Goal: Task Accomplishment & Management: Manage account settings

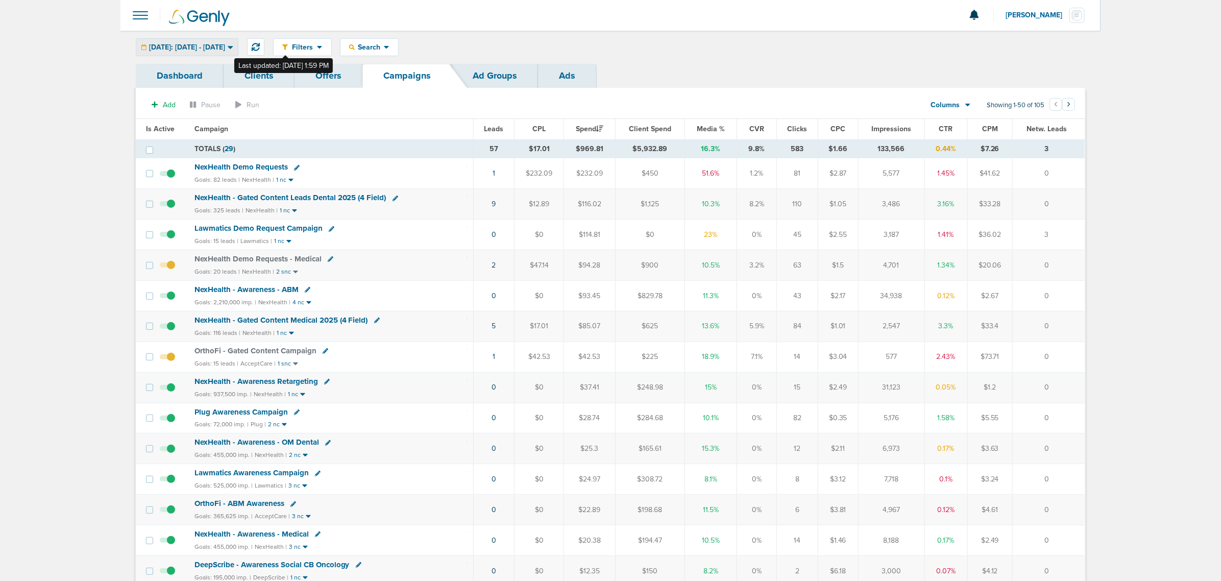
click at [225, 44] on span "[DATE]: [DATE] - [DATE]" at bounding box center [187, 47] width 76 height 7
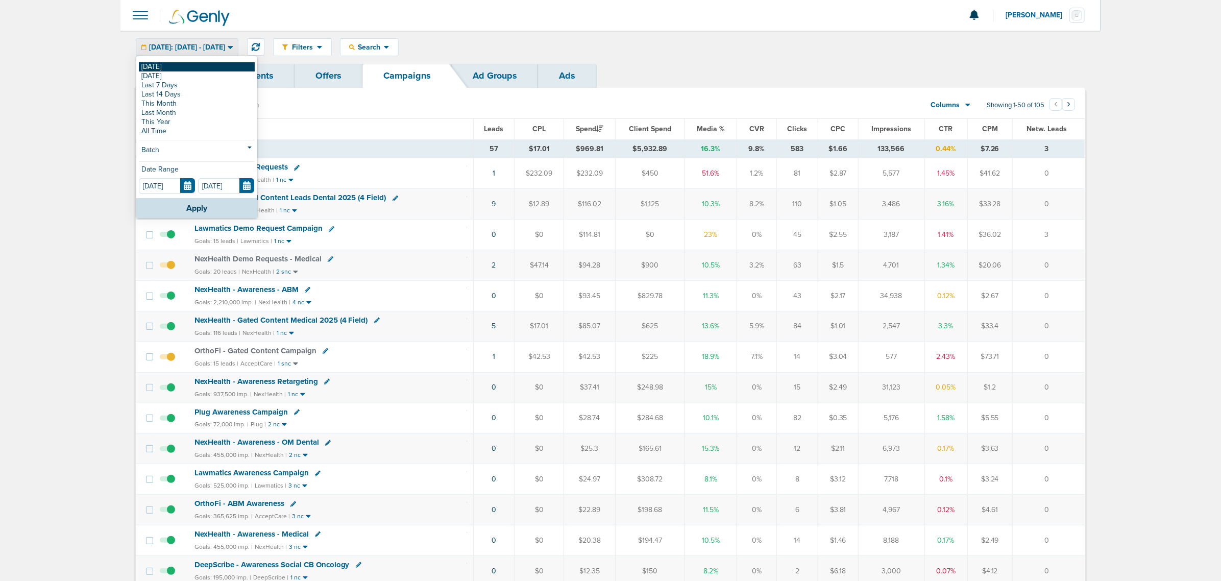
click at [170, 67] on link "[DATE]" at bounding box center [197, 66] width 116 height 9
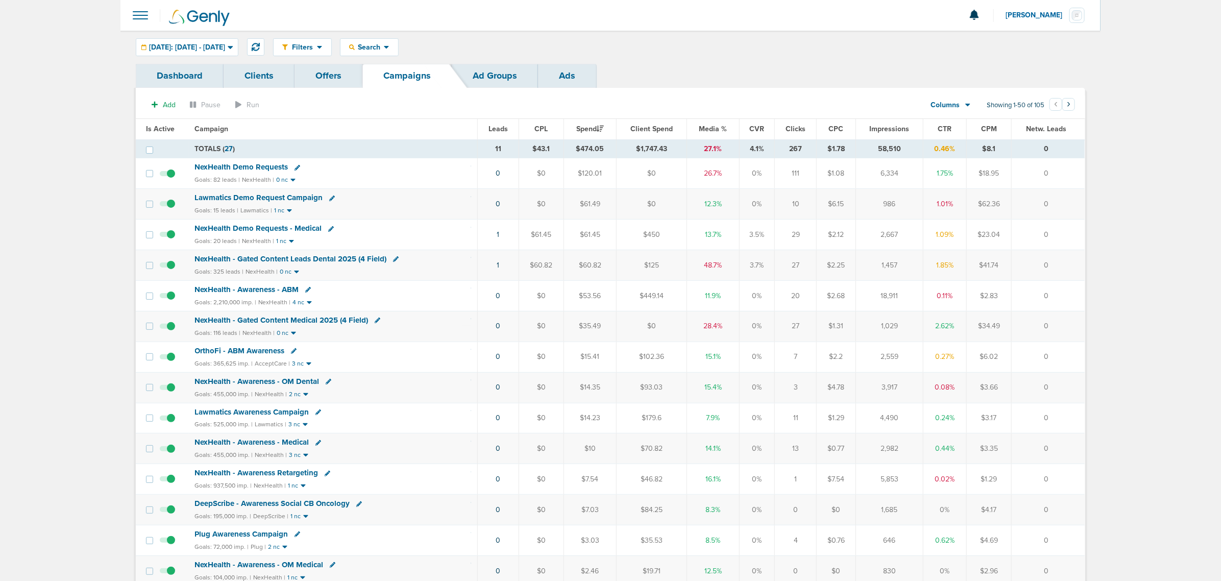
click at [715, 129] on span "Media %" at bounding box center [714, 129] width 28 height 9
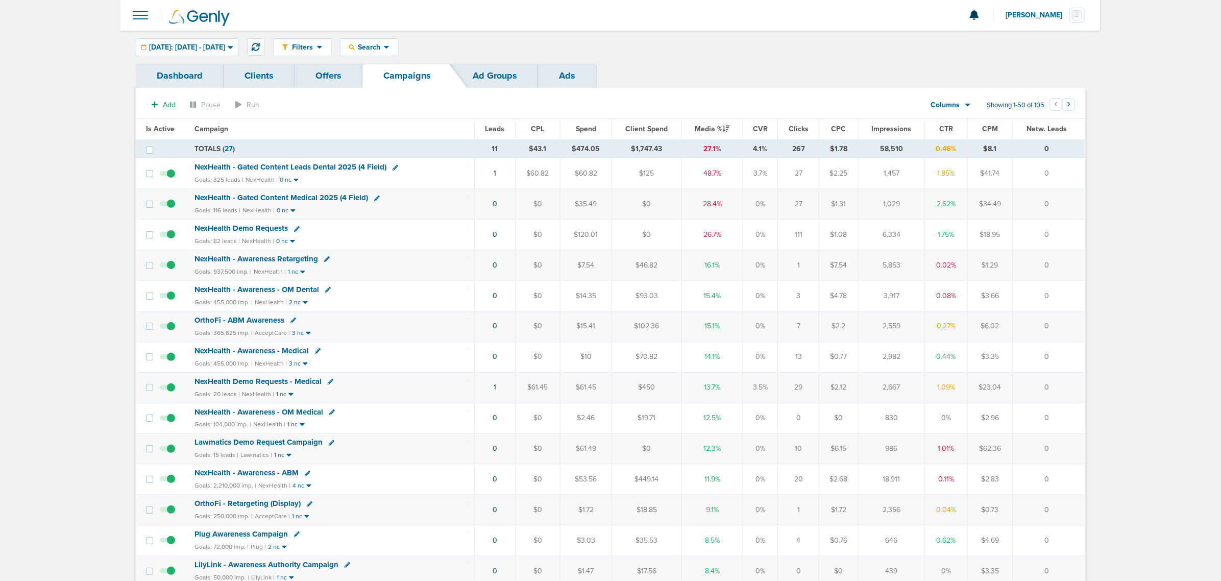
click at [263, 351] on span "NexHealth Demo Requests - Medical" at bounding box center [258, 381] width 127 height 9
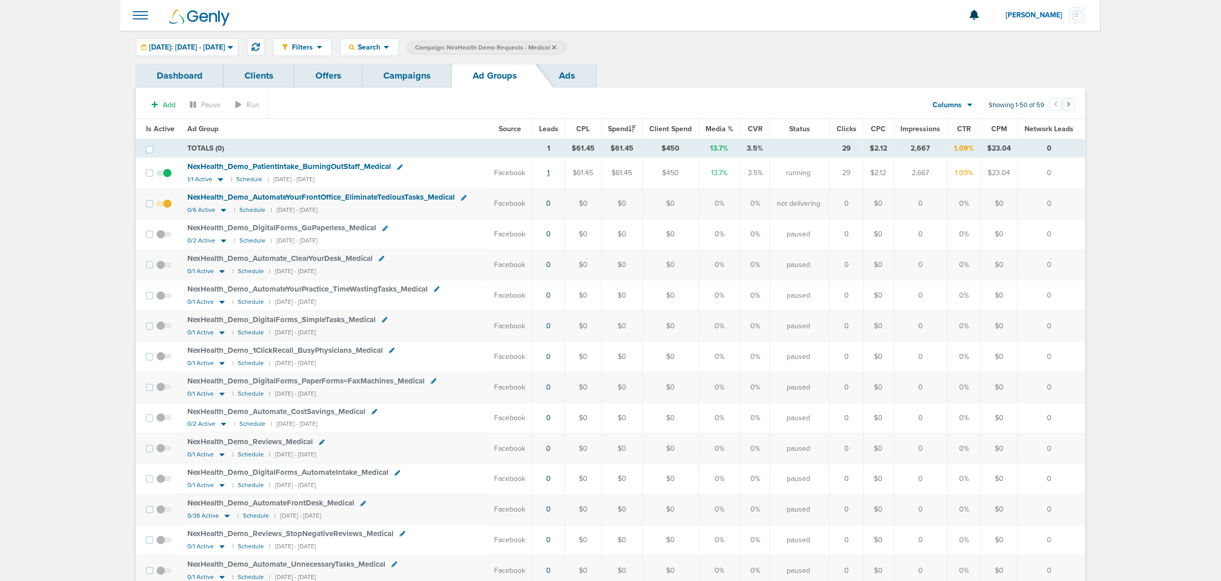
click at [548, 171] on link "1" at bounding box center [548, 172] width 3 height 9
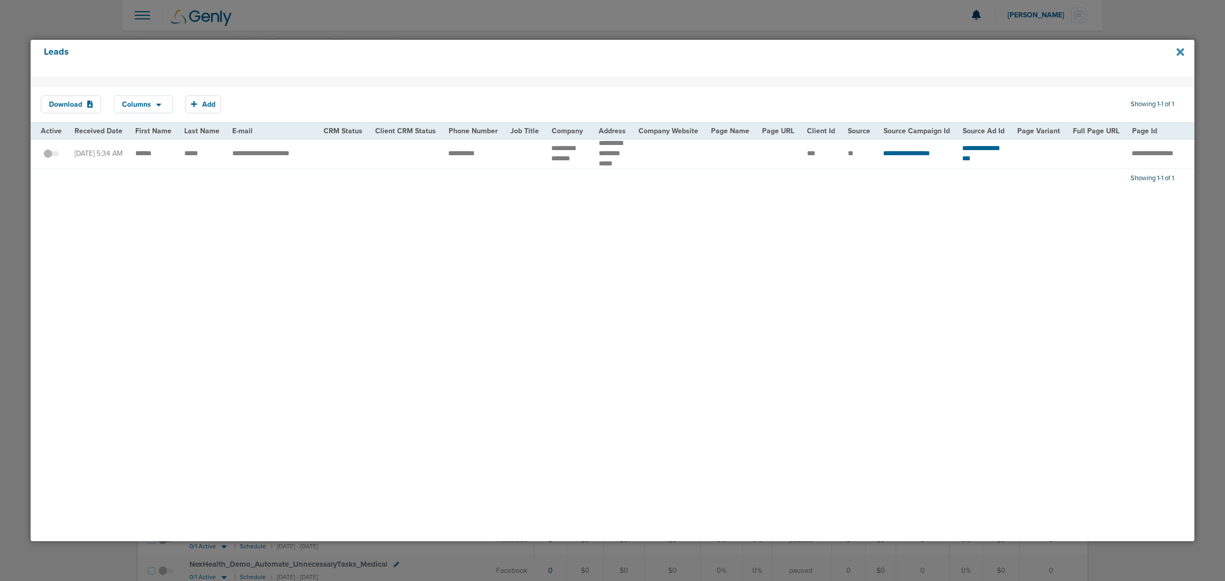
click at [812, 54] on icon at bounding box center [1181, 52] width 8 height 8
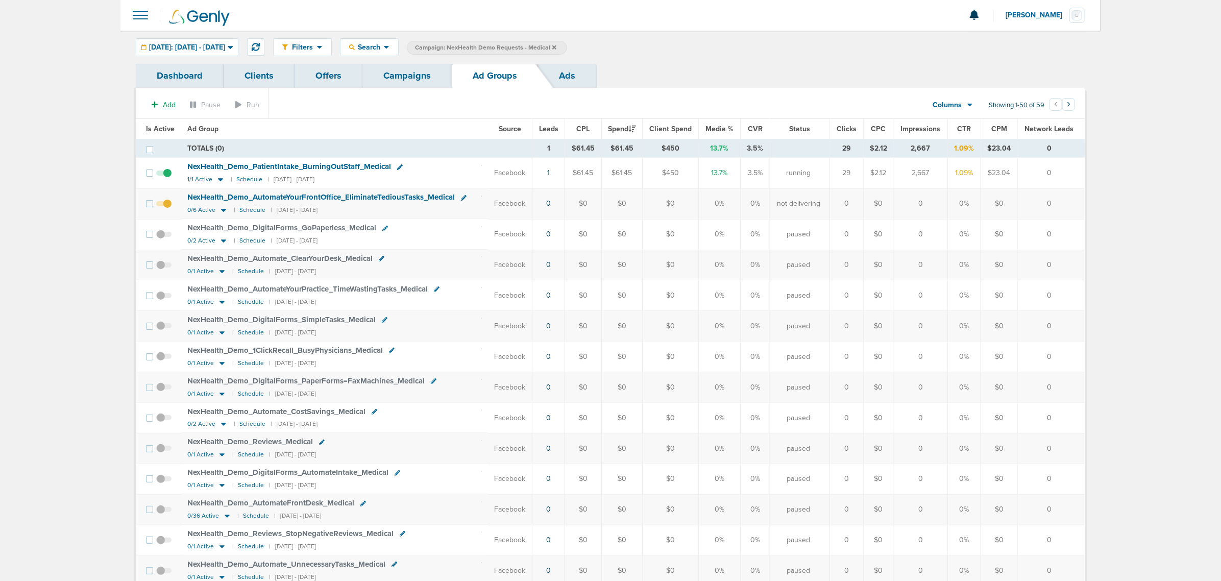
click at [266, 165] on span "NexHealth_ Demo_ PatientIntake_ BurningOutStaff_ Medical" at bounding box center [289, 166] width 204 height 9
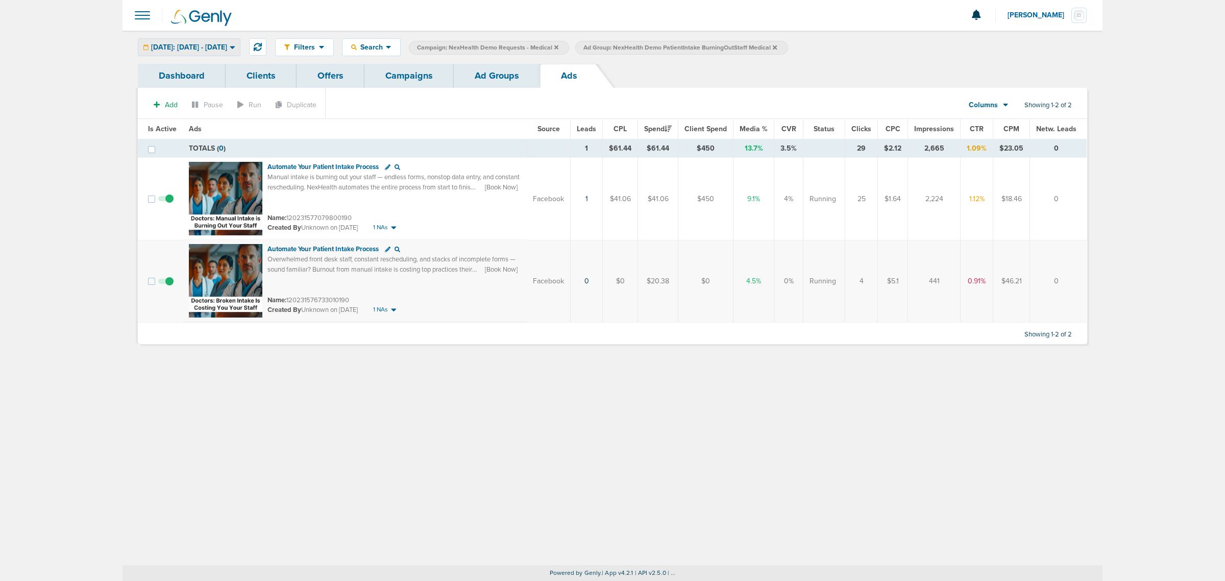
click at [205, 46] on span "[DATE]: [DATE] - [DATE]" at bounding box center [189, 47] width 76 height 7
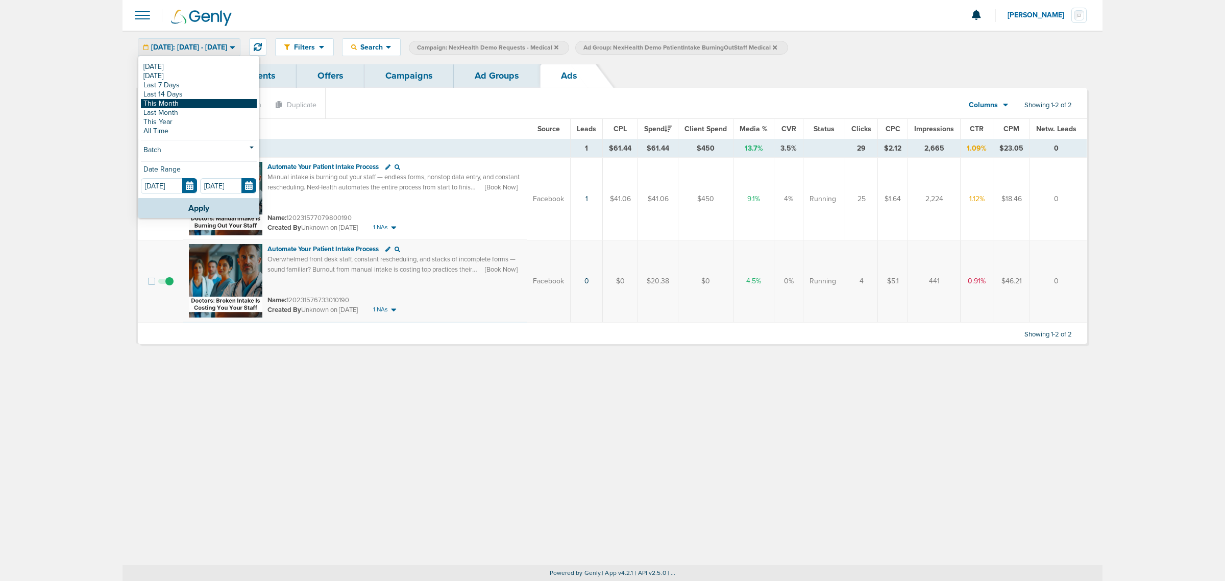
click at [185, 106] on link "This Month" at bounding box center [199, 103] width 116 height 9
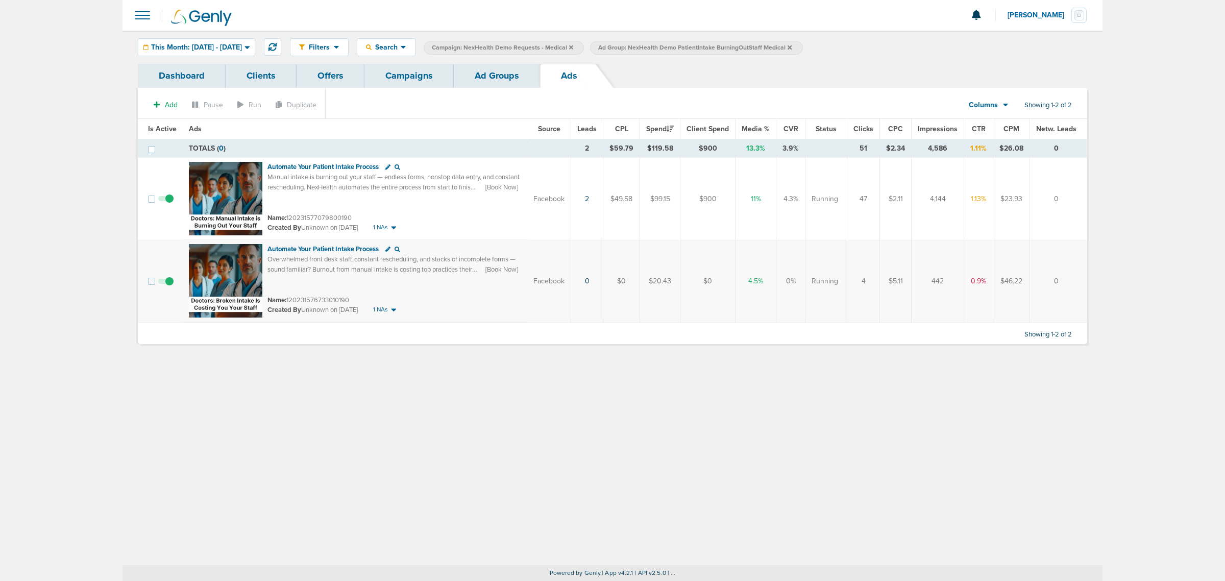
click at [175, 278] on td at bounding box center [169, 281] width 28 height 83
click at [169, 286] on span at bounding box center [165, 286] width 15 height 0
click at [166, 283] on input "checkbox" at bounding box center [166, 283] width 0 height 0
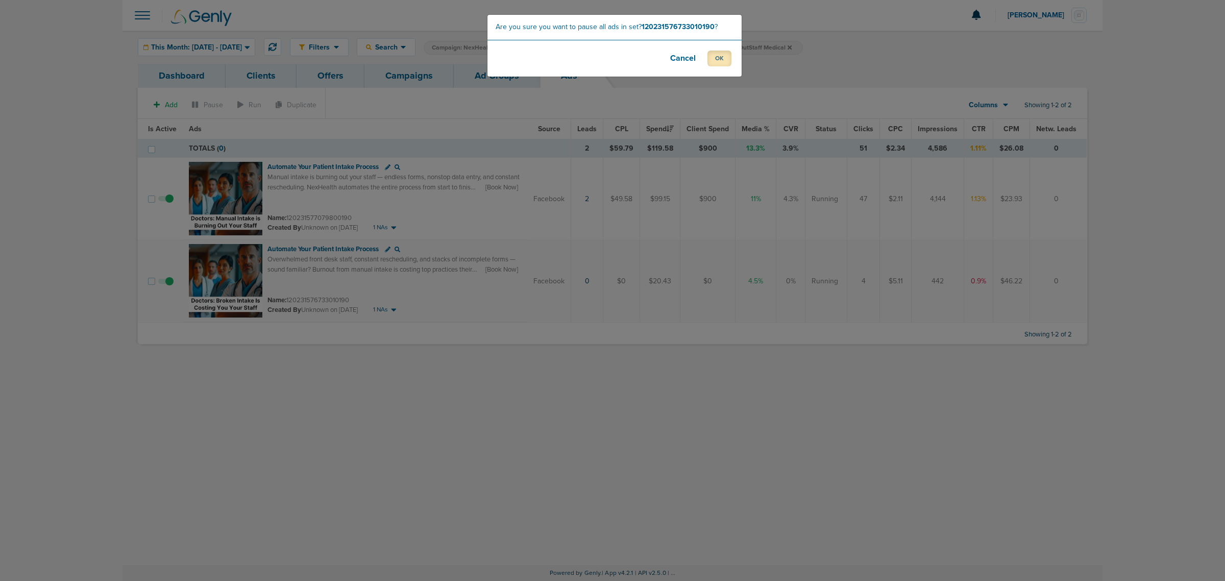
click at [719, 56] on button "OK" at bounding box center [720, 59] width 24 height 16
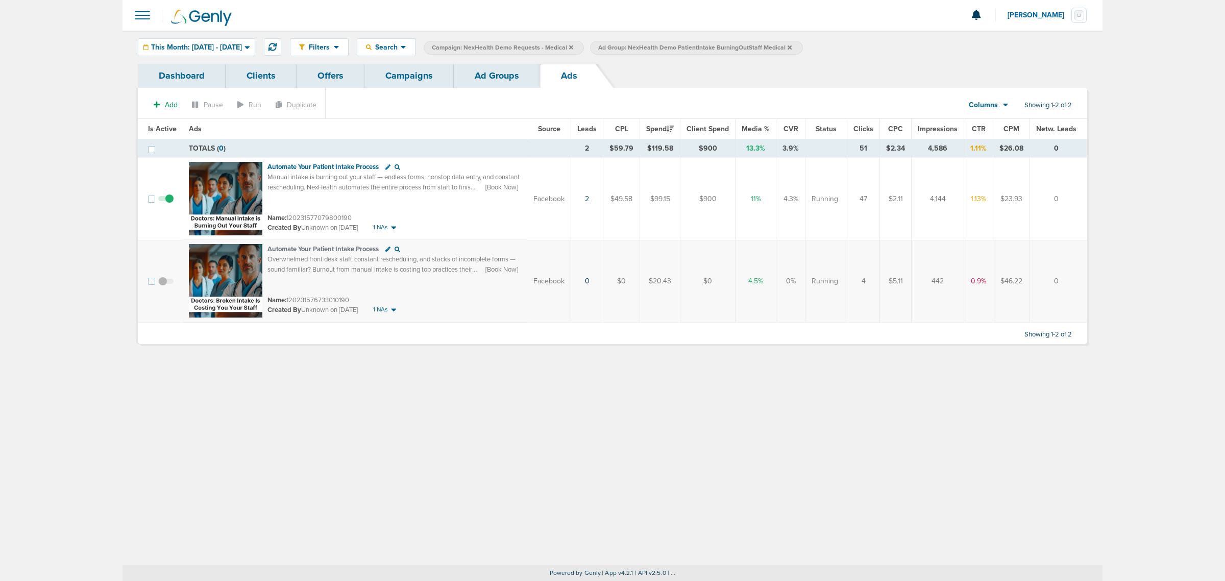
click at [417, 80] on link "Campaigns" at bounding box center [409, 76] width 89 height 24
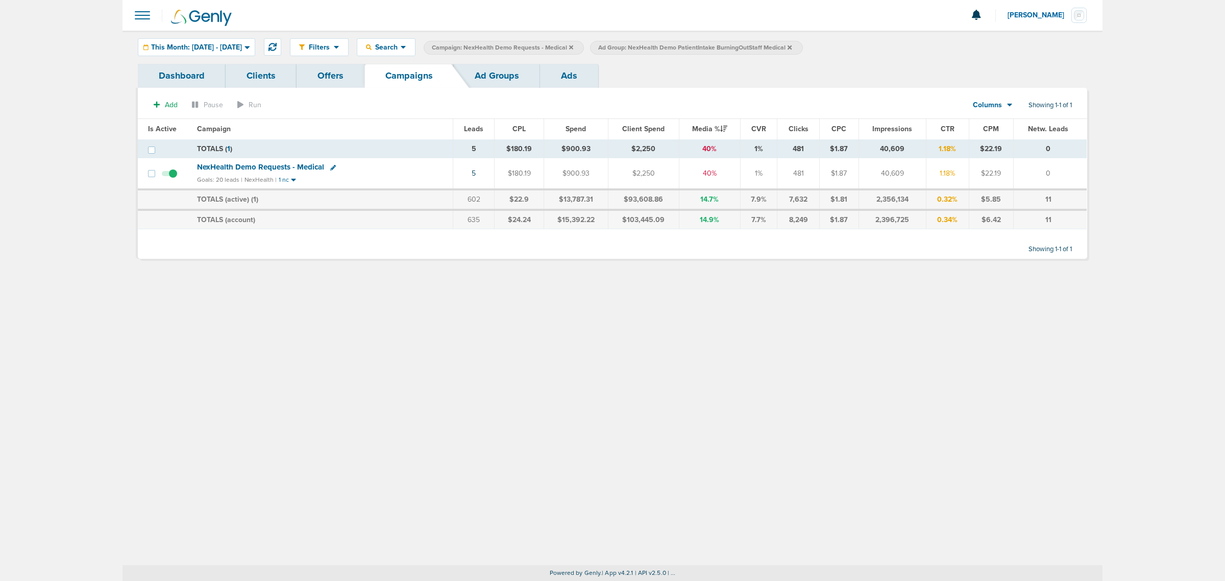
click at [573, 49] on icon at bounding box center [571, 47] width 4 height 6
click at [625, 47] on icon at bounding box center [623, 47] width 4 height 4
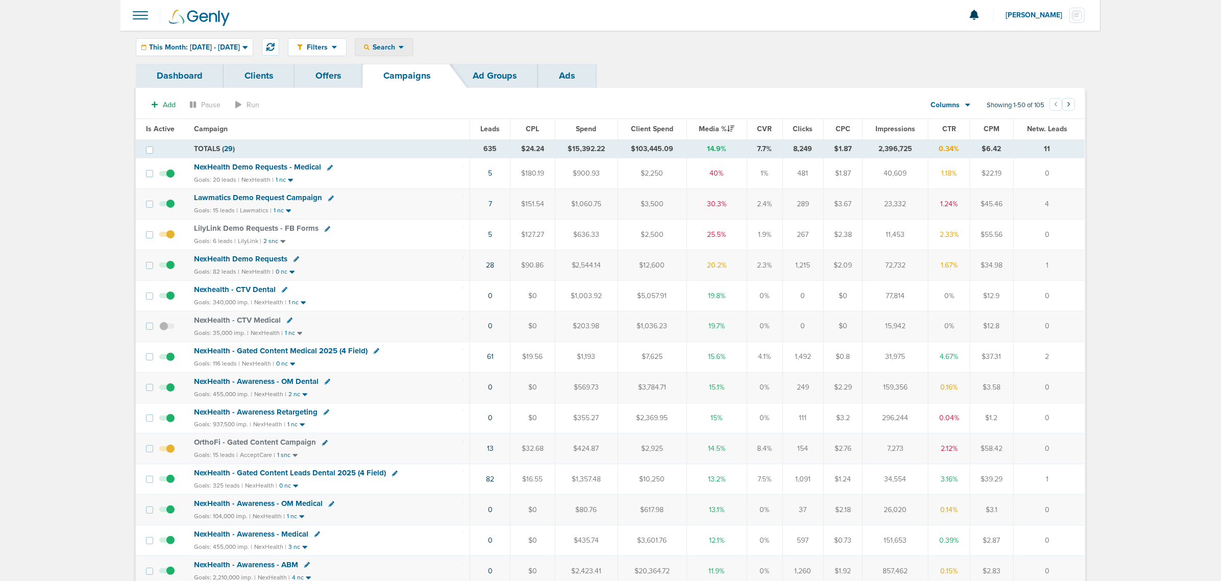
click at [399, 47] on span "Search" at bounding box center [384, 47] width 29 height 9
click at [415, 82] on link "Client" at bounding box center [408, 80] width 106 height 13
type input "nex"
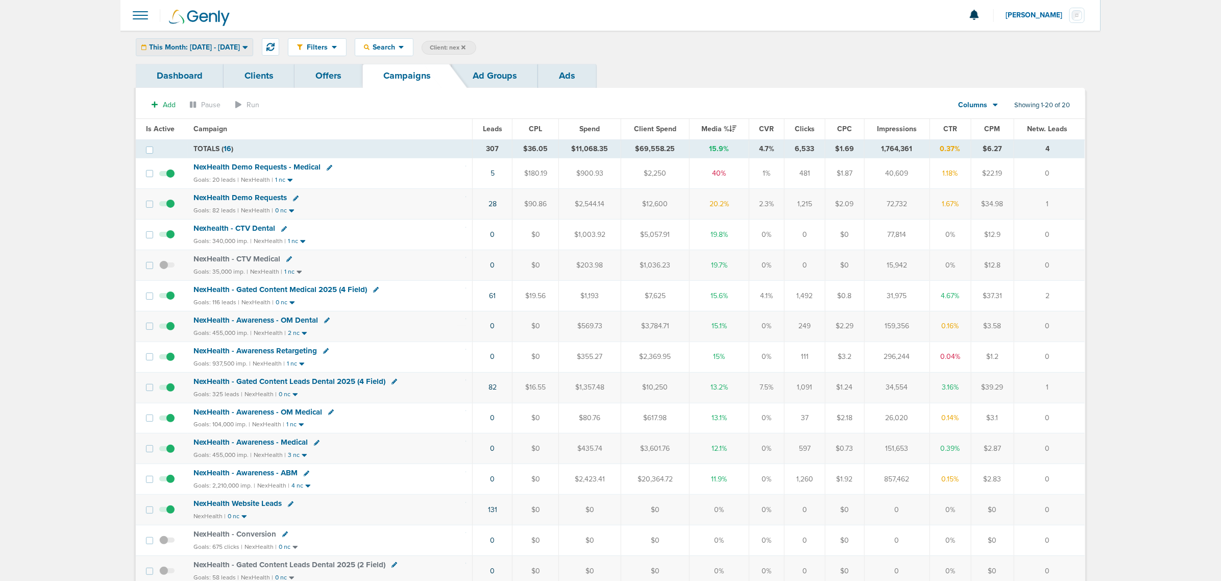
click at [240, 49] on span "This Month: [DATE] - [DATE]" at bounding box center [194, 47] width 91 height 7
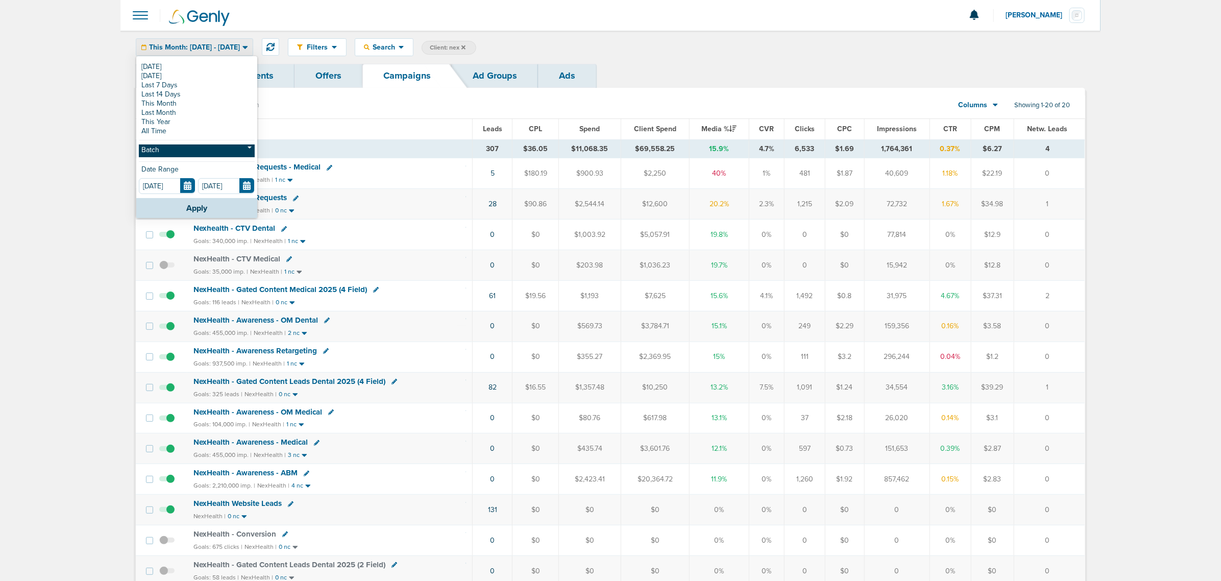
click at [180, 154] on link "Batch" at bounding box center [197, 150] width 116 height 13
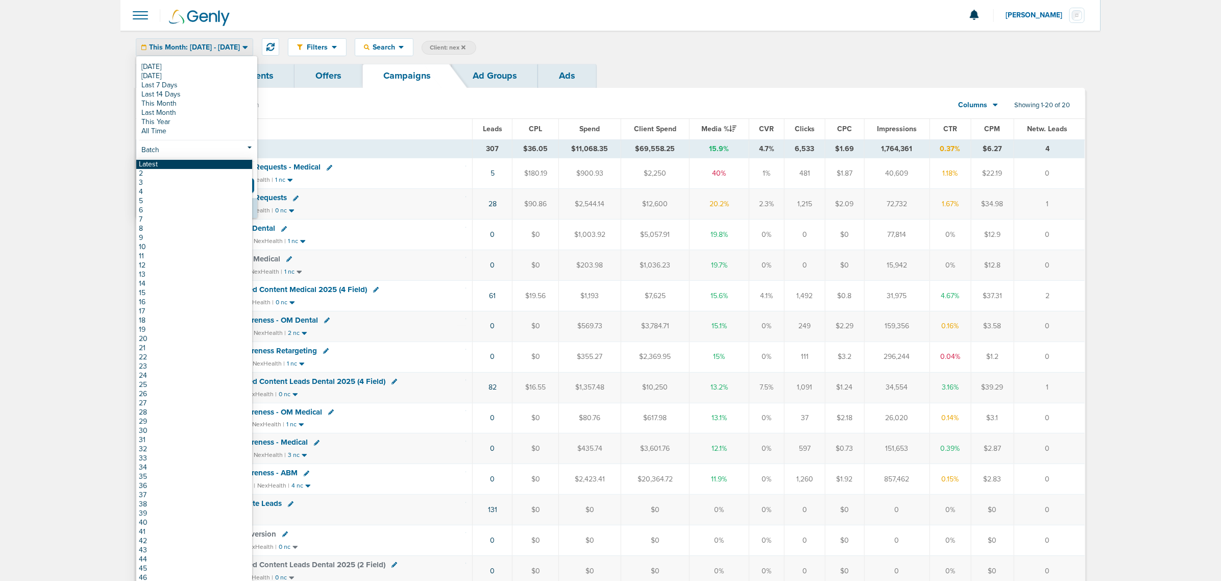
click at [174, 167] on link "Latest" at bounding box center [194, 164] width 116 height 9
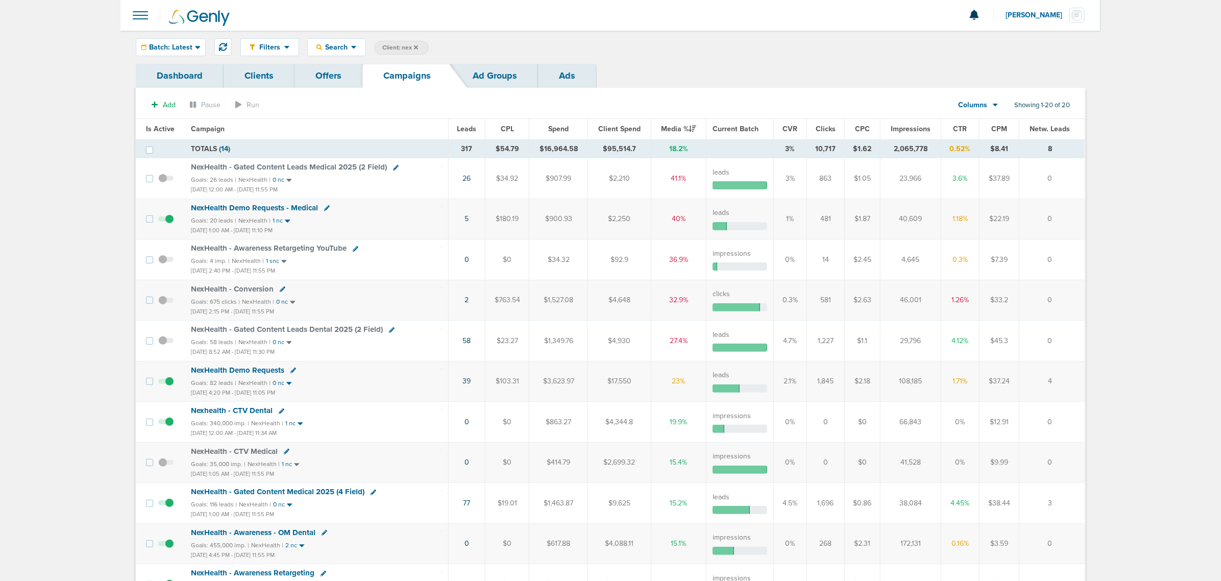
click at [151, 128] on span "Is Active" at bounding box center [160, 129] width 29 height 9
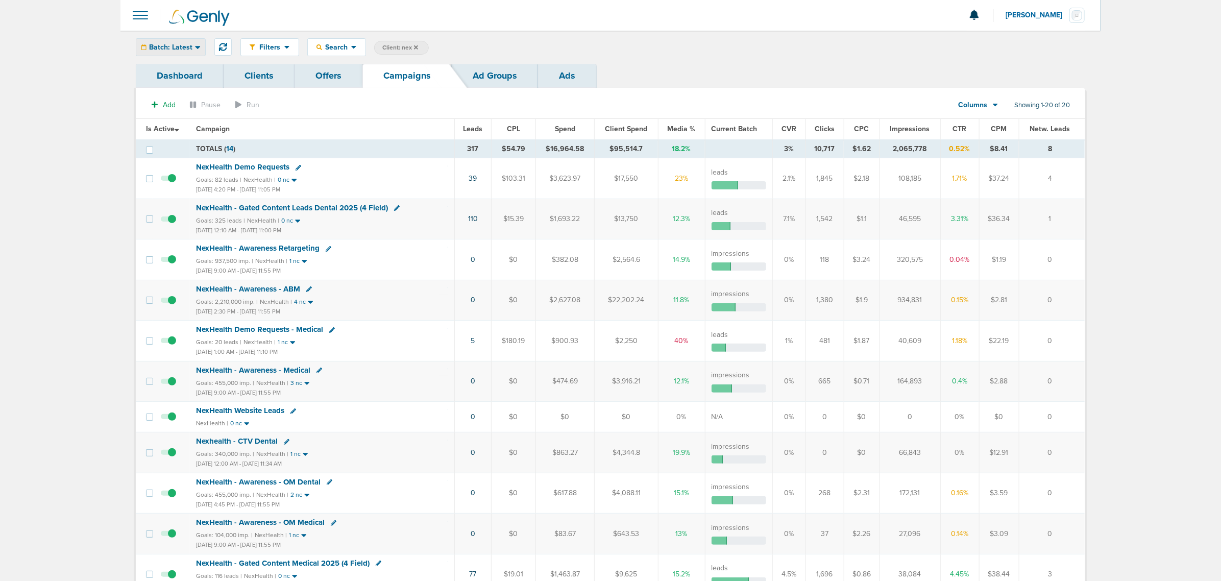
click at [180, 47] on span "Batch: Latest" at bounding box center [170, 47] width 43 height 7
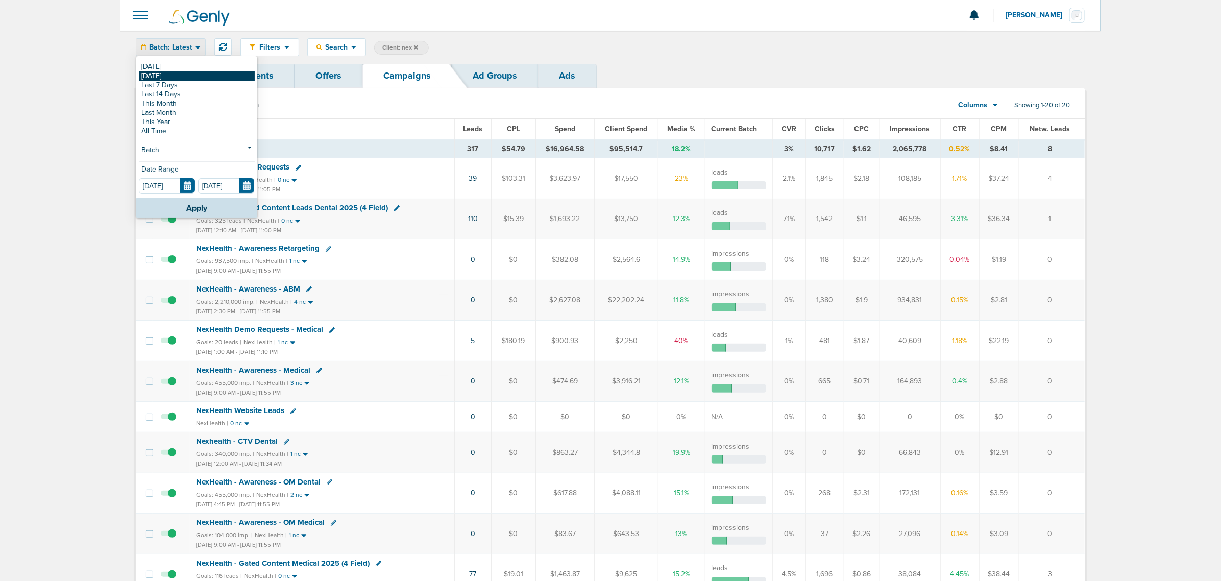
click at [163, 77] on link "[DATE]" at bounding box center [197, 75] width 116 height 9
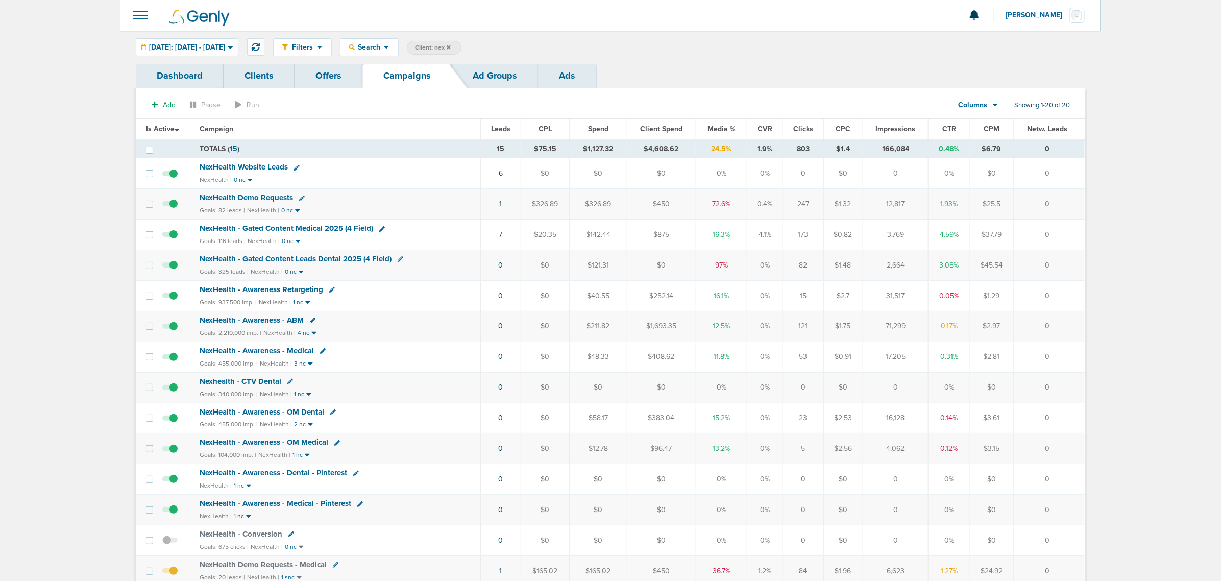
drag, startPoint x: 475, startPoint y: 268, endPoint x: 1064, endPoint y: 275, distance: 588.2
click at [812, 275] on tr "NexHealth - Gated Content Leads Dental 2025 (4 Field) Goals: 325 leads | NexHea…" at bounding box center [610, 265] width 949 height 31
click at [812, 275] on td "0" at bounding box center [1049, 265] width 71 height 31
click at [451, 46] on span "Client: nex" at bounding box center [433, 47] width 36 height 9
drag, startPoint x: 555, startPoint y: 43, endPoint x: 527, endPoint y: 42, distance: 28.1
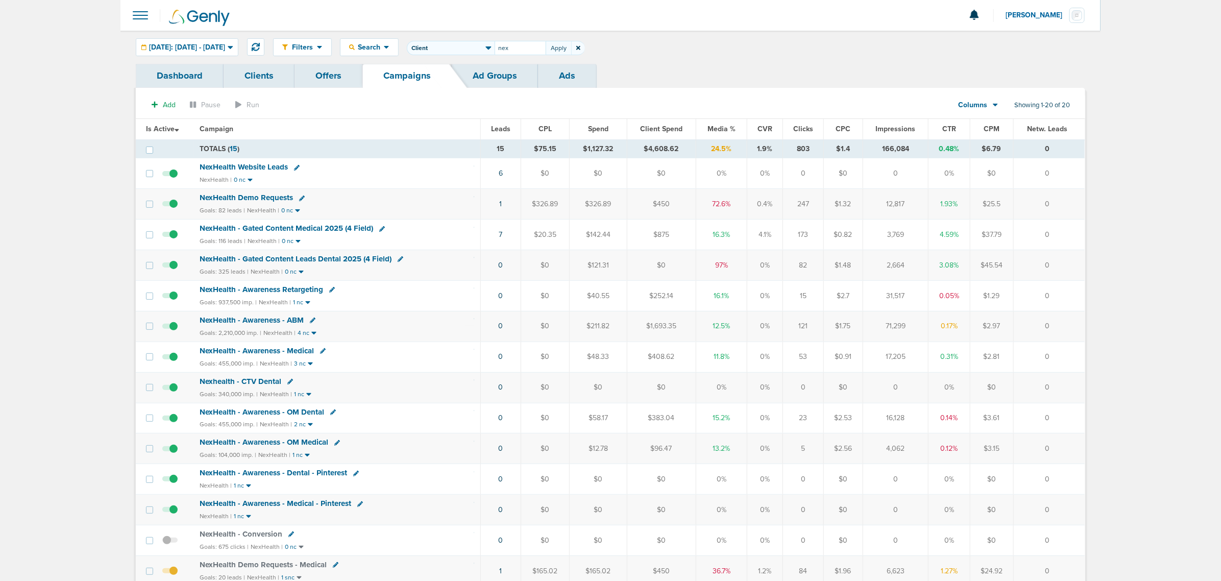
click at [527, 42] on span "Client Campaign Offers Landing Page Ad Group Network Campaign Ad Ad Status Netw…" at bounding box center [496, 48] width 178 height 14
type input "deep"
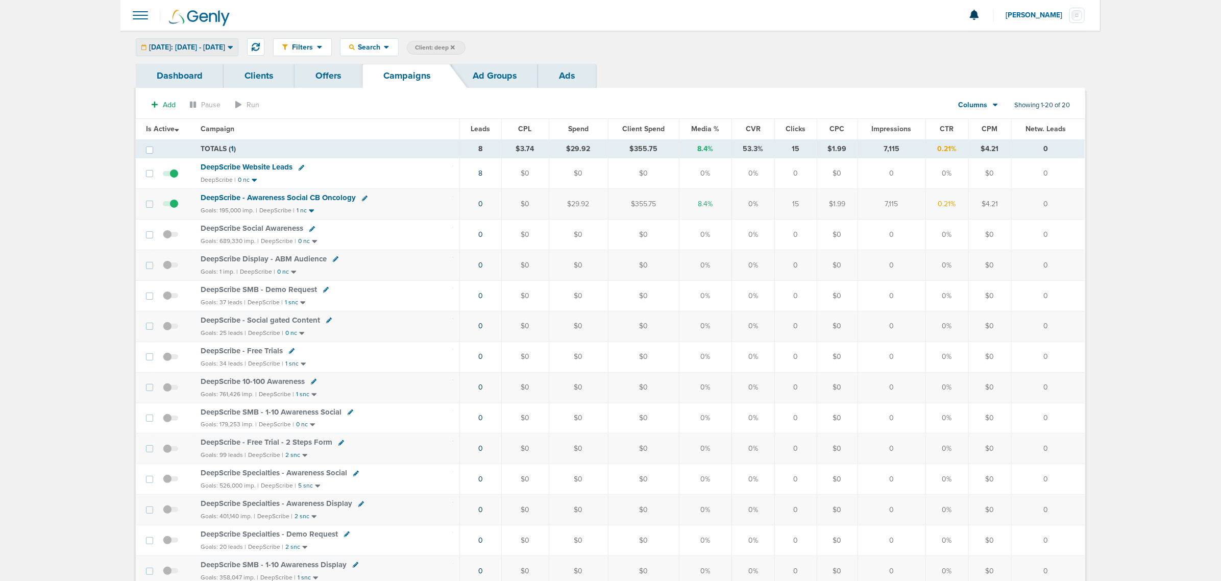
click at [190, 49] on span "[DATE]: [DATE] - [DATE]" at bounding box center [187, 47] width 76 height 7
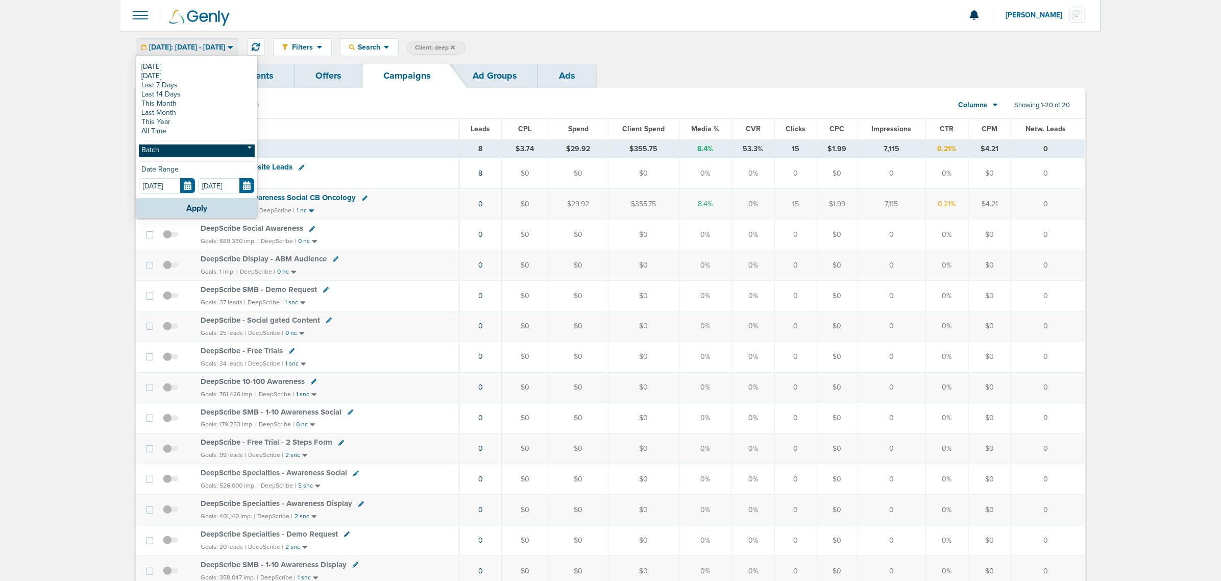
click at [167, 150] on link "Batch" at bounding box center [197, 150] width 116 height 13
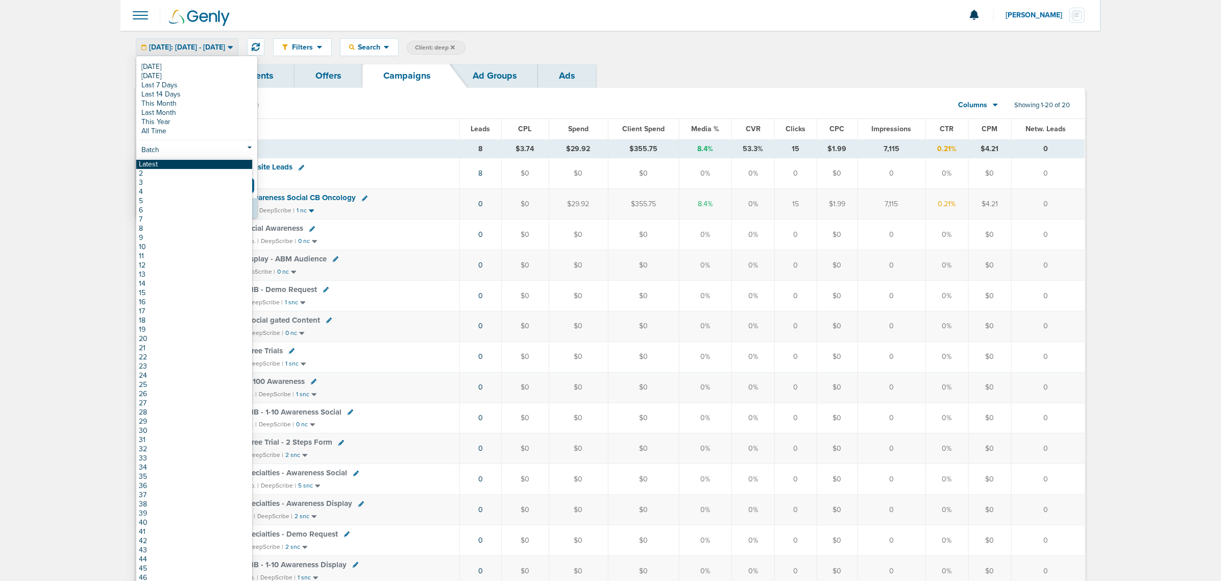
click at [161, 164] on link "Latest" at bounding box center [194, 164] width 116 height 9
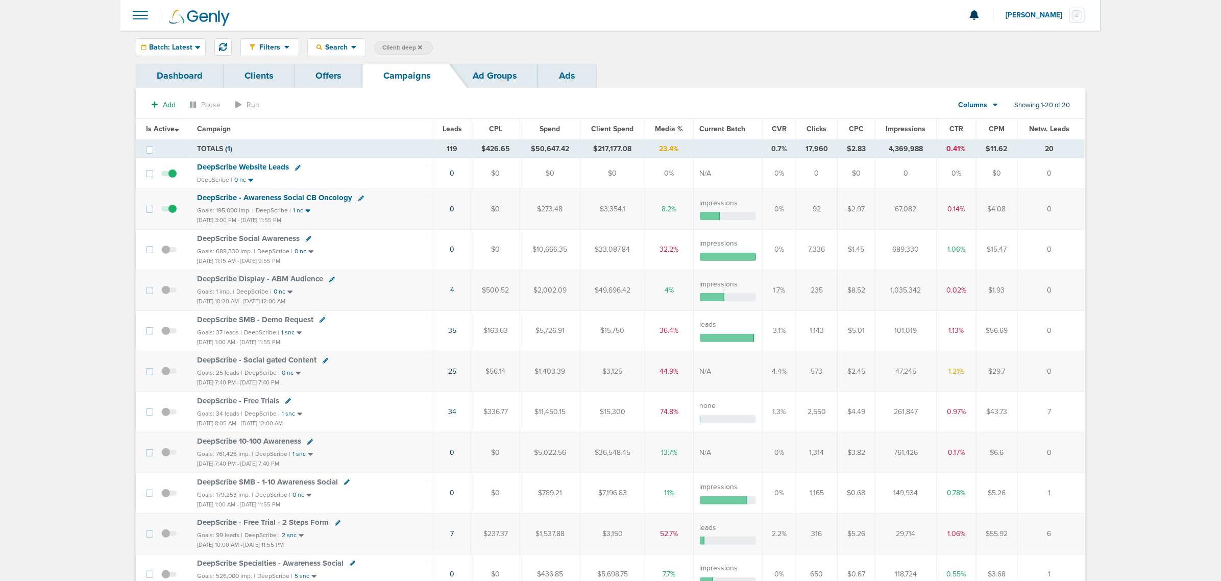
click at [384, 47] on span "Client: deep" at bounding box center [402, 47] width 40 height 9
drag, startPoint x: 504, startPoint y: 47, endPoint x: 450, endPoint y: 44, distance: 53.7
click at [450, 44] on span "Client Campaign Offers Landing Page Ad Group Network Campaign Ad Ad Status Netw…" at bounding box center [463, 48] width 178 height 14
type input "accept"
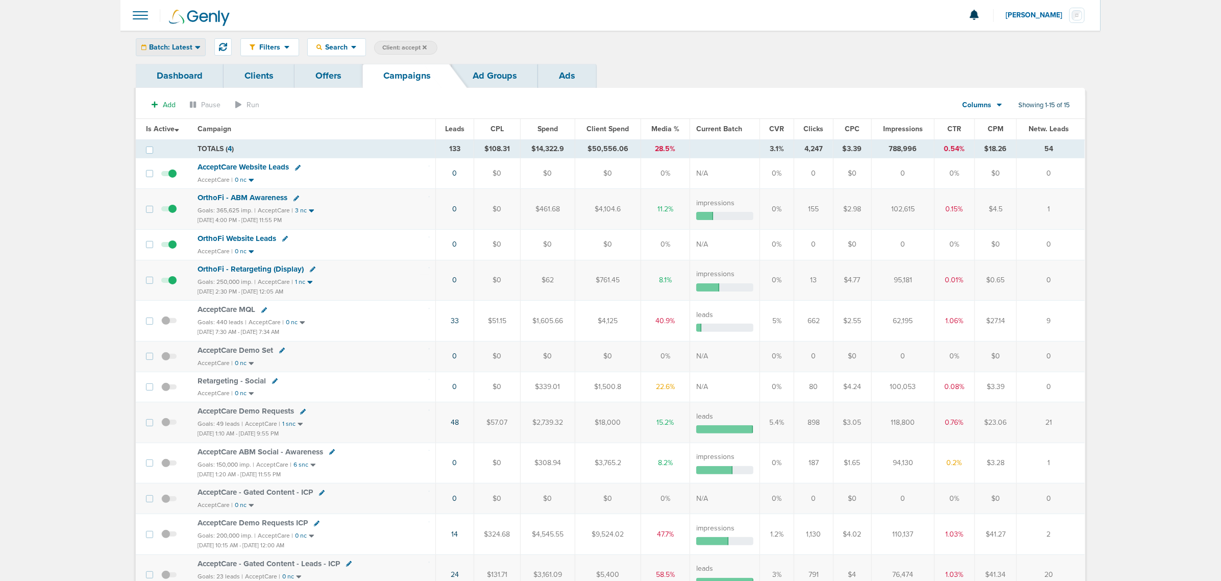
click at [197, 53] on div "Batch: Latest" at bounding box center [170, 47] width 69 height 17
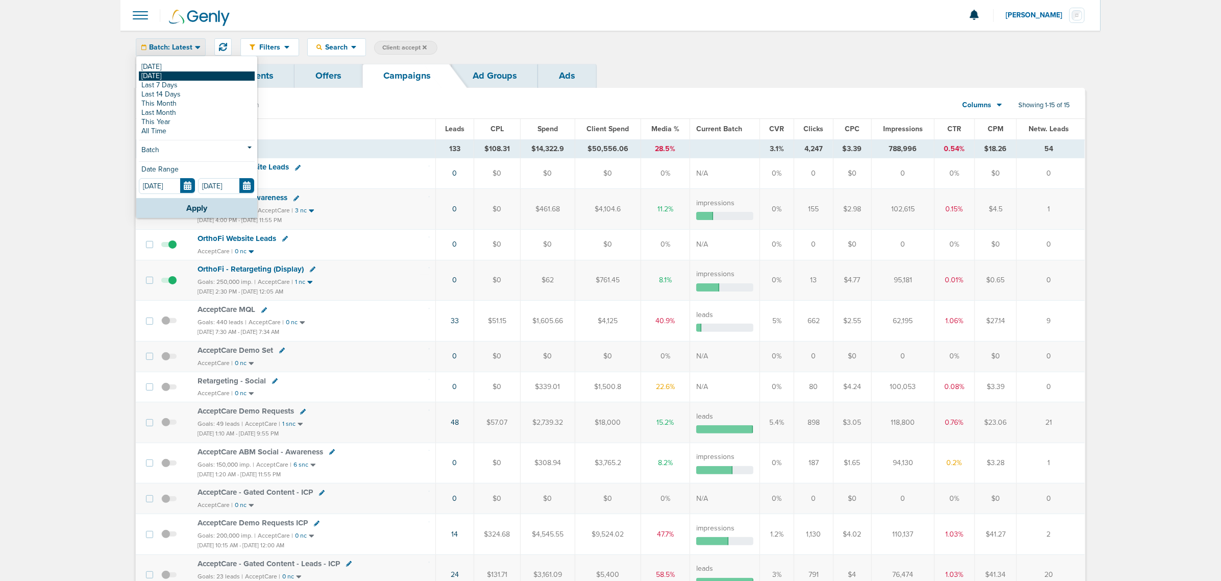
click at [183, 80] on link "[DATE]" at bounding box center [197, 75] width 116 height 9
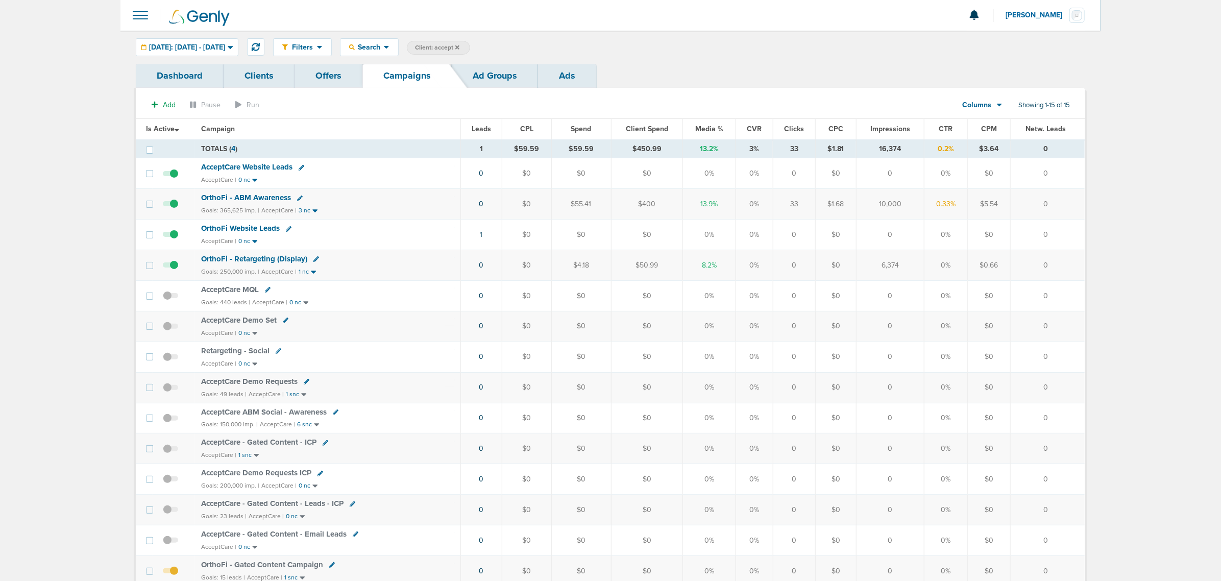
click at [460, 47] on span "Client: accept" at bounding box center [437, 47] width 44 height 9
drag, startPoint x: 560, startPoint y: 44, endPoint x: 492, endPoint y: 34, distance: 69.2
click at [492, 34] on div "Filters Active Only Settings Status Active Inactive Objectives MQL SQL Traffic …" at bounding box center [611, 47] width 980 height 33
type input "law"
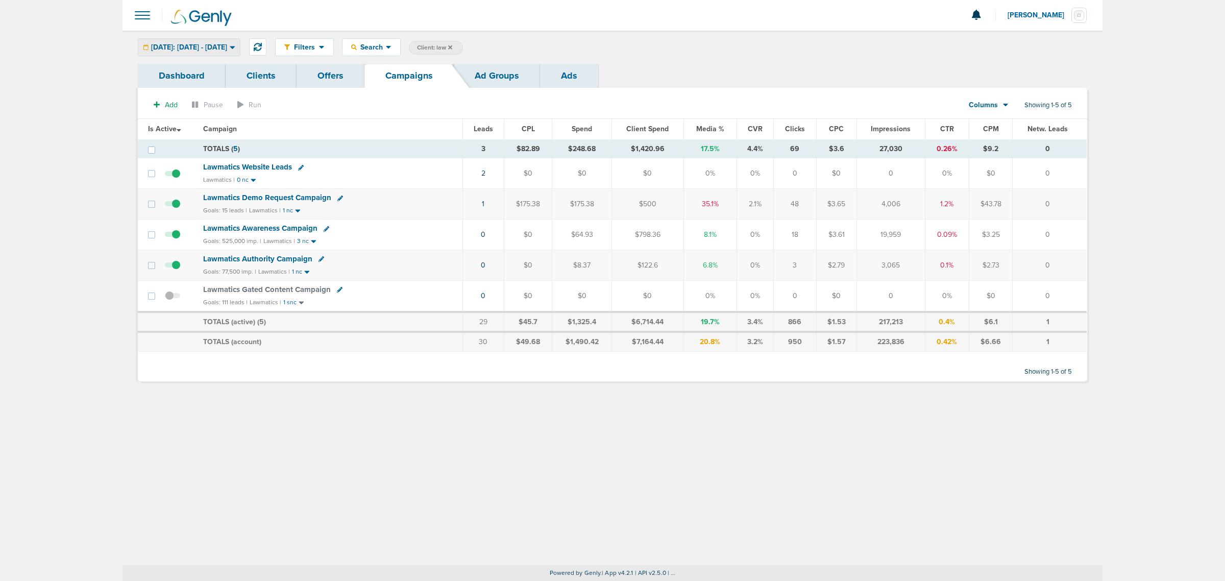
click at [227, 46] on span "[DATE]: [DATE] - [DATE]" at bounding box center [189, 47] width 76 height 7
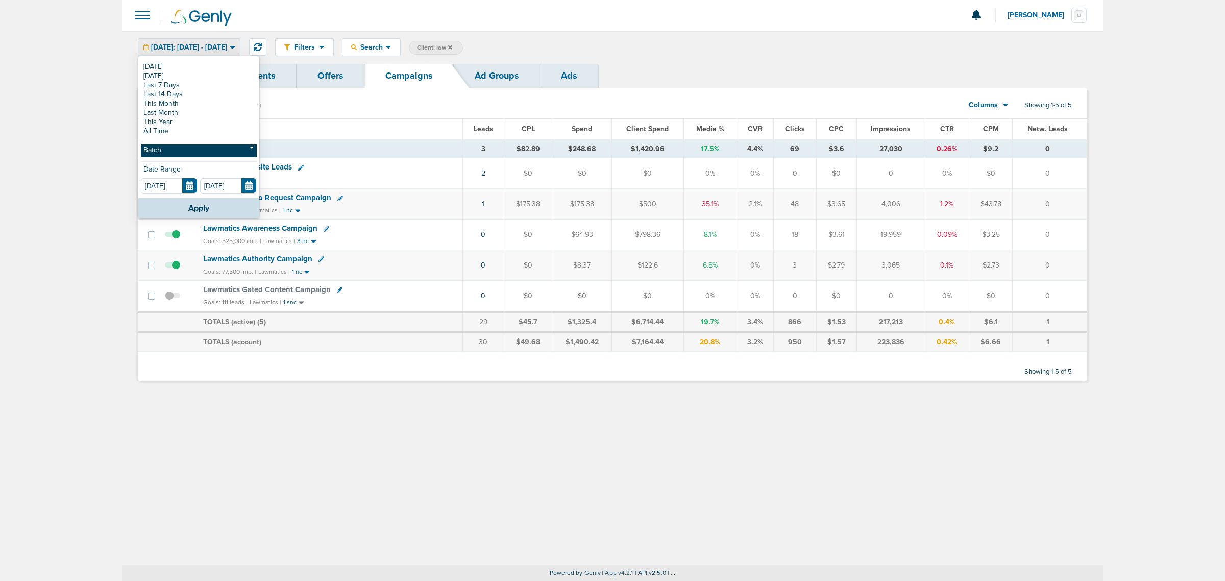
click at [159, 154] on link "Batch" at bounding box center [199, 150] width 116 height 13
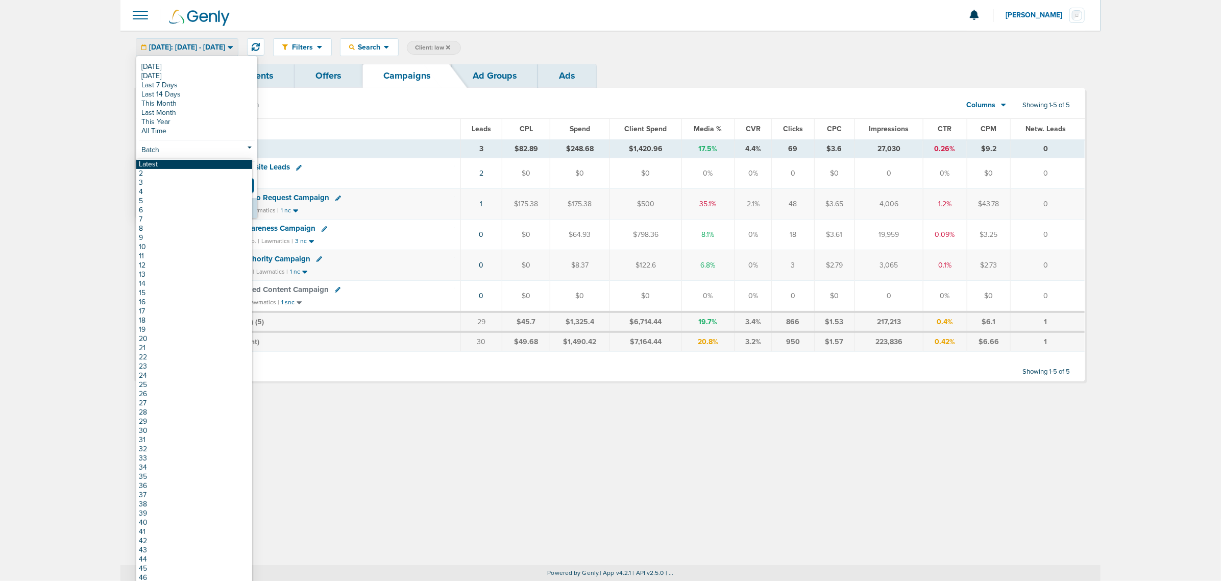
click at [155, 162] on link "Latest" at bounding box center [194, 164] width 116 height 9
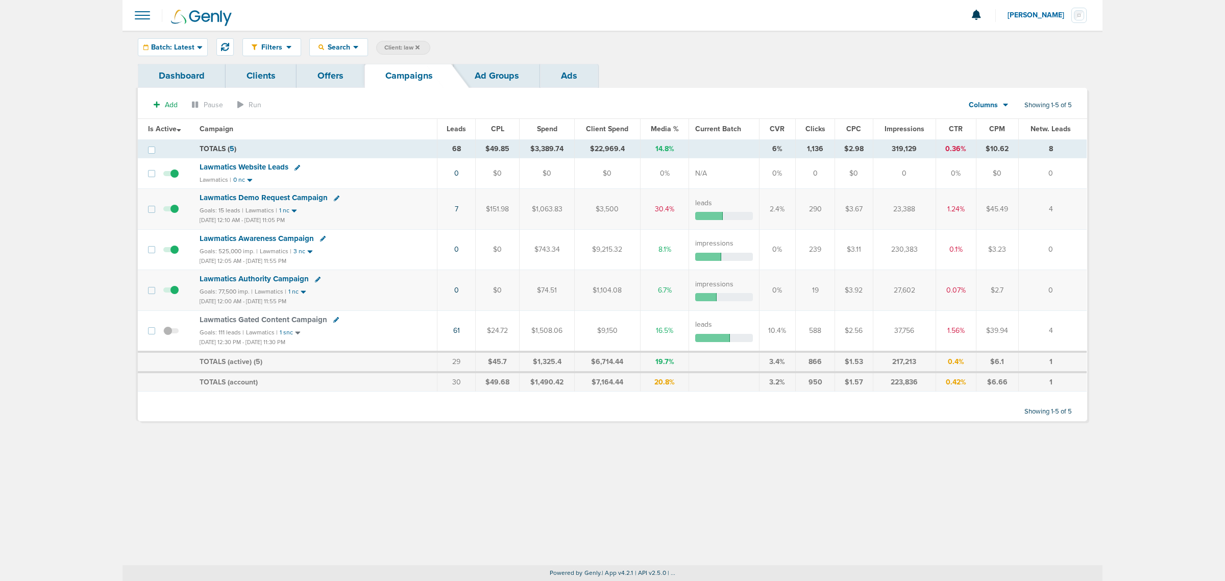
click at [404, 50] on span "Client: law" at bounding box center [401, 47] width 35 height 9
drag, startPoint x: 488, startPoint y: 50, endPoint x: 462, endPoint y: 50, distance: 25.5
click at [462, 50] on span "Client Campaign Offers Landing Page Ad Group Network Campaign Ad Ad Status Netw…" at bounding box center [465, 48] width 178 height 14
type input "lily"
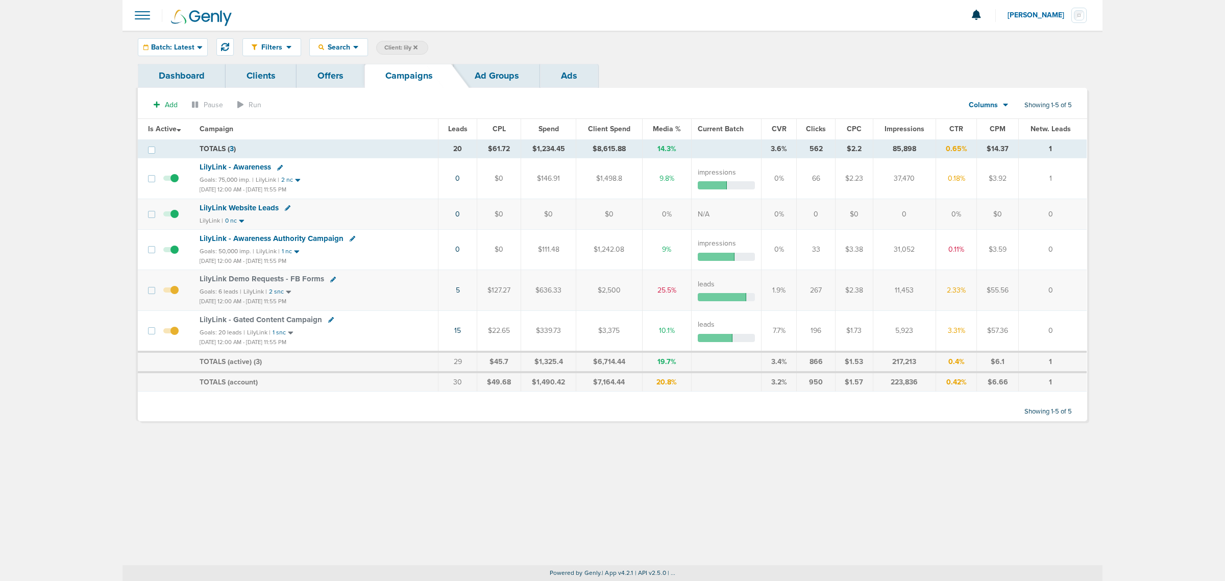
drag, startPoint x: 923, startPoint y: 179, endPoint x: 879, endPoint y: 175, distance: 44.1
click at [812, 175] on td "37,470" at bounding box center [904, 178] width 63 height 40
click at [392, 46] on span "Client: lily" at bounding box center [400, 47] width 33 height 9
type input "l"
type input "plug"
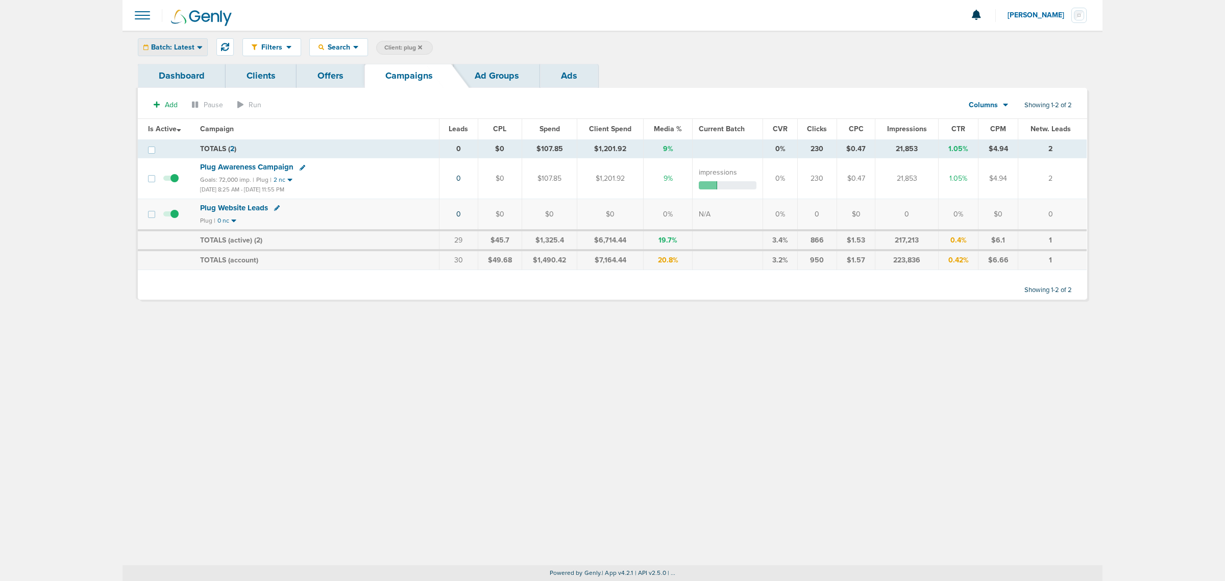
drag, startPoint x: 191, startPoint y: 39, endPoint x: 190, endPoint y: 46, distance: 7.8
click at [191, 39] on div "Batch: Latest" at bounding box center [172, 47] width 69 height 17
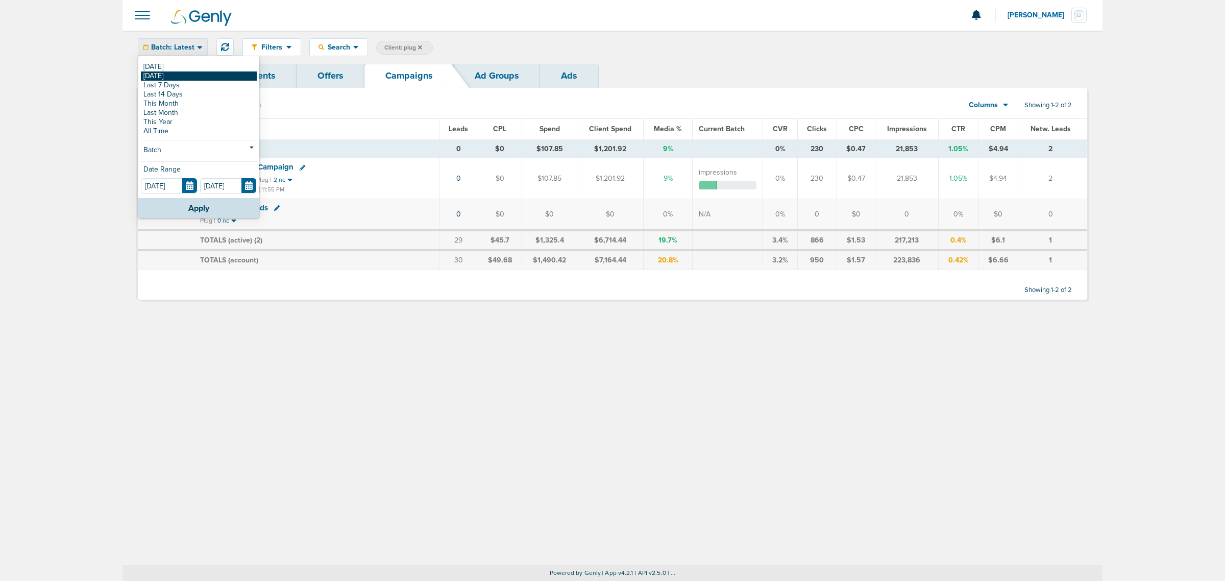
click at [184, 74] on link "[DATE]" at bounding box center [199, 75] width 116 height 9
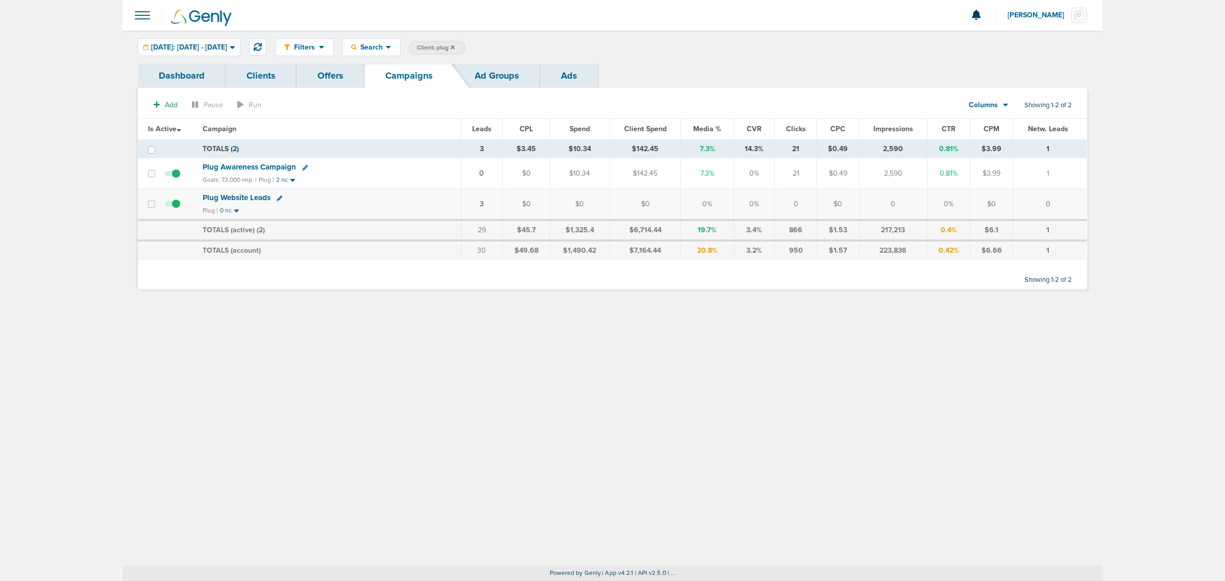
click at [466, 42] on label "Client: plug" at bounding box center [437, 48] width 57 height 14
click at [455, 46] on span "Client: plug" at bounding box center [436, 47] width 38 height 9
drag, startPoint x: 553, startPoint y: 46, endPoint x: 503, endPoint y: 47, distance: 49.5
click at [503, 47] on span "Client Campaign Offers Landing Page Ad Group Network Campaign Ad Ad Status Netw…" at bounding box center [498, 48] width 178 height 14
type input "nex"
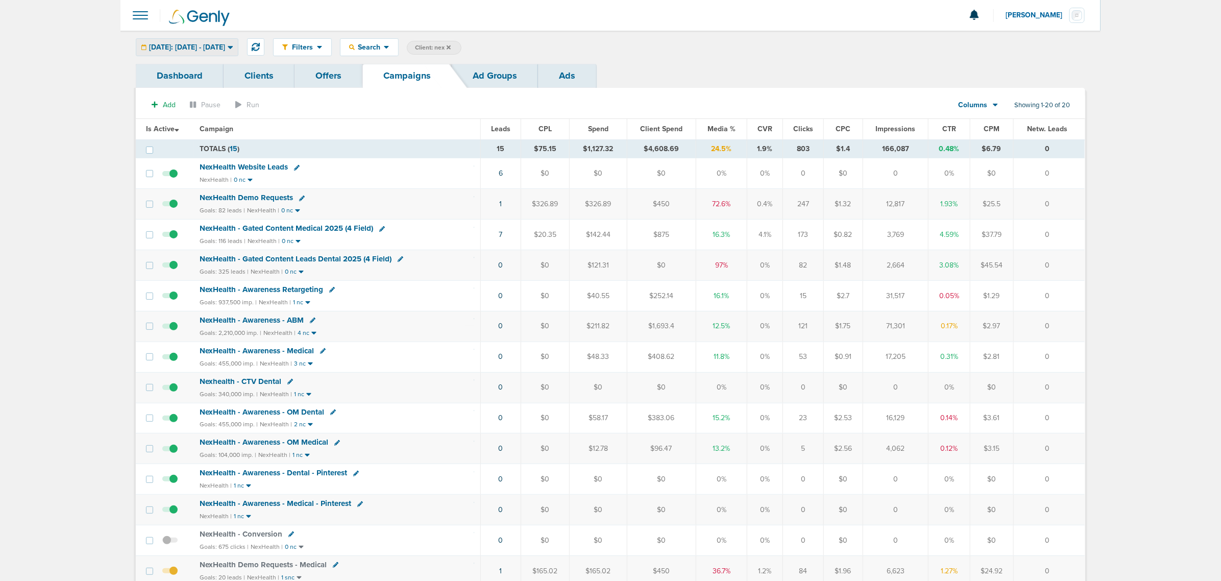
click at [225, 44] on span "[DATE]: [DATE] - [DATE]" at bounding box center [187, 47] width 76 height 7
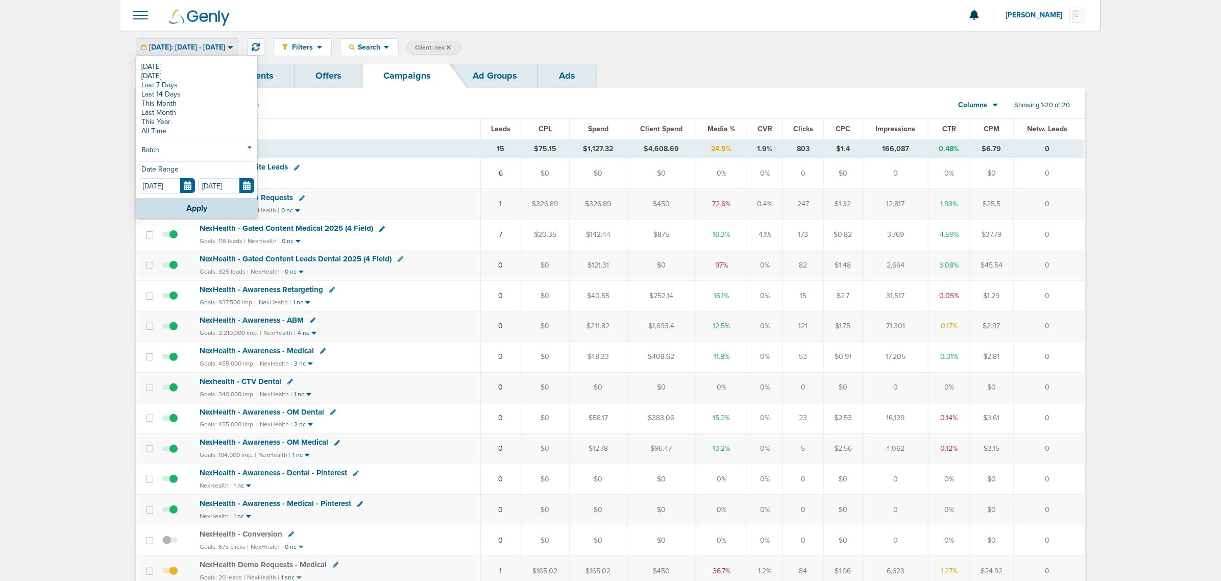
click at [756, 44] on div "Filters Active Only Settings Status Active Inactive Objectives MQL SQL Traffic …" at bounding box center [679, 47] width 812 height 18
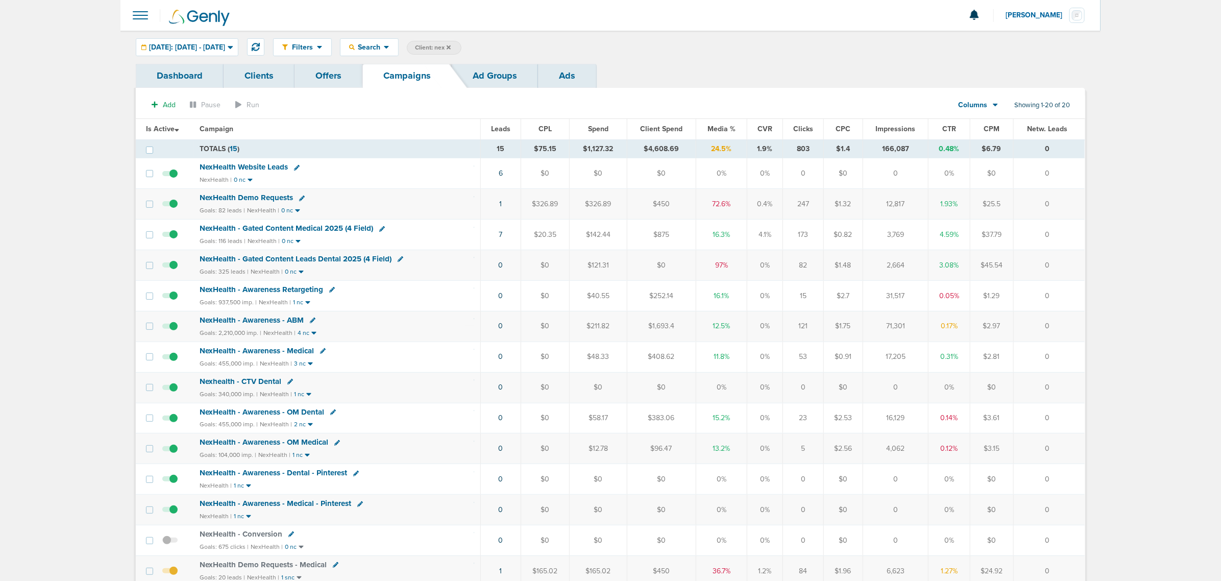
click at [812, 132] on span "Impressions" at bounding box center [896, 129] width 40 height 9
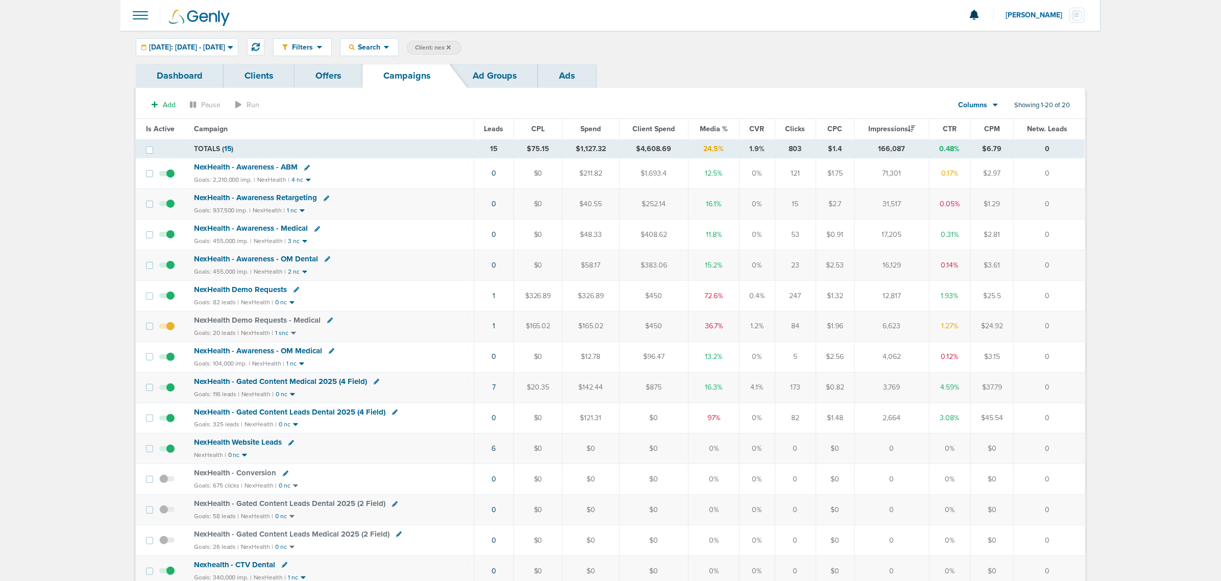
click at [271, 164] on span "NexHealth - Awareness - ABM" at bounding box center [246, 166] width 104 height 9
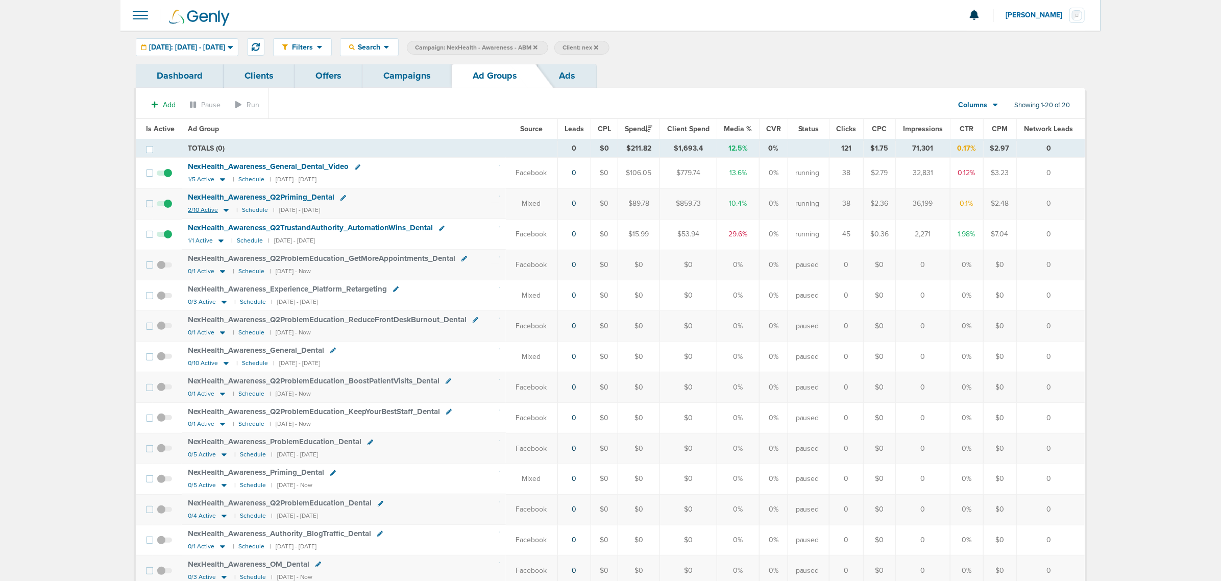
click at [226, 210] on icon at bounding box center [226, 210] width 5 height 3
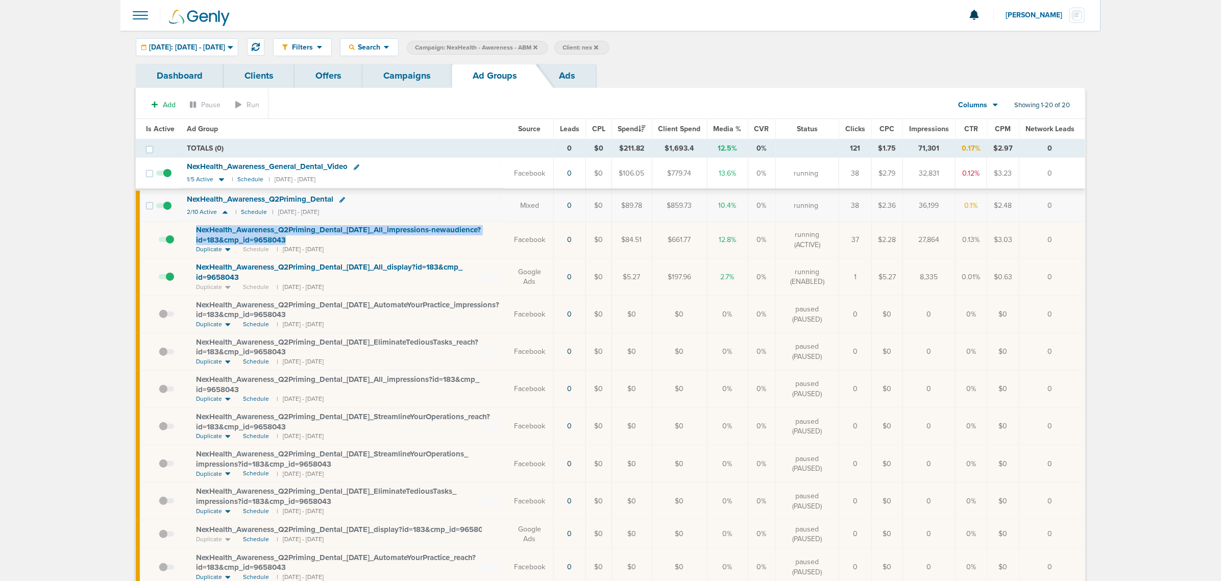
drag, startPoint x: 302, startPoint y: 244, endPoint x: 189, endPoint y: 232, distance: 113.4
click at [189, 232] on td "NexHealth_ Awareness_ Q2Priming_ Dental_ [DATE]_ All_ impressions-newaudience?i…" at bounding box center [343, 239] width 325 height 37
copy span "NexHealth_ Awareness_ Q2Priming_ Dental_ [DATE]_ All_ impressions-newaudience?i…"
click at [364, 245] on div "NexHealth_ Awareness_ Q2Priming_ Dental_ [DATE]_ All_ impressions-newaudience?i…" at bounding box center [348, 235] width 304 height 20
click at [342, 200] on icon at bounding box center [343, 200] width 6 height 6
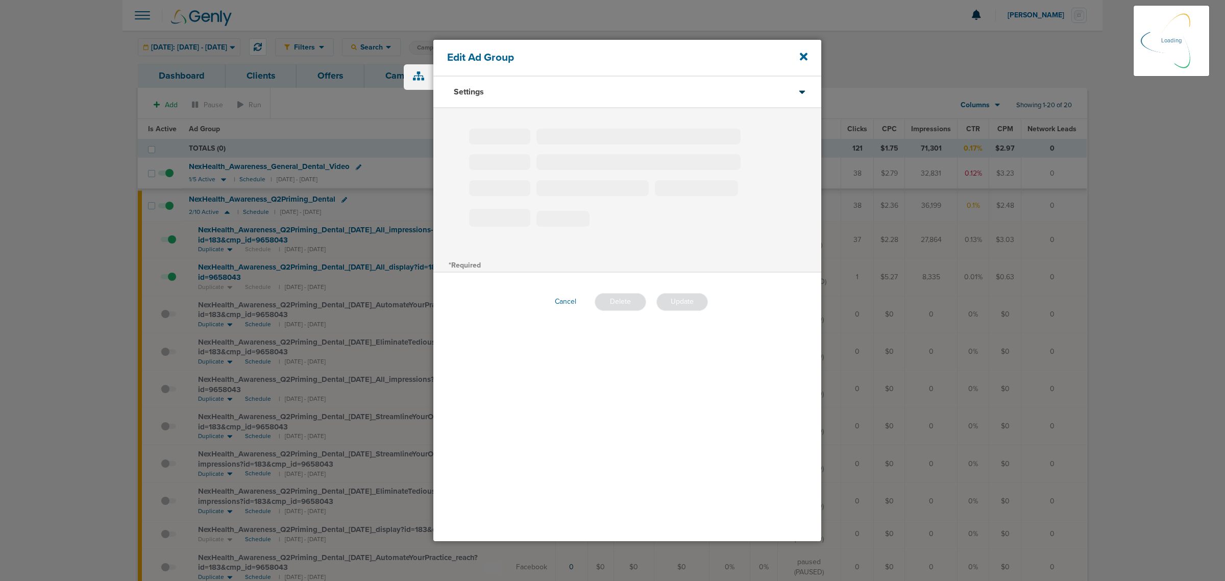
type input "NexHealth_Awareness_Q2Priming_Dental"
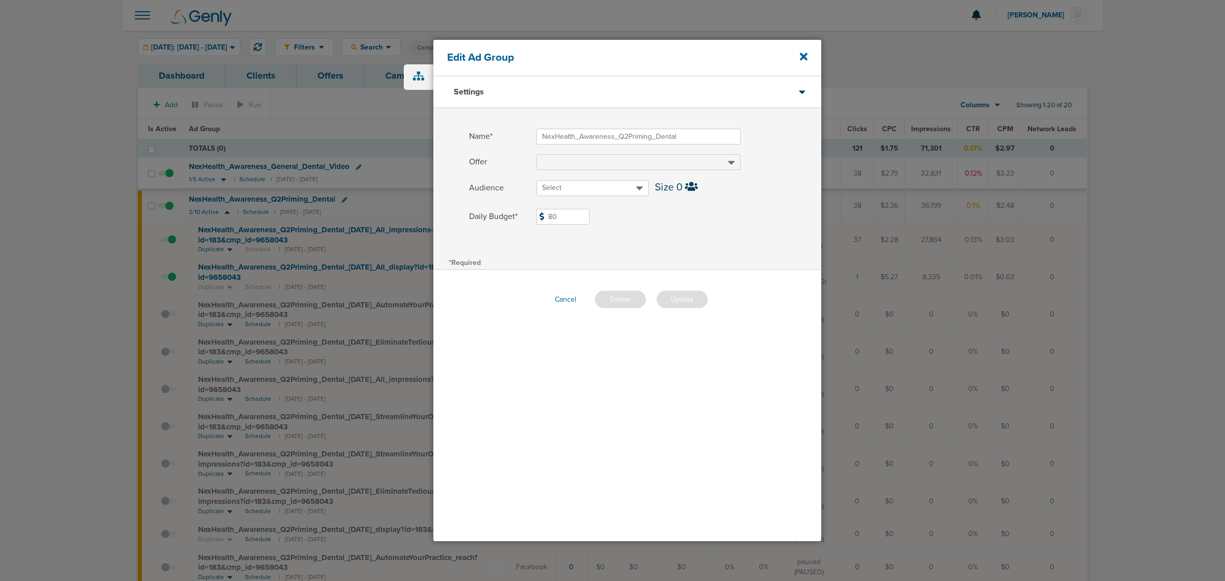
drag, startPoint x: 557, startPoint y: 219, endPoint x: 507, endPoint y: 229, distance: 51.1
click at [507, 229] on div "Daily Budget* 80 $80" at bounding box center [627, 221] width 388 height 24
type input "65"
click at [682, 218] on label "Daily Budget* 65 $65" at bounding box center [645, 217] width 352 height 16
click at [590, 218] on input "65" at bounding box center [563, 217] width 53 height 16
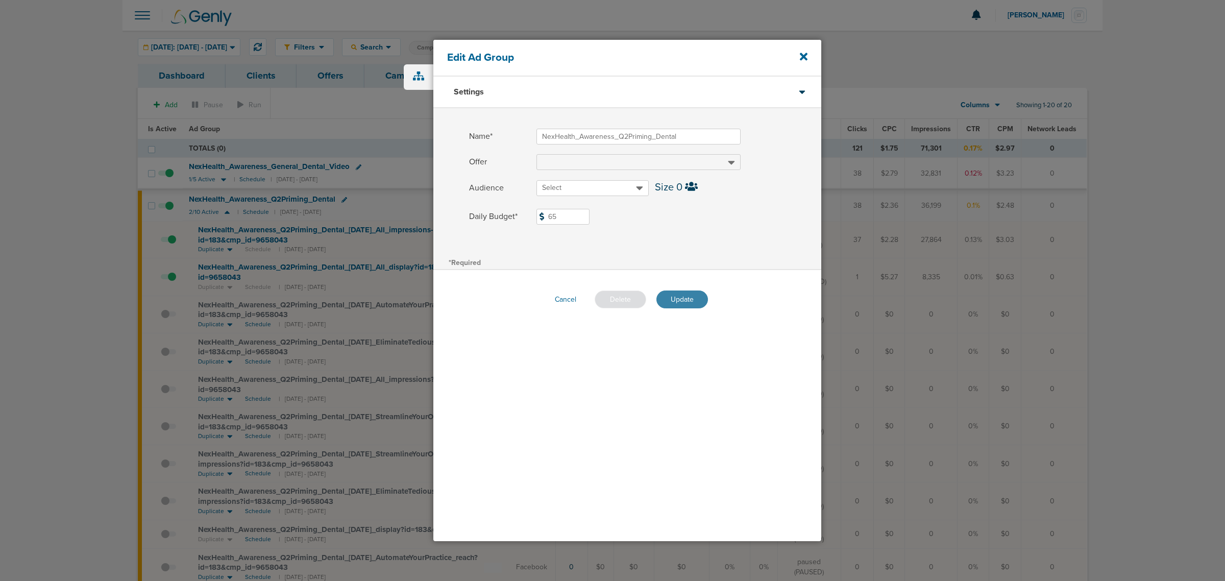
click at [697, 301] on button "Update" at bounding box center [683, 300] width 52 height 18
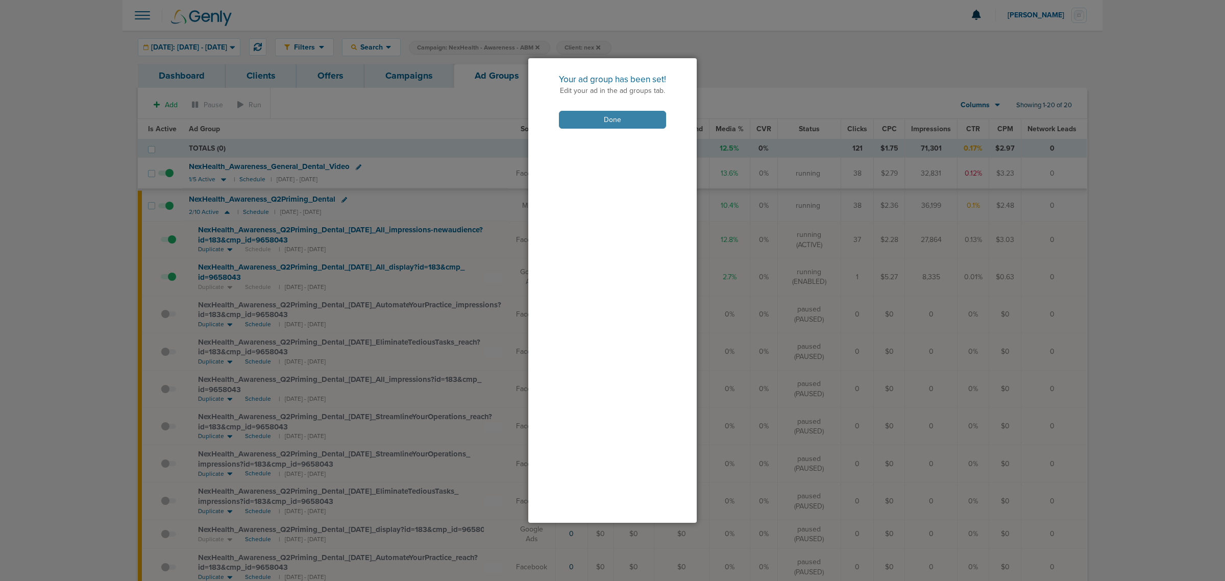
click at [619, 116] on button "Done" at bounding box center [612, 120] width 107 height 18
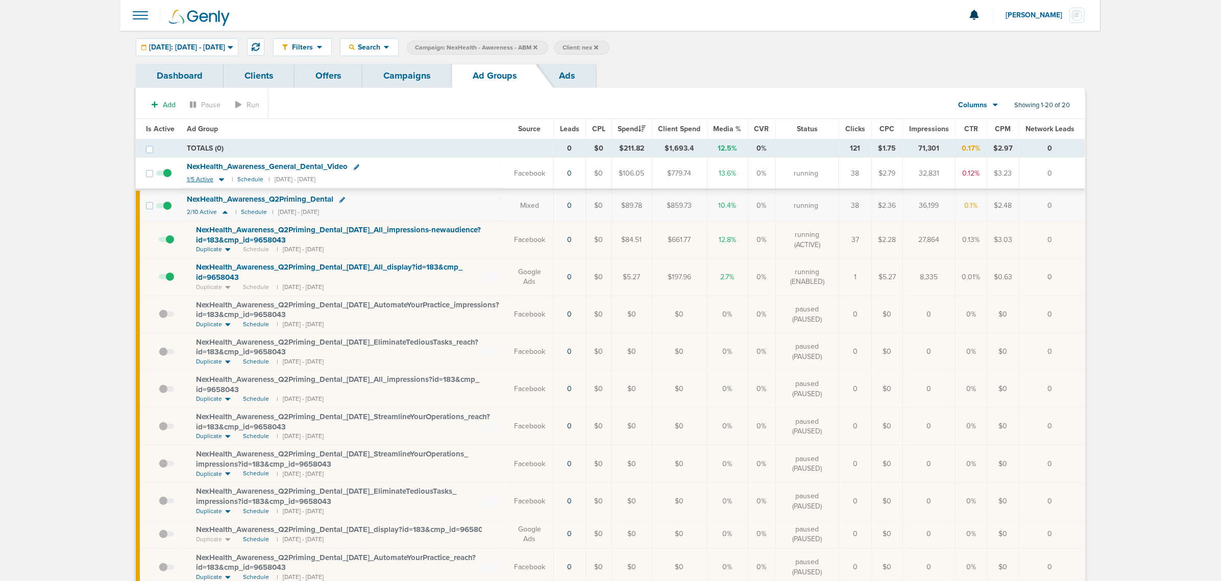
click at [219, 180] on icon at bounding box center [221, 180] width 5 height 3
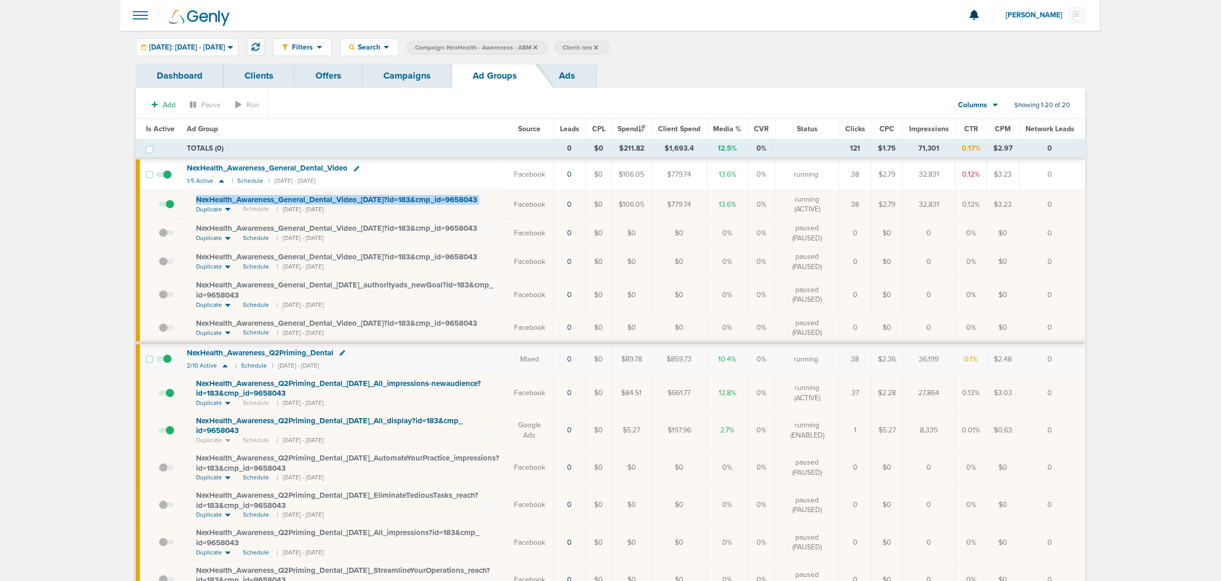
drag, startPoint x: 496, startPoint y: 202, endPoint x: 187, endPoint y: 205, distance: 308.9
click at [187, 205] on td "NexHealth_ Awareness_ General_ Dental_ Video_ [DATE]?id=183&cmp_ id=9658043 Dup…" at bounding box center [343, 204] width 325 height 29
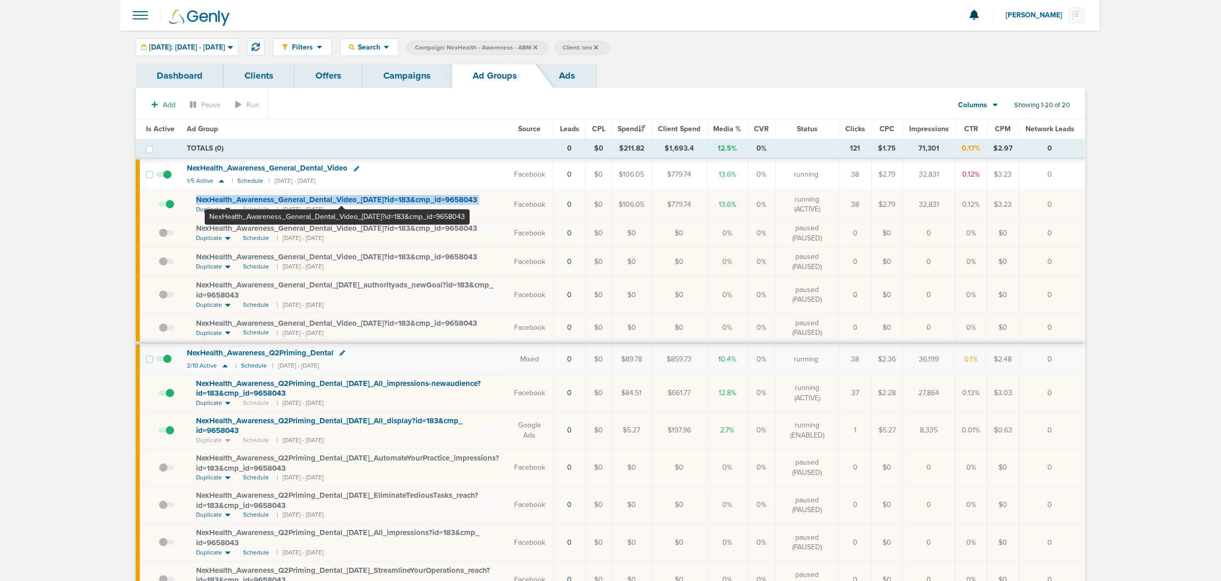
copy td "NexHealth_ Awareness_ General_ Dental_ Video_ [DATE]?id=183&cmp_ id=9658043"
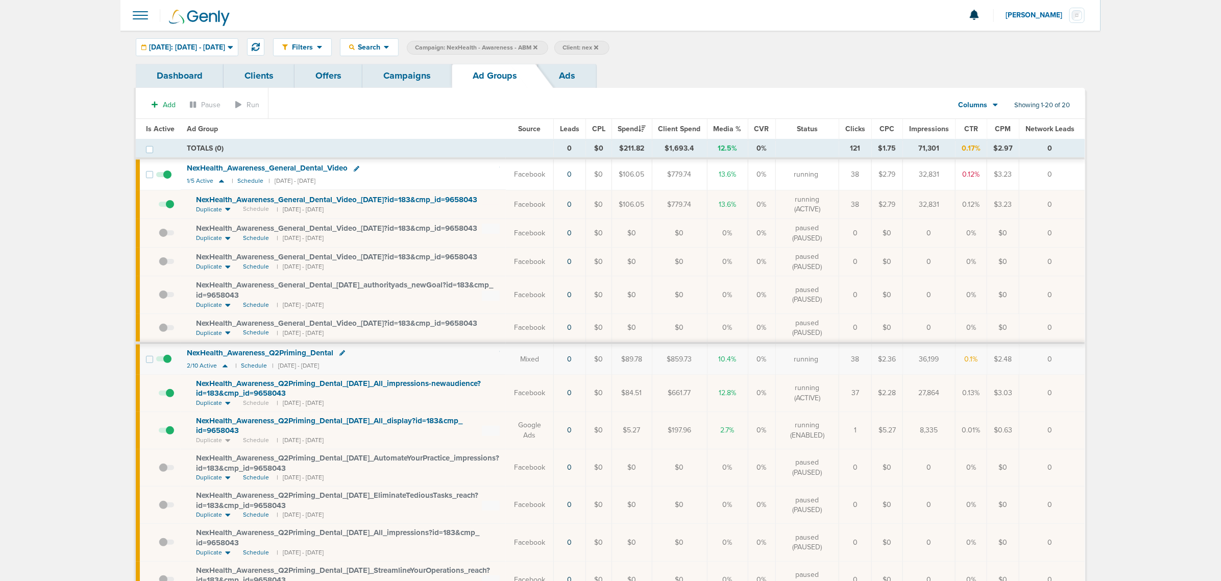
click at [358, 166] on icon at bounding box center [357, 169] width 6 height 6
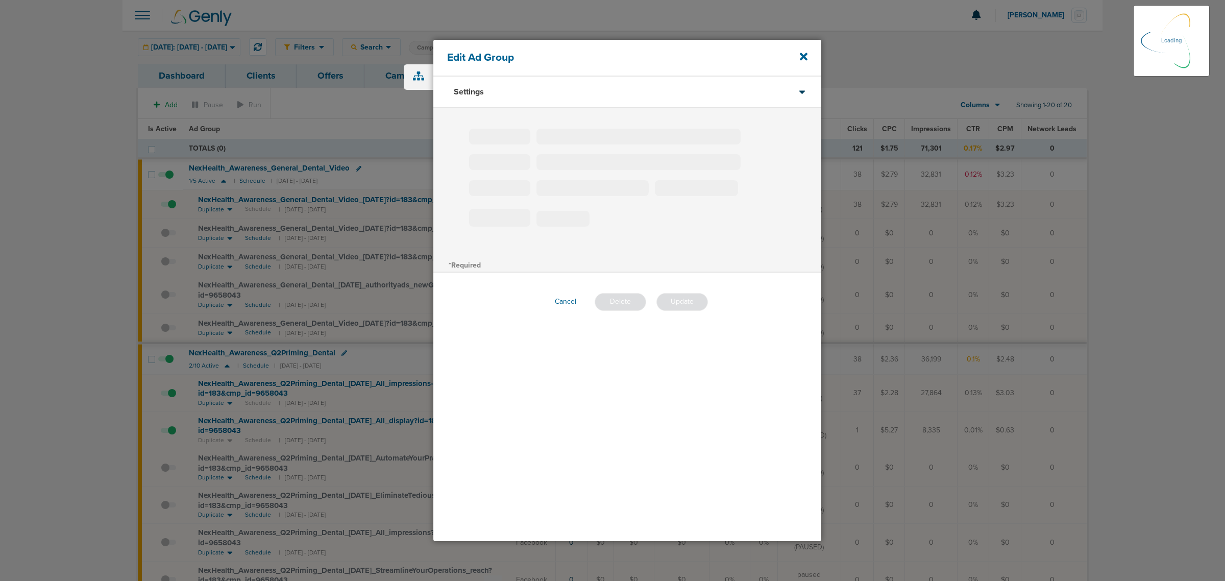
type input "NexHealth_Awareness_General_Dental_Video"
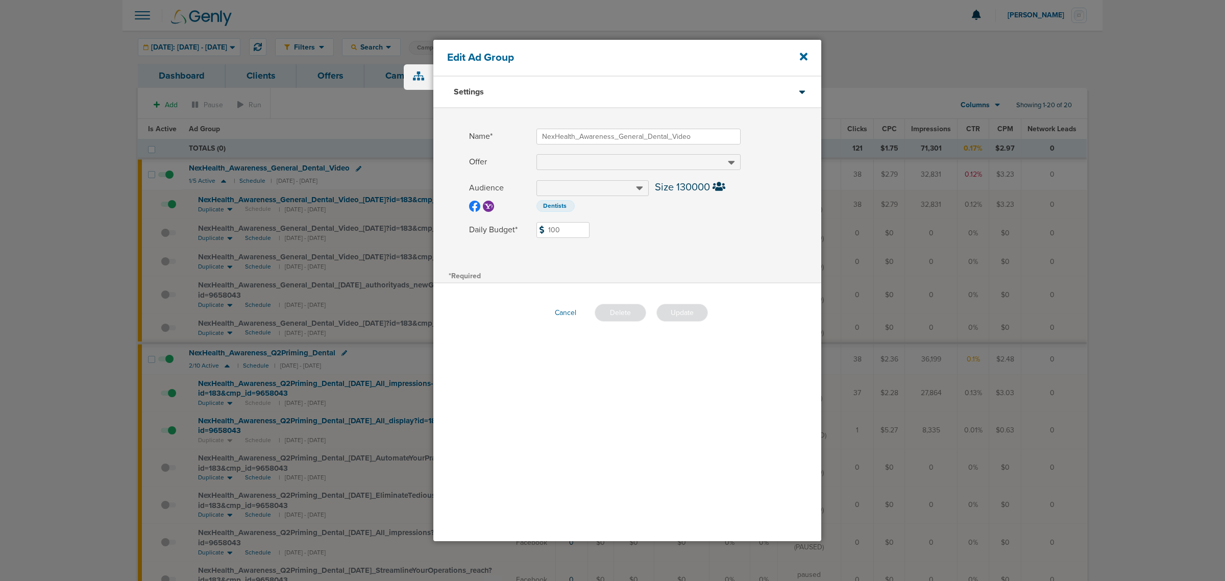
drag, startPoint x: 575, startPoint y: 228, endPoint x: 528, endPoint y: 228, distance: 47.0
click at [528, 228] on label "Daily Budget* 100 $100" at bounding box center [645, 230] width 352 height 16
type input "90"
drag, startPoint x: 732, startPoint y: 227, endPoint x: 705, endPoint y: 294, distance: 71.5
click at [731, 228] on label "Daily Budget* 90 $90" at bounding box center [645, 230] width 352 height 16
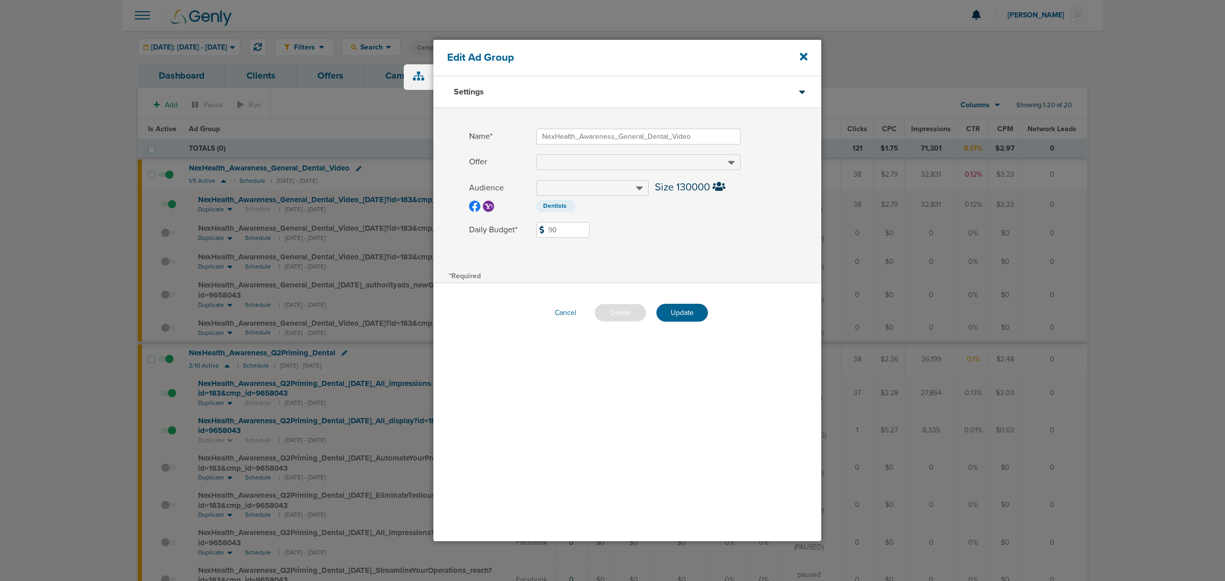
click at [590, 228] on input "90" at bounding box center [563, 230] width 53 height 16
click at [687, 317] on button "Update" at bounding box center [683, 313] width 52 height 18
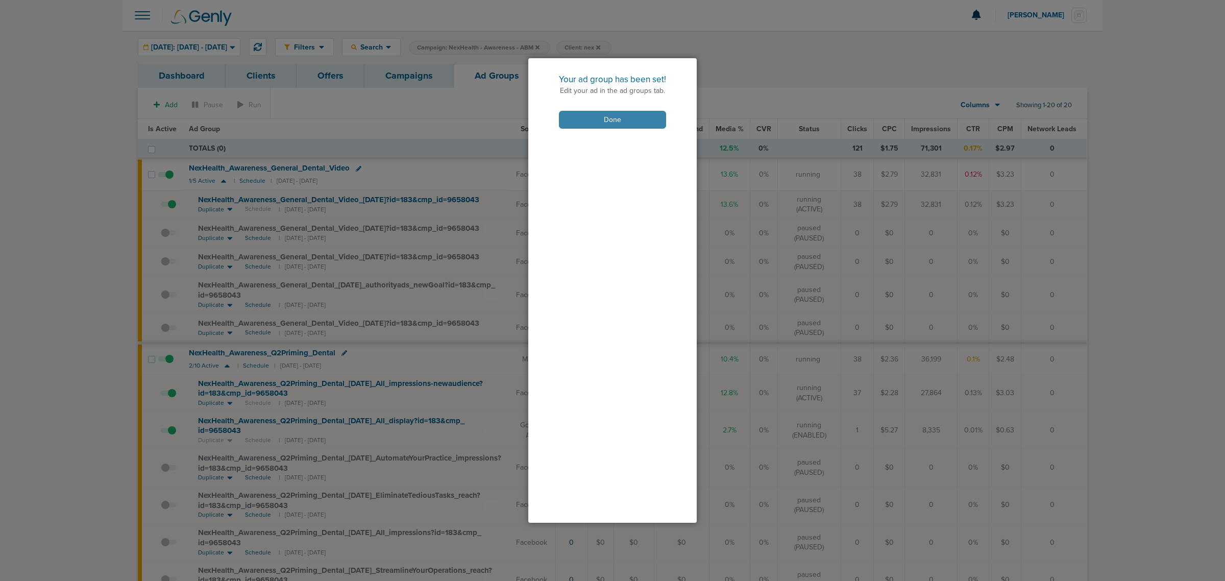
click at [618, 114] on button "Done" at bounding box center [612, 120] width 107 height 18
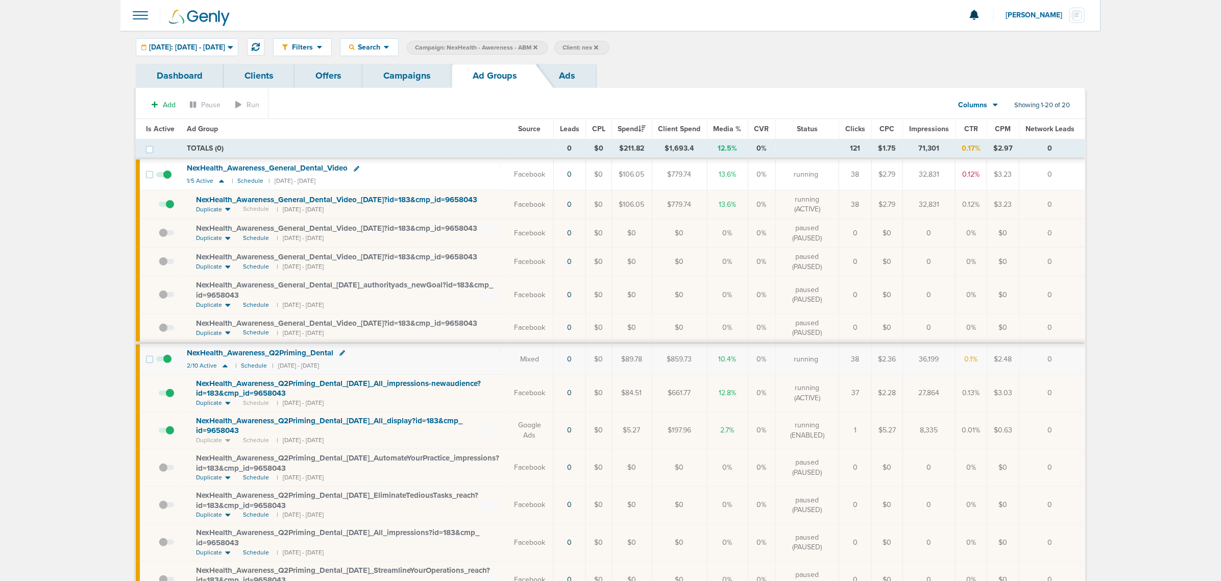
click at [397, 74] on link "Campaigns" at bounding box center [407, 76] width 89 height 24
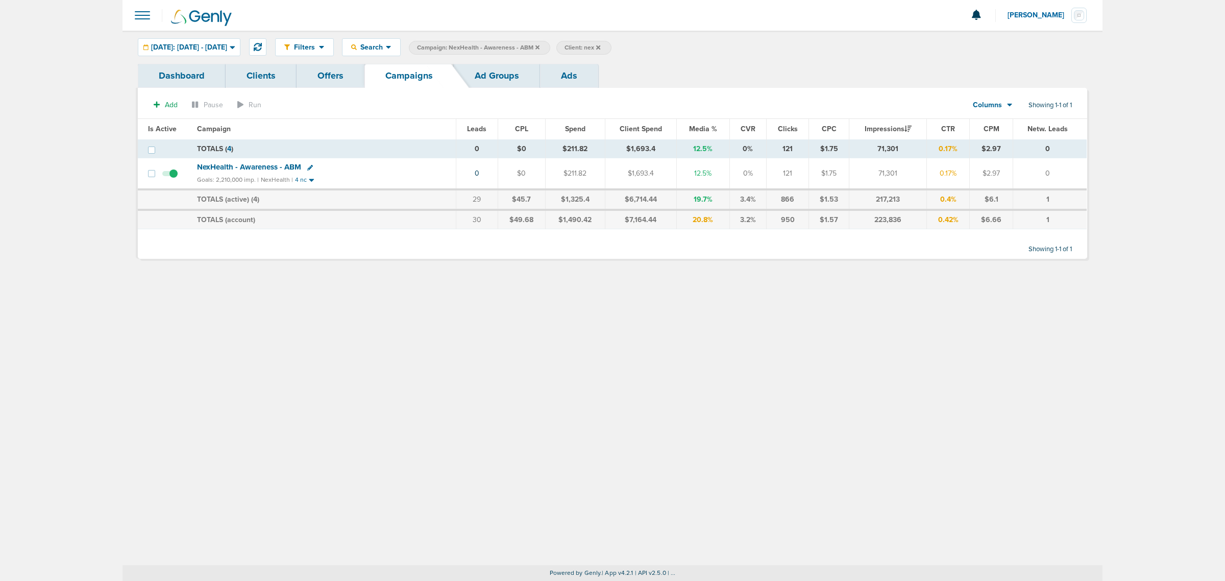
click at [427, 351] on div "Filters Active Only Settings Status Active Inactive Objectives MQL SQL Traffic …" at bounding box center [613, 298] width 980 height 535
click at [540, 47] on icon at bounding box center [538, 47] width 4 height 4
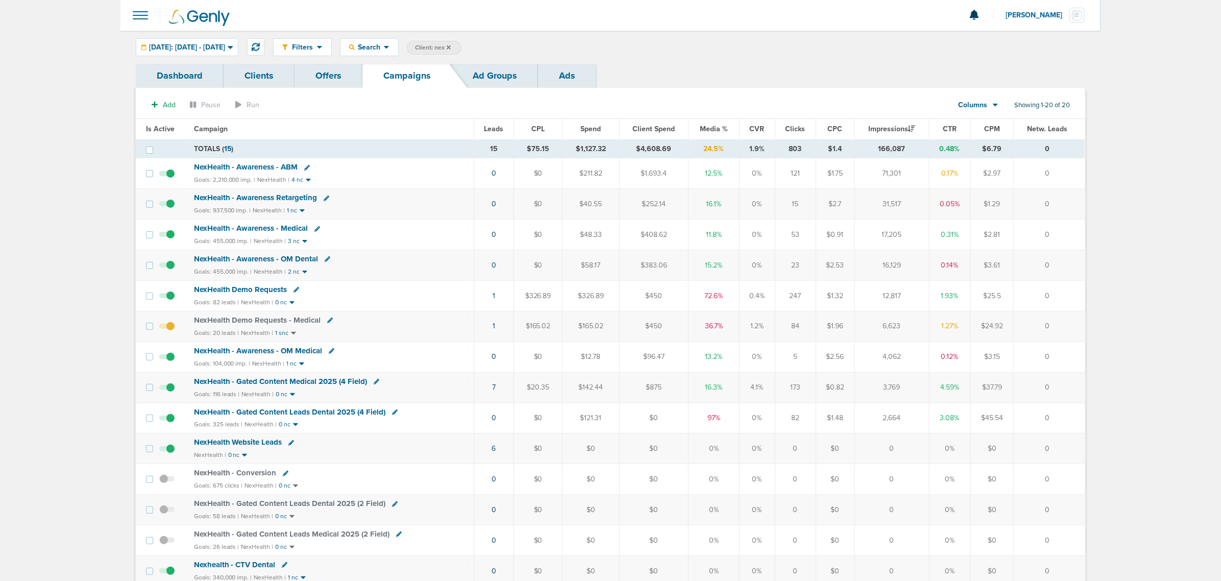
click at [276, 258] on span "NexHealth - Awareness - OM Dental" at bounding box center [256, 258] width 125 height 9
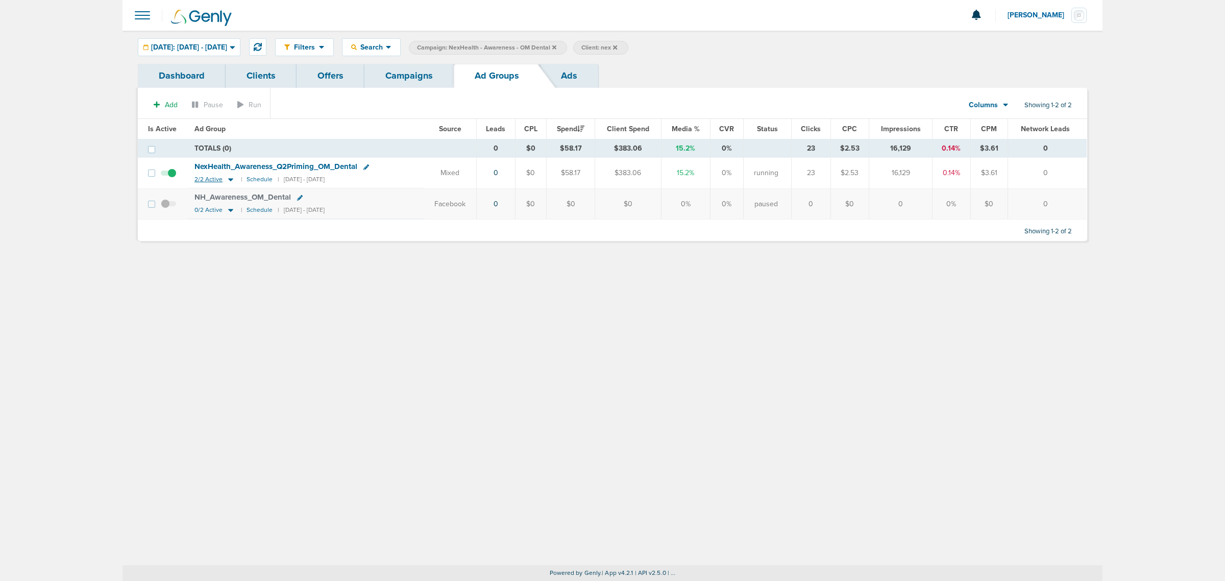
click at [230, 183] on icon at bounding box center [231, 179] width 10 height 9
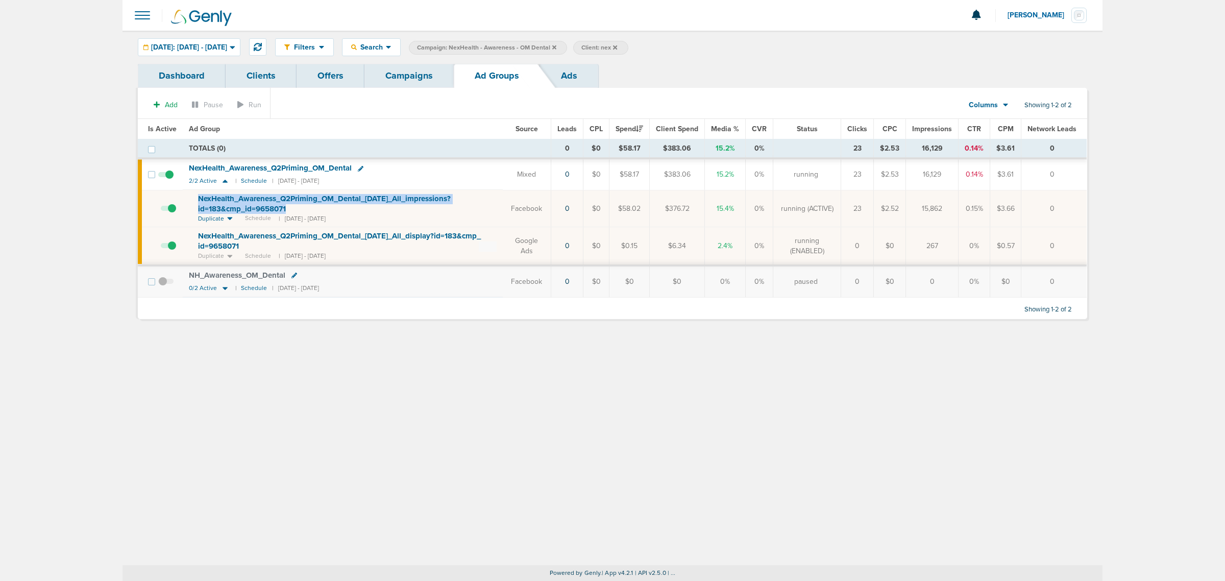
drag, startPoint x: 323, startPoint y: 212, endPoint x: 197, endPoint y: 195, distance: 127.3
click at [198, 195] on div "NexHealth_ Awareness_ Q2Priming_ OM_ Dental_ [DATE]_ All_ impressions?id=183&cm…" at bounding box center [347, 204] width 299 height 20
copy span "NexHealth_ Awareness_ Q2Priming_ OM_ Dental_ [DATE]_ All_ impressions?id=183&cm…"
click at [390, 163] on div "NexHealth_ Awareness_ Q2Priming_ OM_ Dental" at bounding box center [343, 168] width 308 height 10
click at [358, 167] on div "NexHealth_ Awareness_ Q2Priming_ OM_ Dental" at bounding box center [273, 168] width 169 height 9
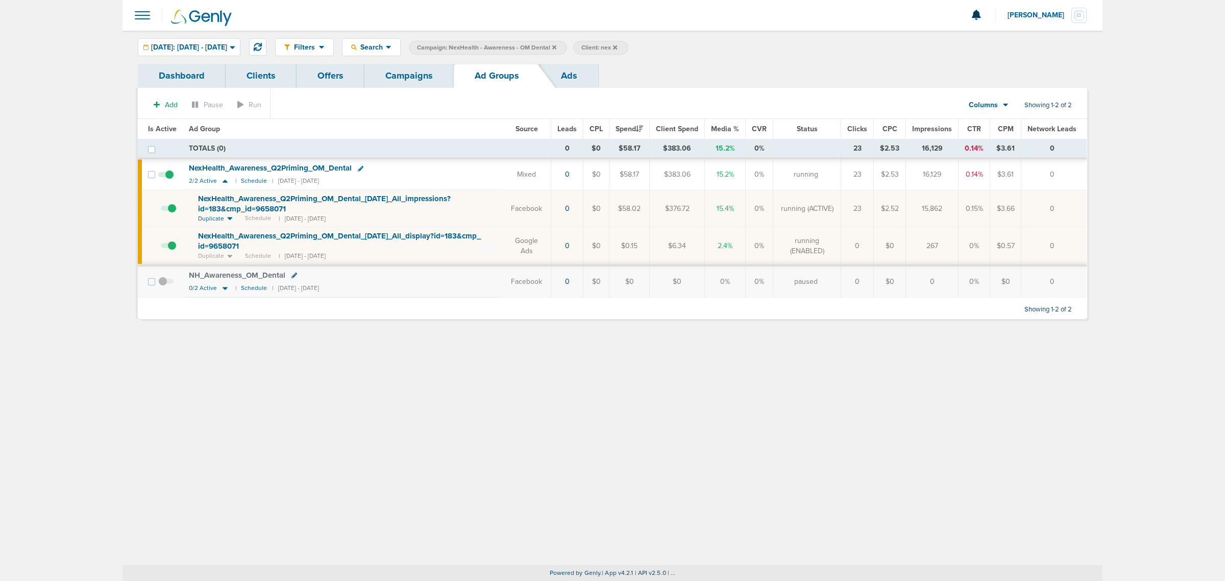
click at [358, 168] on icon at bounding box center [361, 169] width 6 height 6
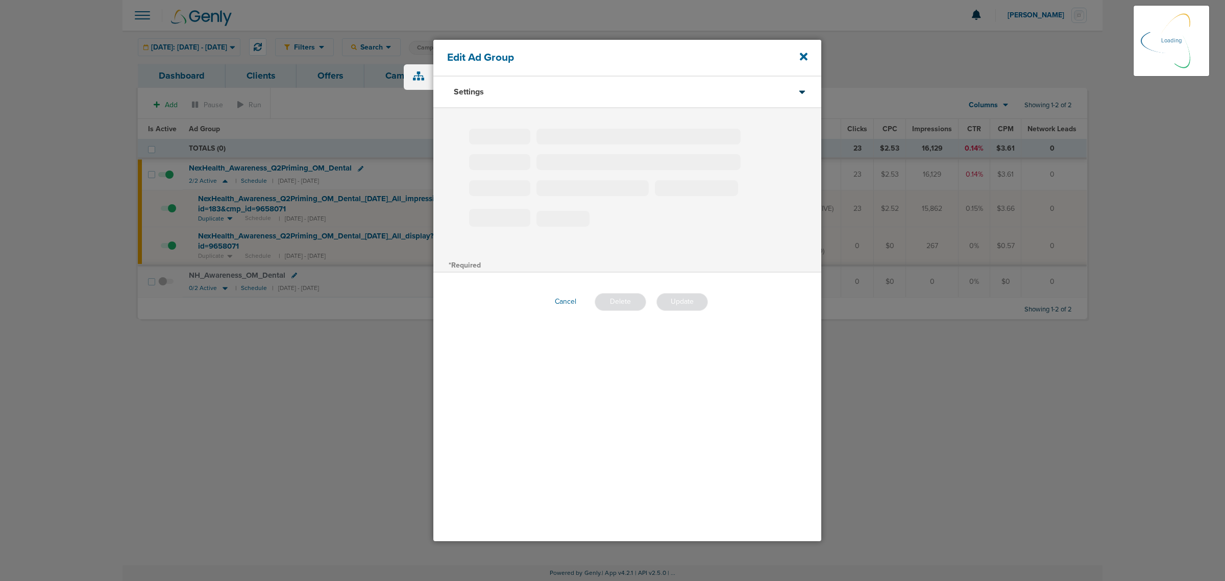
type input "NexHealth_Awareness_Q2Priming_OM_Dental"
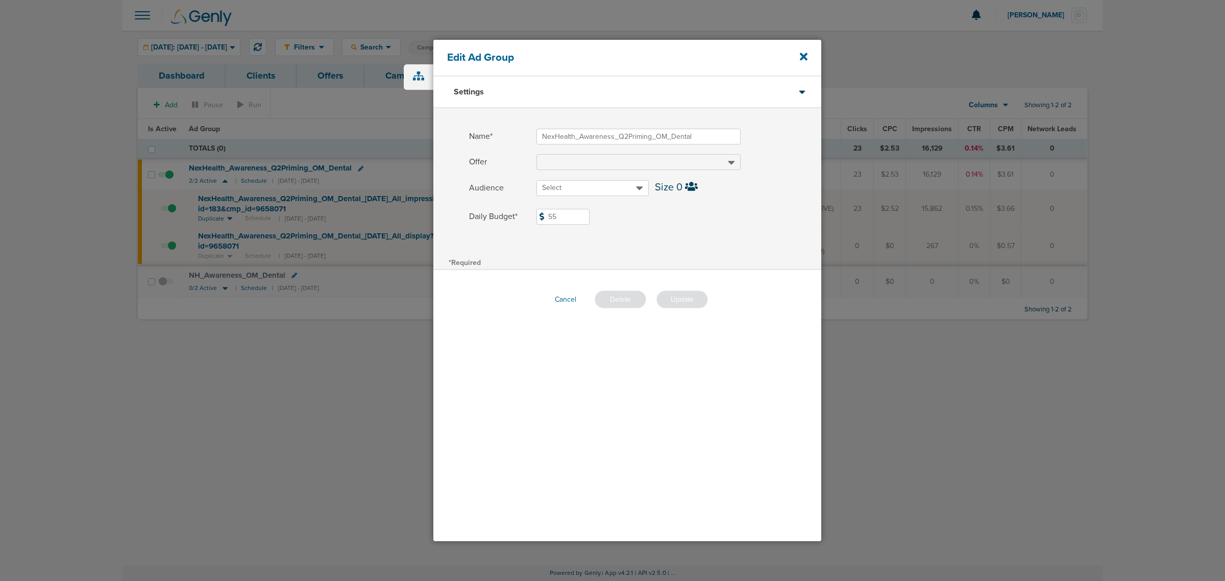
drag, startPoint x: 574, startPoint y: 221, endPoint x: 502, endPoint y: 220, distance: 72.5
click at [503, 221] on label "Daily Budget* 55 $55" at bounding box center [645, 217] width 352 height 16
type input "45"
click at [690, 212] on label "Daily Budget* 45 $45" at bounding box center [645, 217] width 352 height 16
click at [590, 212] on input "45" at bounding box center [563, 217] width 53 height 16
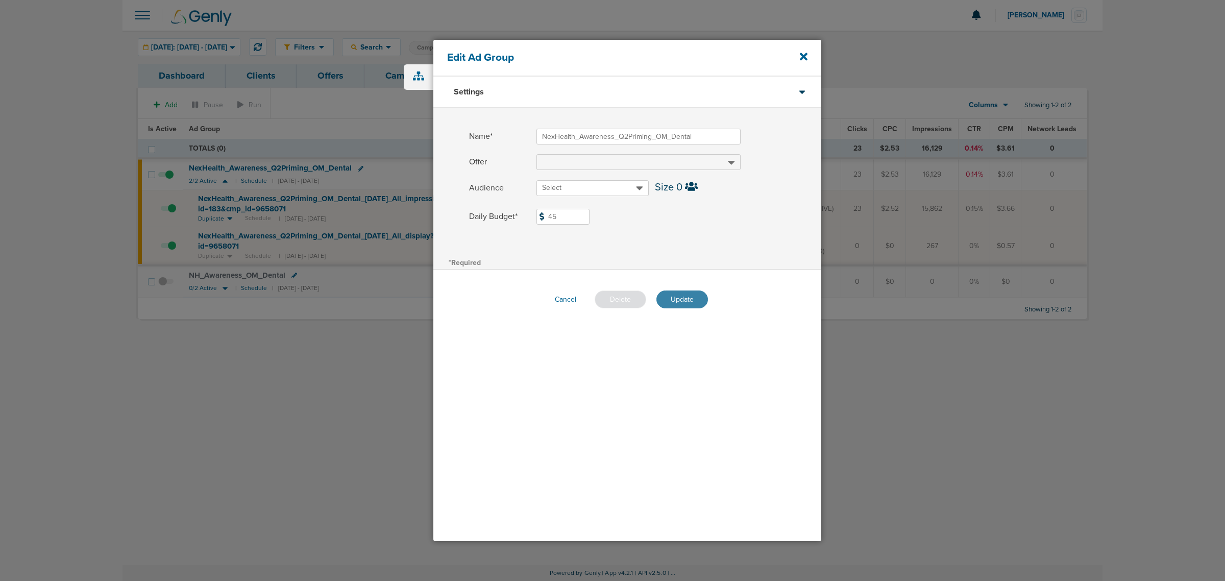
click at [687, 299] on button "Update" at bounding box center [683, 300] width 52 height 18
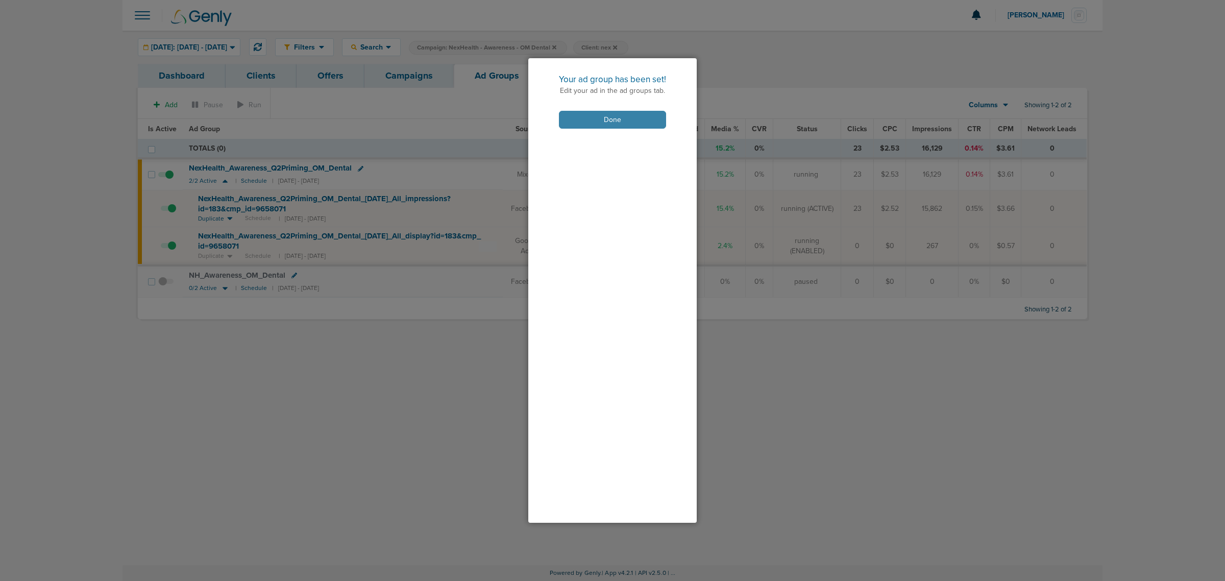
click at [639, 115] on button "Done" at bounding box center [612, 120] width 107 height 18
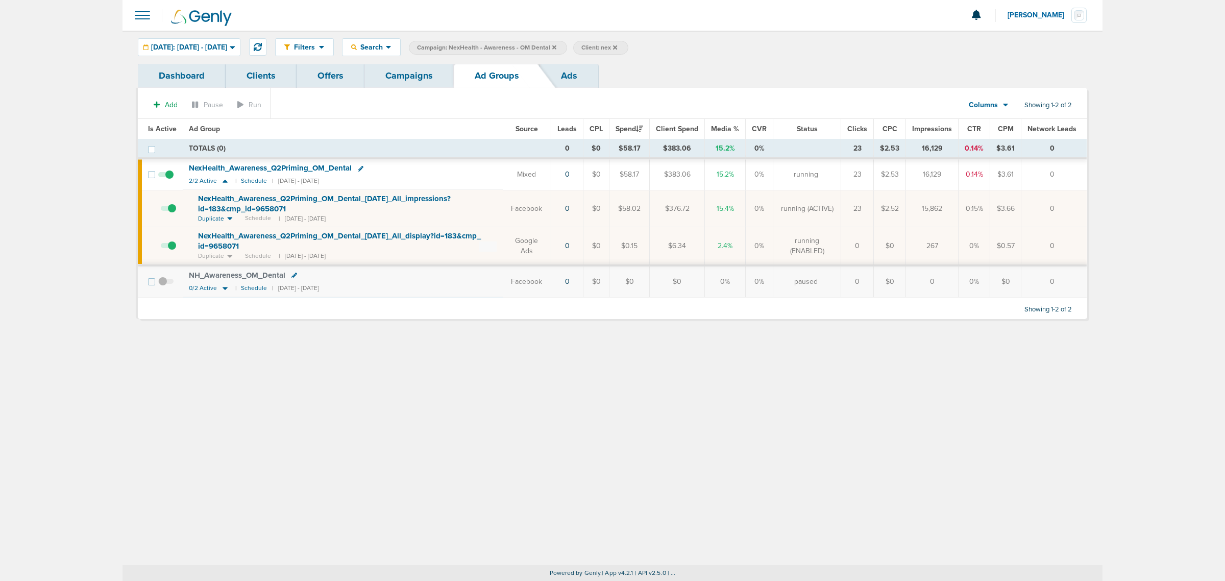
click at [417, 70] on link "Campaigns" at bounding box center [409, 76] width 89 height 24
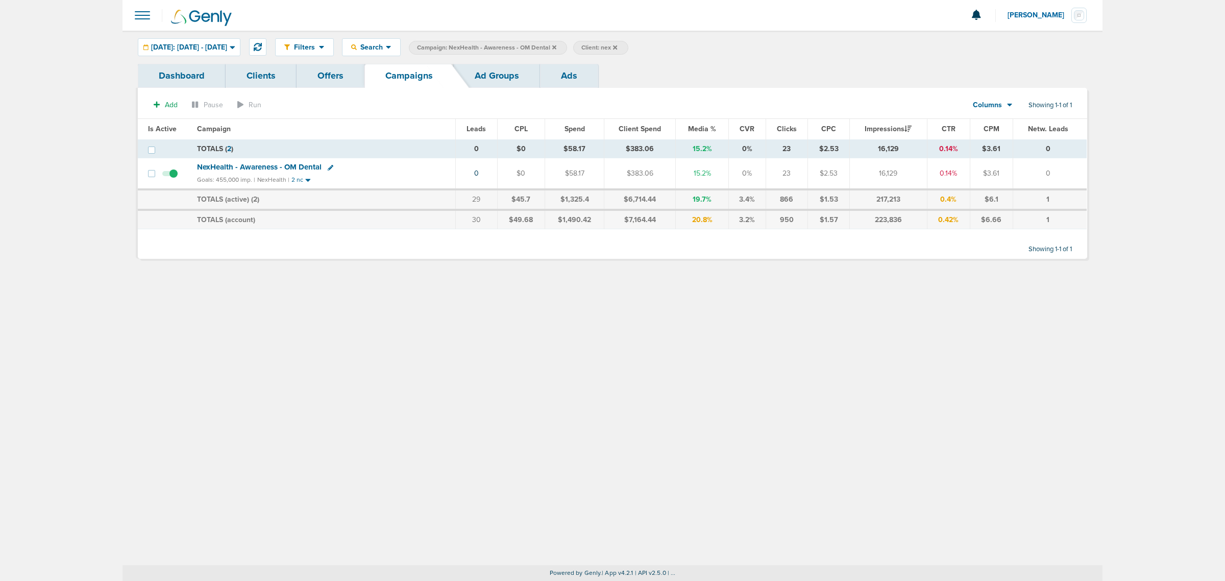
click at [567, 45] on label "Campaign: NexHealth - Awareness - OM Dental" at bounding box center [488, 48] width 158 height 14
click at [557, 46] on icon at bounding box center [554, 47] width 4 height 4
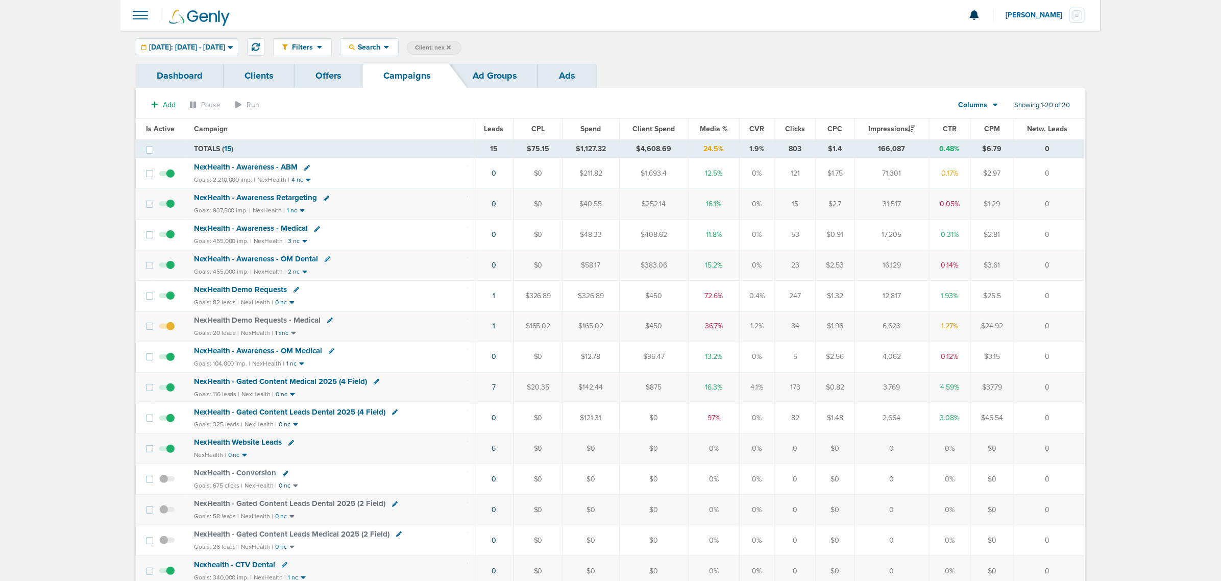
click at [293, 351] on span "NexHealth - Awareness - OM Medical" at bounding box center [258, 350] width 129 height 9
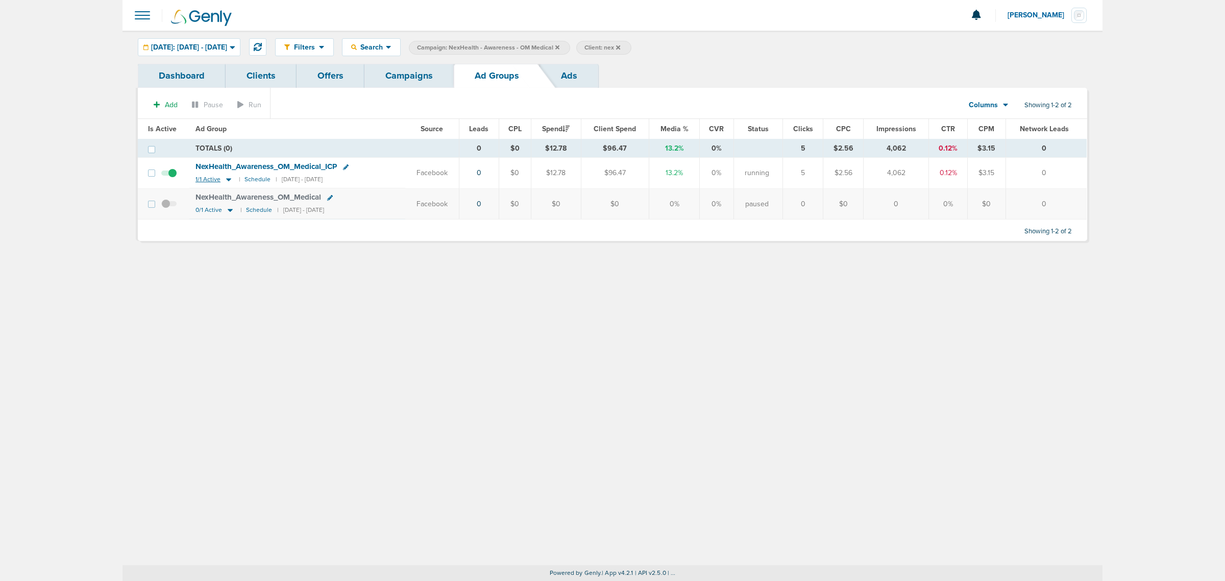
click at [225, 179] on icon at bounding box center [229, 179] width 10 height 9
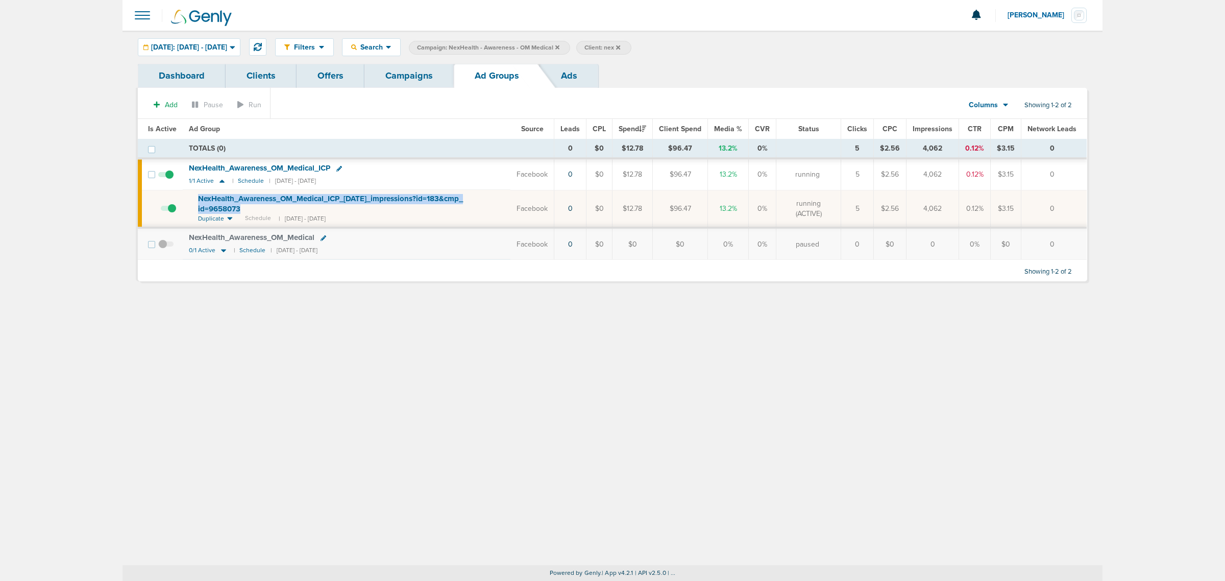
drag, startPoint x: 278, startPoint y: 213, endPoint x: 192, endPoint y: 198, distance: 87.2
click at [192, 198] on td "NexHealth_ Awareness_ OM_ Medical_ ICP_ [DATE]_ impressions?id=183&cmp_ id=9658…" at bounding box center [347, 209] width 328 height 38
copy span "NexHealth_ Awareness_ OM_ Medical_ ICP_ [DATE]_ impressions?id=183&cmp_ id=9658…"
click at [337, 166] on div "NexHealth_ Awareness_ OM_ Medical_ ICP" at bounding box center [347, 168] width 316 height 10
click at [339, 169] on icon at bounding box center [339, 169] width 6 height 6
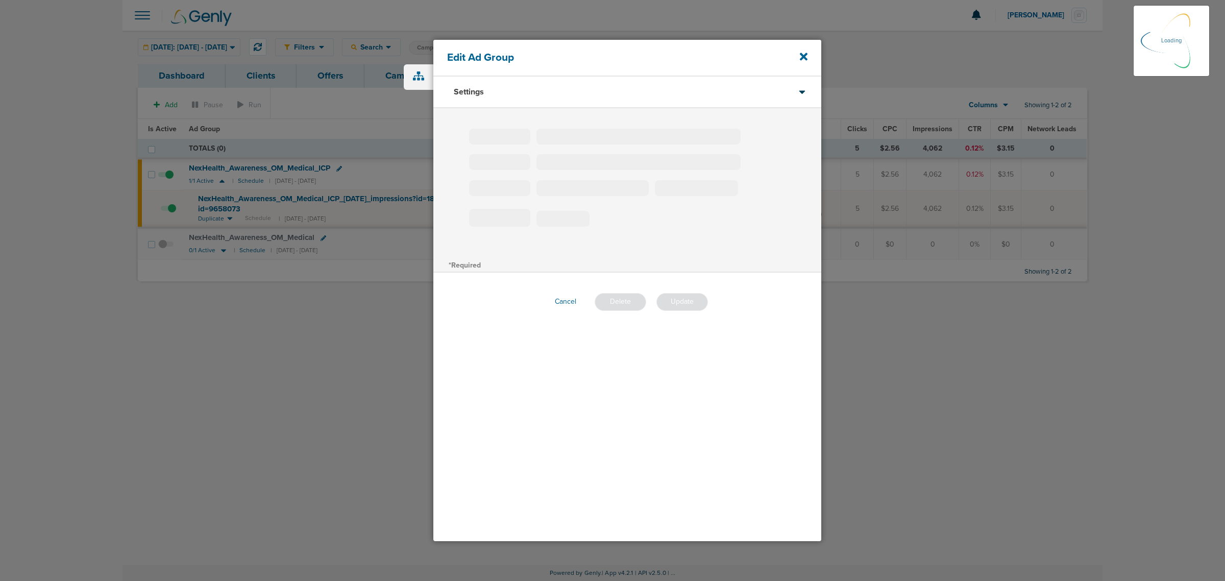
type input "NexHealth_Awareness_OM_Medical_ICP"
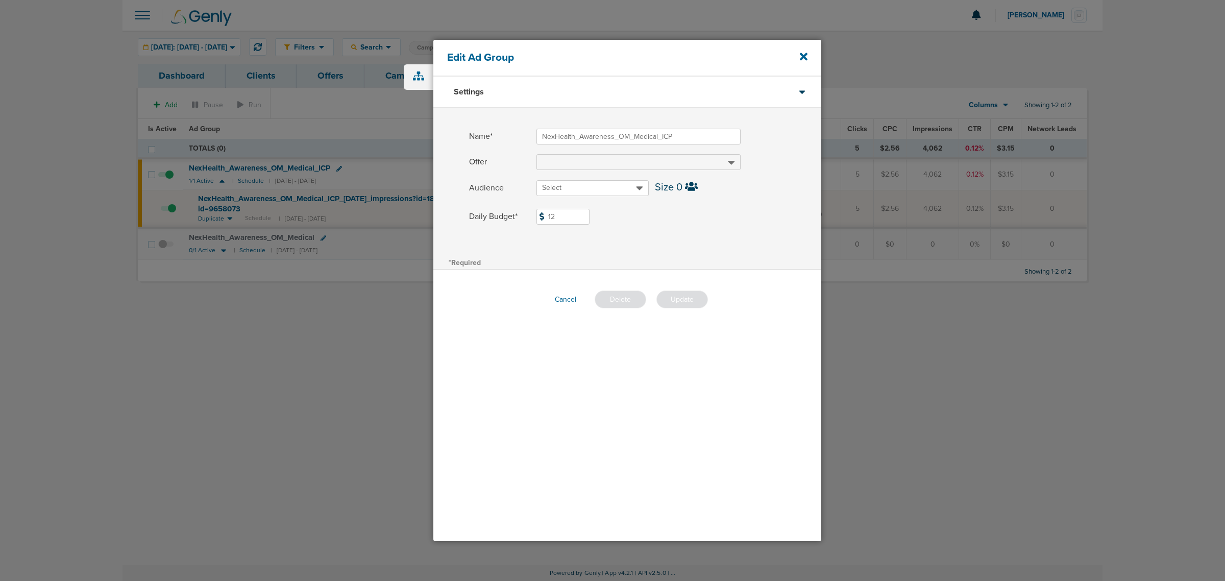
drag, startPoint x: 562, startPoint y: 218, endPoint x: 511, endPoint y: 218, distance: 51.6
click at [511, 218] on label "Daily Budget* 12 $12" at bounding box center [645, 217] width 352 height 16
type input "8"
click at [683, 298] on button "Update" at bounding box center [683, 300] width 52 height 18
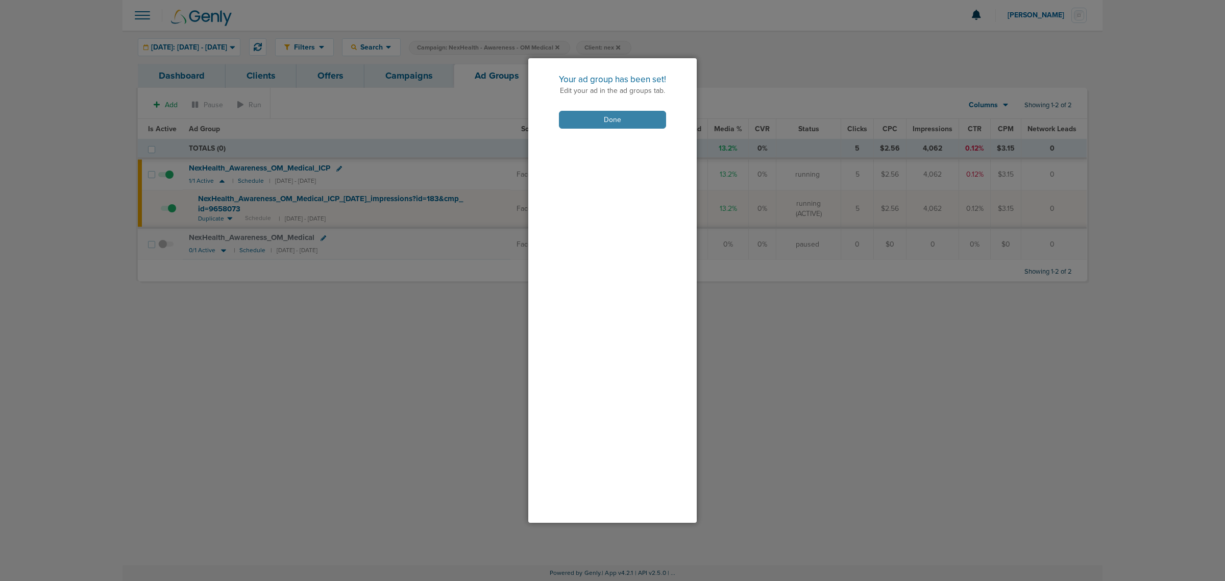
click at [584, 118] on button "Done" at bounding box center [612, 120] width 107 height 18
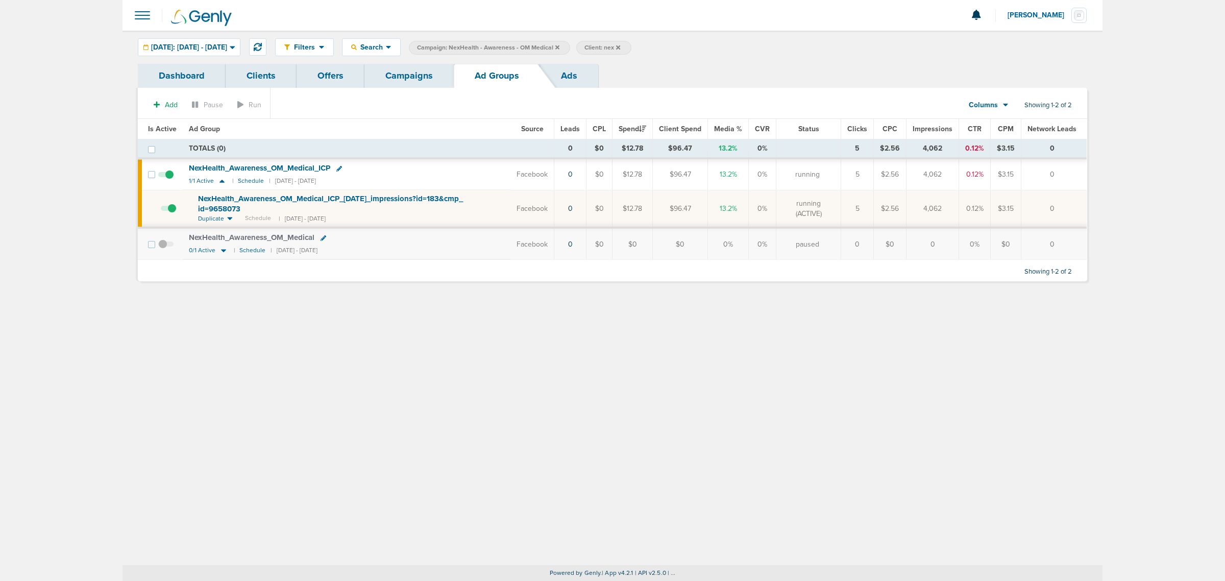
click at [400, 80] on link "Campaigns" at bounding box center [409, 76] width 89 height 24
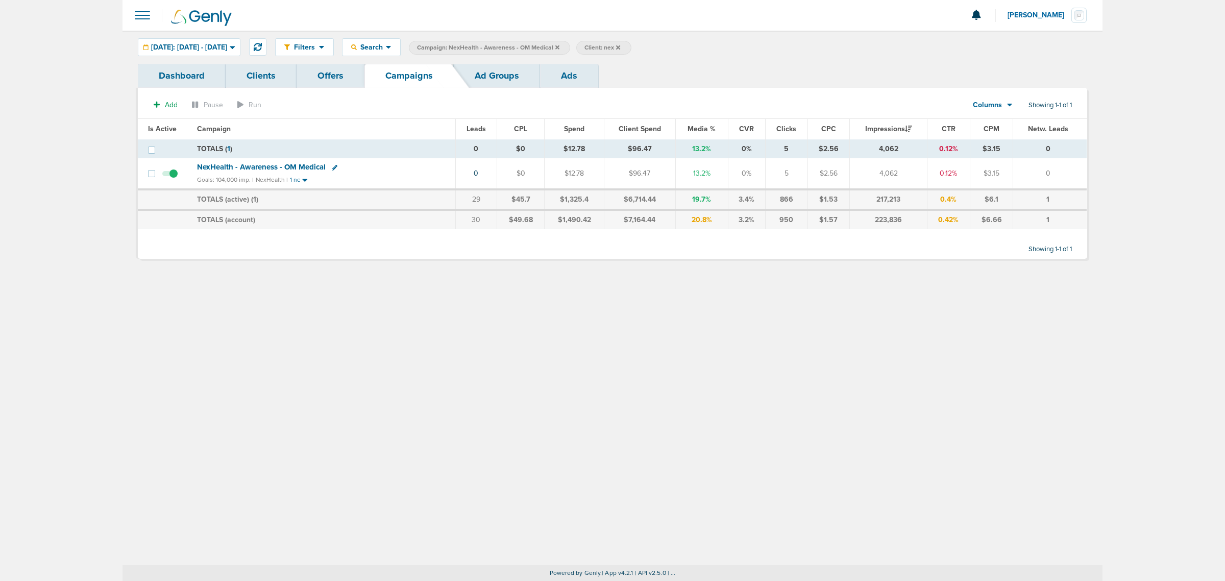
click at [560, 47] on icon at bounding box center [558, 47] width 4 height 4
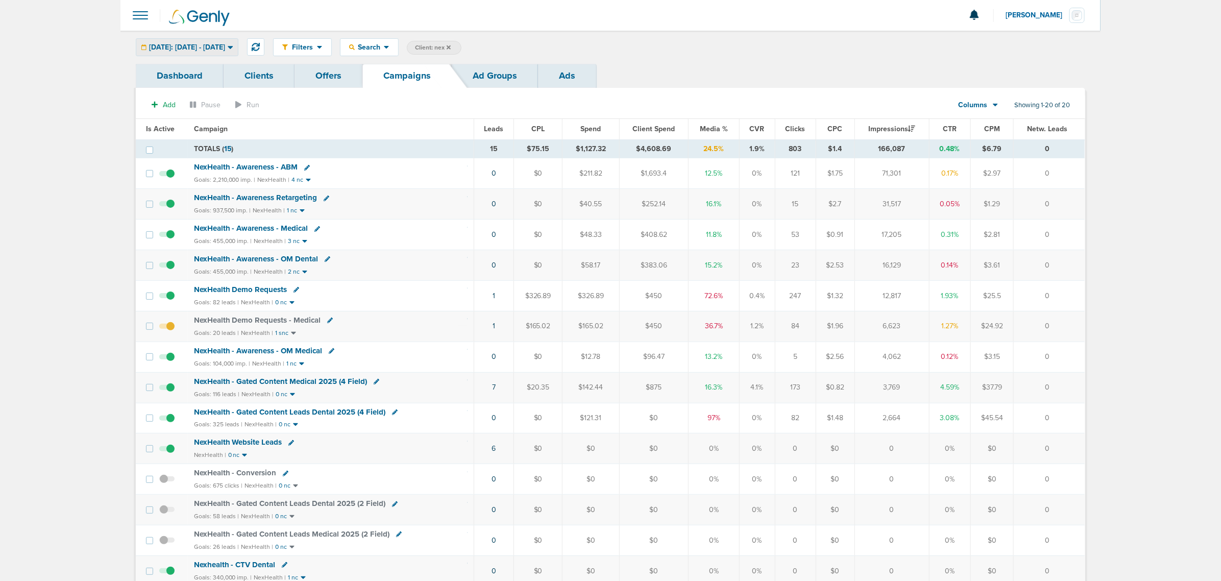
click at [209, 52] on div "[DATE]: [DATE] - [DATE]" at bounding box center [187, 47] width 102 height 17
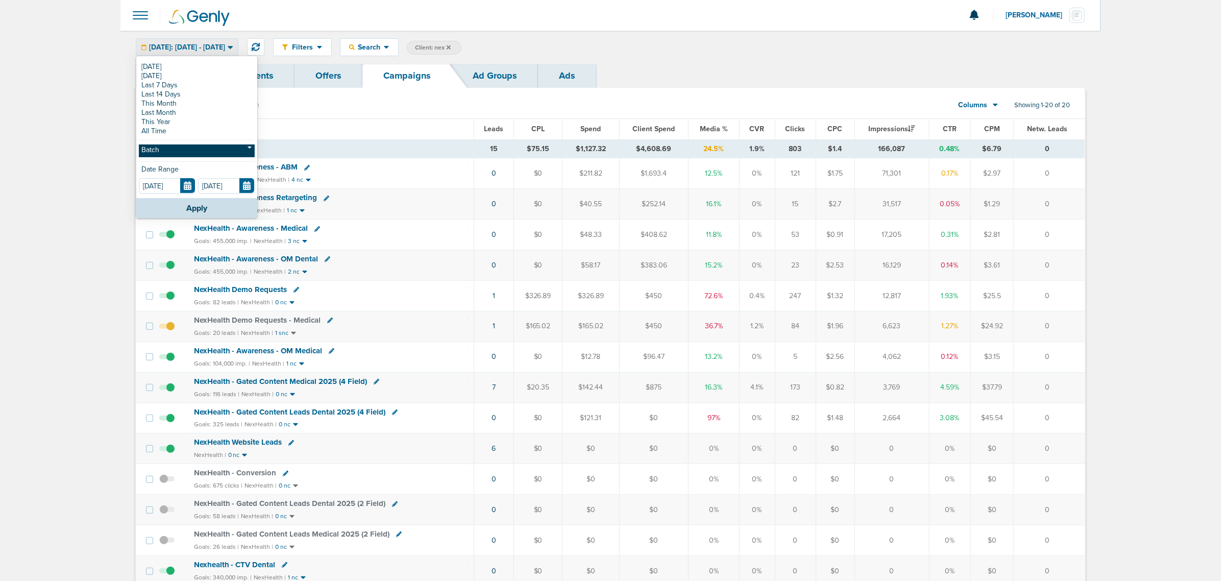
click at [172, 149] on link "Batch" at bounding box center [197, 150] width 116 height 13
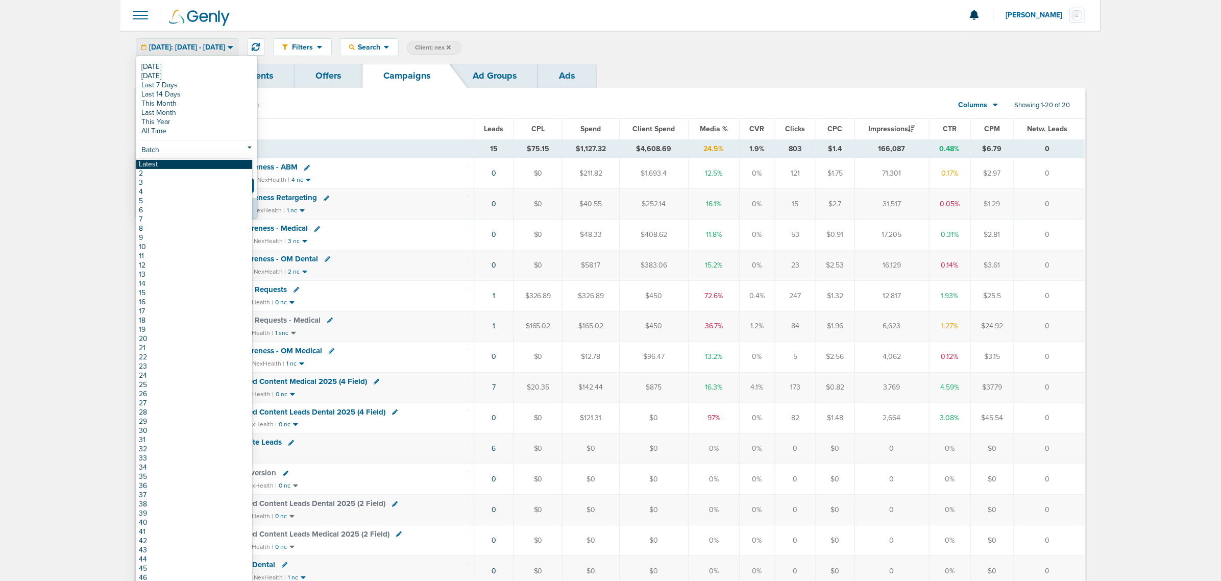
click at [172, 168] on link "Latest" at bounding box center [194, 164] width 116 height 9
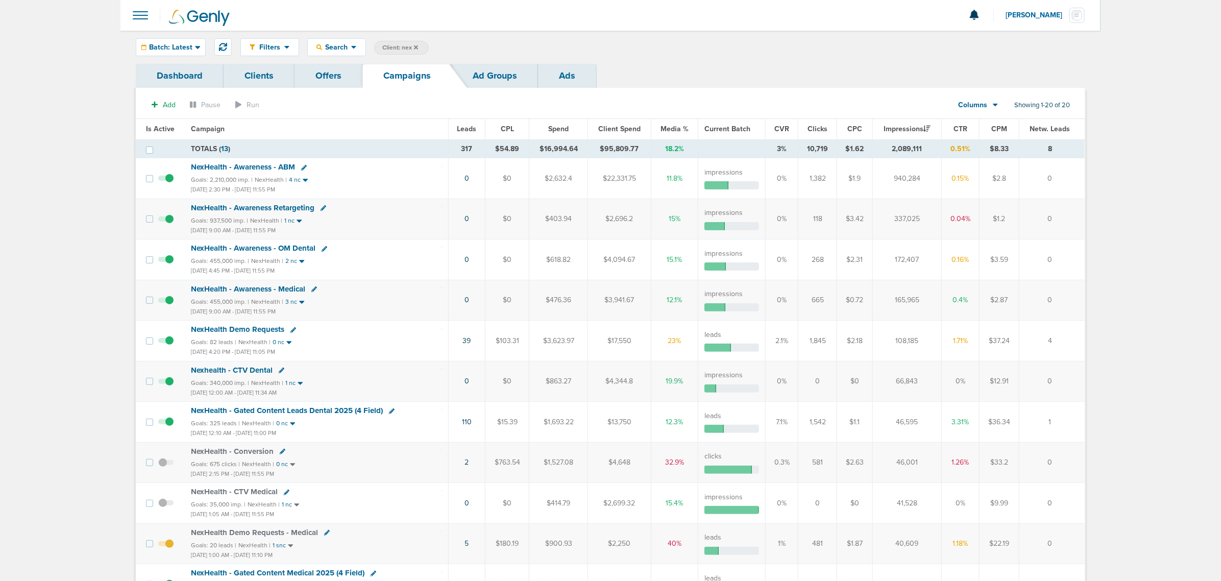
click at [387, 42] on label "Client: nex" at bounding box center [401, 48] width 55 height 14
click at [406, 44] on span "Client: nex" at bounding box center [400, 47] width 36 height 9
drag, startPoint x: 490, startPoint y: 49, endPoint x: 430, endPoint y: 52, distance: 60.4
click at [430, 52] on span "Client Campaign Offers Landing Page Ad Group Network Campaign Ad Ad Status Netw…" at bounding box center [463, 48] width 178 height 14
type input "accept"
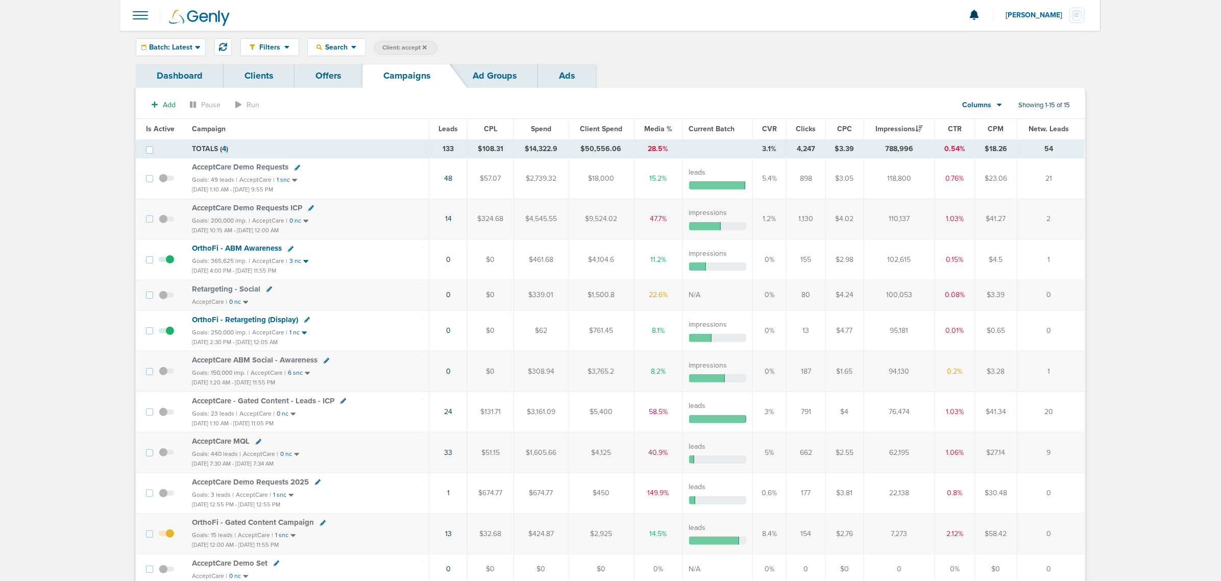
click at [262, 246] on span "OrthoFi - ABM Awareness" at bounding box center [237, 248] width 90 height 9
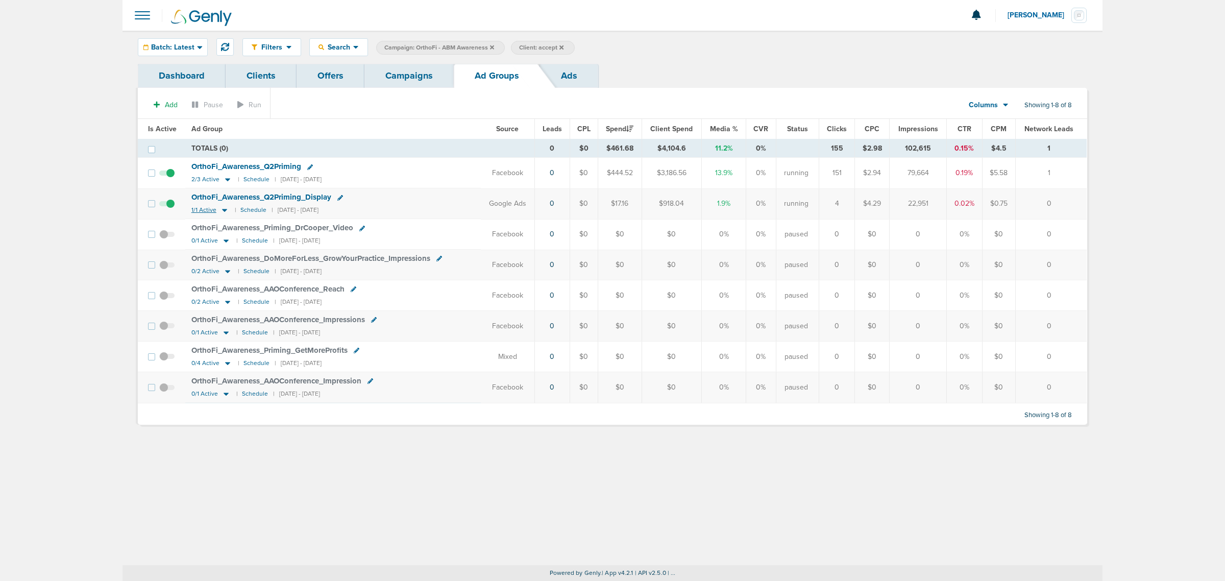
click at [225, 212] on icon at bounding box center [225, 210] width 10 height 9
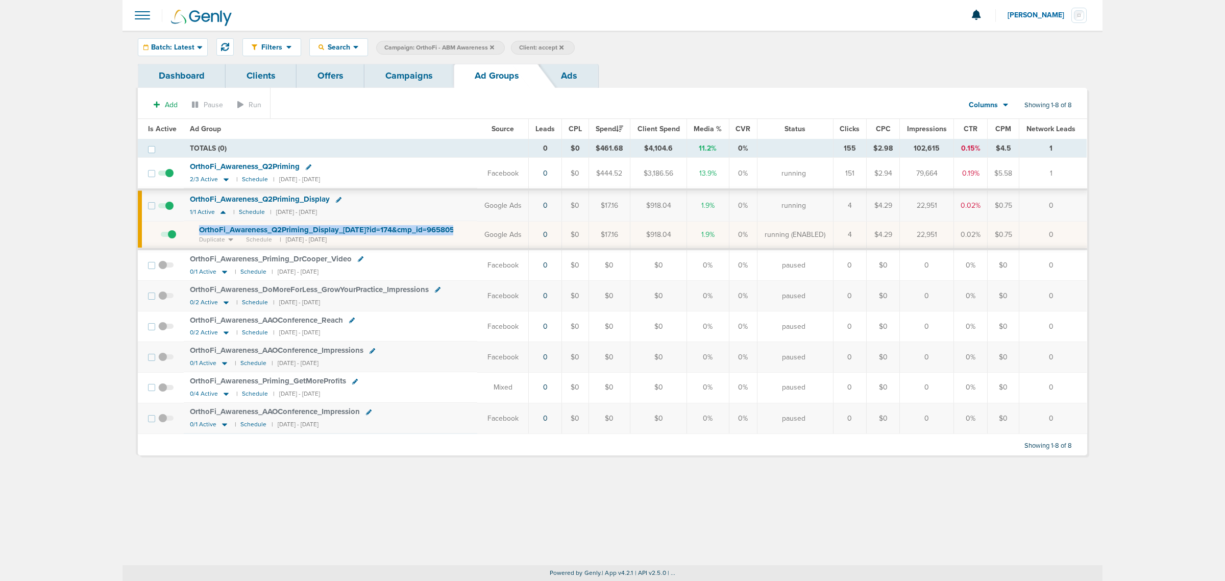
drag, startPoint x: 468, startPoint y: 233, endPoint x: 188, endPoint y: 231, distance: 279.8
click at [188, 231] on td "OrthoFi_ Awareness_ Q2Priming_ Display_ [DATE]?id=174&cmp_ id=9658059 Duplicate…" at bounding box center [331, 235] width 294 height 28
copy td "OrthoFi_ Awareness_ Q2Priming_ Display_ [DATE]?id=174&cmp_ id=9658059"
click at [438, 206] on td "OrthoFi_ Awareness_ Q2Priming_ Display 1/1 Active | Schedule | [DATE] - [DATE]" at bounding box center [331, 205] width 294 height 31
click at [406, 71] on link "Campaigns" at bounding box center [409, 76] width 89 height 24
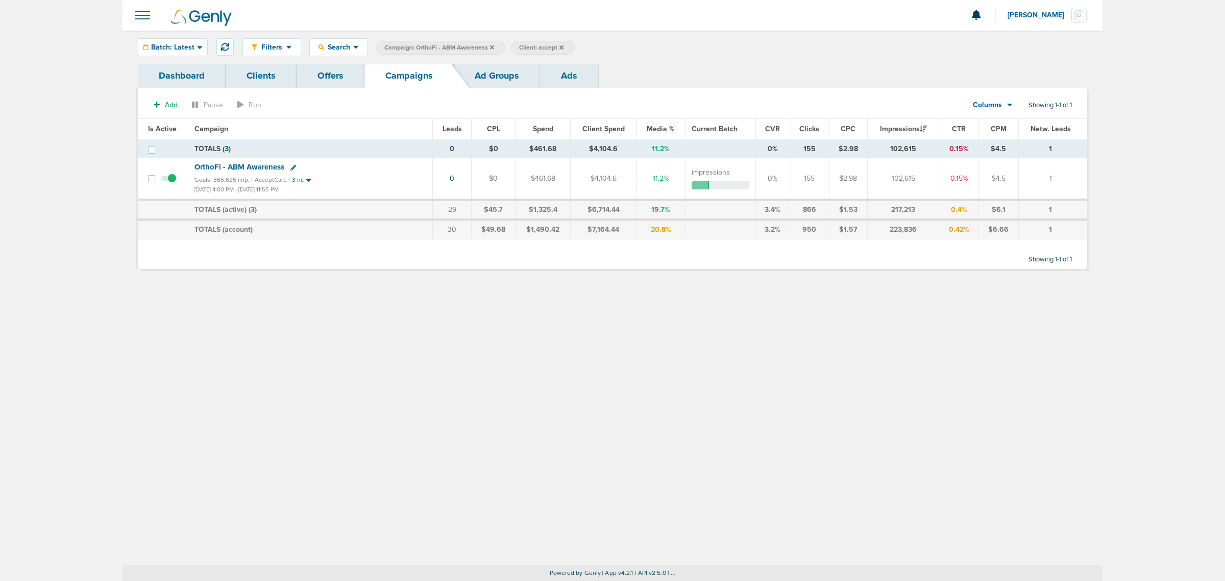
click at [491, 47] on icon at bounding box center [492, 47] width 4 height 6
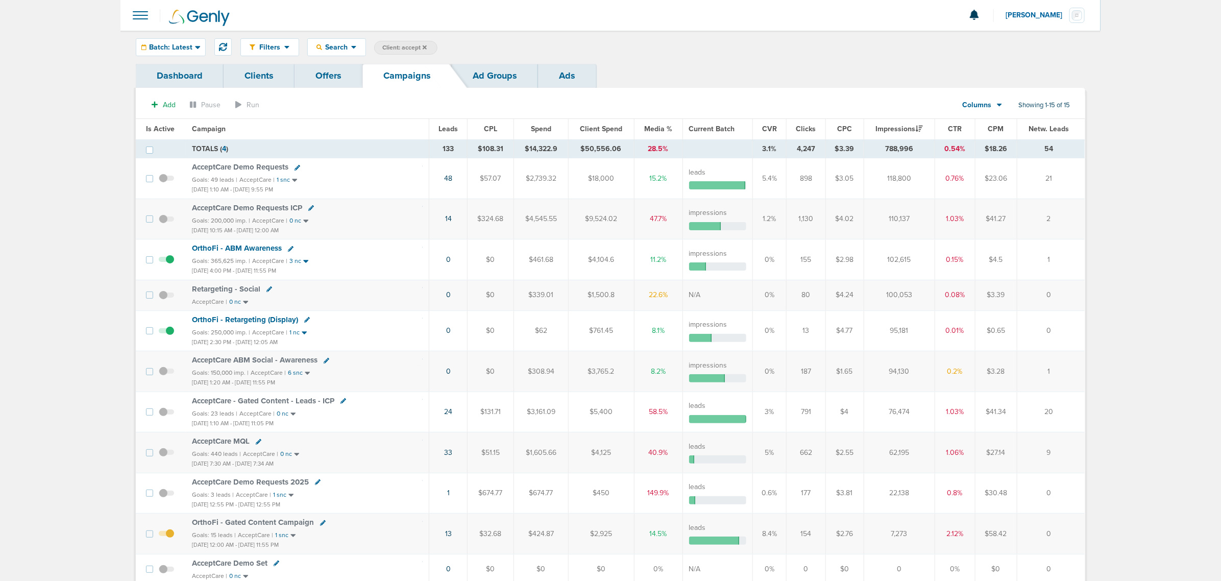
click at [266, 322] on span "OrthoFi - Retargeting (Display)" at bounding box center [245, 319] width 106 height 9
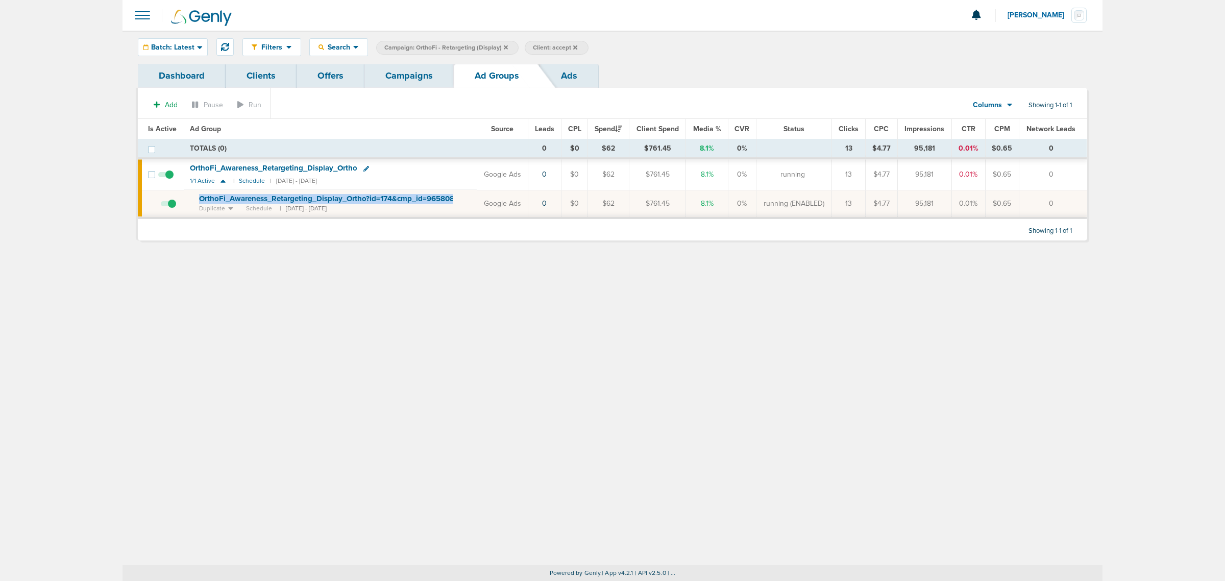
drag, startPoint x: 465, startPoint y: 197, endPoint x: 197, endPoint y: 204, distance: 267.6
click at [197, 204] on td "OrthoFi_ Awareness_ Retargeting_ Display_ Ortho?id=174&cmp_ id=9658085 Duplicat…" at bounding box center [331, 204] width 294 height 28
copy td "OrthoFi_ Awareness_ Retargeting_ Display_ Ortho?id=174&cmp_ id=9658085"
click at [153, 23] on span at bounding box center [142, 15] width 22 height 22
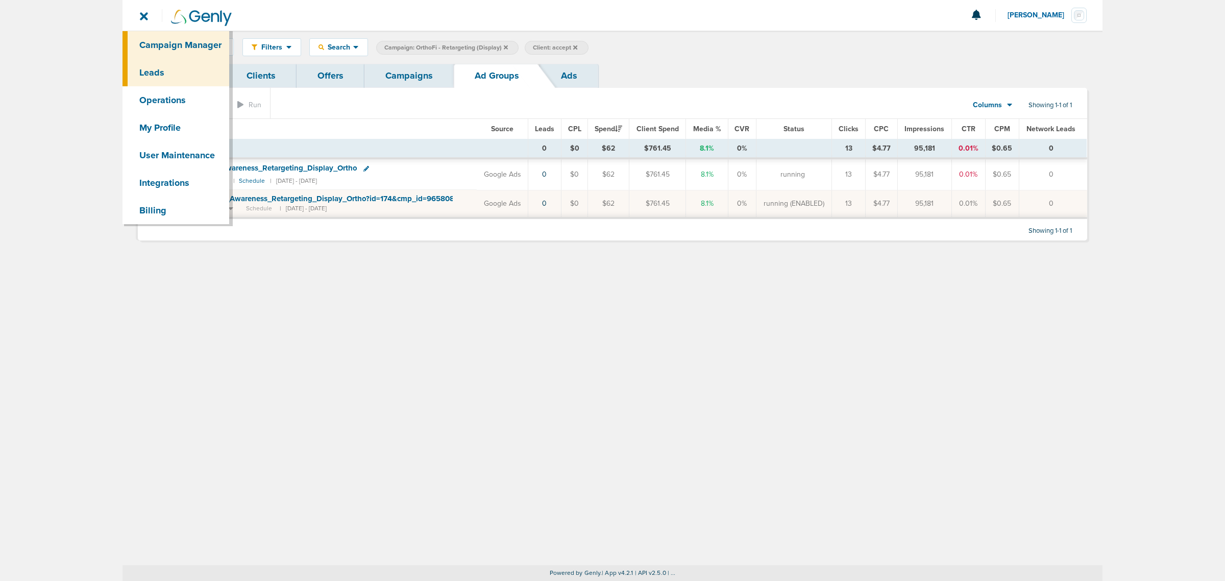
click at [166, 70] on link "Leads" at bounding box center [176, 73] width 107 height 28
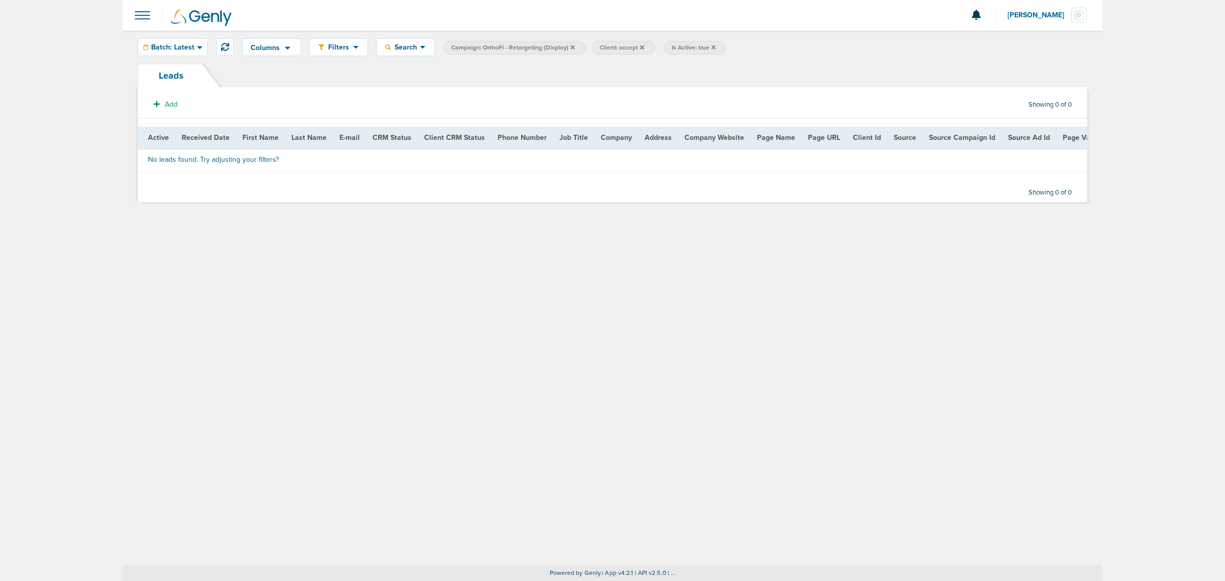
click at [568, 45] on span "Campaign: OrthoFi - Retargeting (Display)" at bounding box center [513, 47] width 124 height 9
click at [571, 46] on icon at bounding box center [573, 47] width 4 height 4
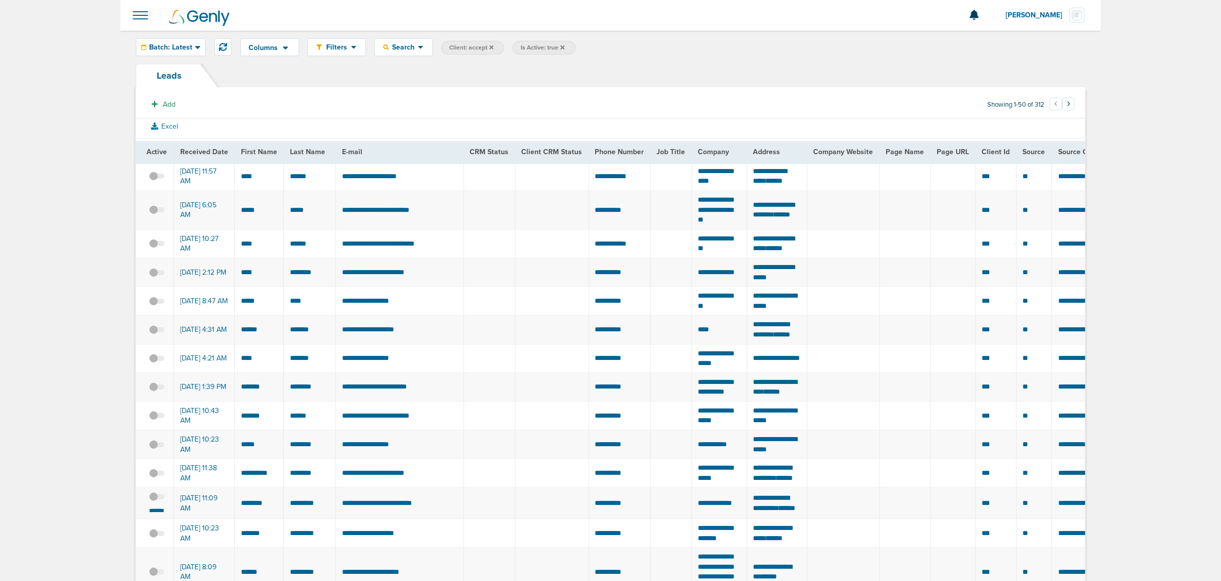
click at [491, 47] on icon at bounding box center [492, 47] width 4 height 4
click at [491, 47] on icon at bounding box center [491, 47] width 4 height 4
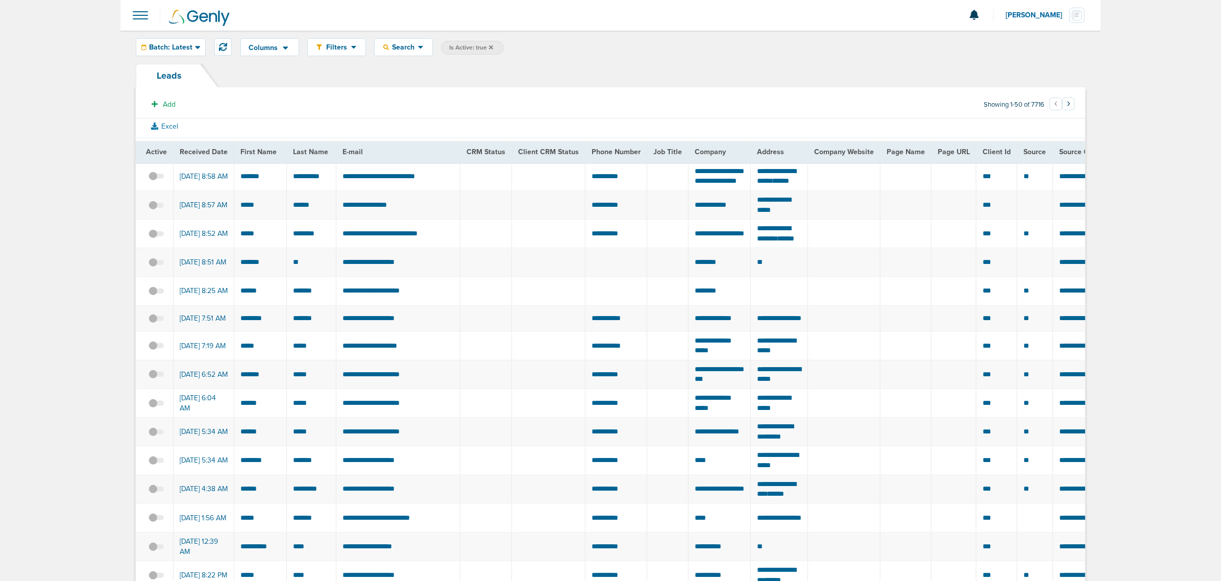
click at [492, 46] on icon at bounding box center [491, 47] width 4 height 6
click at [422, 51] on div "Columns Save selections Reset to defaults Is Active Received Date First Name La…" at bounding box center [662, 47] width 845 height 18
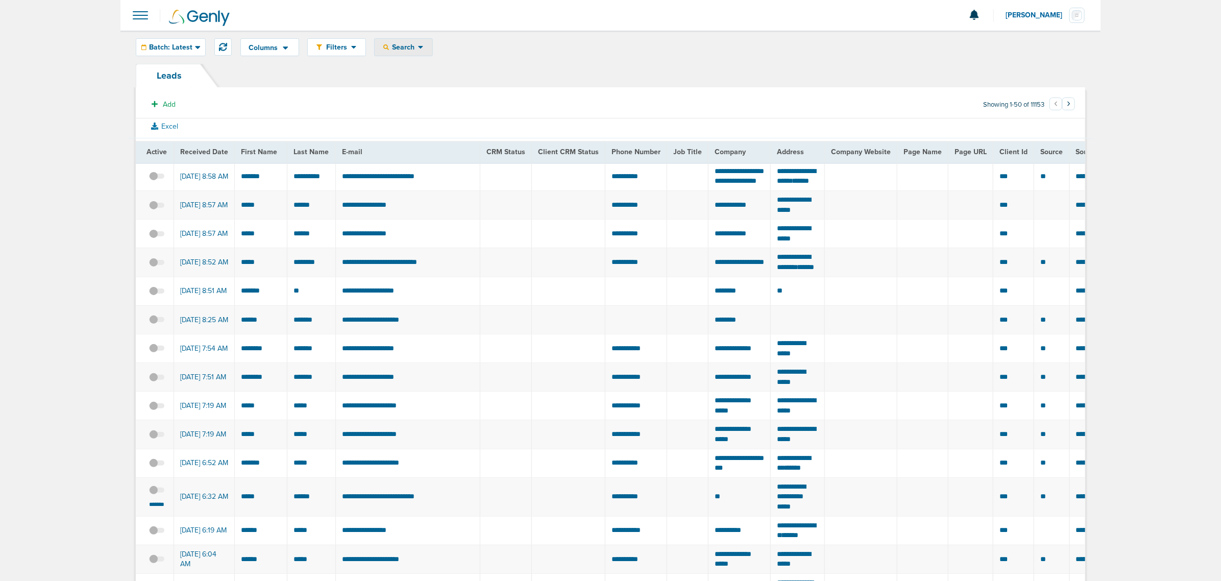
click at [405, 38] on div "Search Search By Client Campaign Offers Landing Page Ad Group Network Campaign …" at bounding box center [403, 47] width 59 height 18
click at [402, 46] on span "Search" at bounding box center [403, 47] width 29 height 9
click at [443, 209] on link "Fields" at bounding box center [428, 212] width 106 height 13
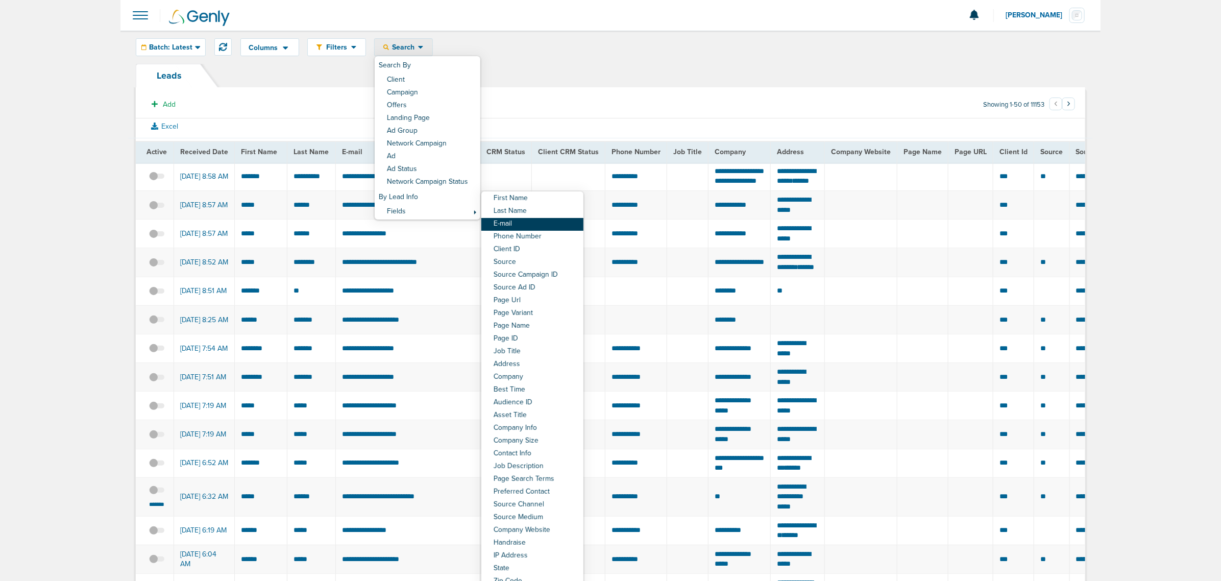
click at [526, 228] on link "E-mail" at bounding box center [532, 224] width 102 height 13
select select "email"
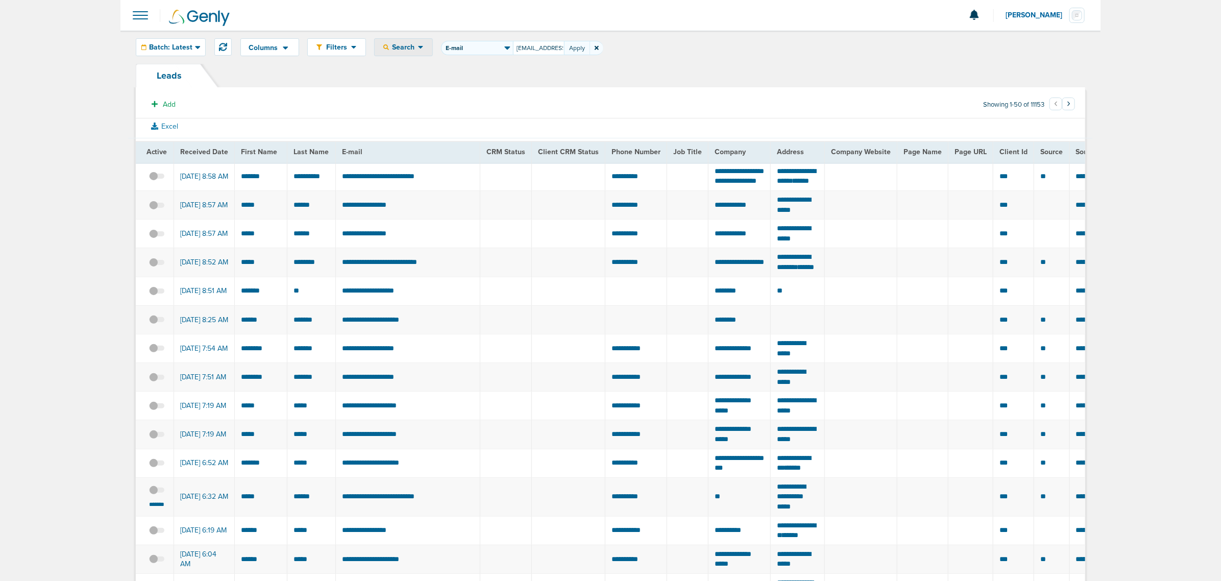
scroll to position [0, 21]
type input "[EMAIL_ADDRESS][DOMAIN_NAME]"
click at [575, 46] on button "Apply" at bounding box center [577, 48] width 26 height 14
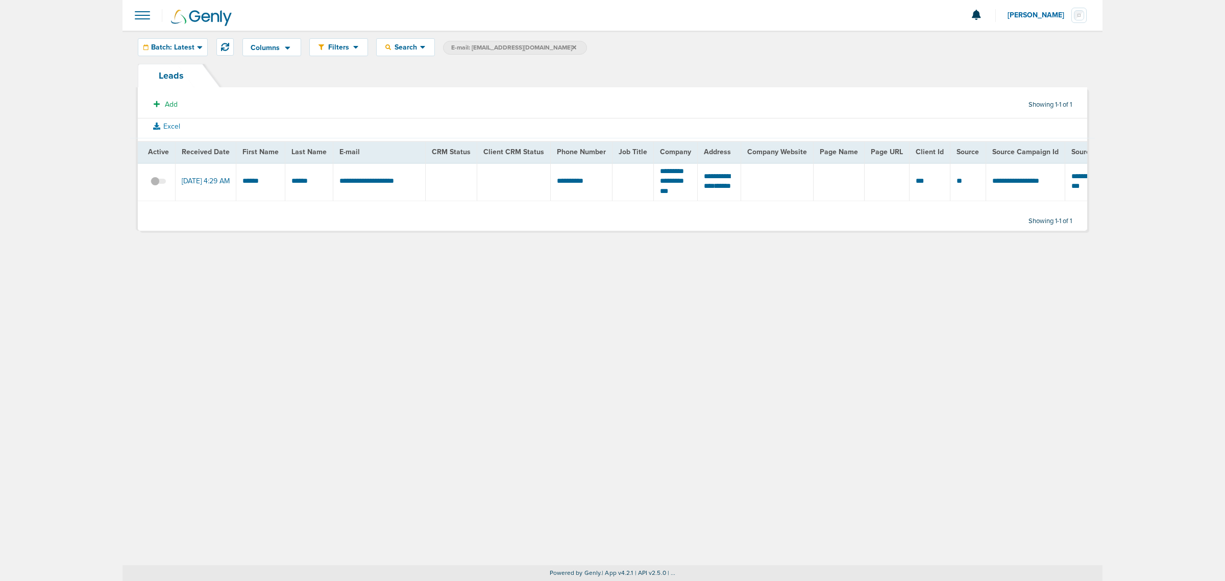
click at [161, 186] on span at bounding box center [158, 186] width 15 height 0
click at [158, 183] on input "checkbox" at bounding box center [158, 183] width 0 height 0
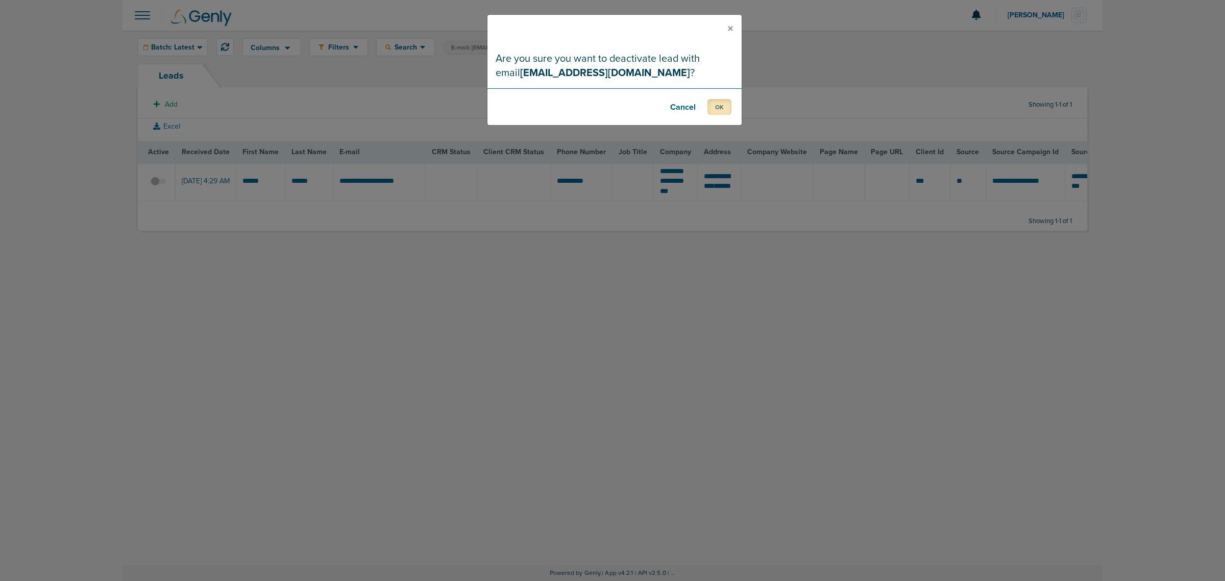
click at [723, 110] on button "OK" at bounding box center [720, 107] width 24 height 16
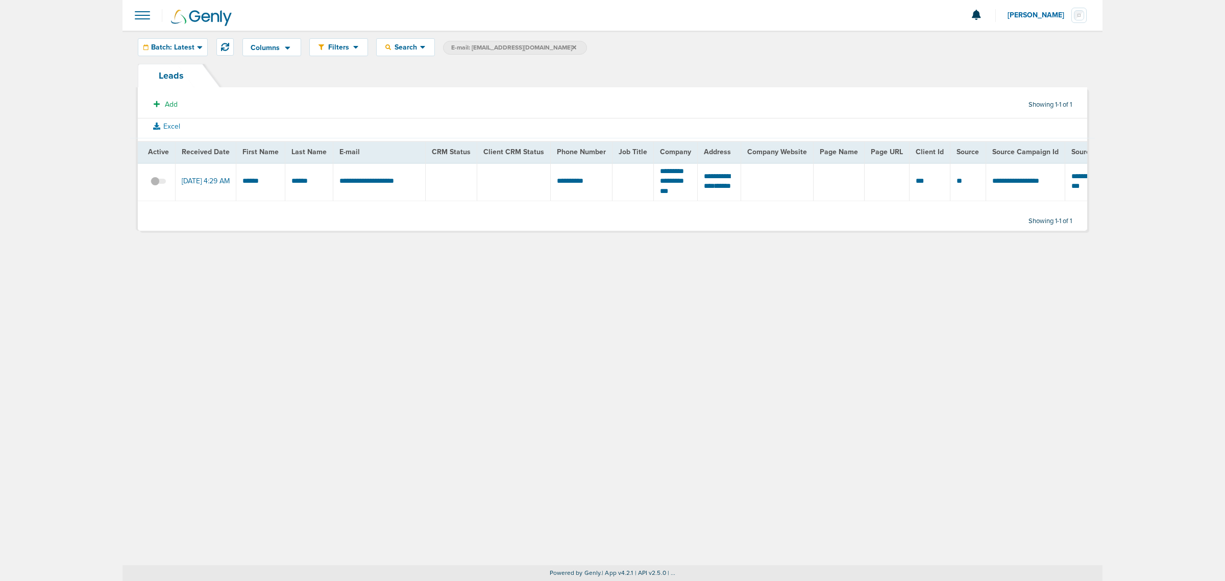
click at [139, 23] on span at bounding box center [142, 15] width 22 height 22
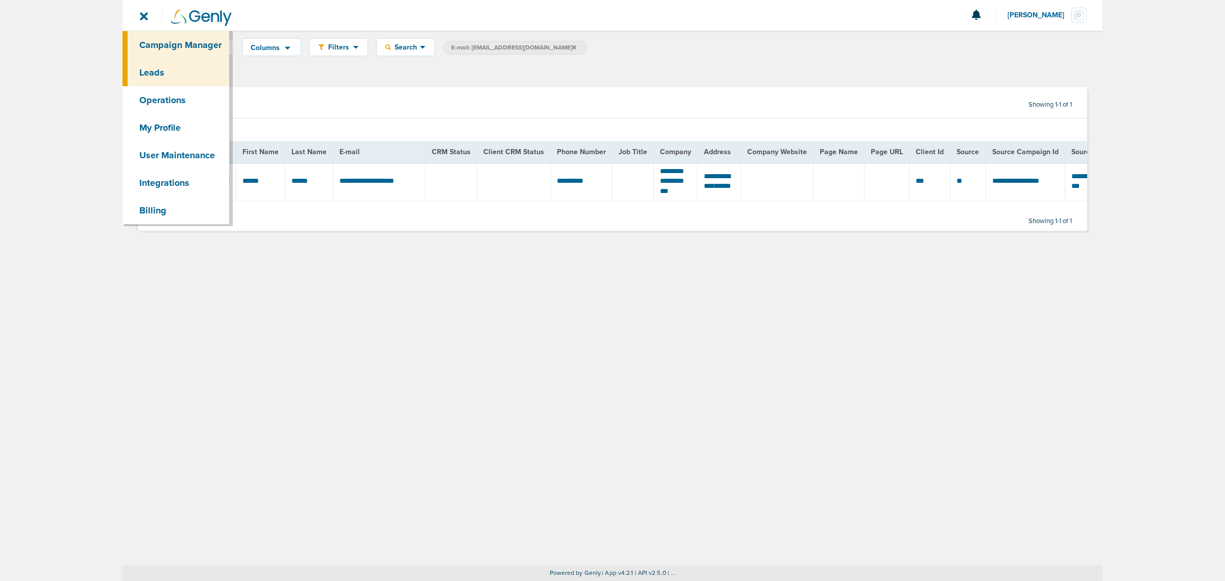
click at [183, 42] on link "Campaign Manager" at bounding box center [176, 45] width 107 height 28
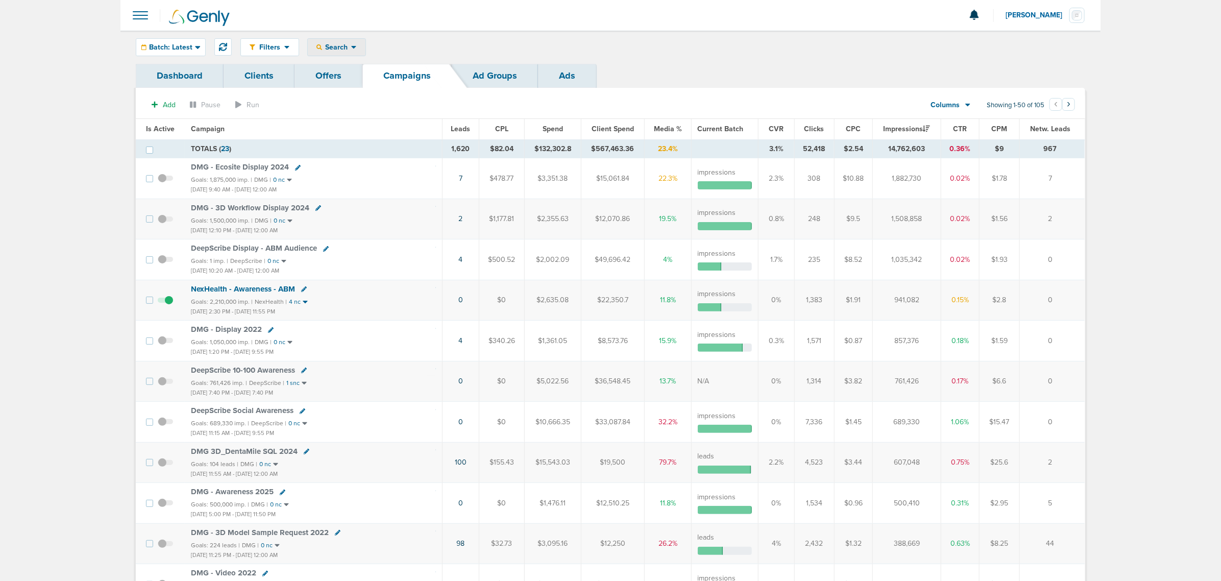
click at [344, 44] on span "Search" at bounding box center [336, 47] width 29 height 9
click at [344, 76] on link "Client" at bounding box center [361, 80] width 106 height 13
type input "law"
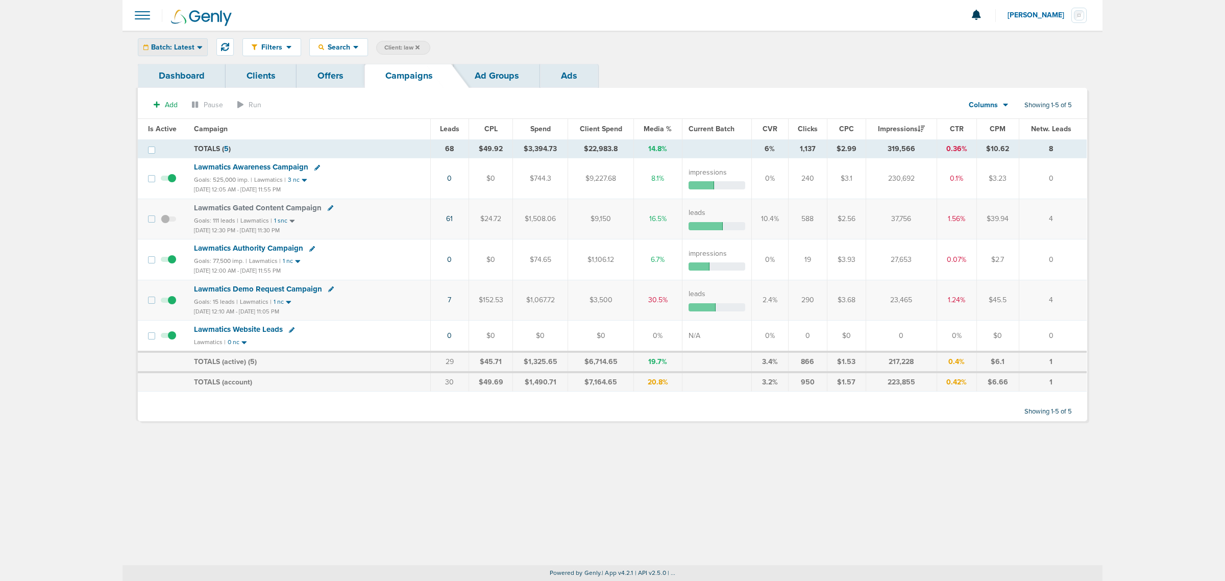
click at [194, 49] on div "Batch: Latest" at bounding box center [172, 47] width 69 height 17
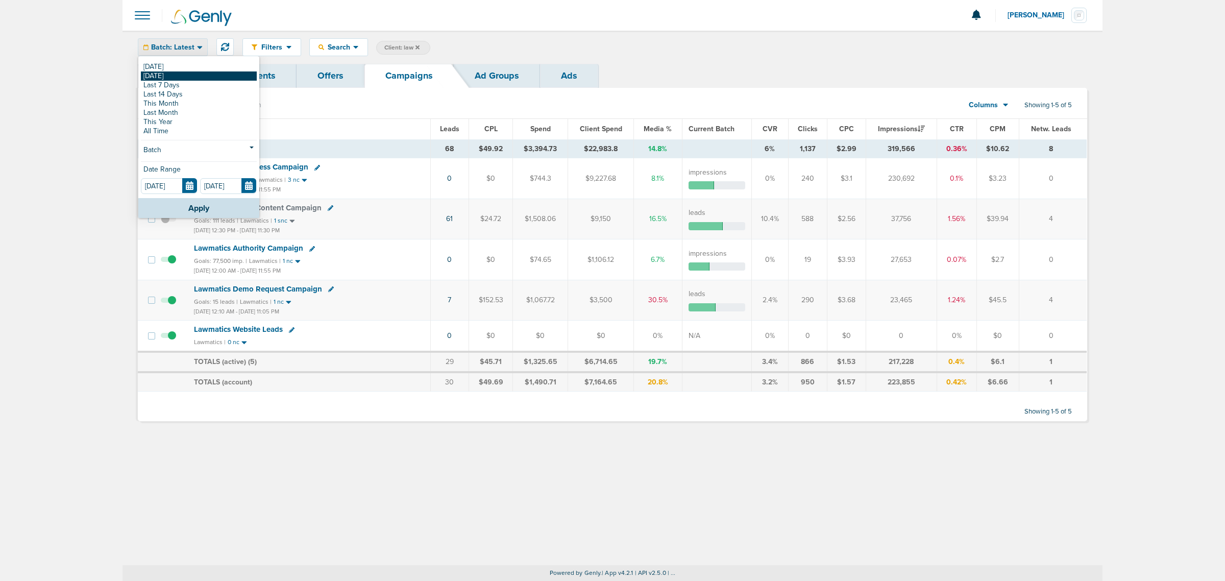
click at [187, 73] on link "[DATE]" at bounding box center [199, 75] width 116 height 9
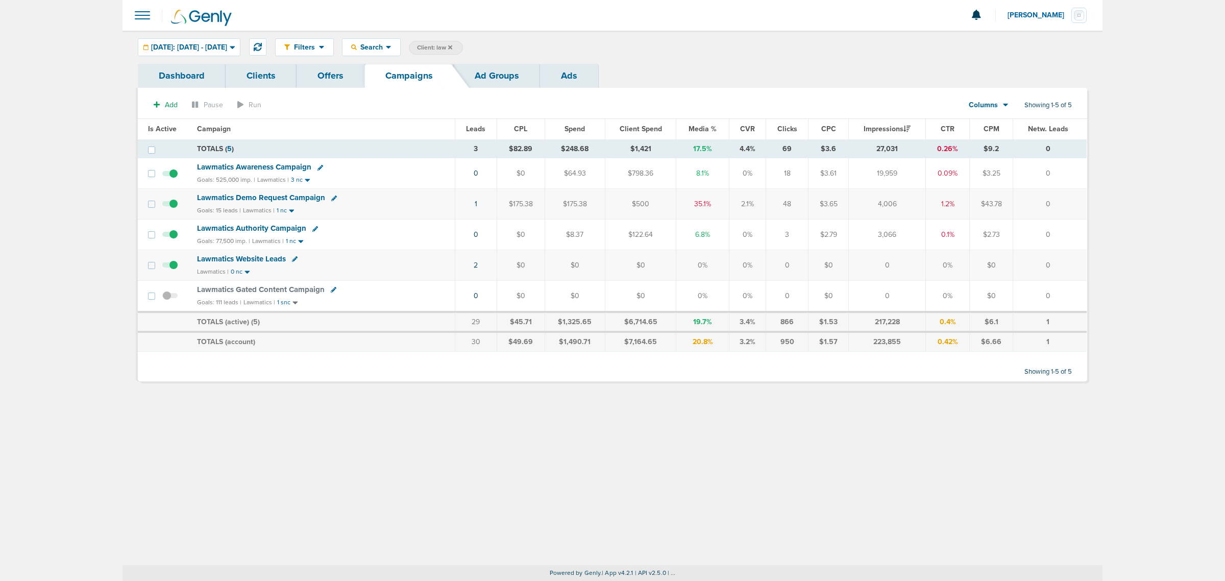
click at [251, 165] on span "Lawmatics Awareness Campaign" at bounding box center [254, 166] width 114 height 9
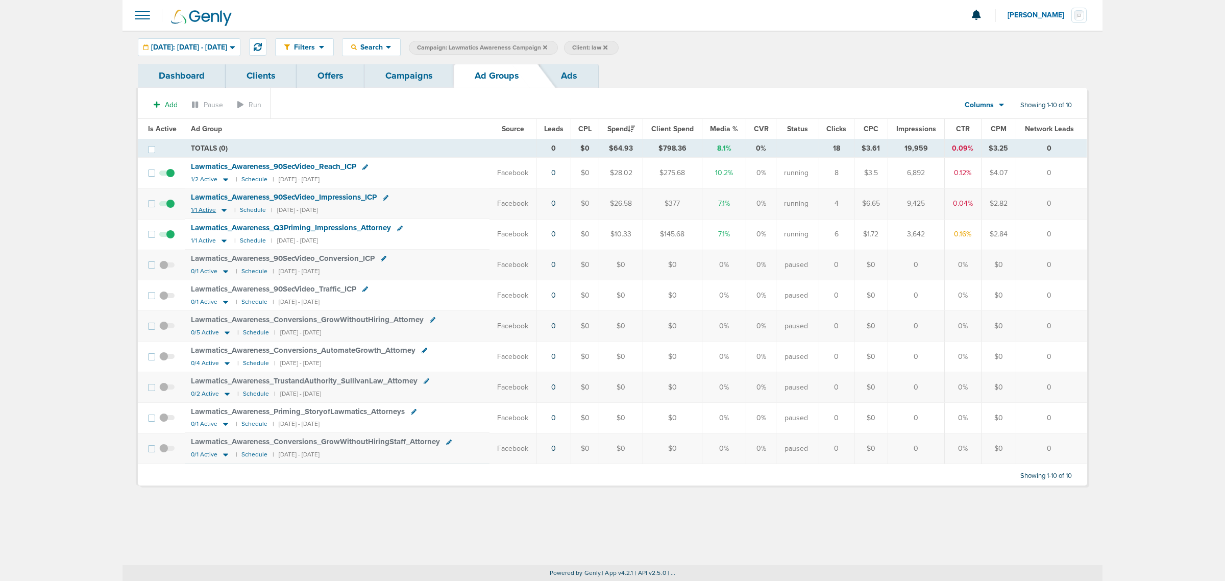
click at [222, 211] on icon at bounding box center [224, 210] width 5 height 3
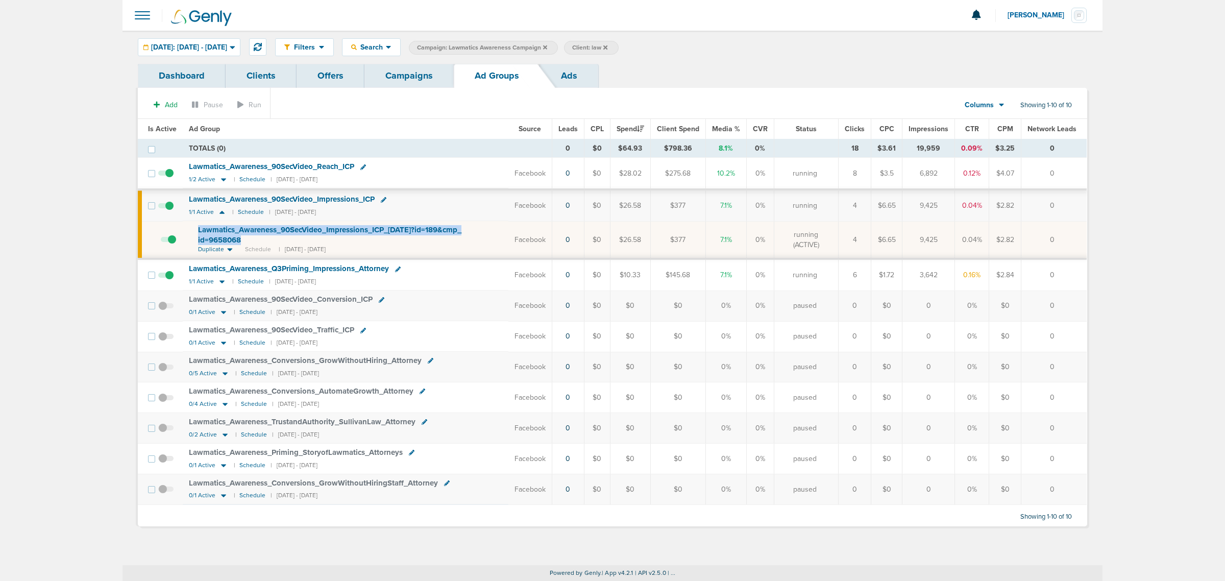
drag, startPoint x: 256, startPoint y: 244, endPoint x: 192, endPoint y: 231, distance: 65.5
click at [190, 233] on td "Lawmatics_ Awareness_ 90SecVideo_ Impressions_ ICP_ [DATE]?id=189&cmp_ id=96580…" at bounding box center [346, 240] width 326 height 38
copy span "Lawmatics_ Awareness_ 90SecVideo_ Impressions_ ICP_ [DATE]?id=189&cmp_ id=96580…"
click at [435, 207] on td "Lawmatics_ Awareness_ 90SecVideo_ Impressions_ ICP 1/1 Active | Schedule | [DAT…" at bounding box center [346, 205] width 326 height 31
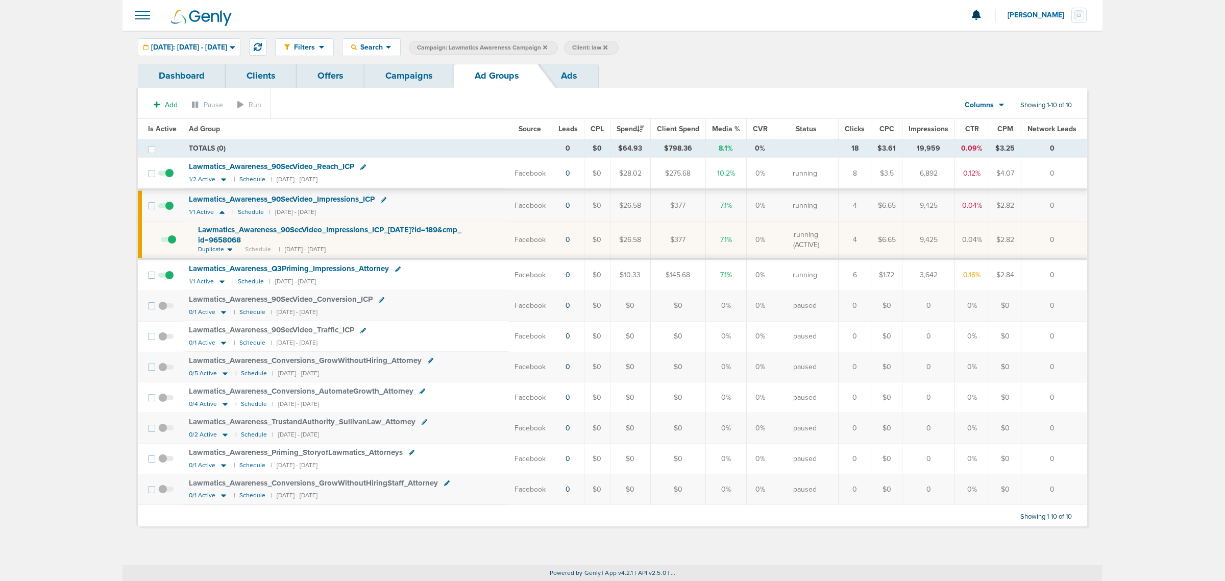
click at [384, 199] on icon at bounding box center [384, 200] width 6 height 6
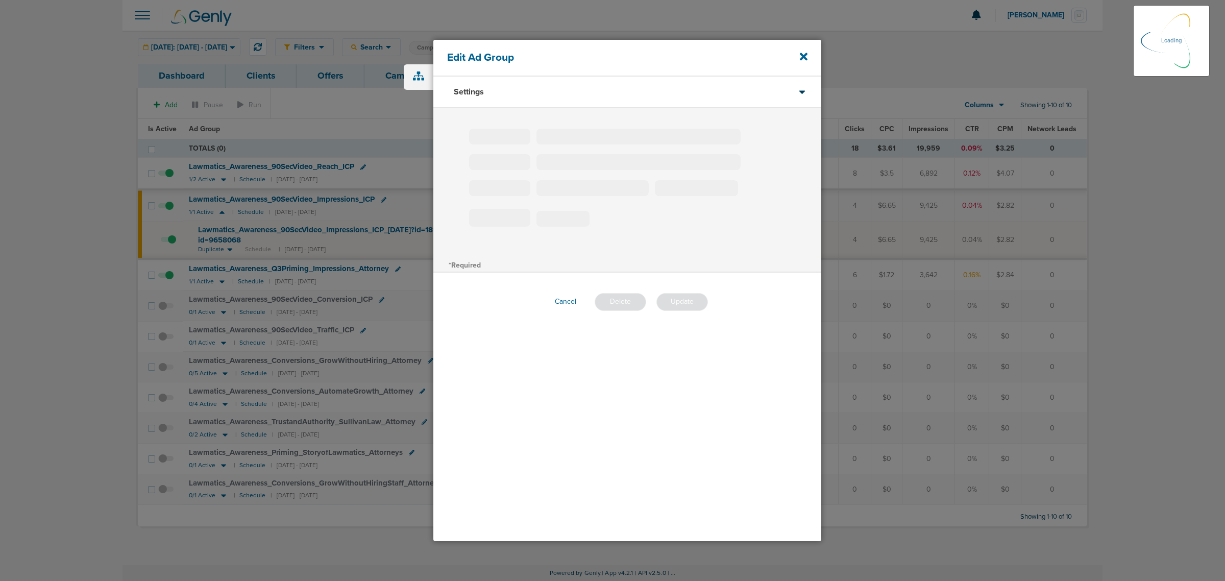
type input "Lawmatics_Awareness_90SecVideo_Impressions_ICP"
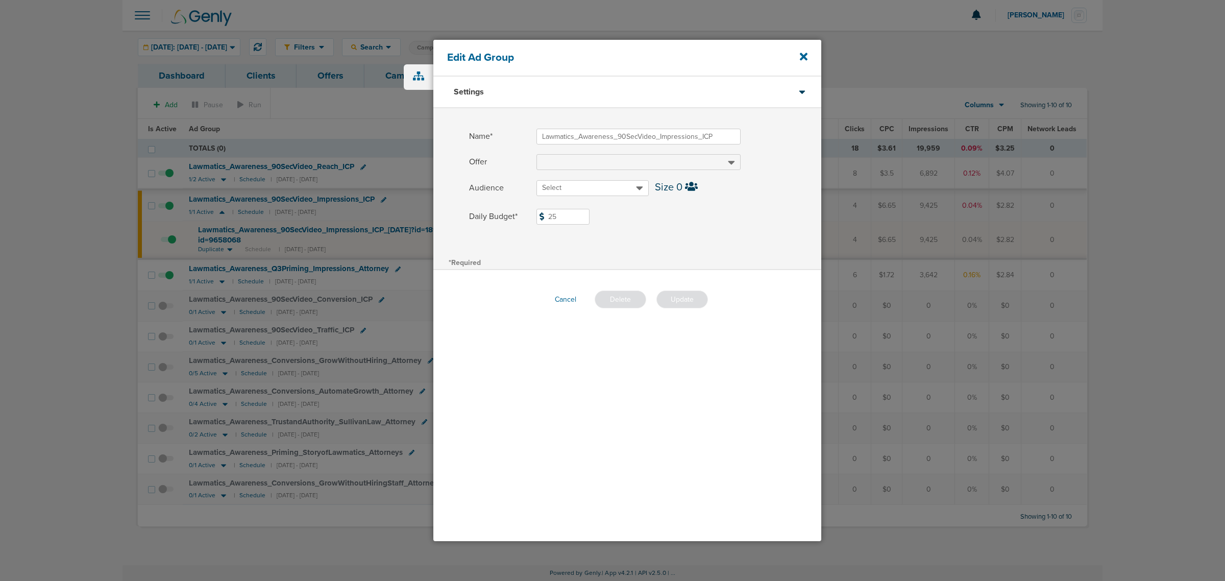
click at [581, 219] on input "25" at bounding box center [563, 217] width 53 height 16
type input "20"
click at [690, 303] on button "Update" at bounding box center [683, 300] width 52 height 18
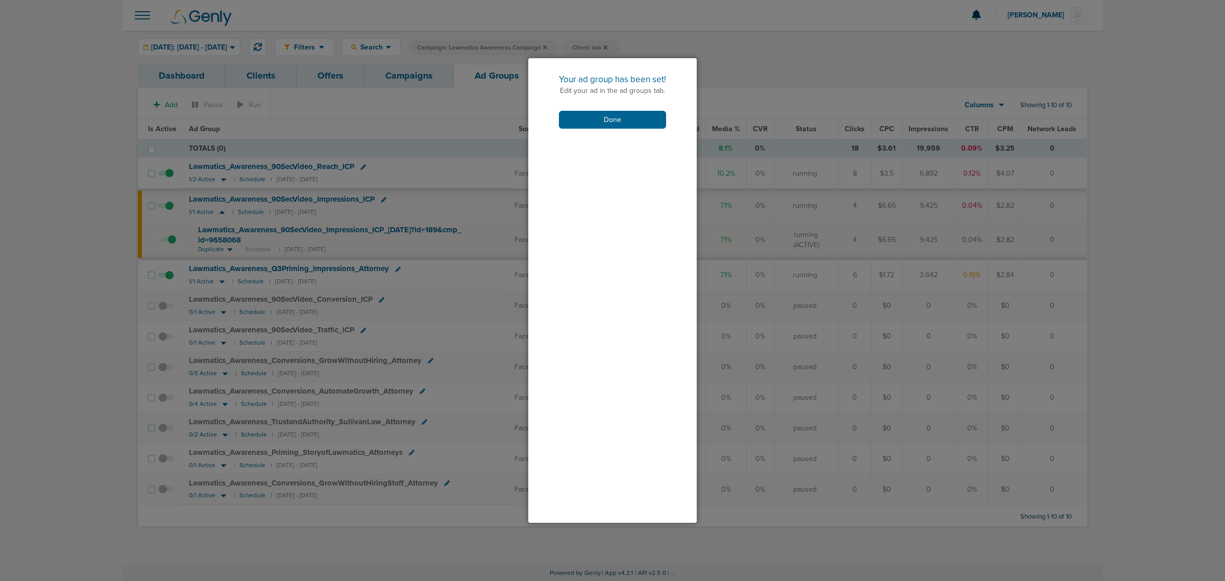
click at [625, 108] on div "Your ad group has been set! Edit your ad in the ad groups tab. Done" at bounding box center [612, 101] width 168 height 86
click at [622, 112] on button "Done" at bounding box center [612, 120] width 107 height 18
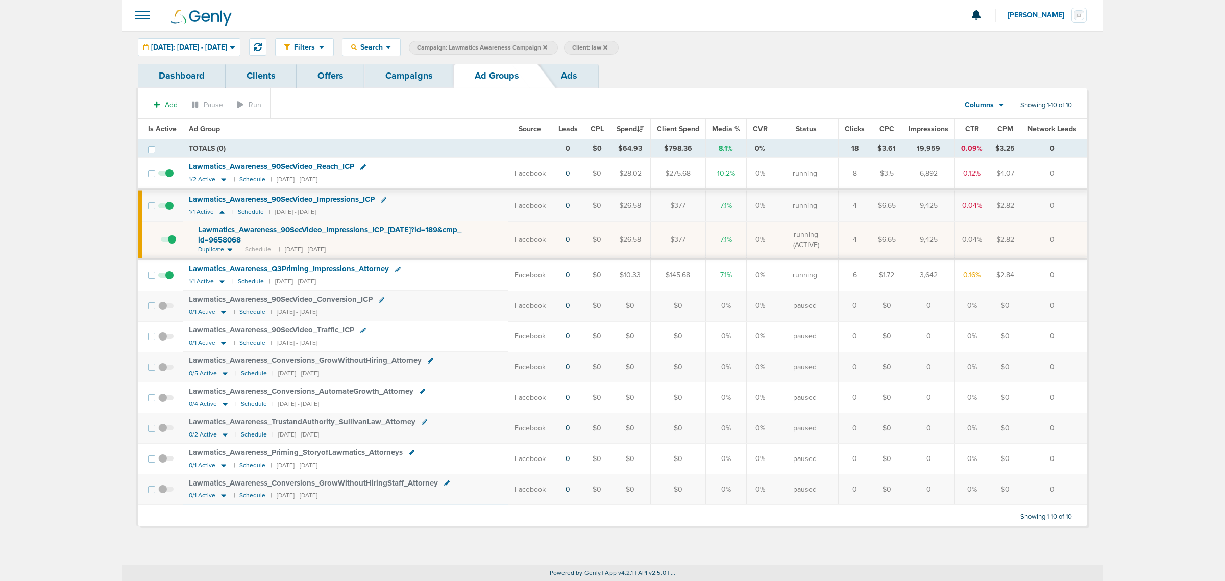
click at [547, 46] on icon at bounding box center [545, 47] width 4 height 4
click at [452, 46] on span "Client: law" at bounding box center [434, 47] width 35 height 9
drag, startPoint x: 555, startPoint y: 47, endPoint x: 498, endPoint y: 43, distance: 57.3
click at [498, 43] on span "Client Campaign Offers Landing Page Ad Group Network Campaign Ad Ad Status Netw…" at bounding box center [498, 48] width 178 height 14
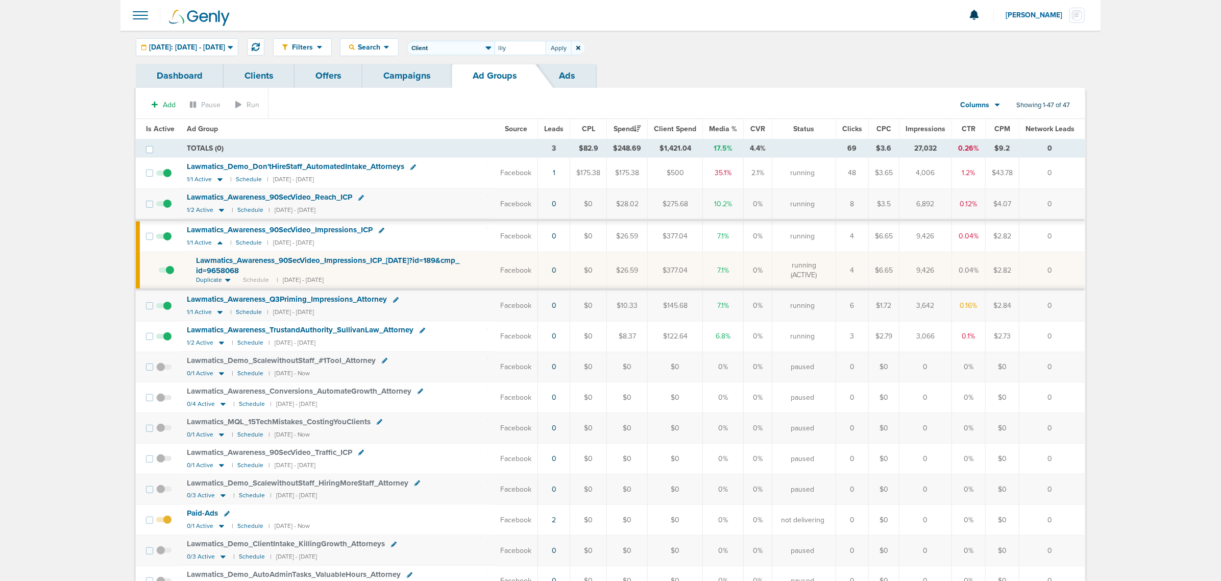
type input "lily"
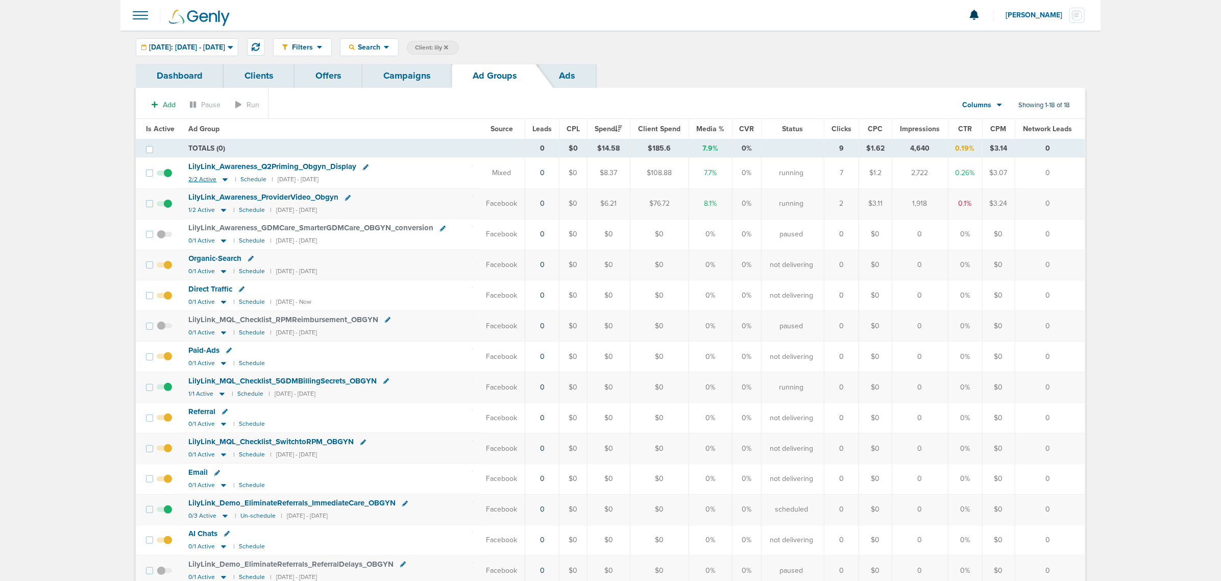
click at [223, 180] on icon at bounding box center [225, 180] width 5 height 3
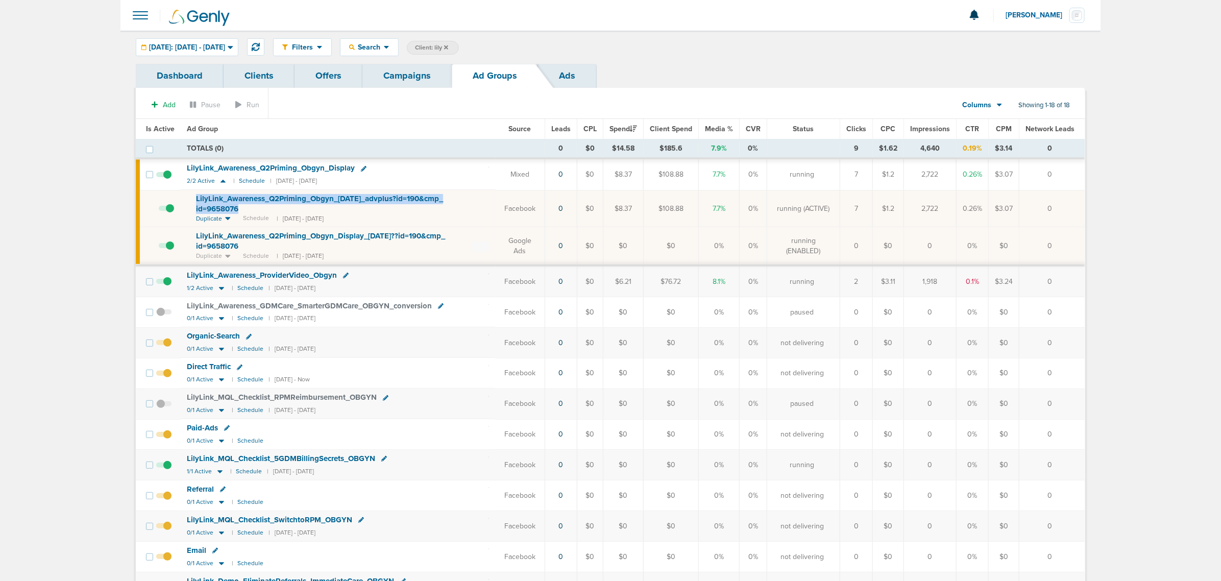
drag, startPoint x: 263, startPoint y: 210, endPoint x: 189, endPoint y: 197, distance: 75.1
click at [189, 197] on td "LilyLink_ Awareness_ Q2Priming_ Obgyn_ [DATE]_ advplus?id=190&cmp_ id=9658076 D…" at bounding box center [338, 208] width 315 height 37
copy span "LilyLink_ Awareness_ Q2Priming_ Obgyn_ [DATE]_ advplus?id=190&cmp_ id=9658076"
click at [440, 176] on td "LilyLink_ Awareness_ Q2Priming_ Obgyn_ Display 2/2 Active | Schedule | [DATE] -…" at bounding box center [338, 174] width 315 height 31
click at [363, 167] on icon at bounding box center [364, 169] width 6 height 6
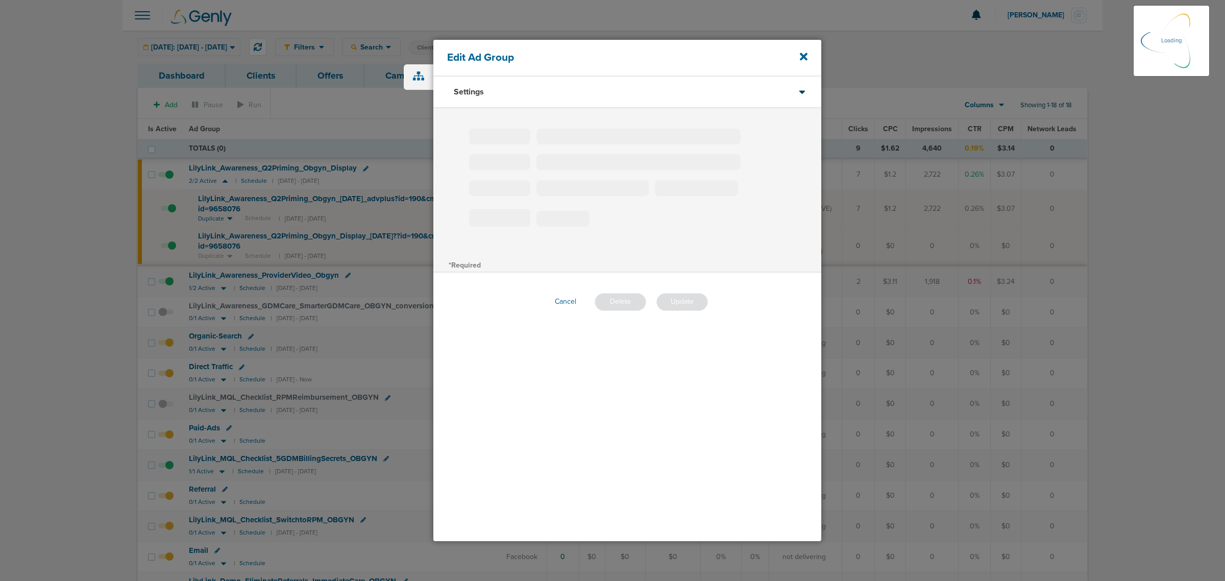
type input "LilyLink_Awareness_Q2Priming_Obgyn_Display"
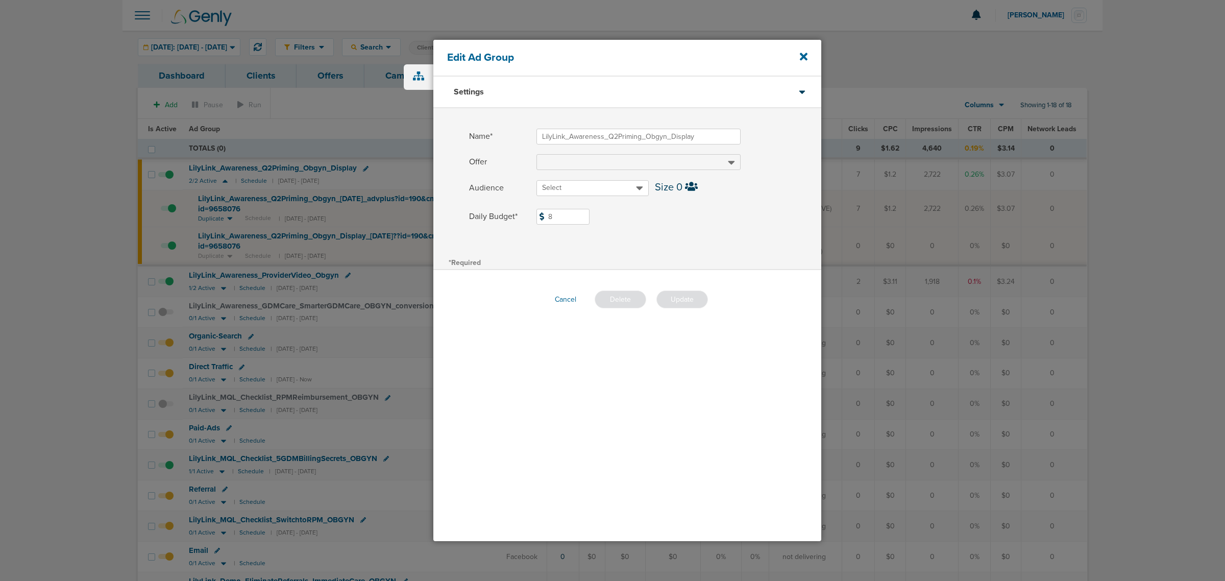
drag, startPoint x: 572, startPoint y: 214, endPoint x: 546, endPoint y: 214, distance: 26.0
click at [546, 214] on input "8" at bounding box center [563, 217] width 53 height 16
type input "5"
click at [711, 246] on div "Name* LilyLink_Awareness_Q2Priming_Obgyn_Display Offer Audience Select Size 0 D…" at bounding box center [627, 181] width 388 height 147
click at [687, 297] on button "Update" at bounding box center [683, 300] width 52 height 18
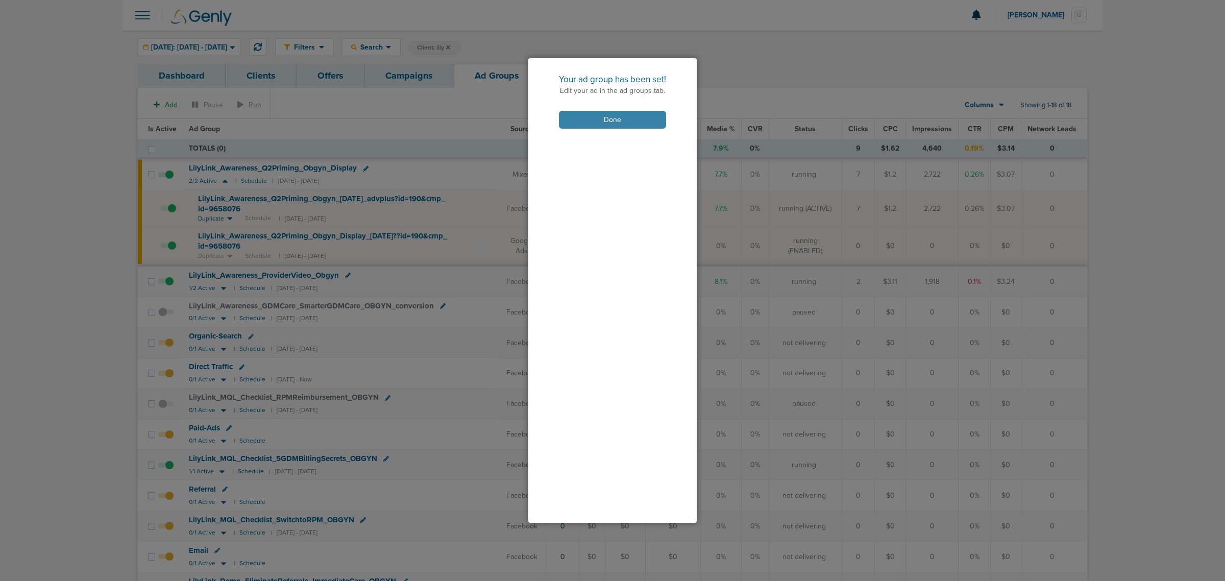
click at [613, 115] on button "Done" at bounding box center [612, 120] width 107 height 18
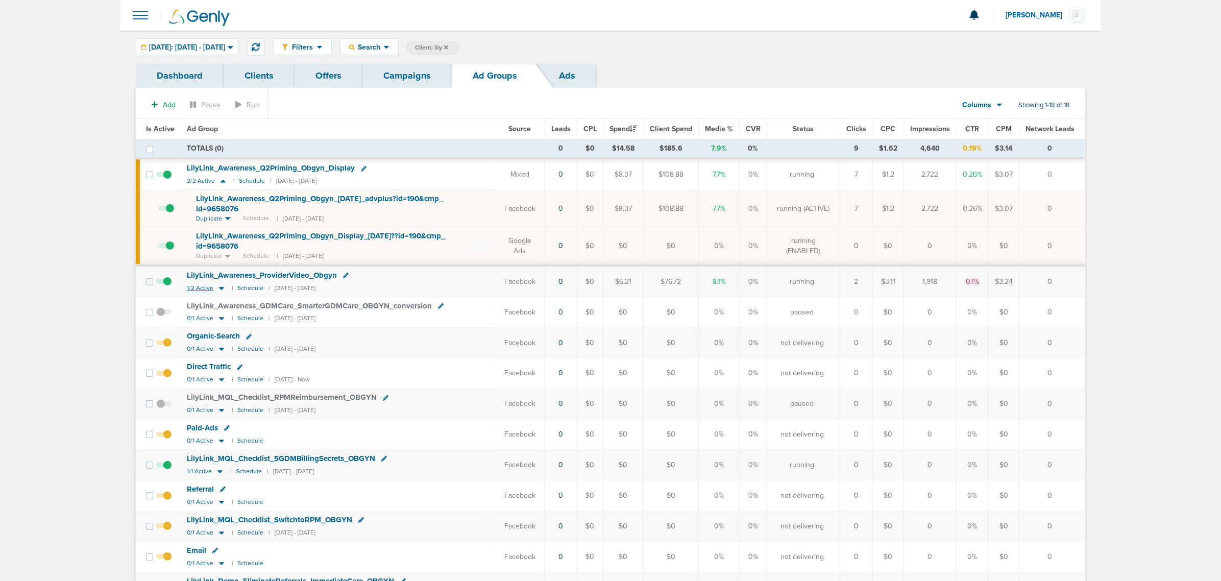
click at [219, 288] on icon at bounding box center [221, 288] width 5 height 3
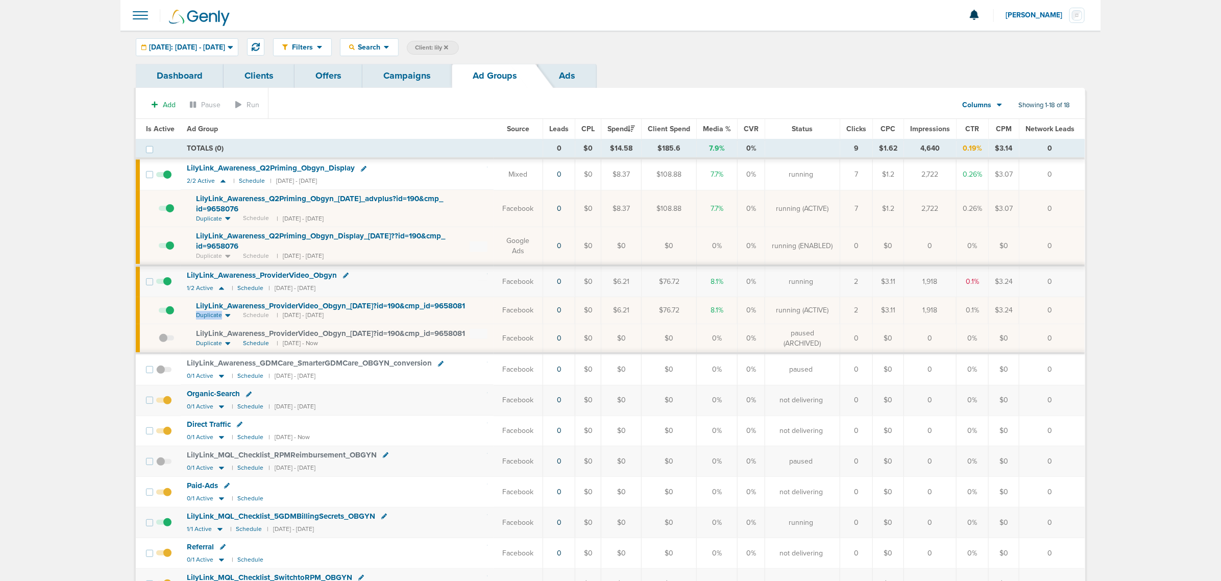
drag, startPoint x: 477, startPoint y: 305, endPoint x: 208, endPoint y: 310, distance: 269.1
click at [208, 310] on div "LilyLink_ Awareness_ ProviderVideo_ Obgyn_ [DATE]?id=190&cmp_ id=9658081" at bounding box center [342, 306] width 292 height 10
click at [197, 306] on span "LilyLink_ Awareness_ ProviderVideo_ Obgyn_ [DATE]?id=190&cmp_ id=9658081" at bounding box center [330, 305] width 269 height 9
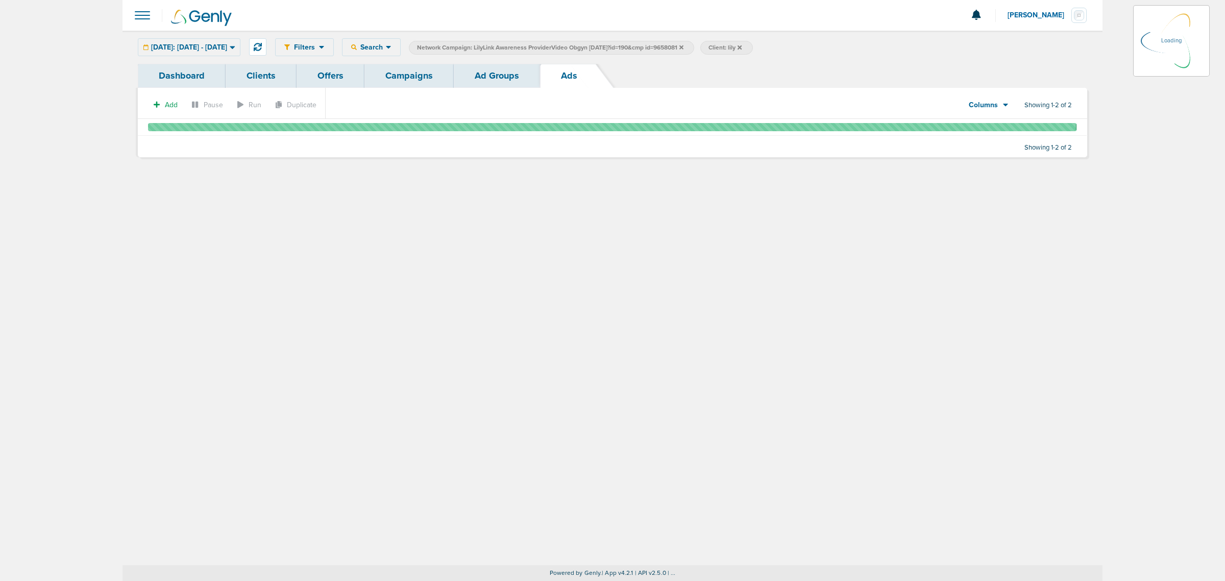
click at [480, 64] on link "Ad Groups" at bounding box center [497, 76] width 86 height 24
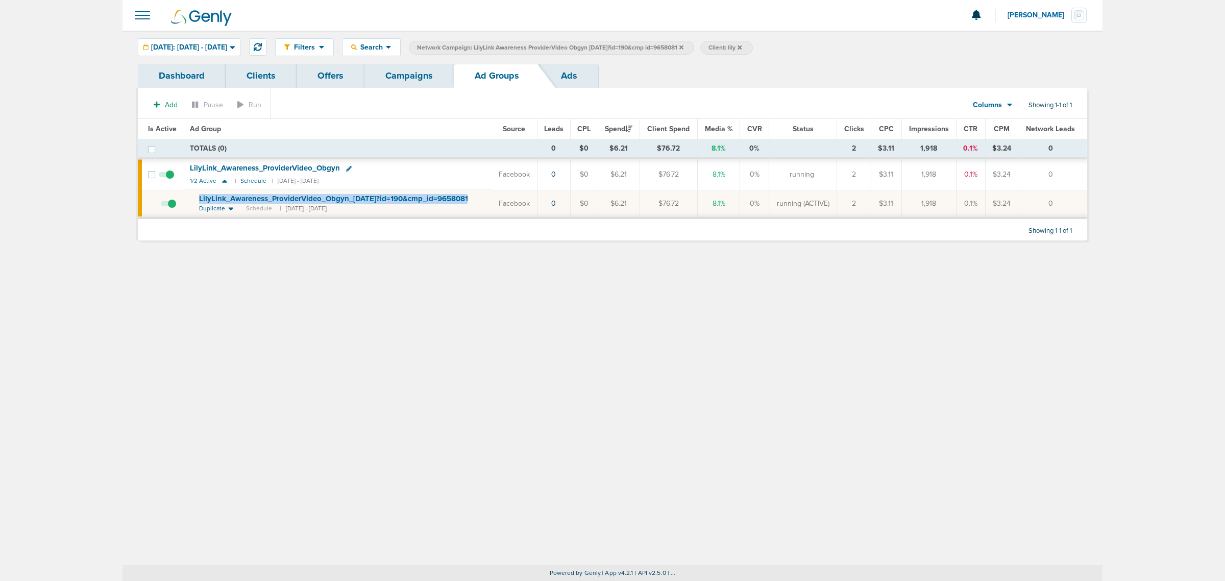
drag, startPoint x: 479, startPoint y: 200, endPoint x: 192, endPoint y: 199, distance: 286.4
click at [192, 199] on td "LilyLink_ Awareness_ ProviderVideo_ Obgyn_ [DATE]?id=190&cmp_ id=9658081 Duplic…" at bounding box center [337, 204] width 307 height 28
copy td "LilyLink_ Awareness_ ProviderVideo_ Obgyn_ [DATE]?id=190&cmp_ id=9658081"
click at [346, 168] on icon at bounding box center [349, 169] width 6 height 6
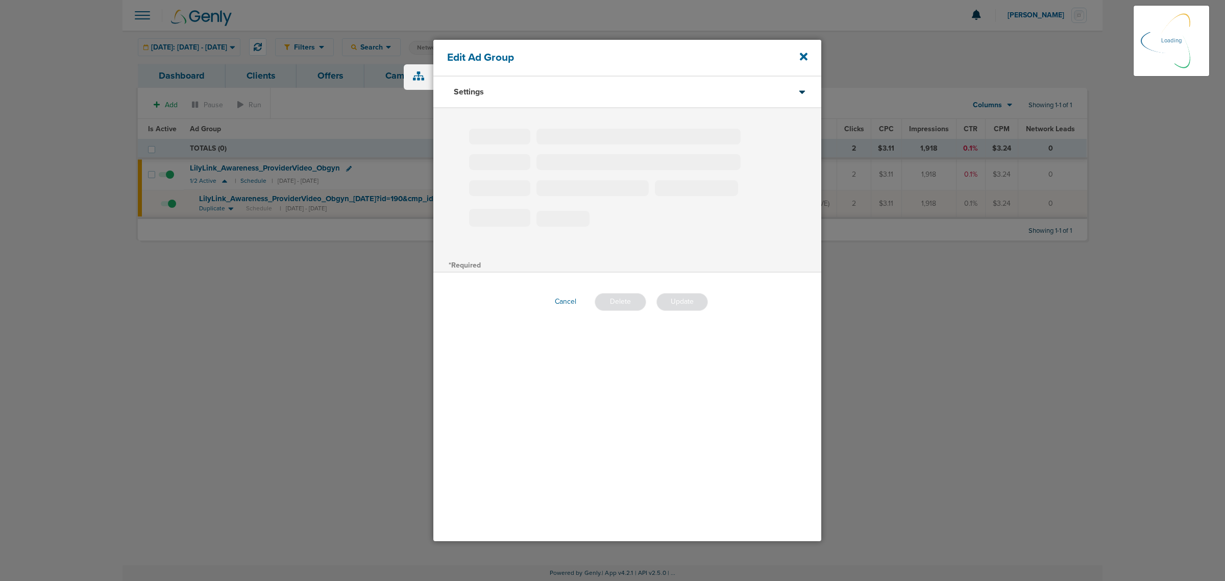
type input "LilyLink_Awareness_ProviderVideo_Obgyn"
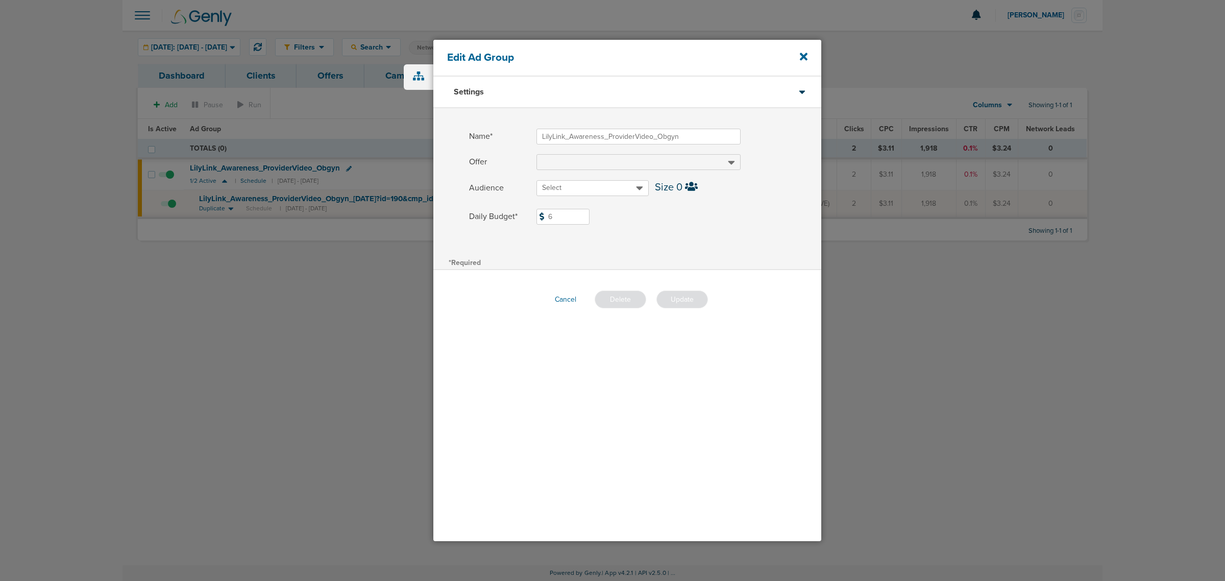
drag, startPoint x: 565, startPoint y: 212, endPoint x: 508, endPoint y: 221, distance: 57.9
click at [508, 221] on label "Daily Budget* 6 $6" at bounding box center [645, 217] width 352 height 16
type input "3"
drag, startPoint x: 740, startPoint y: 251, endPoint x: 731, endPoint y: 261, distance: 14.1
click at [740, 251] on div "Name* LilyLink_Awareness_ProviderVideo_Obgyn Offer Audience Select Size 0 Daily…" at bounding box center [627, 181] width 388 height 147
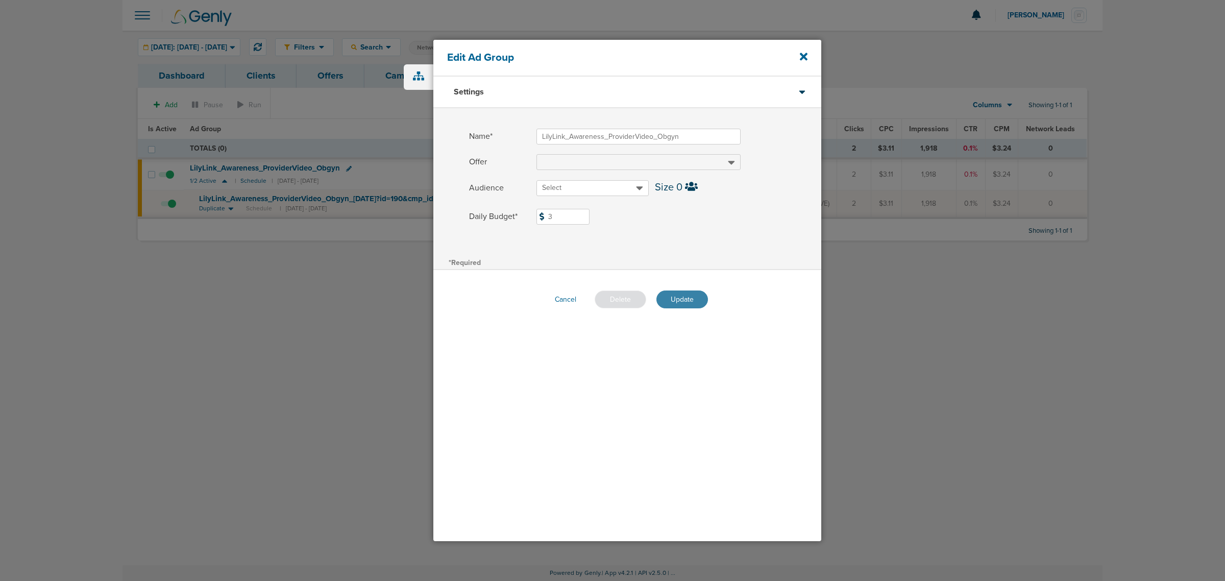
click at [683, 294] on button "Update" at bounding box center [683, 300] width 52 height 18
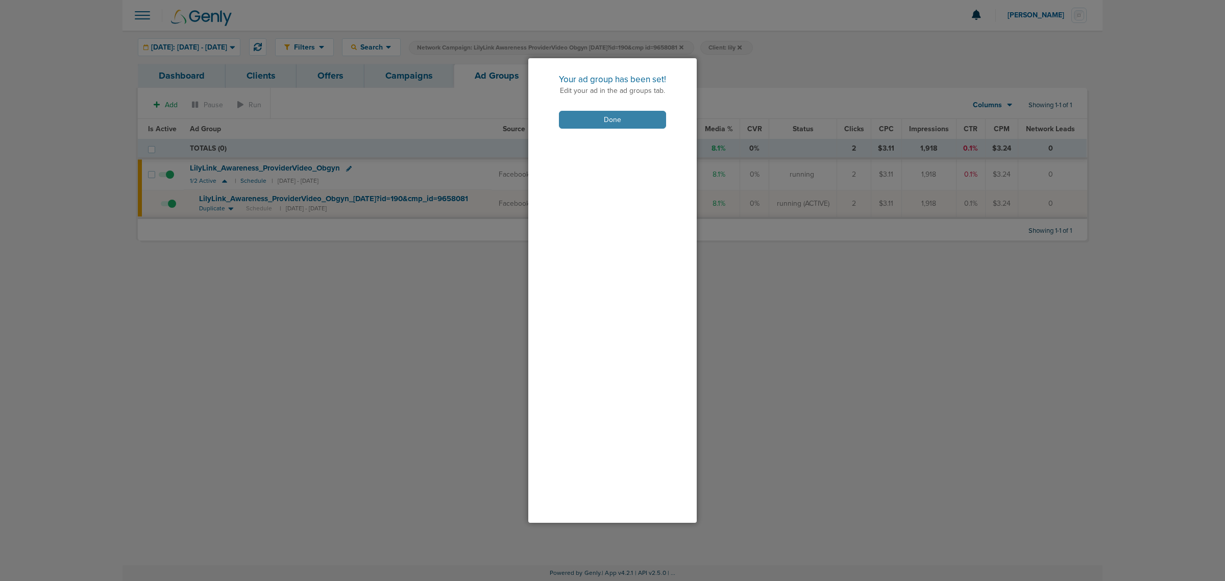
click at [625, 115] on button "Done" at bounding box center [612, 120] width 107 height 18
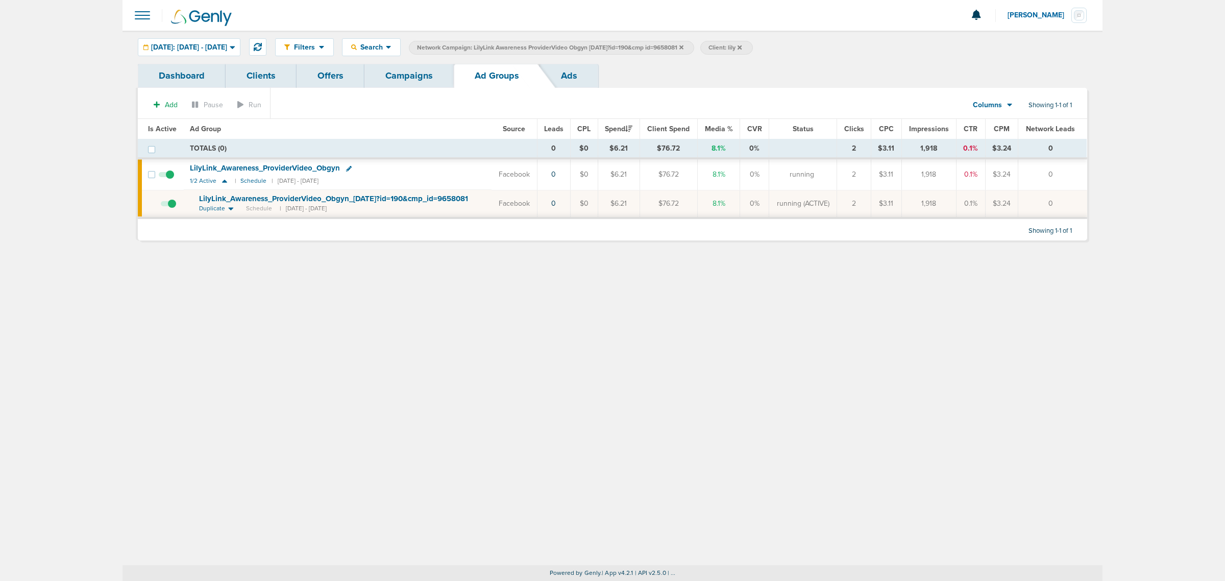
click at [684, 46] on icon at bounding box center [682, 47] width 4 height 6
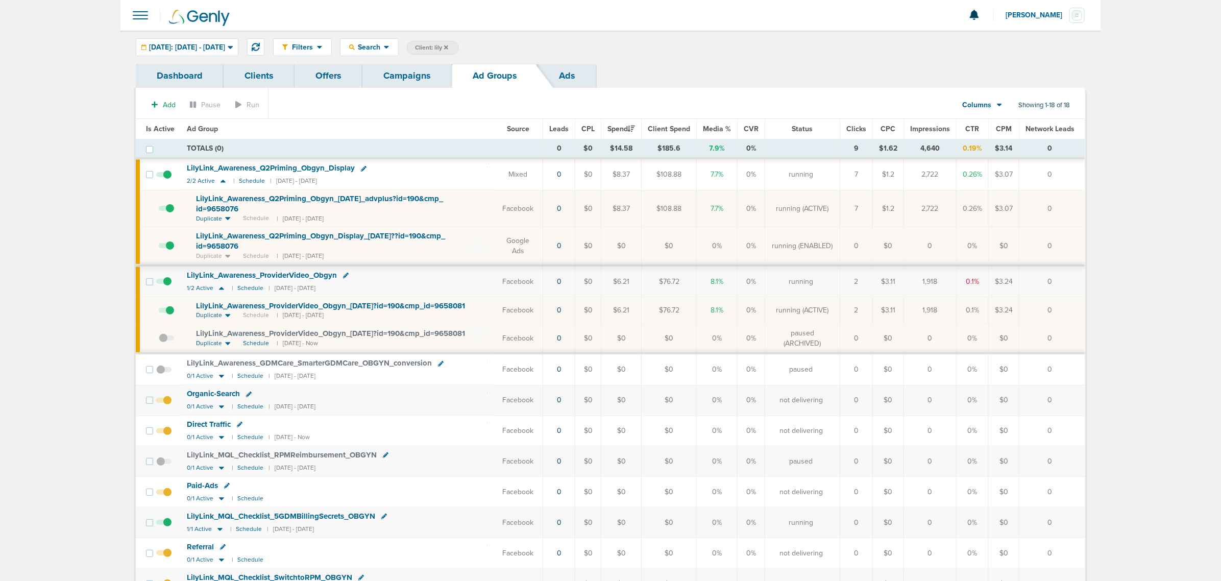
click at [448, 46] on icon at bounding box center [446, 47] width 4 height 6
click at [404, 73] on link "Campaigns" at bounding box center [407, 76] width 89 height 24
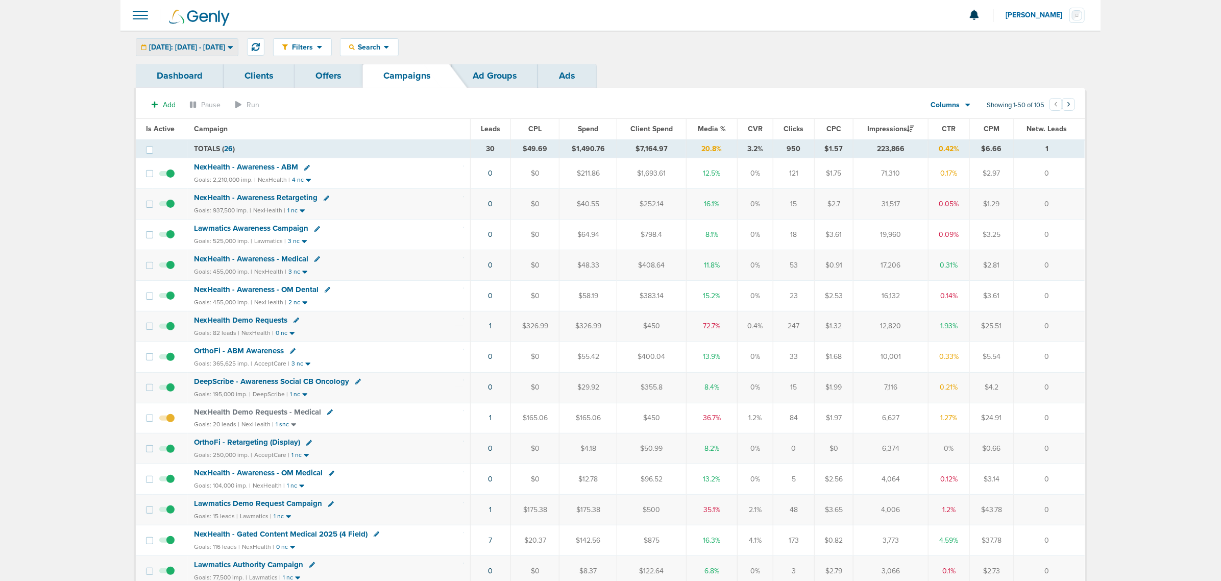
click at [225, 49] on span "[DATE]: [DATE] - [DATE]" at bounding box center [187, 47] width 76 height 7
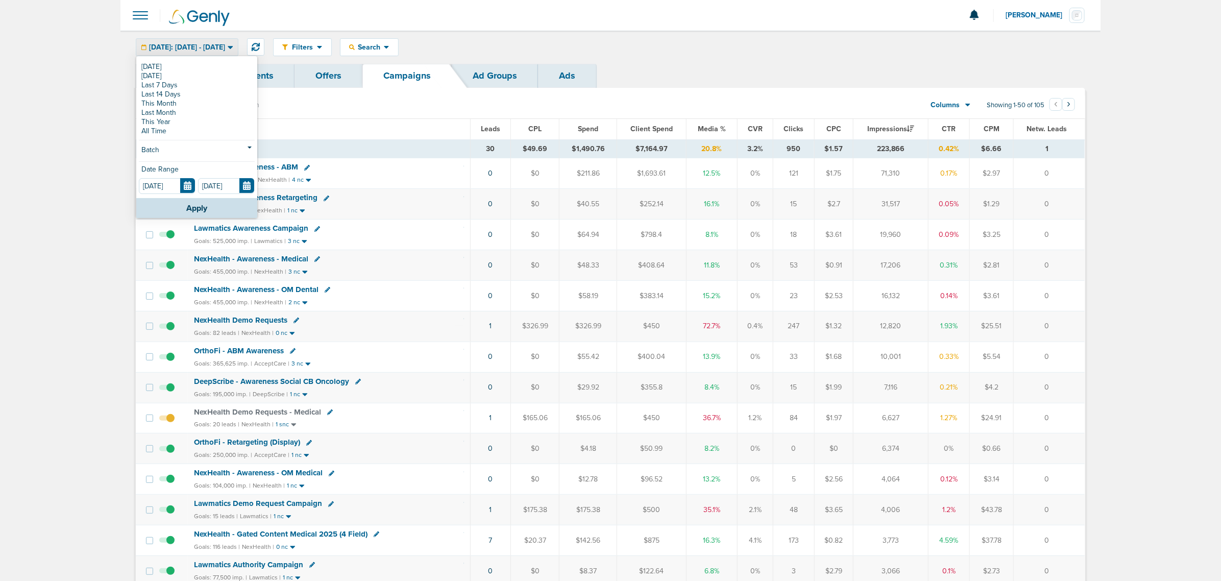
click at [203, 61] on div "[DATE] [DATE] Last 7 Days Last 14 Days This Month Last Month This Year All Time…" at bounding box center [196, 127] width 121 height 141
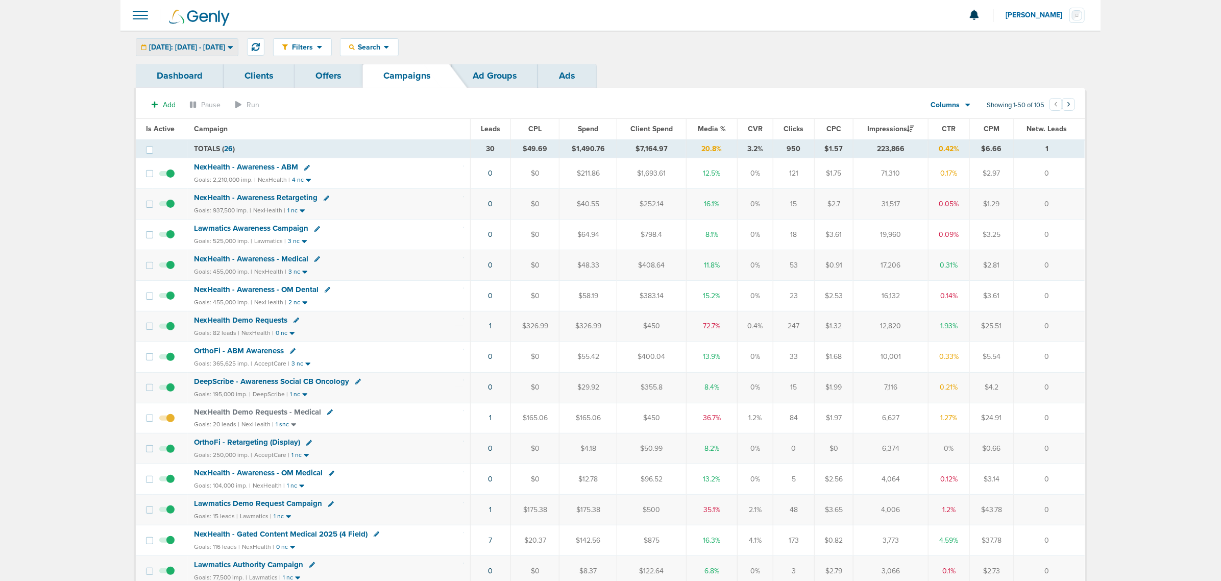
click at [188, 39] on div "[DATE]: [DATE] - [DATE]" at bounding box center [187, 47] width 102 height 17
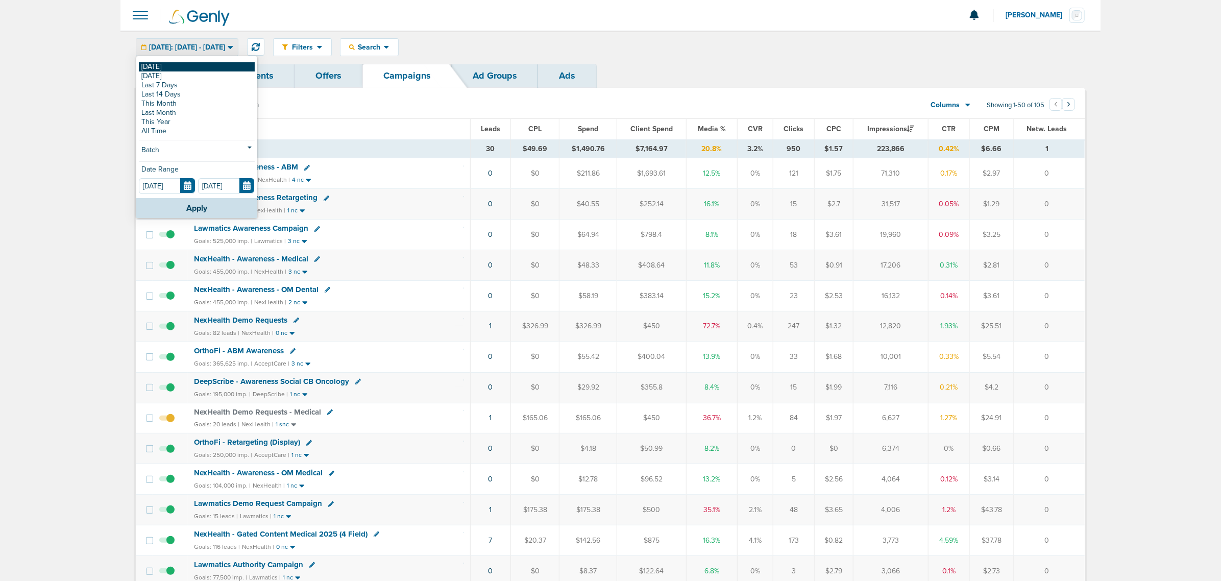
click at [177, 67] on link "[DATE]" at bounding box center [197, 66] width 116 height 9
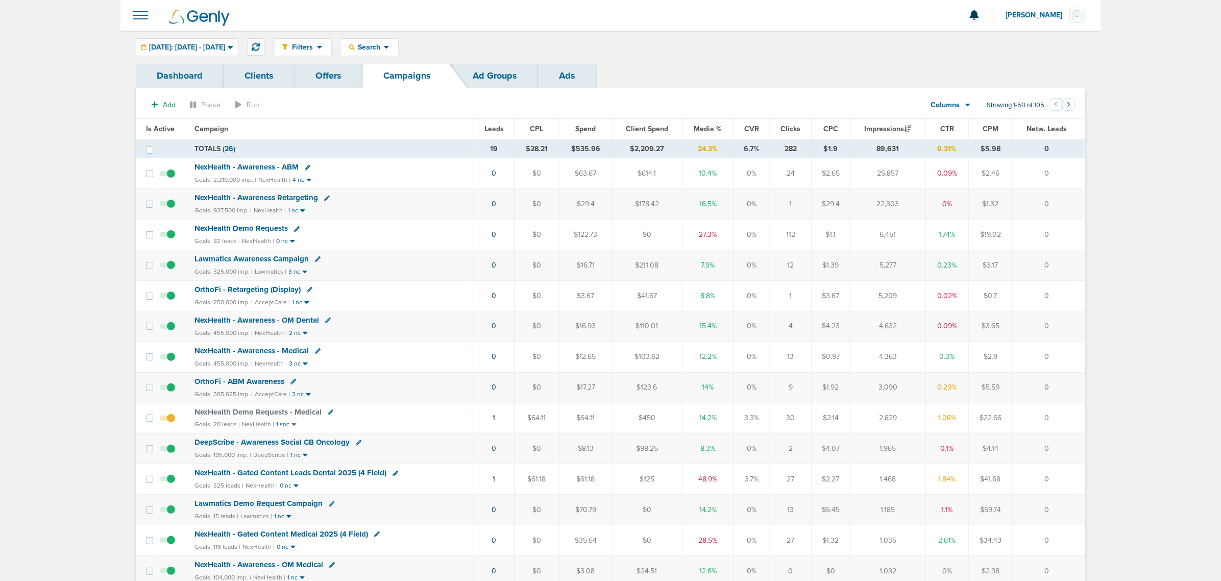
click at [705, 130] on span "Media %" at bounding box center [708, 129] width 28 height 9
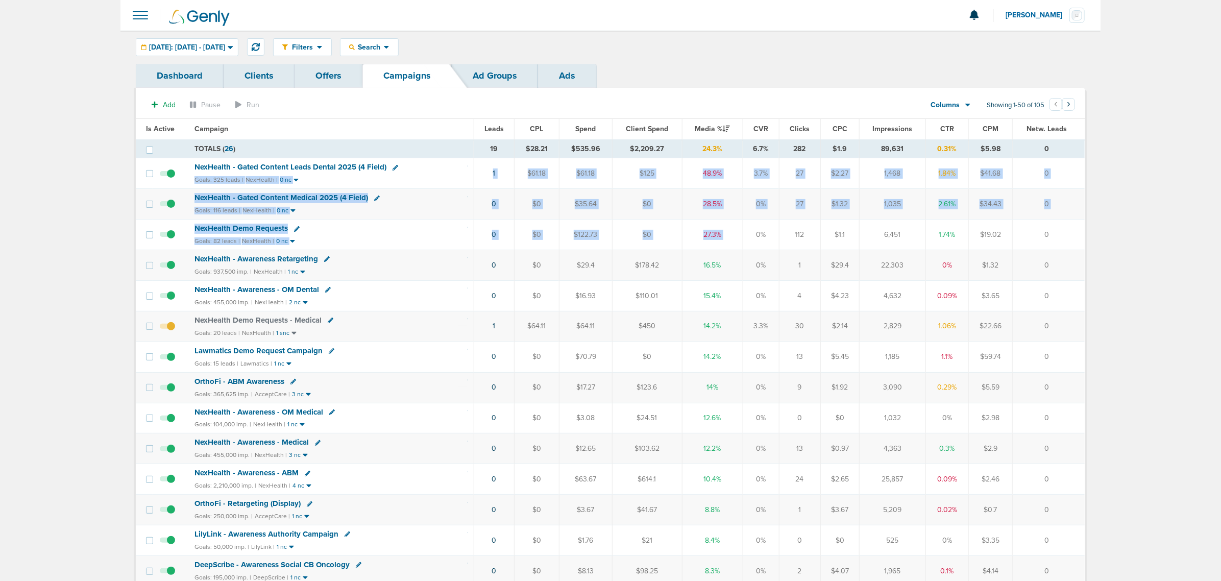
drag, startPoint x: 457, startPoint y: 162, endPoint x: 751, endPoint y: 249, distance: 306.0
click at [737, 241] on td "27.3%" at bounding box center [712, 235] width 61 height 31
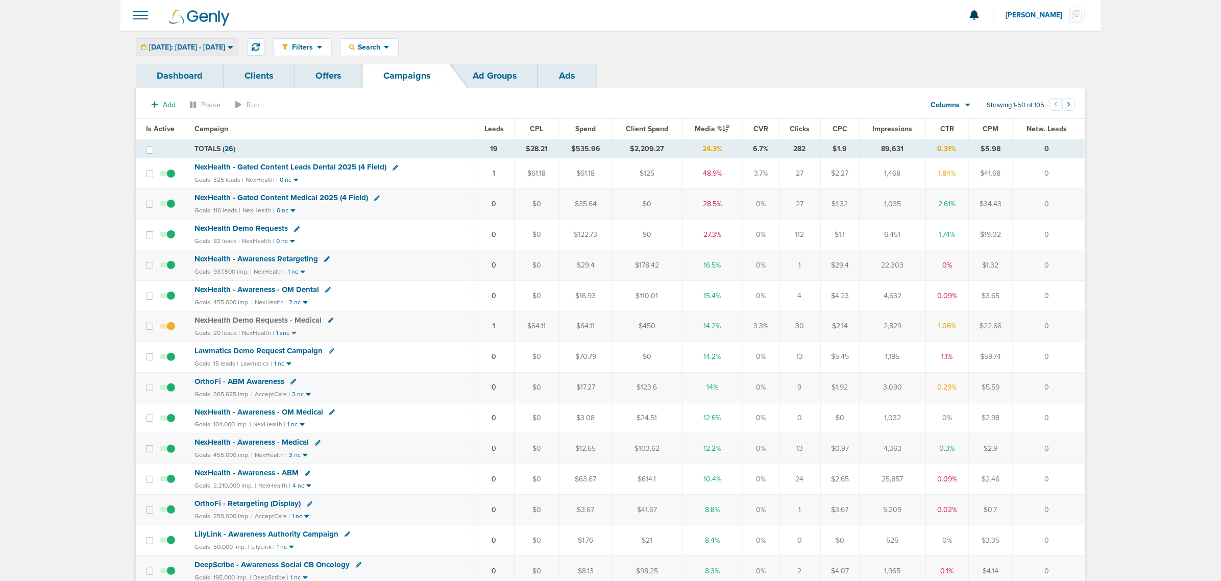
click at [185, 44] on span "[DATE]: [DATE] - [DATE]" at bounding box center [187, 47] width 76 height 7
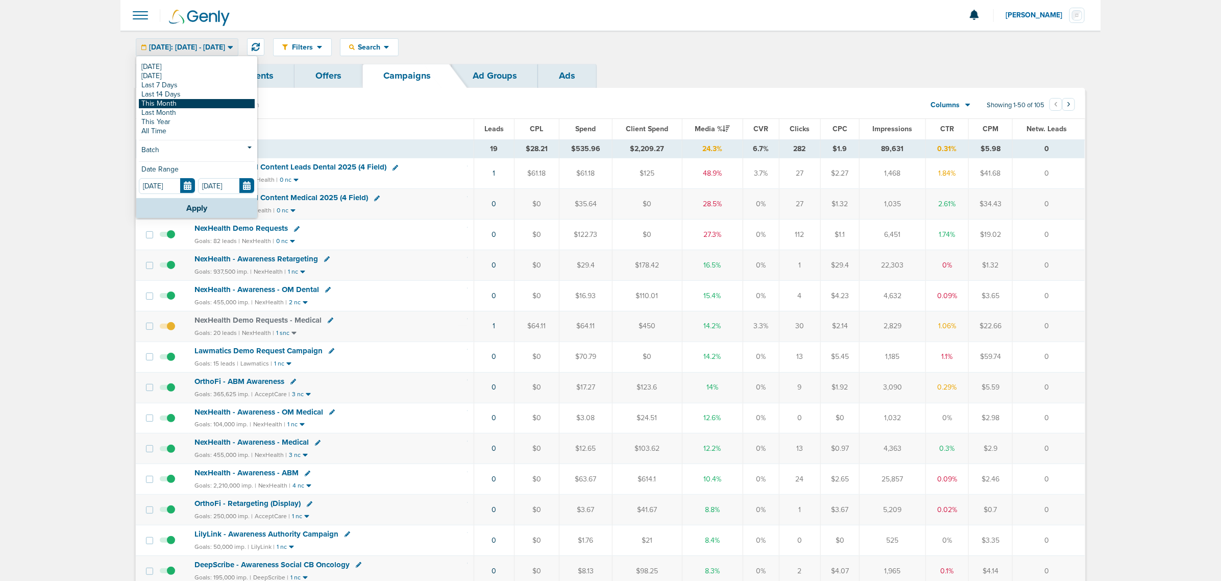
click at [171, 99] on link "This Month" at bounding box center [197, 103] width 116 height 9
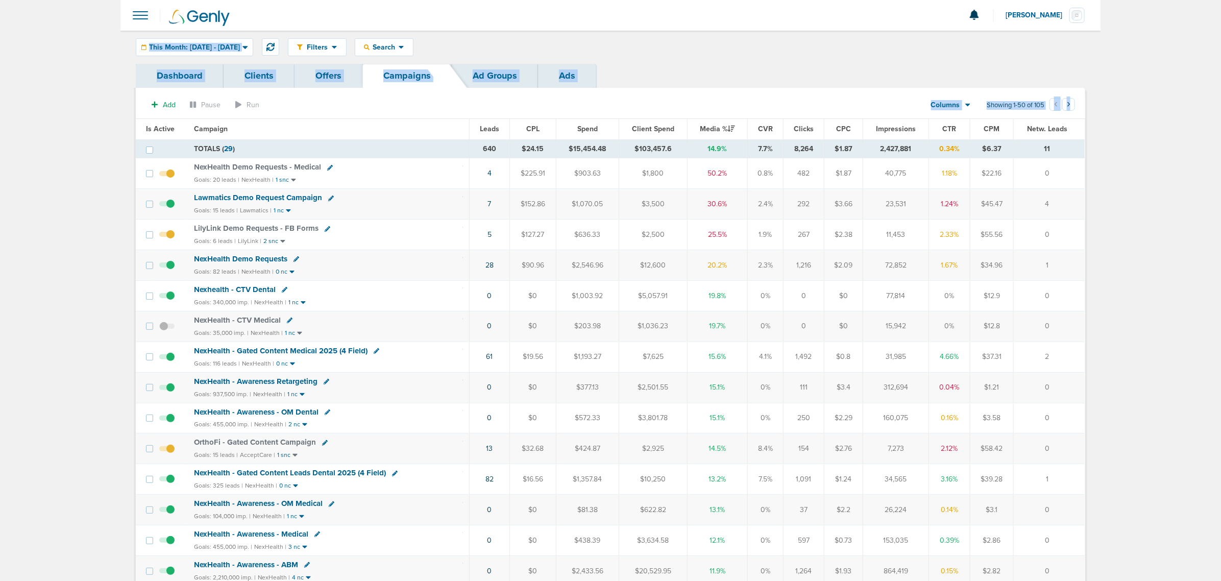
drag, startPoint x: 95, startPoint y: 50, endPoint x: 1150, endPoint y: 230, distance: 1070.7
click at [240, 47] on span "This Month: [DATE] - [DATE]" at bounding box center [194, 47] width 91 height 7
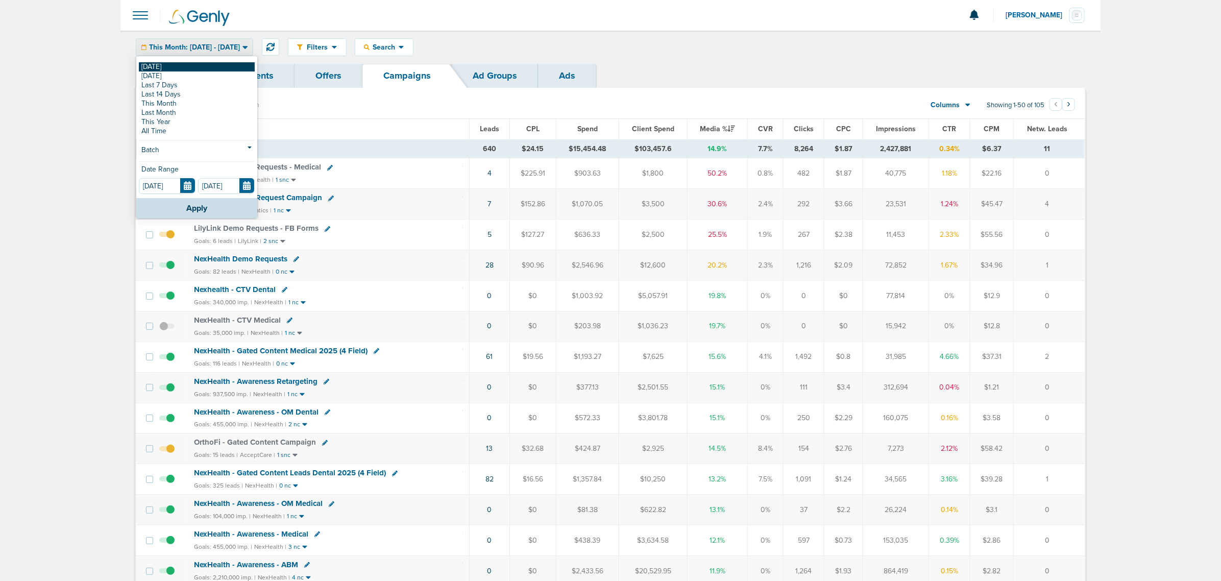
click at [189, 64] on link "[DATE]" at bounding box center [197, 66] width 116 height 9
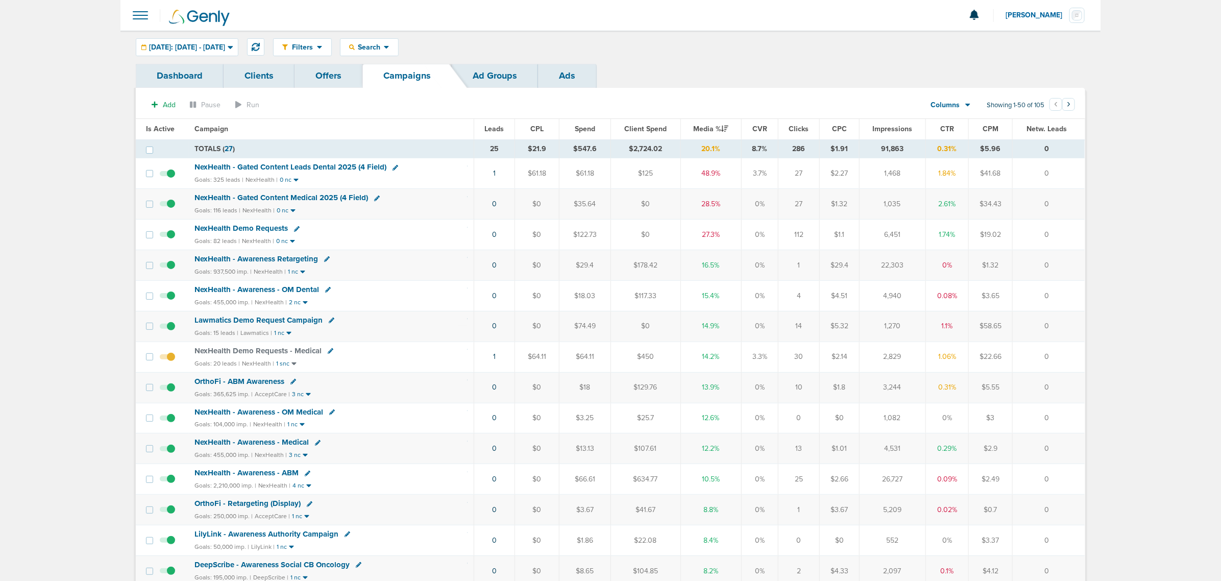
click at [260, 230] on span "NexHealth Demo Requests" at bounding box center [241, 228] width 93 height 9
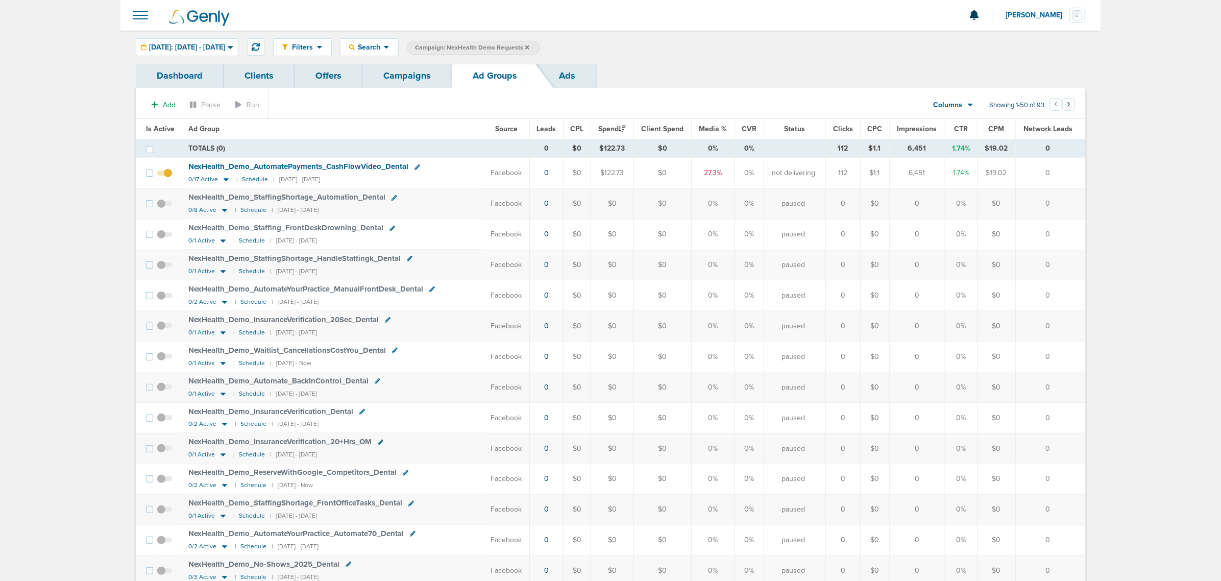
click at [424, 70] on link "Campaigns" at bounding box center [407, 76] width 89 height 24
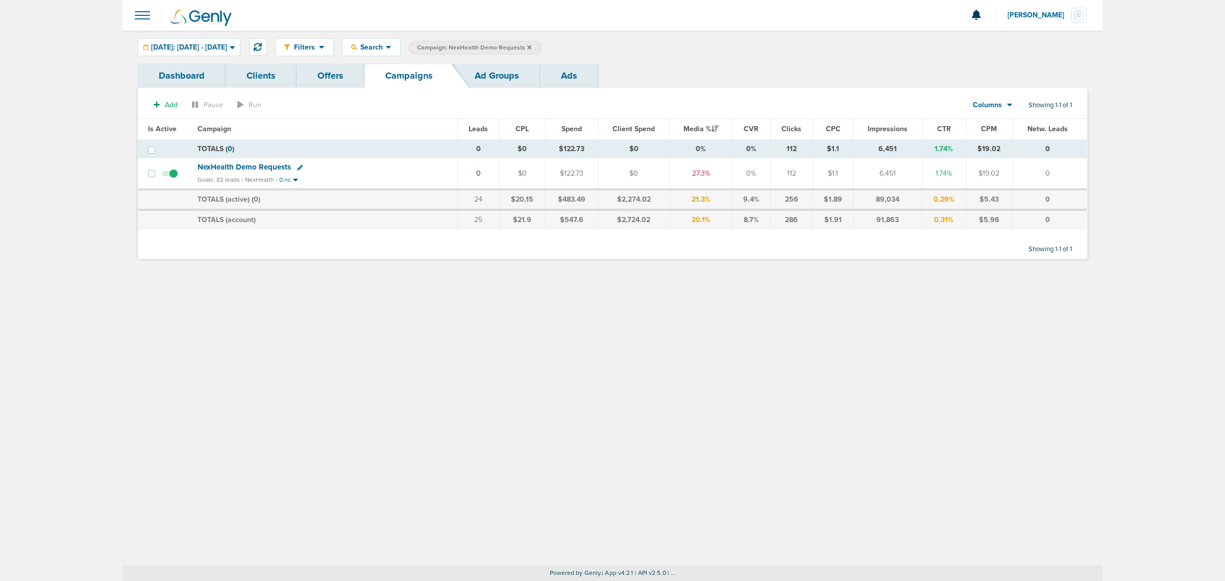
click at [532, 47] on icon at bounding box center [529, 47] width 4 height 4
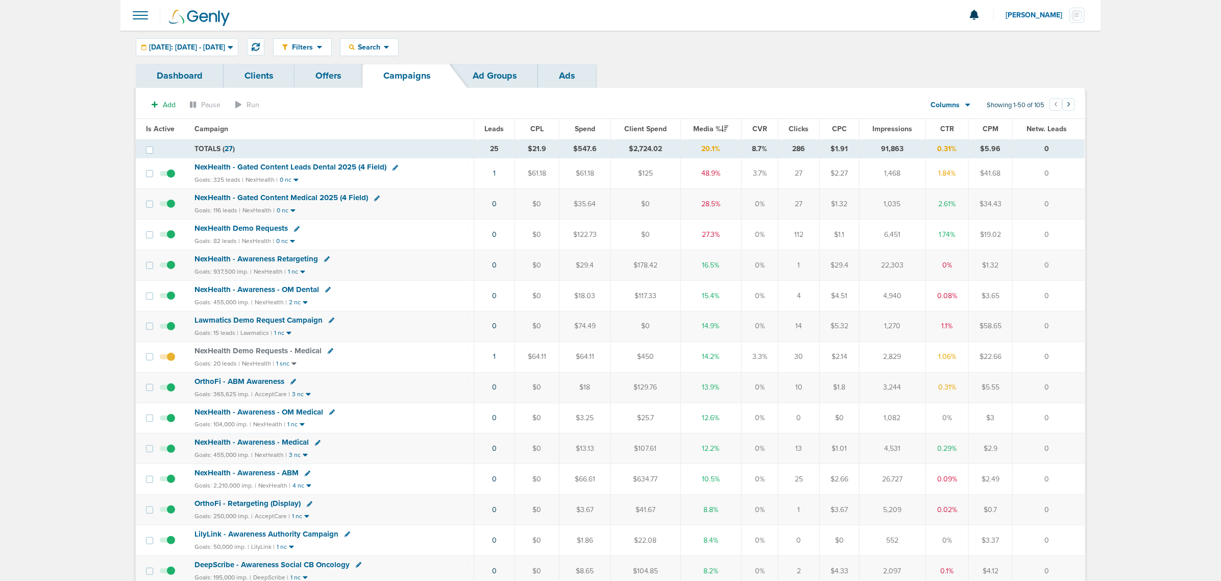
drag, startPoint x: 1062, startPoint y: 237, endPoint x: 103, endPoint y: 132, distance: 964.7
drag, startPoint x: 1069, startPoint y: 358, endPoint x: 445, endPoint y: 345, distance: 624.1
click at [445, 345] on tr "NexHealth Demo Requests - Medical Goals: 20 leads | NexHealth | 1 snc 1 $64.11 …" at bounding box center [610, 357] width 949 height 31
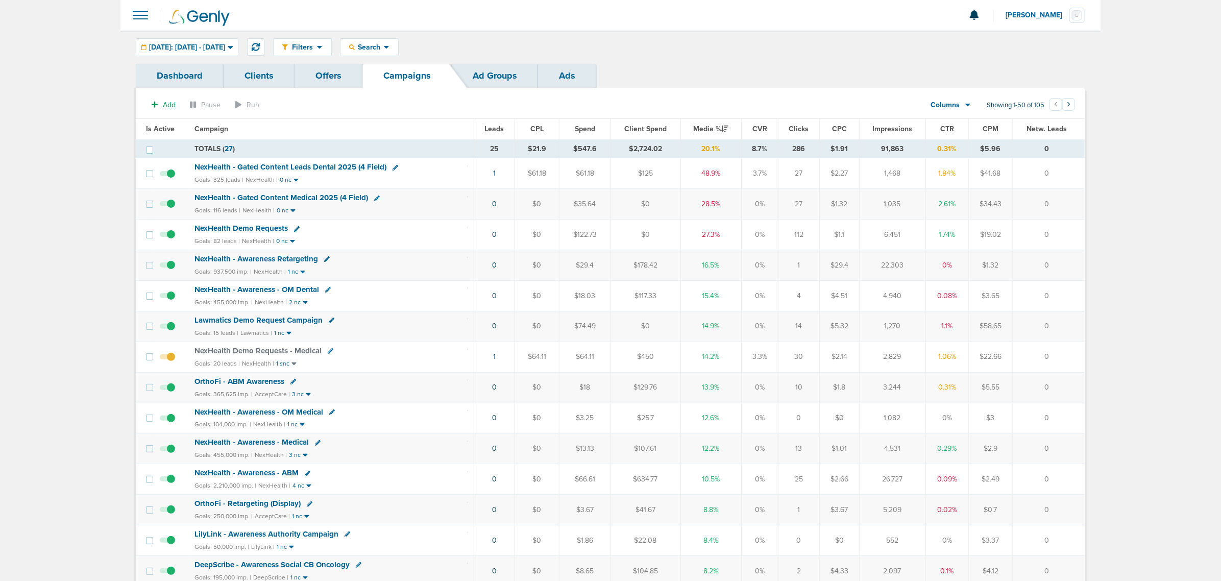
click at [435, 345] on td "NexHealth Demo Requests - Medical Goals: 20 leads | NexHealth | 1 snc" at bounding box center [331, 357] width 286 height 31
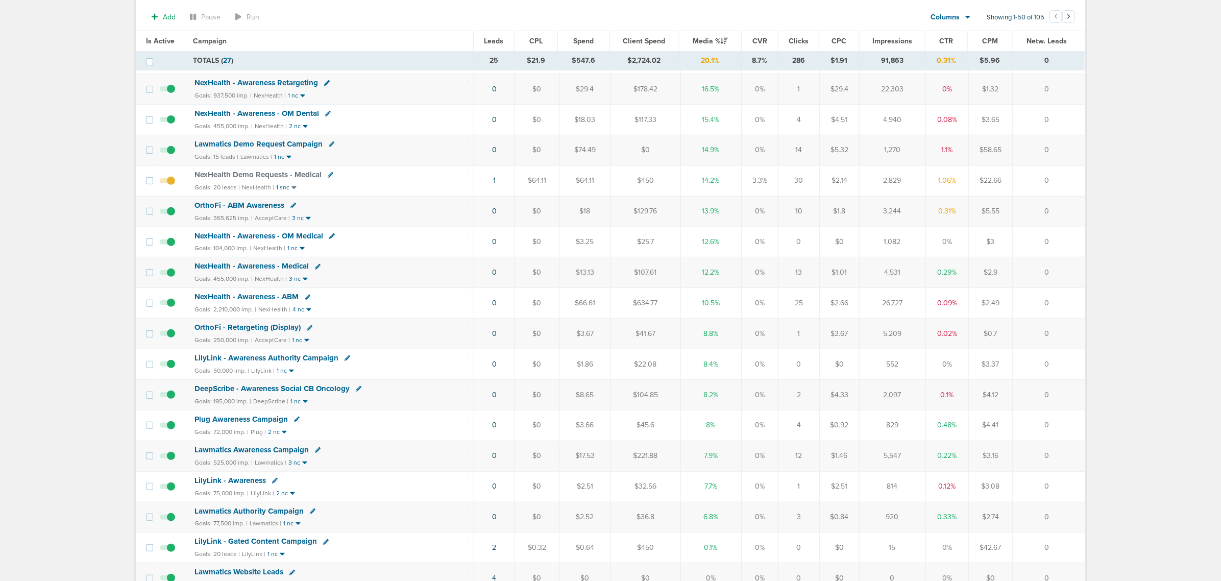
scroll to position [319, 0]
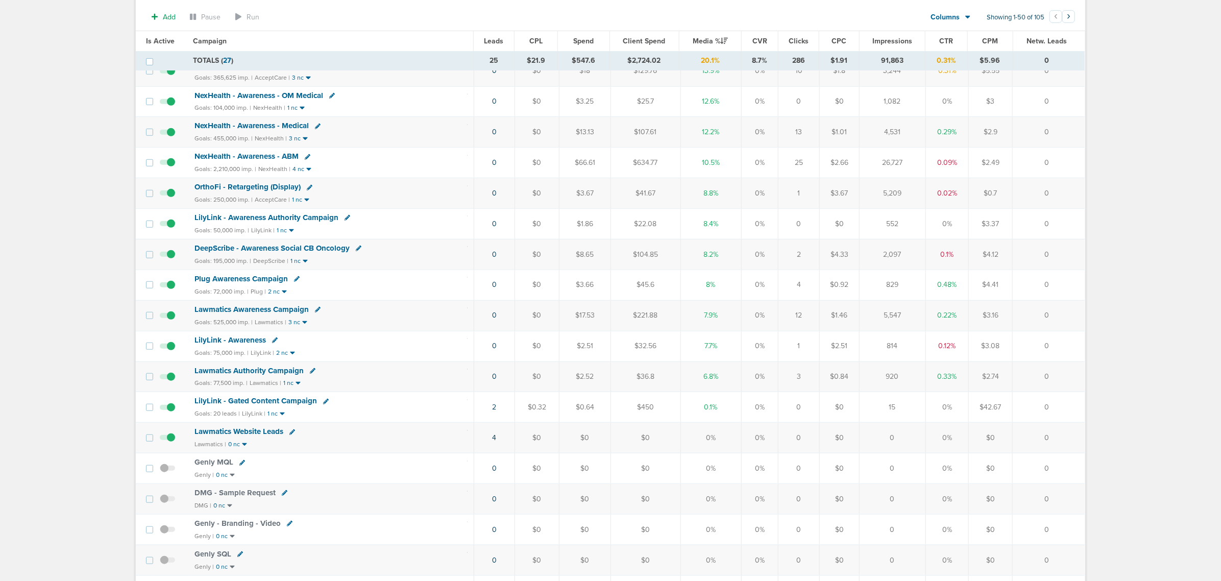
click at [323, 351] on icon at bounding box center [326, 402] width 6 height 6
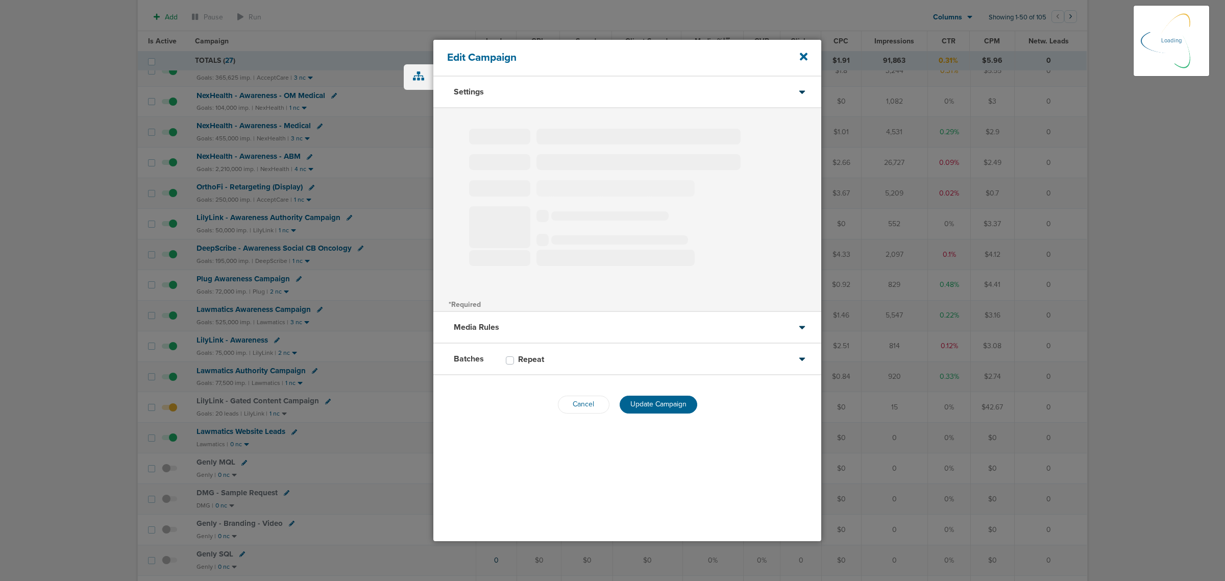
type input "LilyLink - Gated Content Campaign"
select select "Leads"
radio input "true"
select select "readOnly"
select select "1"
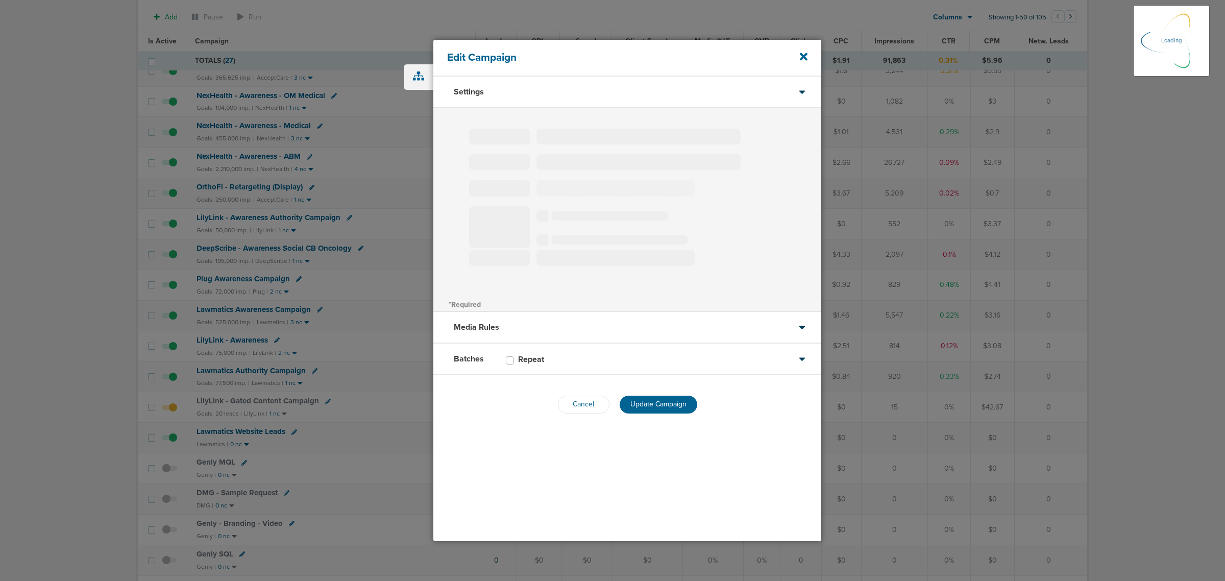
select select "3"
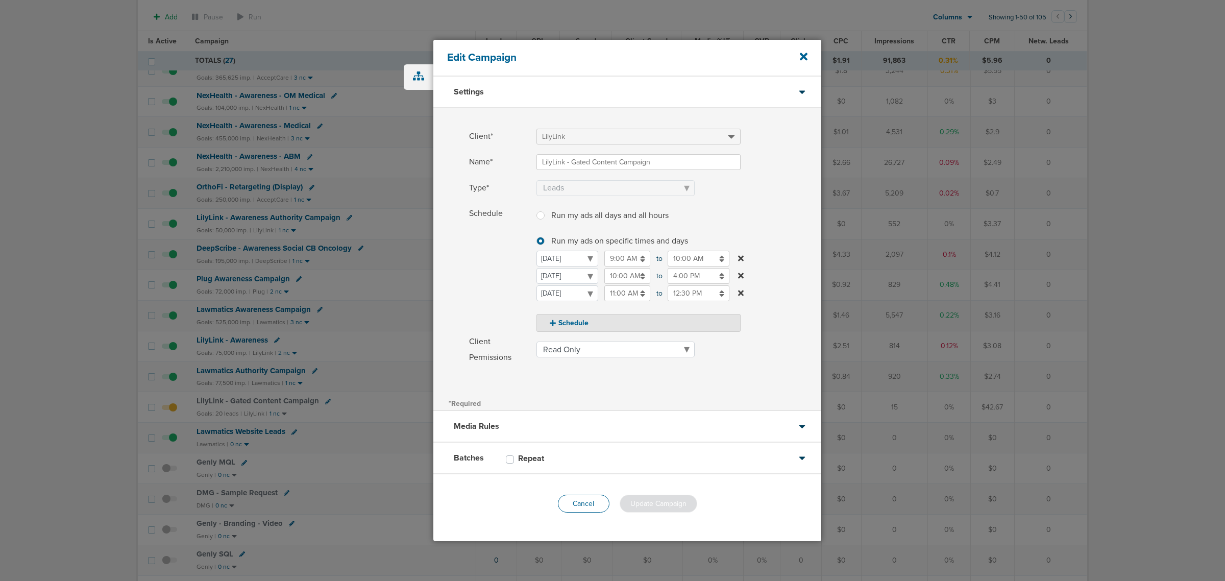
click at [565, 351] on button "Cancel" at bounding box center [584, 504] width 52 height 18
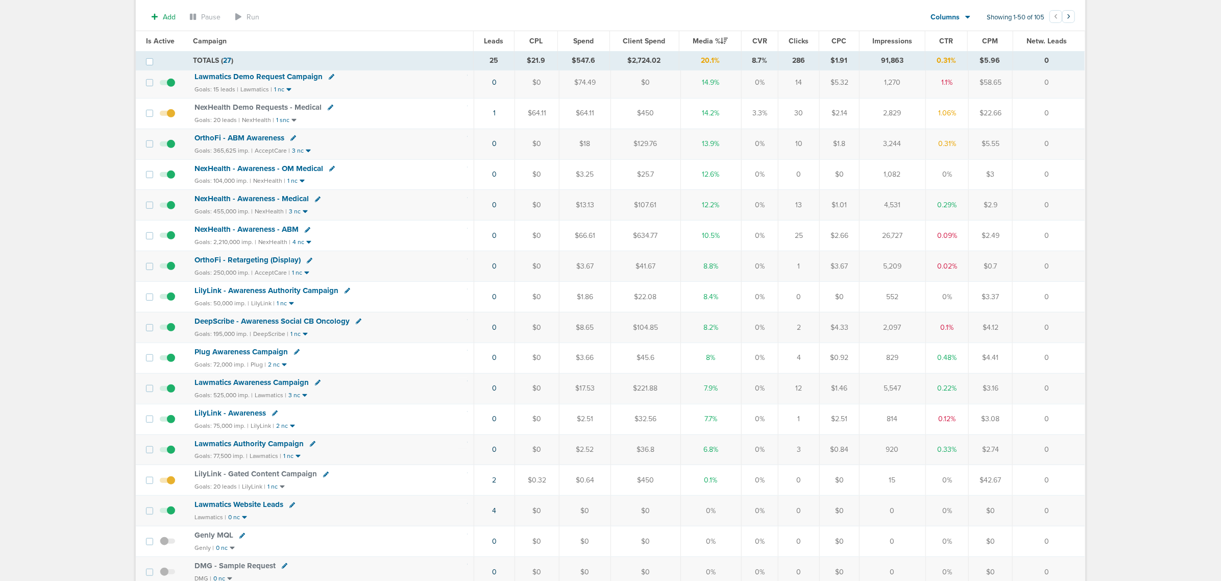
scroll to position [128, 0]
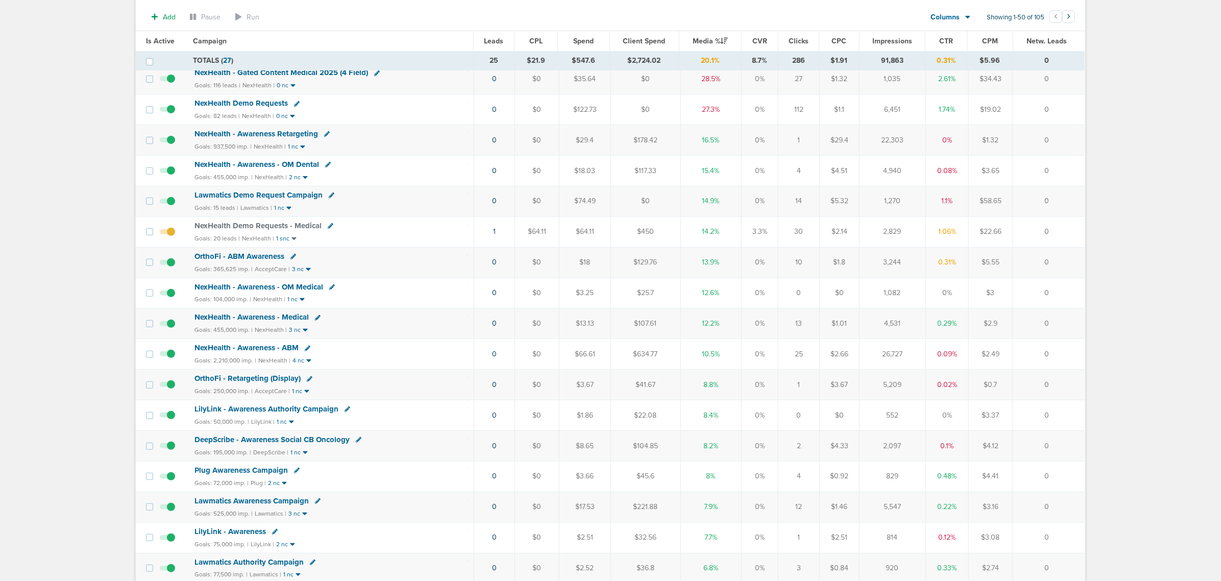
drag, startPoint x: 1080, startPoint y: 393, endPoint x: 187, endPoint y: 381, distance: 893.6
click at [187, 351] on tr "OrthoFi - Retargeting (Display) Goals: 250,000 imp. | AcceptCare | 1 nc 0 $0 $3…" at bounding box center [610, 385] width 949 height 31
click at [188, 351] on td "OrthoFi - Retargeting (Display) Goals: 250,000 imp. | AcceptCare | 1 nc" at bounding box center [331, 385] width 286 height 31
drag, startPoint x: 187, startPoint y: 381, endPoint x: 445, endPoint y: 411, distance: 259.5
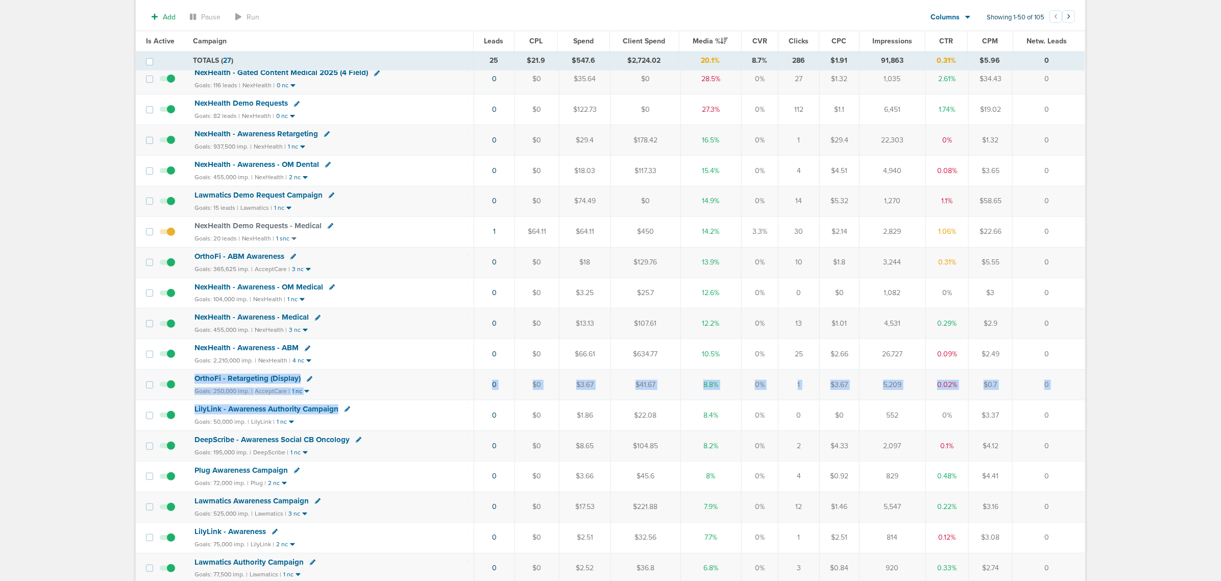
click at [414, 351] on td "OrthoFi - Retargeting (Display) Goals: 250,000 imp. | AcceptCare | 1 nc" at bounding box center [331, 385] width 286 height 31
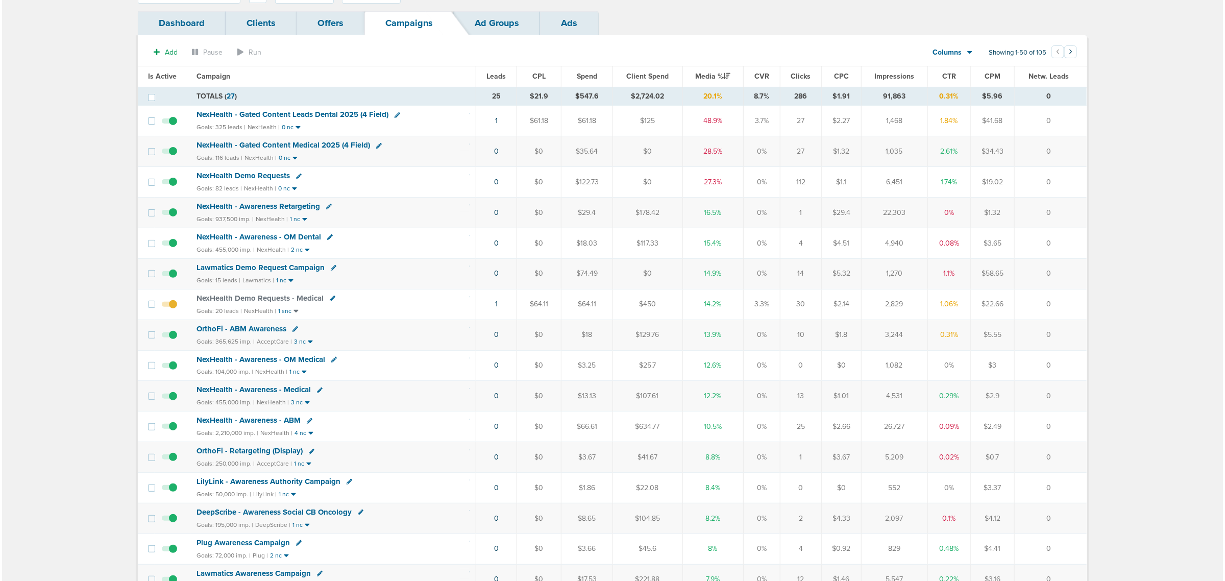
scroll to position [0, 0]
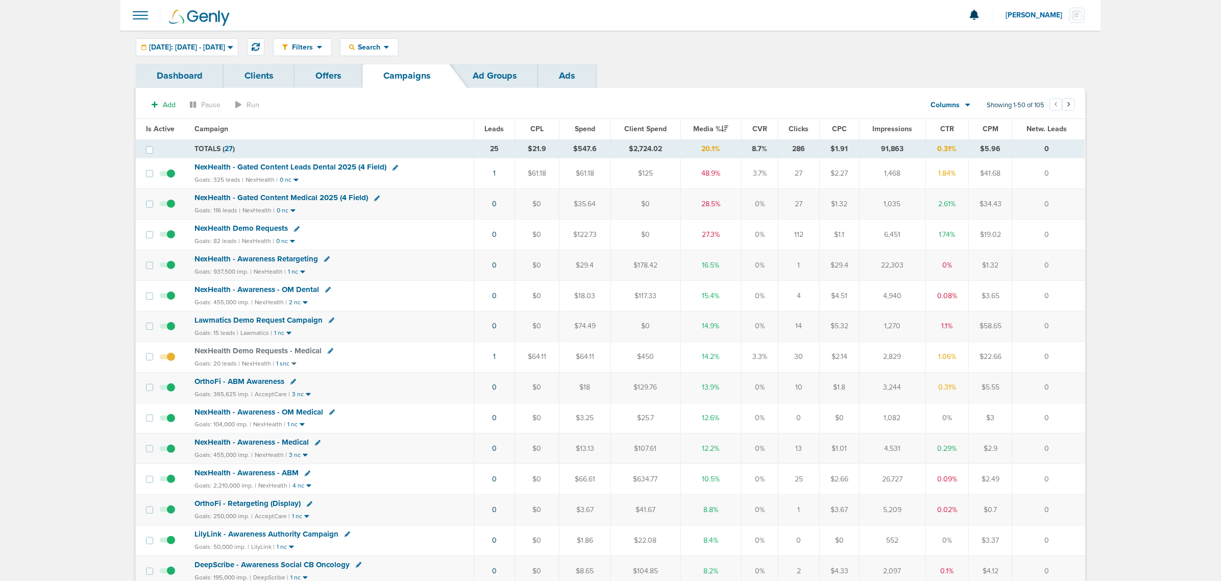
click at [277, 167] on span "NexHealth - Gated Content Leads Dental 2025 (4 Field)" at bounding box center [291, 166] width 192 height 9
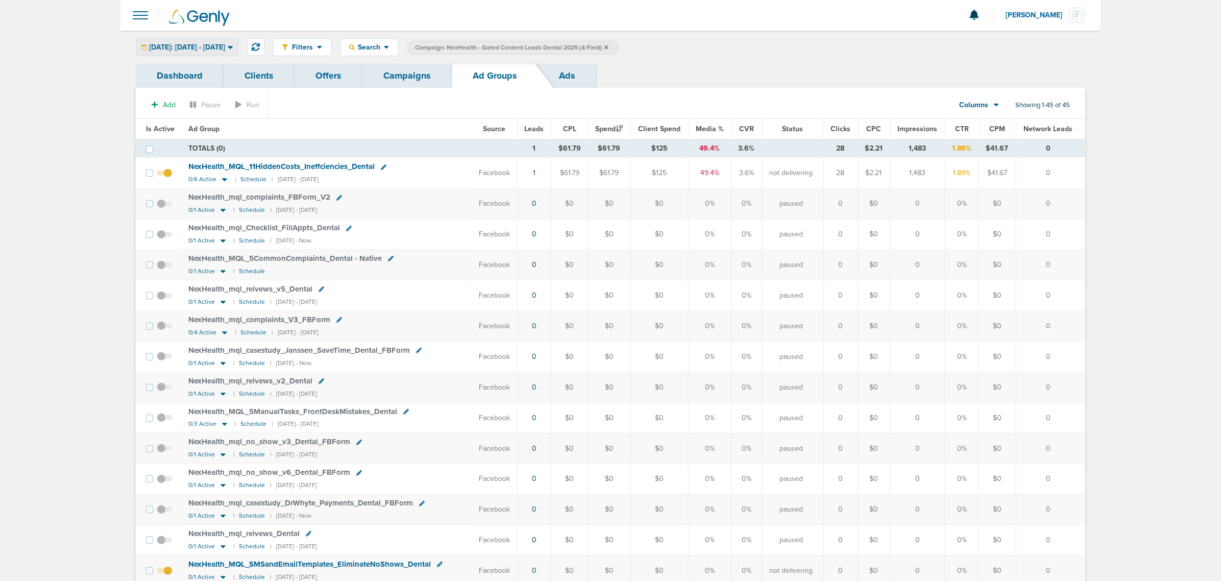
click at [232, 41] on div "[DATE]: [DATE] - [DATE]" at bounding box center [187, 47] width 102 height 17
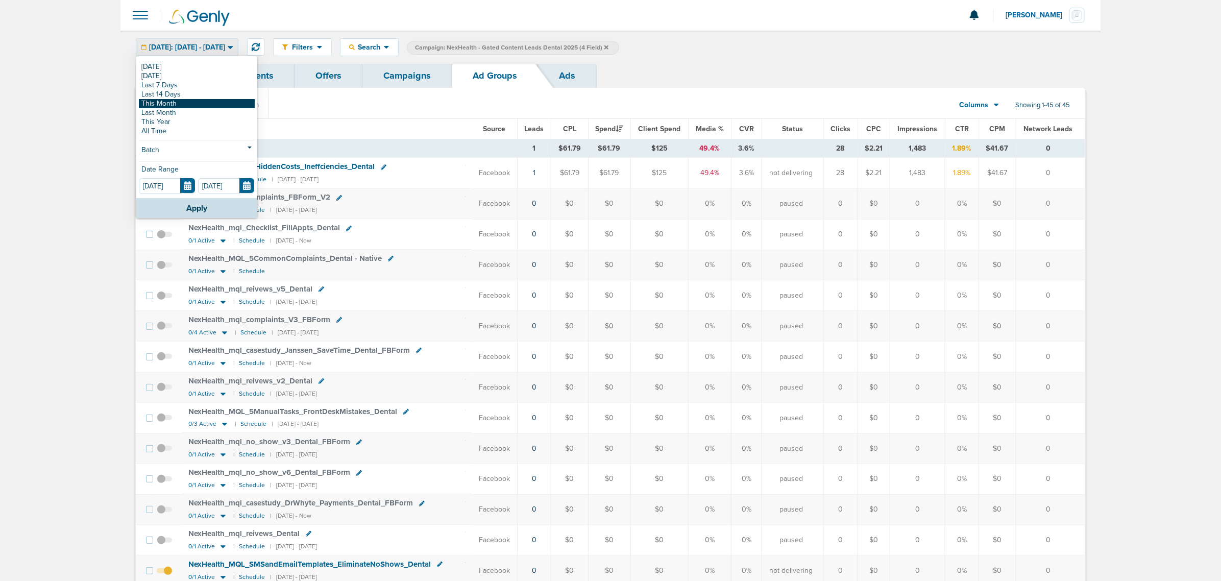
click at [190, 102] on link "This Month" at bounding box center [197, 103] width 116 height 9
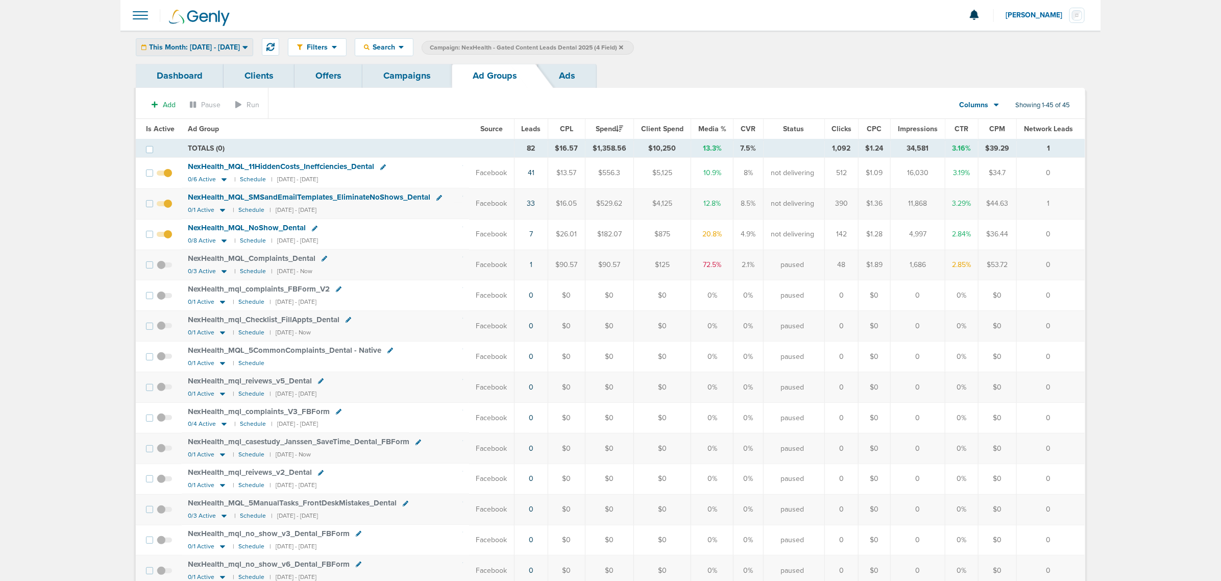
click at [240, 47] on span "This Month: [DATE] - [DATE]" at bounding box center [194, 47] width 91 height 7
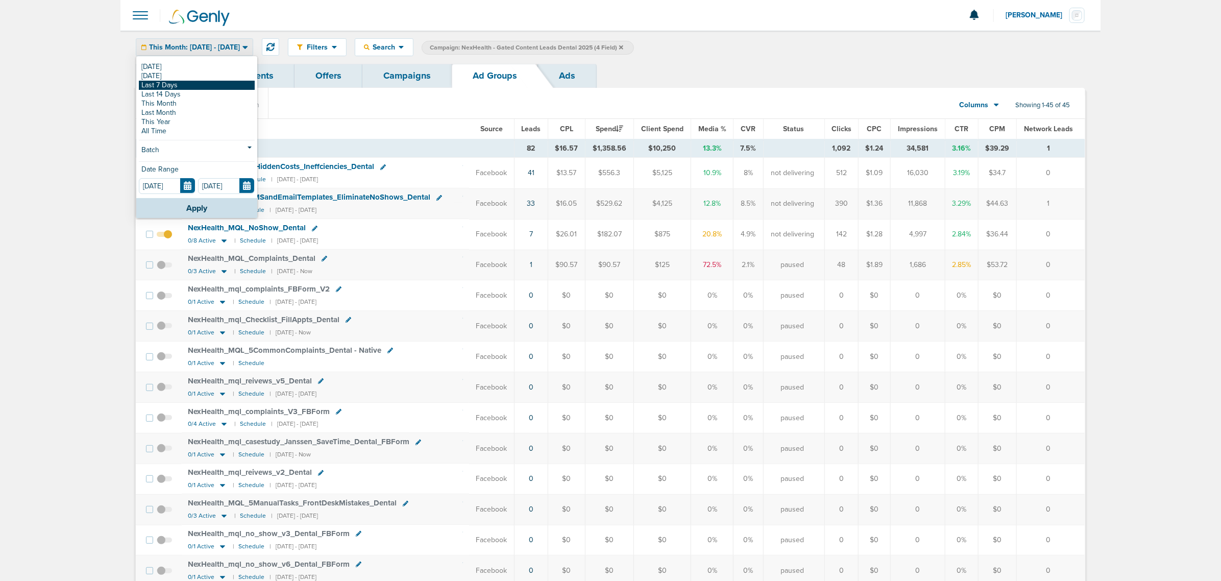
click at [186, 85] on link "Last 7 Days" at bounding box center [197, 85] width 116 height 9
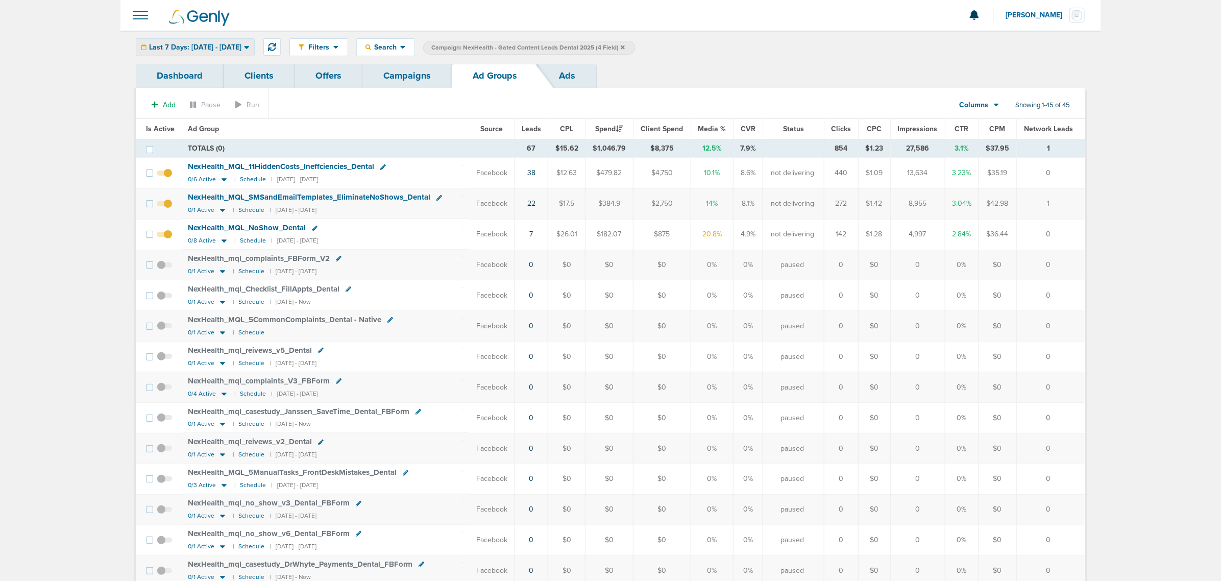
click at [232, 44] on span "Last 7 Days: [DATE] - [DATE]" at bounding box center [195, 47] width 92 height 7
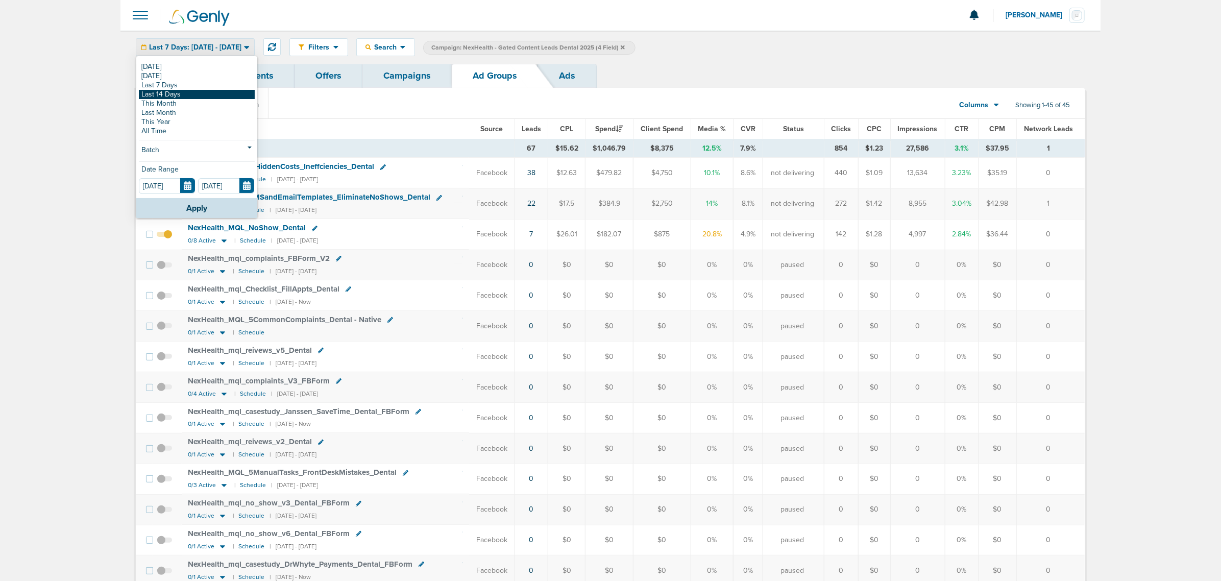
click at [189, 92] on link "Last 14 Days" at bounding box center [197, 94] width 116 height 9
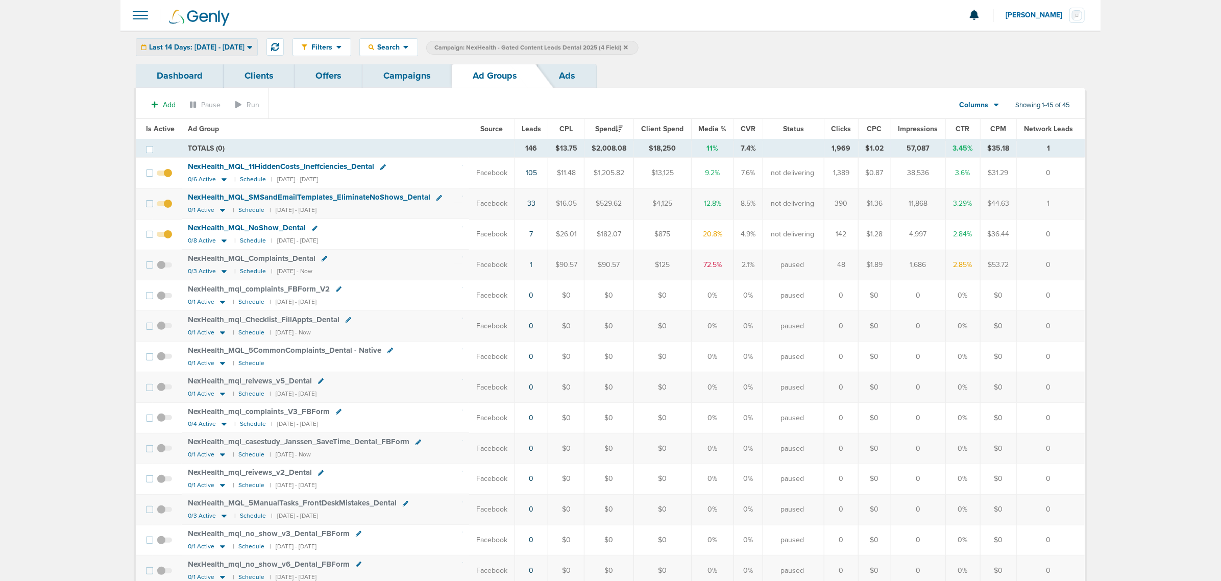
click at [217, 44] on span "Last 14 Days: [DATE] - [DATE]" at bounding box center [196, 47] width 95 height 7
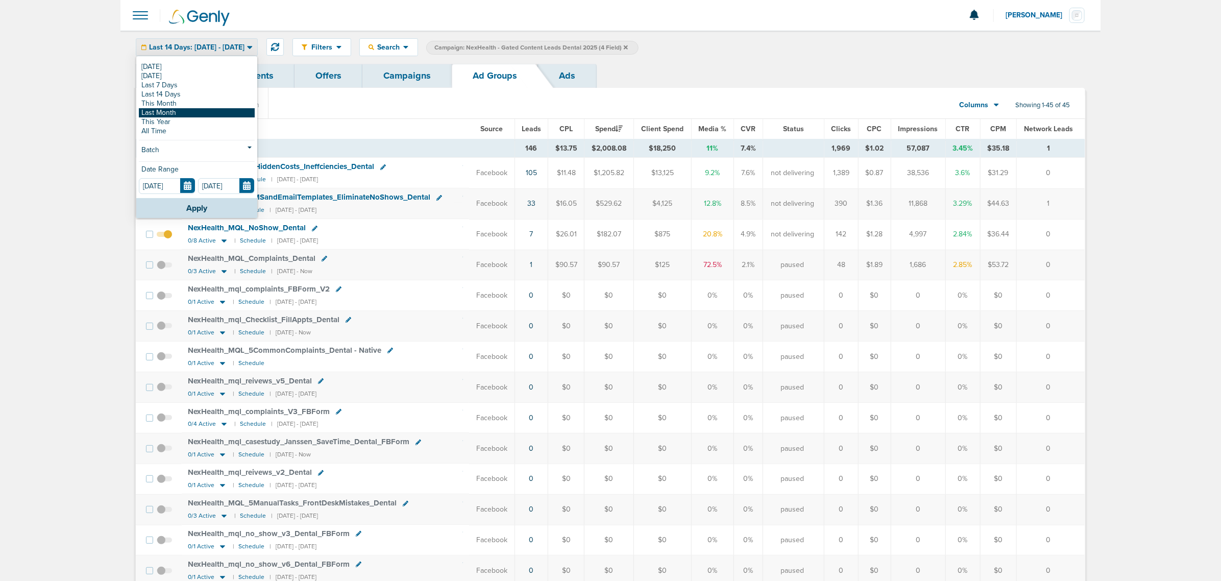
click at [189, 110] on link "Last Month" at bounding box center [197, 112] width 116 height 9
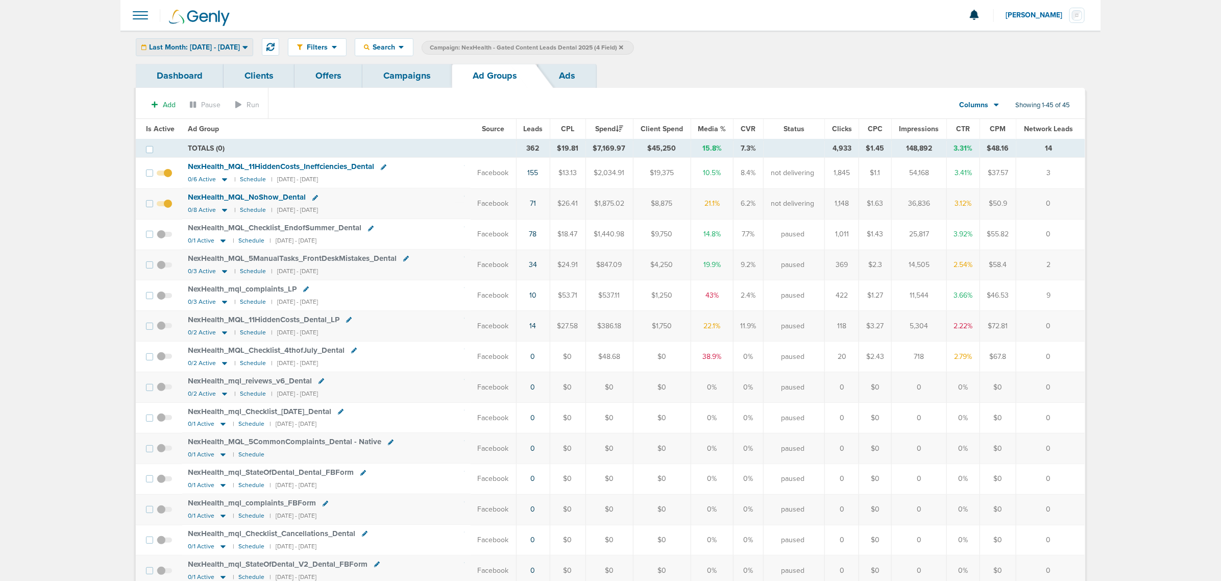
click at [212, 44] on span "Last Month: [DATE] - [DATE]" at bounding box center [194, 47] width 91 height 7
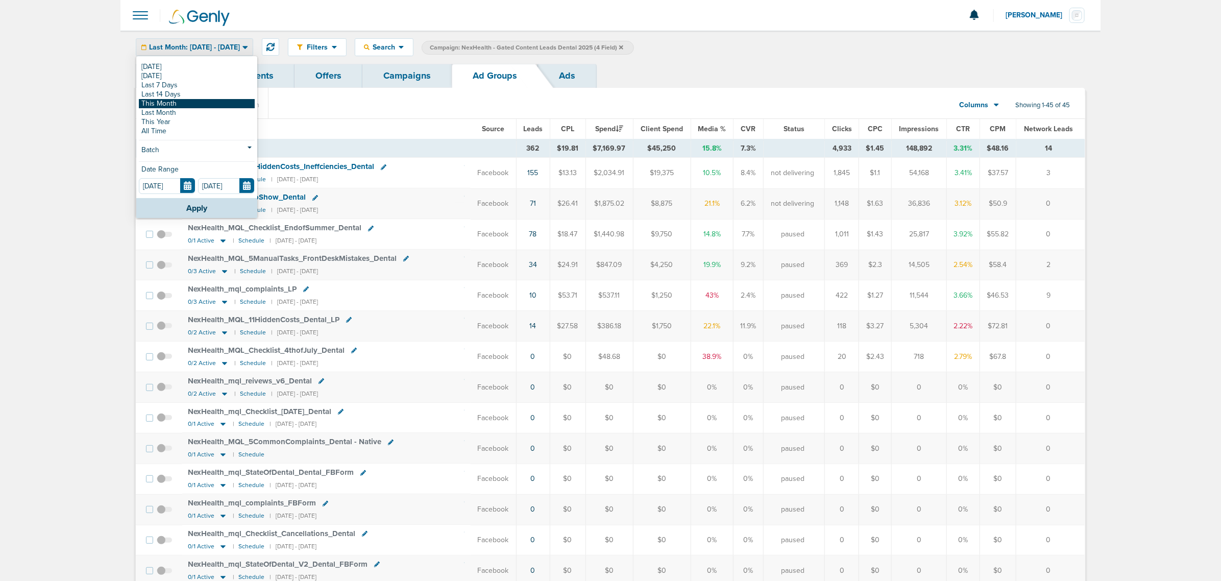
click at [182, 103] on link "This Month" at bounding box center [197, 103] width 116 height 9
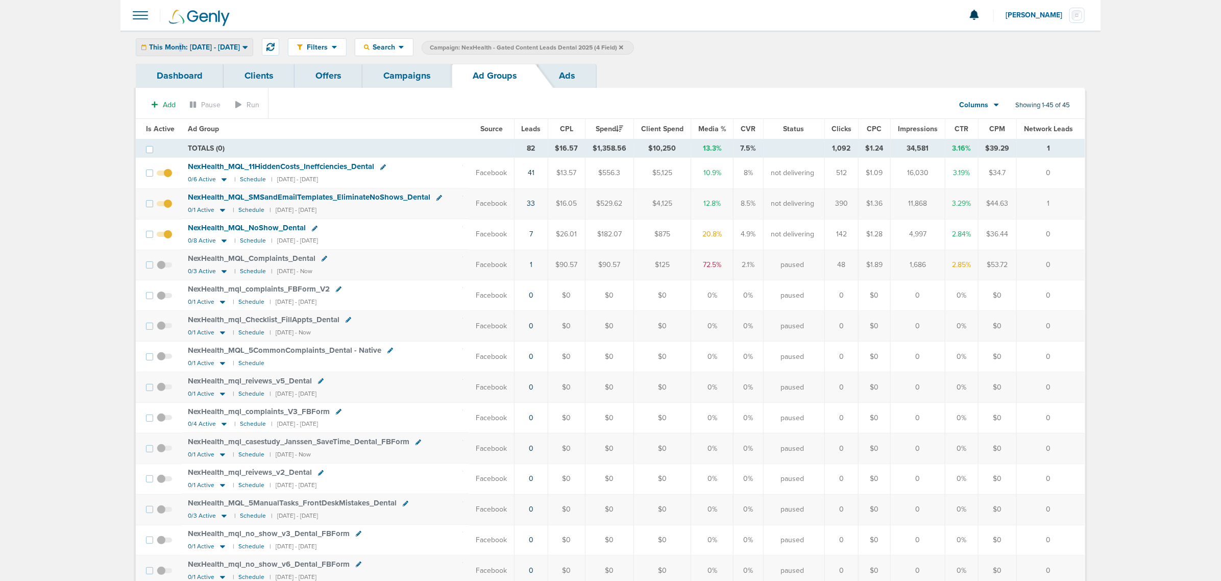
click at [180, 39] on div "This Month: [DATE] - [DATE]" at bounding box center [194, 47] width 116 height 17
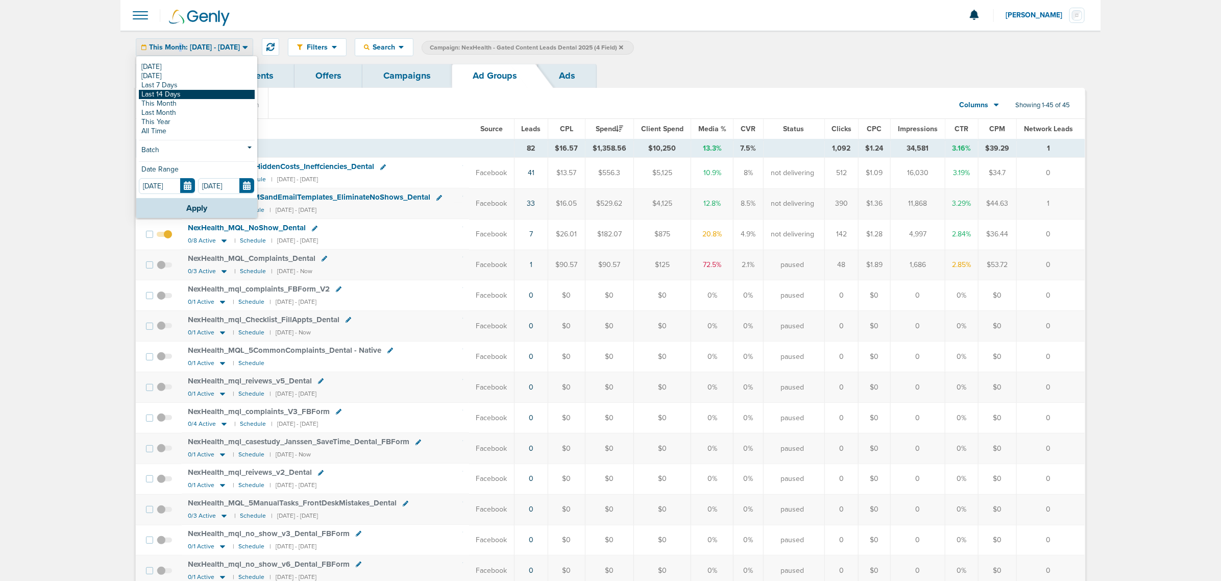
click at [185, 96] on link "Last 14 Days" at bounding box center [197, 94] width 116 height 9
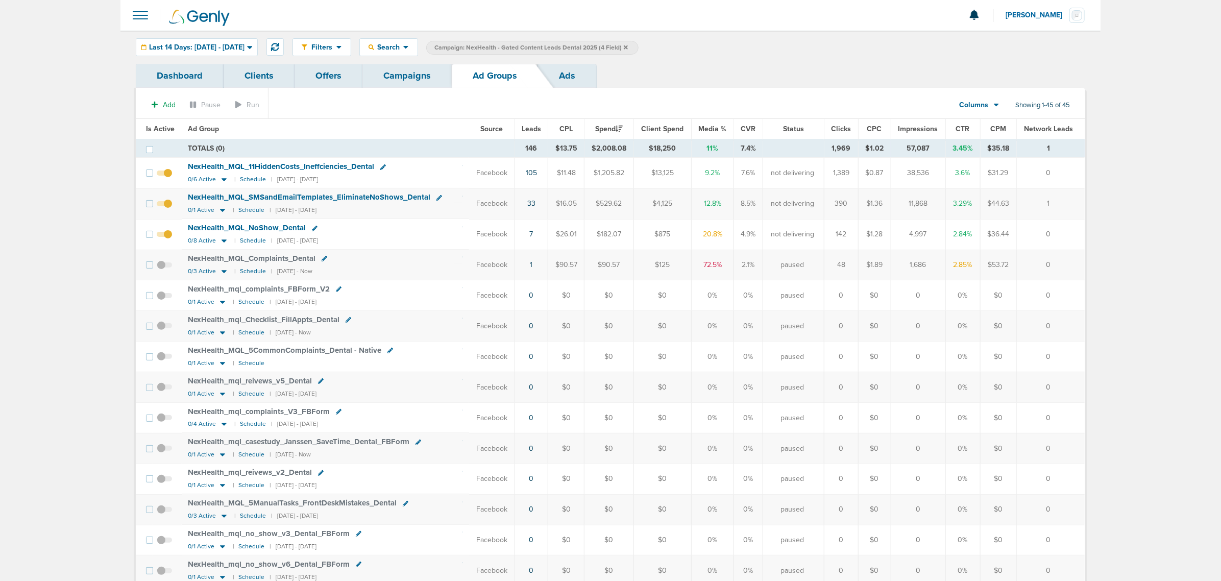
click at [186, 36] on div "Filters Active Only Settings Status Active Inactive Objectives MQL SQL Traffic …" at bounding box center [611, 47] width 980 height 33
click at [192, 54] on div "Last 14 Days: [DATE] - [DATE]" at bounding box center [196, 47] width 121 height 17
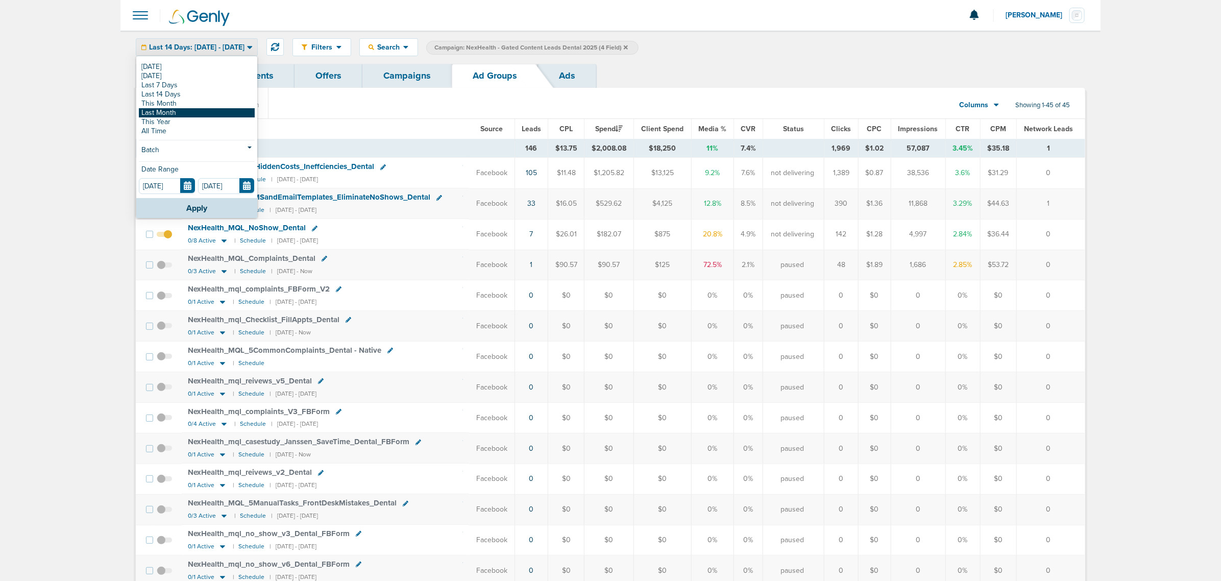
click at [185, 111] on link "Last Month" at bounding box center [197, 112] width 116 height 9
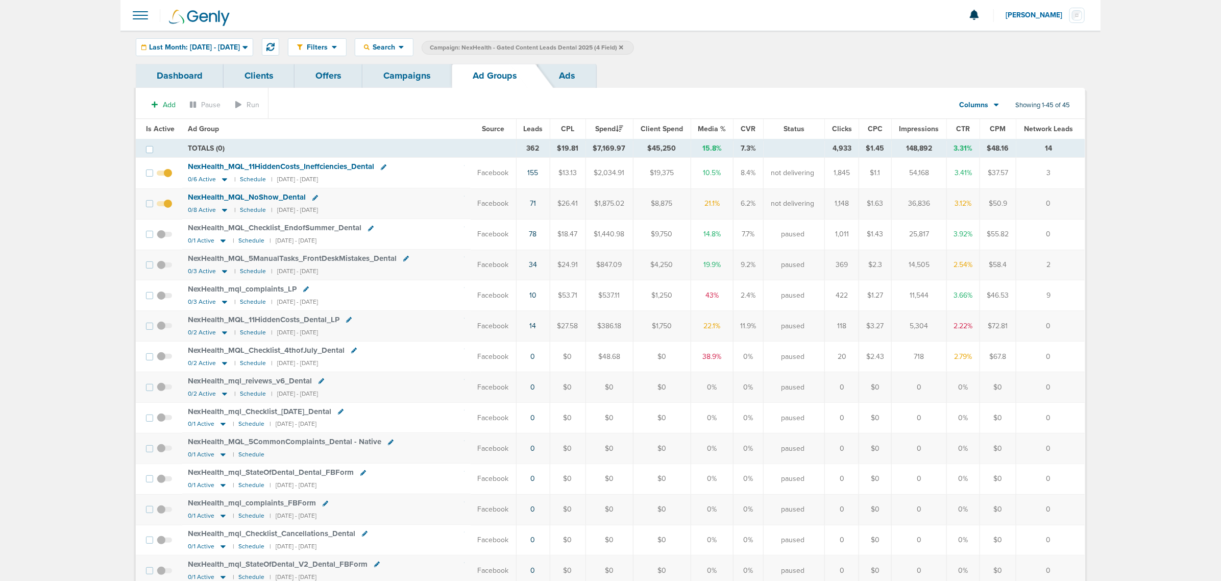
click at [248, 228] on span "NexHealth_ MQL_ Checklist_ EndofSummer_ Dental" at bounding box center [275, 227] width 174 height 9
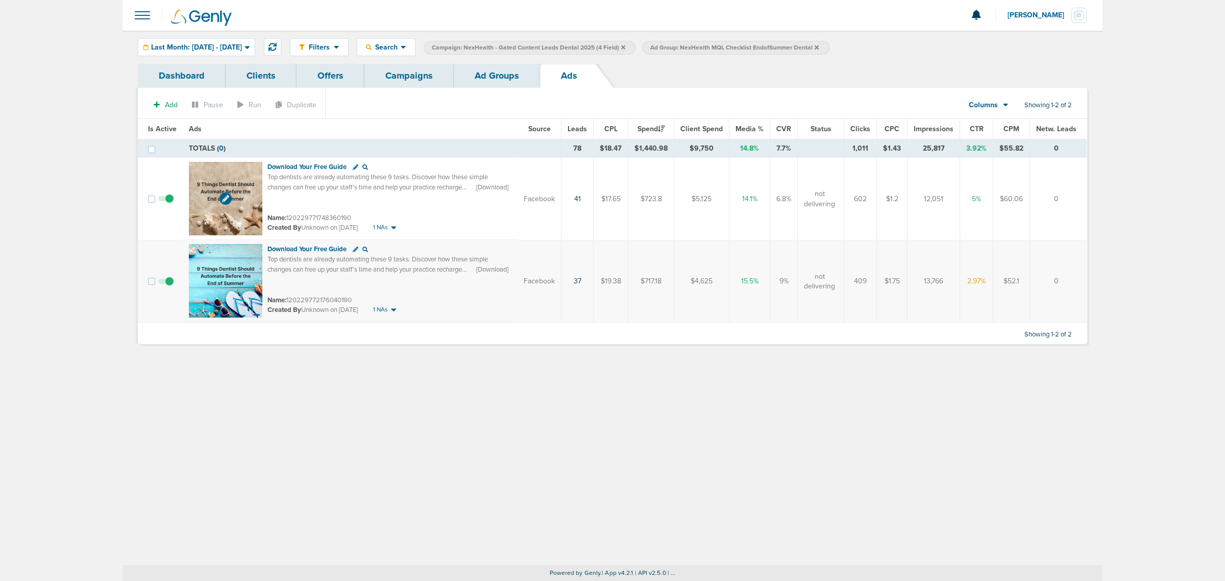
click at [235, 168] on img at bounding box center [226, 199] width 74 height 74
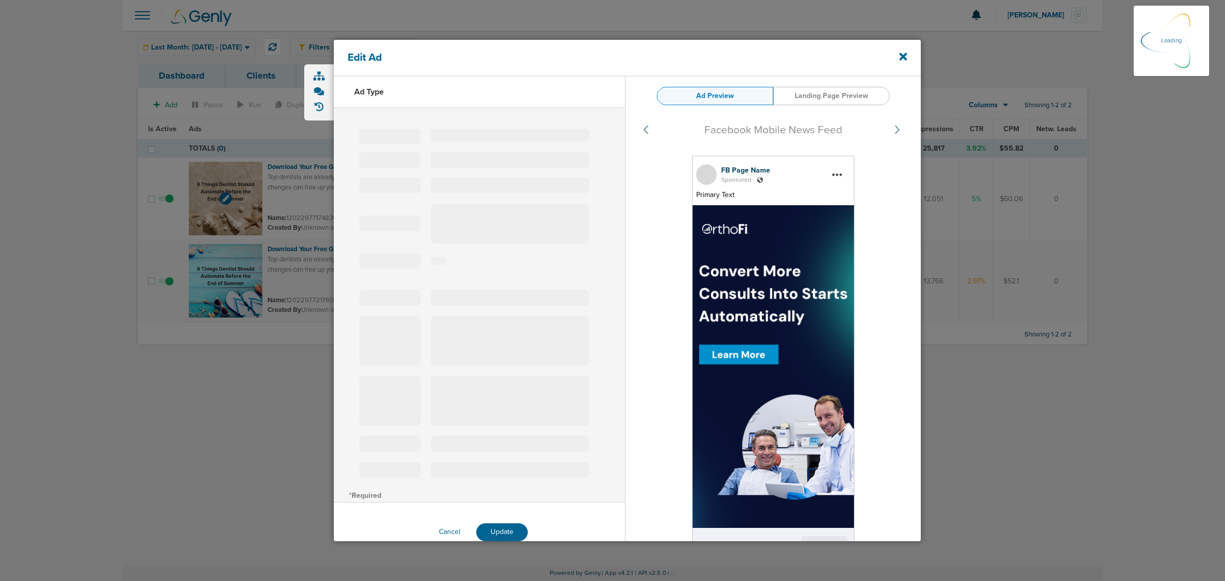
select select "learn_more"
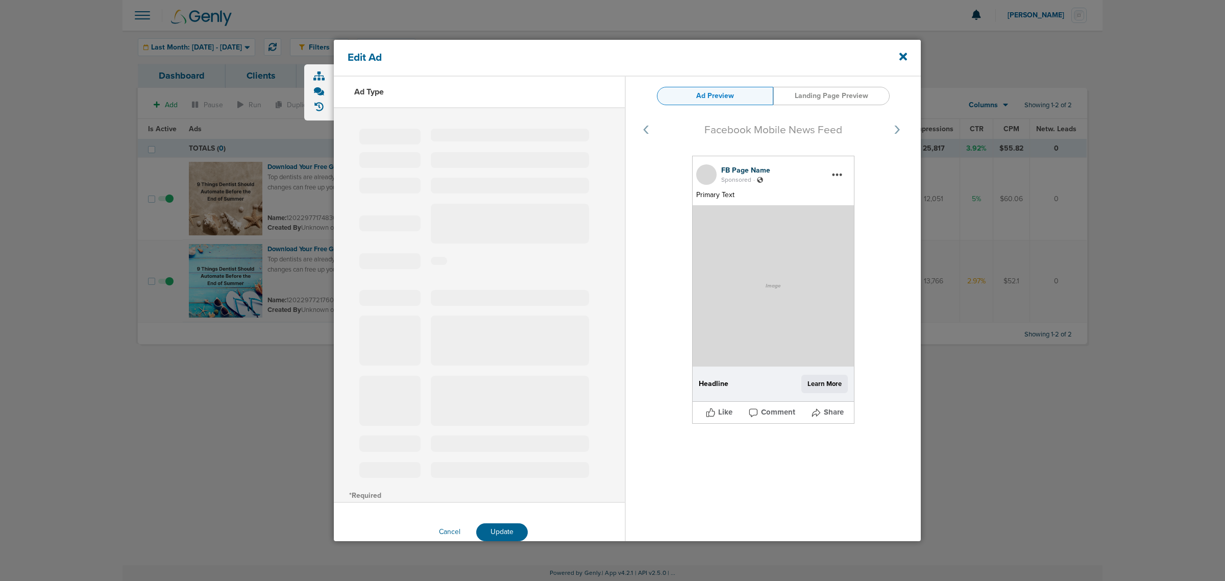
type input "120229771748360190"
type input "Download Your Free Guide"
type textarea "Top dentists are already automating these 9 tasks. Discover how these simple ch…"
select select "download"
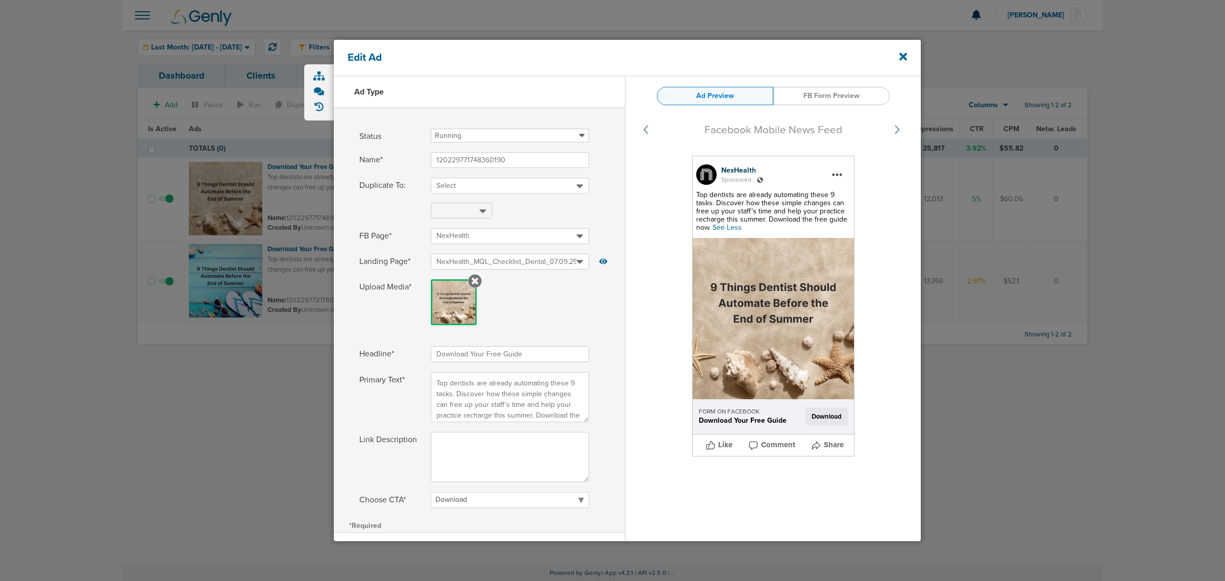
select select "download"
click at [905, 60] on icon at bounding box center [904, 56] width 8 height 11
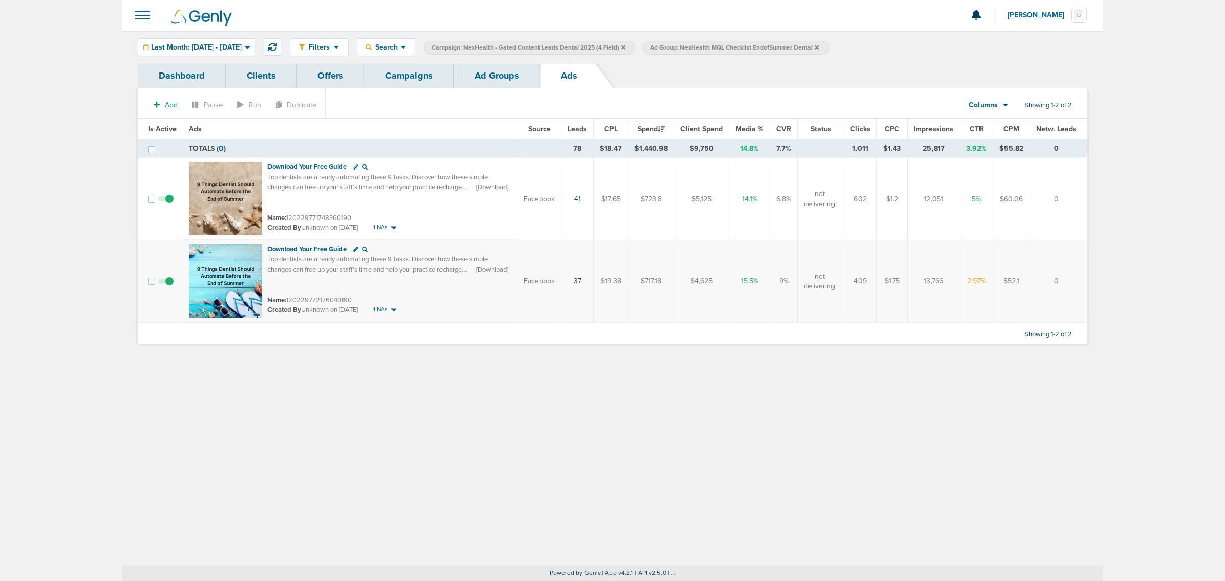
click at [488, 60] on div "Filters Active Only Settings Status Active Inactive Objectives MQL SQL Traffic …" at bounding box center [613, 47] width 980 height 33
click at [480, 74] on link "Ad Groups" at bounding box center [497, 76] width 86 height 24
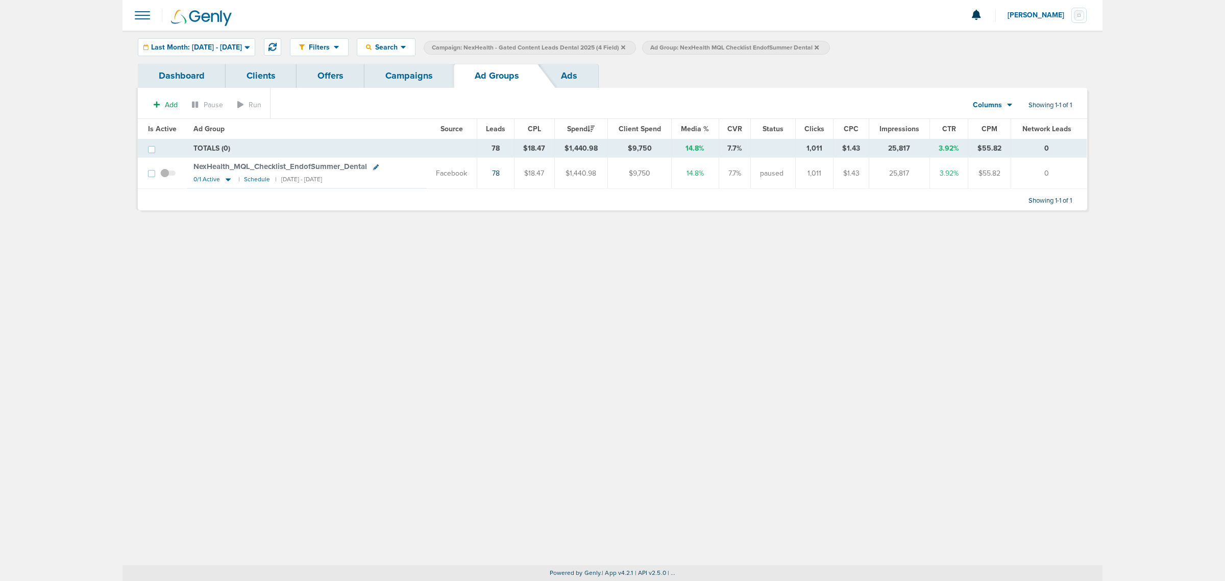
click at [412, 78] on link "Campaigns" at bounding box center [409, 76] width 89 height 24
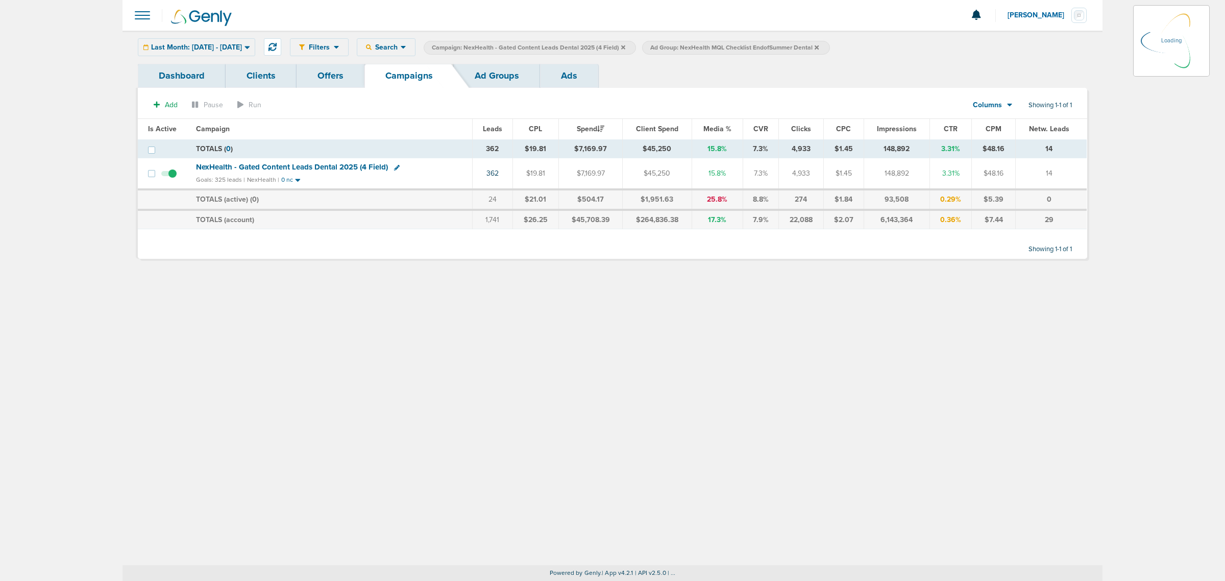
click at [509, 74] on link "Ad Groups" at bounding box center [497, 76] width 86 height 24
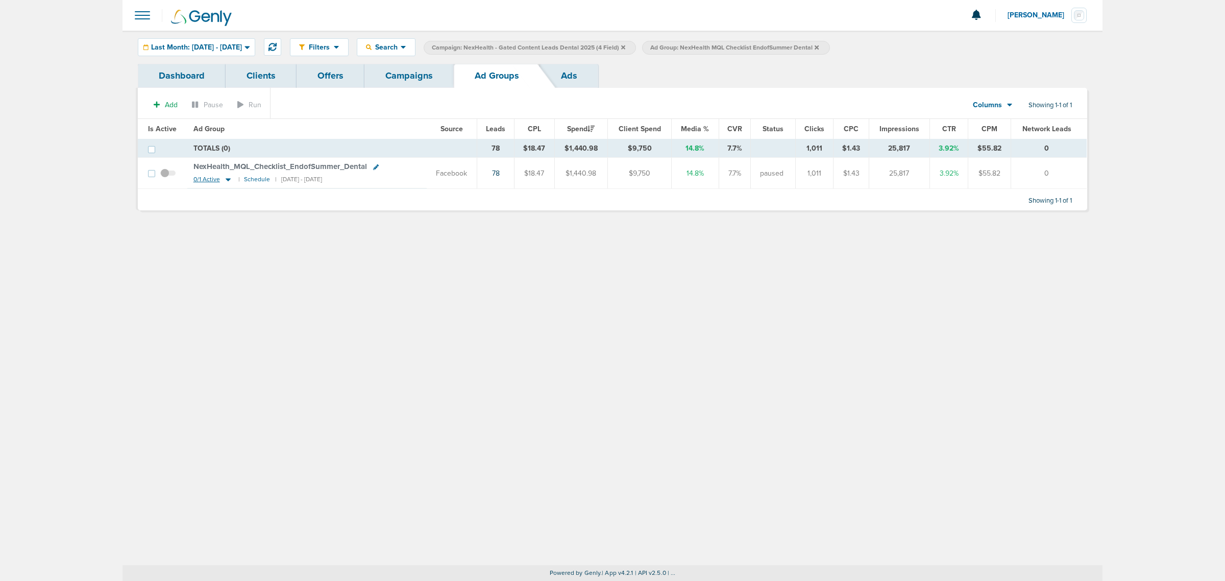
click at [225, 183] on icon at bounding box center [228, 179] width 10 height 9
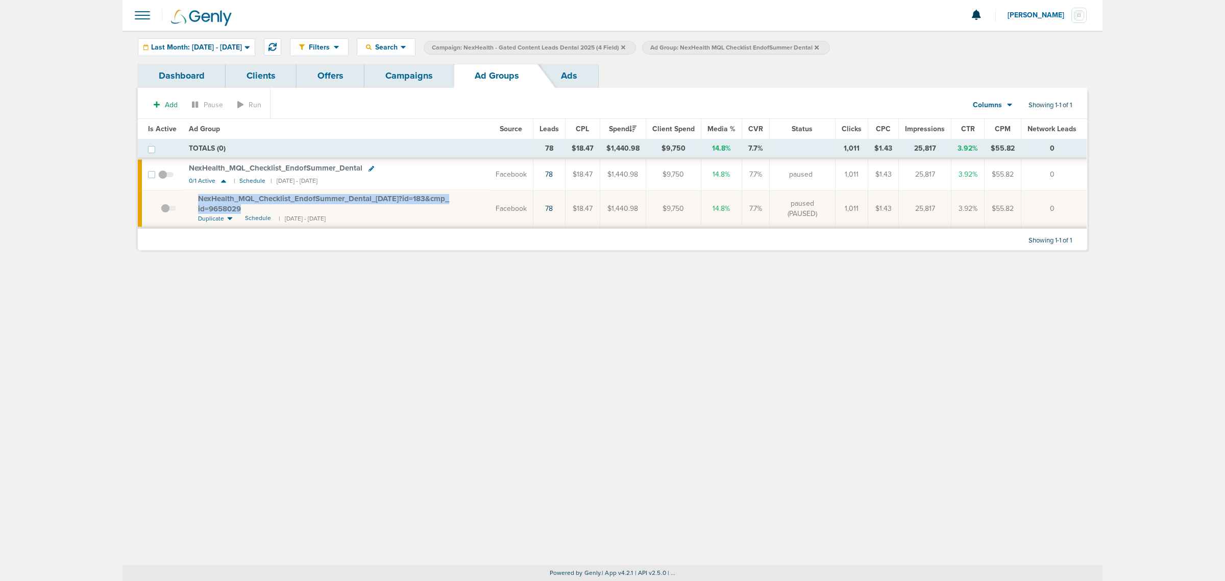
drag, startPoint x: 275, startPoint y: 208, endPoint x: 185, endPoint y: 200, distance: 89.7
click at [185, 200] on td "NexHealth_ MQL_ Checklist_ EndofSummer_ Dental_ 07.09.25?id=183&cmp_ id=9658029…" at bounding box center [336, 209] width 307 height 38
copy span "NexHealth_ MQL_ Checklist_ EndofSummer_ Dental_ 07.09.25?id=183&cmp_ id=9658029"
click at [314, 78] on link "Offers" at bounding box center [331, 76] width 68 height 24
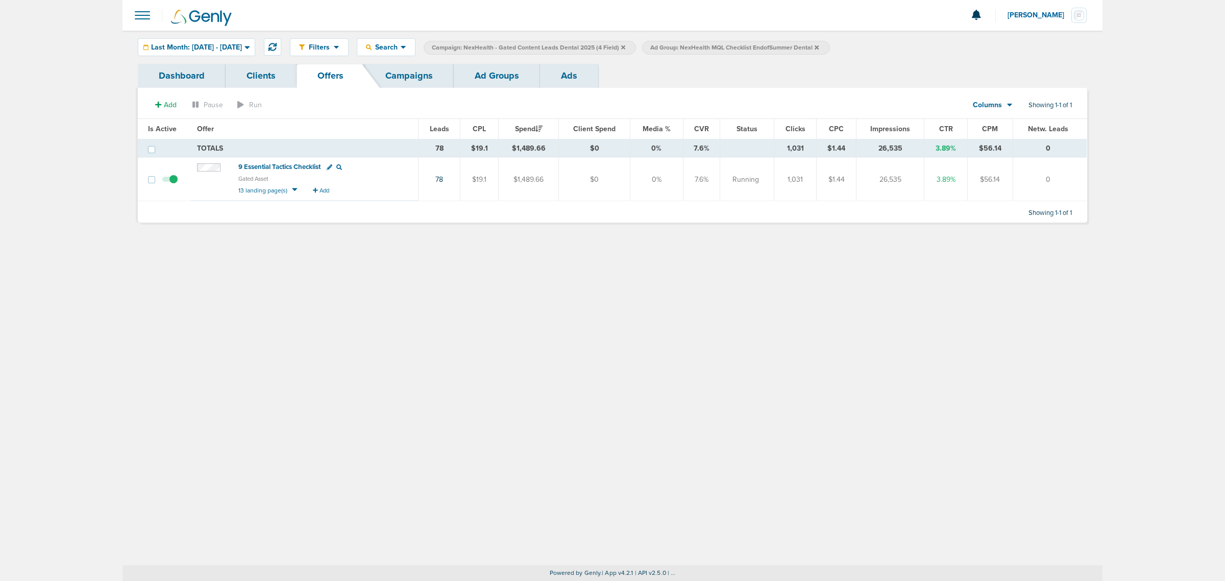
click at [295, 167] on span "9 Essential Tactics Checklist" at bounding box center [279, 167] width 82 height 8
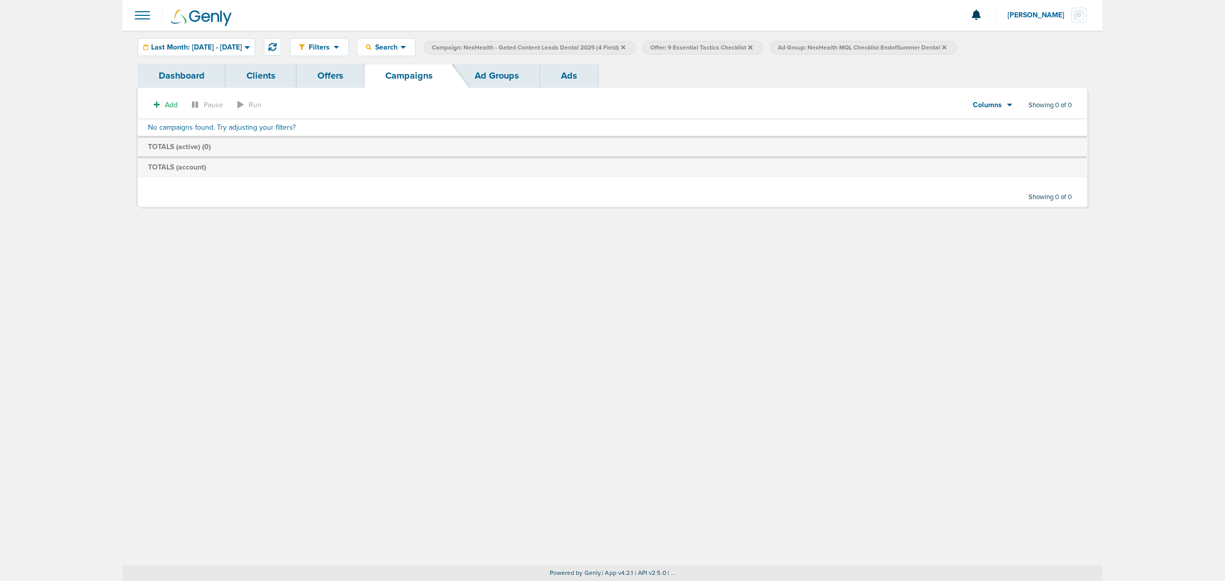
click at [625, 46] on icon at bounding box center [623, 47] width 4 height 4
click at [728, 46] on icon at bounding box center [726, 47] width 4 height 6
click at [534, 47] on icon at bounding box center [532, 47] width 4 height 6
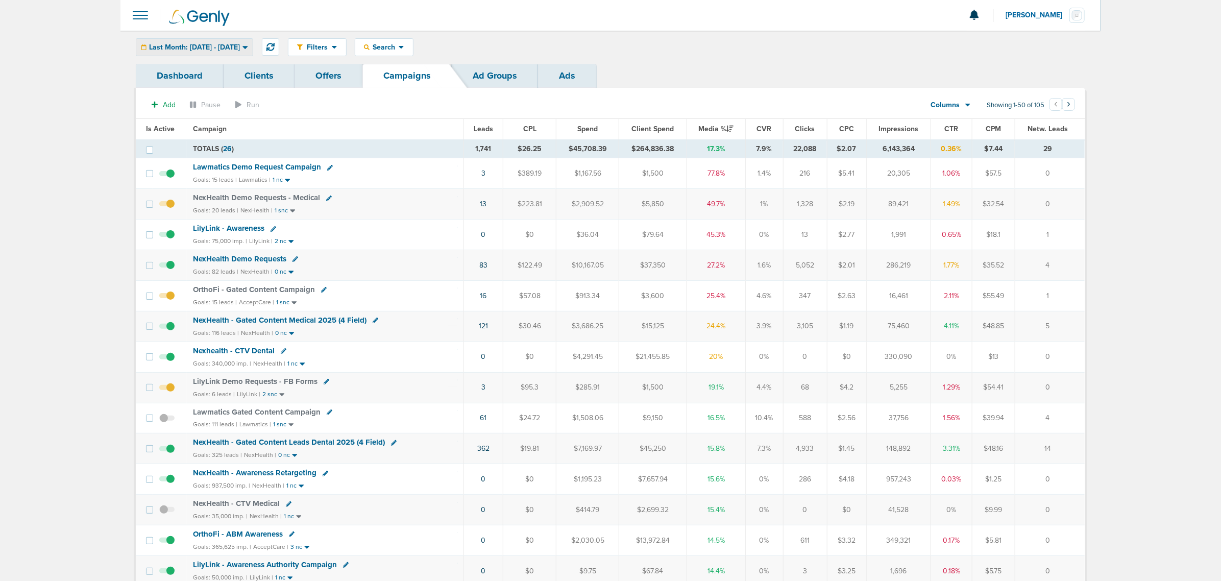
click at [240, 49] on span "Last Month: [DATE] - [DATE]" at bounding box center [194, 47] width 91 height 7
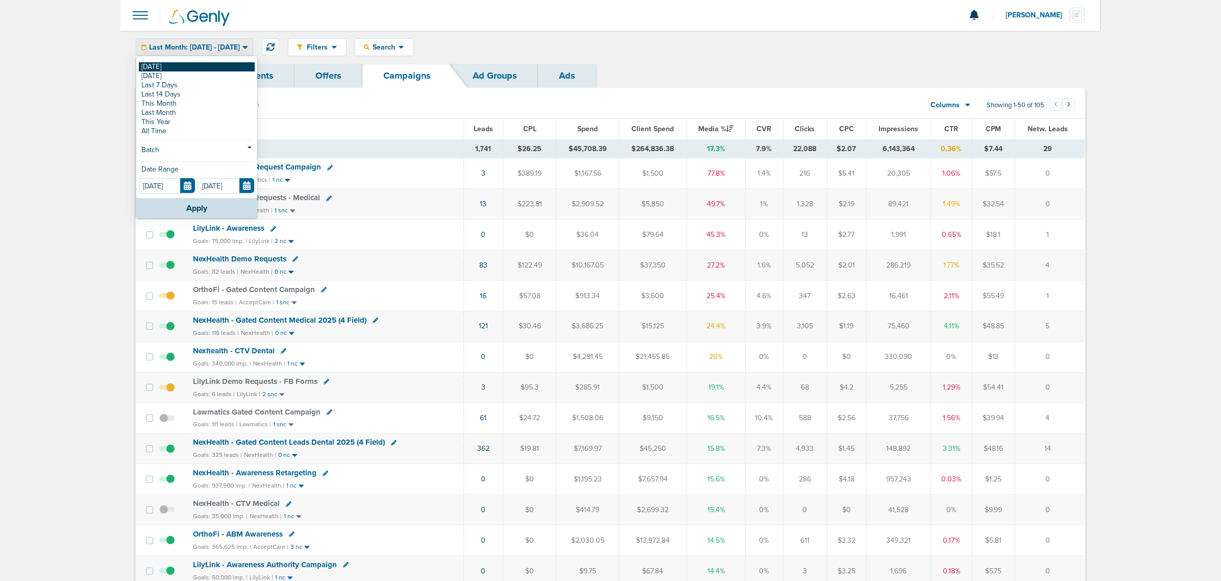
click at [208, 65] on link "[DATE]" at bounding box center [197, 66] width 116 height 9
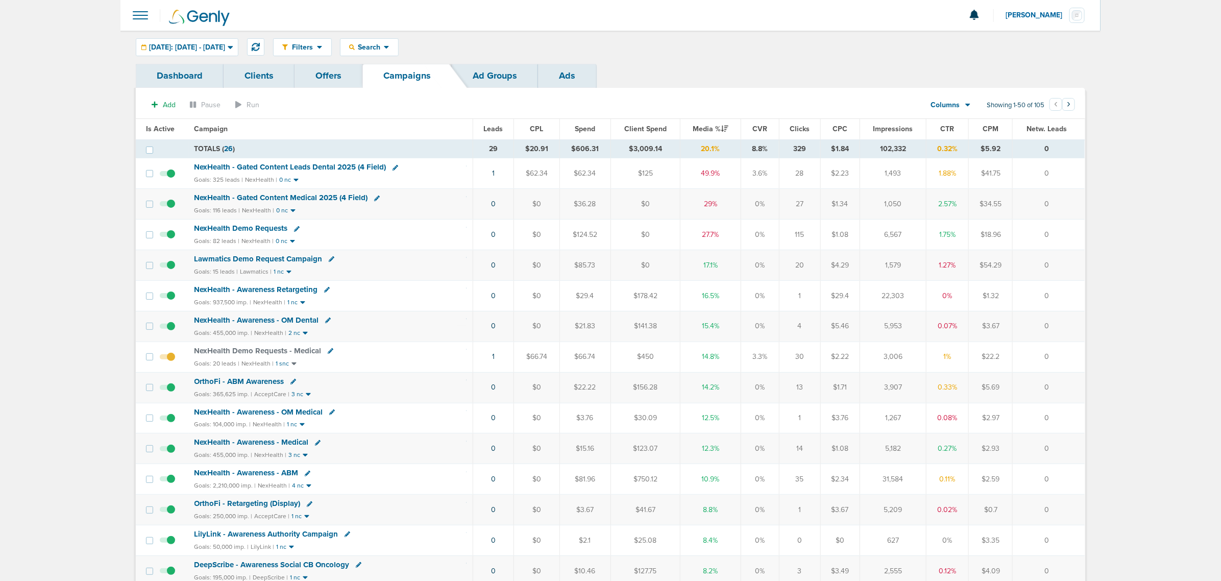
click at [305, 197] on span "NexHealth - Gated Content Medical 2025 (4 Field)" at bounding box center [282, 197] width 174 height 9
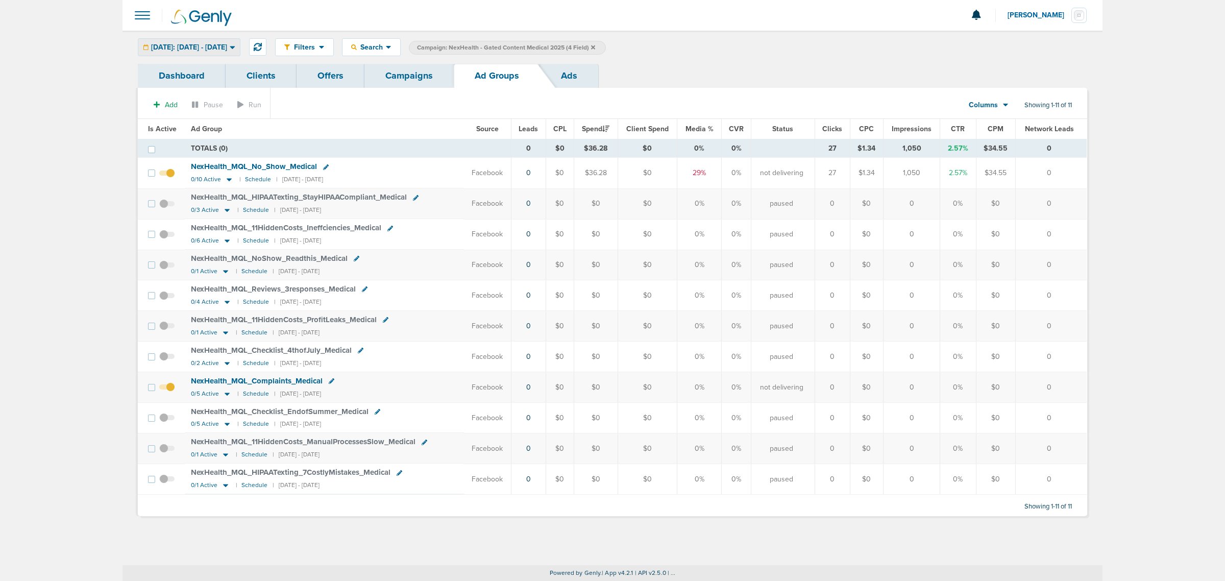
click at [181, 38] on div "Today: 08.11.2025 - 08.11.2025 Today Yesterday Last 7 Days Last 14 Days This Mo…" at bounding box center [189, 47] width 103 height 18
click at [184, 44] on span "[DATE]: [DATE] - [DATE]" at bounding box center [189, 47] width 76 height 7
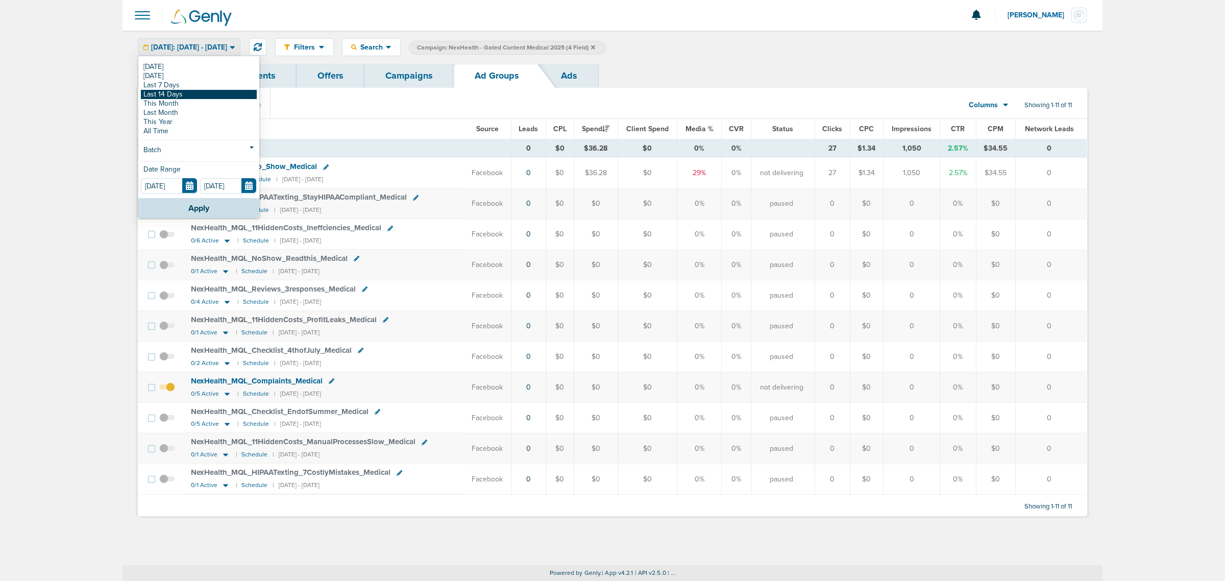
click at [182, 91] on link "Last 14 Days" at bounding box center [199, 94] width 116 height 9
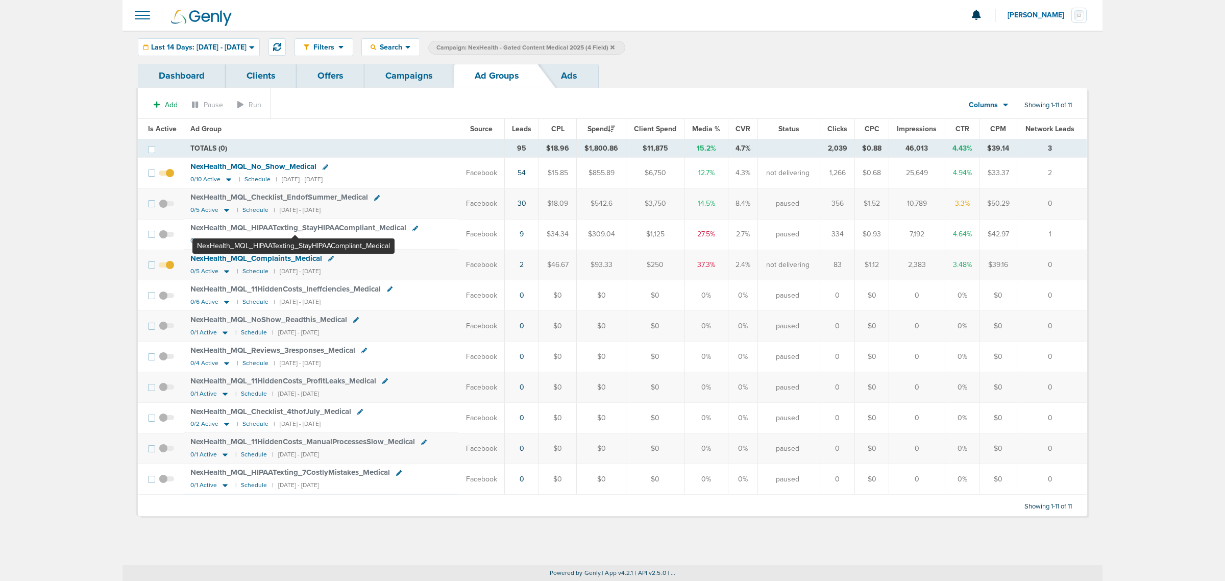
click at [295, 230] on span "NexHealth_ MQL_ HIPAATexting_ StayHIPAACompliant_ Medical" at bounding box center [298, 227] width 216 height 9
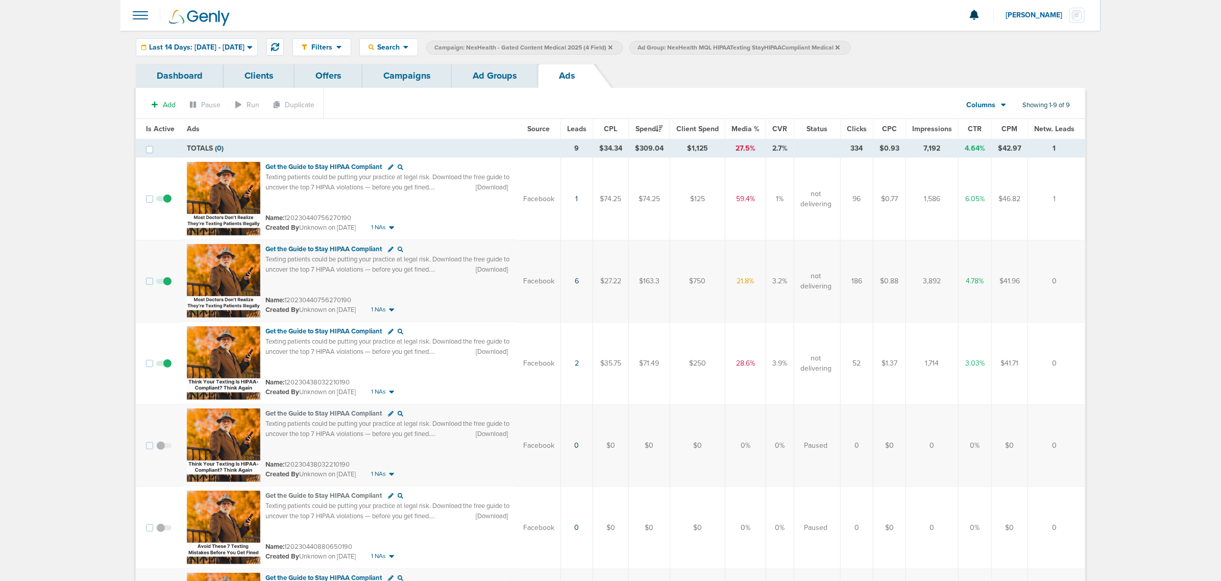
click at [478, 65] on link "Ad Groups" at bounding box center [495, 76] width 86 height 24
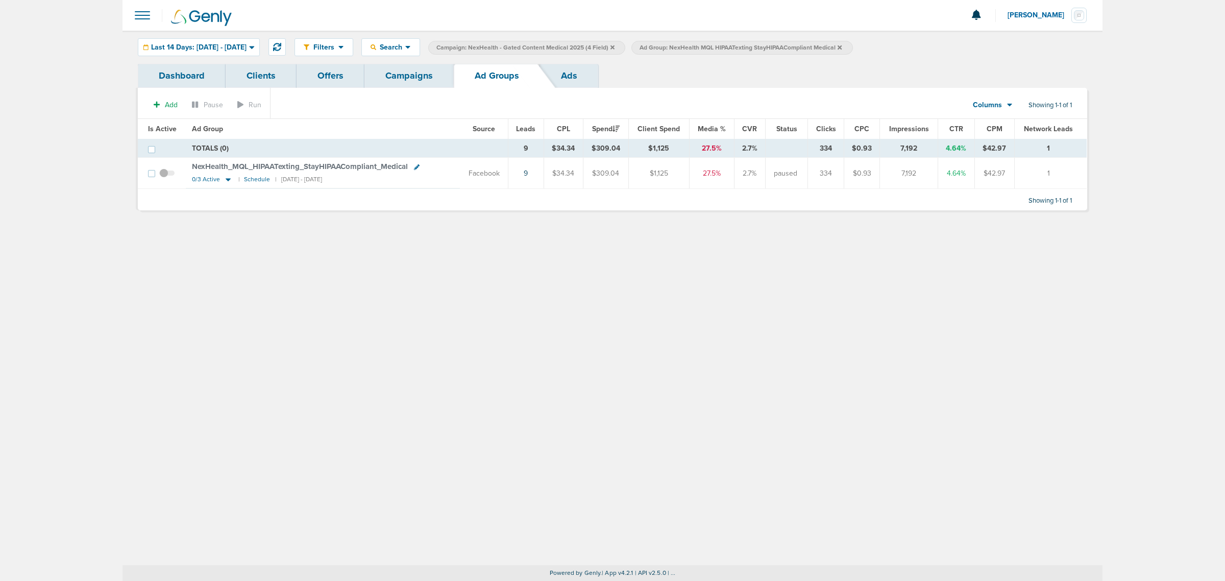
click at [409, 76] on link "Campaigns" at bounding box center [409, 76] width 89 height 24
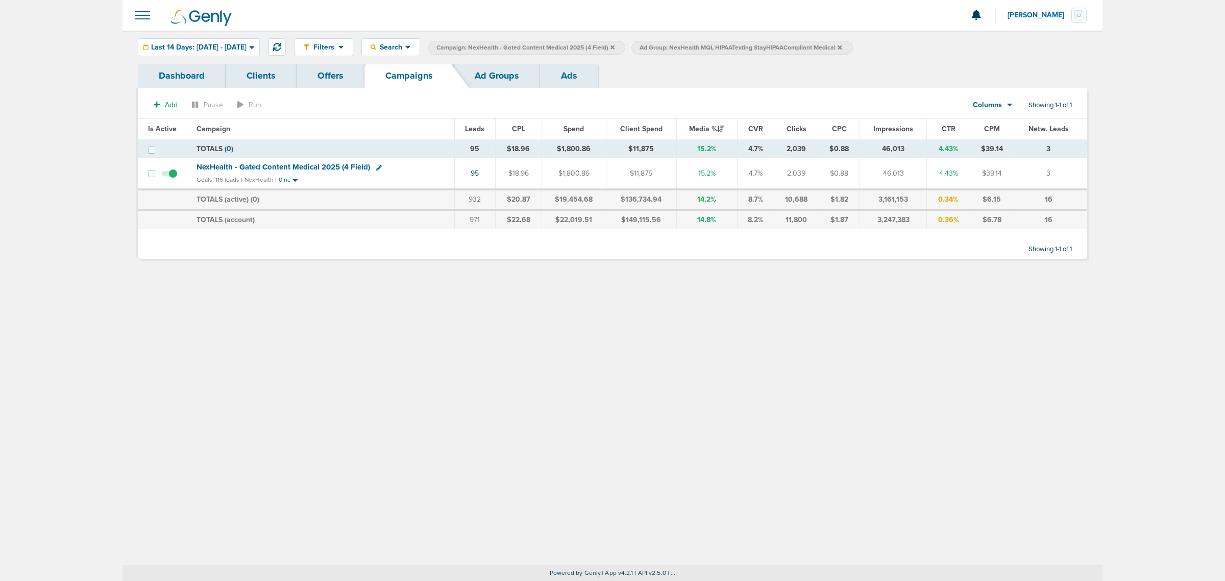
click at [842, 47] on icon at bounding box center [840, 47] width 4 height 6
click at [302, 170] on span "NexHealth - Gated Content Medical 2025 (4 Field)" at bounding box center [284, 166] width 174 height 9
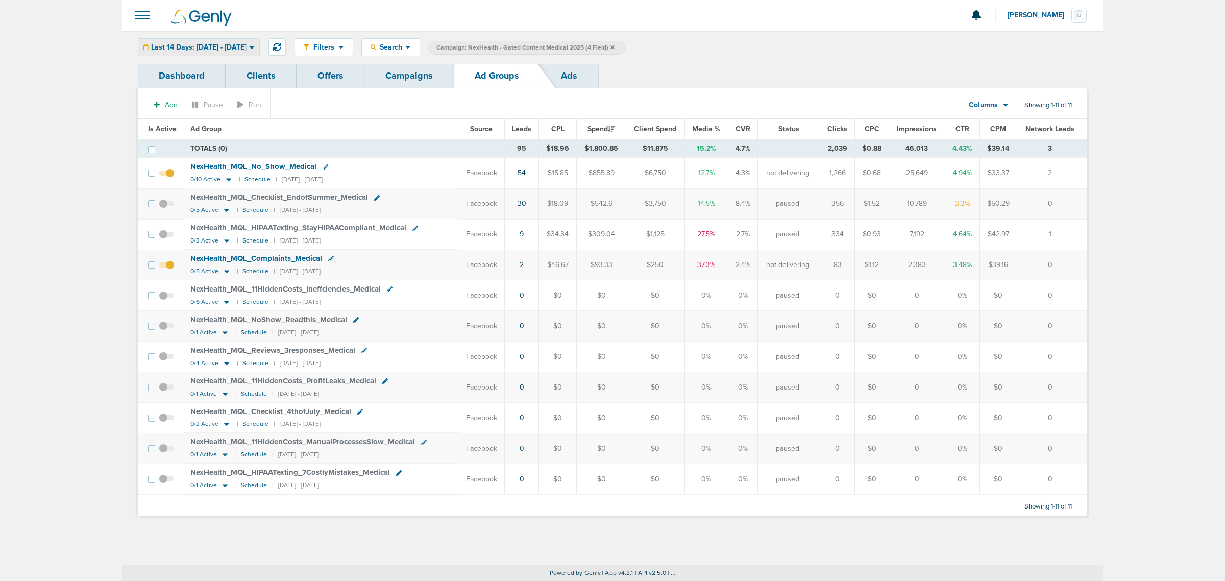
click at [236, 41] on div "Last 14 Days: [DATE] - [DATE]" at bounding box center [198, 47] width 121 height 17
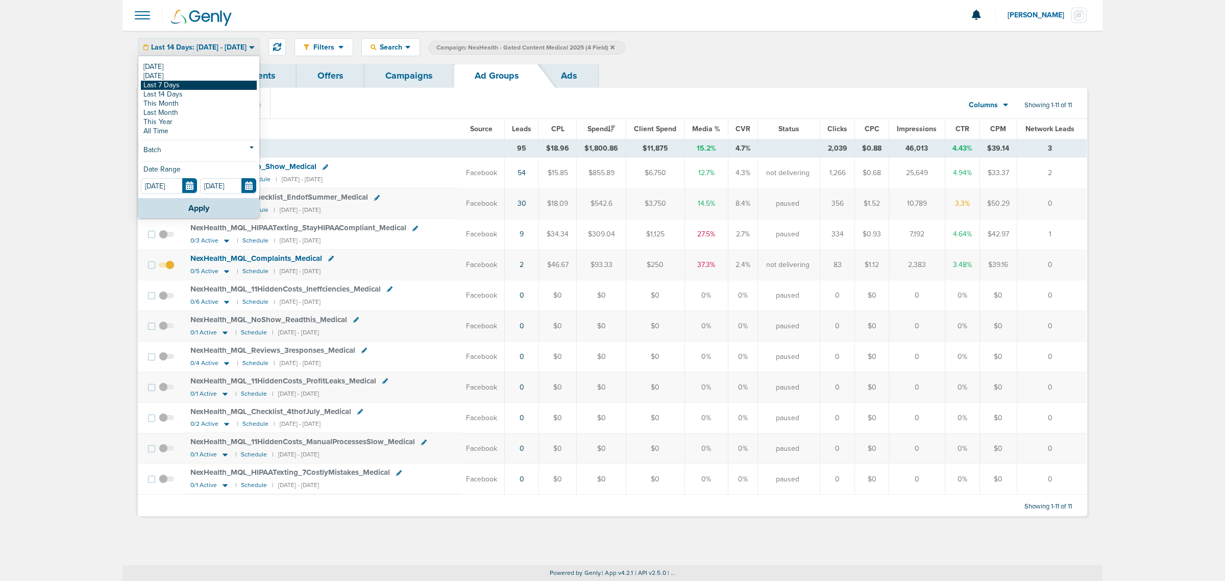
click at [203, 82] on link "Last 7 Days" at bounding box center [199, 85] width 116 height 9
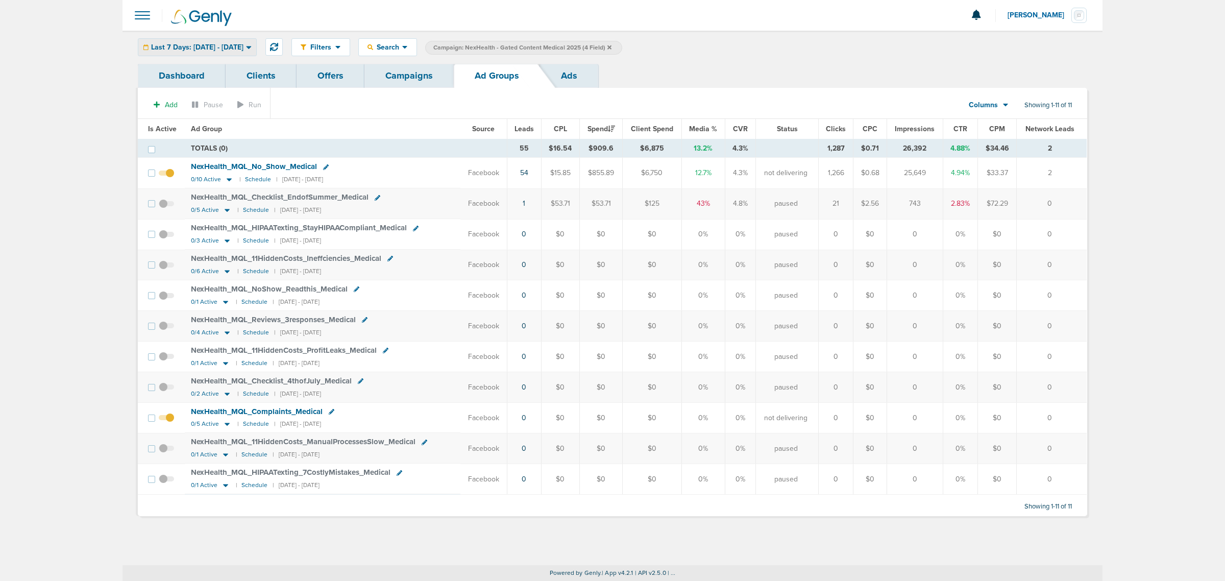
click at [244, 47] on span "Last 7 Days: [DATE] - [DATE]" at bounding box center [197, 47] width 92 height 7
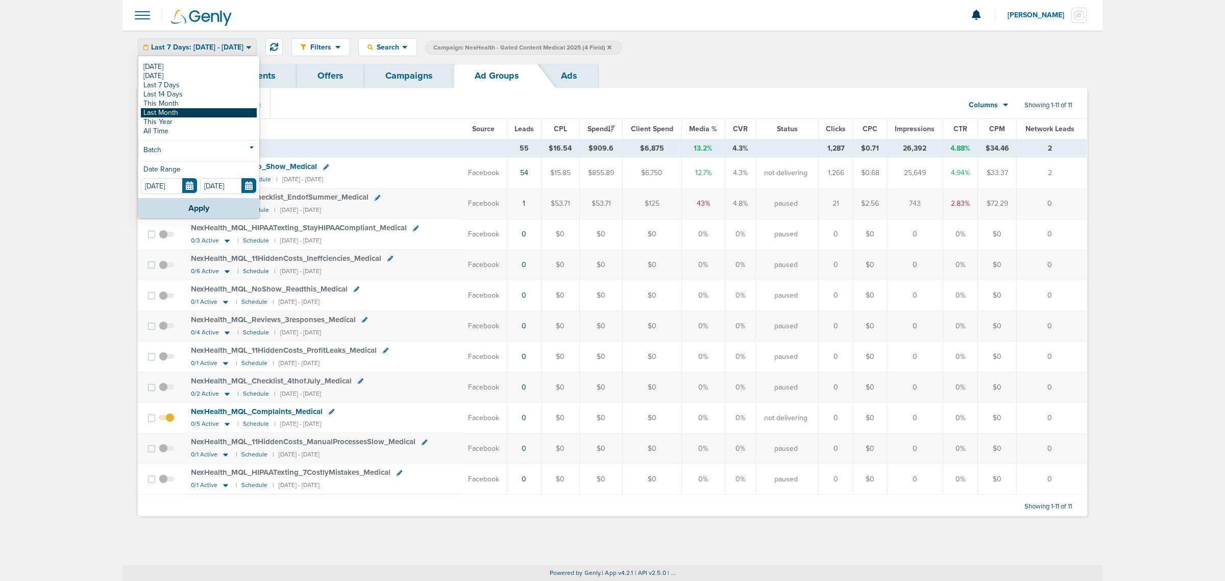
click at [212, 111] on link "Last Month" at bounding box center [199, 112] width 116 height 9
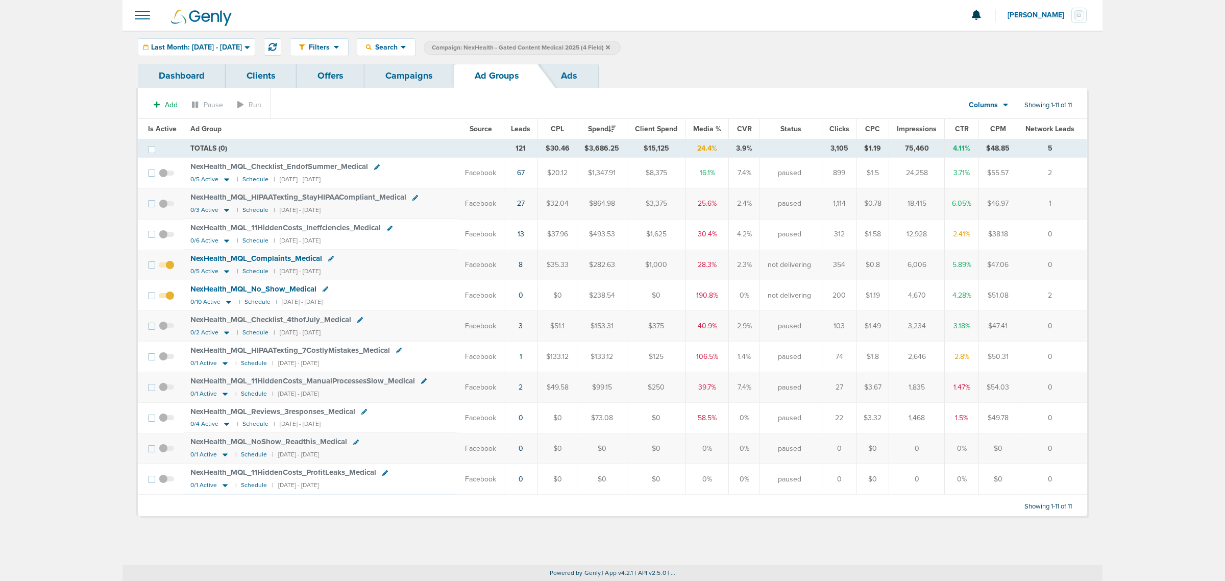
click at [293, 230] on span "NexHealth_ MQL_ 11HiddenCosts_ Ineffciencies_ Medical" at bounding box center [285, 227] width 190 height 9
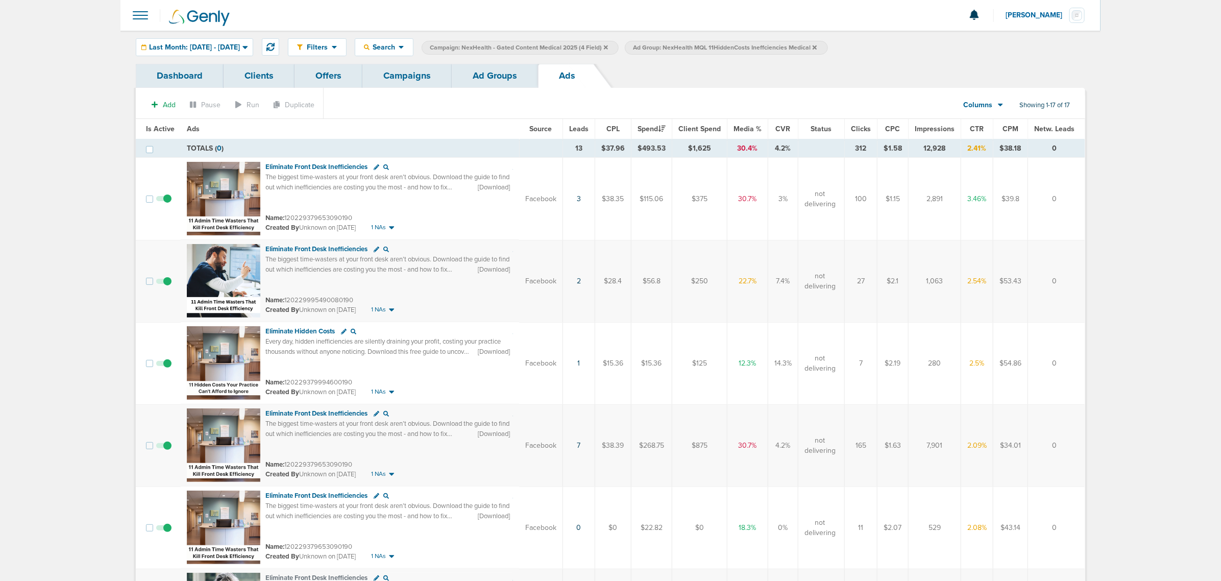
click at [479, 72] on link "Ad Groups" at bounding box center [495, 76] width 86 height 24
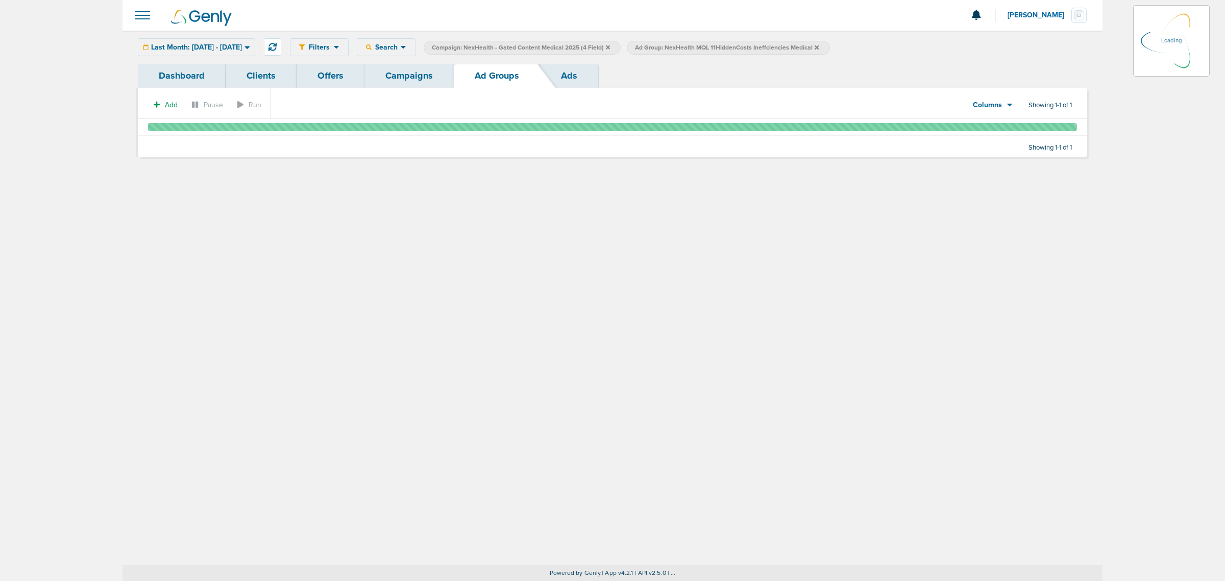
click at [382, 70] on link "Campaigns" at bounding box center [409, 76] width 89 height 24
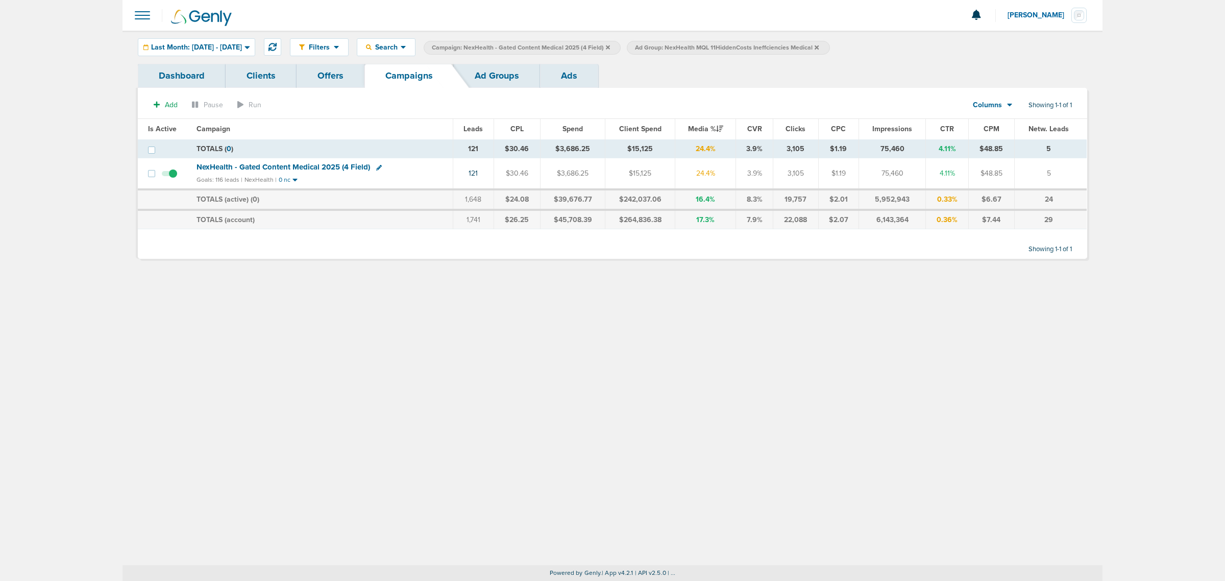
click at [498, 66] on link "Ad Groups" at bounding box center [497, 76] width 86 height 24
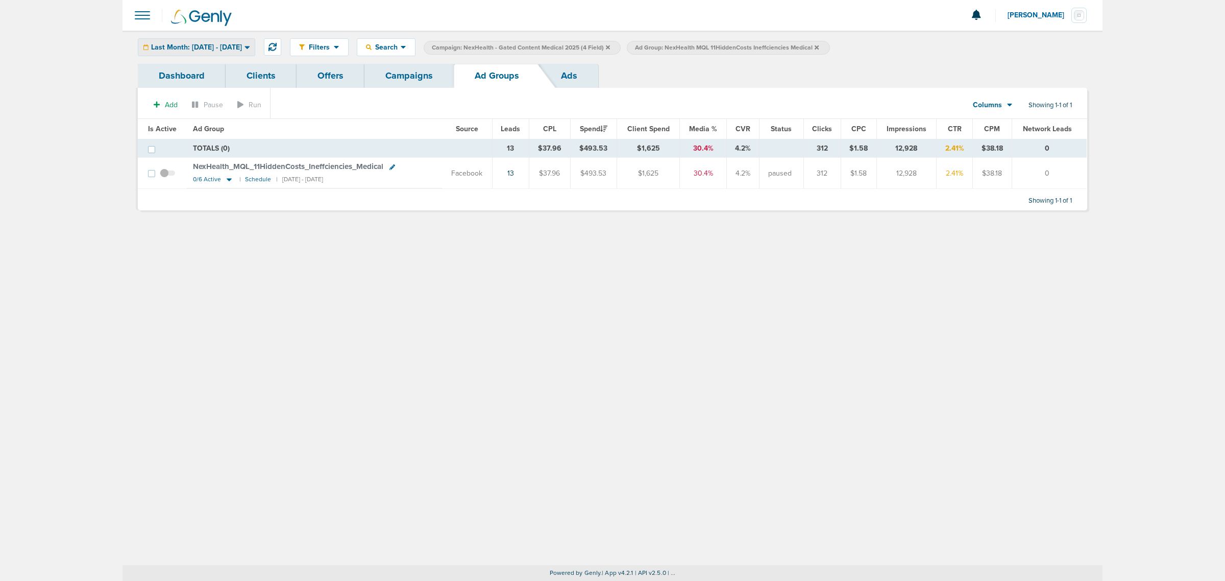
click at [234, 40] on div "Last Month: [DATE] - [DATE]" at bounding box center [196, 47] width 116 height 17
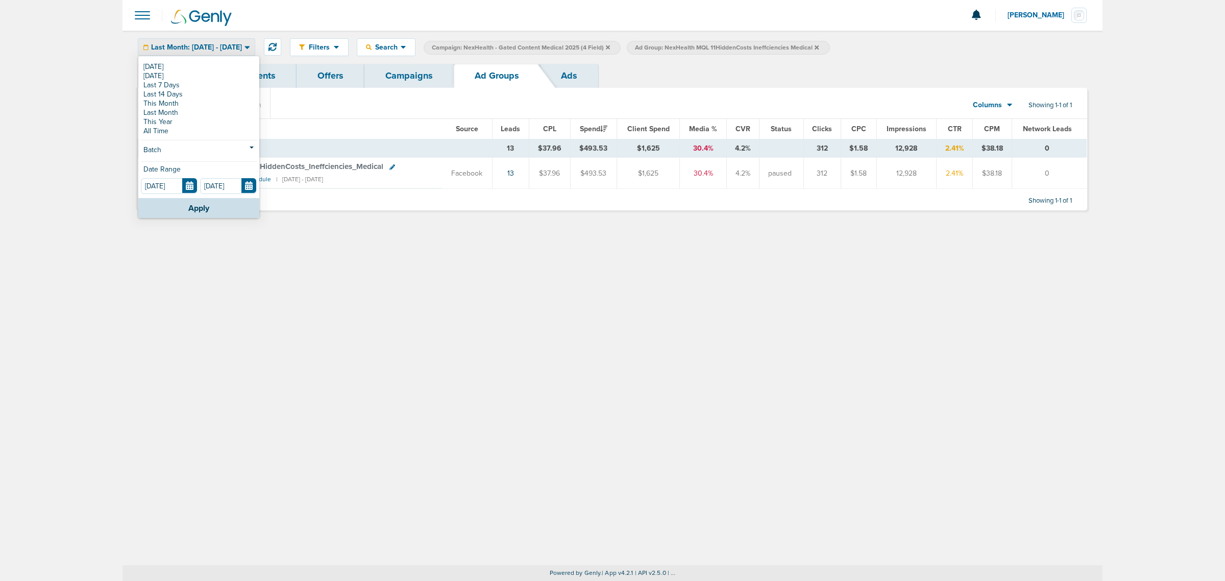
click at [819, 49] on icon at bounding box center [817, 47] width 4 height 4
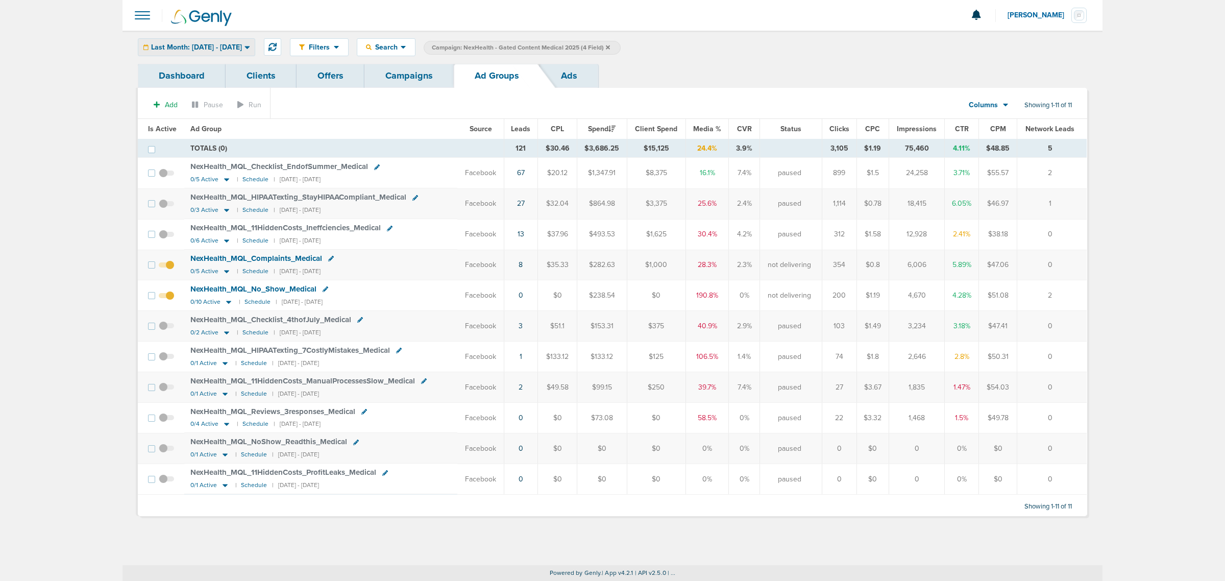
click at [237, 41] on div "Last Month: [DATE] - [DATE]" at bounding box center [196, 47] width 116 height 17
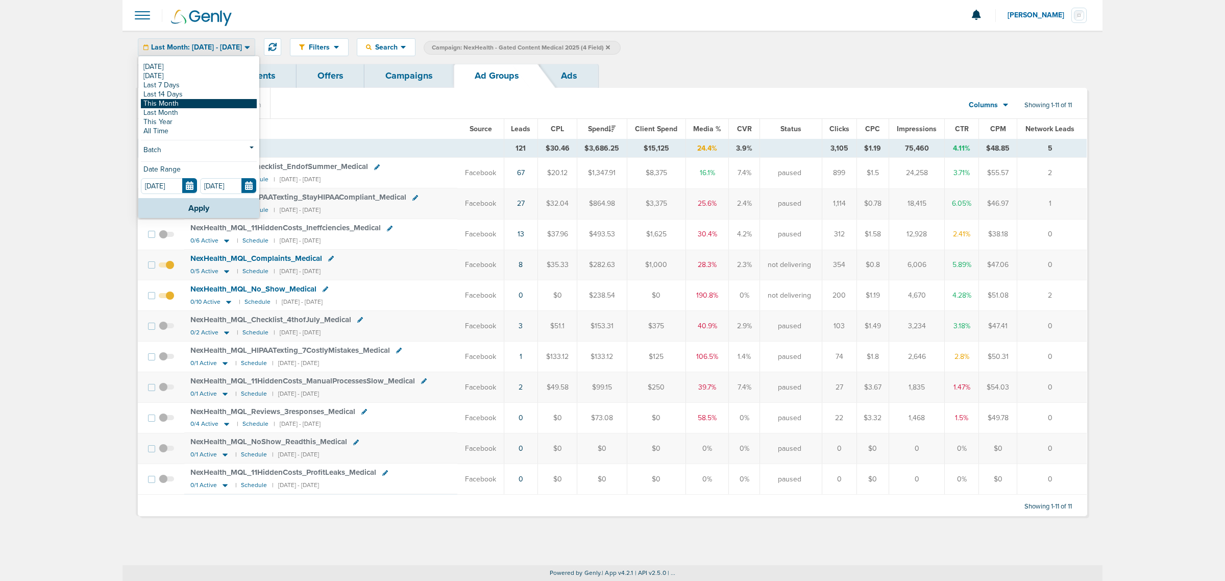
click at [175, 104] on link "This Month" at bounding box center [199, 103] width 116 height 9
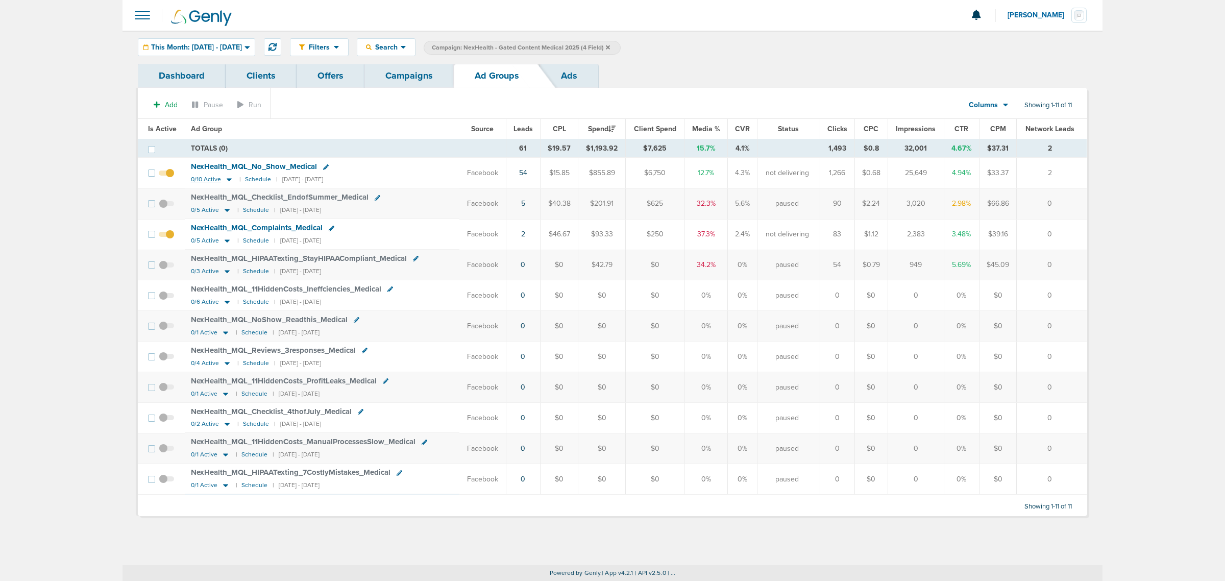
click at [227, 179] on icon at bounding box center [229, 179] width 10 height 9
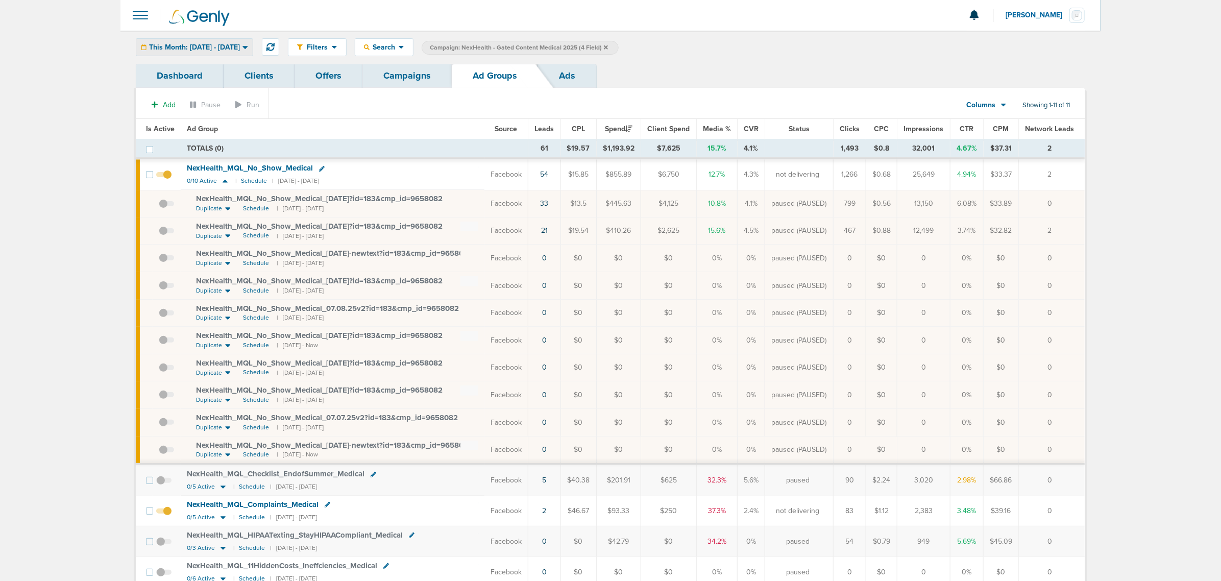
click at [242, 51] on div "This Month: [DATE] - [DATE]" at bounding box center [194, 47] width 116 height 17
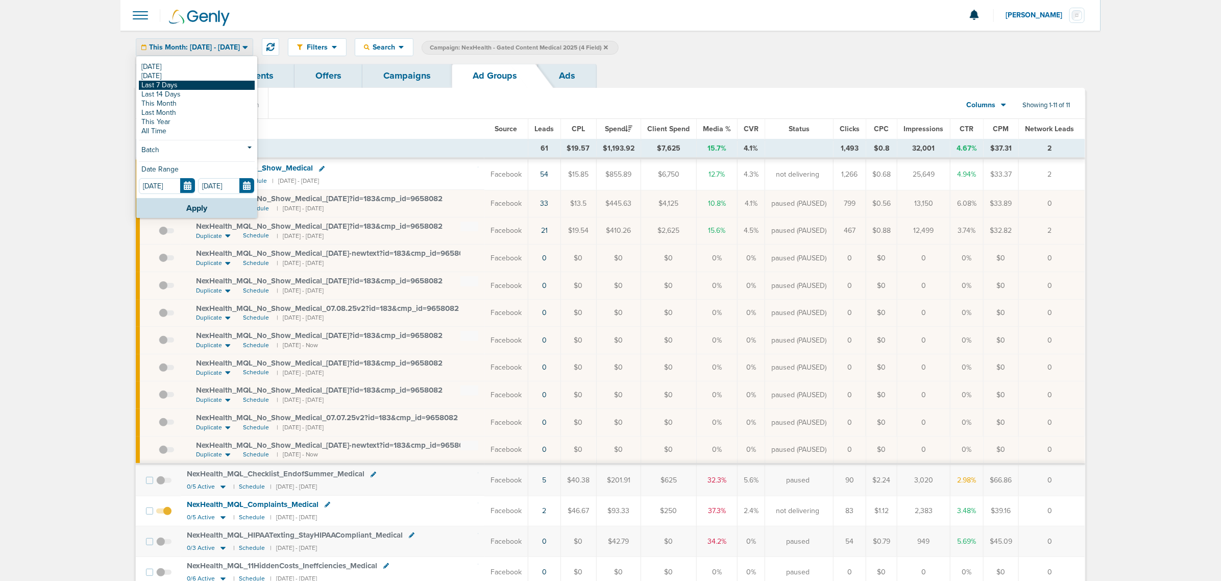
click at [156, 82] on link "Last 7 Days" at bounding box center [197, 85] width 116 height 9
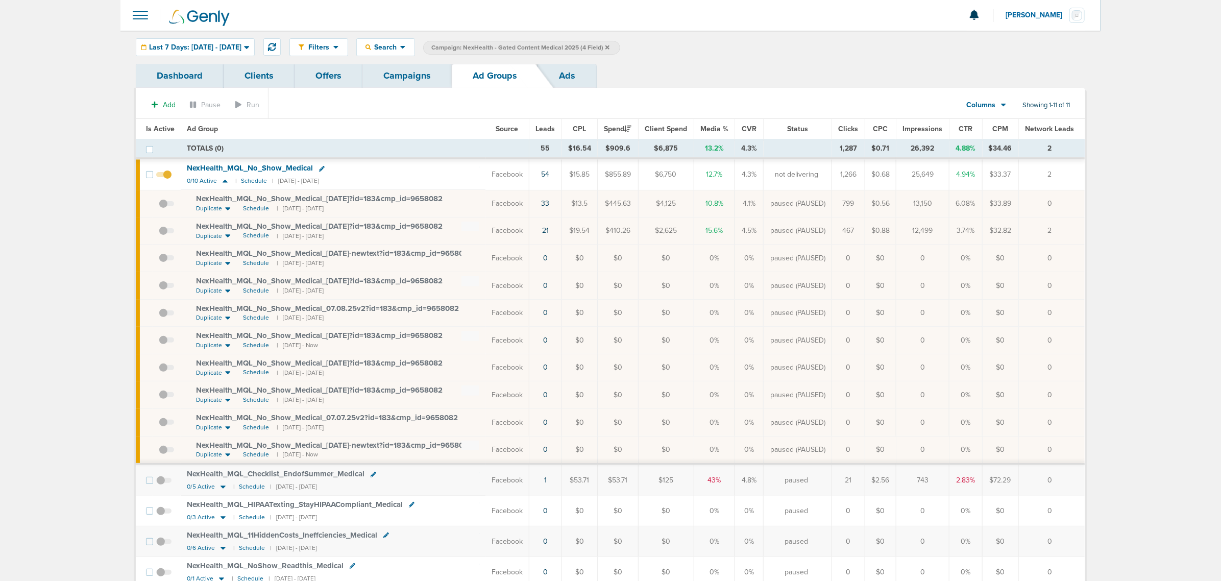
click at [414, 83] on link "Campaigns" at bounding box center [407, 76] width 89 height 24
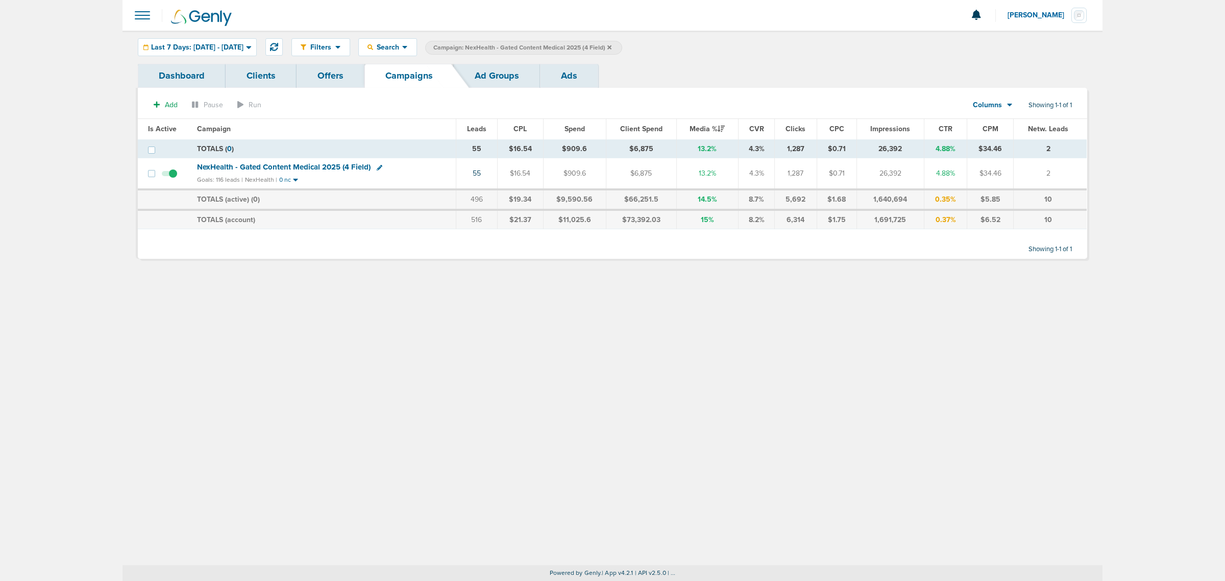
click at [491, 83] on link "Ad Groups" at bounding box center [497, 76] width 86 height 24
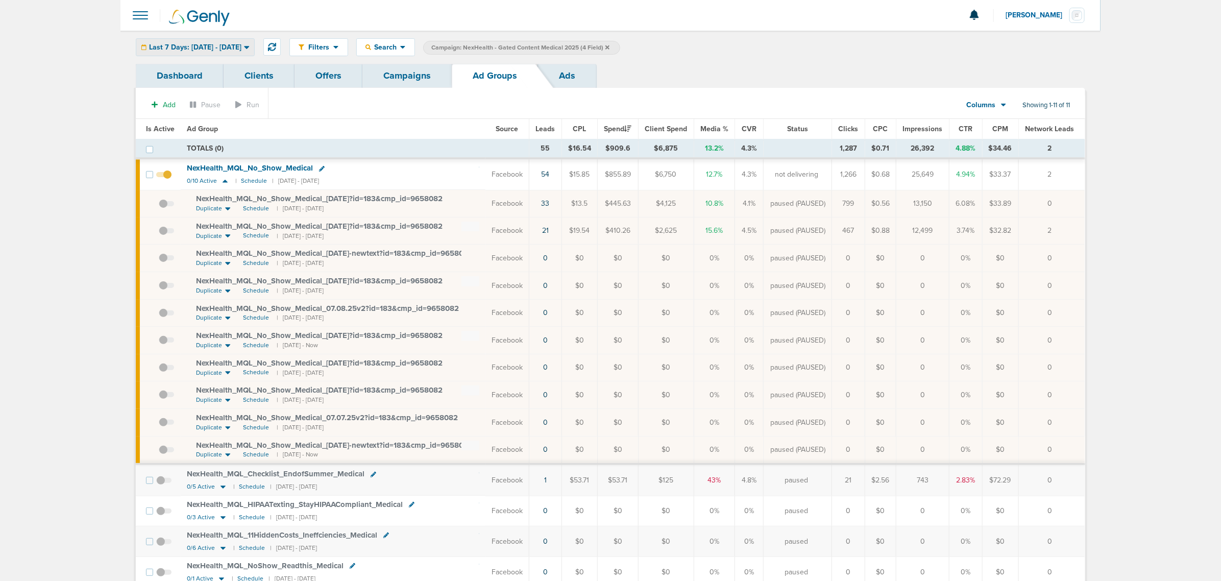
click at [242, 49] on span "Last 7 Days: [DATE] - [DATE]" at bounding box center [195, 47] width 92 height 7
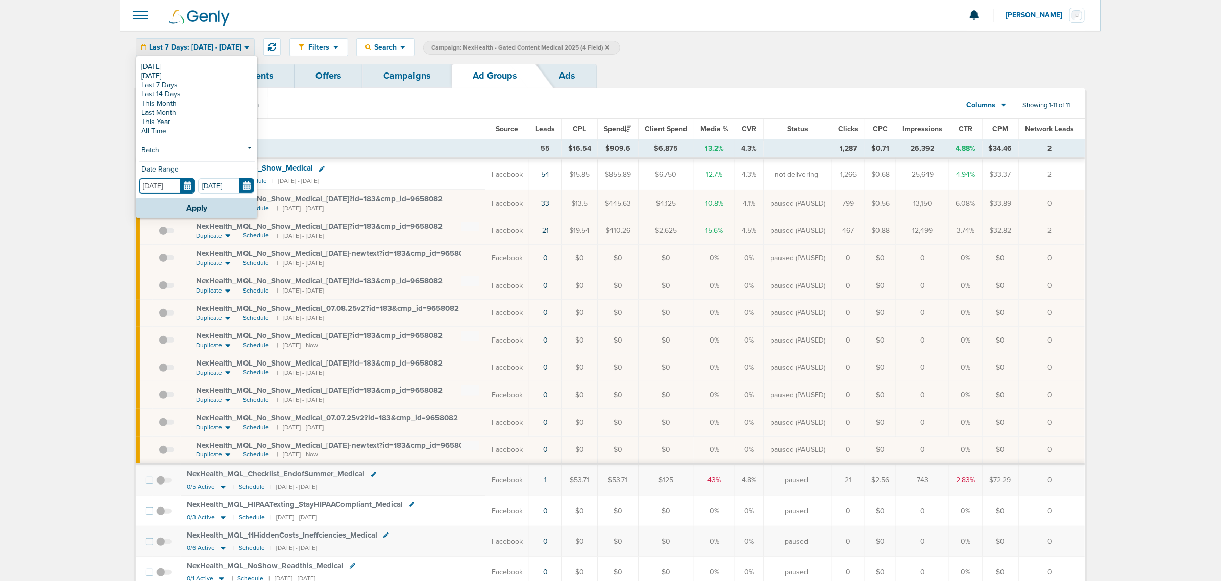
click at [185, 189] on input "[DATE]" at bounding box center [167, 186] width 56 height 16
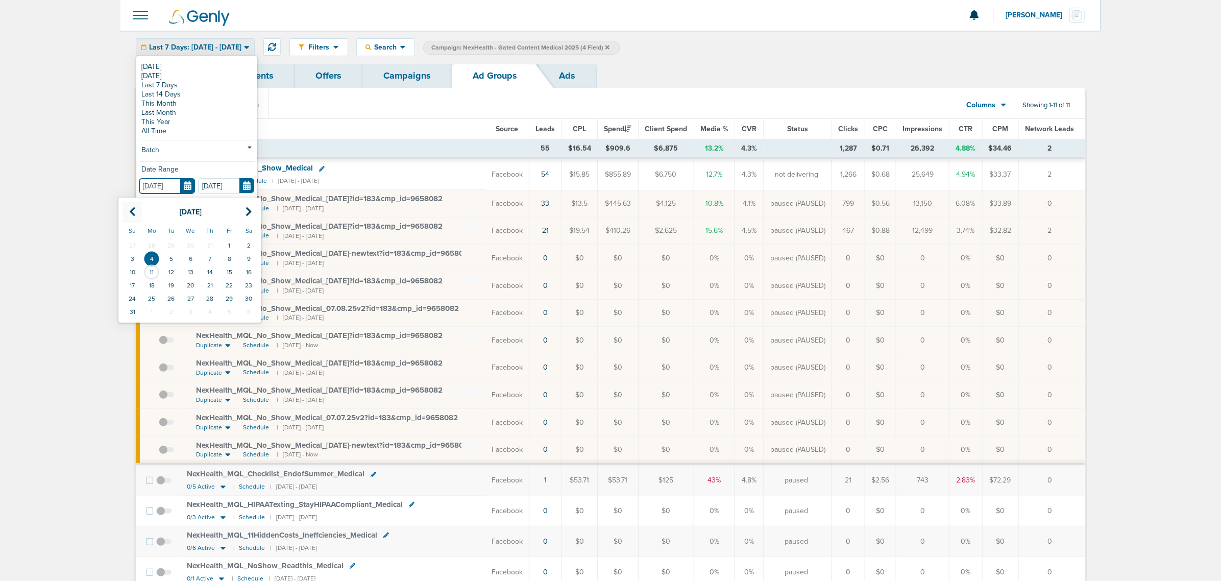
click at [128, 215] on th at bounding box center [132, 212] width 19 height 21
click at [171, 242] on td "1" at bounding box center [170, 245] width 19 height 13
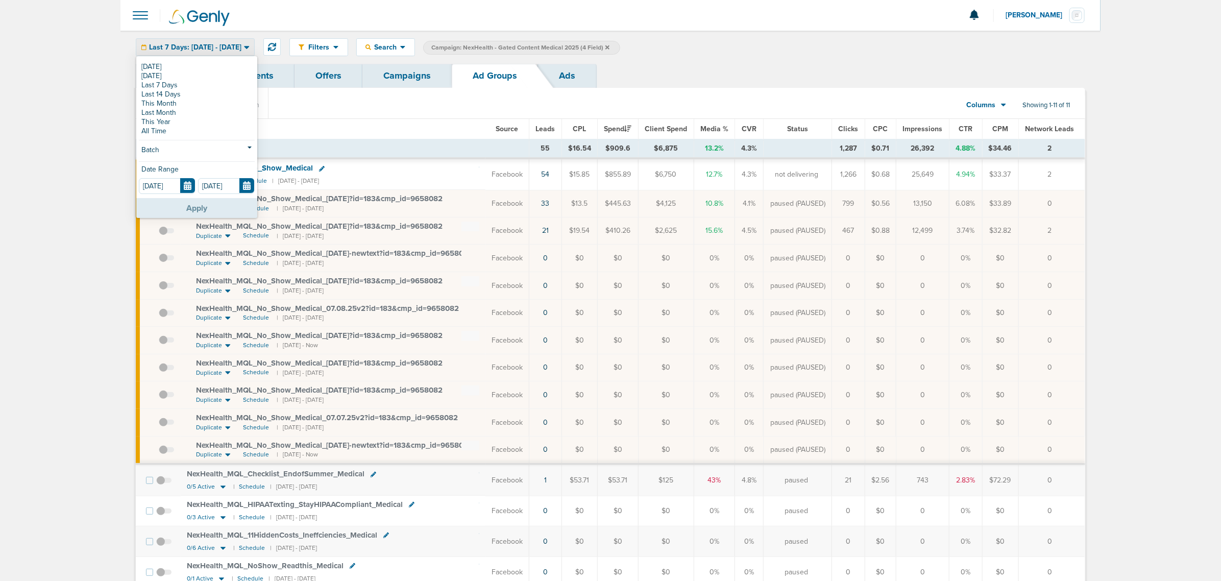
click at [208, 215] on button "Apply" at bounding box center [196, 208] width 121 height 20
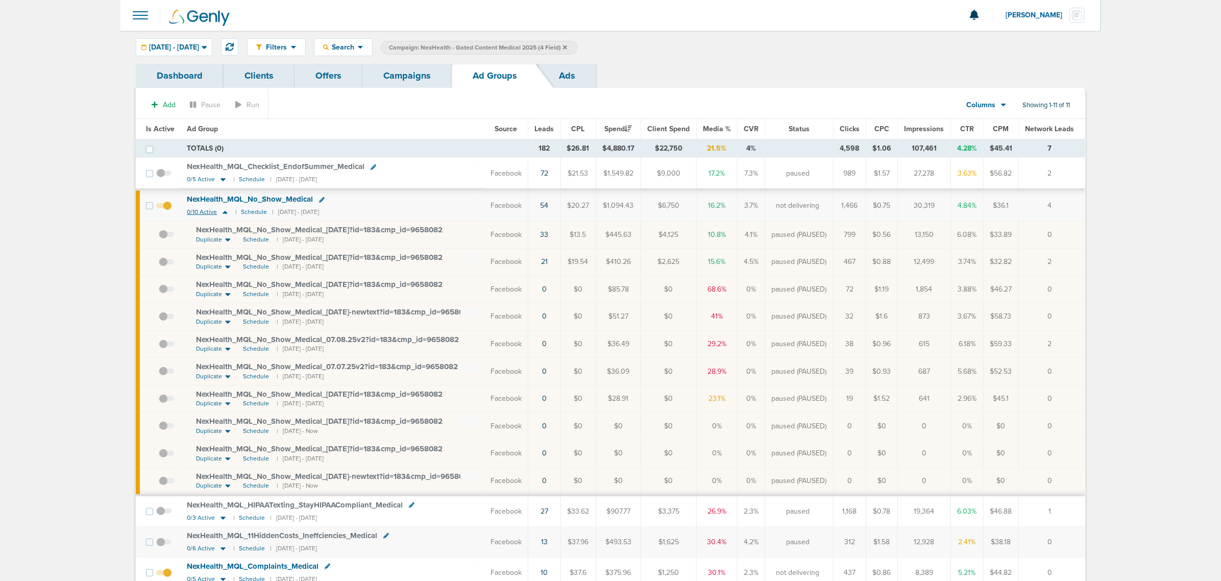
click at [223, 213] on icon at bounding box center [225, 212] width 5 height 3
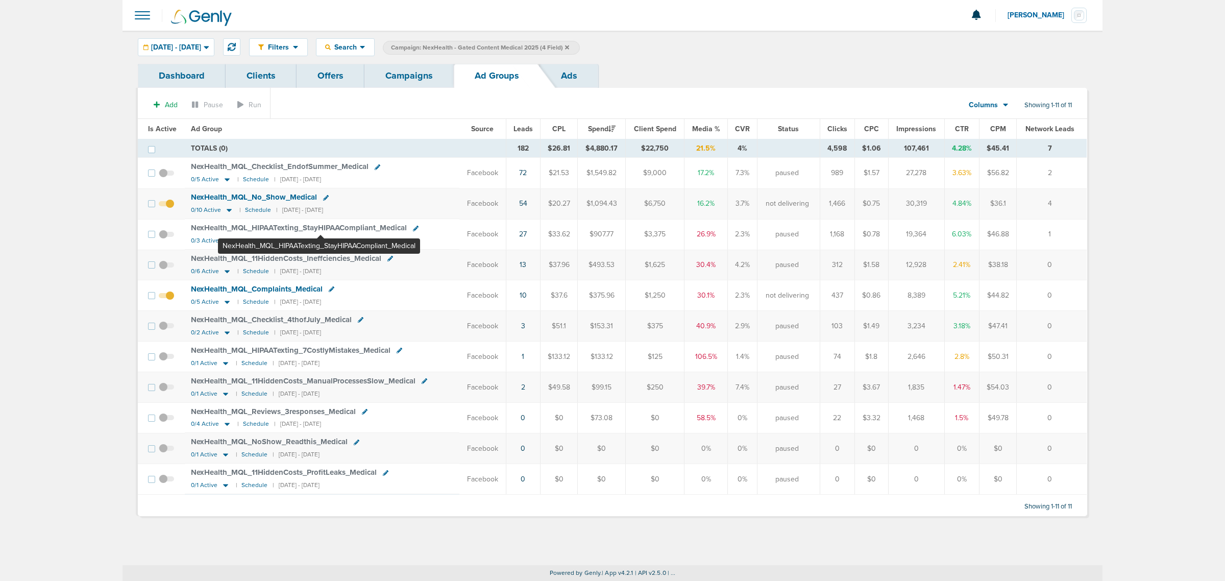
click at [320, 230] on span "NexHealth_ MQL_ HIPAATexting_ StayHIPAACompliant_ Medical" at bounding box center [299, 227] width 216 height 9
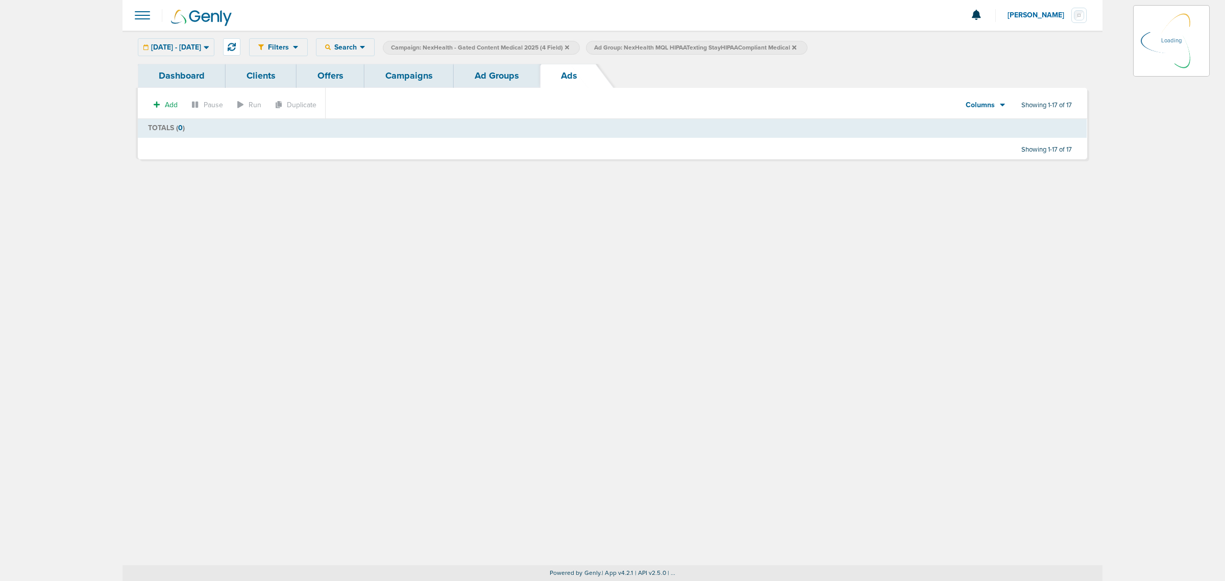
click at [521, 70] on link "Ad Groups" at bounding box center [497, 76] width 86 height 24
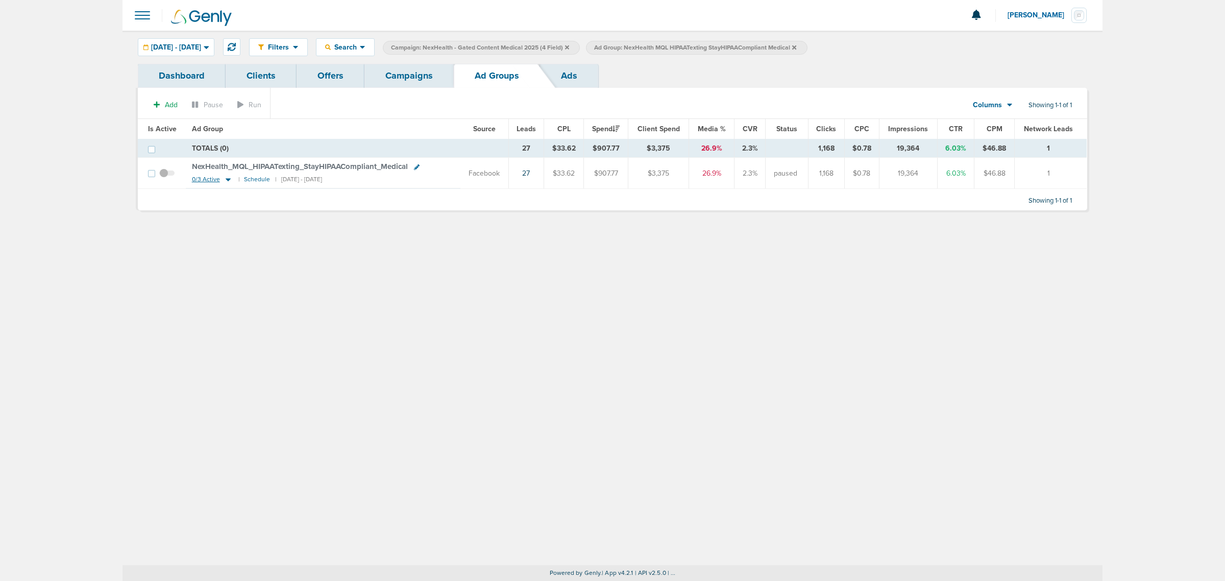
click at [223, 180] on icon at bounding box center [228, 179] width 10 height 9
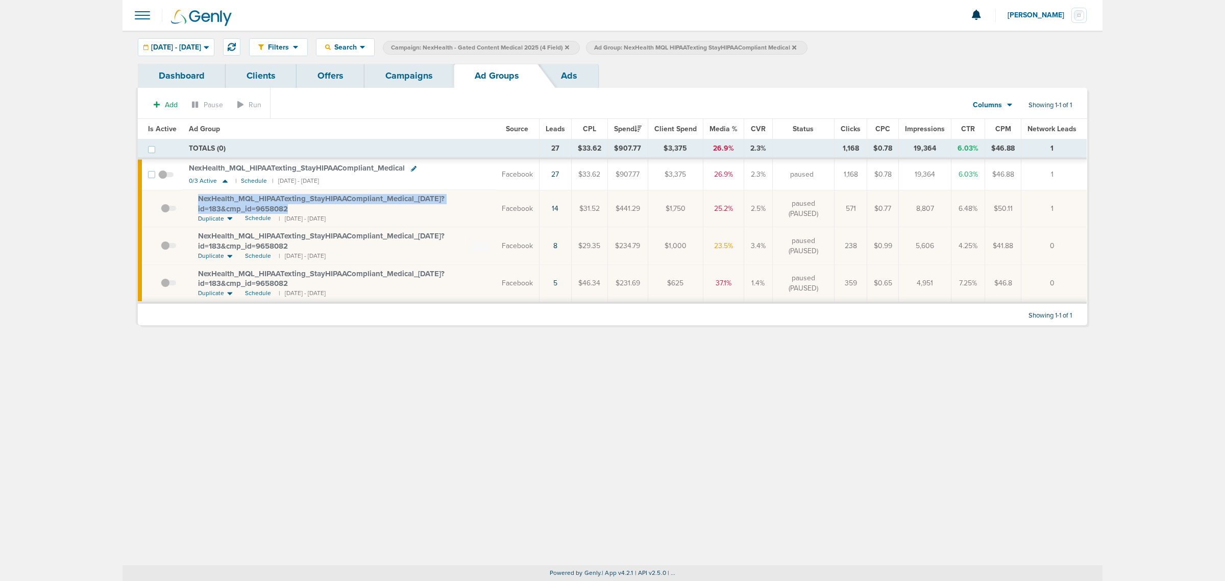
drag, startPoint x: 339, startPoint y: 210, endPoint x: 185, endPoint y: 202, distance: 153.9
click at [185, 202] on td "NexHealth_ MQL_ HIPAATexting_ StayHIPAACompliant_ Medical_ 07.24.25?id=183&cmp_…" at bounding box center [339, 208] width 313 height 37
copy span "NexHealth_ MQL_ HIPAATexting_ StayHIPAACompliant_ Medical_ 07.24.25?id=183&cmp_…"
click at [274, 167] on span "NexHealth_ MQL_ HIPAATexting_ StayHIPAACompliant_ Medical" at bounding box center [297, 167] width 216 height 9
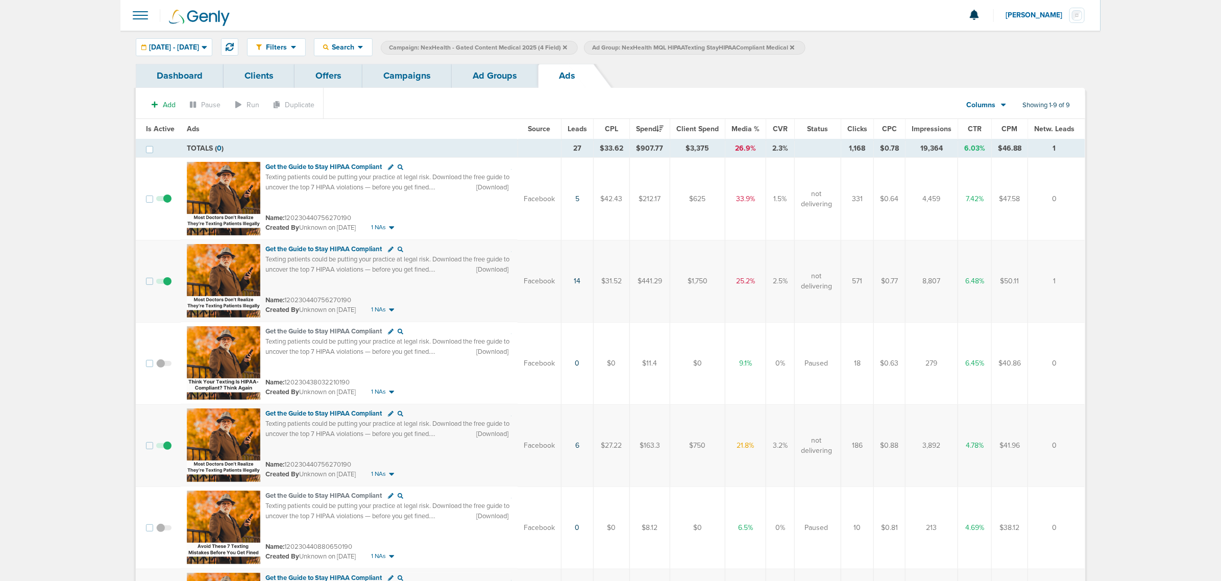
click at [581, 126] on span "Leads" at bounding box center [577, 129] width 19 height 9
click at [412, 76] on link "Campaigns" at bounding box center [407, 76] width 89 height 24
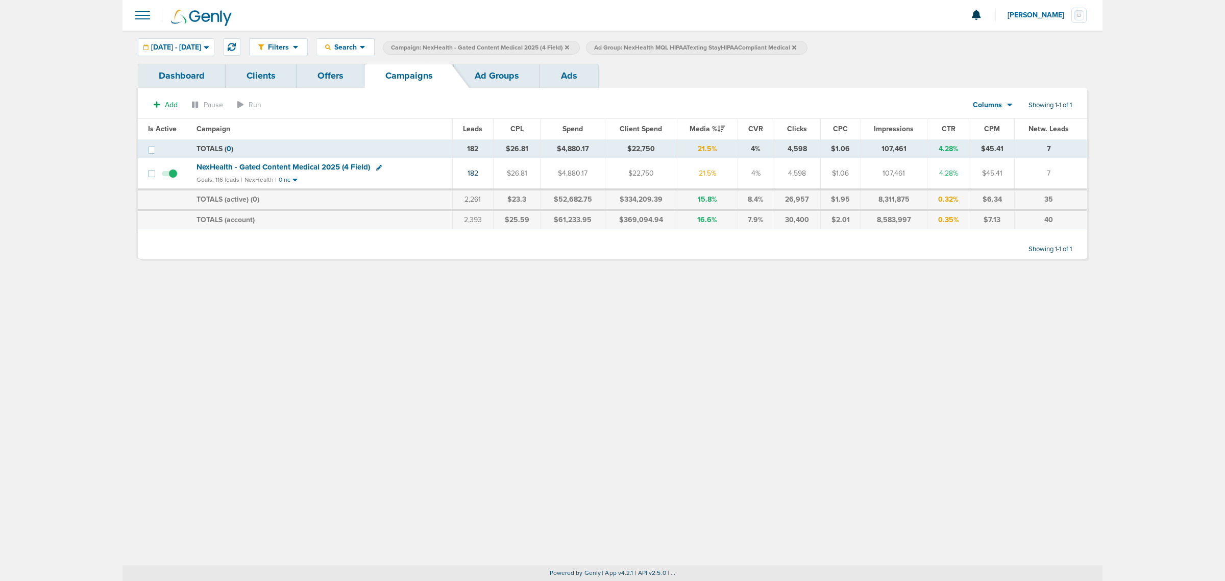
click at [284, 169] on span "NexHealth - Gated Content Medical 2025 (4 Field)" at bounding box center [284, 166] width 174 height 9
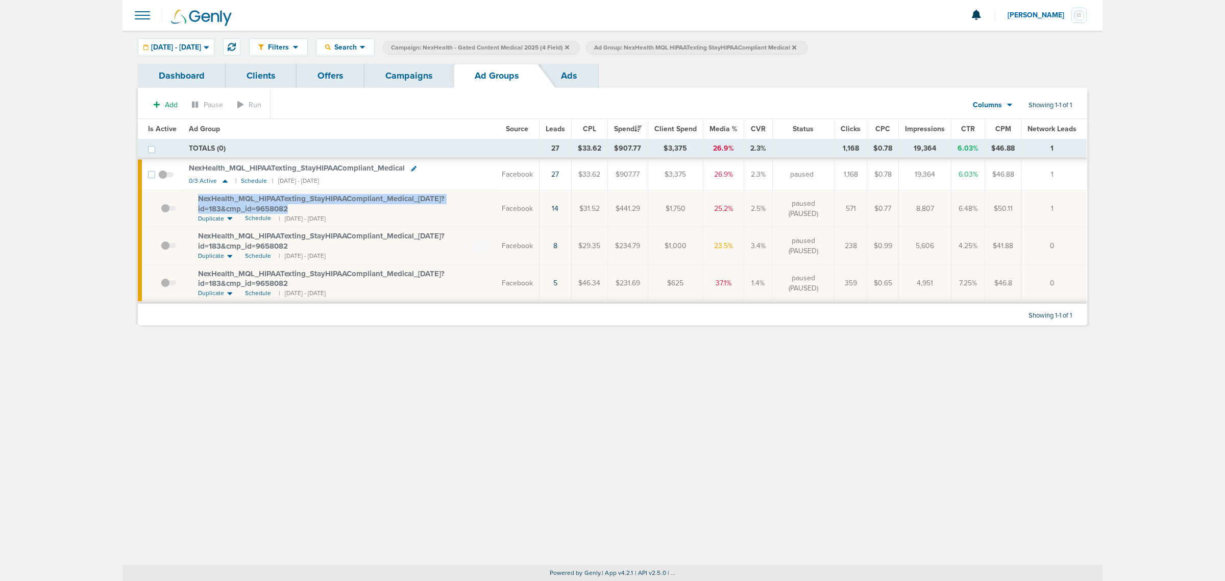
drag, startPoint x: 299, startPoint y: 208, endPoint x: 195, endPoint y: 201, distance: 104.4
click at [195, 201] on td "NexHealth_ MQL_ HIPAATexting_ StayHIPAACompliant_ Medical_ 07.24.25?id=183&cmp_…" at bounding box center [339, 208] width 313 height 37
copy span "NexHealth_ MQL_ HIPAATexting_ StayHIPAACompliant_ Medical_ 07.24.25?id=183&cmp_…"
click at [209, 43] on icon at bounding box center [207, 47] width 6 height 9
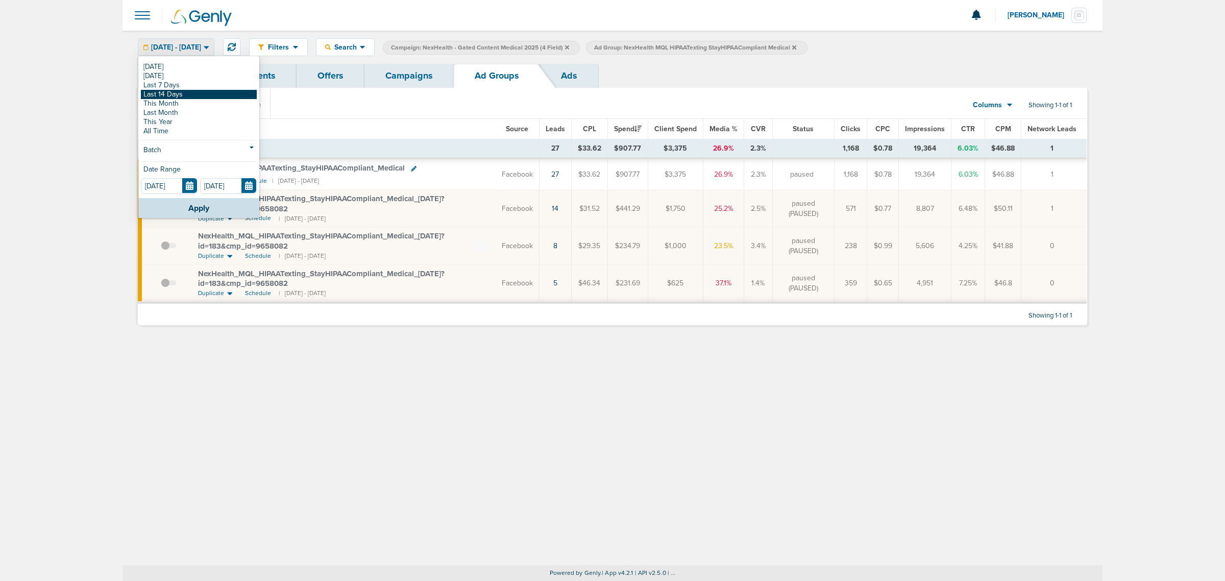
click at [185, 92] on link "Last 14 Days" at bounding box center [199, 94] width 116 height 9
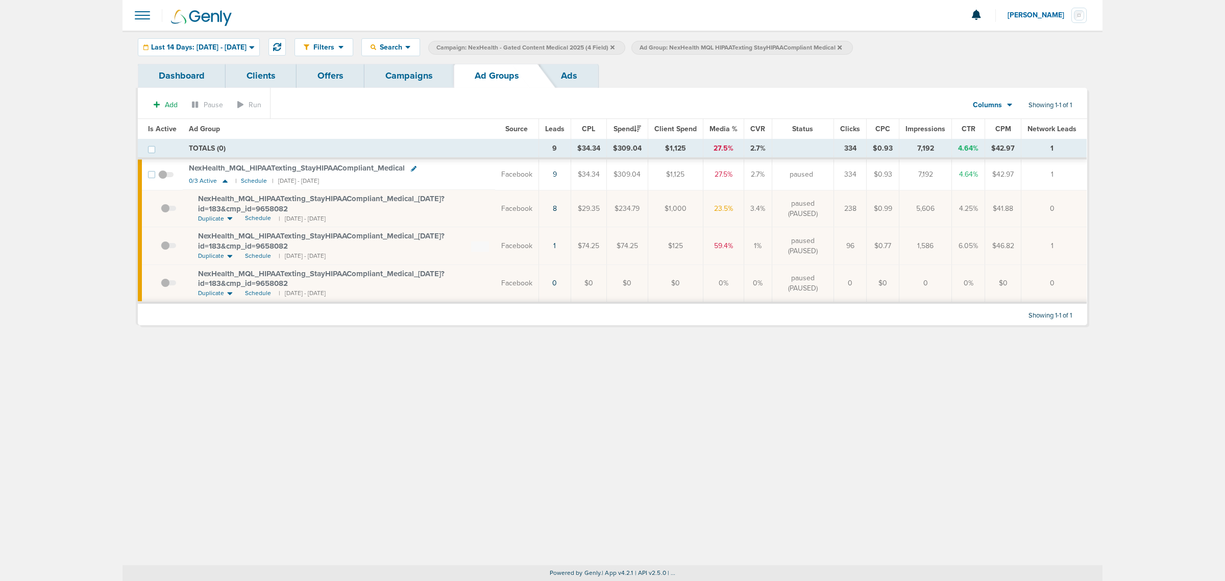
click at [190, 47] on span "Last 14 Days: [DATE] - [DATE]" at bounding box center [198, 47] width 95 height 7
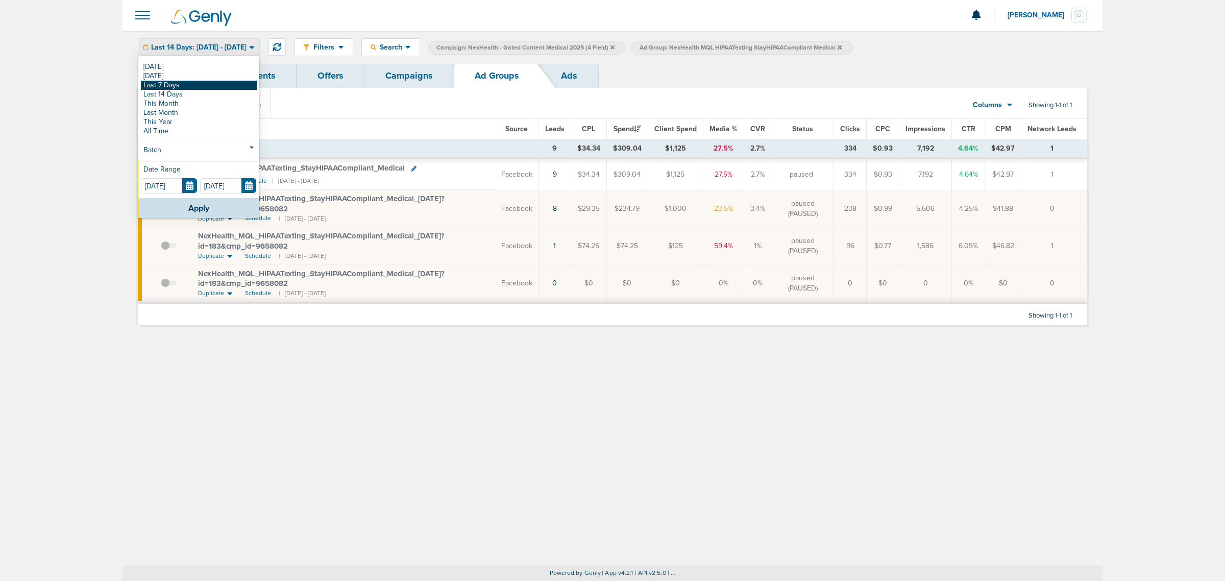
click at [172, 85] on link "Last 7 Days" at bounding box center [199, 85] width 116 height 9
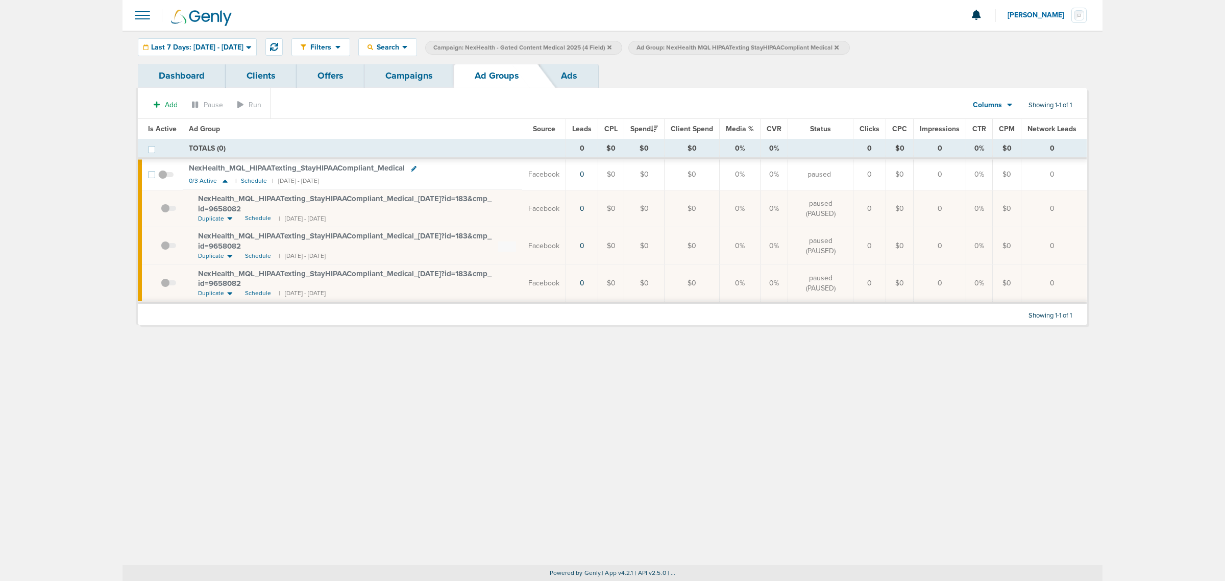
click at [426, 83] on link "Campaigns" at bounding box center [409, 76] width 89 height 24
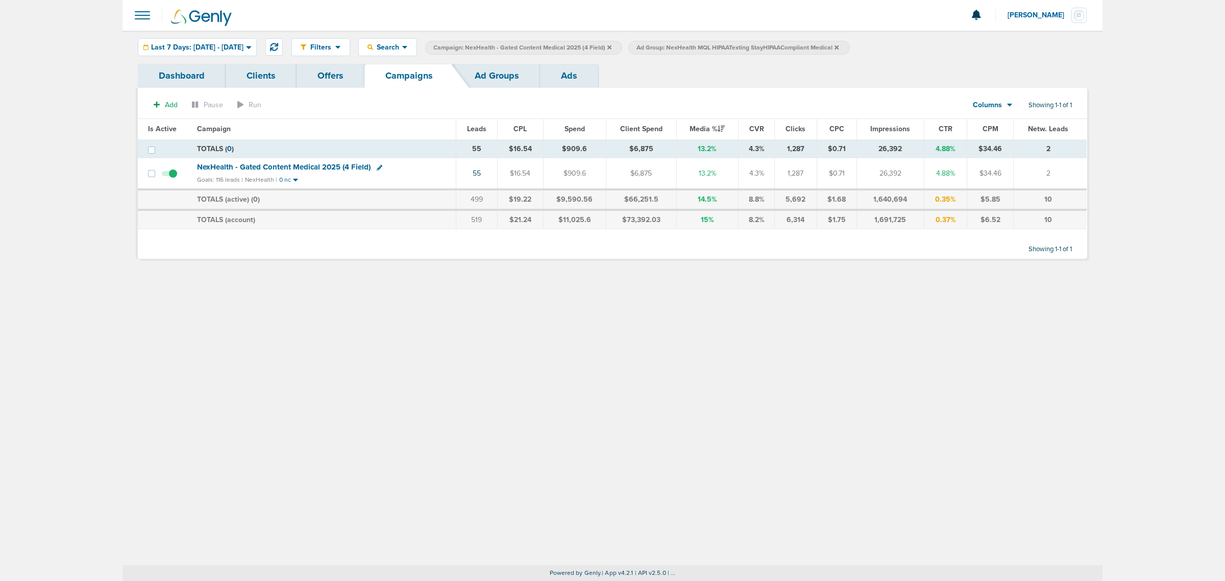
click at [612, 44] on icon at bounding box center [610, 47] width 4 height 6
click at [646, 46] on label "Ad Group: NexHealth MQL HIPAATexting StayHIPAACompliant Medical" at bounding box center [535, 48] width 221 height 14
click at [636, 46] on icon at bounding box center [634, 47] width 4 height 6
click at [636, 47] on span "Ad Group: NexHealth MQL HIPAATexting StayHIPAACompliant Medical" at bounding box center [534, 47] width 202 height 9
click at [636, 46] on icon at bounding box center [634, 47] width 4 height 4
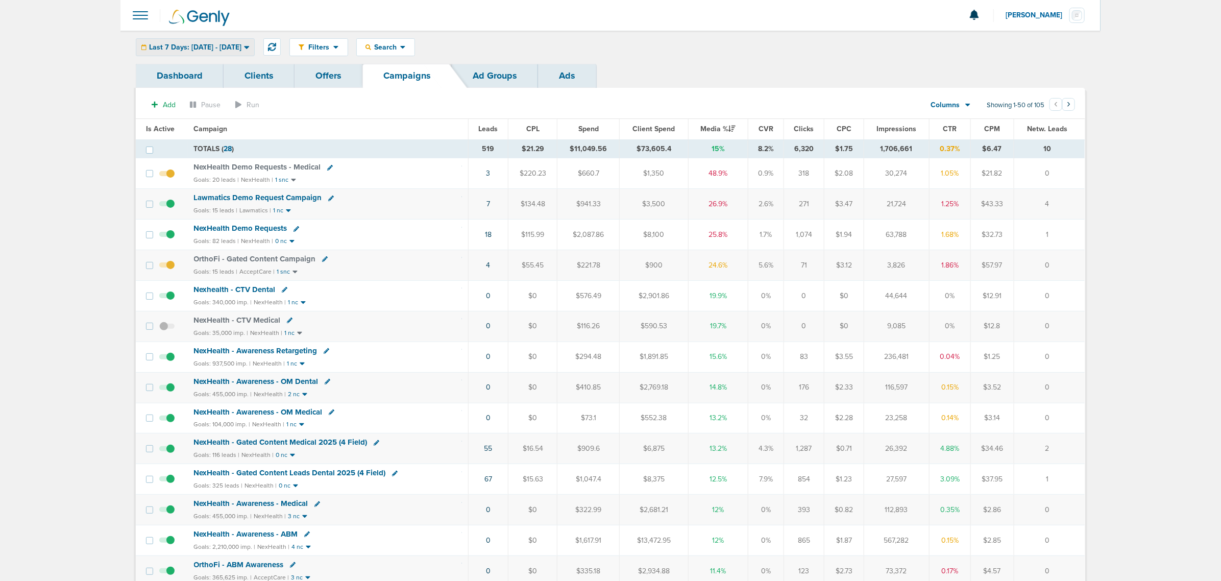
click at [234, 47] on span "Last 7 Days: [DATE] - [DATE]" at bounding box center [195, 47] width 92 height 7
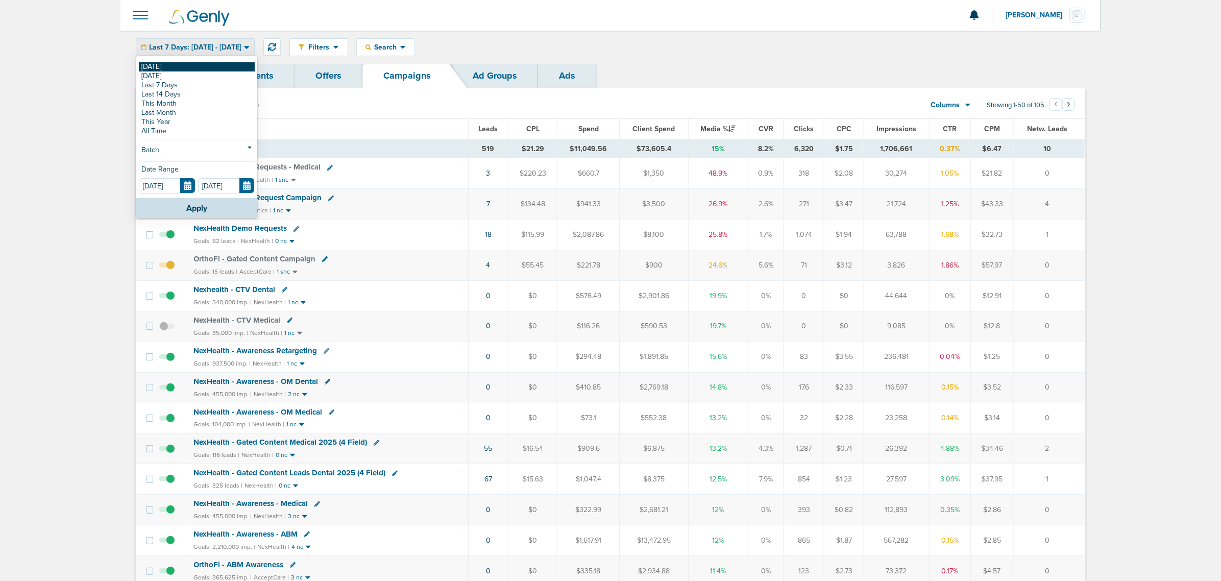
click at [218, 70] on link "[DATE]" at bounding box center [197, 66] width 116 height 9
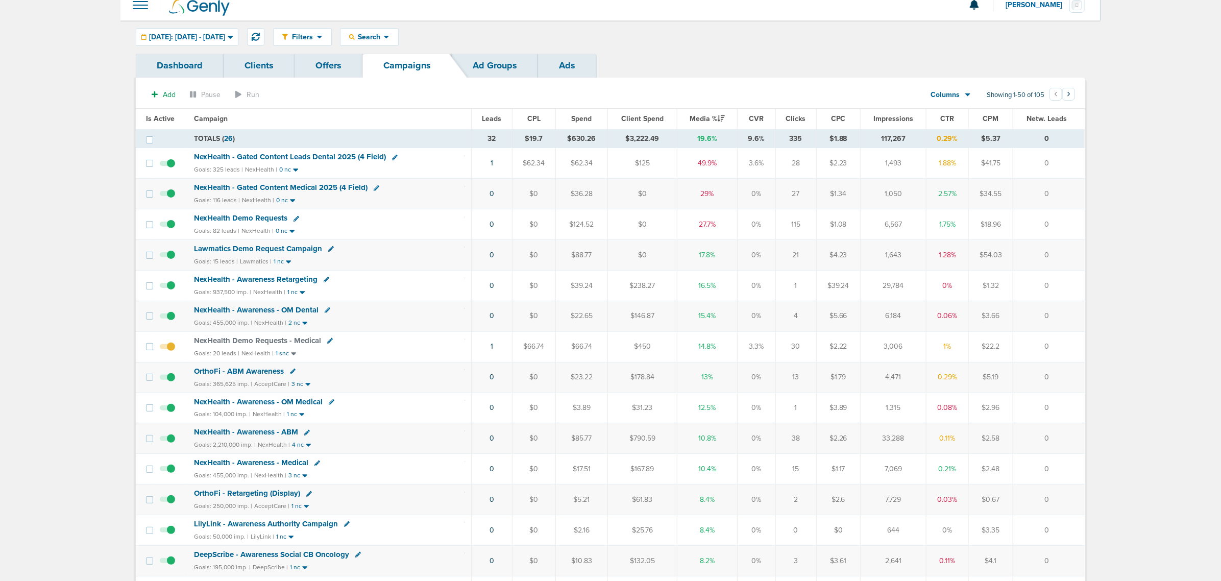
scroll to position [8, 0]
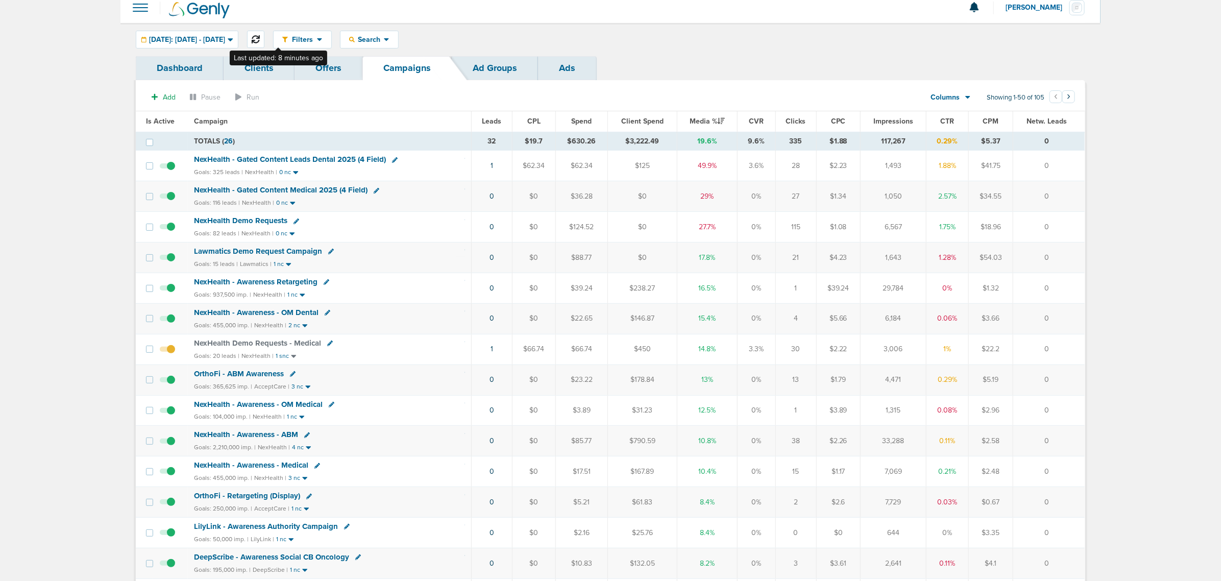
click at [260, 39] on icon at bounding box center [256, 39] width 8 height 8
click at [304, 186] on span "NexHealth - Gated Content Medical 2025 (4 Field)" at bounding box center [281, 189] width 174 height 9
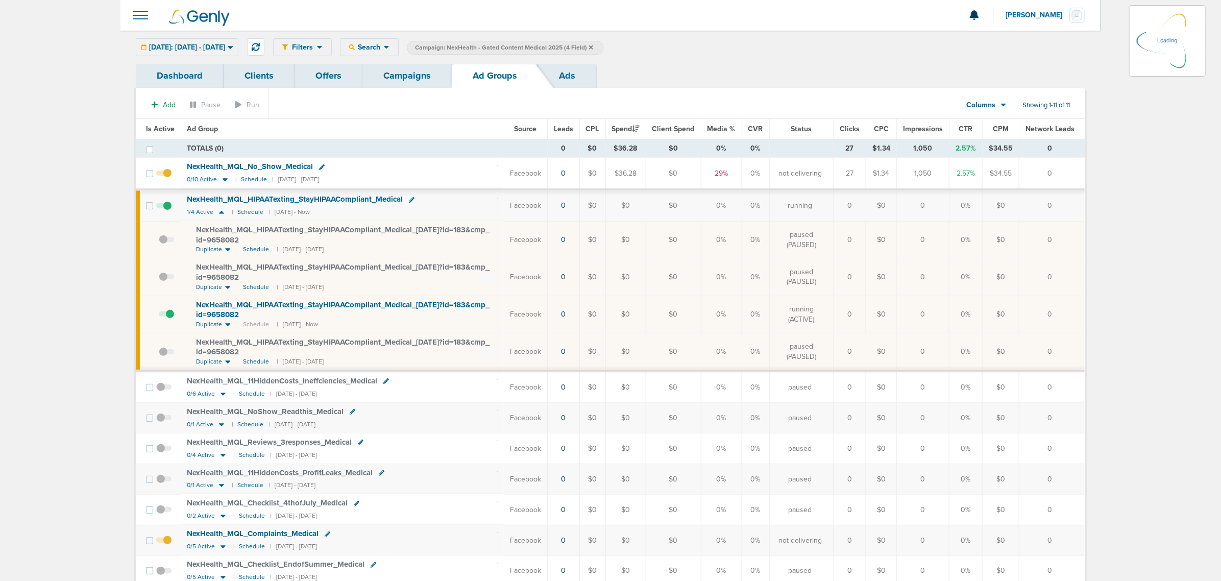
click at [225, 179] on icon at bounding box center [225, 179] width 10 height 9
click at [224, 52] on div "[DATE]: [DATE] - [DATE]" at bounding box center [187, 47] width 102 height 17
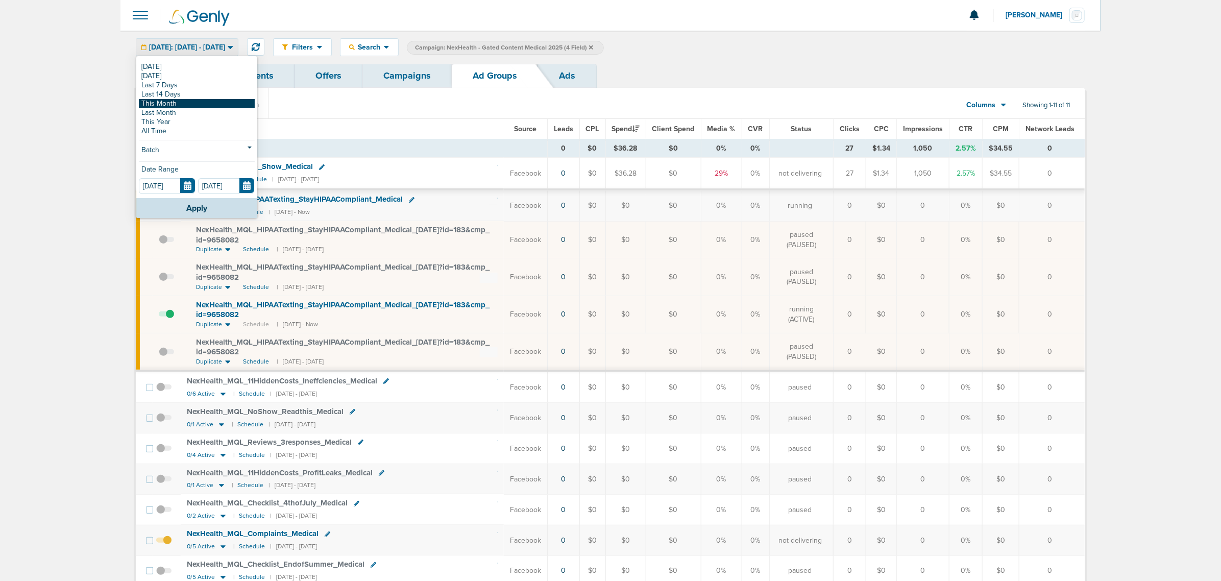
click at [197, 103] on link "This Month" at bounding box center [197, 103] width 116 height 9
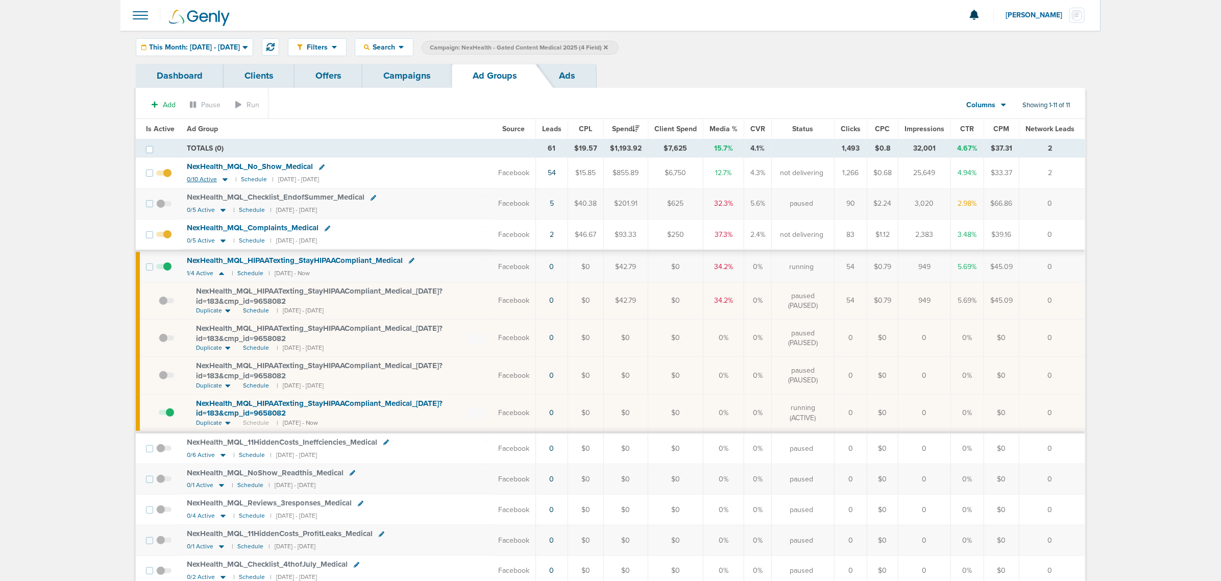
click at [223, 180] on icon at bounding box center [225, 180] width 5 height 3
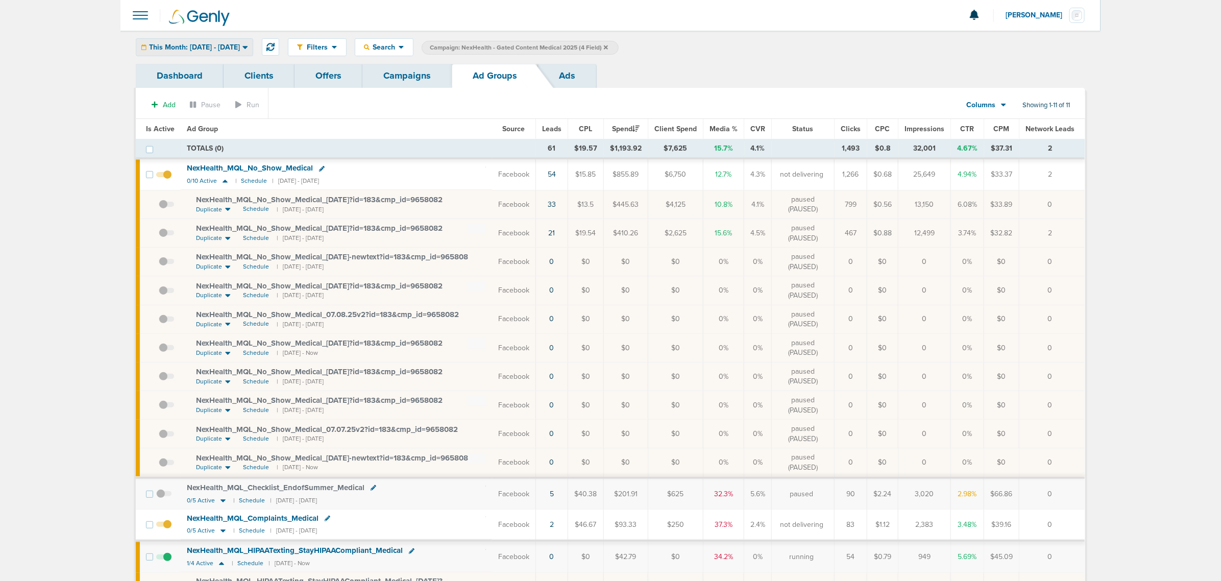
click at [197, 42] on div "This Month: [DATE] - [DATE]" at bounding box center [194, 47] width 116 height 17
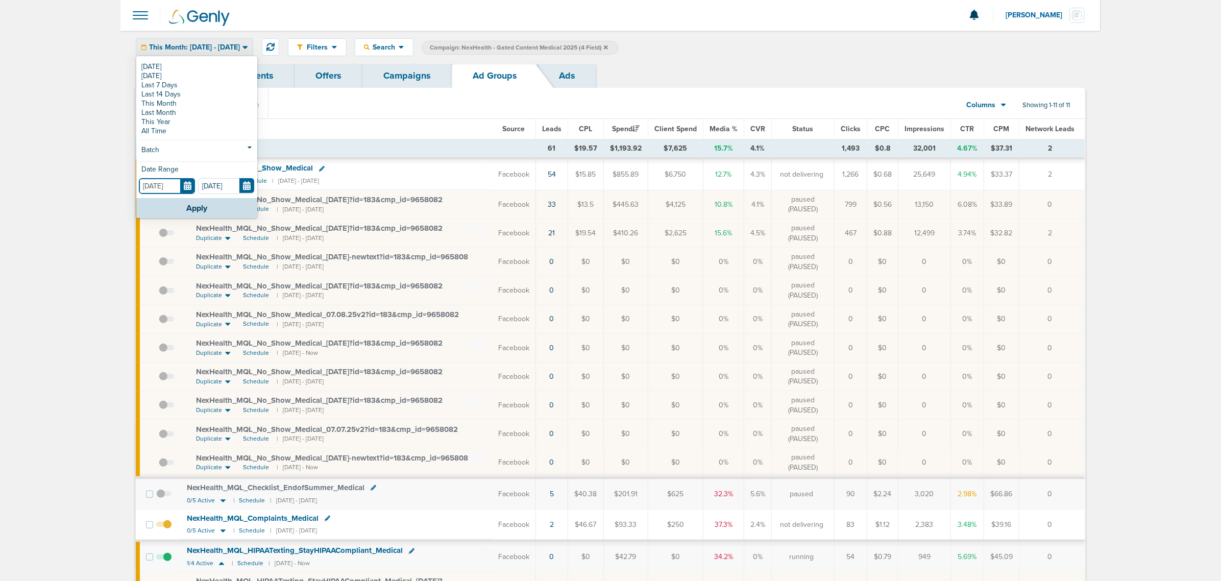
click at [180, 189] on input "[DATE]" at bounding box center [167, 186] width 56 height 16
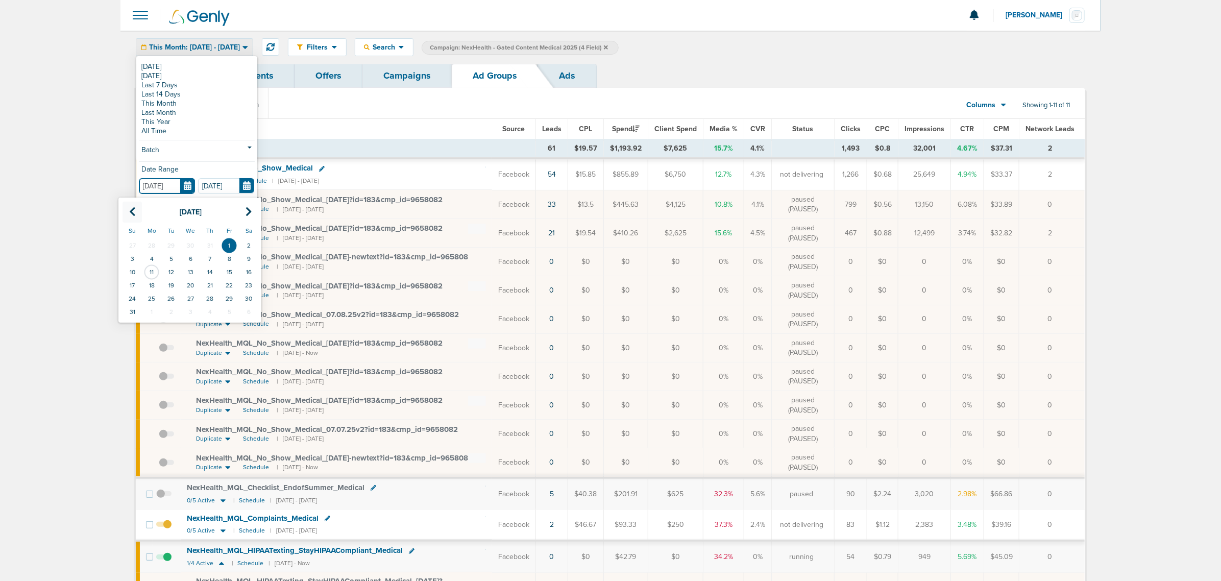
click at [126, 214] on th at bounding box center [132, 212] width 19 height 21
click at [174, 244] on td "1" at bounding box center [170, 245] width 19 height 13
type input "[DATE]"
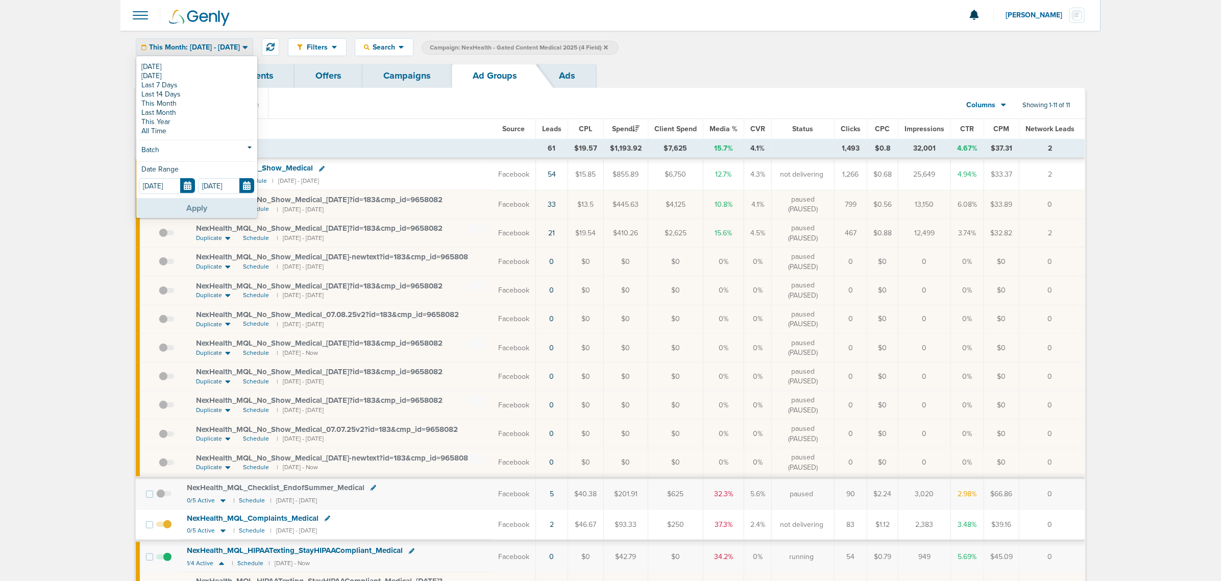
click at [214, 210] on button "Apply" at bounding box center [196, 208] width 121 height 20
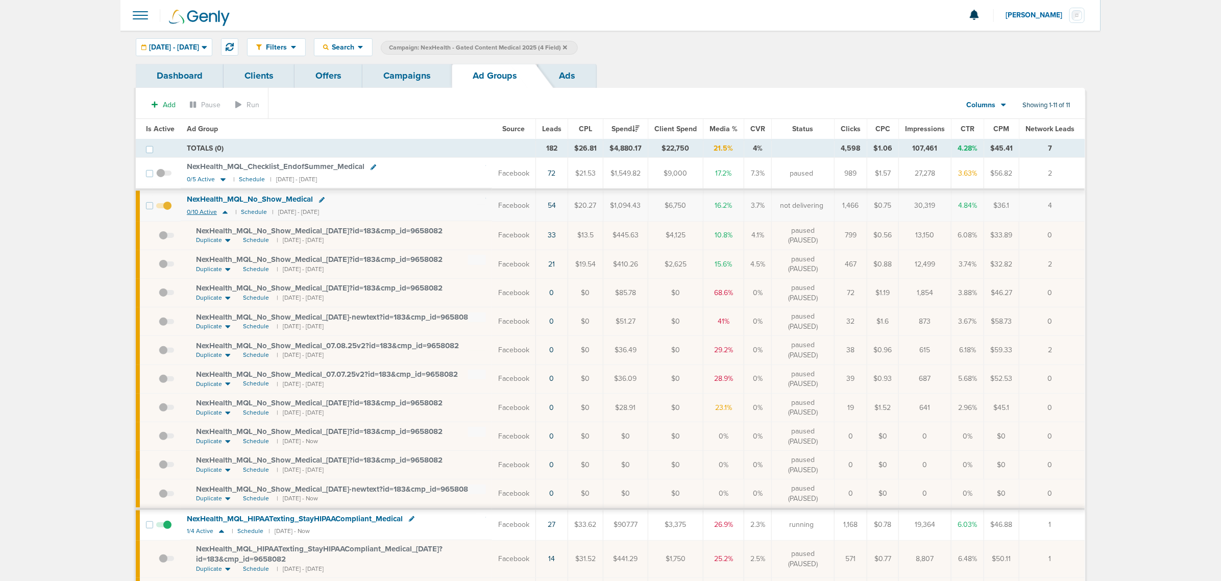
click at [223, 211] on icon at bounding box center [225, 212] width 10 height 9
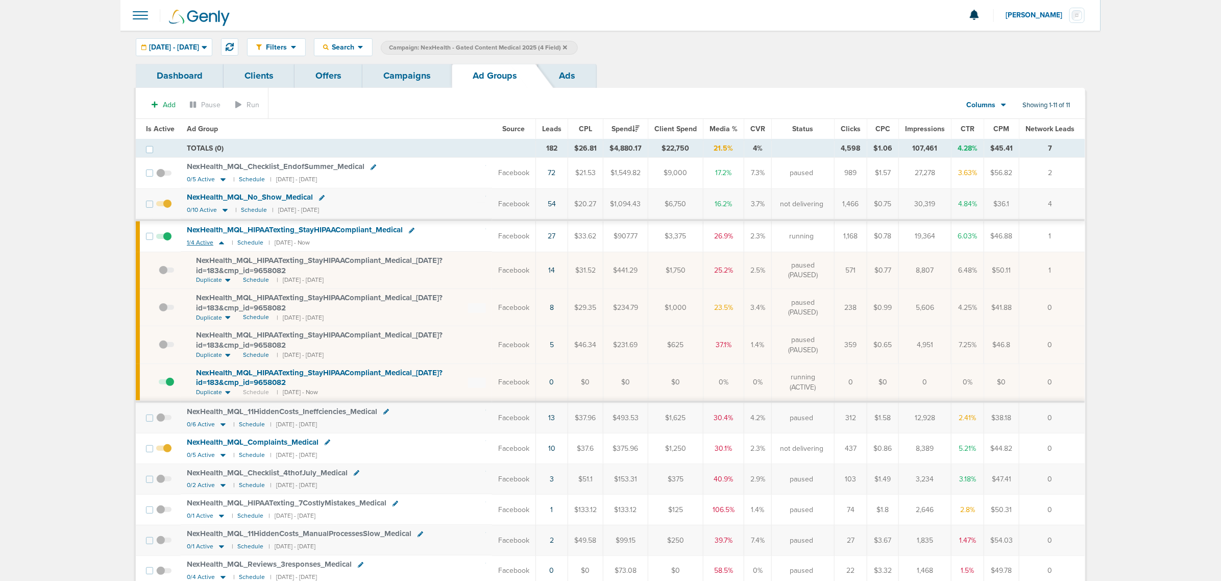
click at [220, 243] on icon at bounding box center [221, 242] width 10 height 9
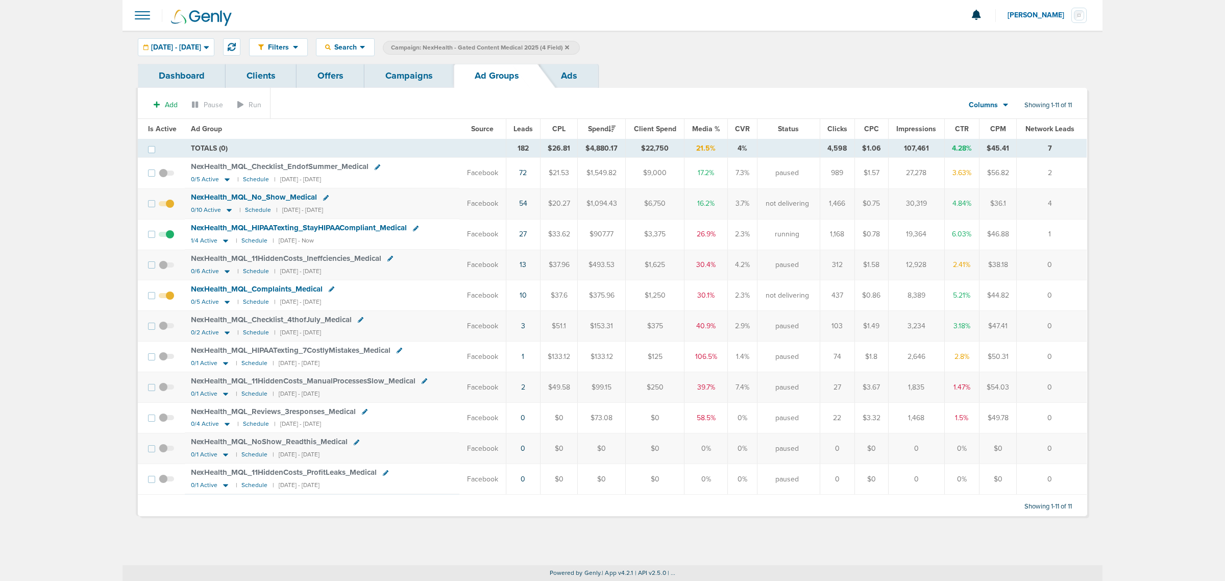
click at [168, 301] on span at bounding box center [166, 301] width 15 height 0
click at [166, 298] on input "checkbox" at bounding box center [166, 298] width 0 height 0
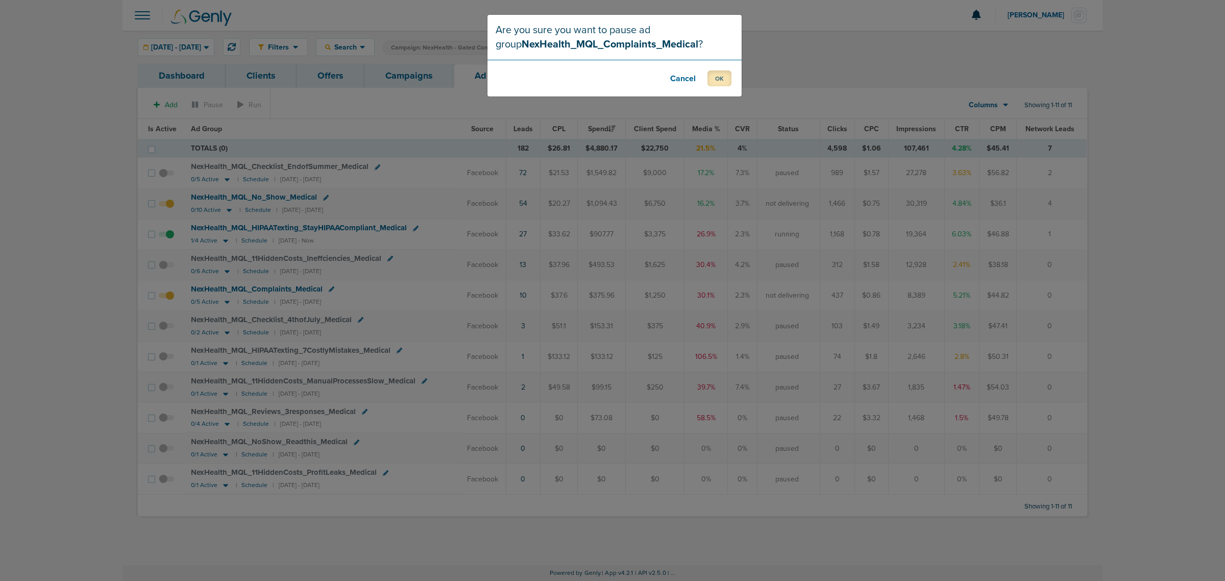
click at [716, 77] on button "OK" at bounding box center [720, 78] width 24 height 16
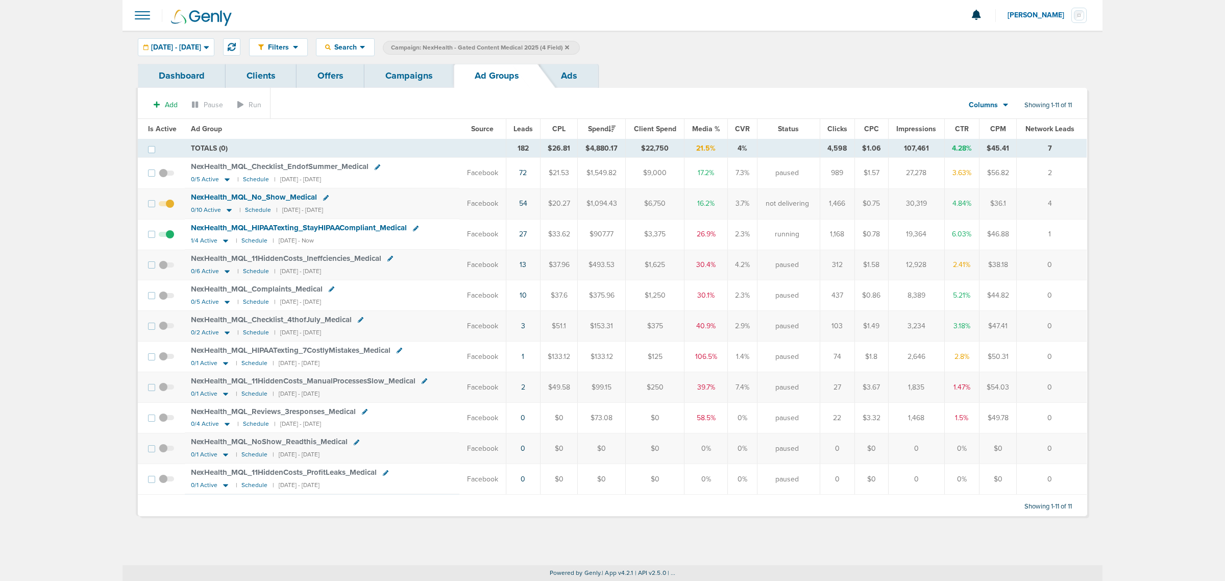
click at [425, 80] on link "Campaigns" at bounding box center [409, 76] width 89 height 24
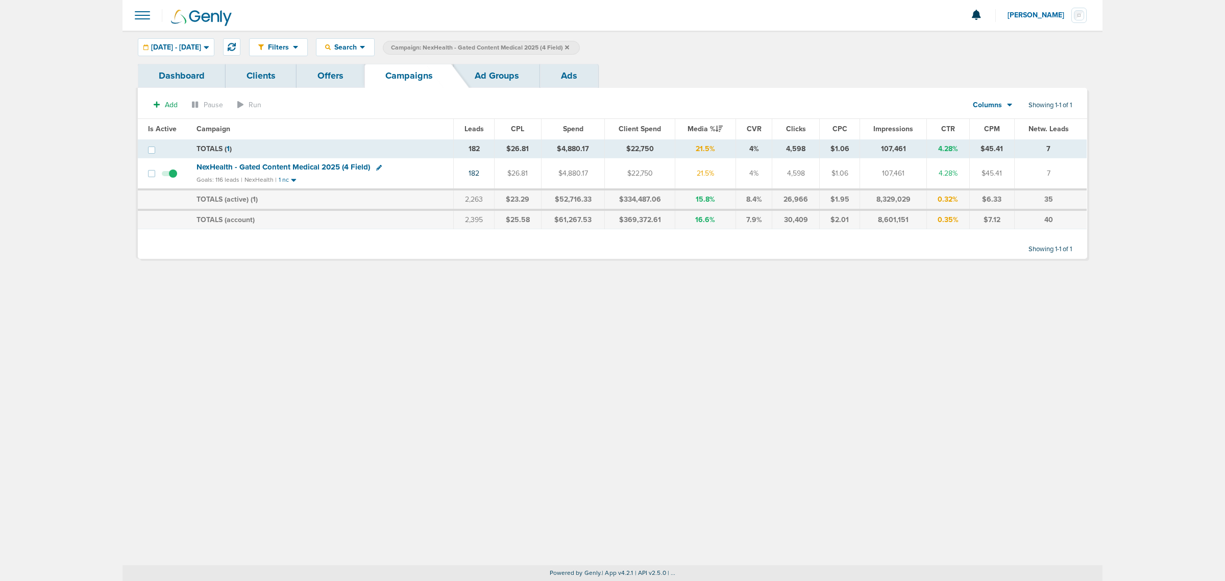
click at [569, 47] on icon at bounding box center [567, 47] width 4 height 6
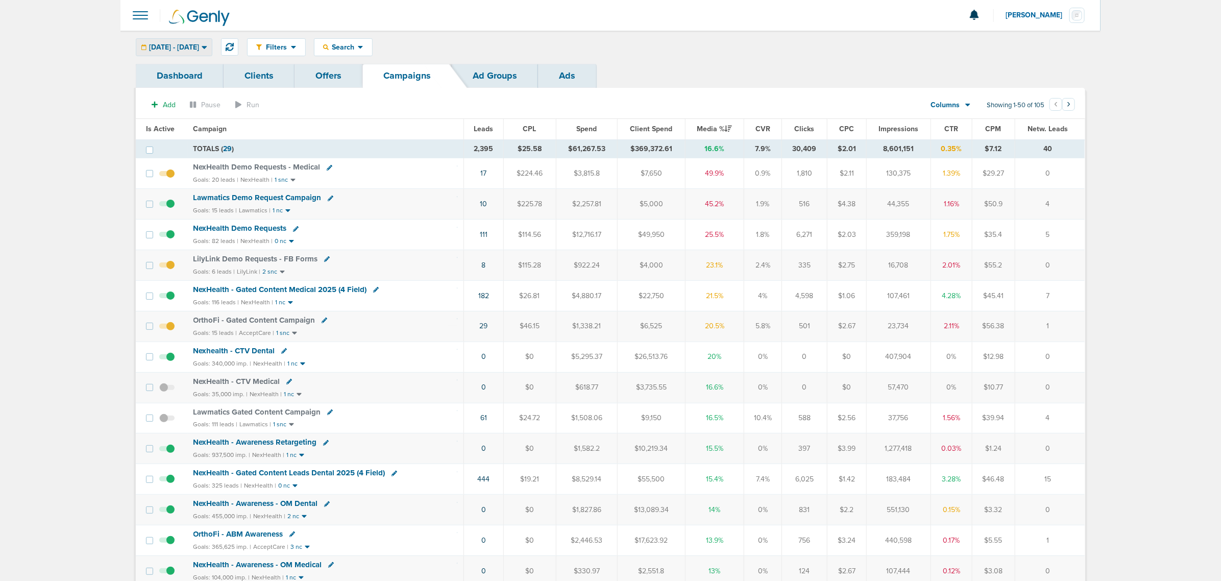
click at [207, 49] on icon at bounding box center [205, 47] width 6 height 9
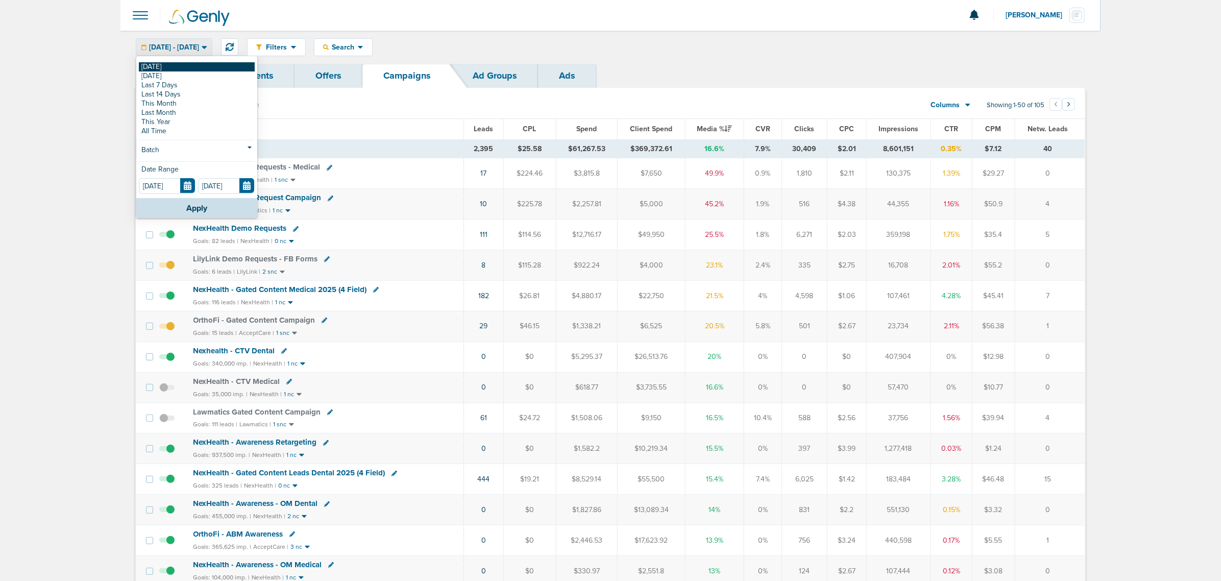
click at [156, 64] on link "[DATE]" at bounding box center [197, 66] width 116 height 9
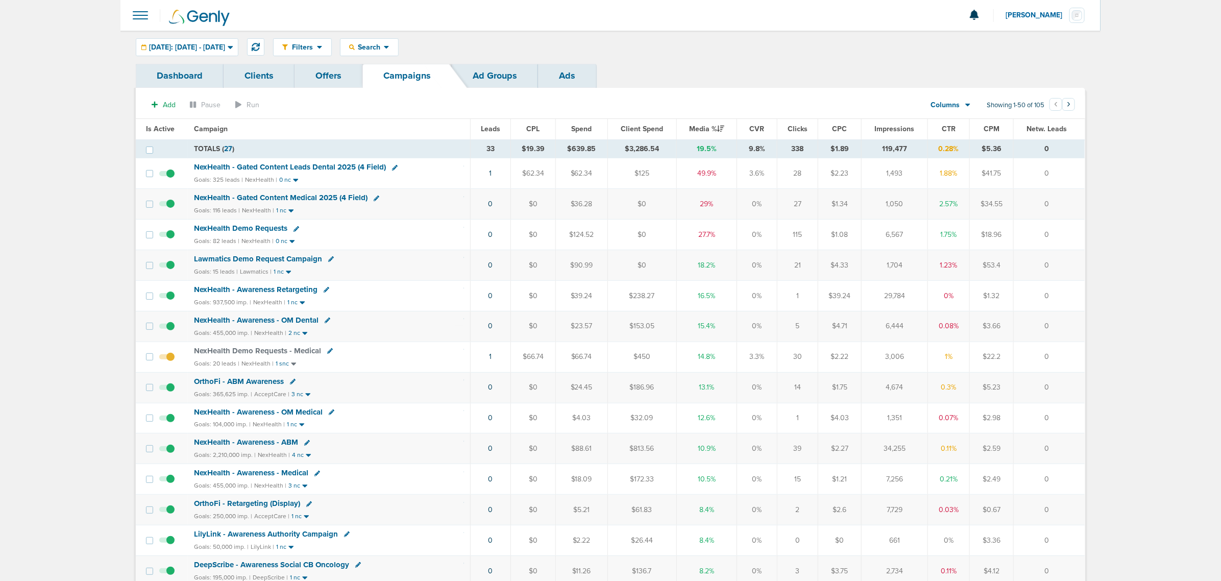
click at [236, 230] on span "NexHealth Demo Requests" at bounding box center [240, 228] width 93 height 9
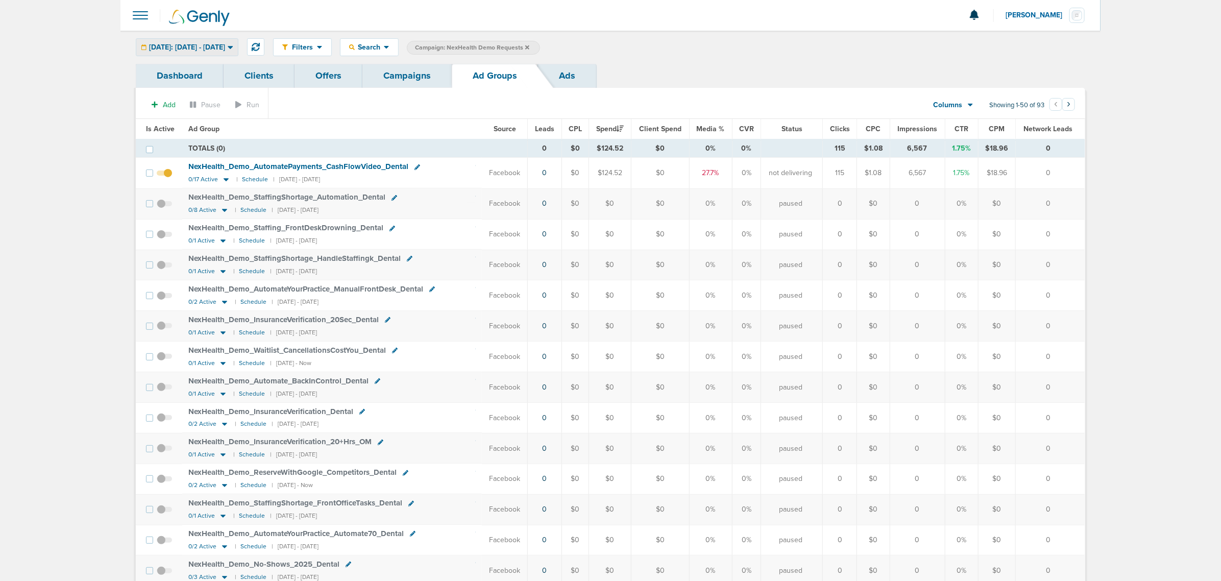
click at [233, 49] on icon at bounding box center [231, 47] width 6 height 9
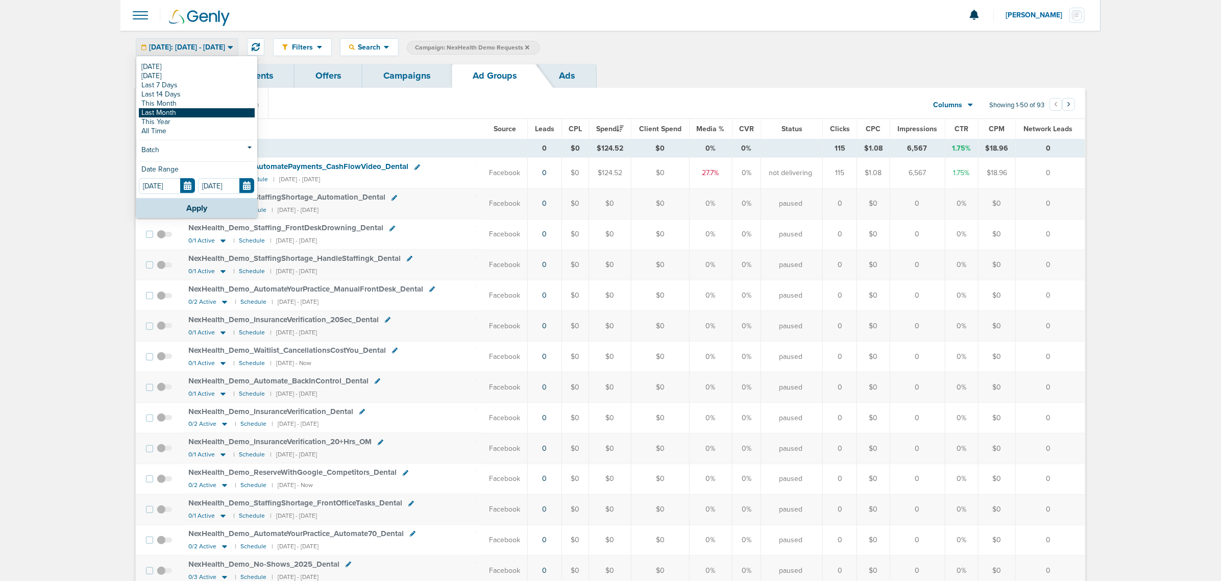
click at [179, 113] on link "Last Month" at bounding box center [197, 112] width 116 height 9
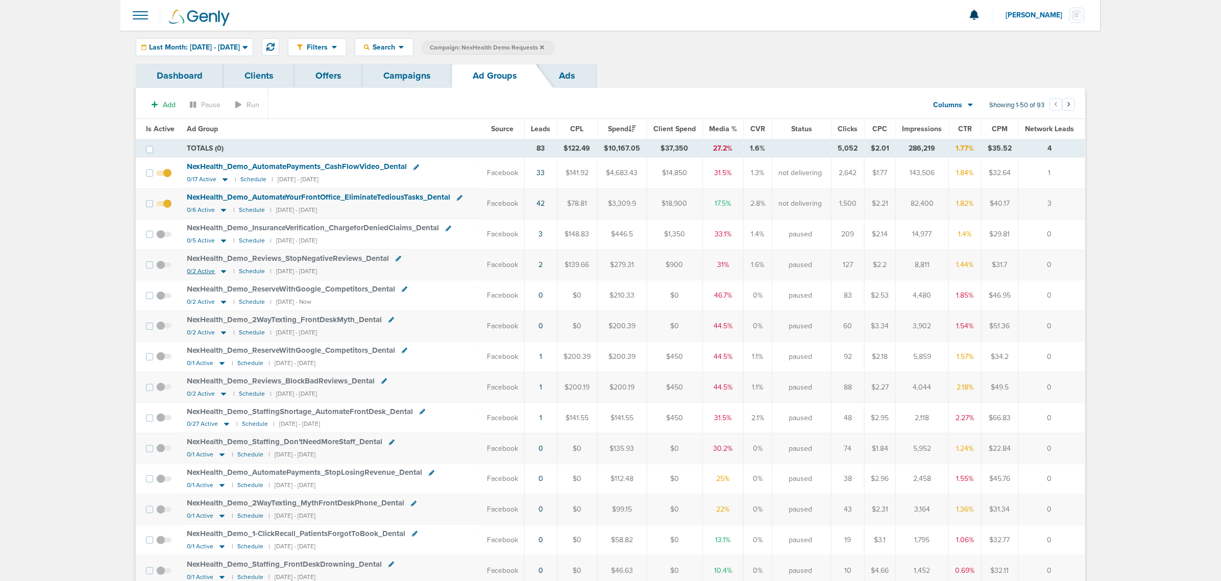
click at [221, 272] on icon at bounding box center [223, 271] width 5 height 3
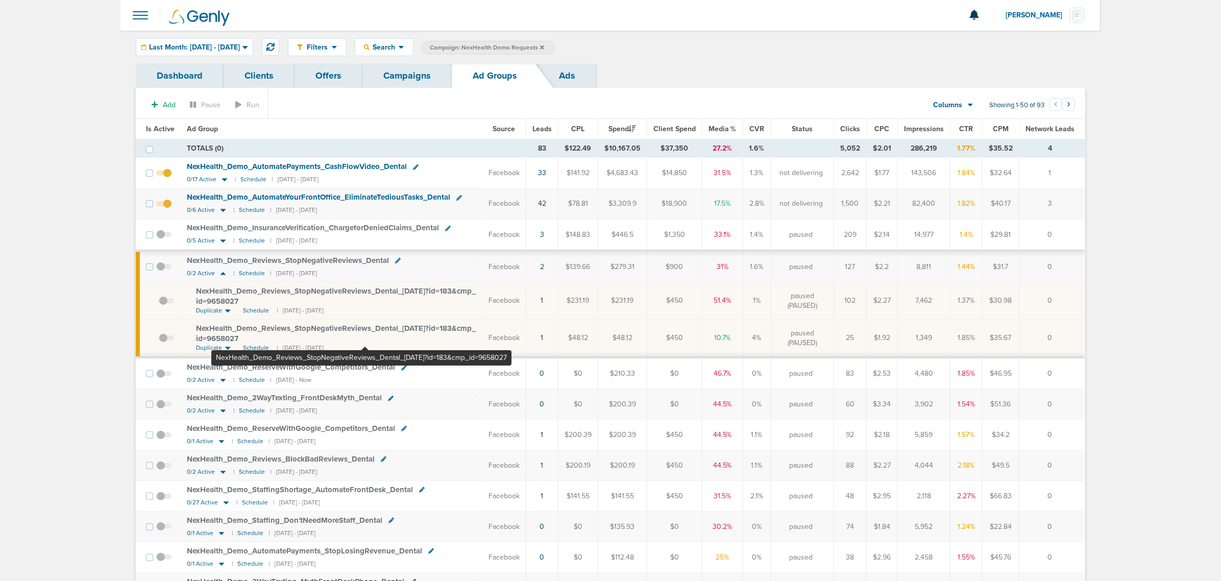
click at [365, 329] on span "NexHealth_ Demo_ Reviews_ StopNegativeReviews_ Dental_ 07.25.25?id=183&cmp_ id=…" at bounding box center [336, 333] width 280 height 19
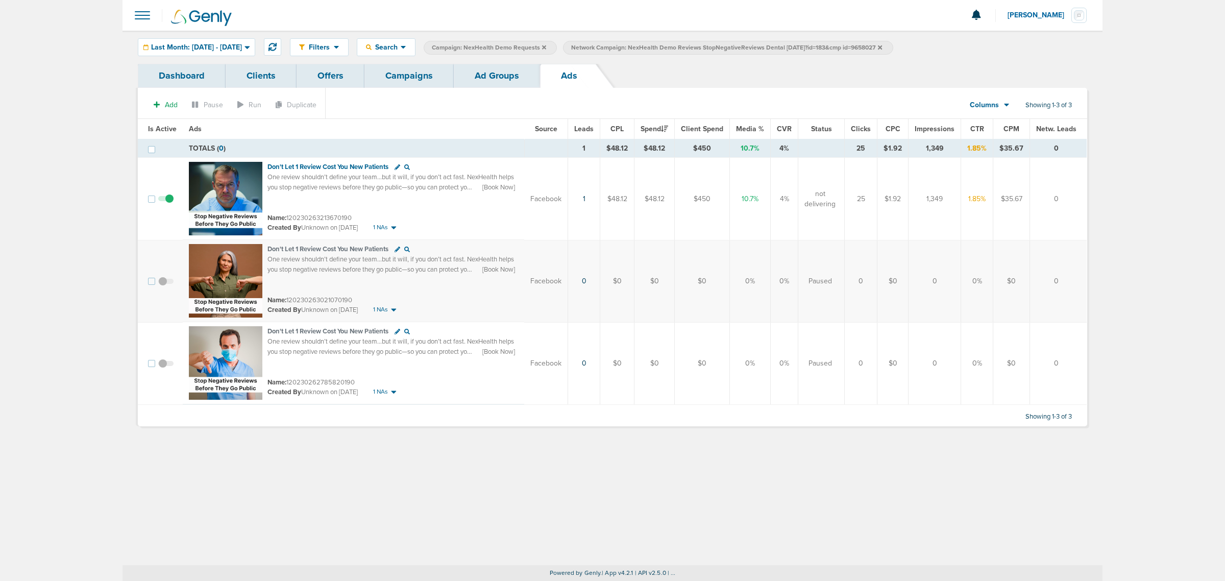
click at [489, 72] on link "Ad Groups" at bounding box center [497, 76] width 86 height 24
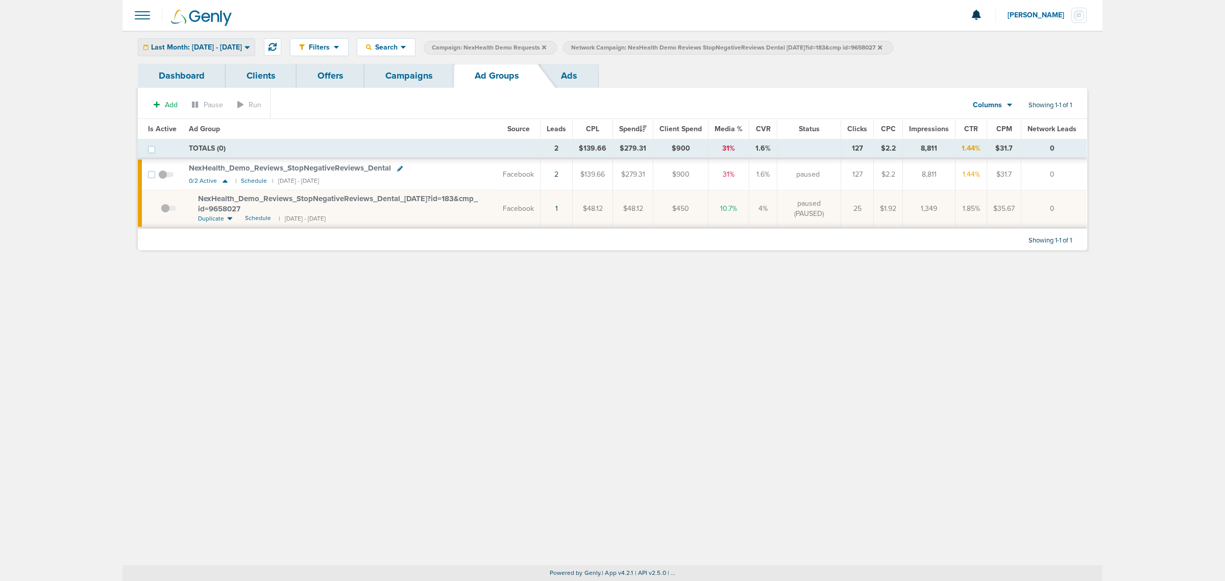
click at [245, 40] on div "Last Month: [DATE] - [DATE]" at bounding box center [196, 47] width 116 height 17
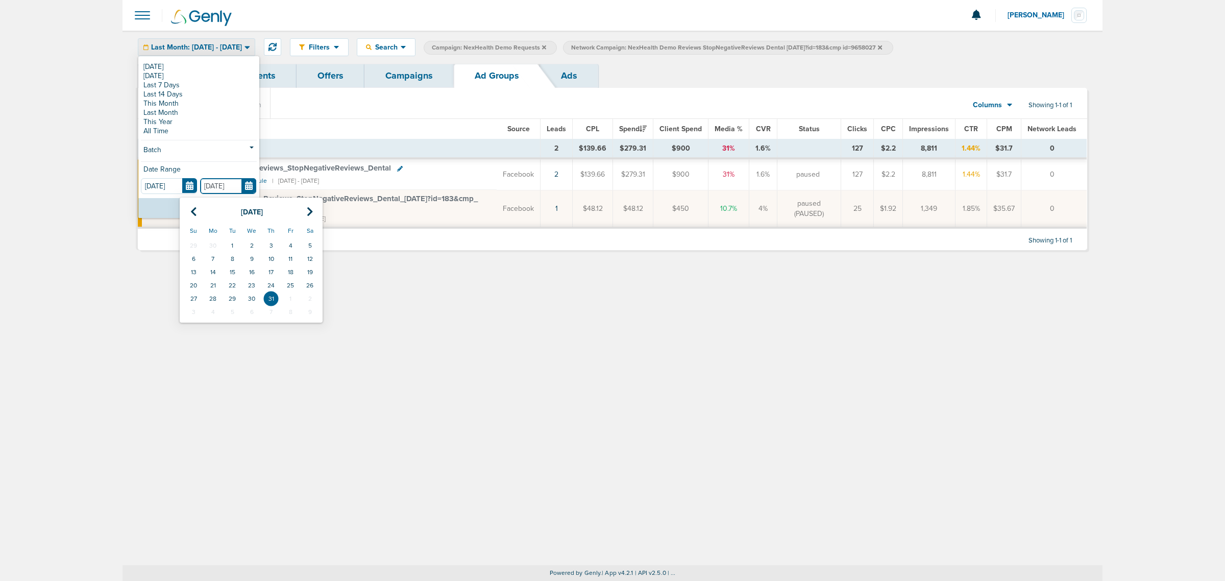
click at [251, 186] on input "[DATE]" at bounding box center [228, 186] width 56 height 16
click at [306, 218] on th at bounding box center [309, 212] width 19 height 21
click at [193, 309] on td "31" at bounding box center [193, 311] width 19 height 13
type input "[DATE]"
click at [214, 212] on button "Apply" at bounding box center [198, 208] width 121 height 20
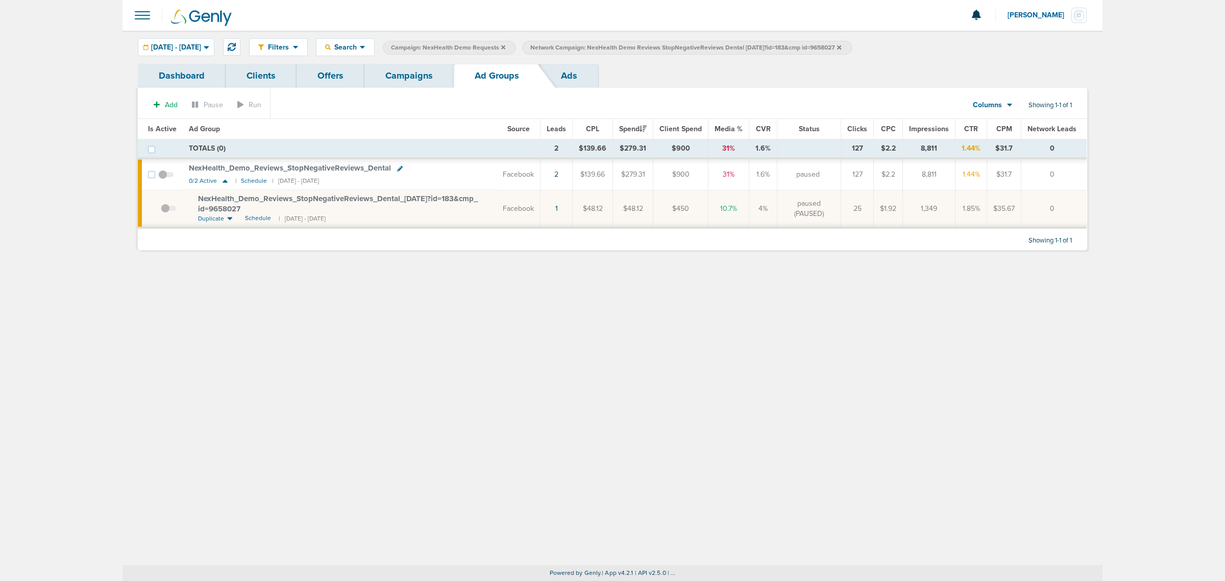
click at [841, 47] on icon at bounding box center [839, 47] width 4 height 6
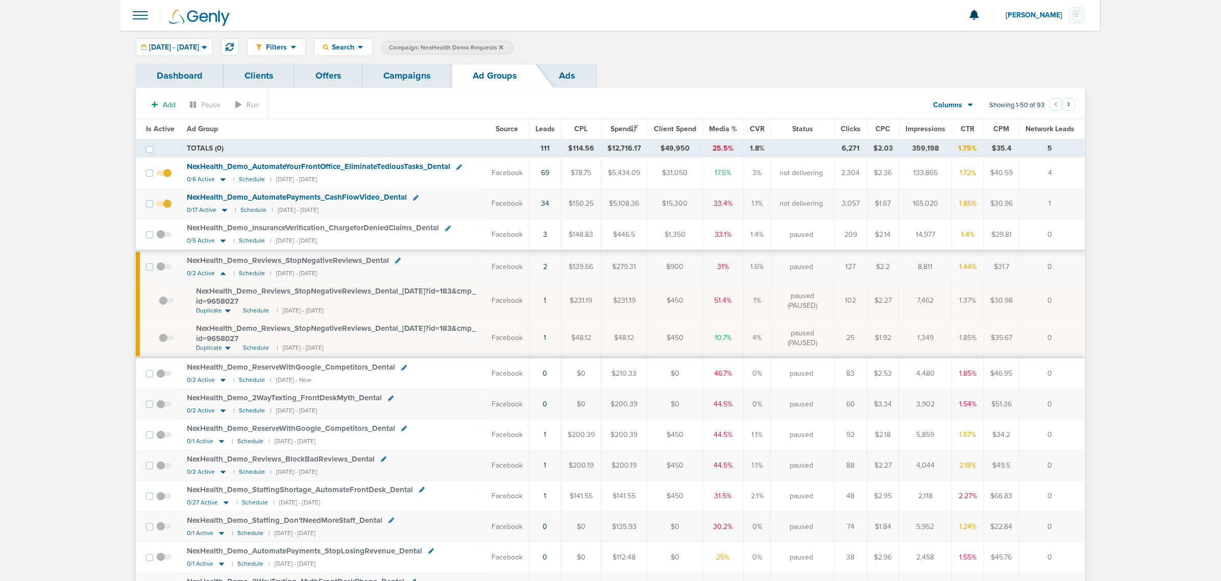
click at [968, 133] on span "CTR" at bounding box center [968, 129] width 14 height 9
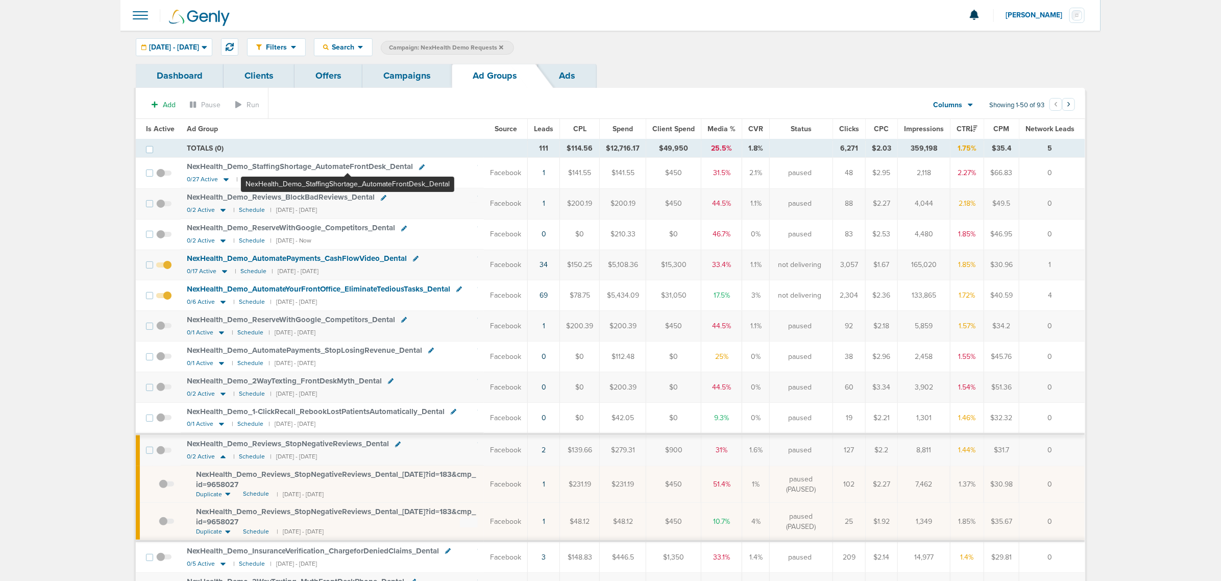
click at [347, 167] on span "NexHealth_ Demo_ StaffingShortage_ AutomateFrontDesk_ Dental" at bounding box center [300, 166] width 226 height 9
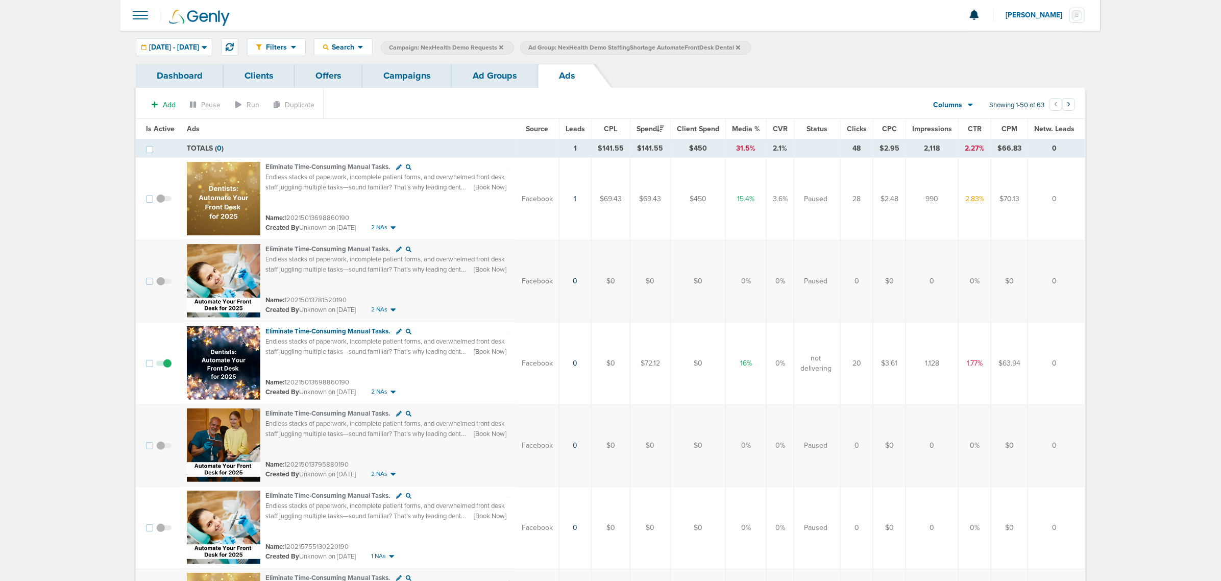
click at [501, 68] on link "Ad Groups" at bounding box center [495, 76] width 86 height 24
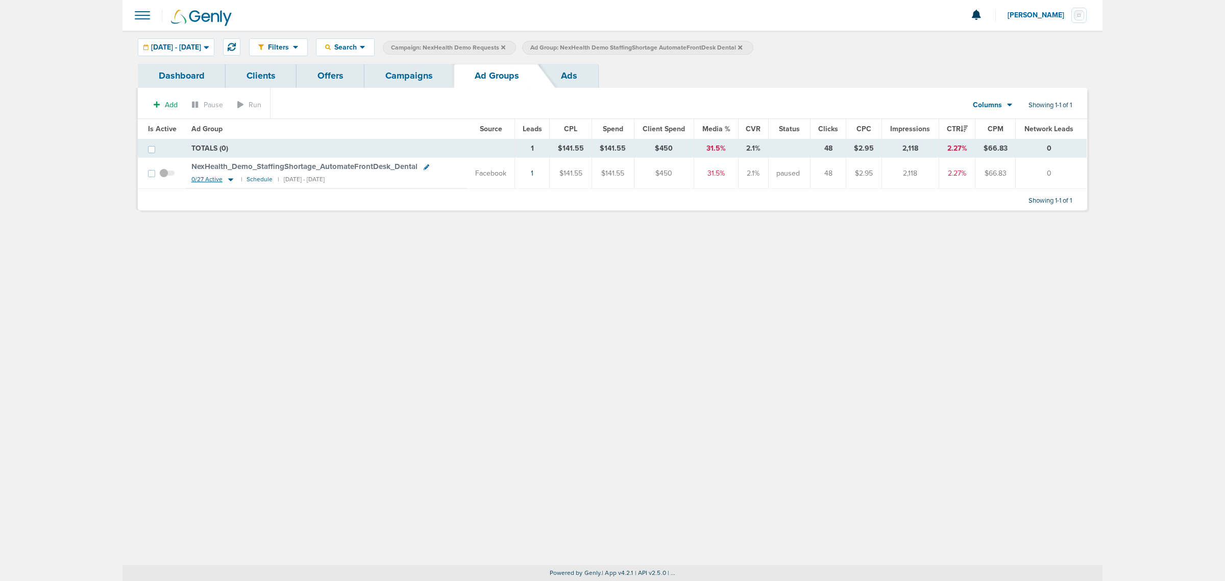
click at [228, 180] on icon at bounding box center [230, 180] width 5 height 3
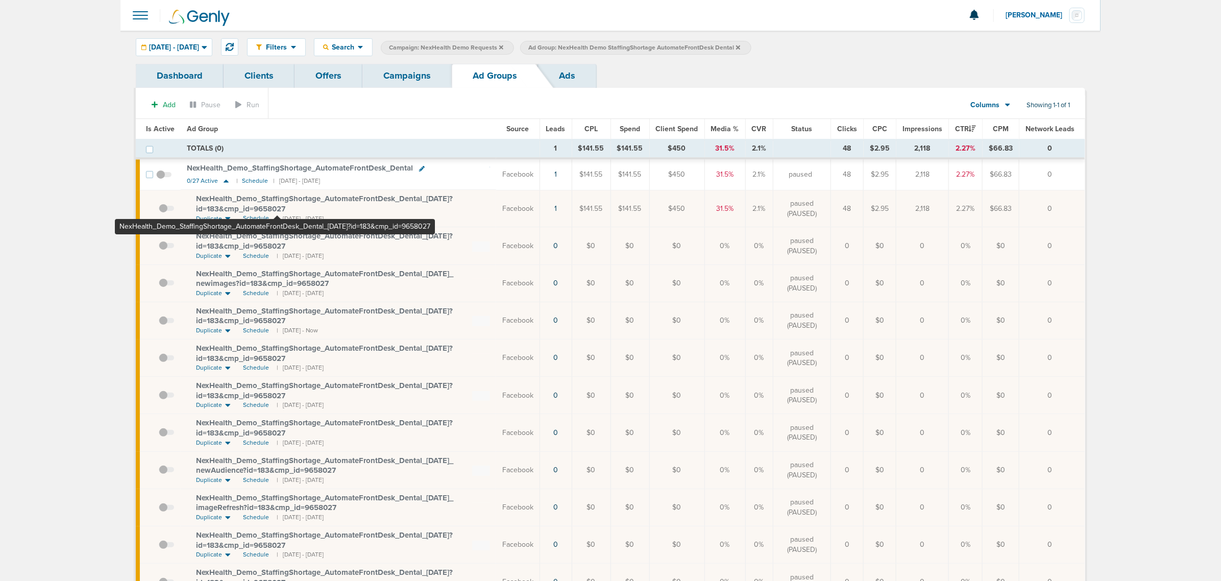
click at [277, 198] on span "NexHealth_ Demo_ StaffingShortage_ AutomateFrontDesk_ Dental_ 12.16.24?id=183&c…" at bounding box center [324, 203] width 257 height 19
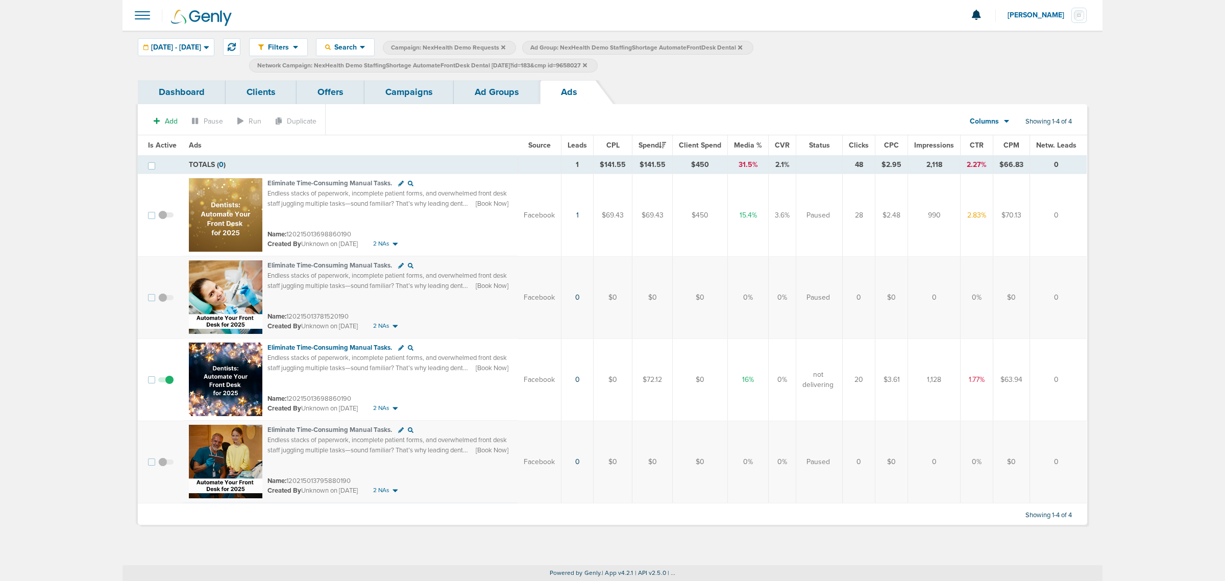
click at [518, 93] on link "Ad Groups" at bounding box center [497, 92] width 86 height 24
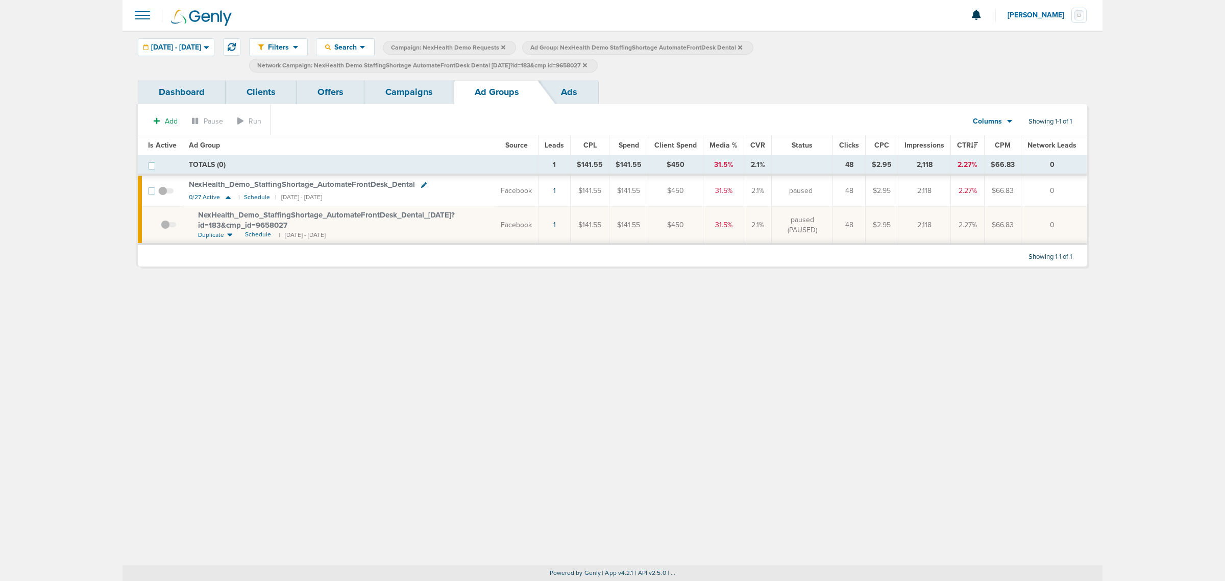
click at [406, 92] on link "Campaigns" at bounding box center [409, 92] width 89 height 24
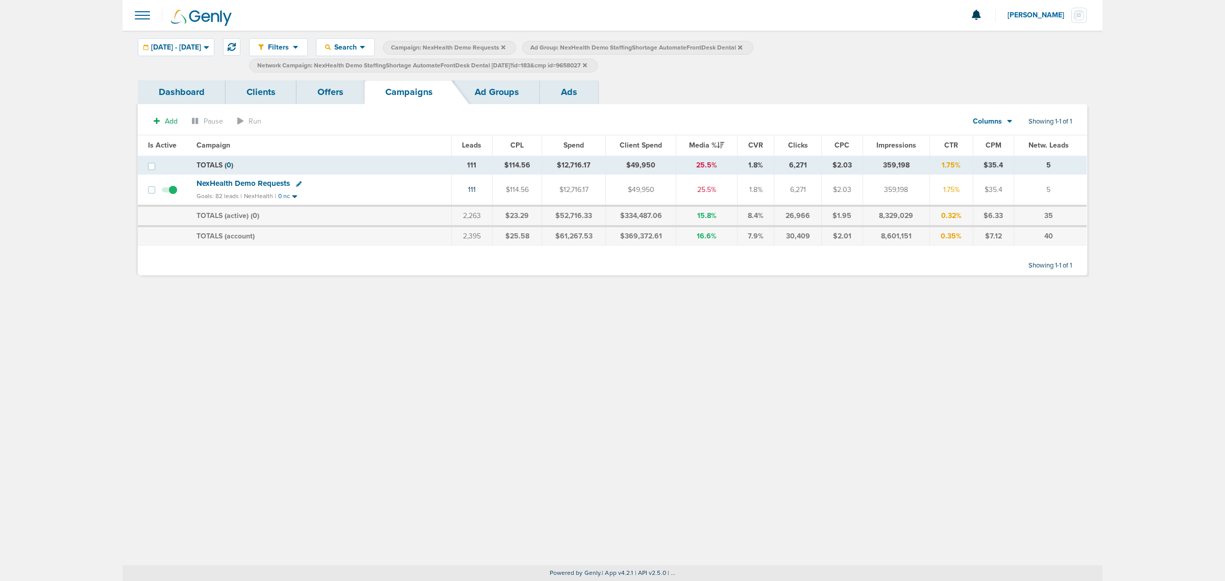
click at [510, 92] on link "Ad Groups" at bounding box center [497, 92] width 86 height 24
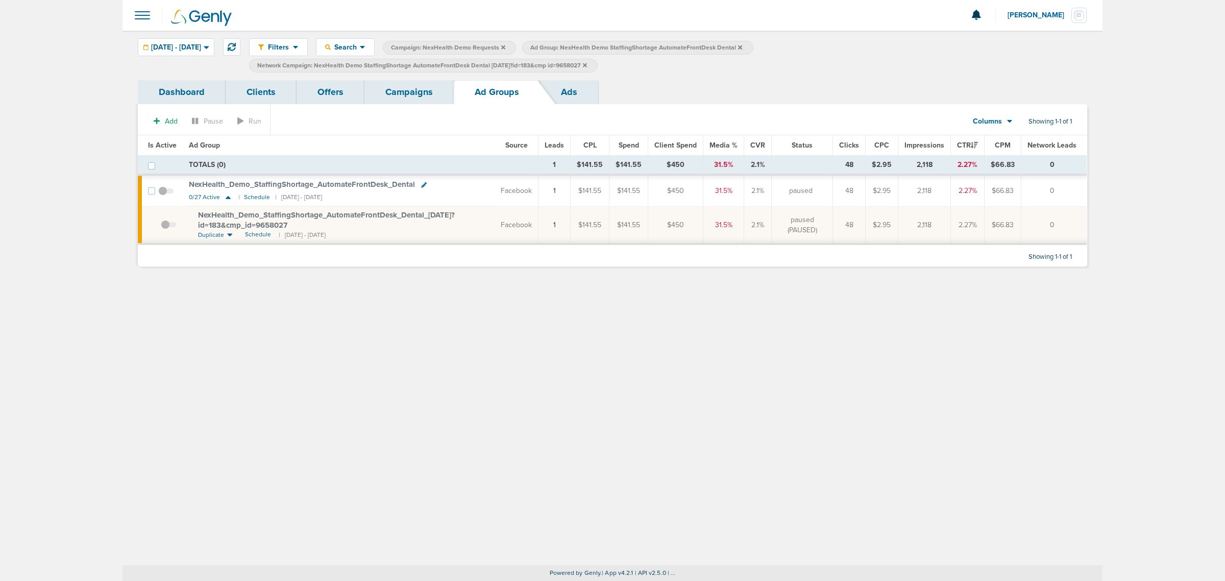
click at [587, 65] on icon at bounding box center [585, 65] width 4 height 4
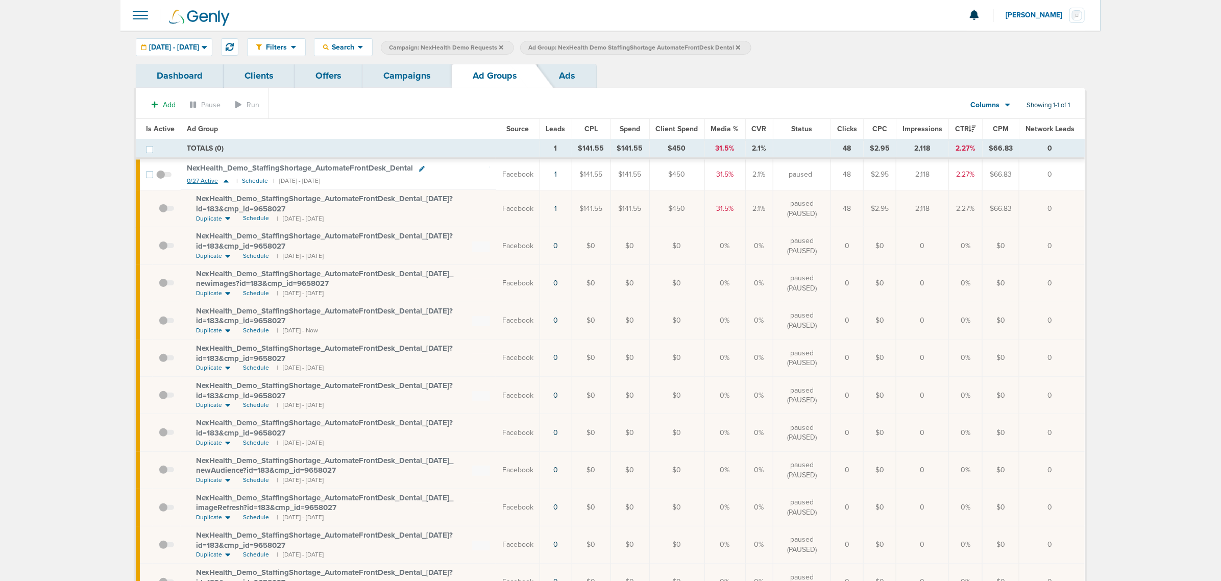
click at [224, 179] on icon at bounding box center [226, 181] width 10 height 9
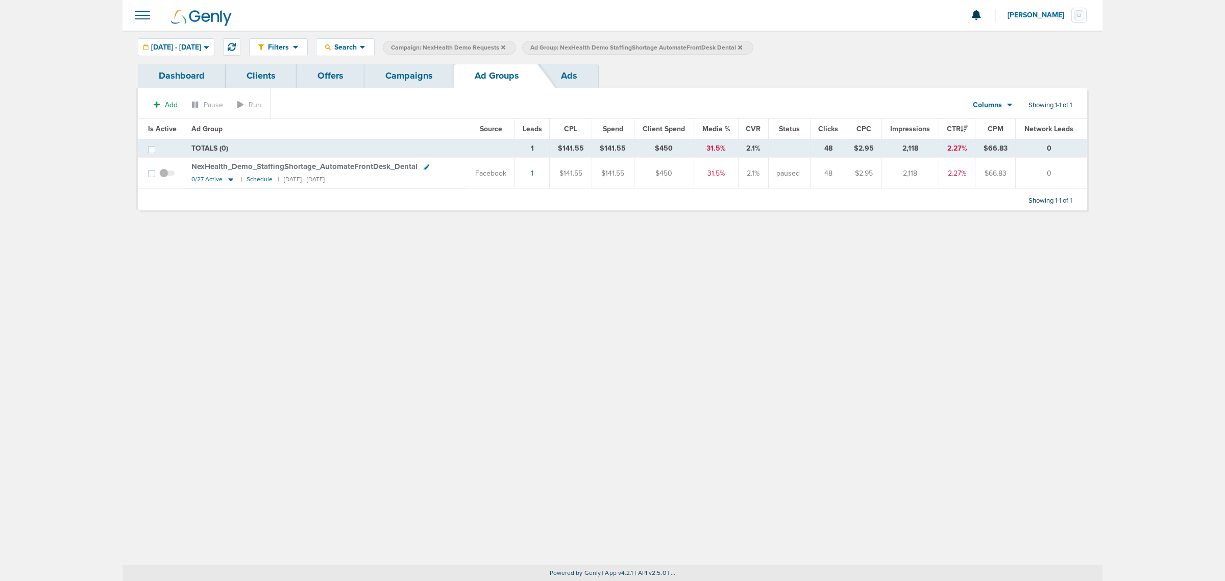
click at [742, 44] on icon at bounding box center [740, 47] width 4 height 6
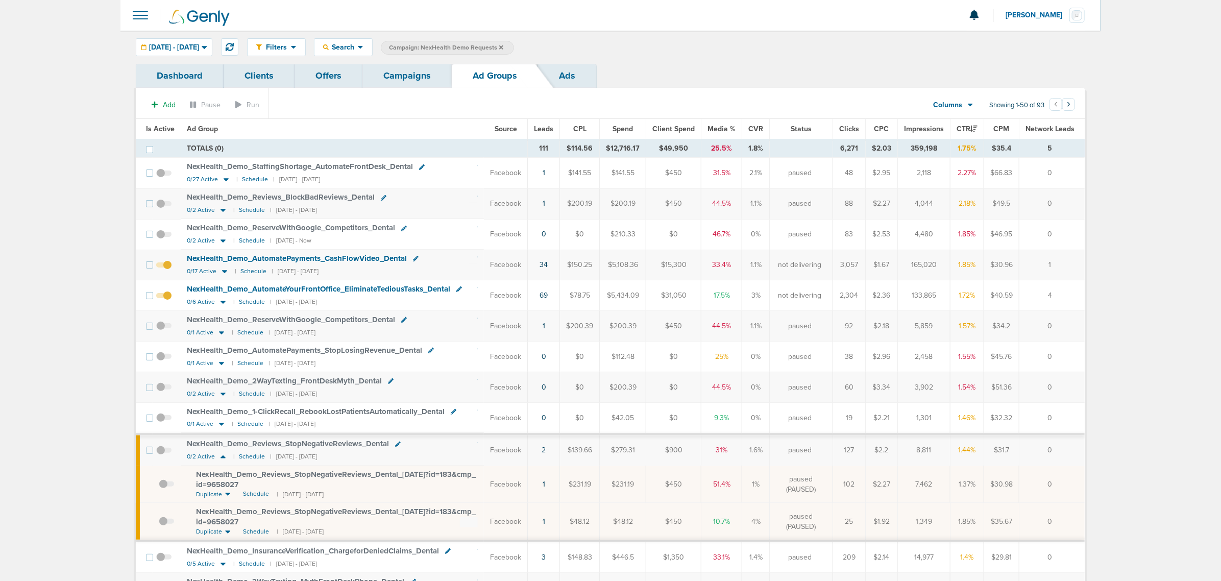
drag, startPoint x: 498, startPoint y: 299, endPoint x: 1089, endPoint y: 297, distance: 590.3
click at [1076, 292] on td "4" at bounding box center [1053, 295] width 66 height 31
click at [410, 75] on link "Campaigns" at bounding box center [407, 76] width 89 height 24
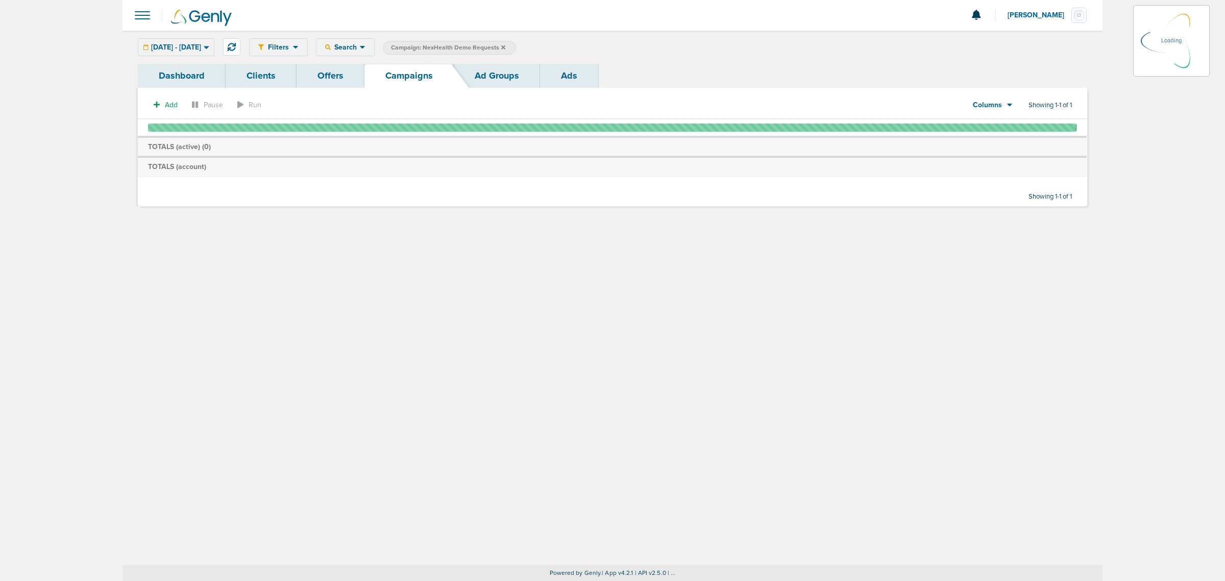
click at [505, 47] on icon at bounding box center [503, 47] width 4 height 4
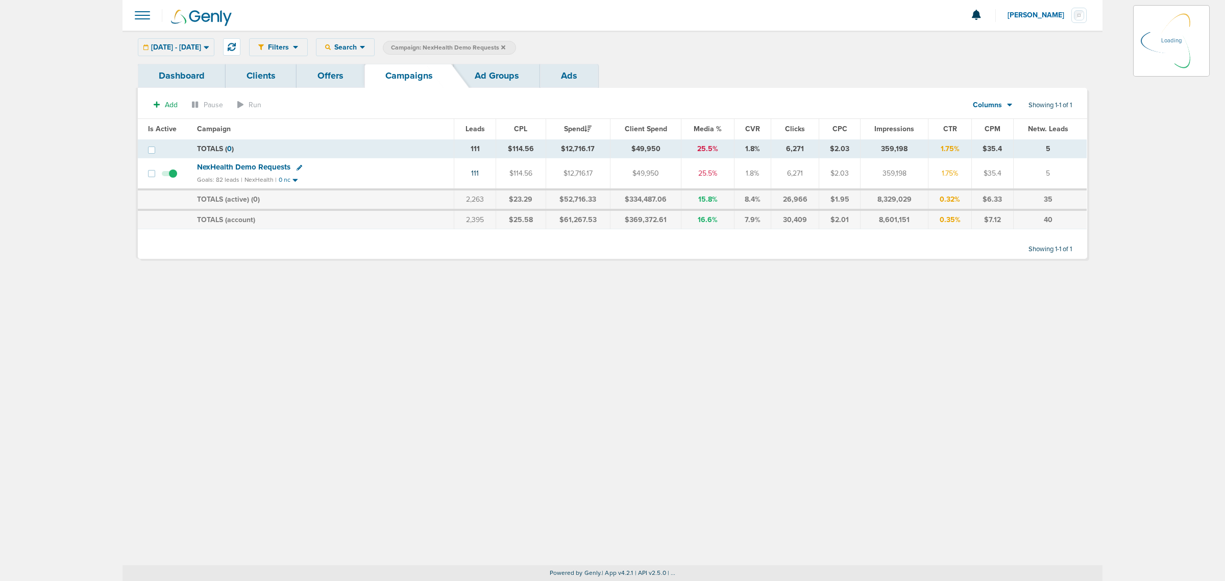
click at [505, 47] on icon at bounding box center [503, 47] width 4 height 4
click at [505, 44] on icon at bounding box center [503, 47] width 4 height 6
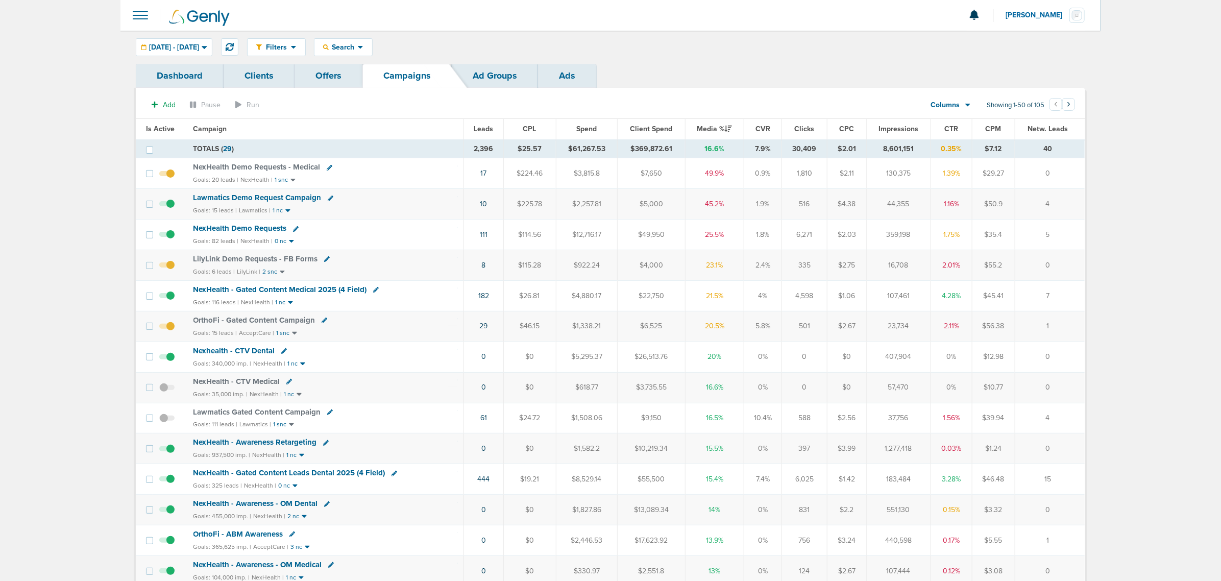
click at [227, 36] on div "Filters Active Only Settings Status Active Inactive Objectives MQL SQL Traffic …" at bounding box center [611, 47] width 980 height 33
click at [199, 44] on span "07.01.2025 - 08.31.2025" at bounding box center [174, 47] width 50 height 7
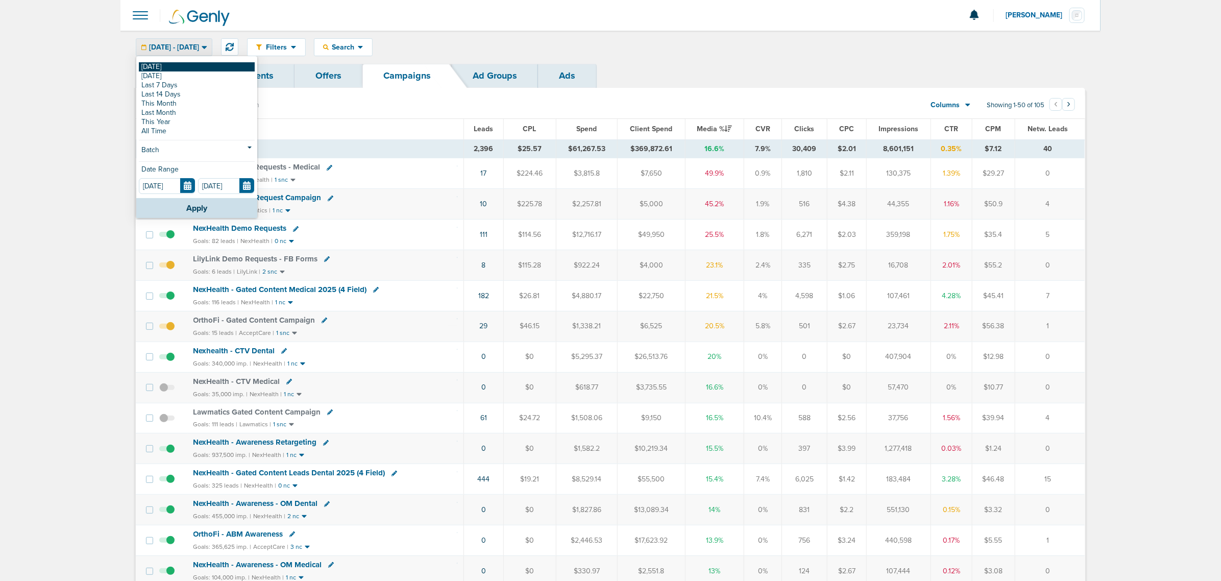
click at [153, 62] on link "[DATE]" at bounding box center [197, 66] width 116 height 9
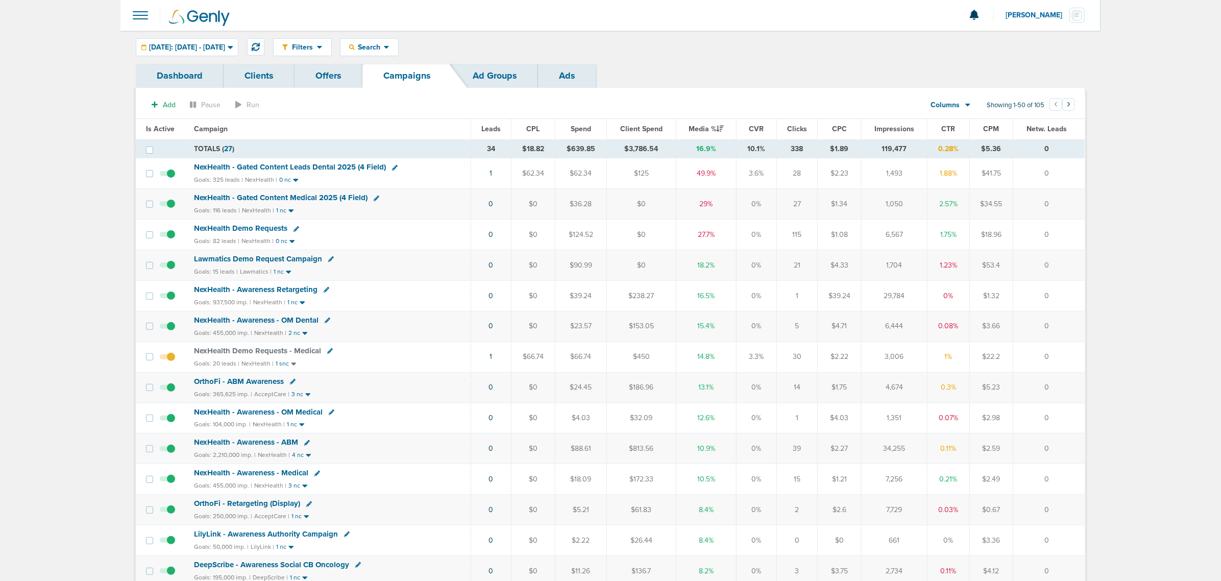
click at [270, 354] on span "NexHealth Demo Requests - Medical" at bounding box center [257, 350] width 127 height 9
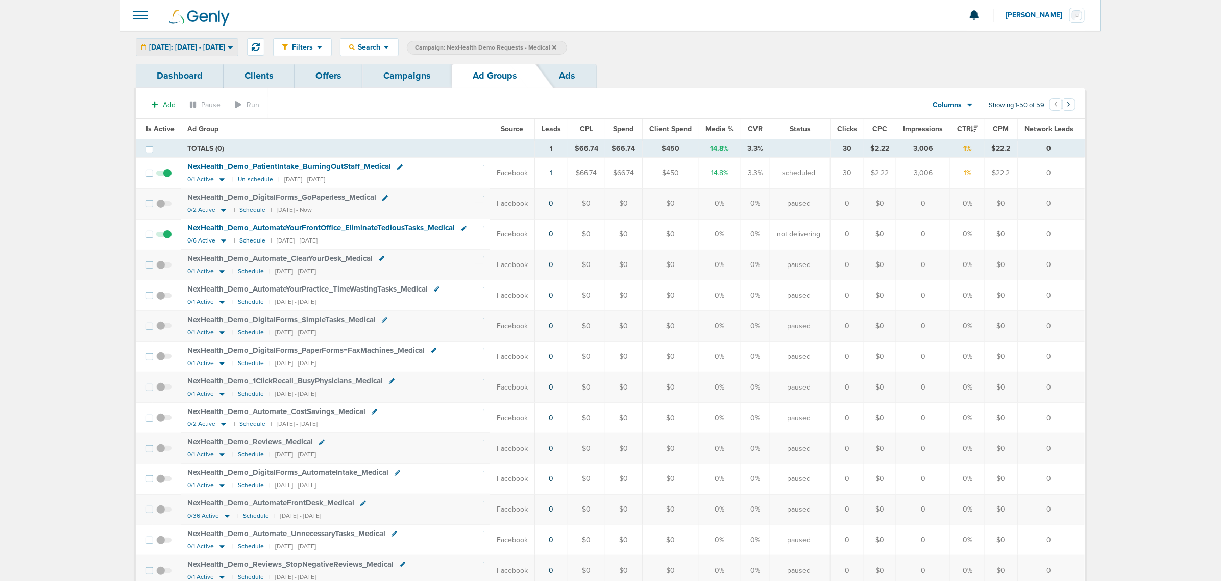
click at [216, 41] on div "[DATE]: [DATE] - [DATE]" at bounding box center [187, 47] width 102 height 17
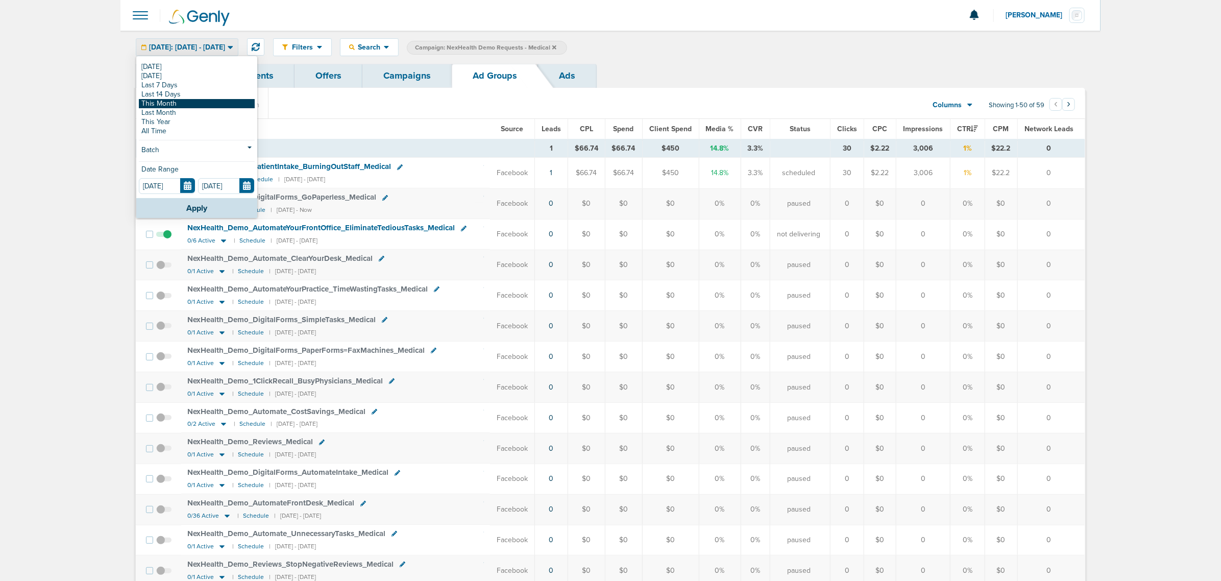
click at [183, 105] on link "This Month" at bounding box center [197, 103] width 116 height 9
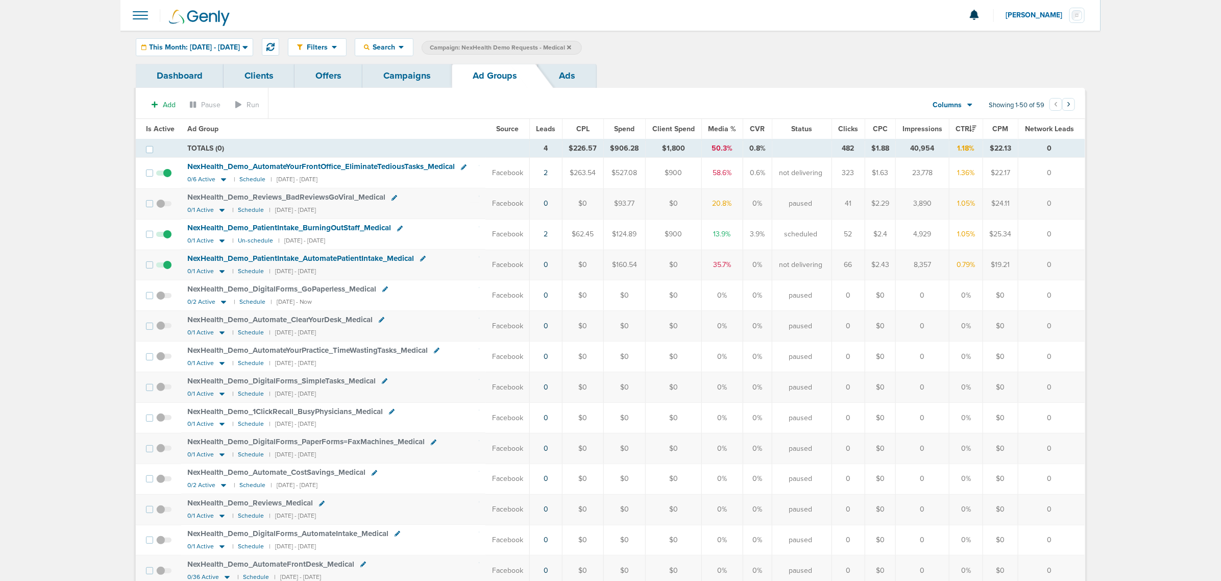
click at [355, 229] on span "NexHealth_ Demo_ PatientIntake_ BurningOutStaff_ Medical" at bounding box center [289, 227] width 204 height 9
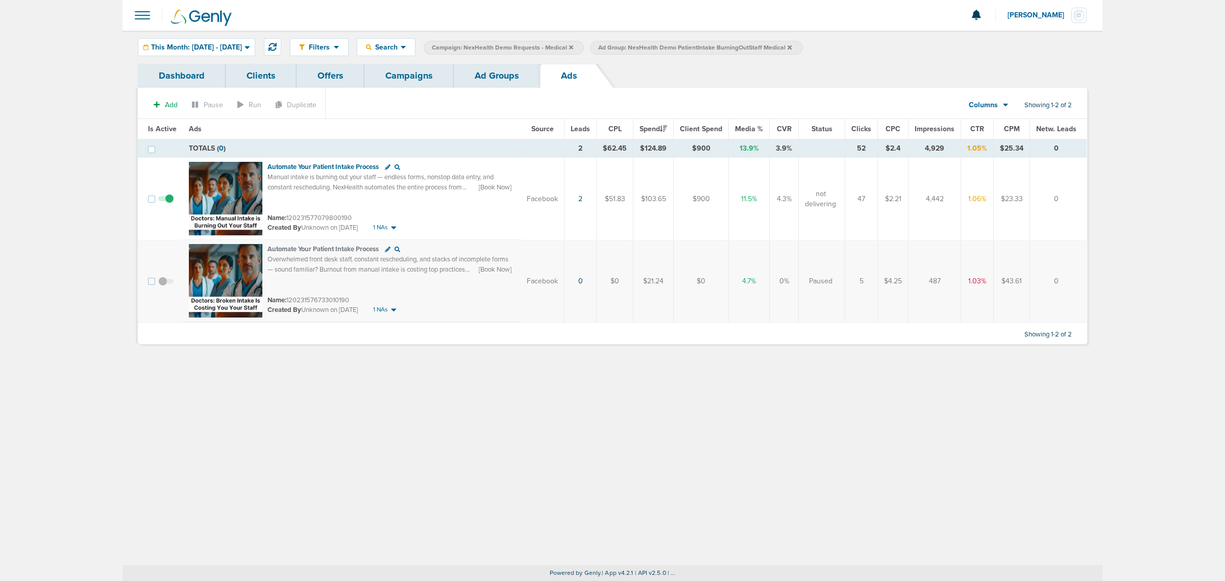
click at [573, 46] on span "Campaign: NexHealth Demo Requests - Medical" at bounding box center [502, 47] width 141 height 9
click at [573, 46] on icon at bounding box center [571, 47] width 4 height 4
click at [625, 46] on icon at bounding box center [623, 47] width 4 height 4
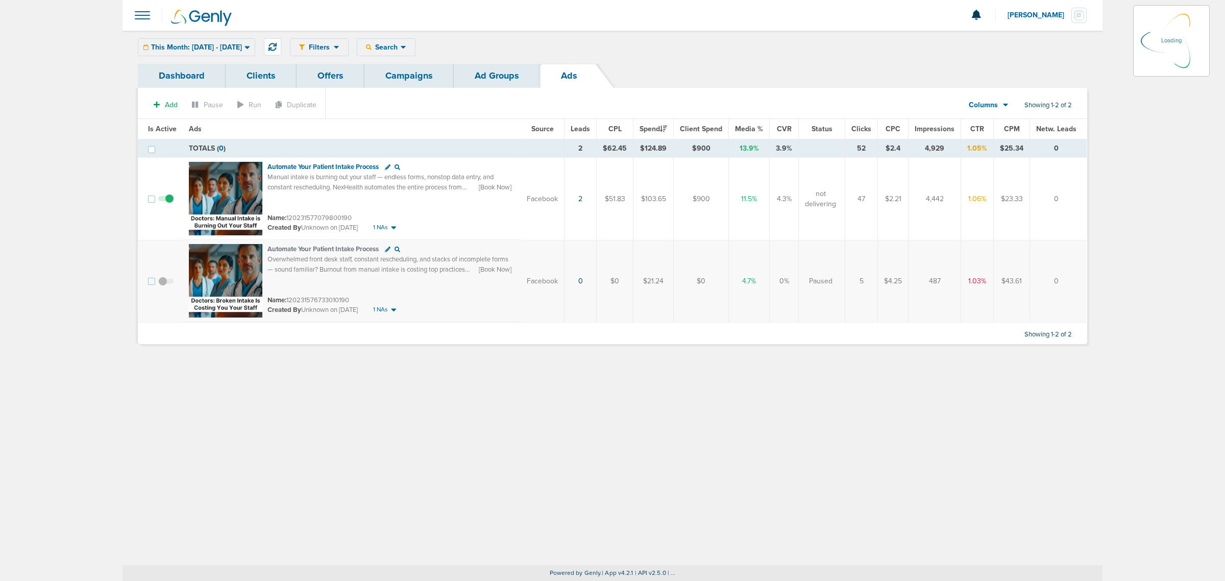
click at [429, 75] on link "Campaigns" at bounding box center [409, 76] width 89 height 24
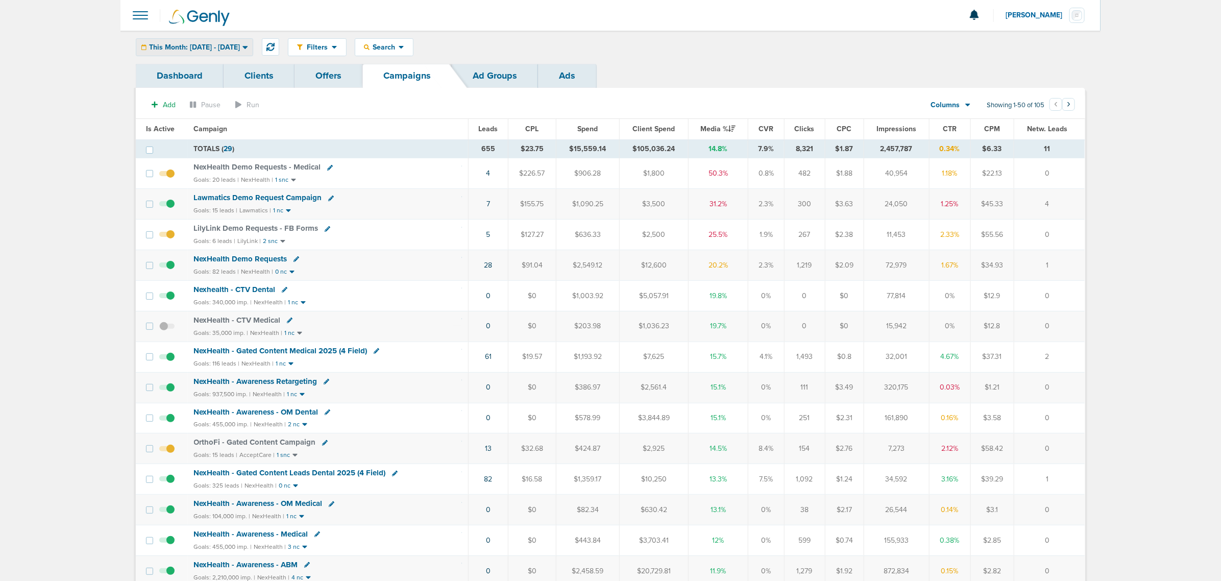
click at [238, 53] on div "This Month: [DATE] - [DATE]" at bounding box center [194, 47] width 116 height 17
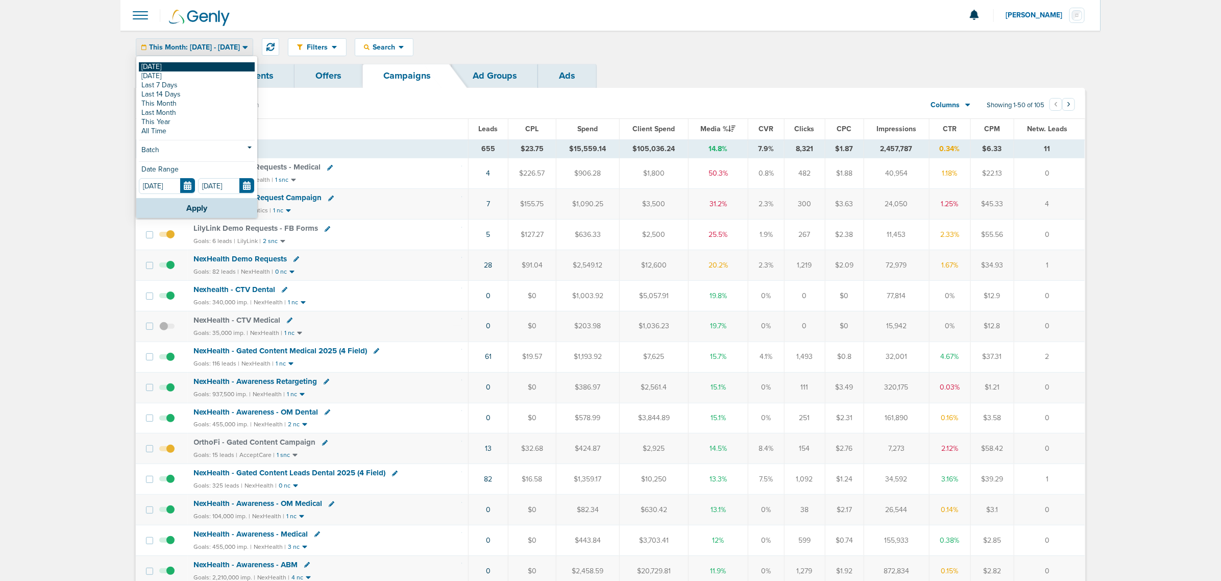
click at [180, 70] on link "[DATE]" at bounding box center [197, 66] width 116 height 9
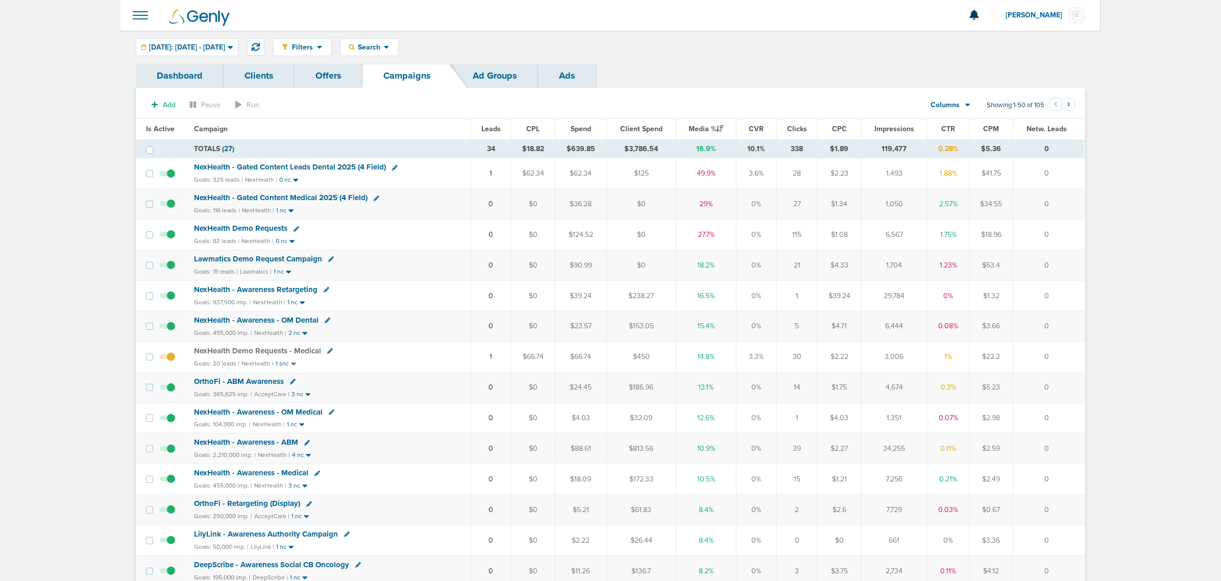
click at [491, 127] on span "Leads" at bounding box center [490, 129] width 19 height 9
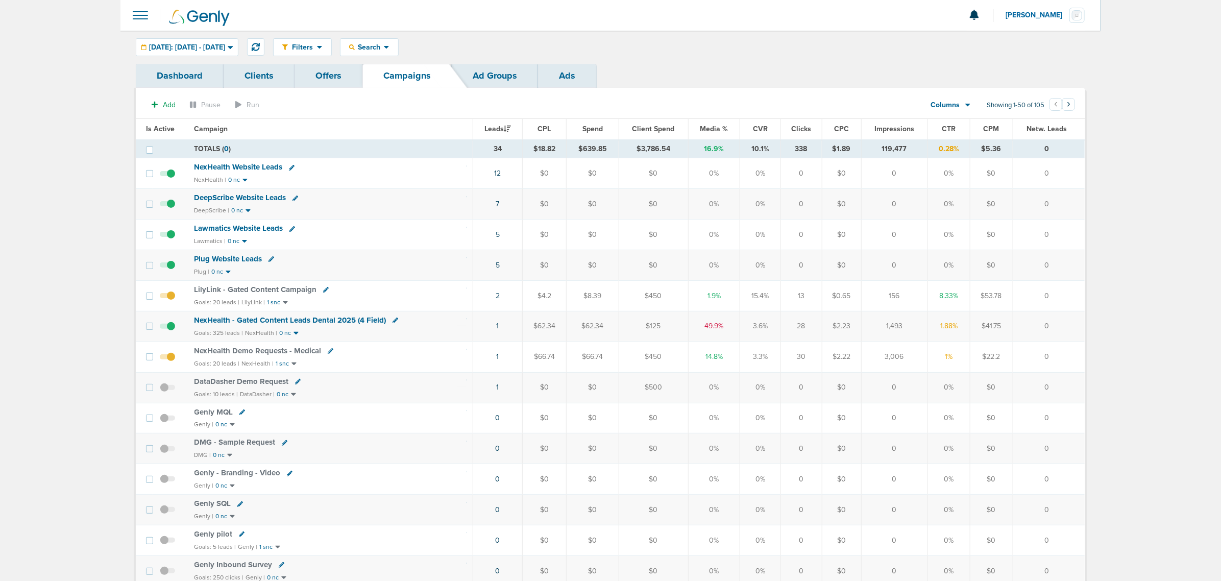
click at [714, 130] on span "Media %" at bounding box center [715, 129] width 28 height 9
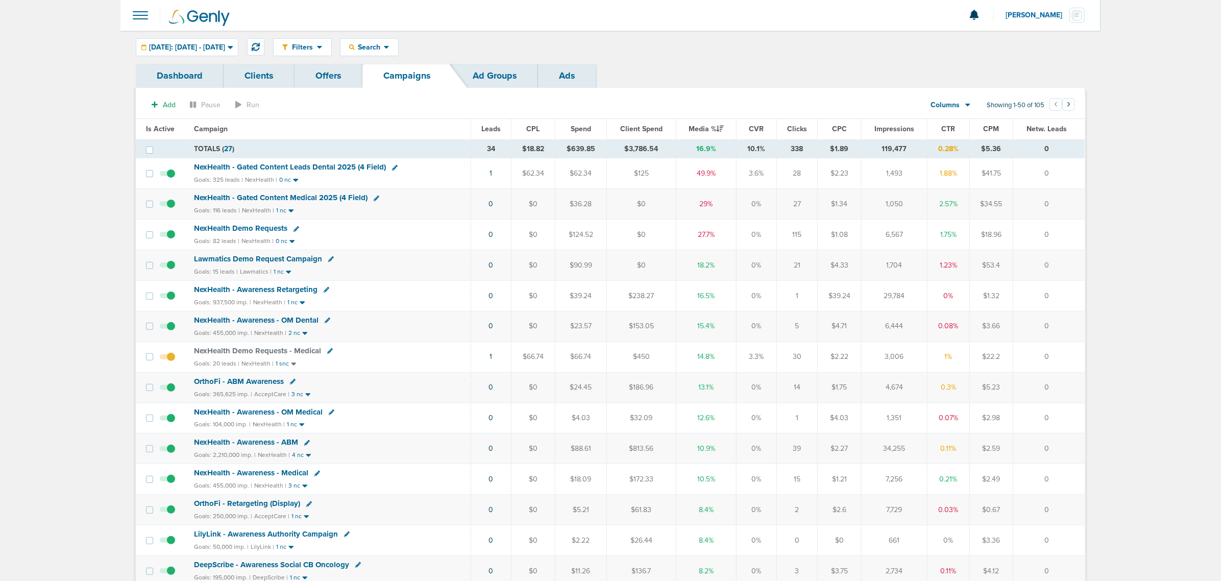
click at [338, 80] on link "Offers" at bounding box center [329, 76] width 68 height 24
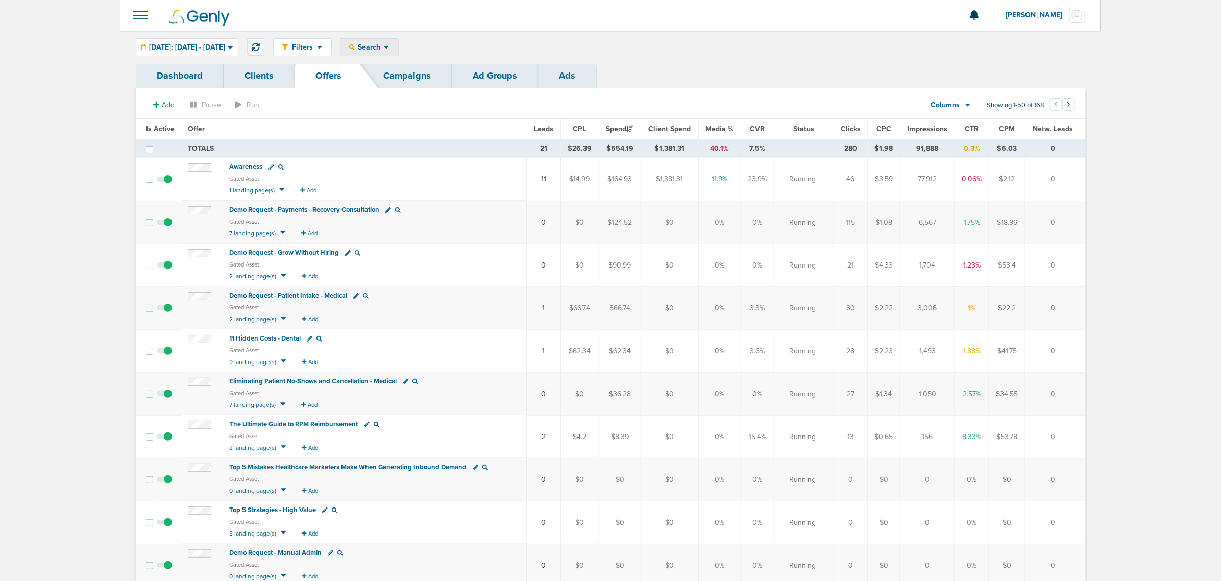
click at [397, 40] on div "Search" at bounding box center [370, 47] width 58 height 17
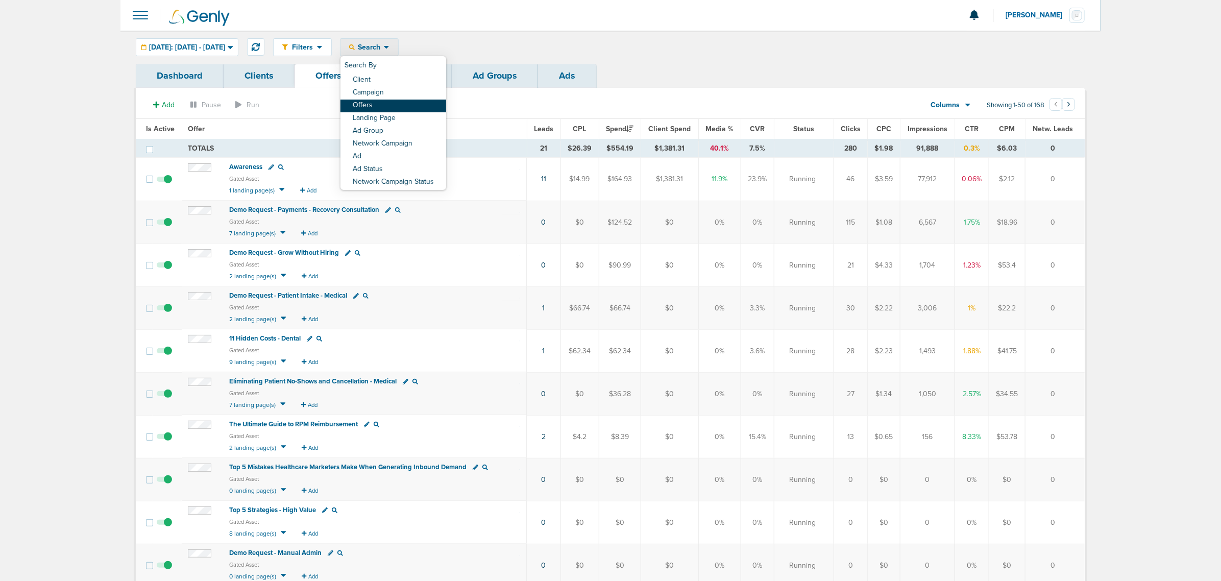
click at [407, 106] on link "Offers" at bounding box center [394, 106] width 106 height 13
select select "offerName"
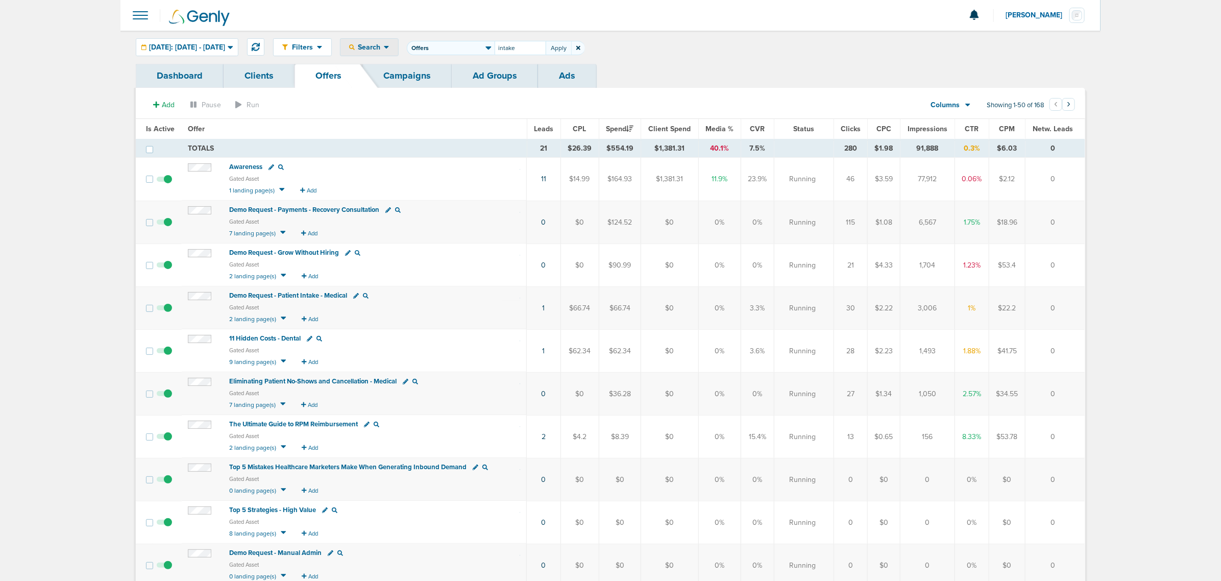
type input "intake"
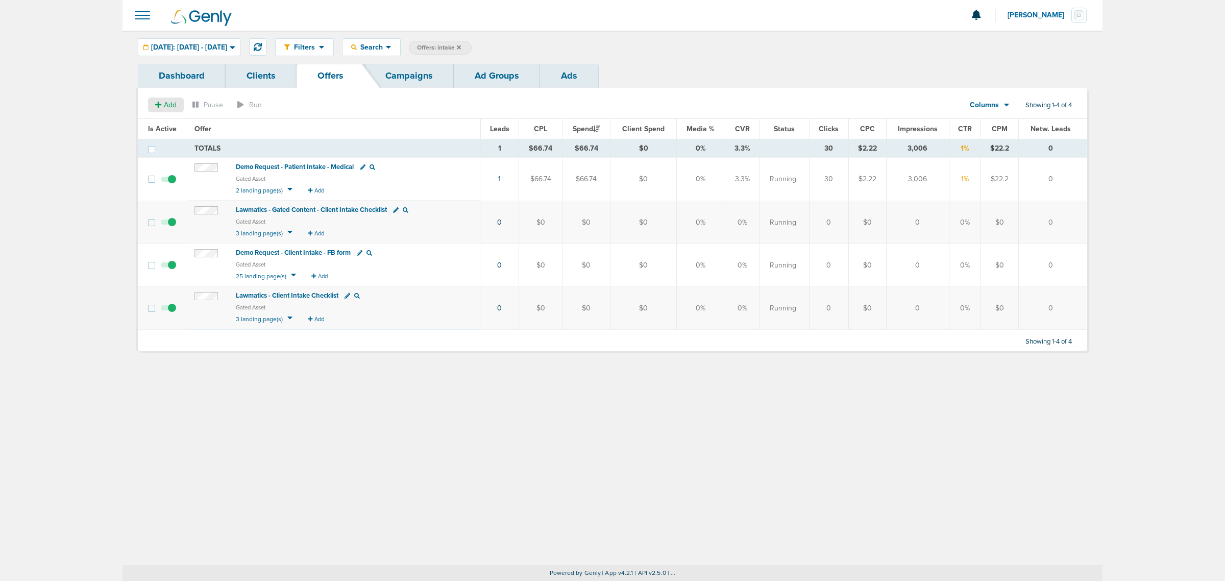
click at [167, 100] on div "Add" at bounding box center [166, 105] width 36 height 15
click at [179, 124] on div "Offer Landing page" at bounding box center [176, 131] width 57 height 31
click at [162, 102] on span "Add" at bounding box center [165, 105] width 21 height 9
click at [159, 124] on span "Offer" at bounding box center [162, 124] width 16 height 9
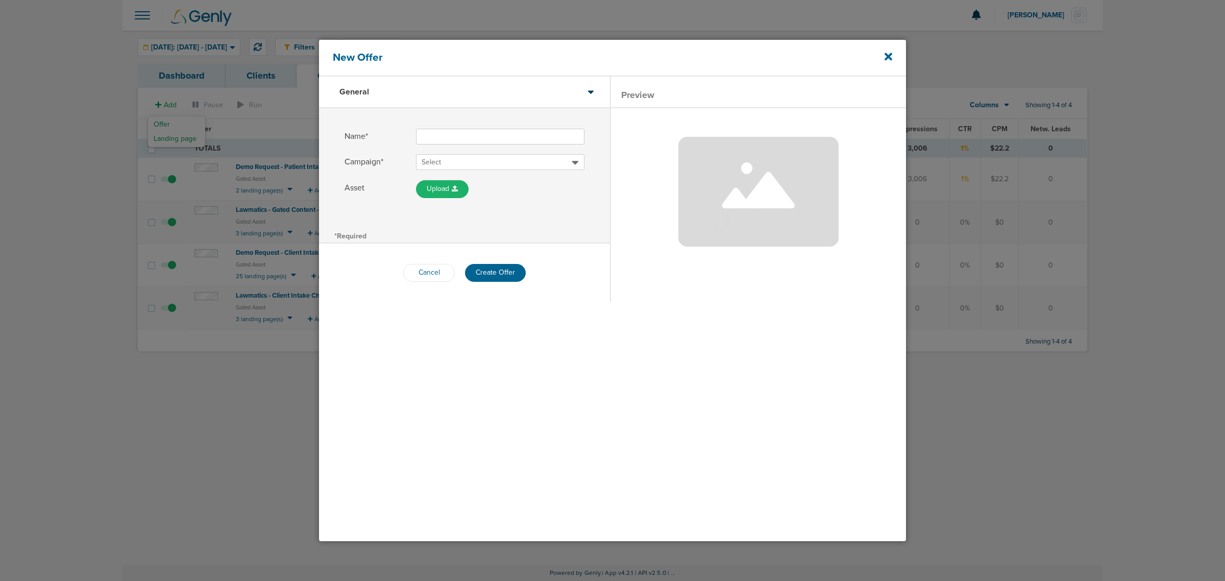
click at [464, 136] on input "Name*" at bounding box center [500, 137] width 168 height 16
type input "Demo Request - Patient Intake - Dental"
click at [460, 161] on span "Select" at bounding box center [497, 162] width 150 height 10
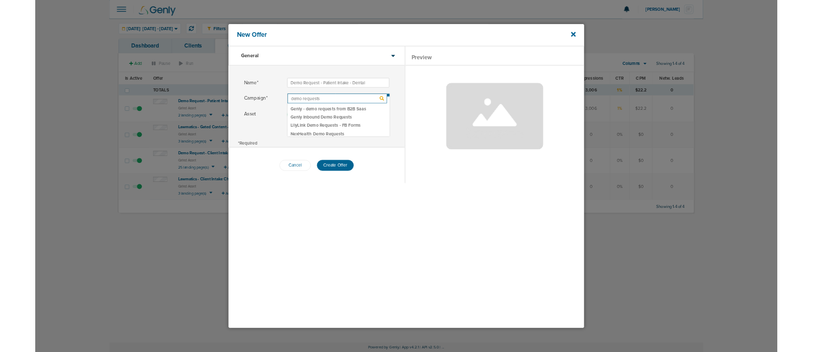
scroll to position [55, 0]
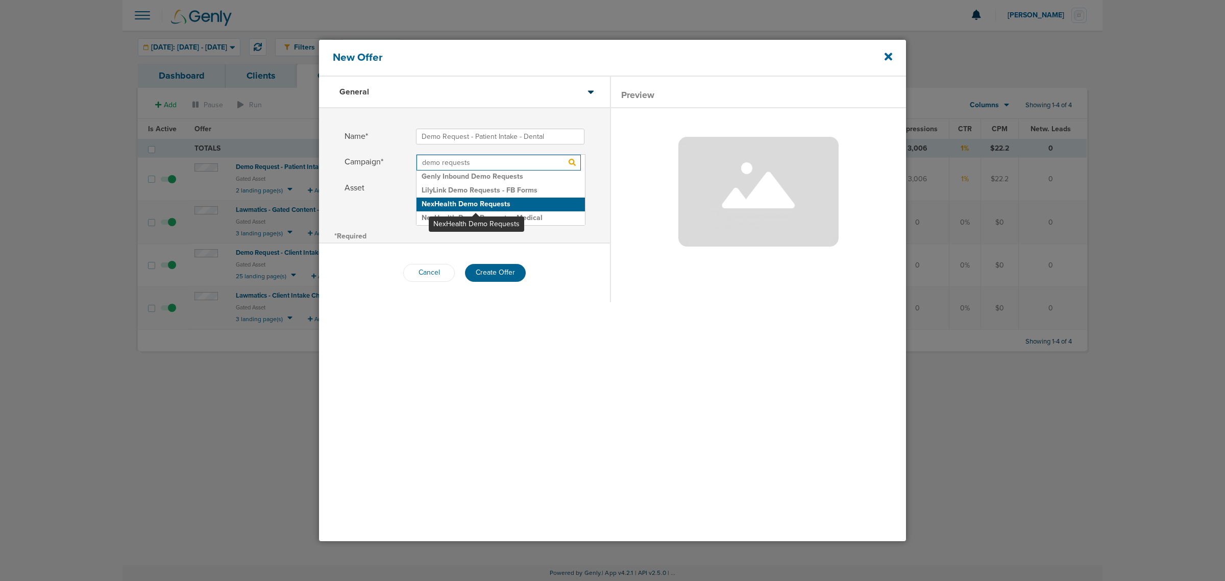
type input "demo requests"
click at [476, 204] on h2 "NexHealth Demo Requests" at bounding box center [501, 205] width 168 height 14
click at [541, 244] on div "Cancel Create Offer" at bounding box center [464, 273] width 291 height 59
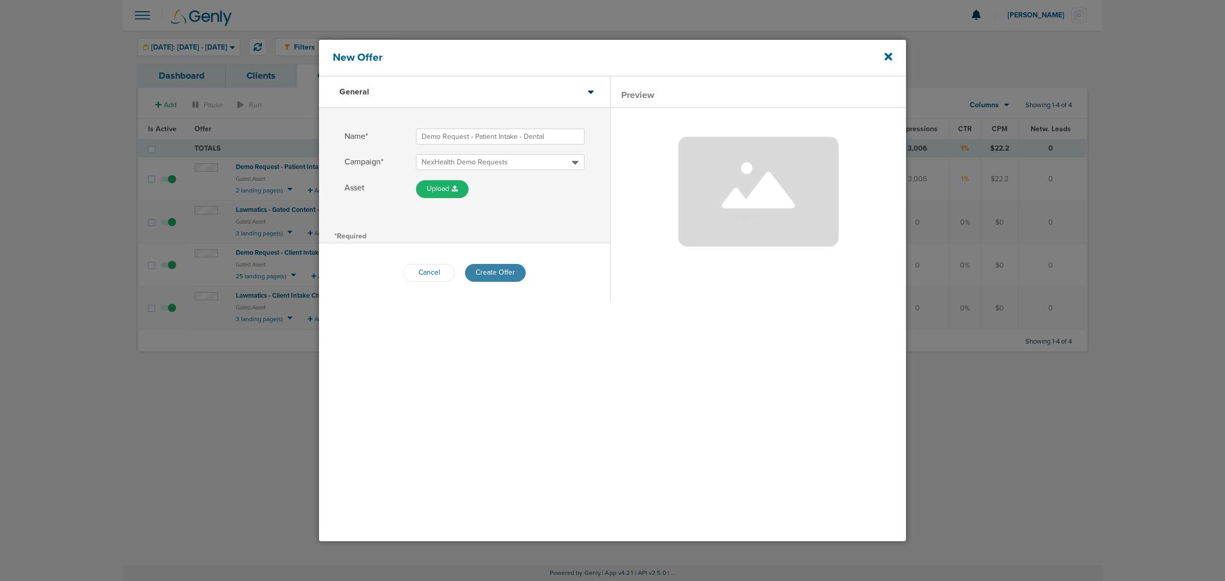
click at [496, 269] on button "Create Offer" at bounding box center [495, 273] width 61 height 18
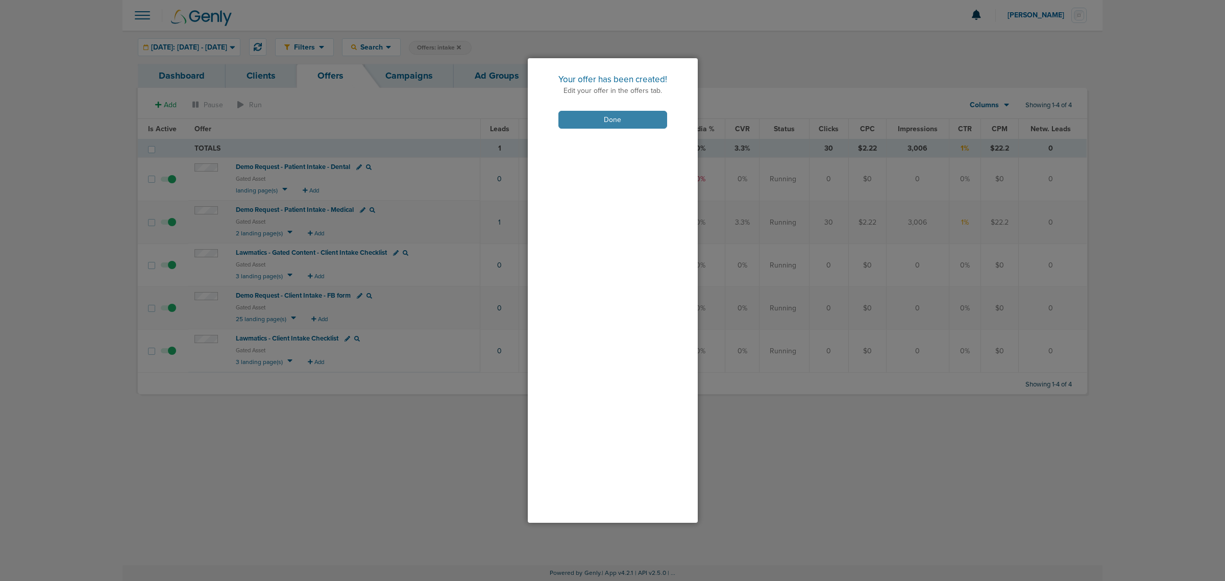
click at [572, 118] on button "Done" at bounding box center [613, 120] width 109 height 18
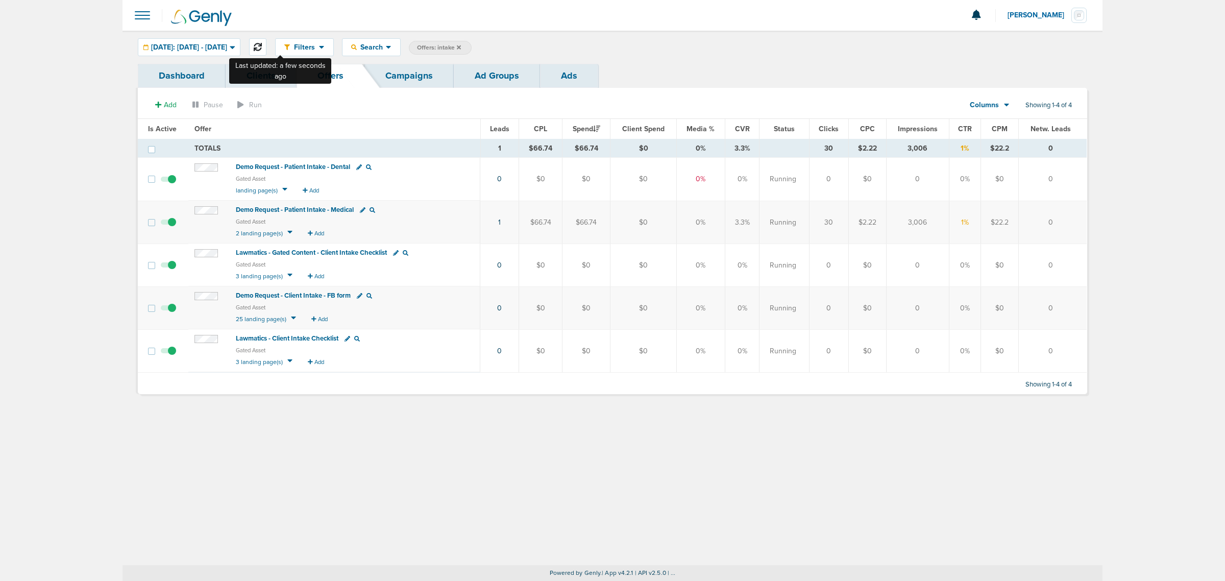
click at [267, 42] on button at bounding box center [257, 46] width 17 height 17
click at [324, 297] on span "Demo Request - Patient Intake - Dental" at bounding box center [293, 296] width 114 height 8
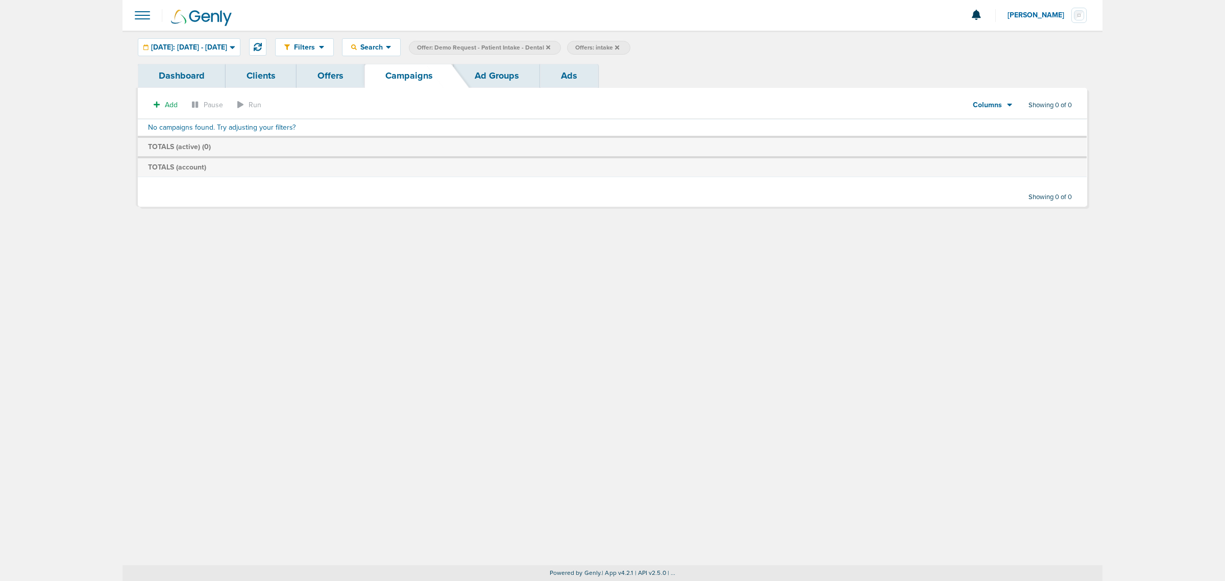
click at [550, 49] on icon at bounding box center [548, 47] width 4 height 6
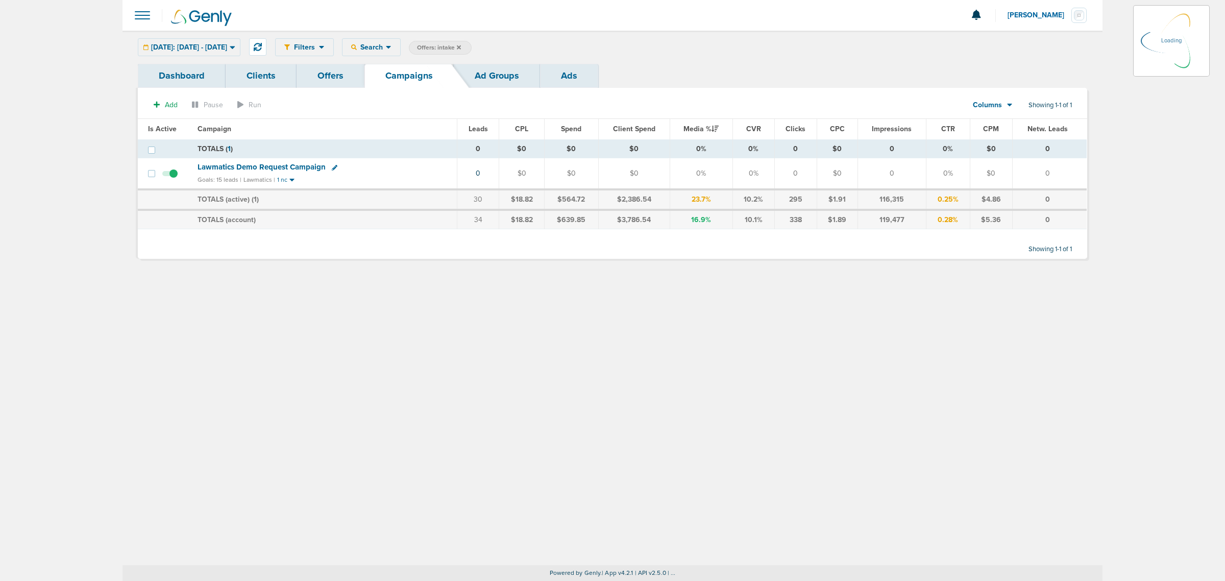
click at [461, 46] on icon at bounding box center [459, 47] width 4 height 4
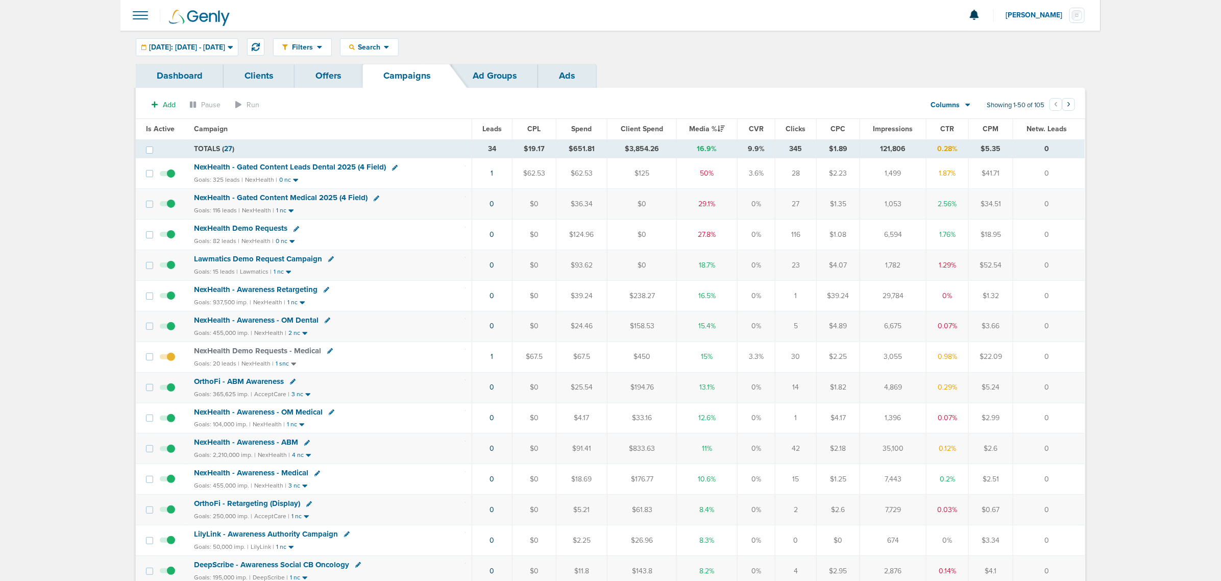
click at [317, 198] on span "NexHealth - Gated Content Medical 2025 (4 Field)" at bounding box center [281, 197] width 174 height 9
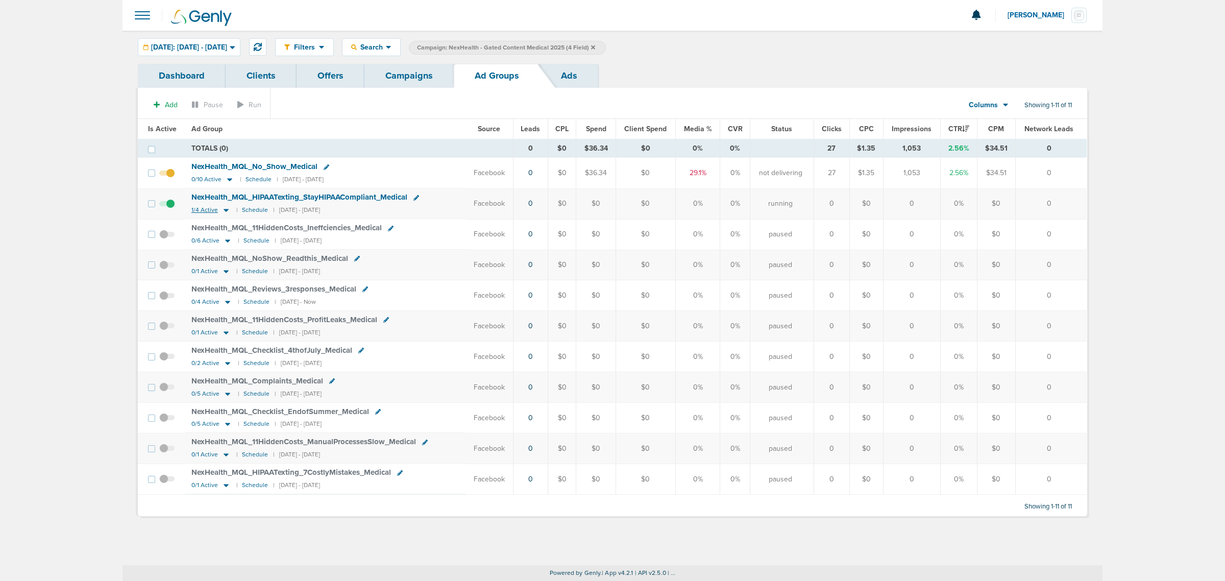
click at [224, 210] on icon at bounding box center [226, 210] width 5 height 3
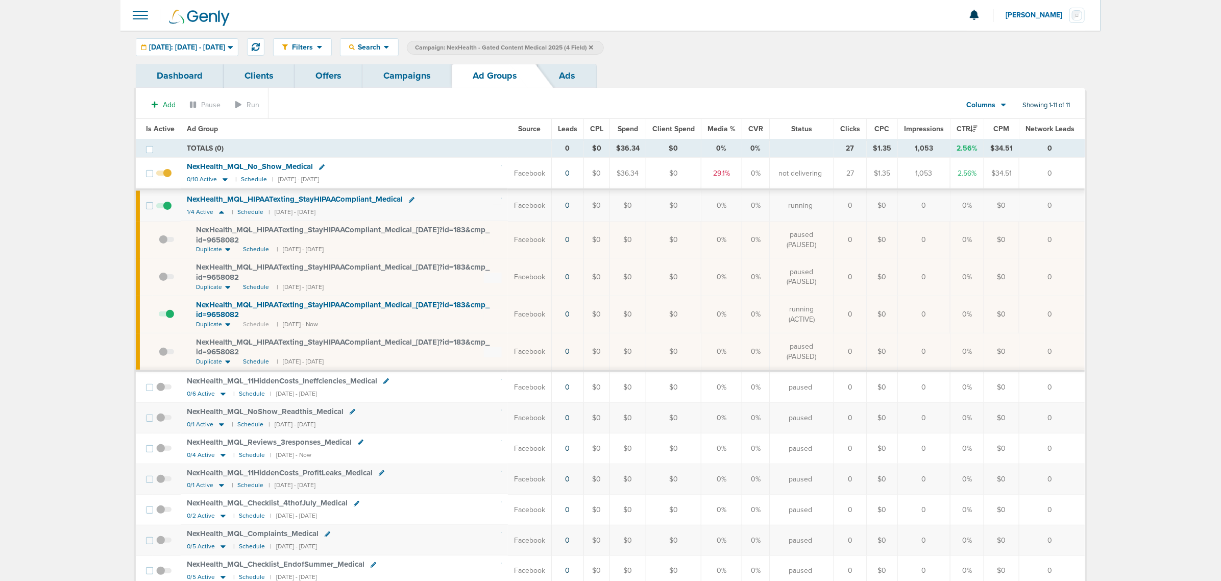
click at [407, 87] on link "Campaigns" at bounding box center [407, 76] width 89 height 24
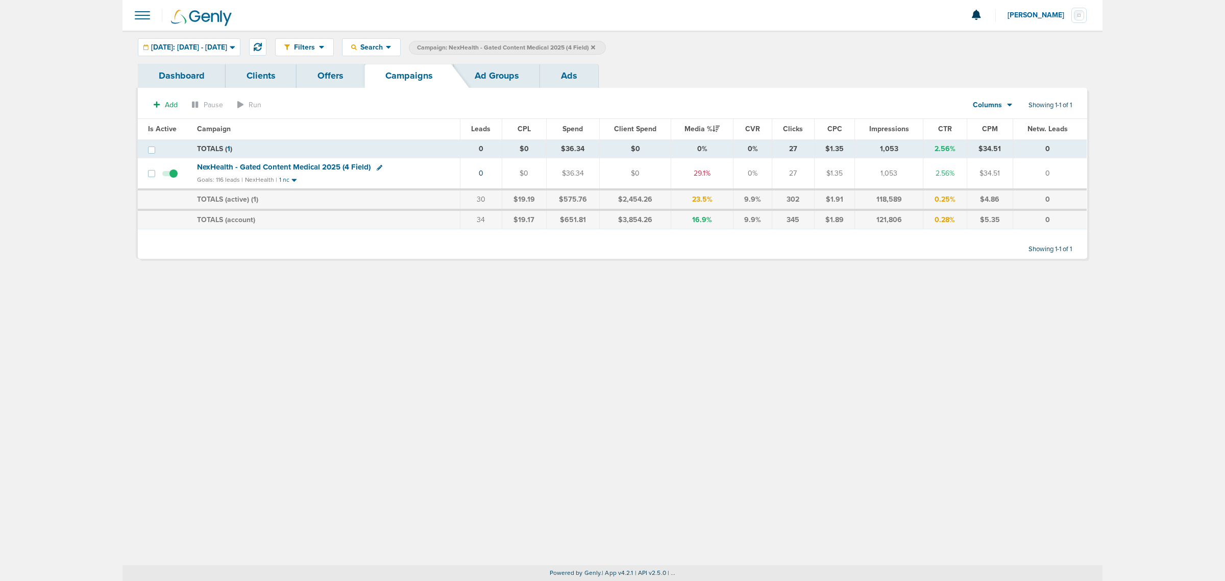
click at [595, 45] on icon at bounding box center [593, 47] width 4 height 6
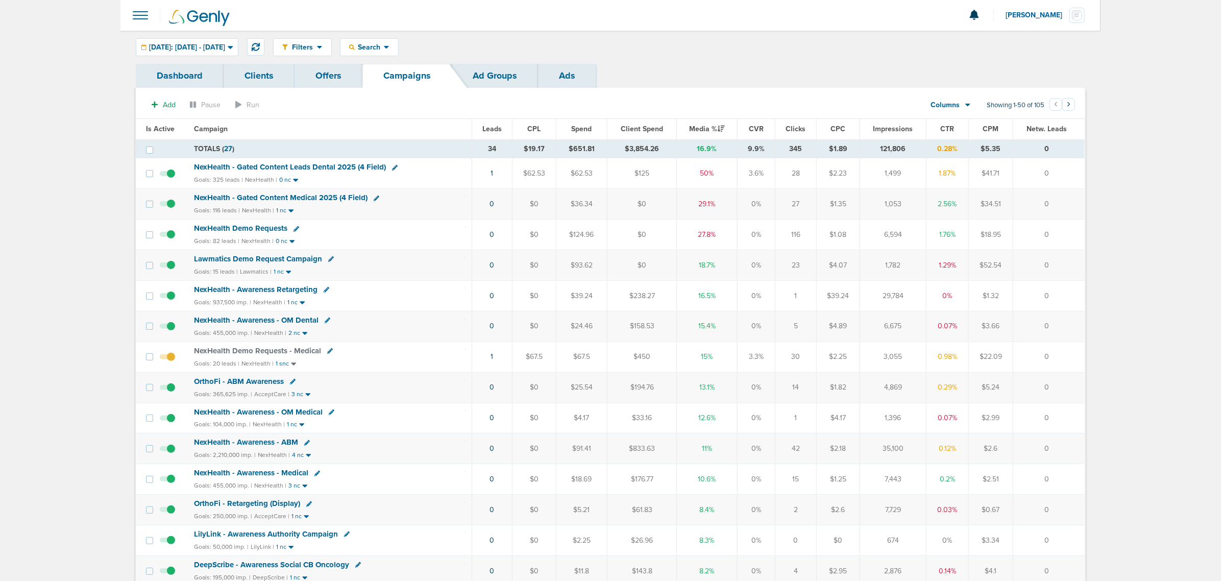
click at [311, 163] on span "NexHealth - Gated Content Leads Dental 2025 (4 Field)" at bounding box center [290, 166] width 192 height 9
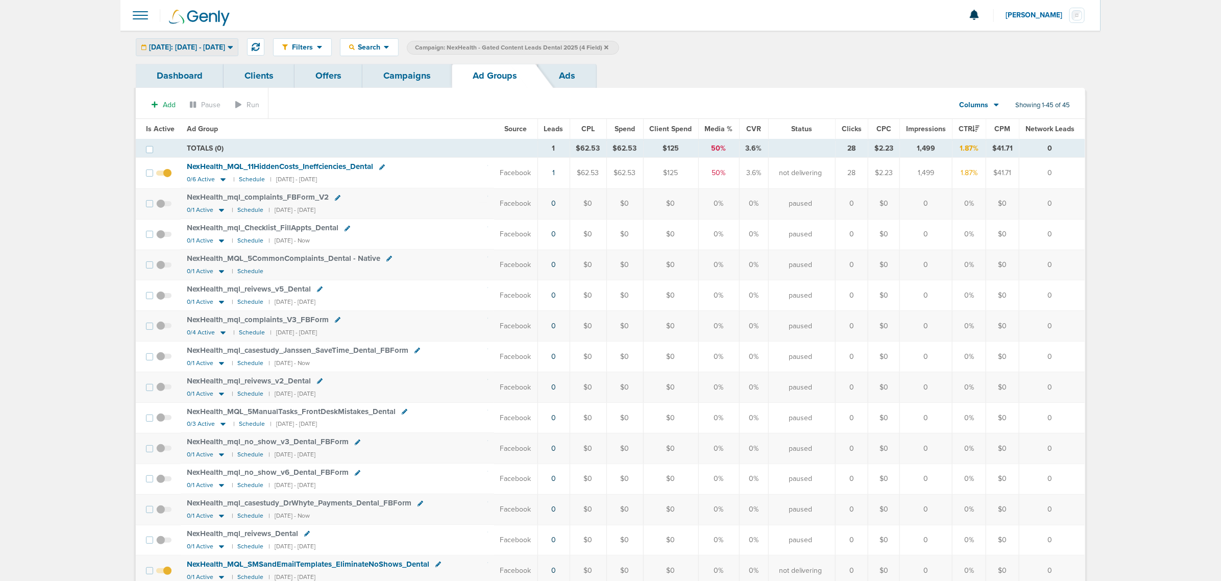
click at [215, 44] on span "[DATE]: [DATE] - [DATE]" at bounding box center [187, 47] width 76 height 7
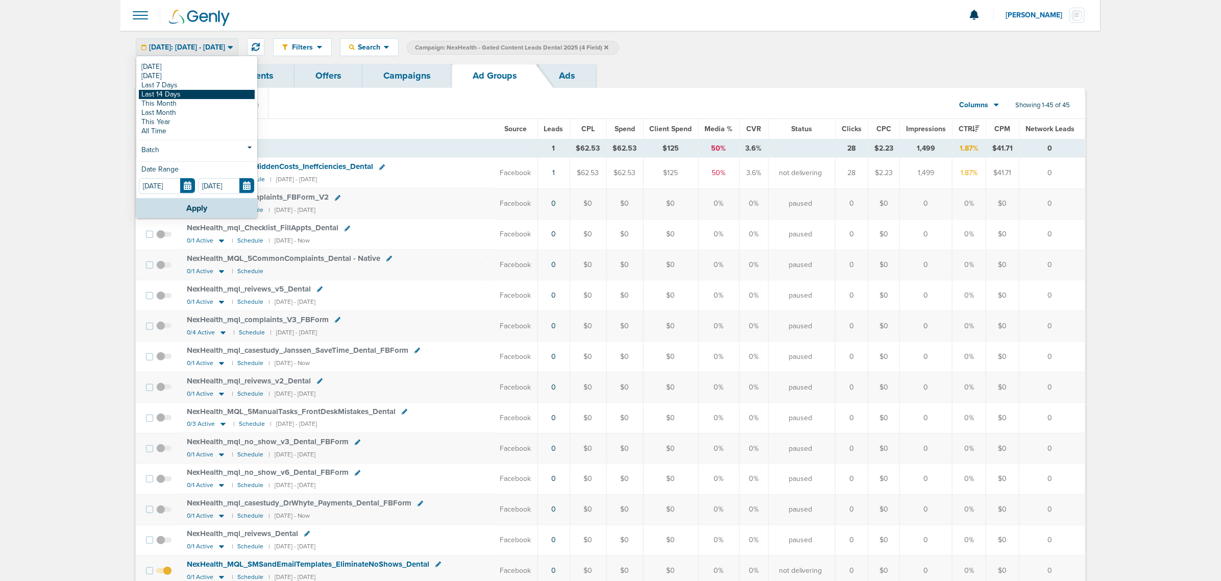
click at [179, 94] on link "Last 14 Days" at bounding box center [197, 94] width 116 height 9
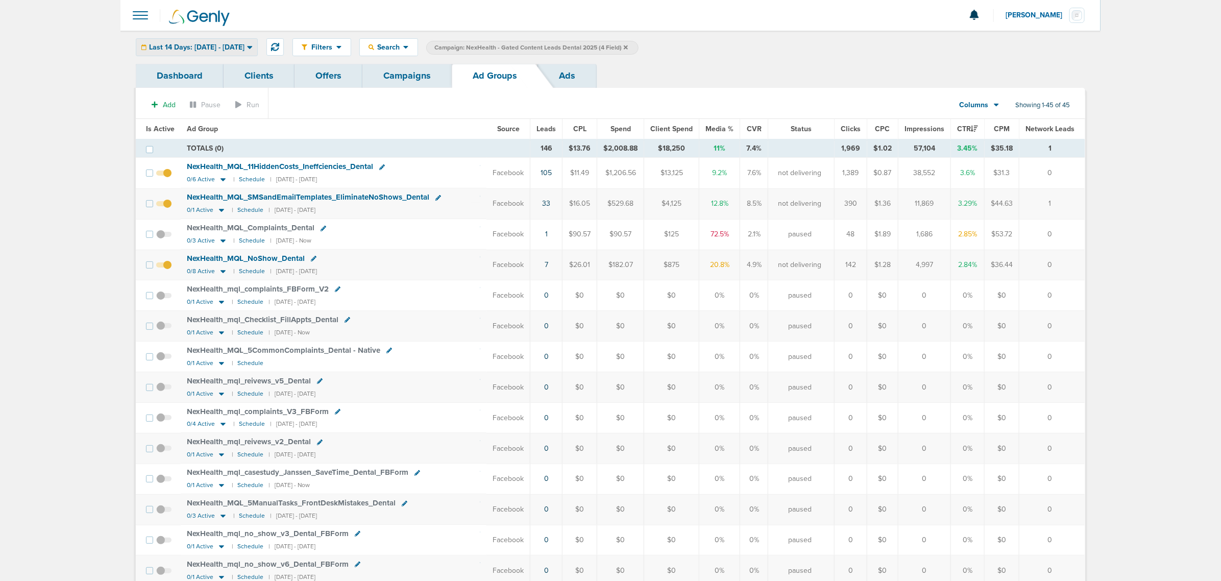
click at [257, 42] on div "Last 14 Days: [DATE] - [DATE]" at bounding box center [196, 47] width 121 height 17
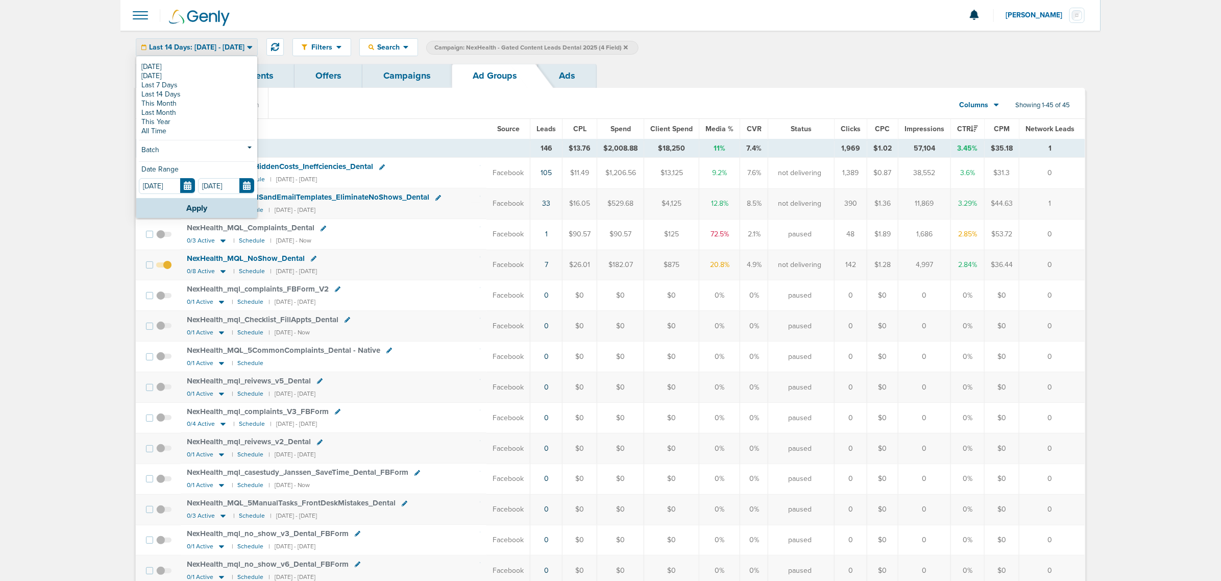
click at [443, 83] on link "Campaigns" at bounding box center [407, 76] width 89 height 24
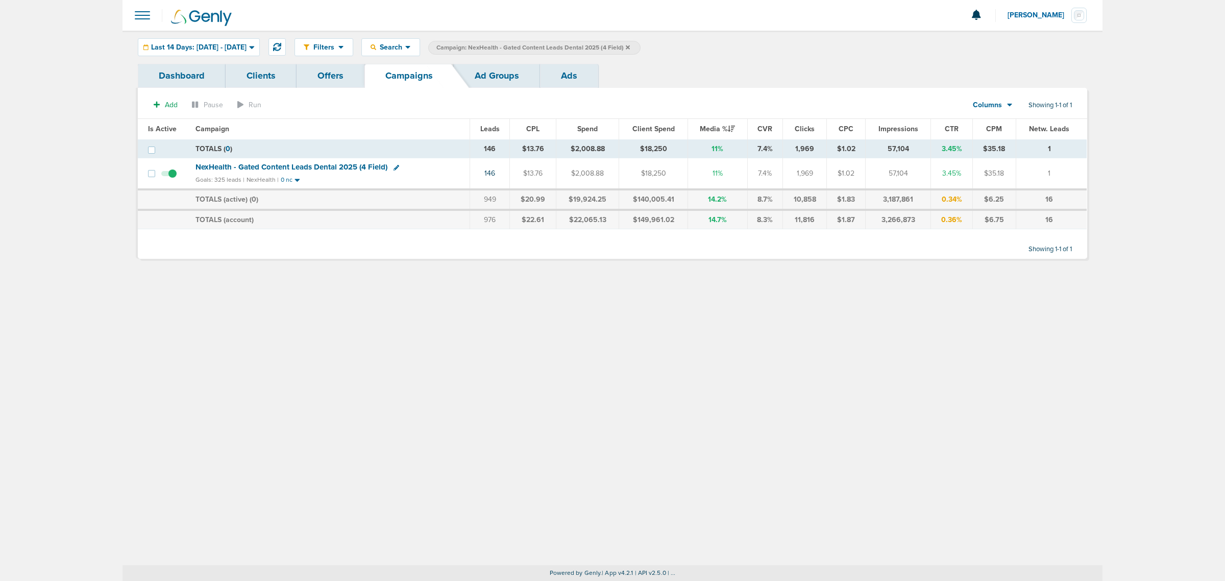
click at [630, 44] on icon at bounding box center [628, 47] width 4 height 6
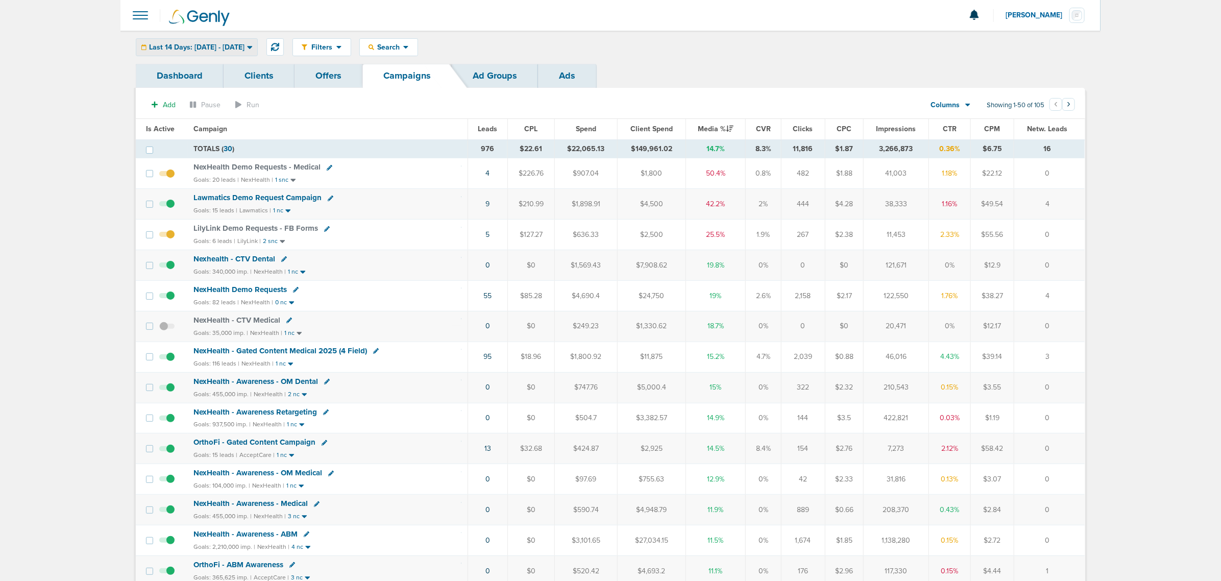
click at [257, 51] on div "Last 14 Days: [DATE] - [DATE]" at bounding box center [196, 47] width 121 height 17
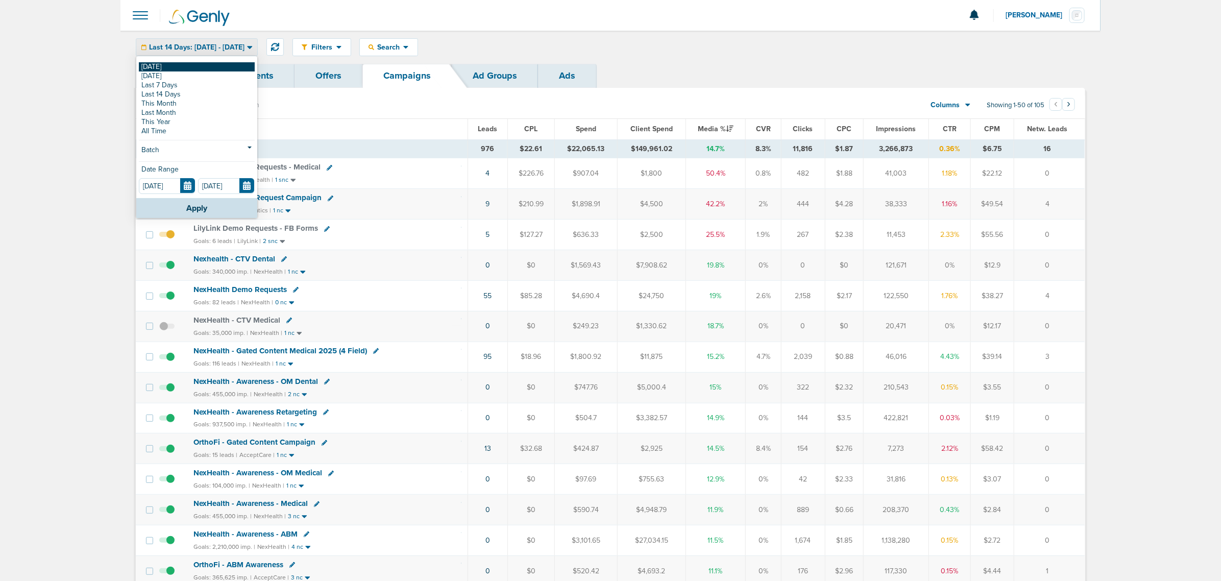
click at [177, 65] on link "[DATE]" at bounding box center [197, 66] width 116 height 9
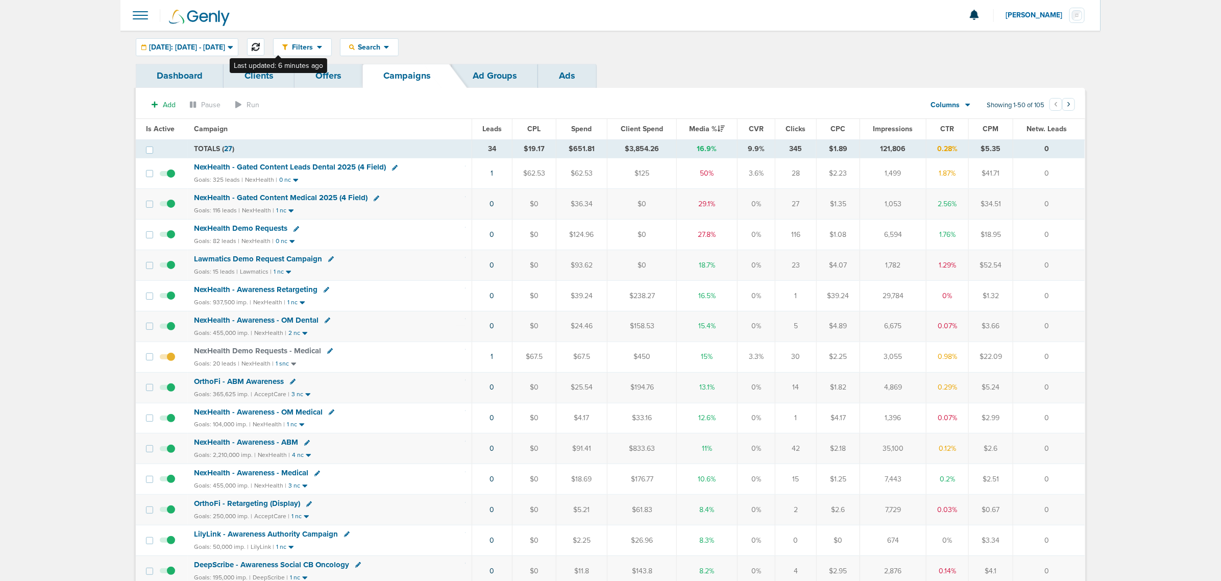
click at [260, 45] on icon at bounding box center [256, 47] width 8 height 8
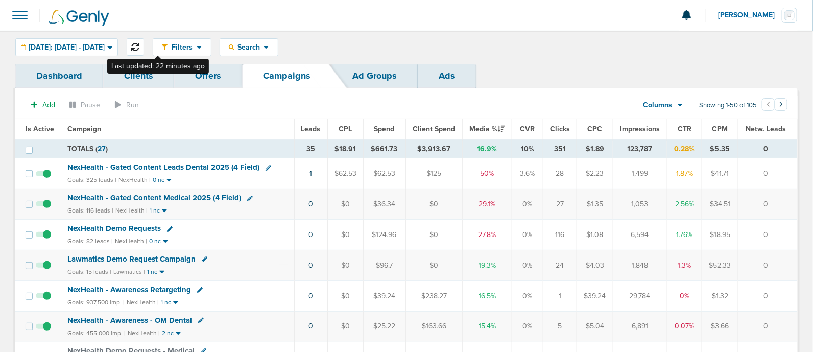
click at [139, 44] on icon at bounding box center [135, 47] width 8 height 8
click at [177, 191] on td "NexHealth - Gated Content Medical 2025 (4 Field) Goals: 116 leads | NexHealth |…" at bounding box center [177, 204] width 232 height 31
click at [187, 195] on span "NexHealth - Gated Content Medical 2025 (4 Field)" at bounding box center [154, 197] width 174 height 9
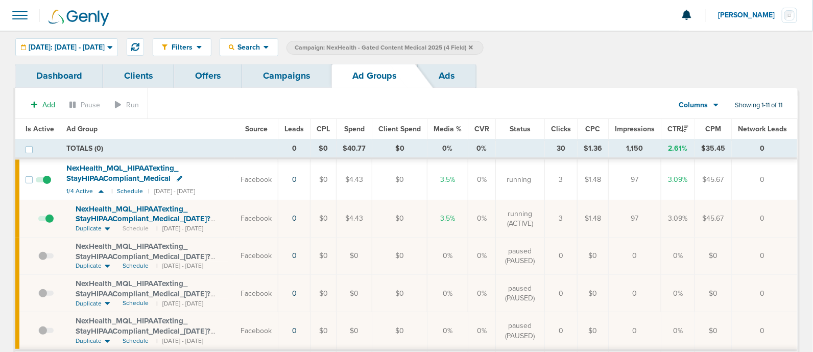
click at [278, 83] on link "Campaigns" at bounding box center [286, 76] width 89 height 24
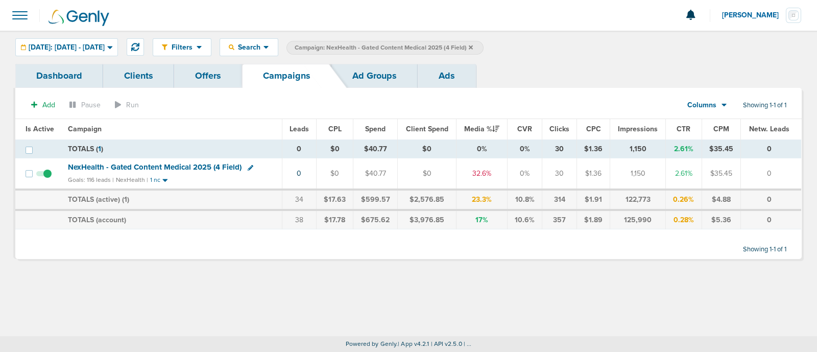
click at [473, 45] on icon at bounding box center [471, 47] width 4 height 4
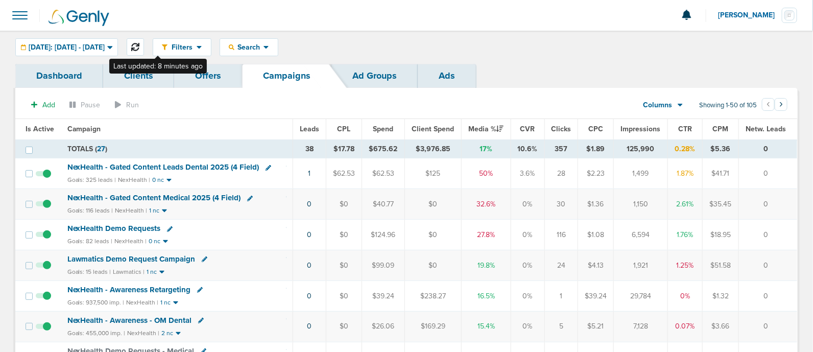
click at [139, 44] on icon at bounding box center [135, 47] width 8 height 8
click at [144, 54] on button at bounding box center [135, 46] width 17 height 17
click at [180, 195] on span "NexHealth - Gated Content Medical 2025 (4 Field)" at bounding box center [154, 197] width 174 height 9
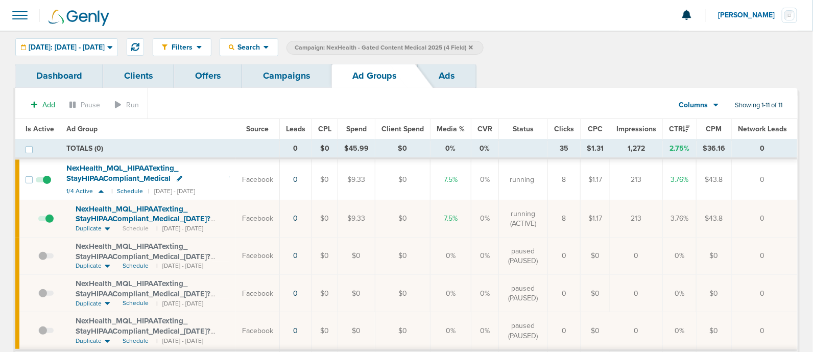
click at [289, 78] on link "Campaigns" at bounding box center [286, 76] width 89 height 24
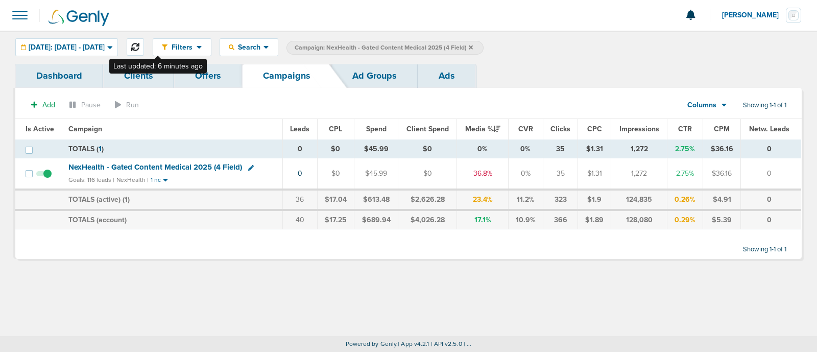
click at [139, 49] on icon at bounding box center [135, 47] width 8 height 8
click at [473, 46] on icon at bounding box center [471, 47] width 4 height 4
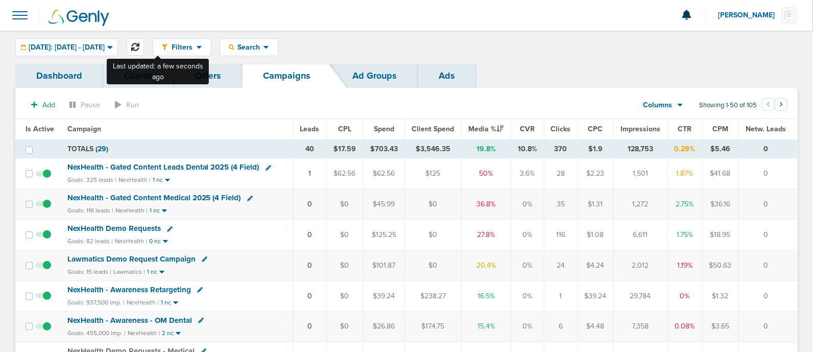
click at [139, 47] on icon at bounding box center [135, 47] width 8 height 8
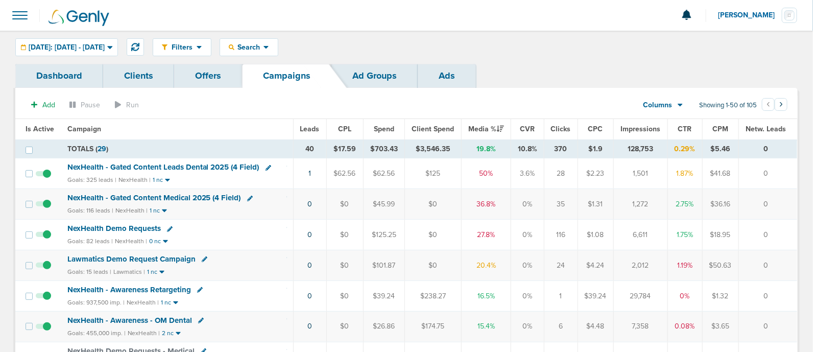
click at [178, 197] on span "NexHealth - Gated Content Medical 2025 (4 Field)" at bounding box center [154, 197] width 174 height 9
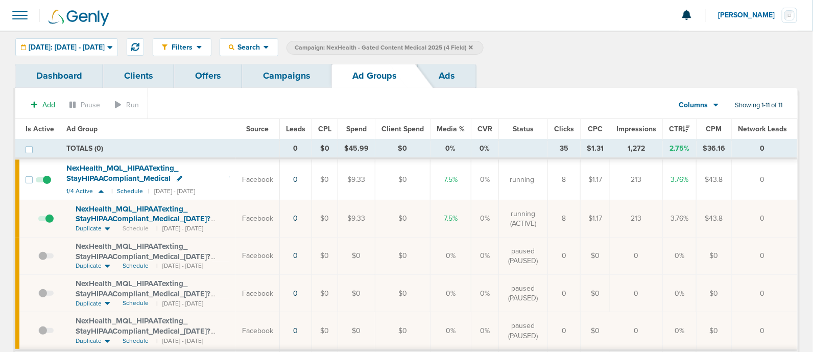
drag, startPoint x: 768, startPoint y: 214, endPoint x: 333, endPoint y: 219, distance: 435.6
click at [333, 219] on tr "NexHealth_ MQL_ HIPAATexting_ StayHIPAACompliant_ Medical_ 08.11.25?id=183&cmp_…" at bounding box center [406, 218] width 782 height 37
click at [419, 204] on td "$0" at bounding box center [402, 218] width 55 height 37
click at [273, 73] on link "Campaigns" at bounding box center [286, 76] width 89 height 24
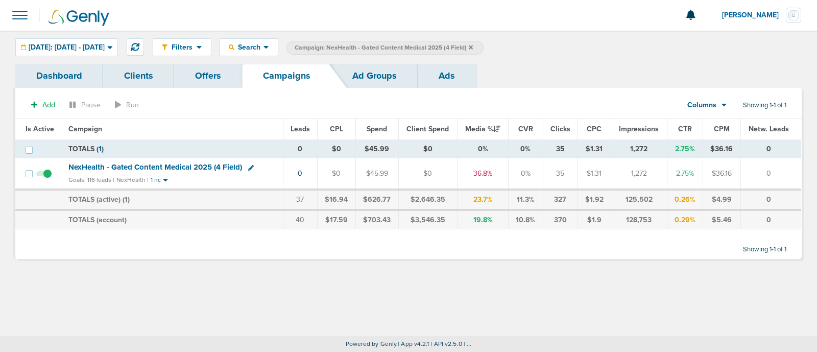
click at [473, 45] on icon at bounding box center [471, 47] width 4 height 4
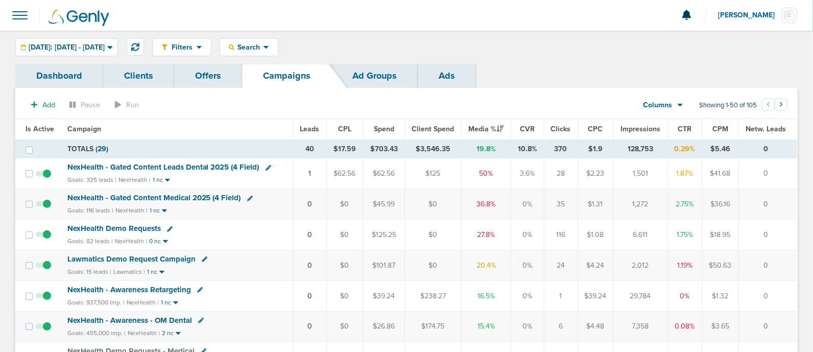
click at [208, 165] on span "NexHealth - Gated Content Leads Dental 2025 (4 Field)" at bounding box center [163, 166] width 192 height 9
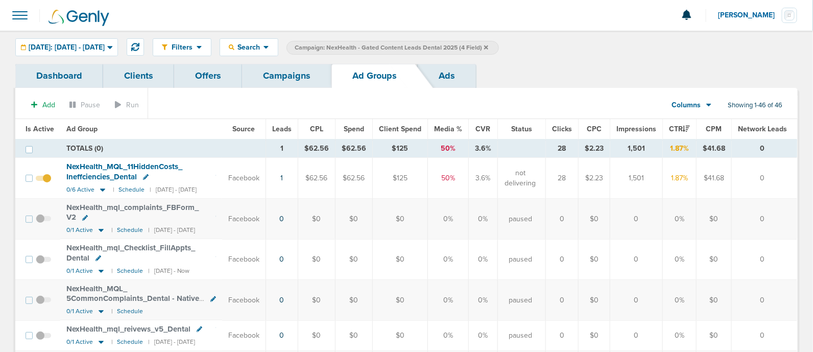
click at [30, 129] on span "Is Active" at bounding box center [40, 129] width 29 height 9
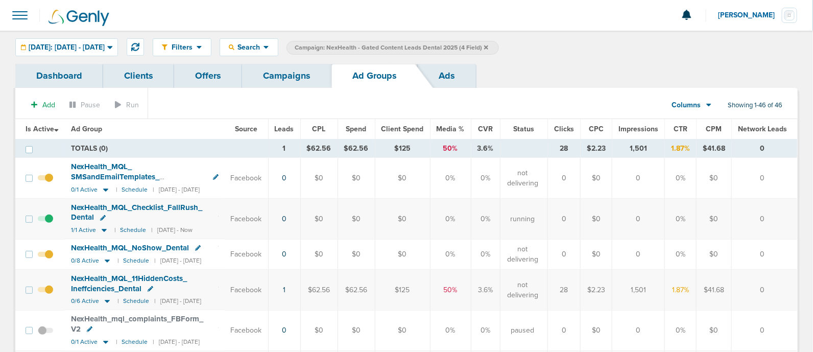
click at [288, 76] on link "Campaigns" at bounding box center [286, 76] width 89 height 24
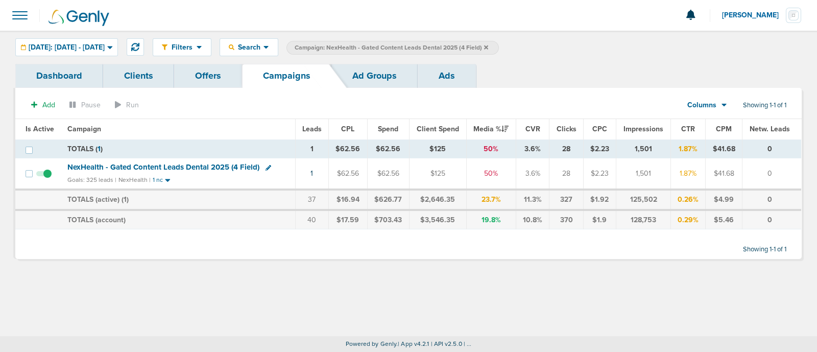
click at [488, 46] on span "Campaign: NexHealth - Gated Content Leads Dental 2025 (4 Field)" at bounding box center [392, 47] width 194 height 9
click at [488, 46] on icon at bounding box center [486, 47] width 4 height 4
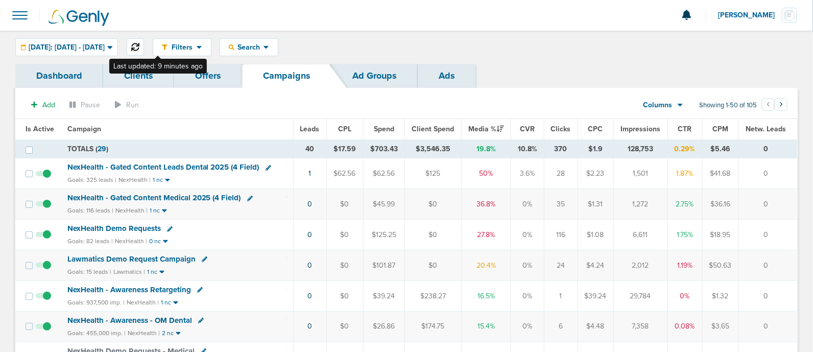
click at [139, 47] on icon at bounding box center [135, 47] width 8 height 8
click at [167, 194] on span "NexHealth - Gated Content Medical 2025 (4 Field)" at bounding box center [154, 197] width 174 height 9
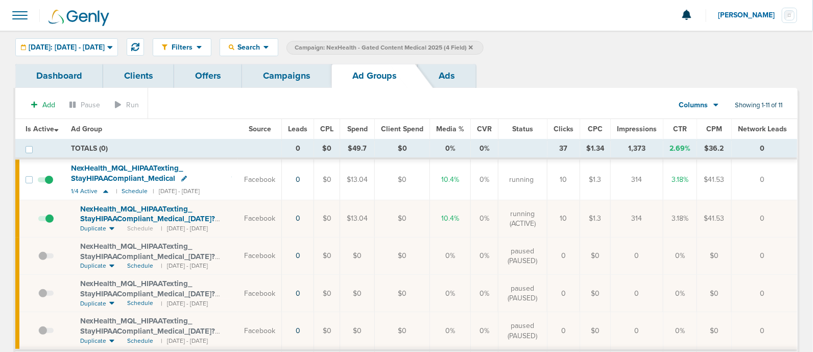
drag, startPoint x: 691, startPoint y: 219, endPoint x: 300, endPoint y: 216, distance: 390.6
click at [300, 216] on tr "NexHealth_ MQL_ HIPAATexting_ StayHIPAACompliant_ Medical_ 08.11.25?id=183&cmp_…" at bounding box center [406, 218] width 782 height 37
click at [282, 205] on td "Facebook" at bounding box center [260, 218] width 44 height 37
click at [260, 75] on link "Campaigns" at bounding box center [286, 76] width 89 height 24
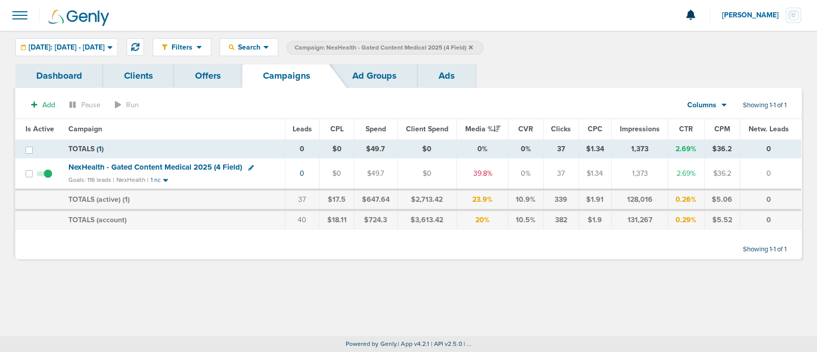
click at [473, 47] on icon at bounding box center [471, 47] width 4 height 6
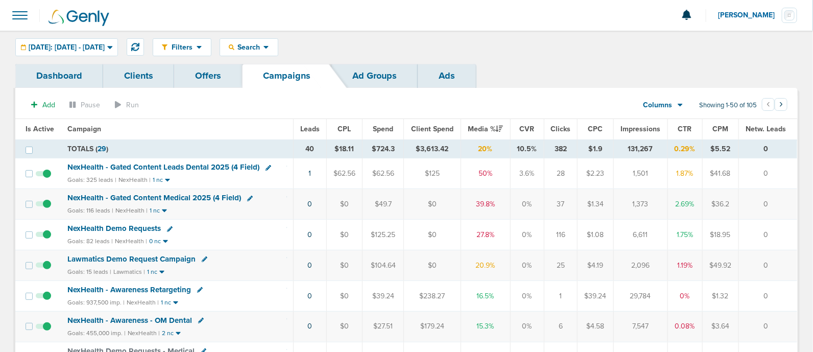
click at [176, 194] on span "NexHealth - Gated Content Medical 2025 (4 Field)" at bounding box center [154, 197] width 174 height 9
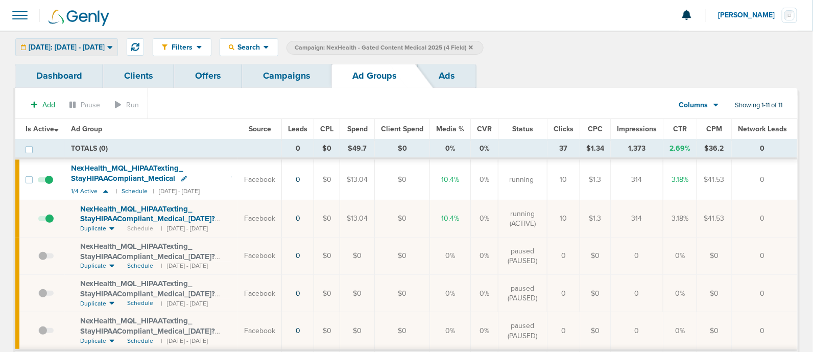
click at [113, 41] on div "[DATE]: [DATE] - [DATE]" at bounding box center [67, 47] width 102 height 17
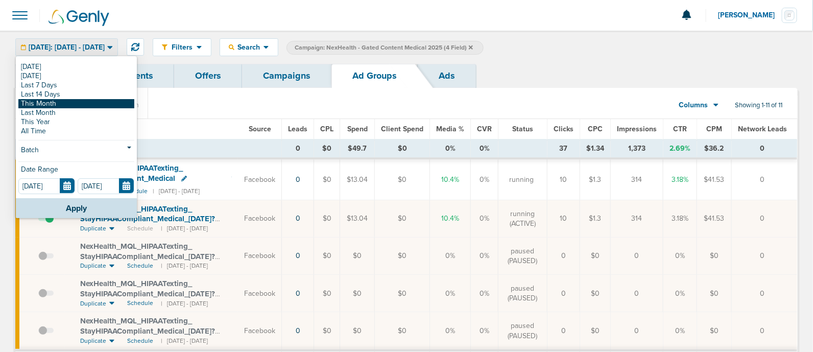
click at [68, 104] on link "This Month" at bounding box center [76, 103] width 116 height 9
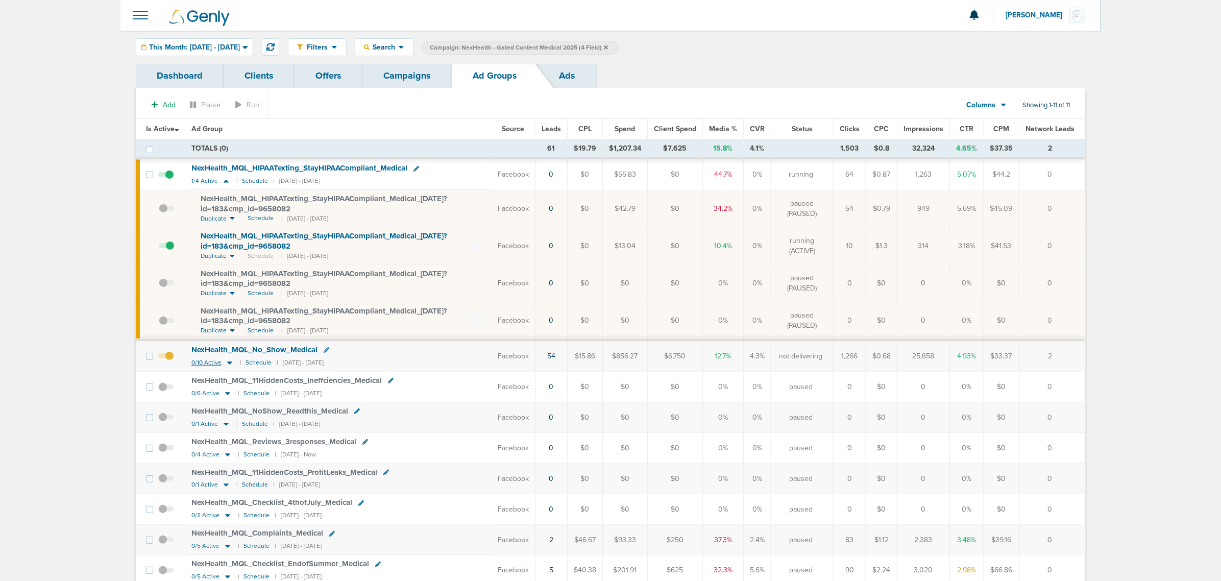
click at [229, 362] on icon at bounding box center [230, 362] width 10 height 9
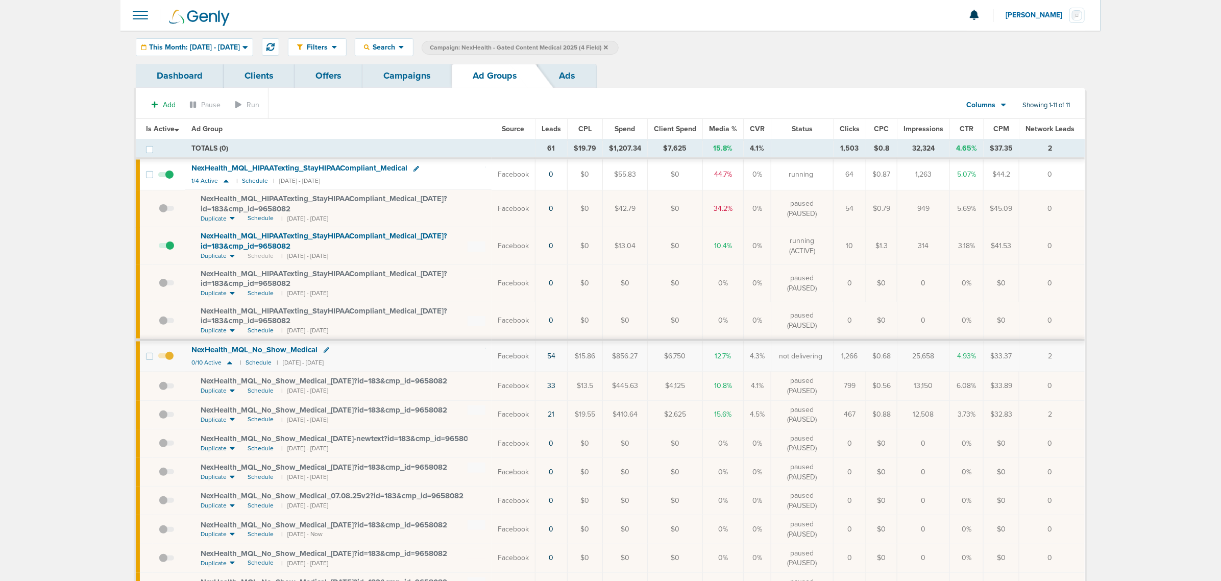
click at [161, 391] on span at bounding box center [166, 391] width 15 height 0
click at [159, 388] on input "checkbox" at bounding box center [159, 388] width 0 height 0
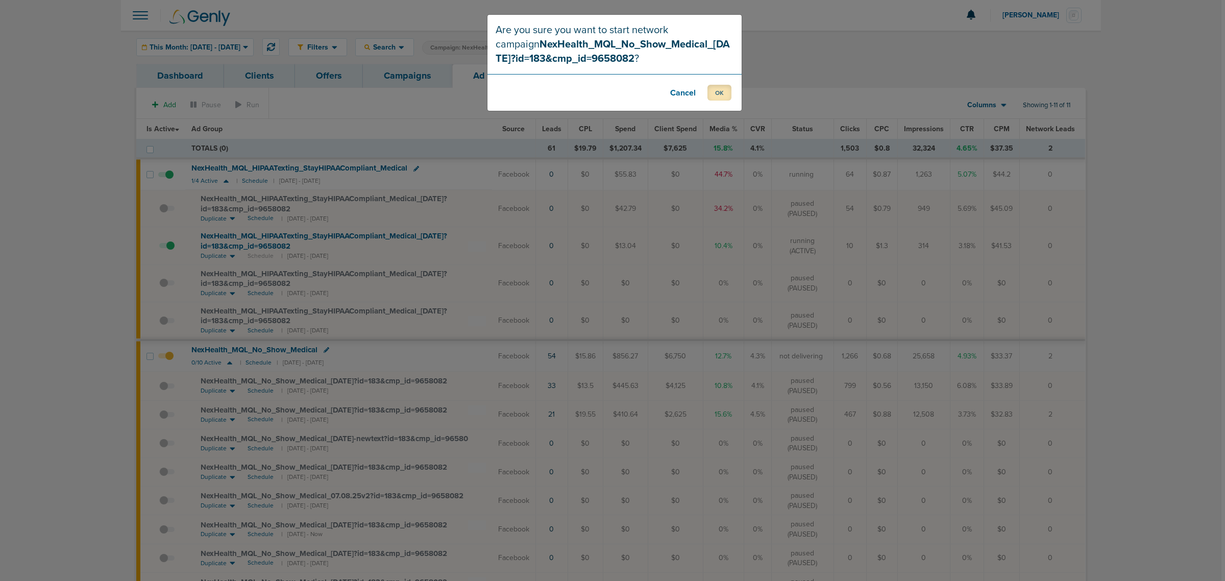
click at [715, 90] on button "OK" at bounding box center [720, 93] width 24 height 16
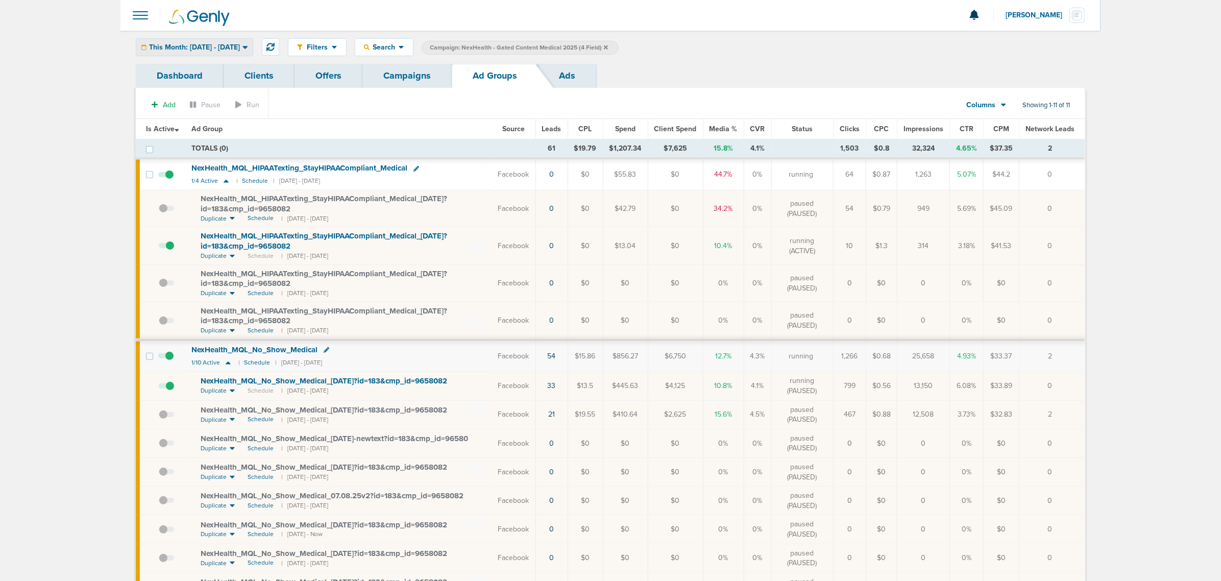
click at [240, 47] on span "This Month: [DATE] - [DATE]" at bounding box center [194, 47] width 91 height 7
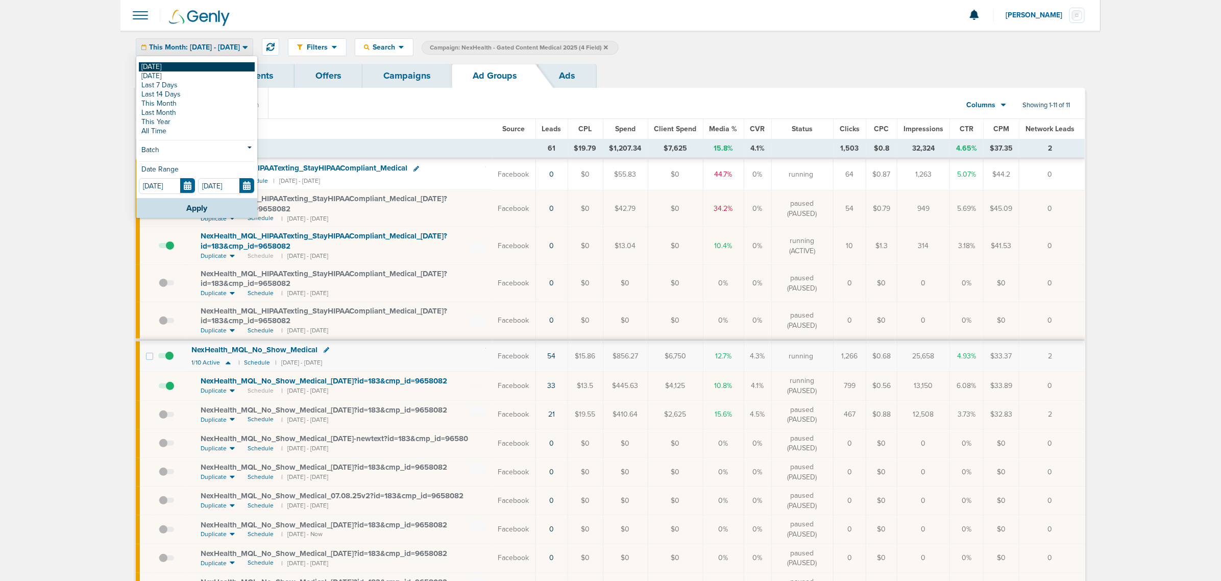
click at [190, 65] on link "[DATE]" at bounding box center [197, 66] width 116 height 9
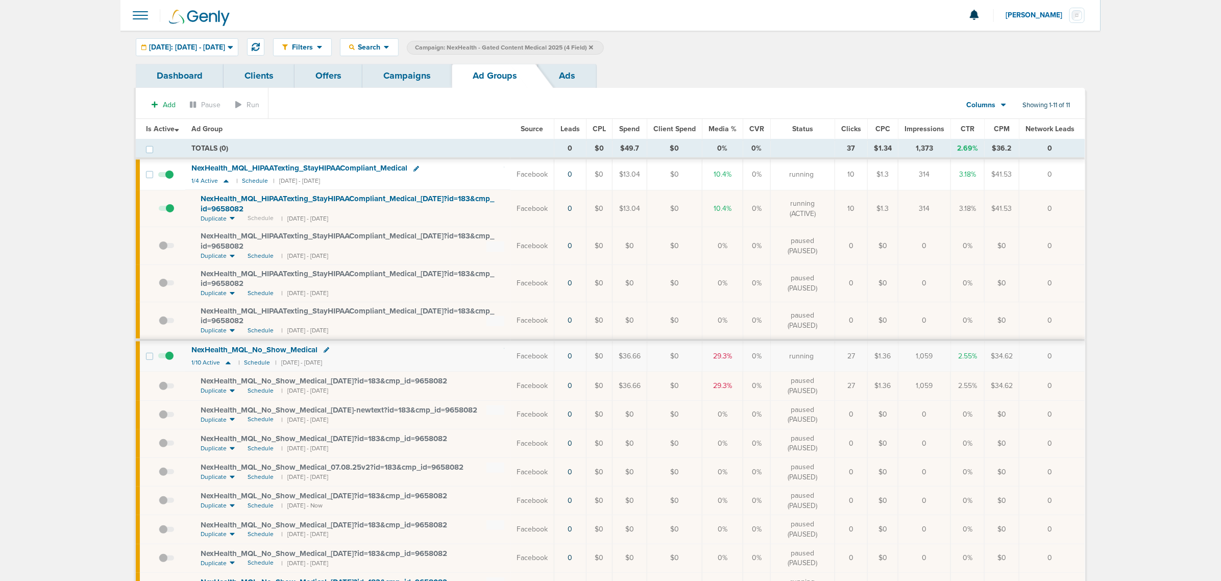
click at [410, 79] on link "Campaigns" at bounding box center [407, 76] width 89 height 24
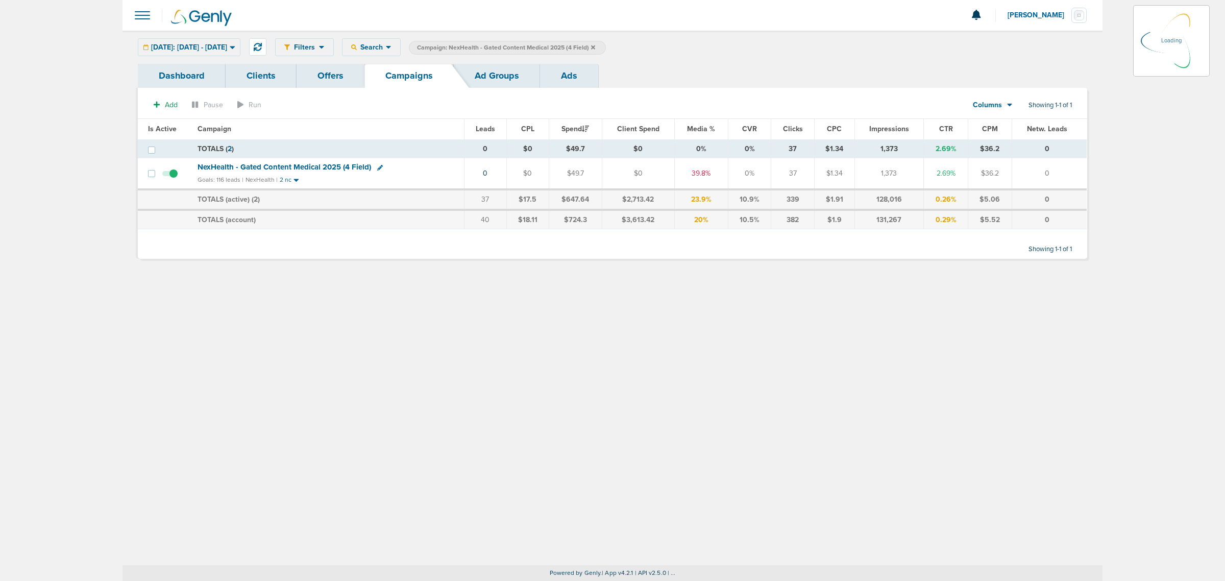
click at [595, 47] on icon at bounding box center [593, 47] width 4 height 4
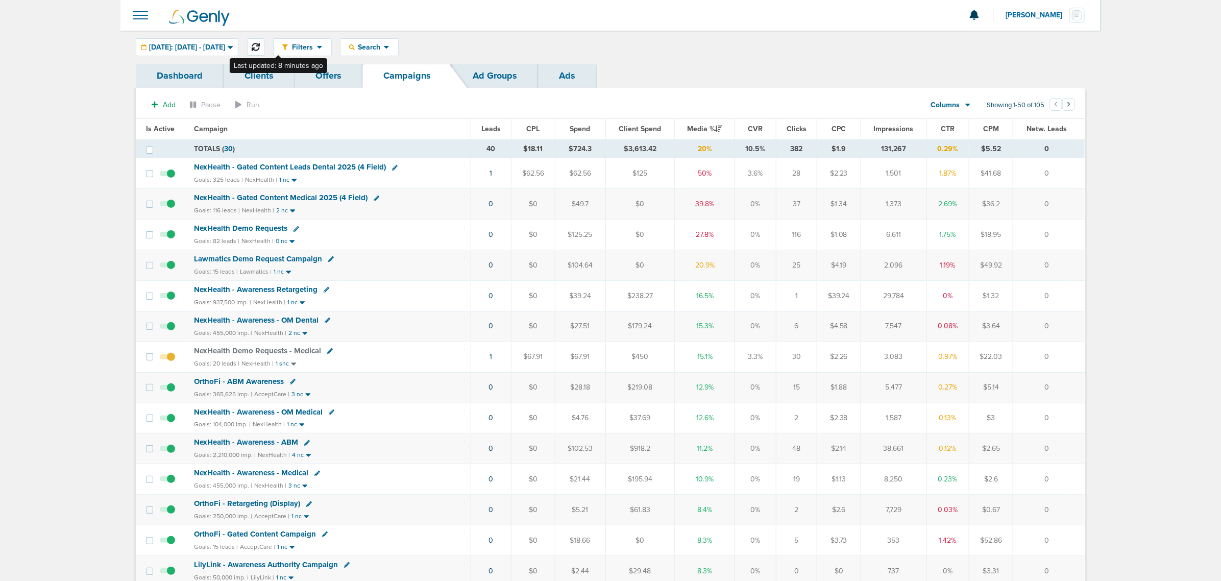
click at [260, 44] on icon at bounding box center [256, 47] width 8 height 8
click at [305, 198] on span "NexHealth - Gated Content Medical 2025 (4 Field)" at bounding box center [281, 197] width 174 height 9
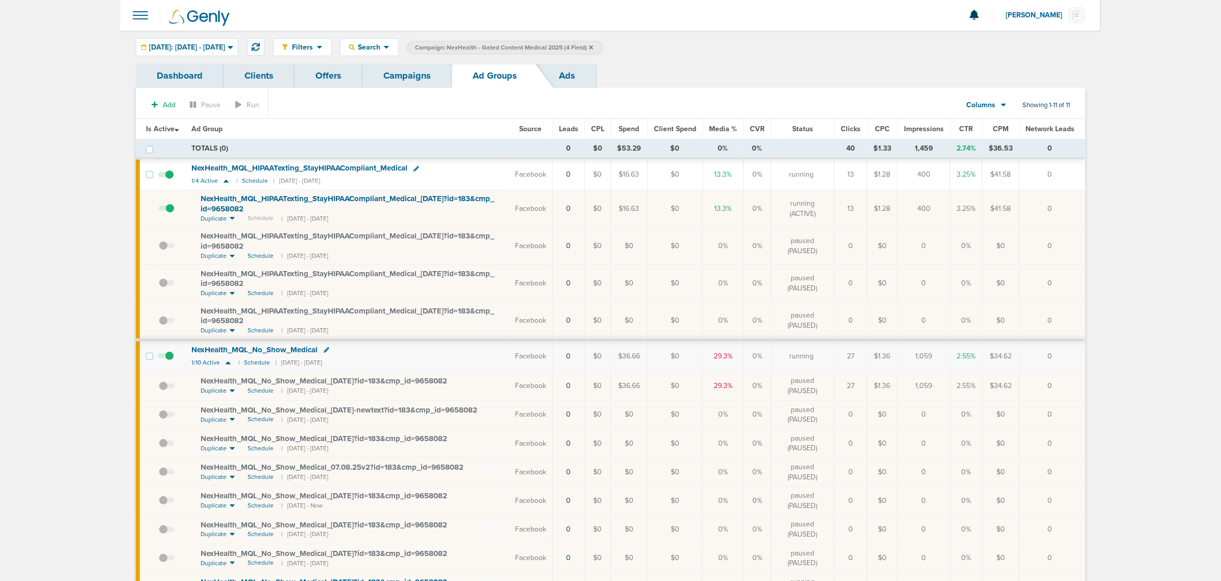
drag, startPoint x: 938, startPoint y: 204, endPoint x: 902, endPoint y: 207, distance: 36.4
click at [902, 207] on td "400" at bounding box center [924, 208] width 53 height 37
click at [397, 82] on link "Campaigns" at bounding box center [407, 76] width 89 height 24
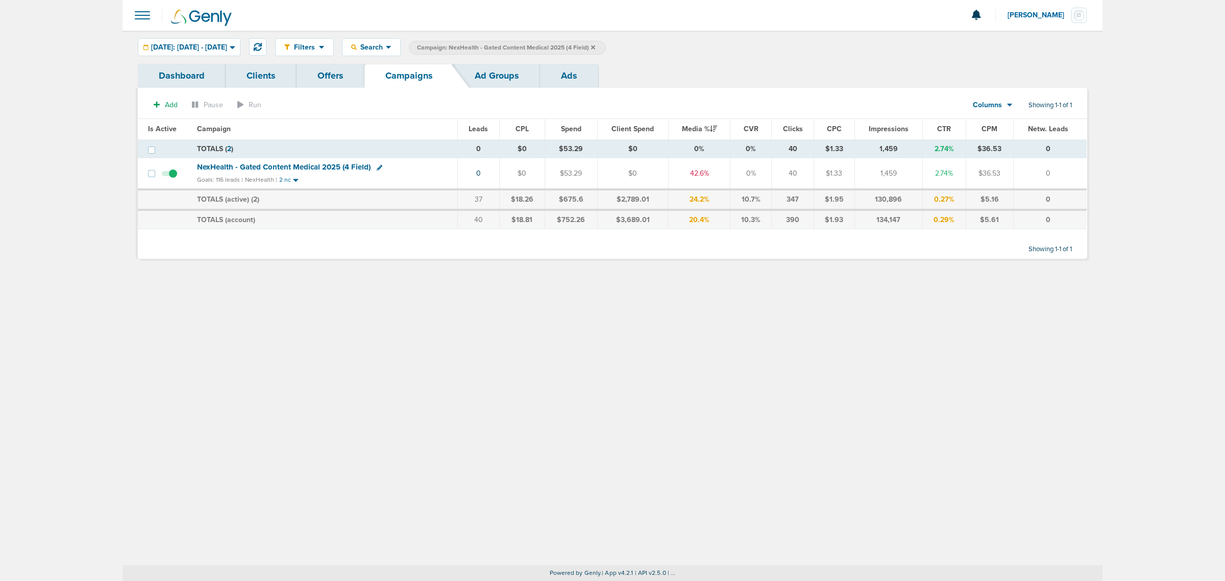
click at [595, 47] on span "Campaign: NexHealth - Gated Content Medical 2025 (4 Field)" at bounding box center [506, 47] width 178 height 9
click at [595, 47] on icon at bounding box center [593, 47] width 4 height 4
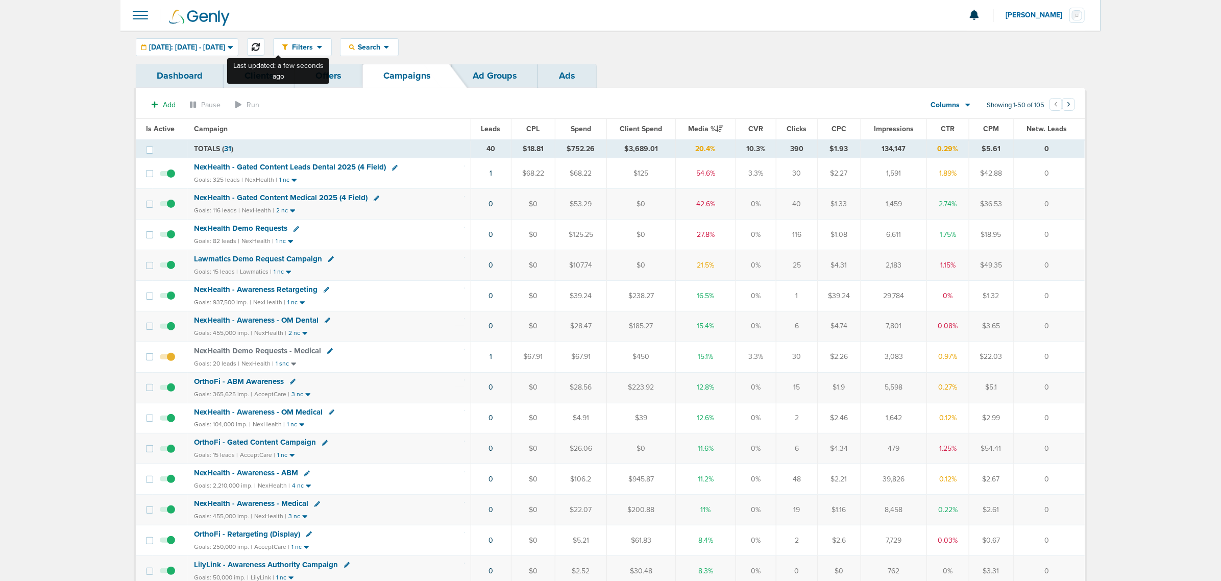
click at [264, 42] on button at bounding box center [255, 46] width 17 height 17
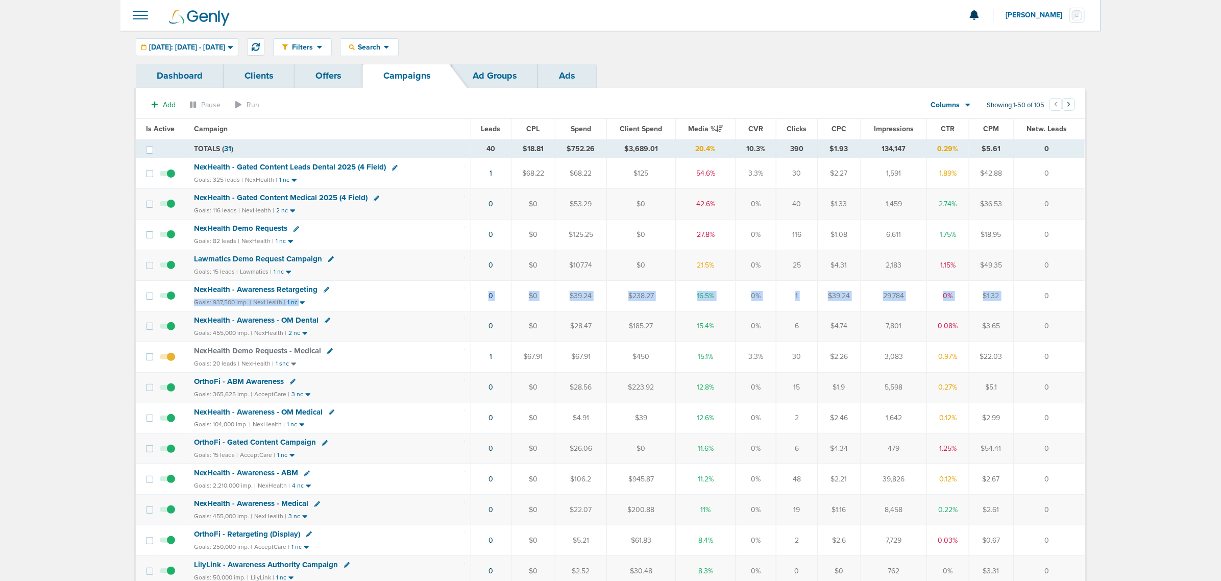
drag, startPoint x: 978, startPoint y: 294, endPoint x: 404, endPoint y: 289, distance: 573.4
click at [404, 289] on tr "NexHealth - Awareness Retargeting Goals: 937,500 imp. | NexHealth | 1 nc 0 $0 $…" at bounding box center [610, 295] width 949 height 31
click at [404, 289] on div "NexHealth - Awareness Retargeting" at bounding box center [329, 290] width 271 height 10
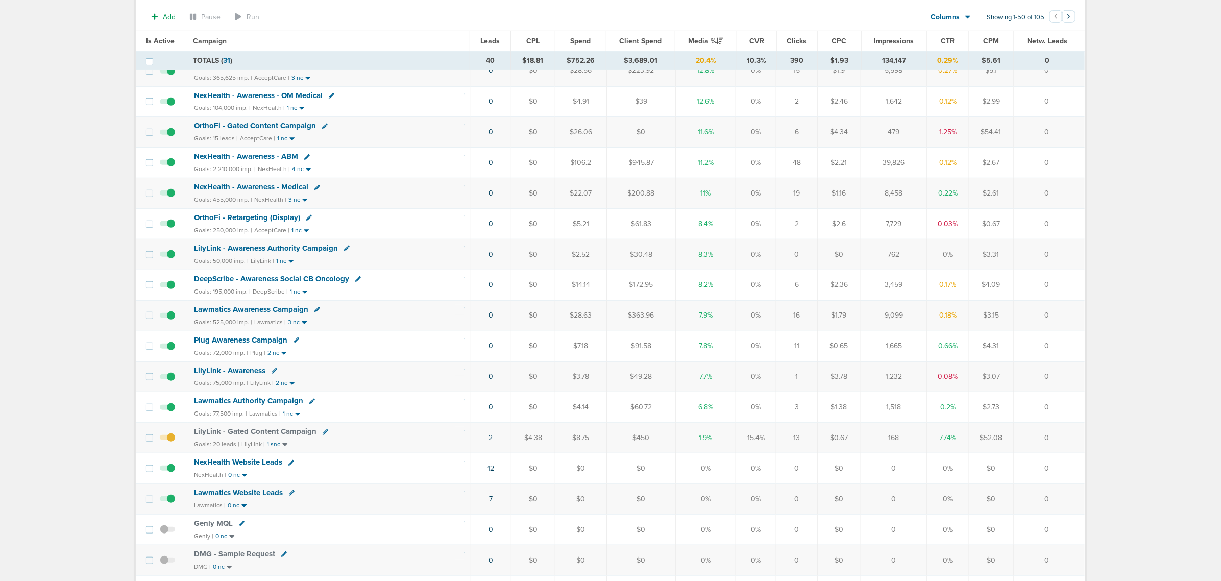
scroll to position [128, 0]
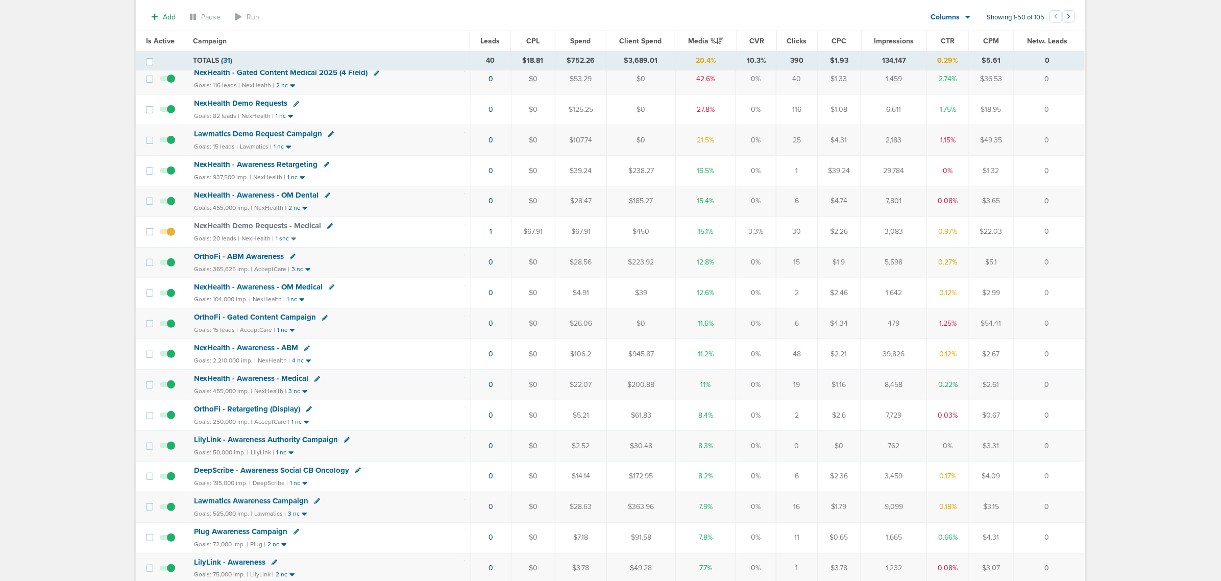
click at [253, 103] on span "NexHealth Demo Requests" at bounding box center [240, 103] width 93 height 9
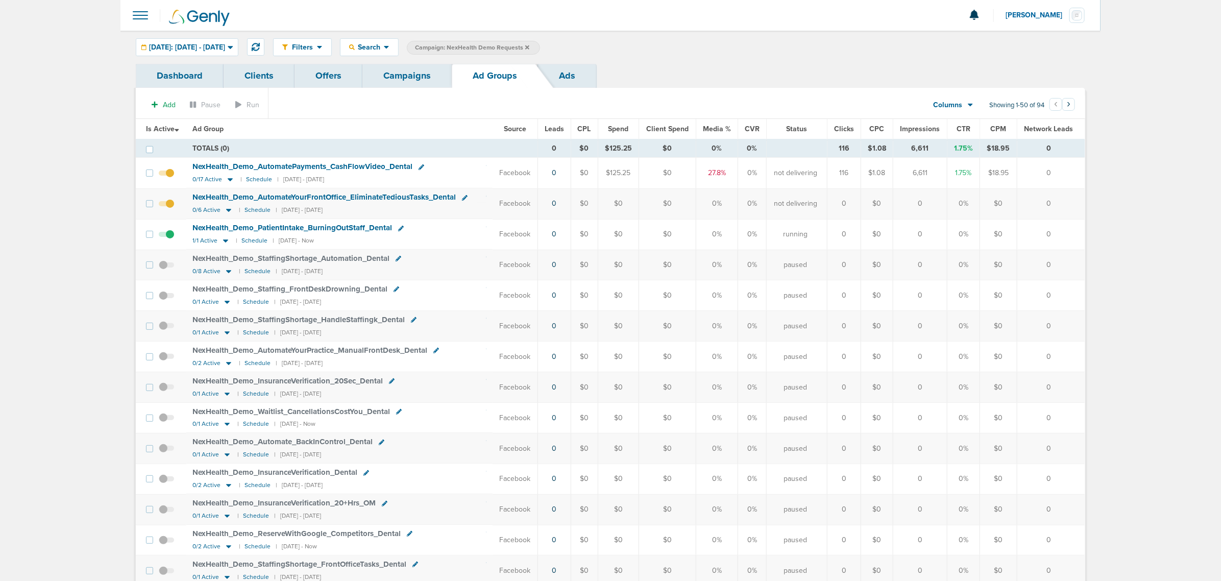
click at [427, 75] on link "Campaigns" at bounding box center [407, 76] width 89 height 24
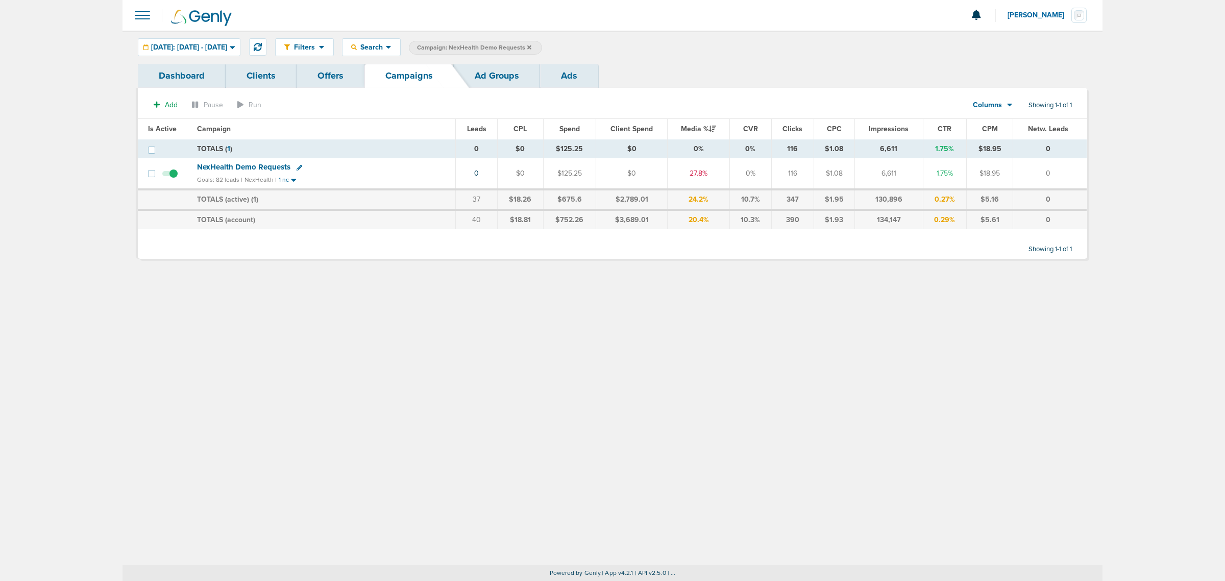
click at [532, 46] on icon at bounding box center [529, 47] width 4 height 6
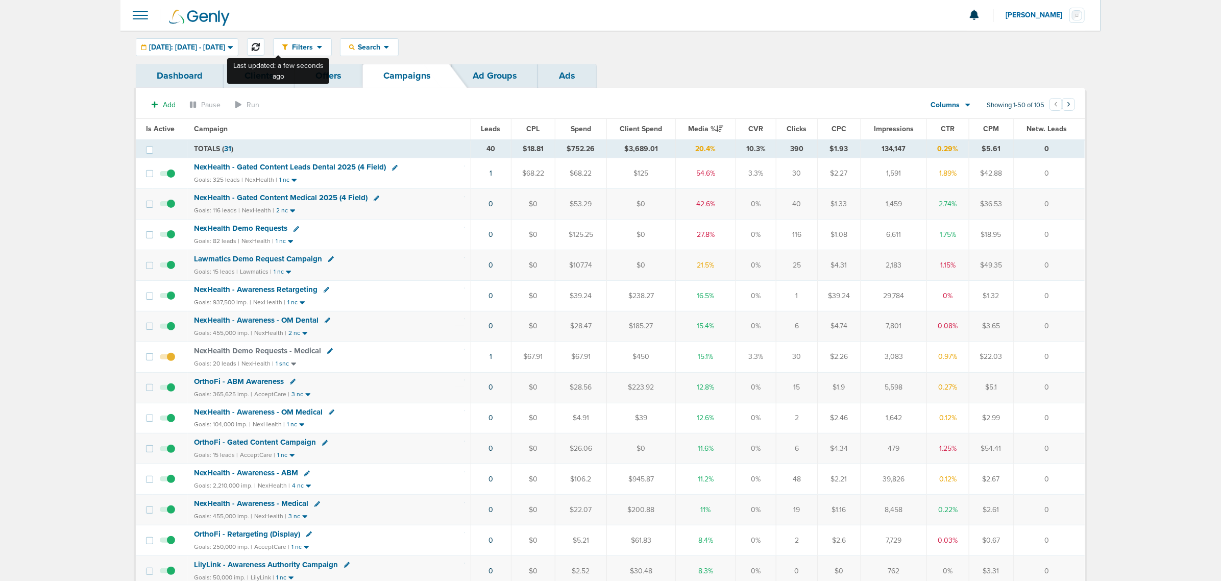
click at [264, 41] on button at bounding box center [255, 46] width 17 height 17
drag, startPoint x: 473, startPoint y: 177, endPoint x: 1049, endPoint y: 182, distance: 576.0
click at [1049, 182] on tr "NexHealth - Gated Content Leads Dental 2025 (4 Field) Goals: 325 leads | NexHea…" at bounding box center [610, 173] width 949 height 31
click at [1049, 182] on td "0" at bounding box center [1049, 173] width 71 height 31
click at [299, 197] on span "NexHealth - Gated Content Medical 2025 (4 Field)" at bounding box center [281, 197] width 174 height 9
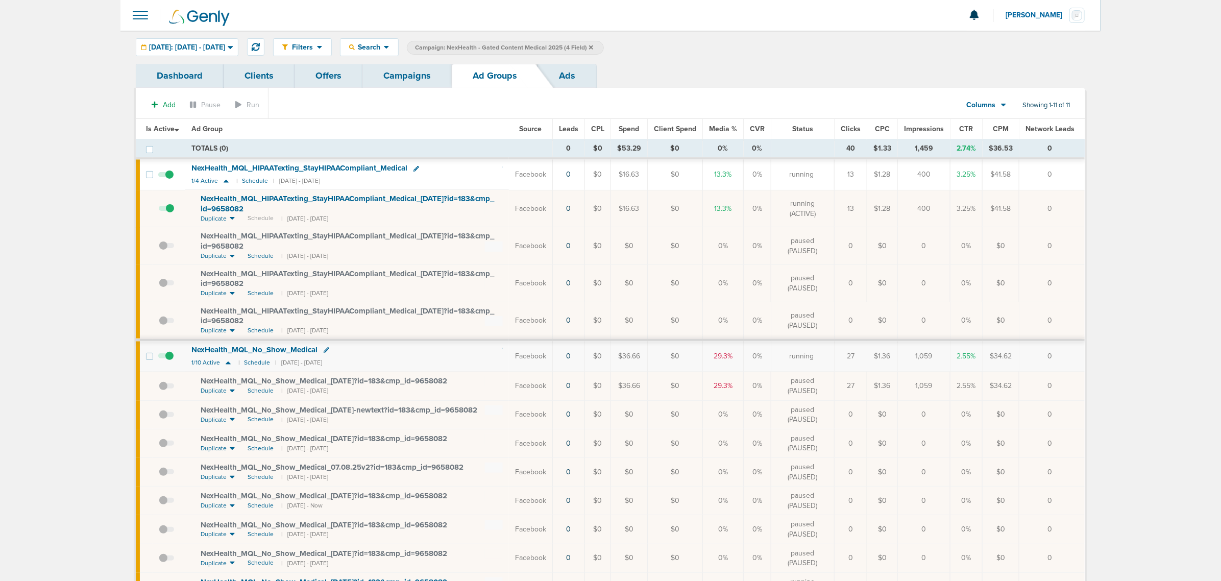
drag, startPoint x: 932, startPoint y: 210, endPoint x: 900, endPoint y: 210, distance: 32.7
click at [900, 210] on td "400" at bounding box center [924, 208] width 53 height 37
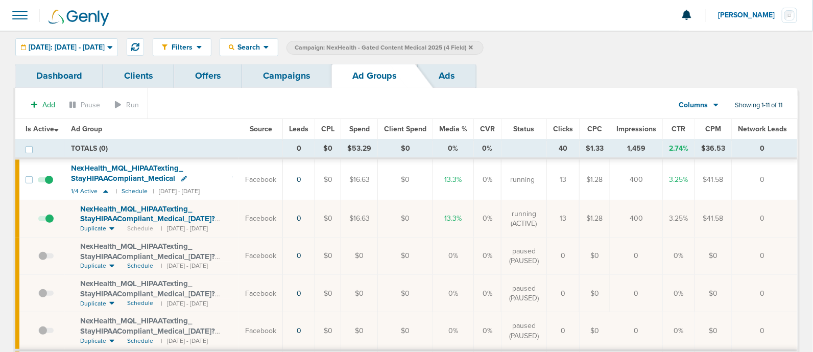
click at [473, 45] on icon at bounding box center [471, 47] width 4 height 6
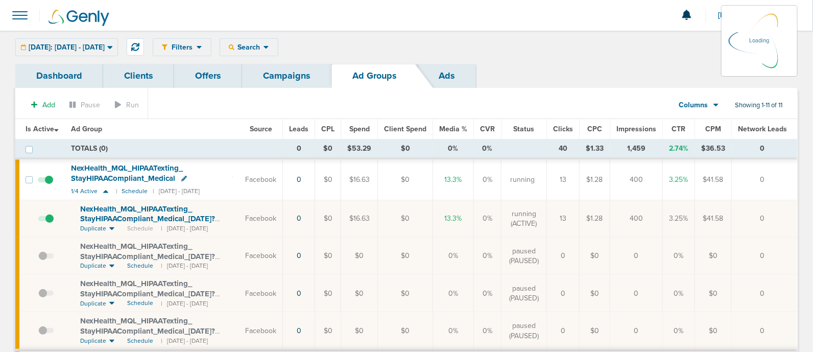
click at [294, 72] on link "Campaigns" at bounding box center [286, 76] width 89 height 24
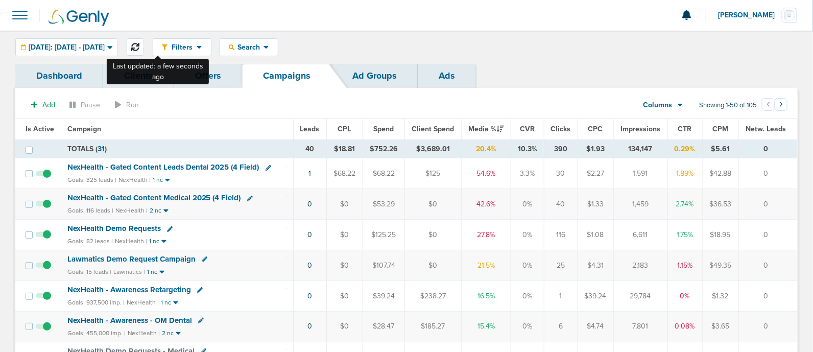
click at [144, 42] on button at bounding box center [135, 46] width 17 height 17
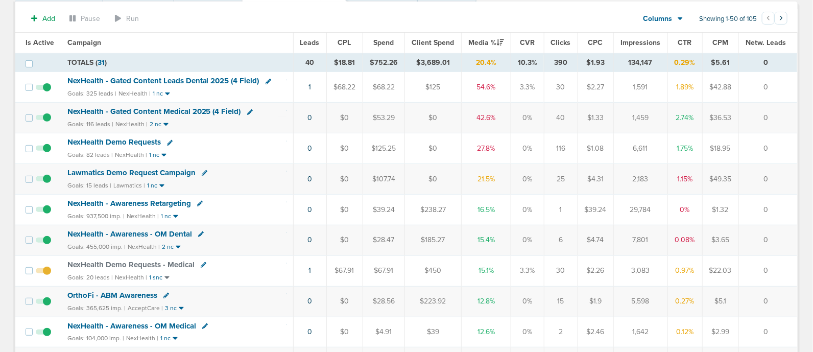
scroll to position [87, 0]
click at [166, 108] on span "NexHealth - Gated Content Medical 2025 (4 Field)" at bounding box center [154, 110] width 174 height 9
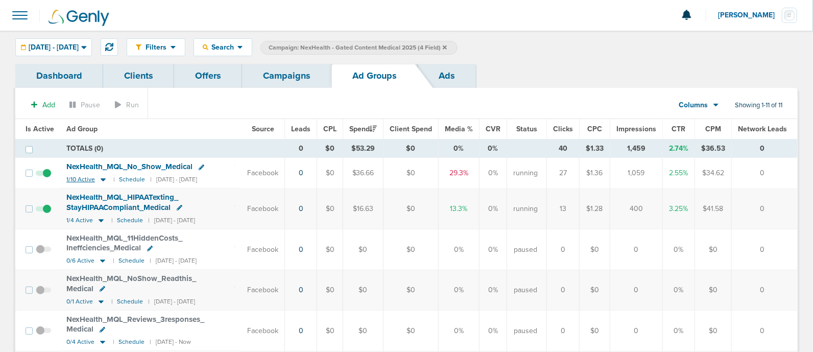
click at [105, 179] on icon at bounding box center [103, 179] width 10 height 9
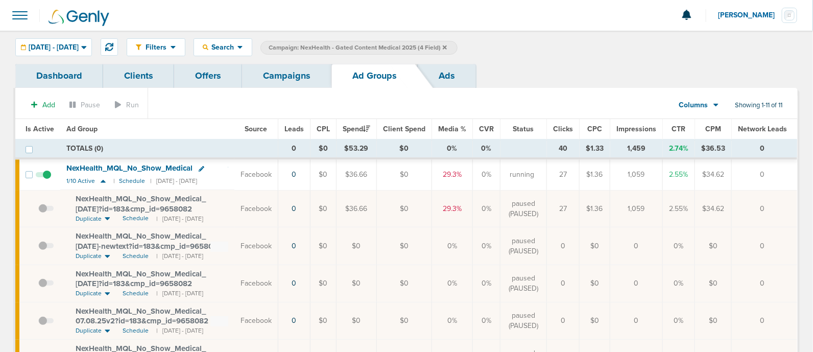
click at [278, 68] on link "Campaigns" at bounding box center [286, 76] width 89 height 24
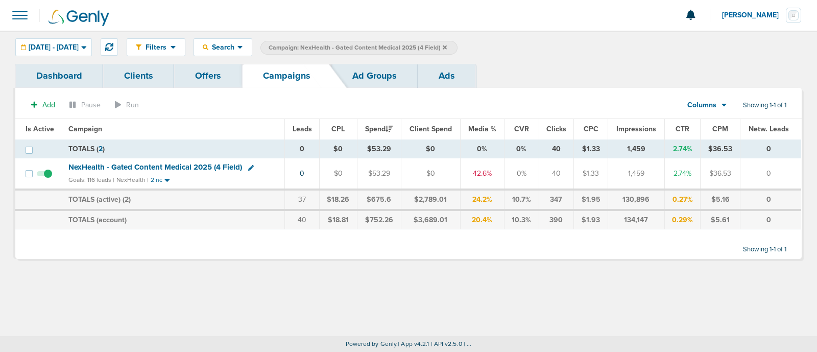
click at [447, 44] on icon at bounding box center [445, 47] width 4 height 6
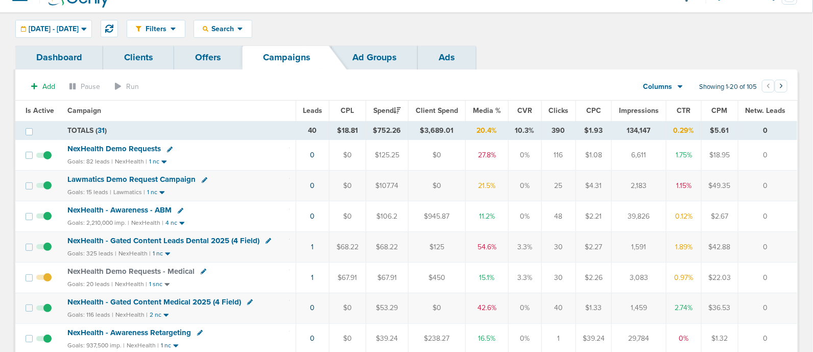
scroll to position [16, 0]
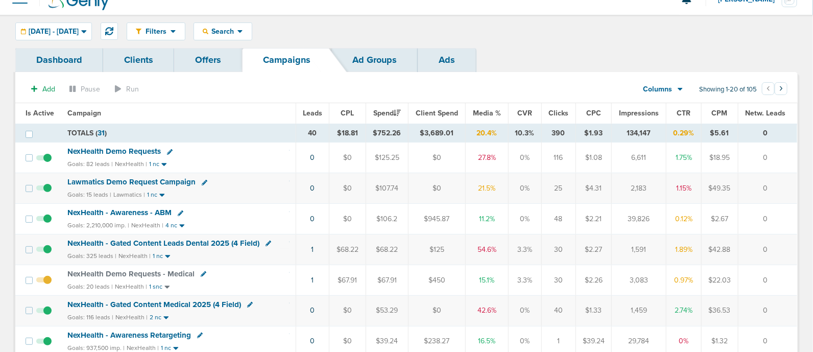
click at [484, 111] on span "Media %" at bounding box center [487, 113] width 28 height 9
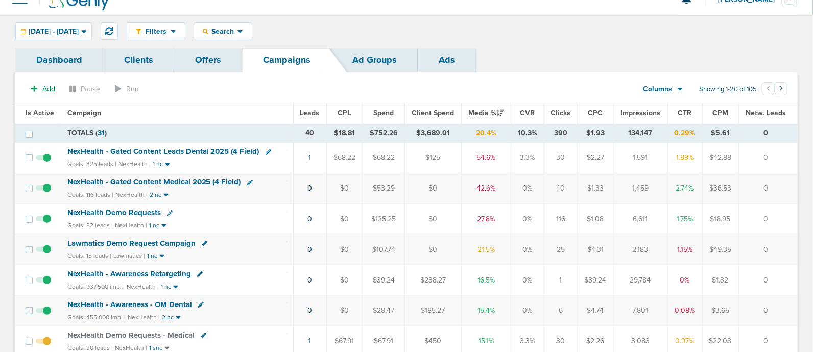
click at [221, 150] on span "NexHealth - Gated Content Leads Dental 2025 (4 Field)" at bounding box center [163, 151] width 192 height 9
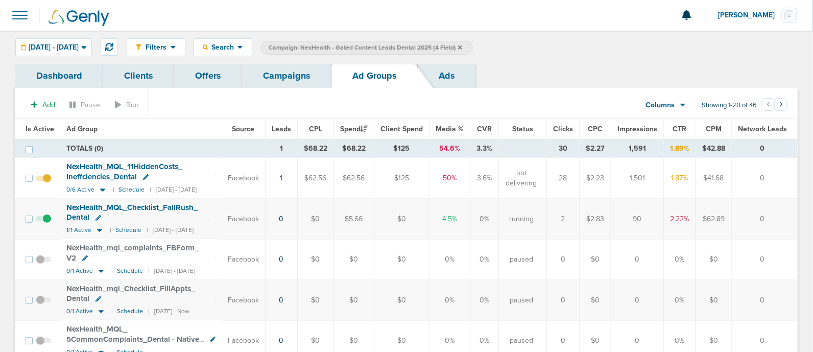
click at [70, 206] on span "NexHealth_ MQL_ Checklist_ FallRush_ Dental" at bounding box center [131, 212] width 131 height 19
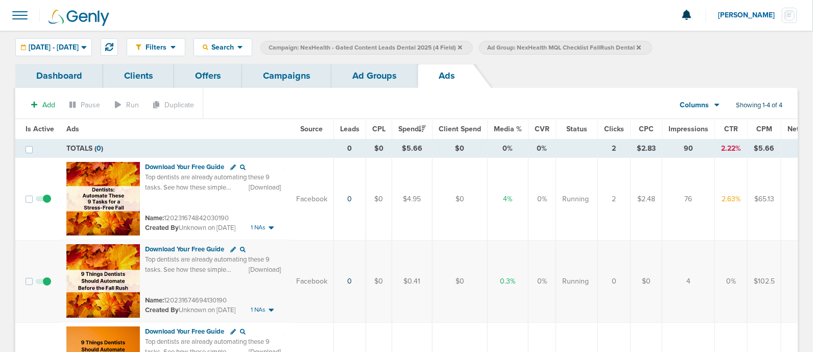
click at [309, 74] on link "Campaigns" at bounding box center [286, 76] width 89 height 24
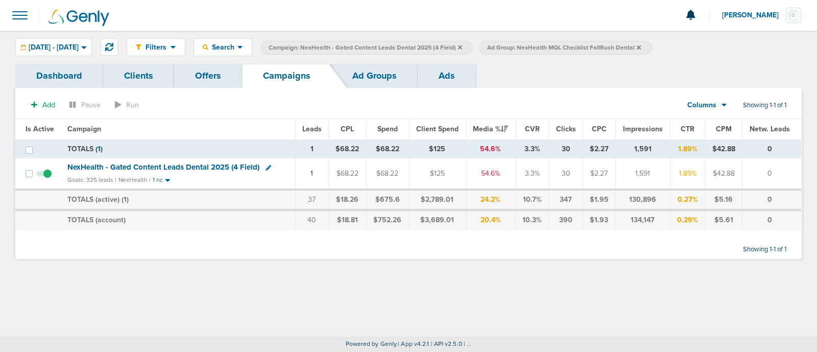
click at [462, 50] on icon at bounding box center [460, 47] width 4 height 6
click at [433, 49] on label "Ad Group: NexHealth MQL Checklist FallRush Dental" at bounding box center [346, 48] width 173 height 14
click at [422, 47] on icon at bounding box center [420, 47] width 4 height 4
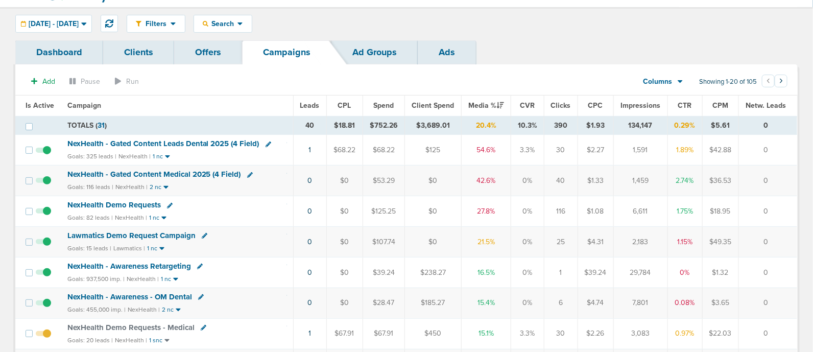
scroll to position [21, 0]
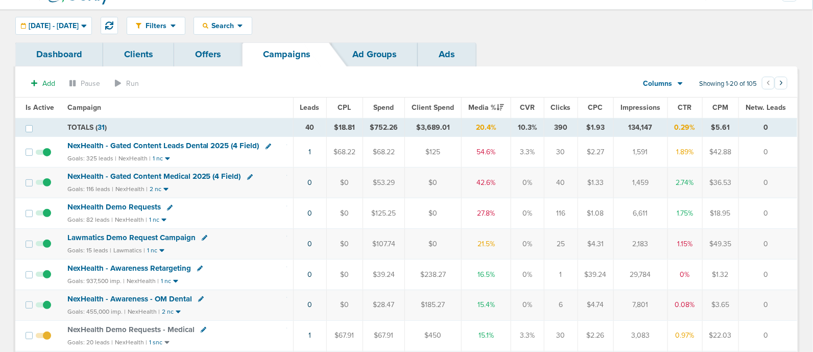
click at [203, 174] on span "NexHealth - Gated Content Medical 2025 (4 Field)" at bounding box center [154, 176] width 174 height 9
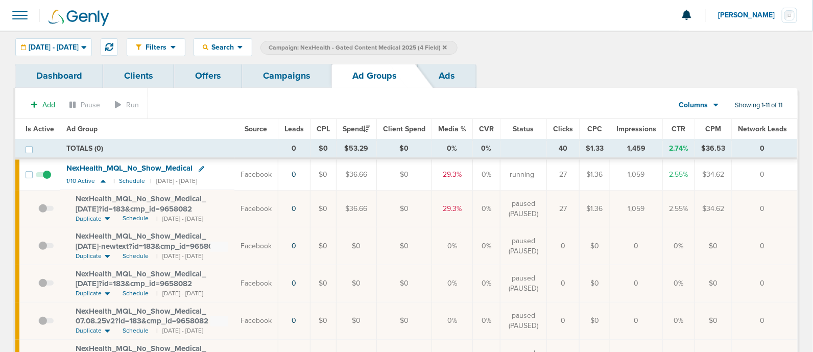
click at [270, 79] on link "Campaigns" at bounding box center [286, 76] width 89 height 24
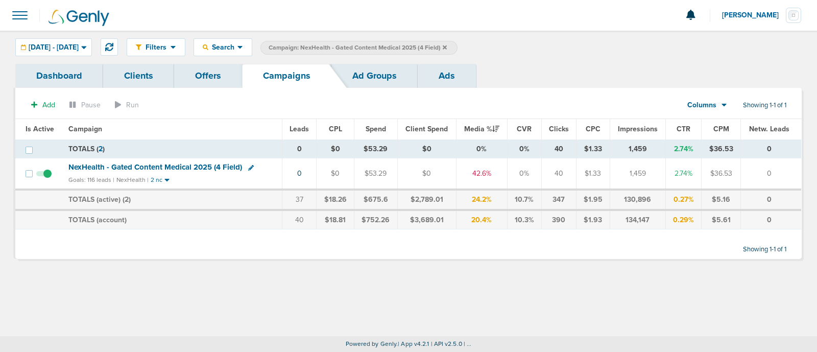
click at [447, 46] on icon at bounding box center [445, 47] width 4 height 4
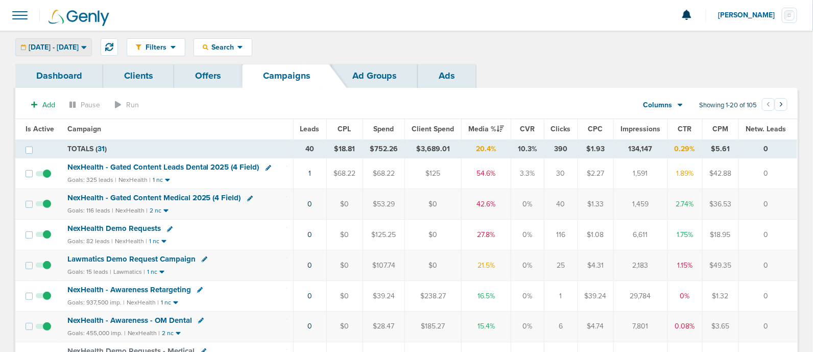
click at [79, 44] on span "08.11.2025 - 08.11.2025" at bounding box center [54, 47] width 50 height 7
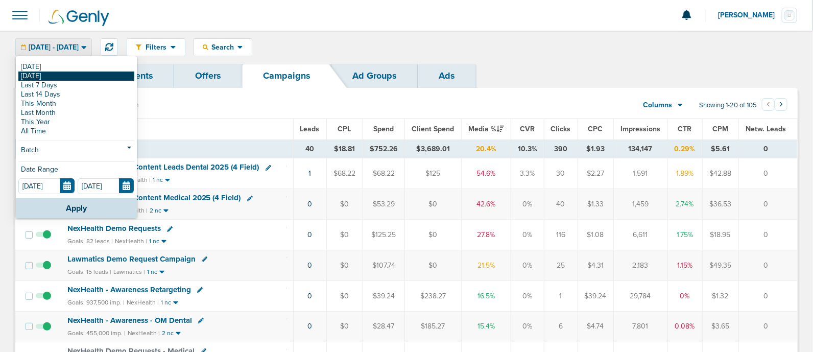
click at [42, 75] on link "[DATE]" at bounding box center [76, 75] width 116 height 9
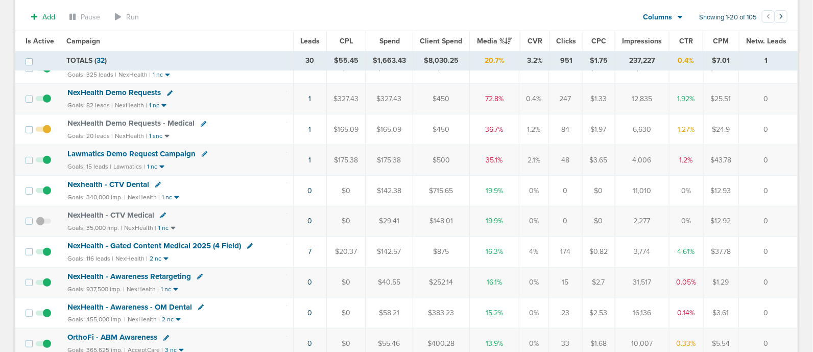
scroll to position [109, 0]
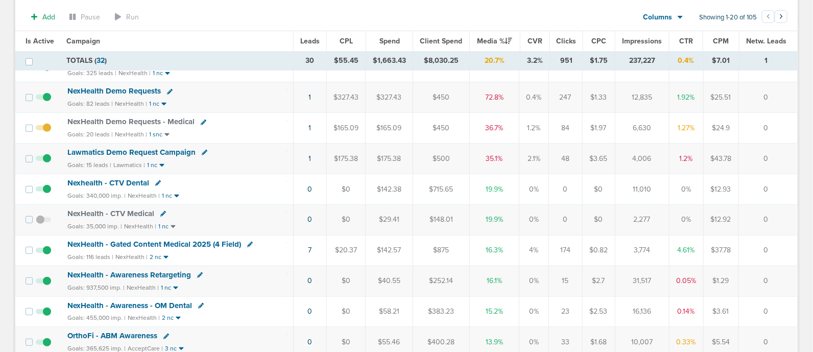
click at [181, 239] on span "NexHealth - Gated Content Medical 2025 (4 Field)" at bounding box center [154, 243] width 174 height 9
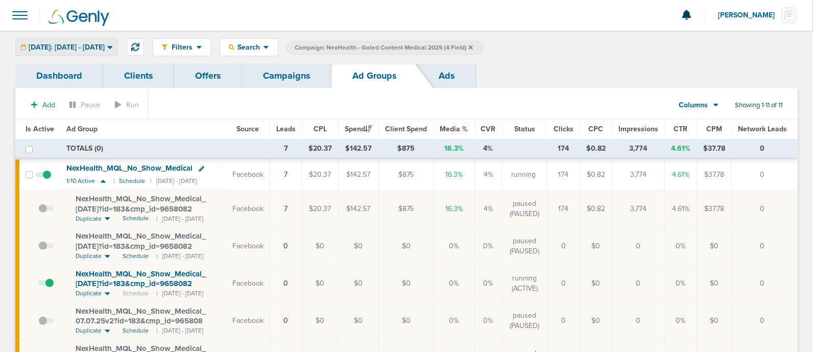
click at [105, 45] on span "[DATE]: [DATE] - [DATE]" at bounding box center [67, 47] width 76 height 7
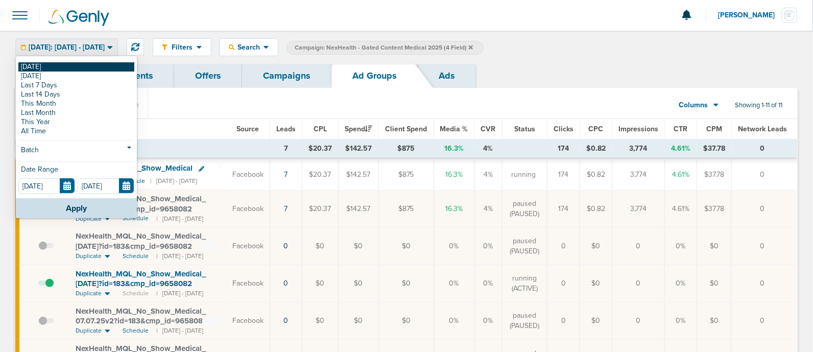
click at [38, 63] on link "[DATE]" at bounding box center [76, 66] width 116 height 9
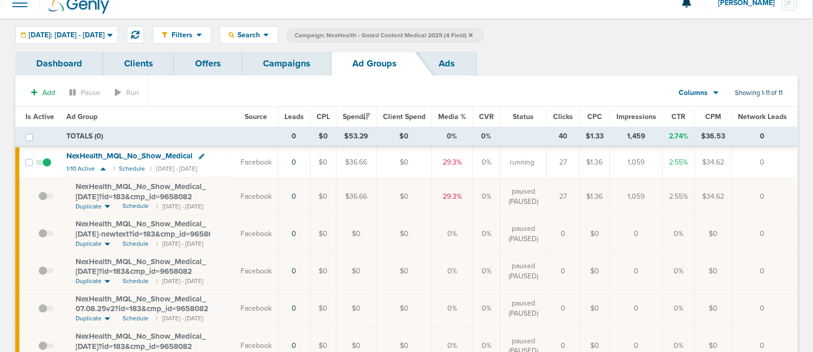
scroll to position [11, 0]
click at [297, 67] on link "Campaigns" at bounding box center [286, 65] width 89 height 24
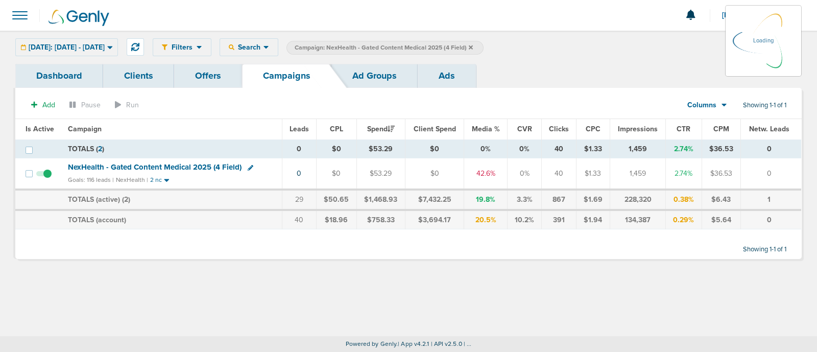
click at [473, 46] on span "Campaign: NexHealth - Gated Content Medical 2025 (4 Field)" at bounding box center [384, 47] width 178 height 9
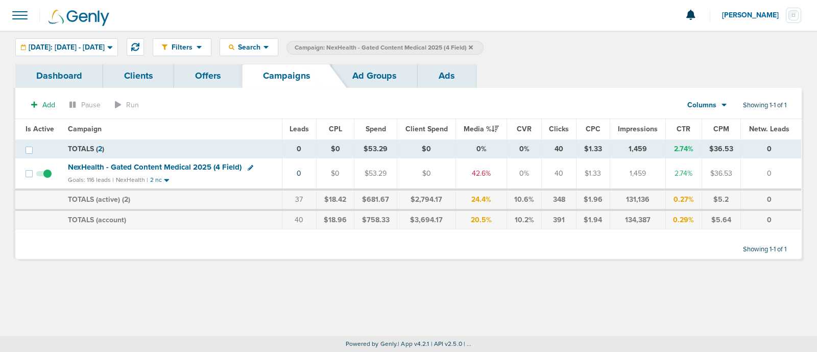
click at [473, 44] on icon at bounding box center [471, 47] width 4 height 6
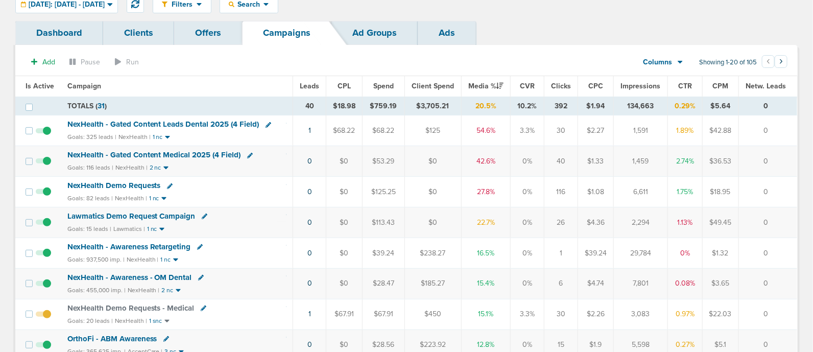
scroll to position [44, 0]
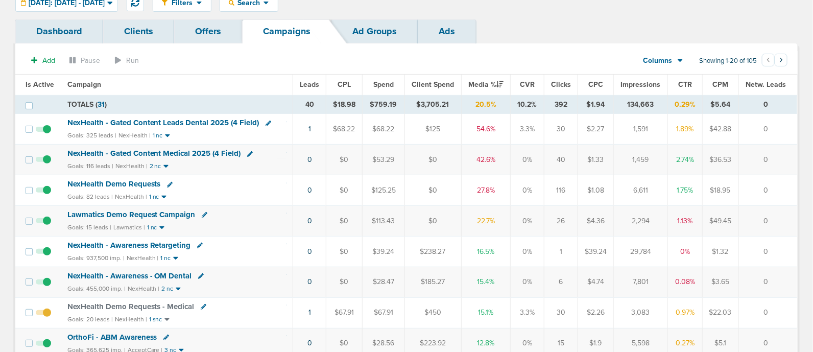
click at [140, 180] on span "NexHealth Demo Requests" at bounding box center [113, 183] width 93 height 9
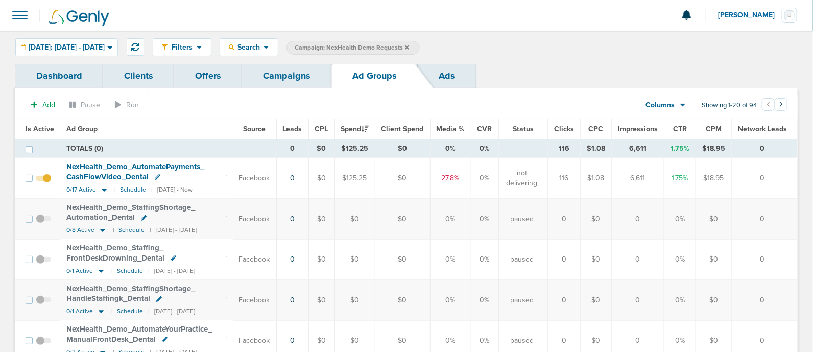
click at [41, 127] on span "Is Active" at bounding box center [40, 129] width 29 height 9
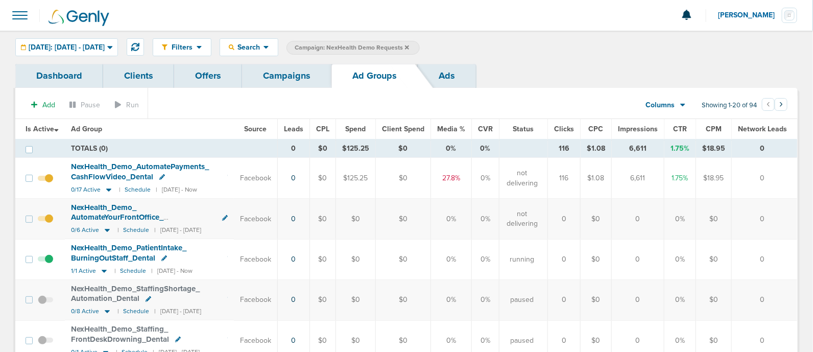
click at [277, 272] on td "Facebook" at bounding box center [256, 259] width 44 height 40
click at [294, 78] on link "Campaigns" at bounding box center [286, 76] width 89 height 24
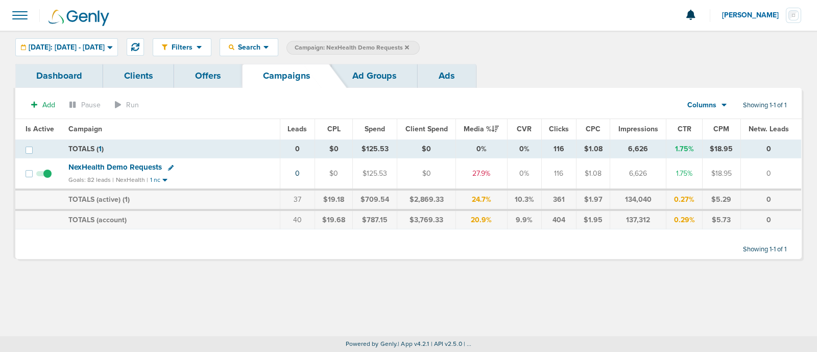
click at [409, 50] on icon at bounding box center [407, 47] width 4 height 6
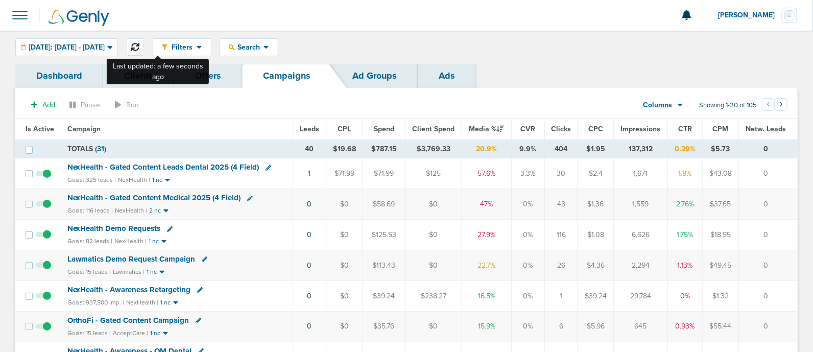
click at [139, 46] on icon at bounding box center [135, 47] width 8 height 8
click at [139, 47] on icon at bounding box center [135, 47] width 8 height 8
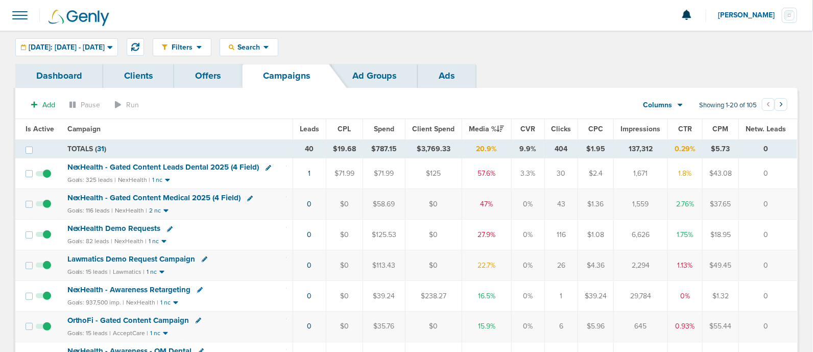
click at [172, 198] on span "NexHealth - Gated Content Medical 2025 (4 Field)" at bounding box center [154, 197] width 174 height 9
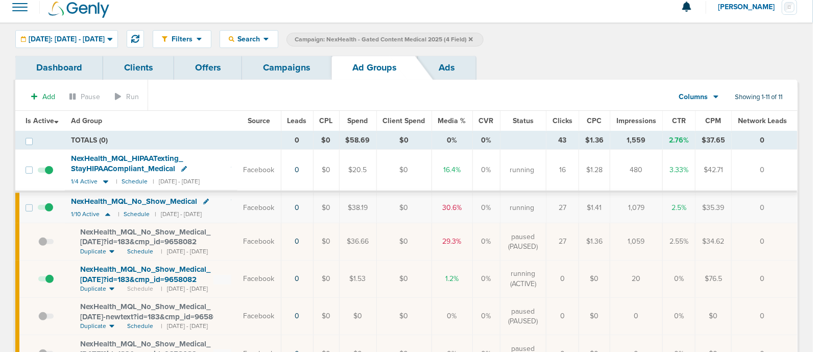
scroll to position [9, 0]
click at [284, 67] on link "Campaigns" at bounding box center [286, 67] width 89 height 24
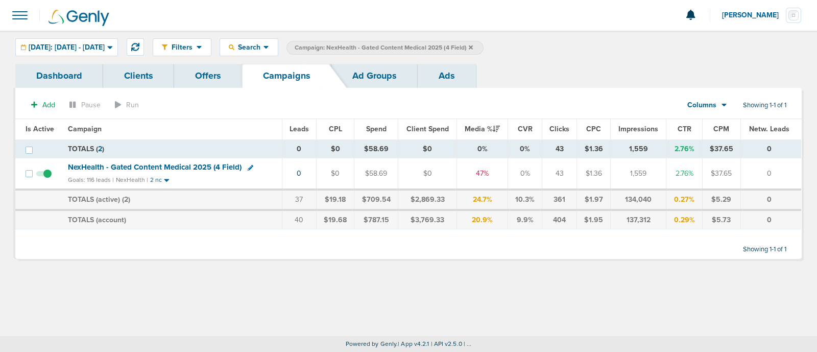
click at [473, 44] on icon at bounding box center [471, 47] width 4 height 6
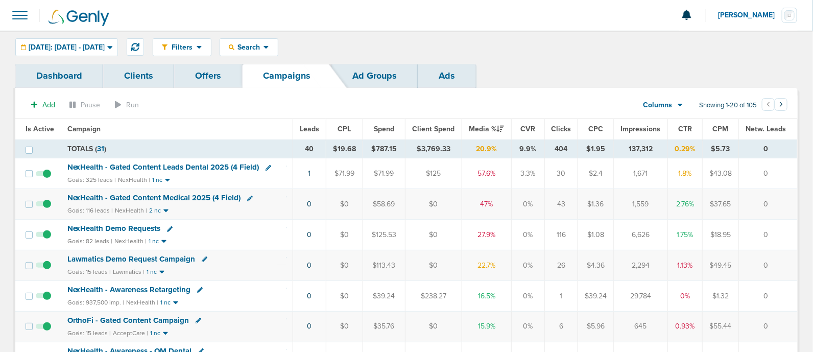
click at [161, 163] on span "NexHealth - Gated Content Leads Dental 2025 (4 Field)" at bounding box center [163, 166] width 192 height 9
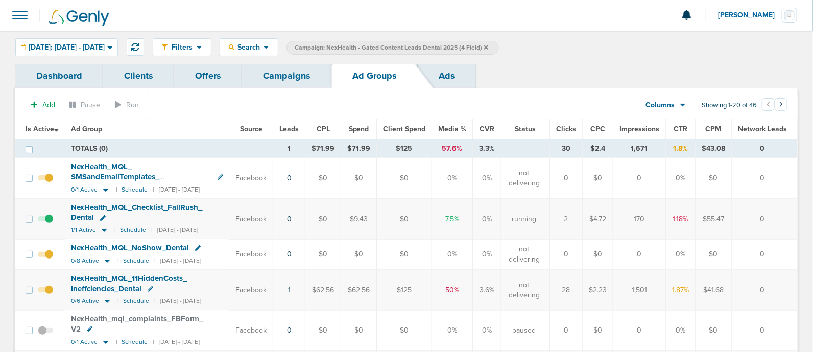
click at [92, 211] on div "NexHealth_ MQL_ Checklist_ FallRush_ Dental" at bounding box center [147, 213] width 152 height 20
click at [89, 205] on span "NexHealth_ MQL_ Checklist_ FallRush_ Dental" at bounding box center [136, 212] width 131 height 19
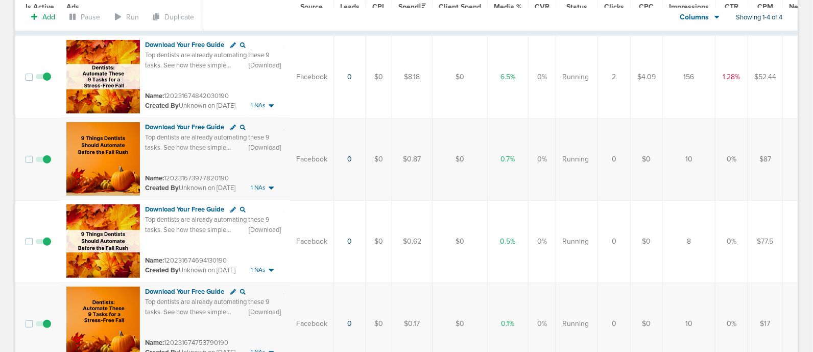
scroll to position [121, 0]
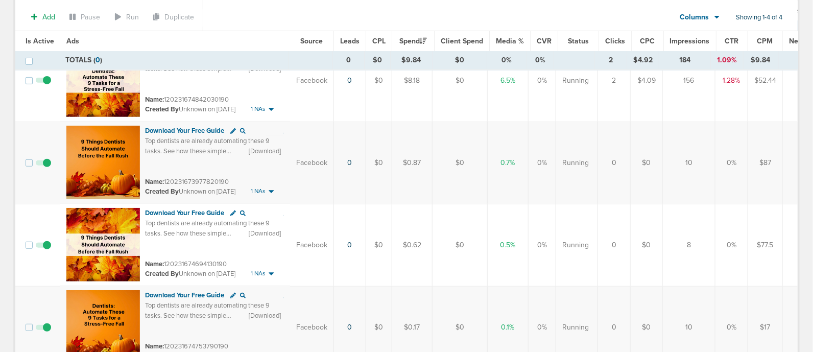
click at [43, 168] on span at bounding box center [43, 168] width 15 height 0
click at [43, 165] on input "checkbox" at bounding box center [43, 165] width 0 height 0
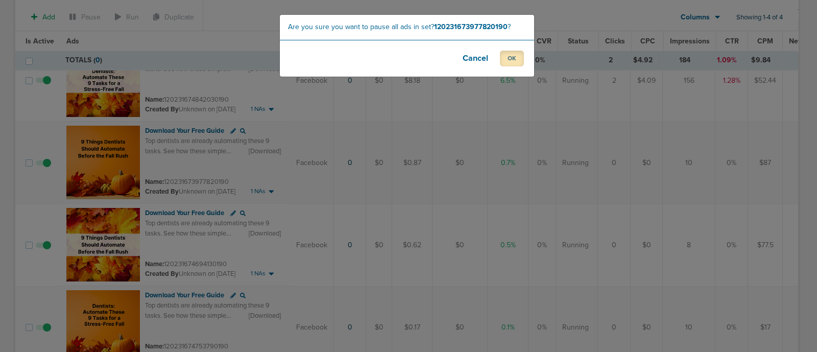
click at [513, 60] on button "OK" at bounding box center [512, 59] width 24 height 16
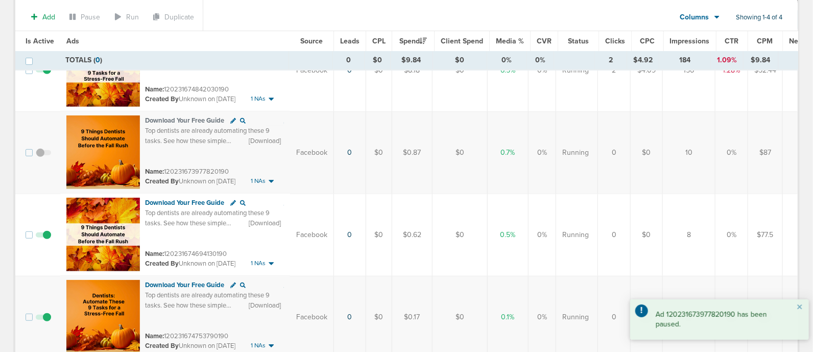
scroll to position [134, 0]
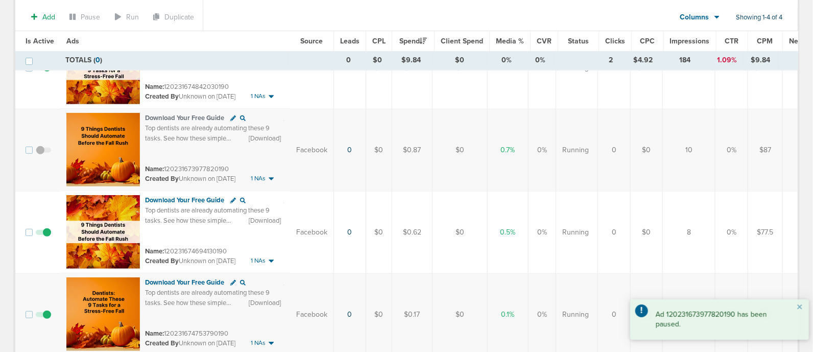
click at [48, 320] on span at bounding box center [43, 320] width 15 height 0
click at [43, 317] on input "checkbox" at bounding box center [43, 317] width 0 height 0
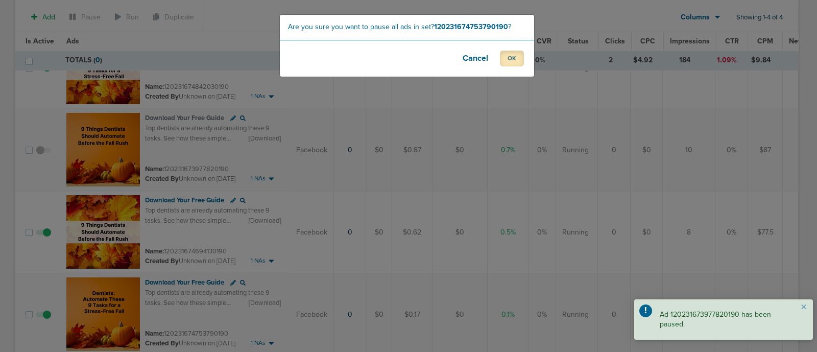
click at [508, 57] on button "OK" at bounding box center [512, 59] width 24 height 16
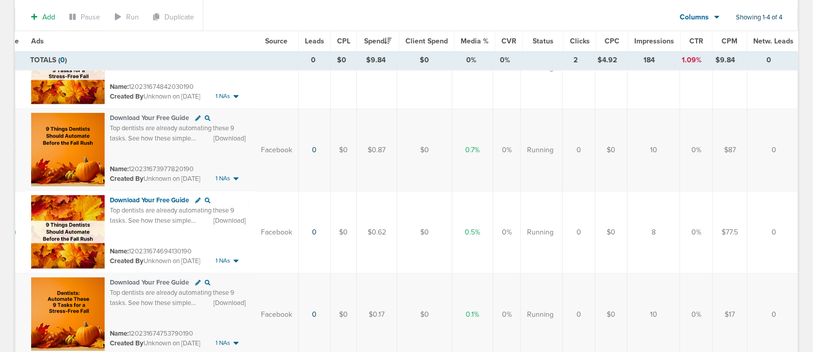
scroll to position [0, 0]
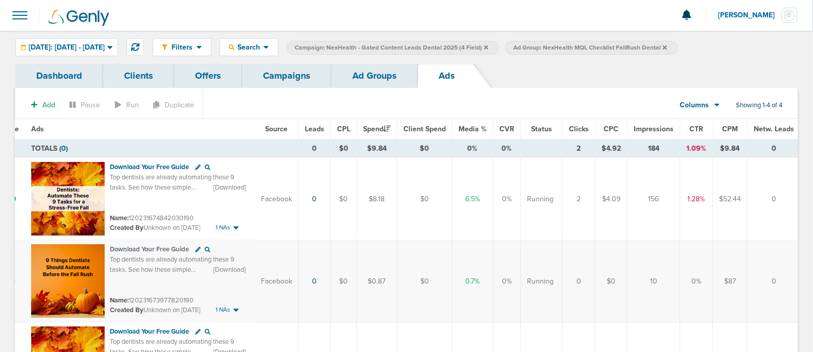
click at [286, 78] on link "Campaigns" at bounding box center [286, 76] width 89 height 24
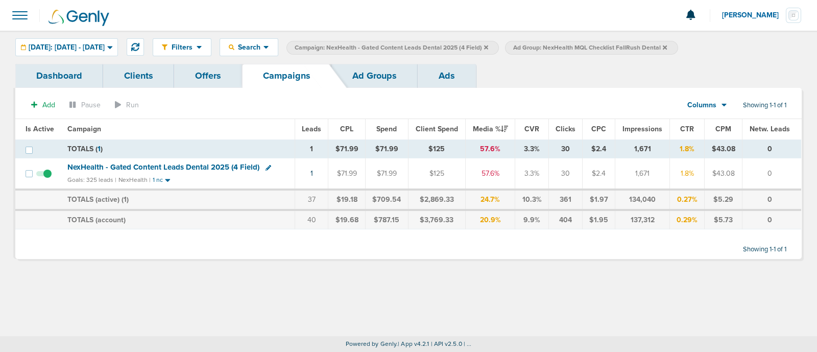
click at [488, 44] on icon at bounding box center [486, 47] width 4 height 6
click at [448, 45] on icon at bounding box center [446, 47] width 4 height 4
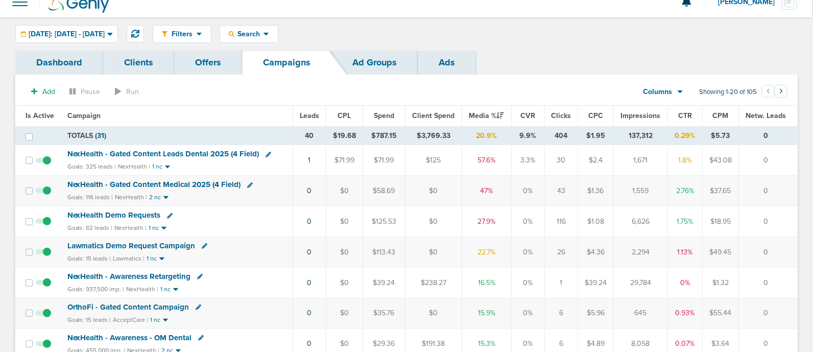
scroll to position [14, 0]
click at [127, 211] on span "NexHealth Demo Requests" at bounding box center [113, 214] width 93 height 9
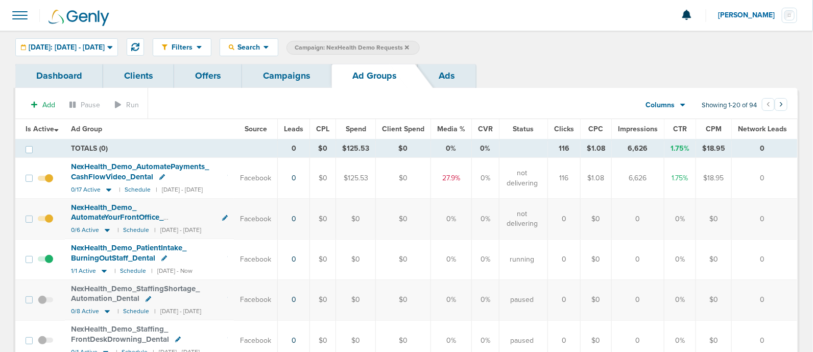
click at [297, 74] on link "Campaigns" at bounding box center [286, 76] width 89 height 24
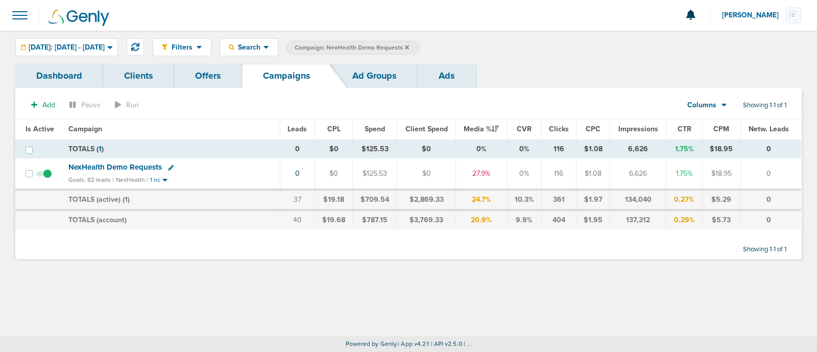
click at [420, 42] on label "Campaign: NexHealth Demo Requests" at bounding box center [352, 48] width 133 height 14
click at [409, 46] on icon at bounding box center [407, 47] width 4 height 4
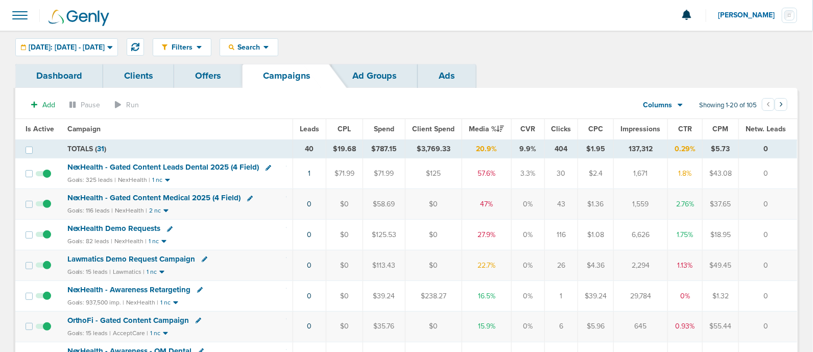
click at [175, 197] on span "NexHealth - Gated Content Medical 2025 (4 Field)" at bounding box center [154, 197] width 174 height 9
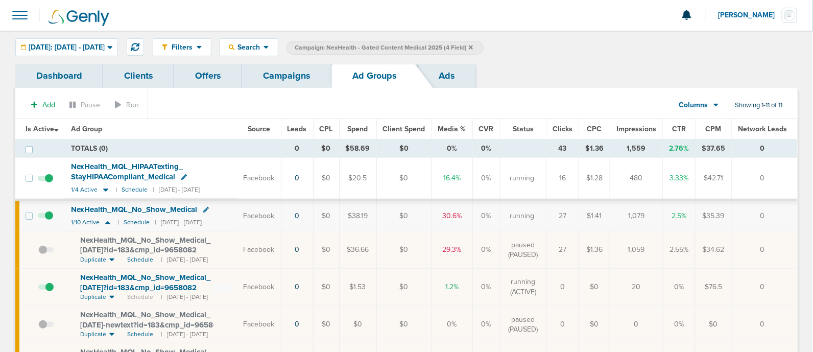
click at [290, 81] on link "Campaigns" at bounding box center [286, 76] width 89 height 24
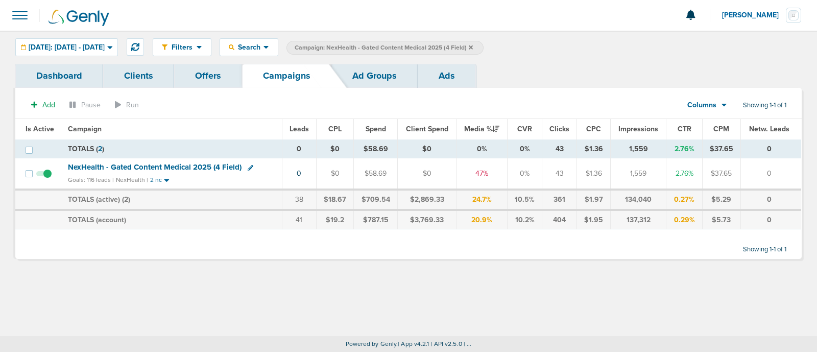
click at [353, 82] on link "Ad Groups" at bounding box center [374, 76] width 86 height 24
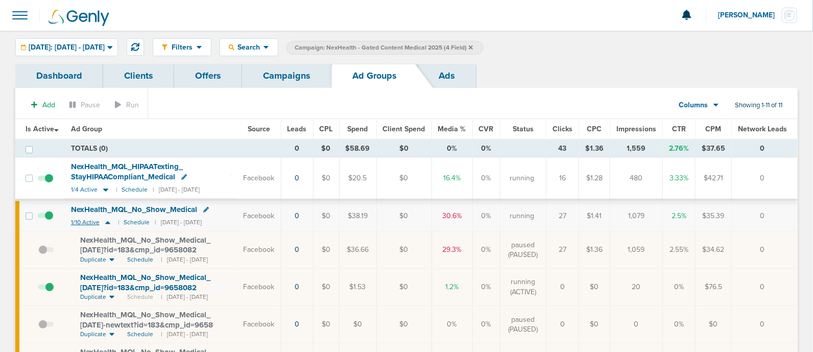
click at [107, 223] on icon at bounding box center [107, 222] width 5 height 3
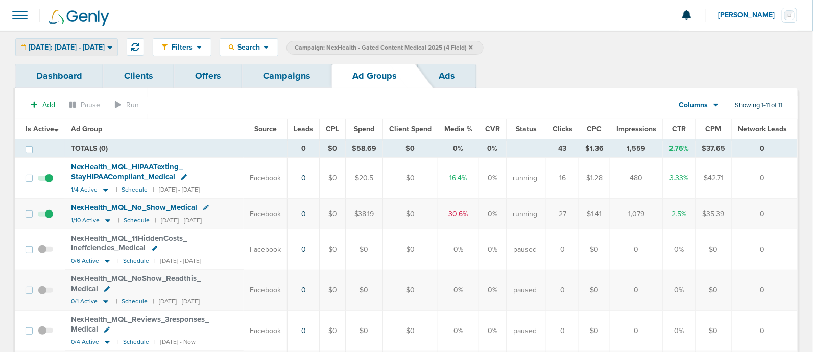
click at [105, 45] on span "[DATE]: [DATE] - [DATE]" at bounding box center [67, 47] width 76 height 7
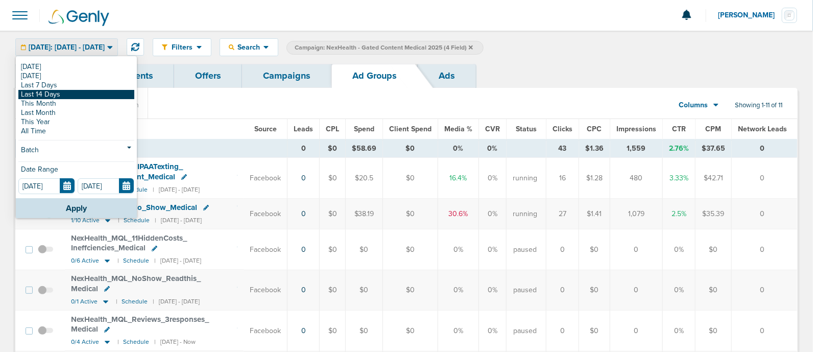
click at [89, 95] on link "Last 14 Days" at bounding box center [76, 94] width 116 height 9
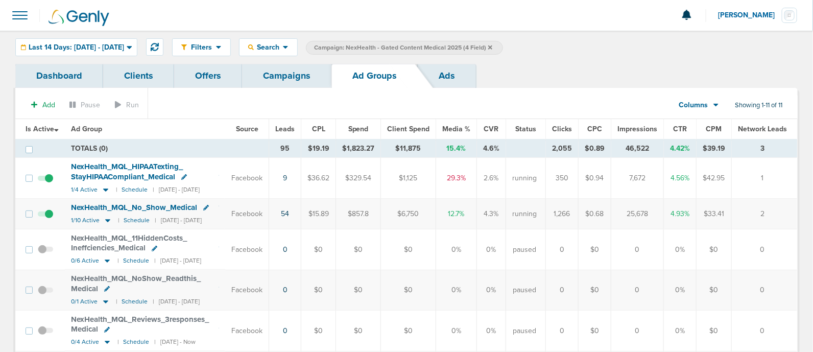
click at [295, 130] on span "Leads" at bounding box center [284, 129] width 19 height 9
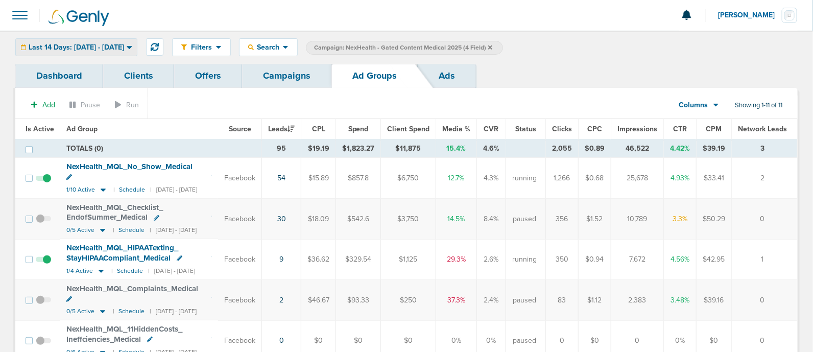
click at [89, 44] on span "Last 14 Days: [DATE] - [DATE]" at bounding box center [76, 47] width 95 height 7
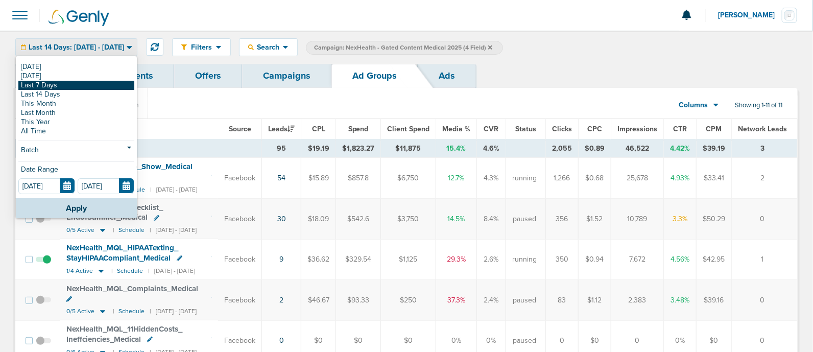
click at [78, 85] on link "Last 7 Days" at bounding box center [76, 85] width 116 height 9
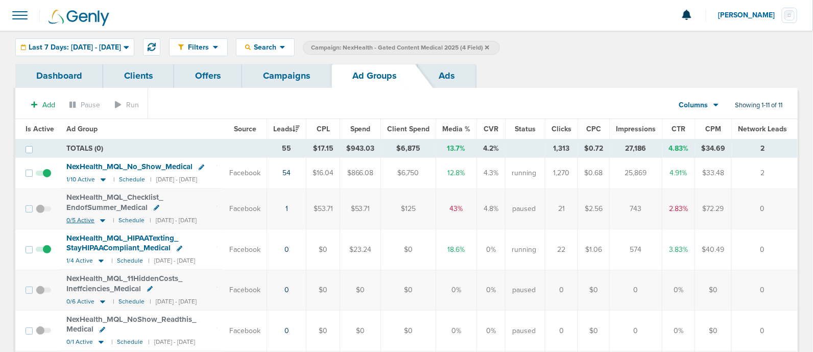
click at [100, 219] on icon at bounding box center [102, 220] width 5 height 3
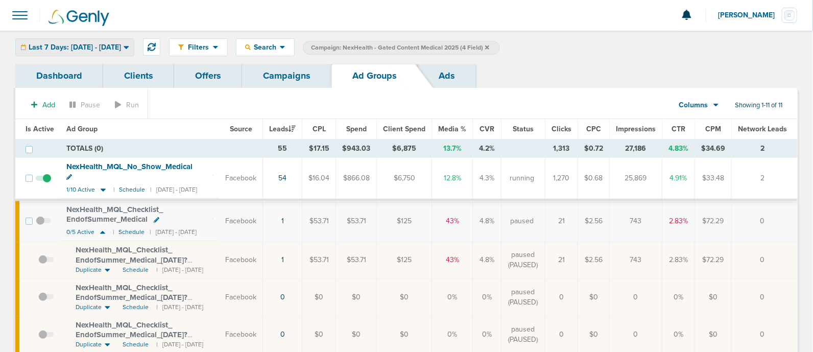
click at [121, 47] on span "Last 7 Days: [DATE] - [DATE]" at bounding box center [75, 47] width 92 height 7
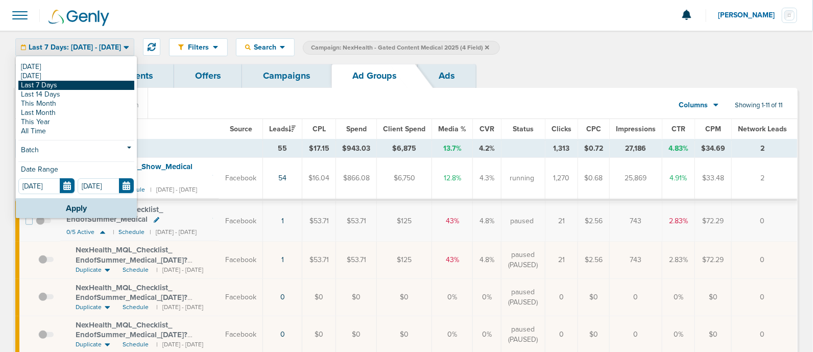
click at [68, 89] on link "Last 7 Days" at bounding box center [76, 85] width 116 height 9
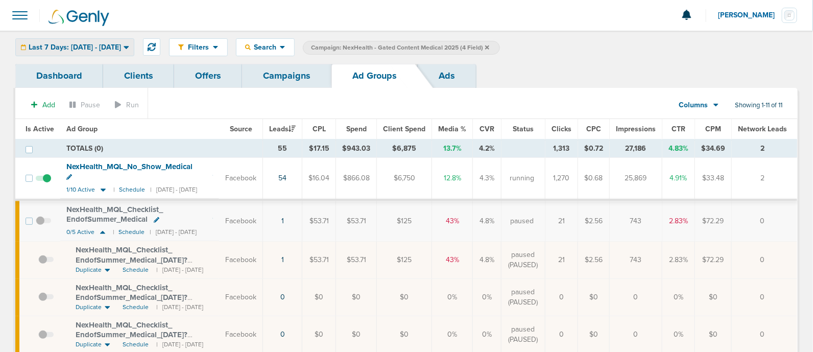
click at [121, 51] on span "Last 7 Days: [DATE] - [DATE]" at bounding box center [75, 47] width 92 height 7
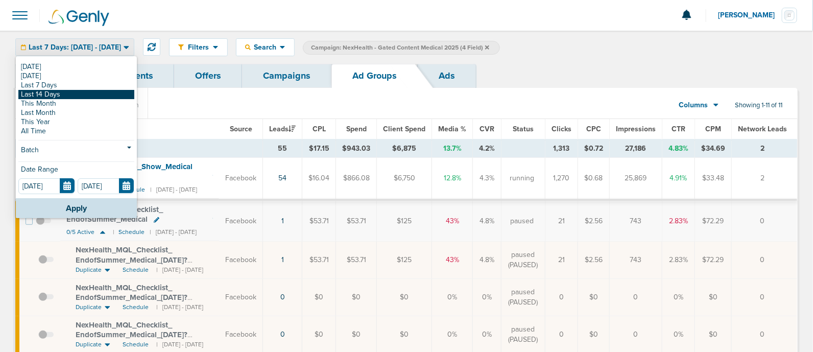
click at [75, 93] on link "Last 14 Days" at bounding box center [76, 94] width 116 height 9
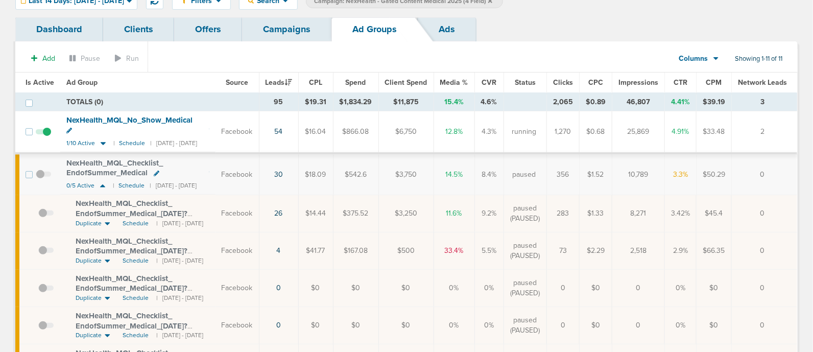
scroll to position [47, 0]
click at [273, 23] on link "Campaigns" at bounding box center [286, 29] width 89 height 24
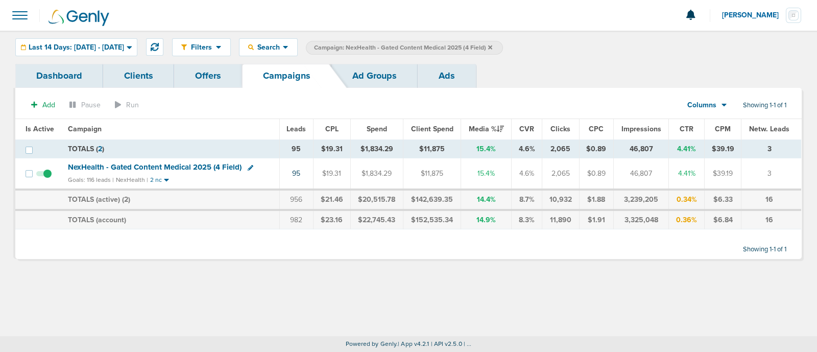
click at [492, 47] on icon at bounding box center [490, 47] width 4 height 4
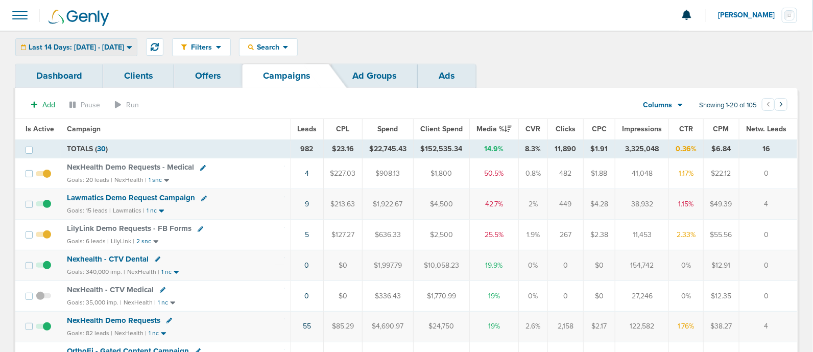
click at [92, 50] on span "Last 14 Days: [DATE] - [DATE]" at bounding box center [76, 47] width 95 height 7
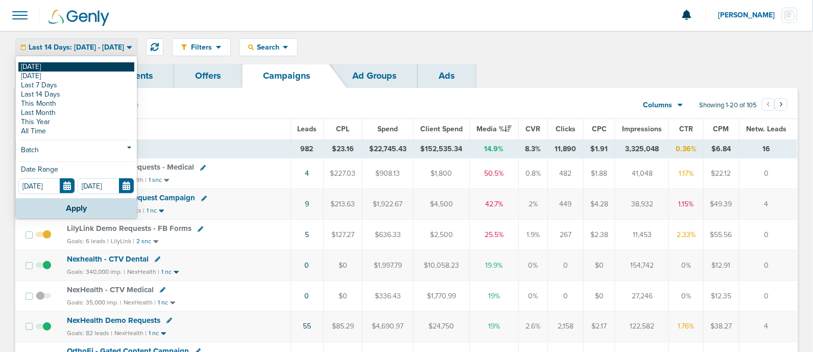
click at [68, 68] on link "[DATE]" at bounding box center [76, 66] width 116 height 9
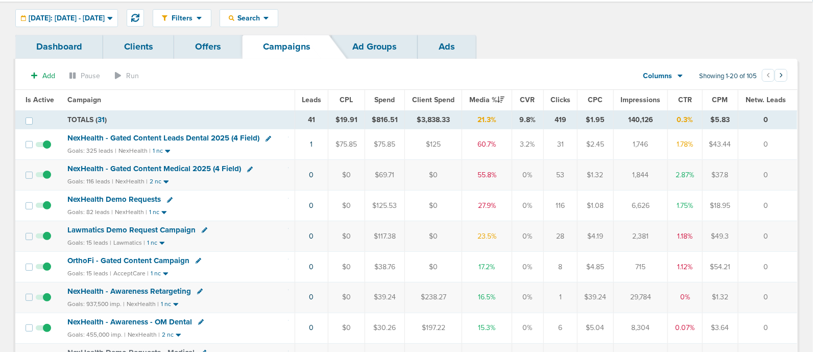
scroll to position [34, 0]
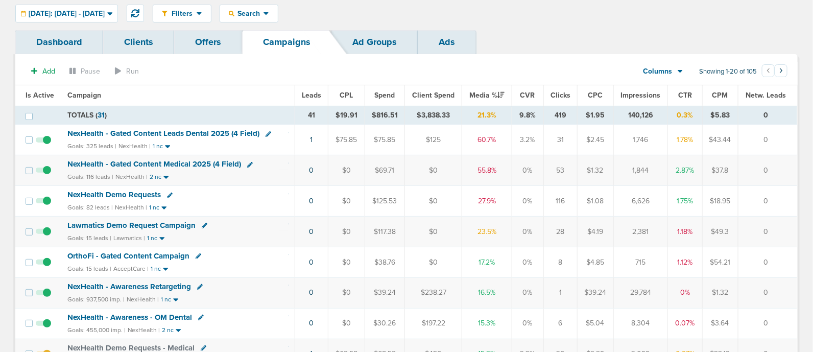
click at [230, 134] on span "NexHealth - Gated Content Leads Dental 2025 (4 Field)" at bounding box center [163, 133] width 192 height 9
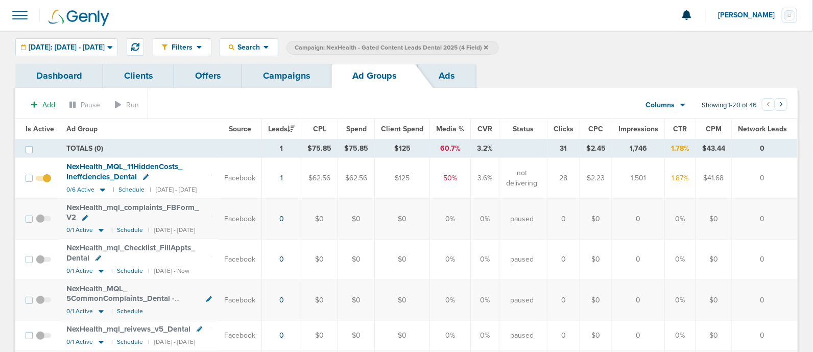
click at [41, 124] on th "Is Active" at bounding box center [37, 129] width 45 height 20
click at [42, 126] on span "Is Active" at bounding box center [40, 129] width 29 height 9
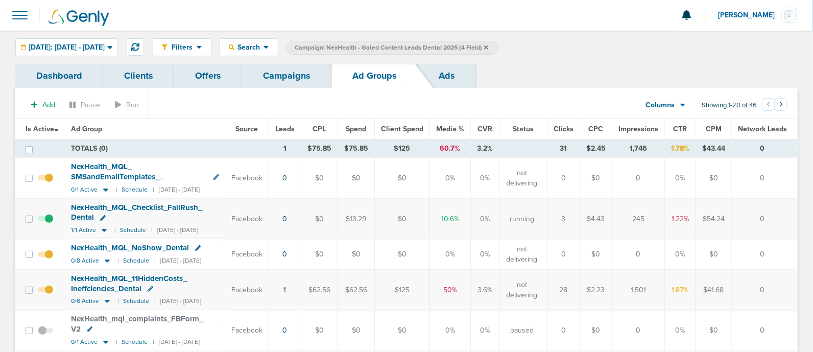
click at [93, 205] on span "NexHealth_ MQL_ Checklist_ FallRush_ Dental" at bounding box center [136, 212] width 131 height 19
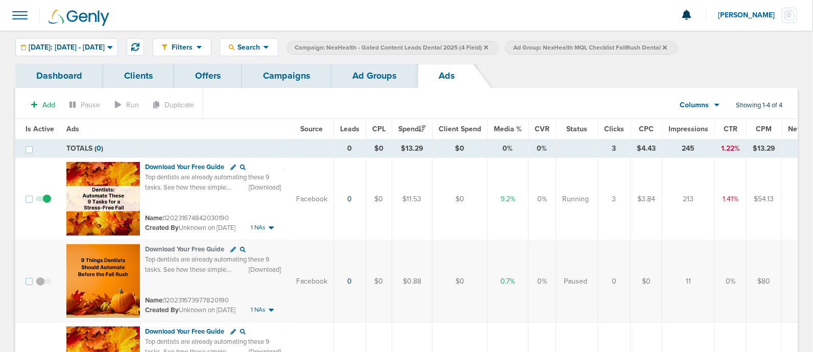
click at [286, 75] on link "Campaigns" at bounding box center [286, 76] width 89 height 24
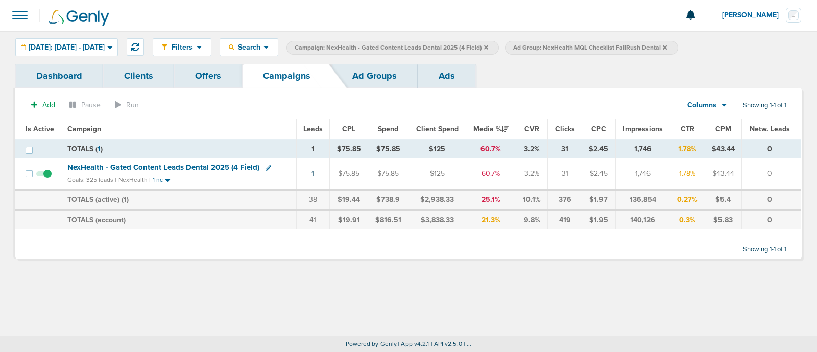
click at [499, 42] on label "Campaign: NexHealth - Gated Content Leads Dental 2025 (4 Field)" at bounding box center [392, 48] width 212 height 14
click at [488, 46] on icon at bounding box center [486, 47] width 4 height 4
click at [448, 47] on icon at bounding box center [446, 47] width 4 height 6
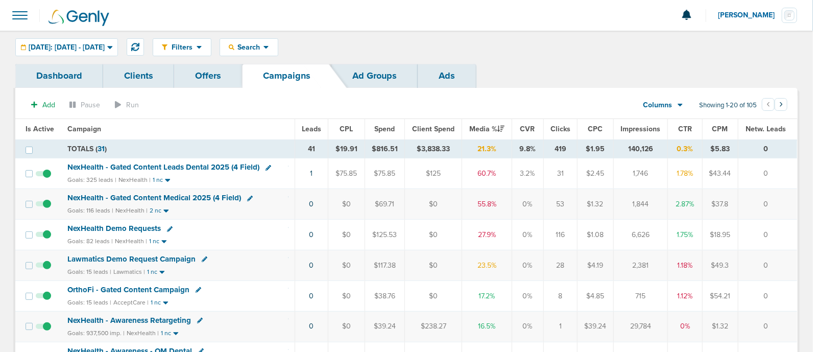
click at [219, 195] on span "NexHealth - Gated Content Medical 2025 (4 Field)" at bounding box center [154, 197] width 174 height 9
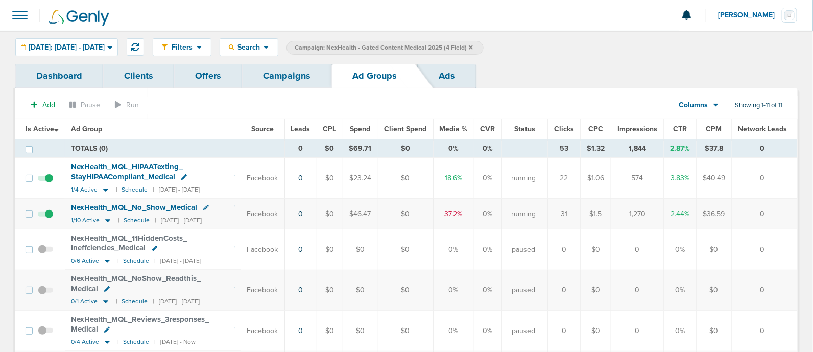
click at [583, 3] on div at bounding box center [406, 15] width 813 height 31
click at [296, 77] on link "Campaigns" at bounding box center [286, 76] width 89 height 24
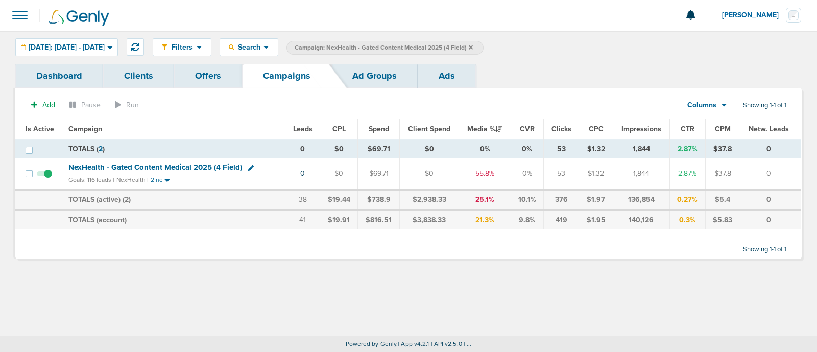
click at [473, 48] on icon at bounding box center [471, 47] width 4 height 4
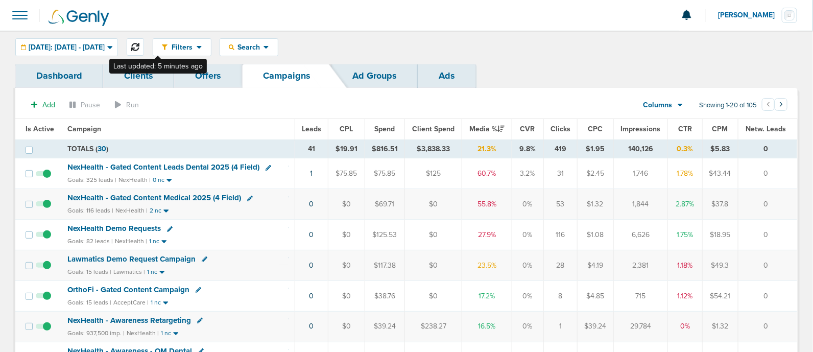
click at [139, 45] on icon at bounding box center [135, 47] width 8 height 8
click at [309, 135] on th "Leads" at bounding box center [310, 129] width 33 height 20
click at [309, 131] on span "Leads" at bounding box center [310, 129] width 19 height 9
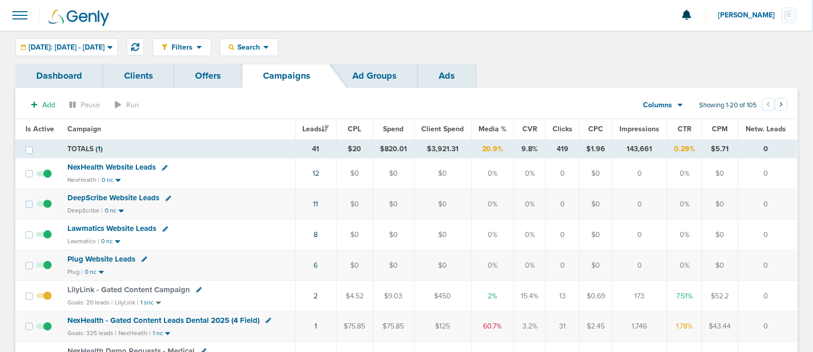
click at [493, 131] on span "Media %" at bounding box center [492, 129] width 28 height 9
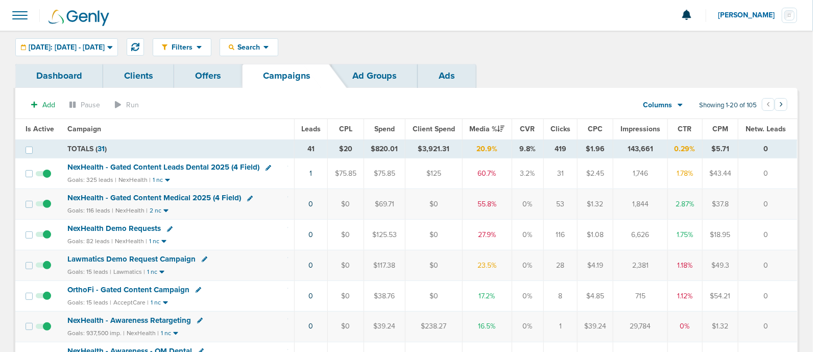
click at [161, 167] on span "NexHealth - Gated Content Leads Dental 2025 (4 Field)" at bounding box center [163, 166] width 192 height 9
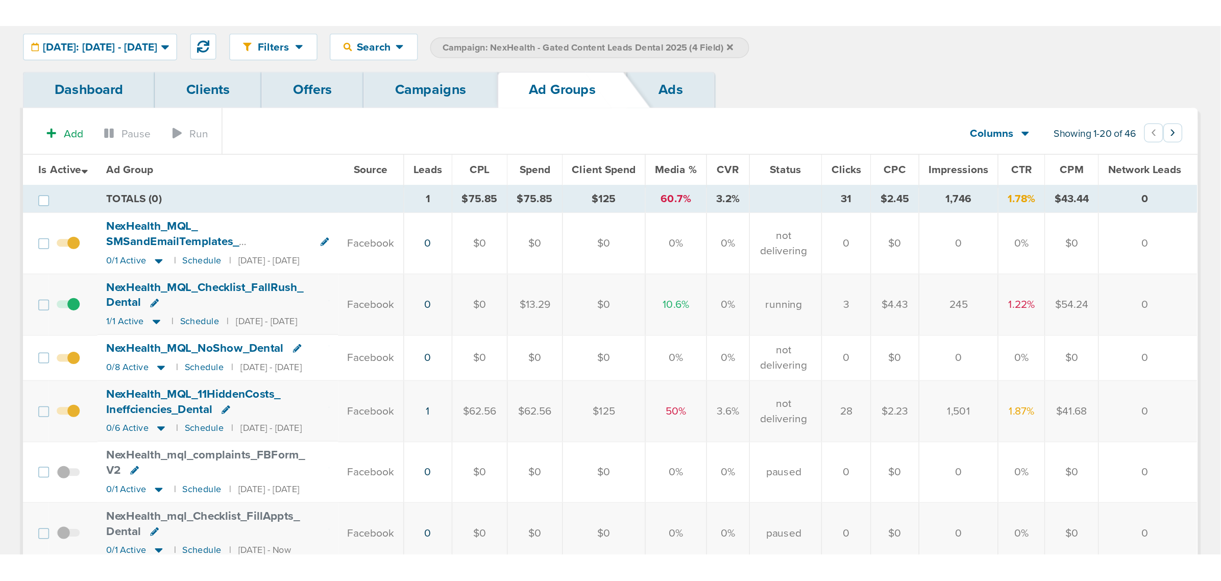
scroll to position [41, 0]
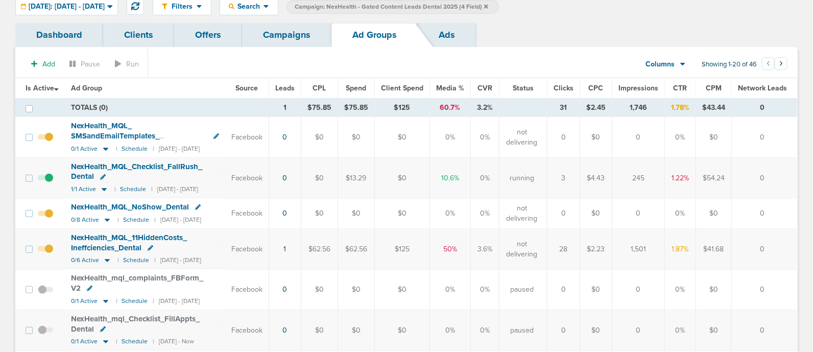
click at [50, 183] on span at bounding box center [45, 183] width 15 height 0
click at [45, 180] on input "checkbox" at bounding box center [45, 180] width 0 height 0
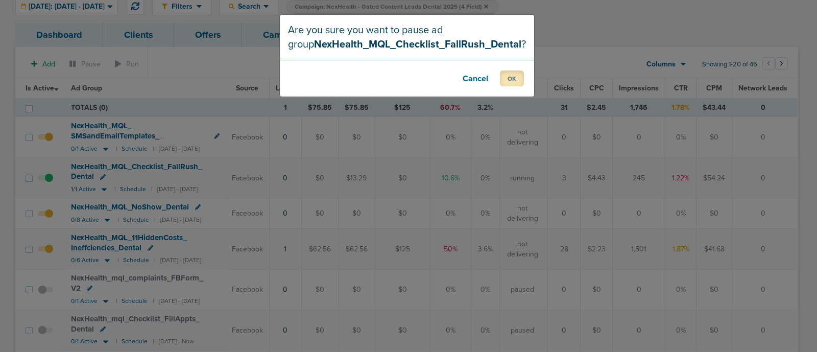
click at [512, 70] on button "OK" at bounding box center [512, 78] width 24 height 16
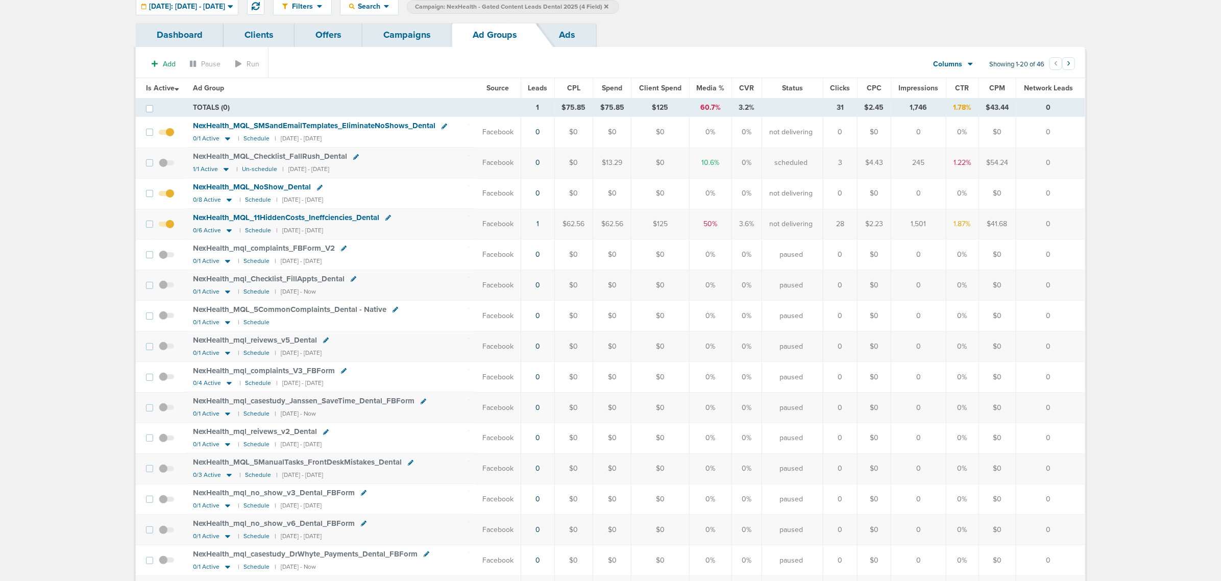
click at [406, 39] on link "Campaigns" at bounding box center [407, 35] width 89 height 24
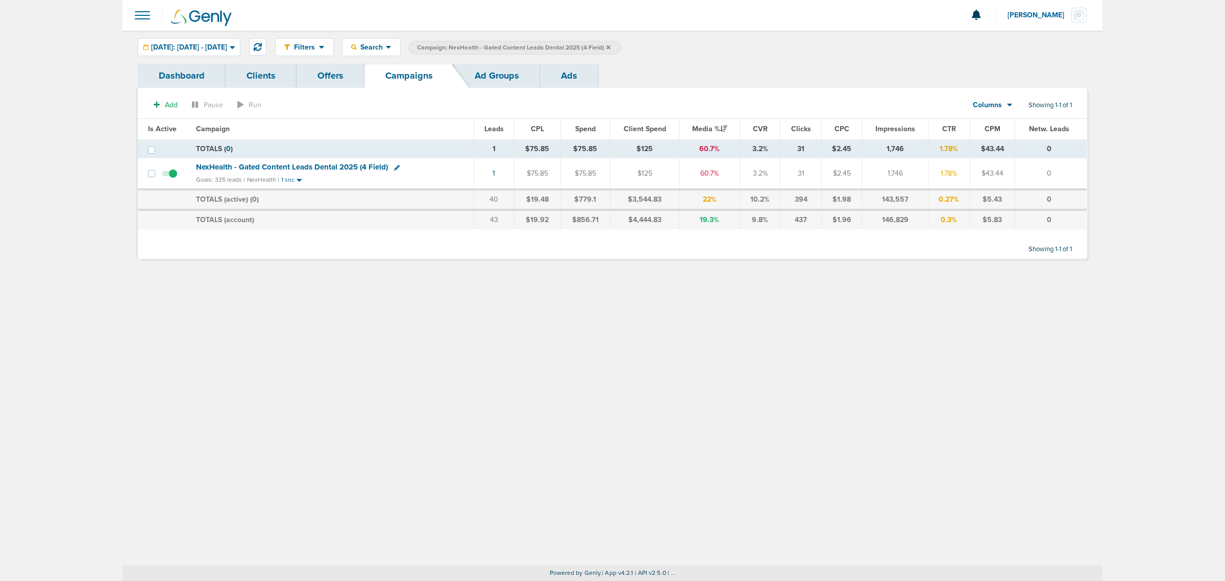
click at [449, 310] on div "Filters Active Only Settings Status Active Inactive Objectives MQL SQL Traffic …" at bounding box center [613, 298] width 980 height 535
click at [611, 46] on icon at bounding box center [609, 47] width 4 height 4
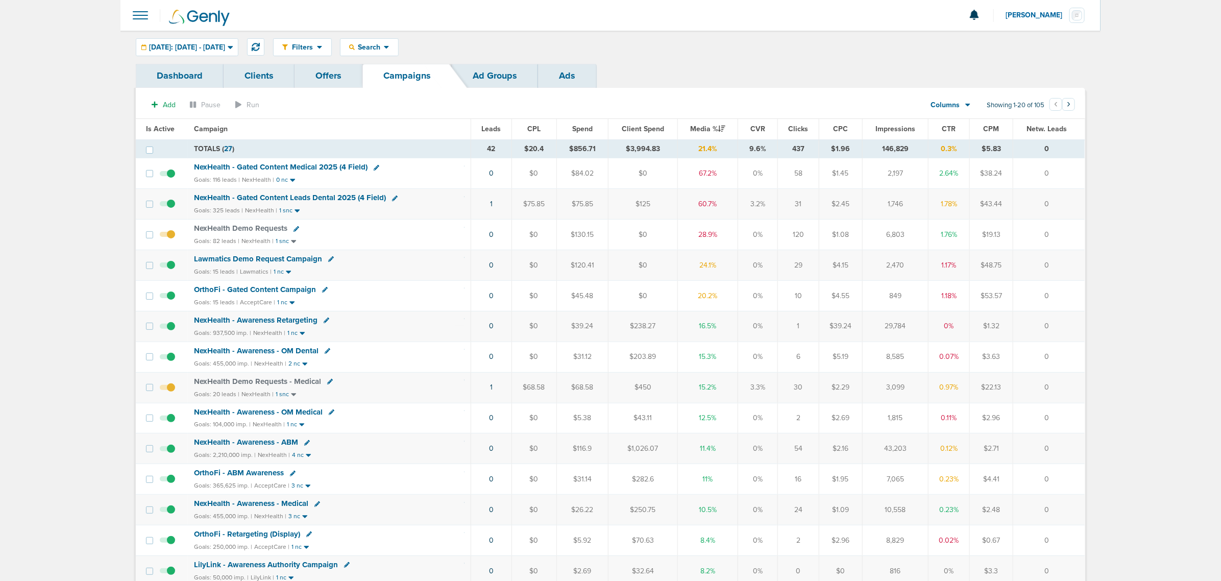
click at [320, 167] on span "NexHealth - Gated Content Medical 2025 (4 Field)" at bounding box center [281, 166] width 174 height 9
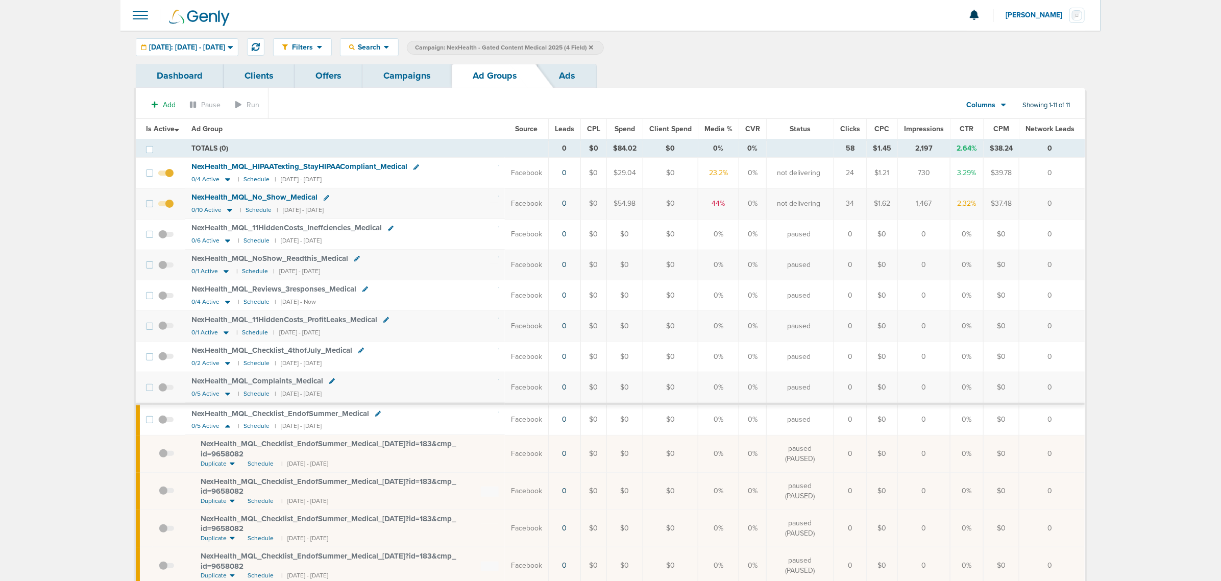
click at [406, 190] on td "NexHealth_ MQL_ No_ Show_ Medical 0/10 Active | Schedule | 08/04/2025 - 08/12/2…" at bounding box center [345, 203] width 320 height 31
click at [230, 208] on icon at bounding box center [230, 210] width 10 height 9
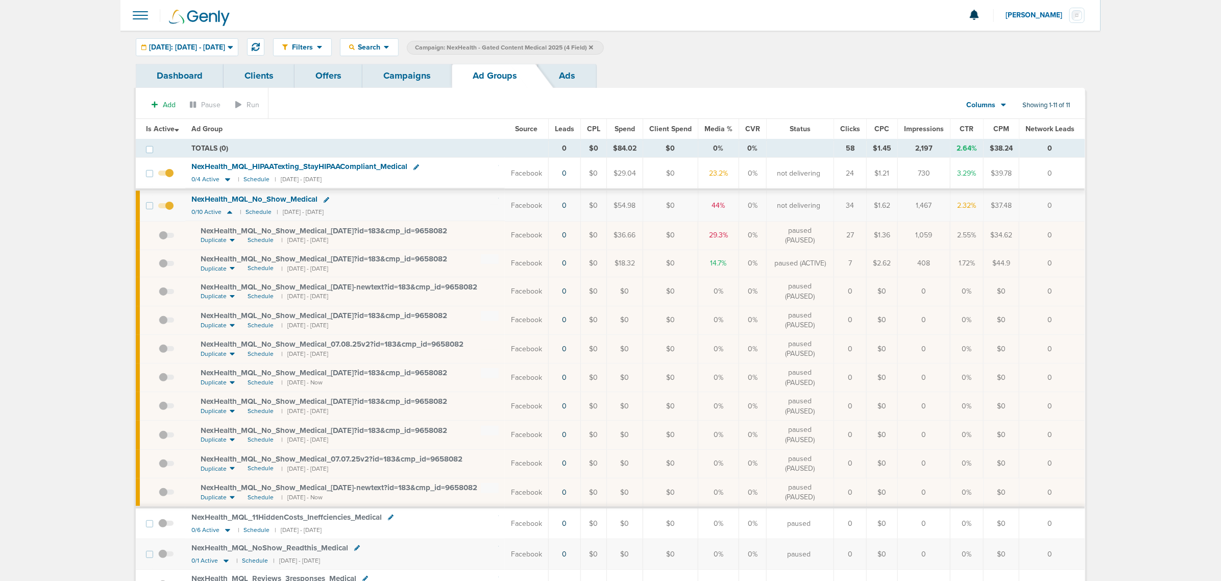
drag, startPoint x: 1053, startPoint y: 256, endPoint x: 194, endPoint y: 232, distance: 859.7
click at [194, 232] on tbody "TOTALS (0) 0 $0 $84.02 $0 0% 0% 58 $1.45 2,197 2.64% $38.24 0 TOTALS (0) 0 $0 $…" at bounding box center [610, 556] width 949 height 835
click at [194, 232] on td "NexHealth_ MQL_ No_ Show_ Medical_ 08.07.25?id=183&cmp_ id=9658082 Duplicate Sc…" at bounding box center [345, 235] width 320 height 29
drag, startPoint x: 455, startPoint y: 172, endPoint x: 206, endPoint y: 170, distance: 249.7
click at [206, 170] on div "NexHealth_ MQL_ HIPAATexting_ StayHIPAACompliant_ Medical" at bounding box center [344, 167] width 307 height 10
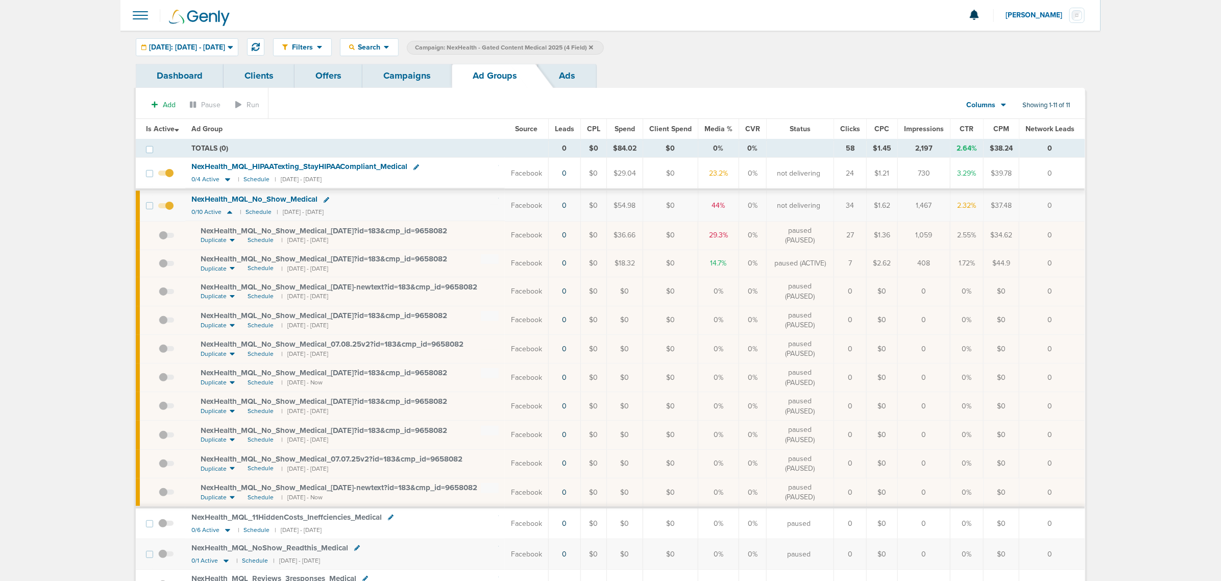
click at [409, 131] on th "Ad Group" at bounding box center [345, 129] width 320 height 20
click at [394, 73] on link "Campaigns" at bounding box center [407, 76] width 89 height 24
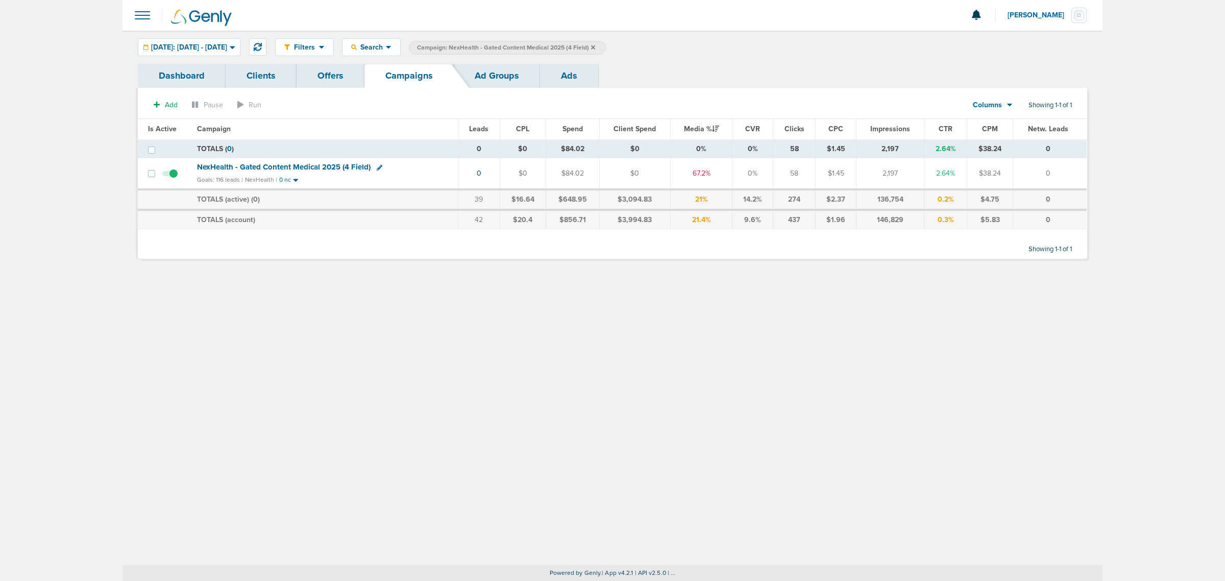
click at [595, 46] on icon at bounding box center [593, 47] width 4 height 4
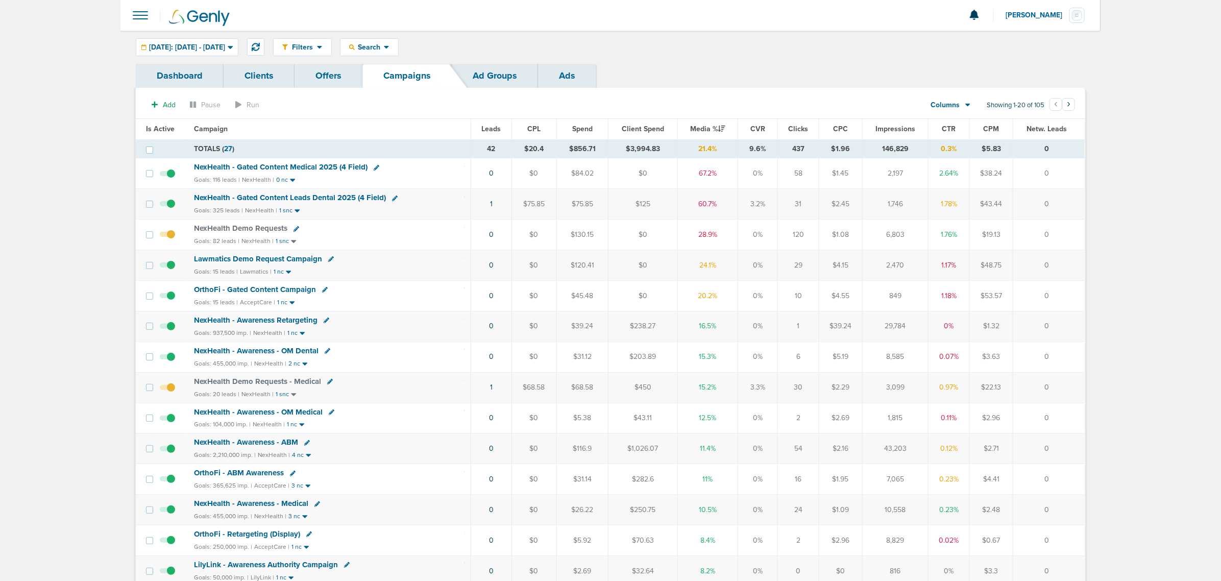
drag, startPoint x: 1077, startPoint y: 246, endPoint x: 427, endPoint y: 245, distance: 650.5
click at [432, 248] on tr "NexHealth Demo Requests Goals: 82 leads | NexHealth | 1 snc 0 $0 $130.15 $0 28.…" at bounding box center [610, 235] width 949 height 31
drag, startPoint x: 402, startPoint y: 235, endPoint x: 248, endPoint y: 222, distance: 154.7
click at [401, 234] on div "NexHealth Demo Requests" at bounding box center [329, 229] width 271 height 10
click at [432, 164] on div "NexHealth - Gated Content Medical 2025 (4 Field)" at bounding box center [329, 167] width 271 height 10
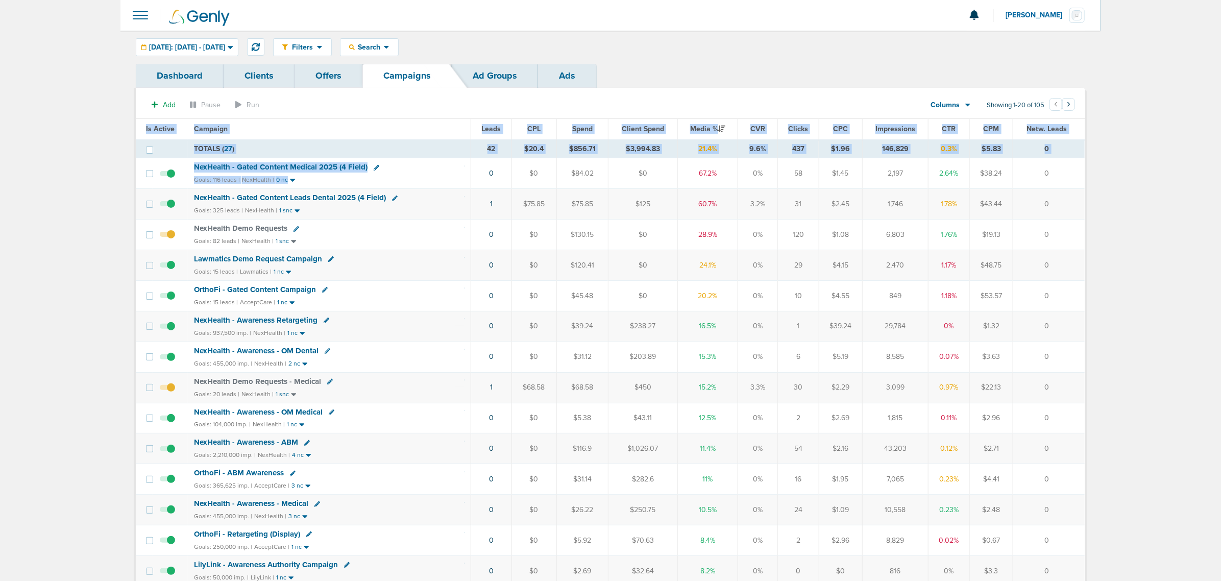
drag, startPoint x: 459, startPoint y: 179, endPoint x: 1106, endPoint y: 161, distance: 647.7
click at [816, 161] on main "Notifications You have no unread notifications [PERSON_NAME] Profile Sign Out C…" at bounding box center [610, 435] width 1221 height 870
click at [816, 168] on td "0" at bounding box center [1049, 173] width 71 height 31
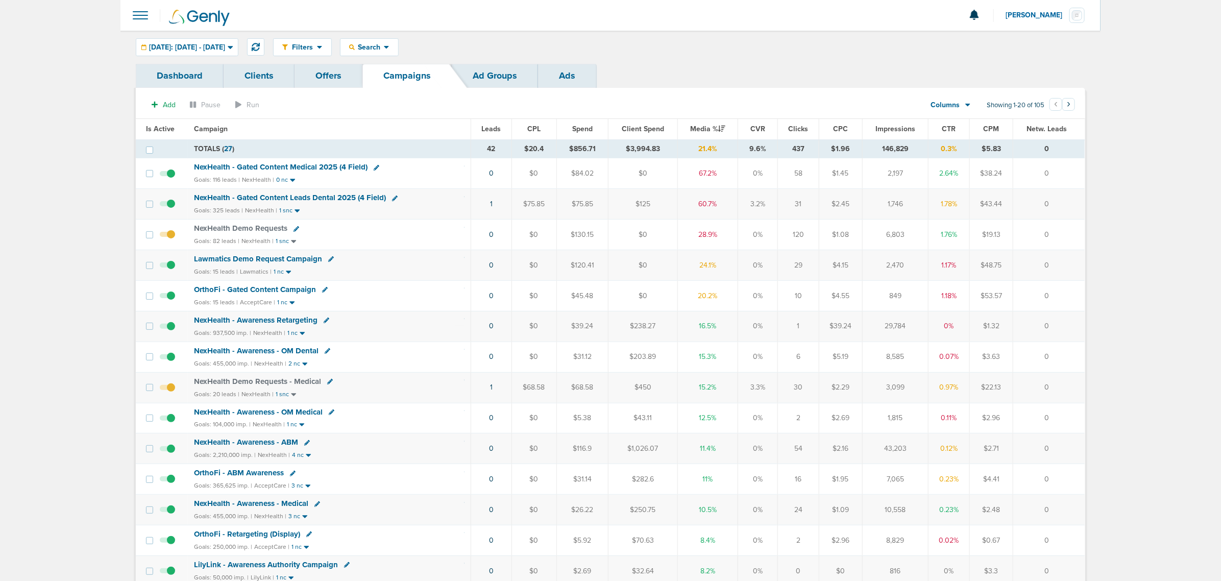
click at [356, 234] on div "NexHealth Demo Requests" at bounding box center [329, 229] width 271 height 10
click at [237, 231] on span "NexHealth Demo Requests" at bounding box center [240, 228] width 93 height 9
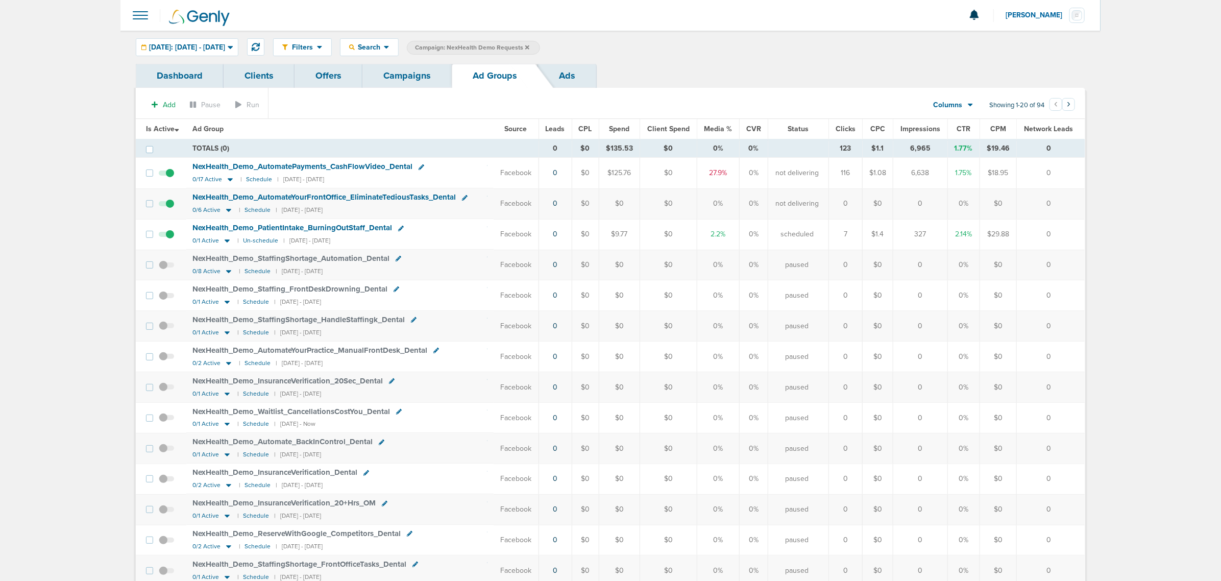
drag, startPoint x: 974, startPoint y: 238, endPoint x: 943, endPoint y: 237, distance: 31.2
click at [816, 237] on tr "NexHealth_ Demo_ PatientIntake_ BurningOutStaff_ Dental 0/1 Active | Un-schedul…" at bounding box center [610, 234] width 949 height 31
click at [816, 237] on td "327" at bounding box center [921, 234] width 55 height 31
click at [402, 78] on link "Campaigns" at bounding box center [407, 76] width 89 height 24
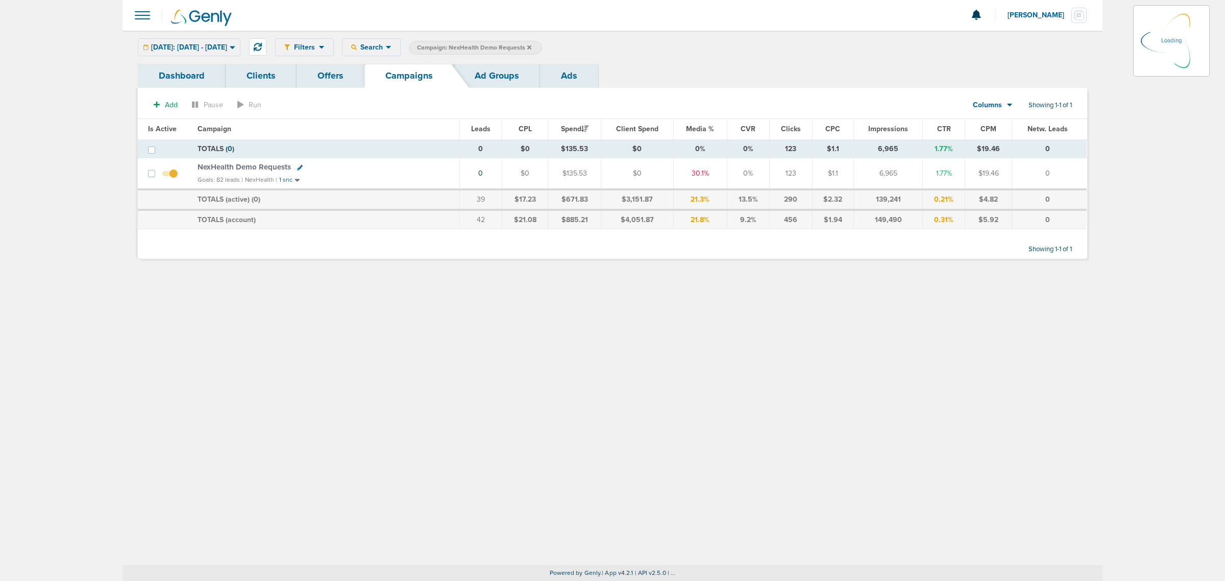
click at [297, 167] on icon at bounding box center [300, 168] width 6 height 6
select select
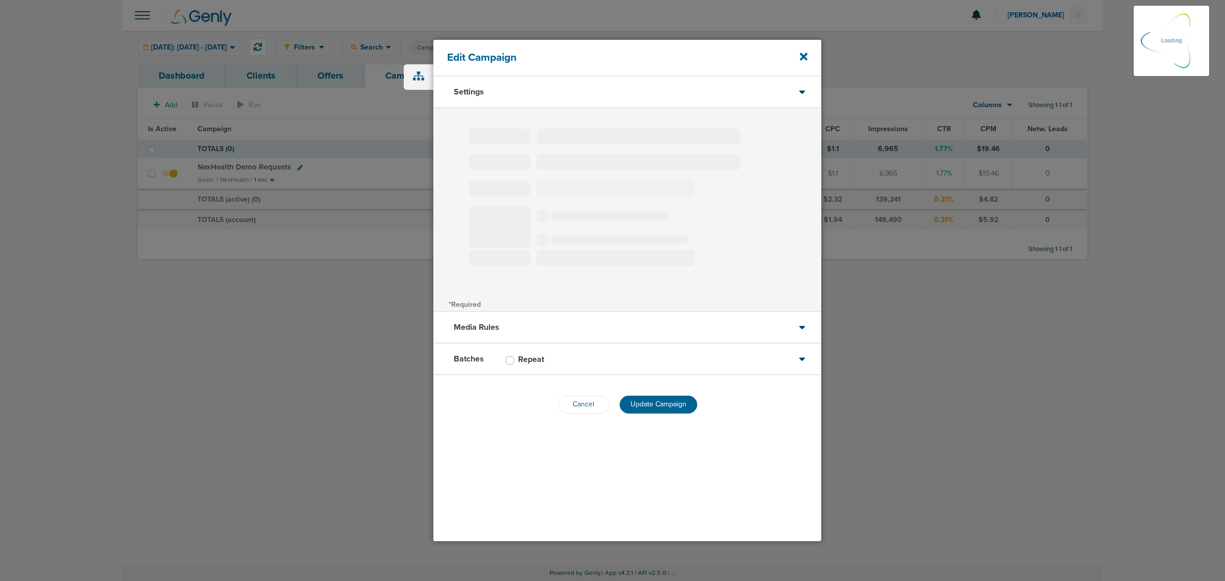
type input "NexHealth Demo Requests"
select select "Leads"
radio input "true"
select select "readWrite"
select select "1"
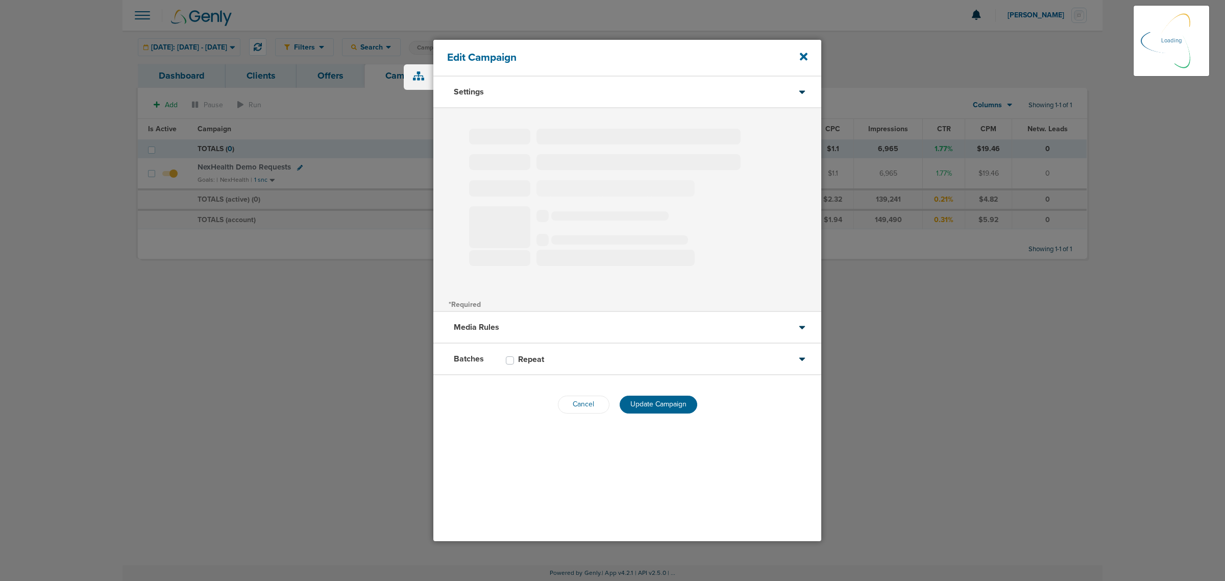
select select "2"
select select "3"
select select "4"
select select "6"
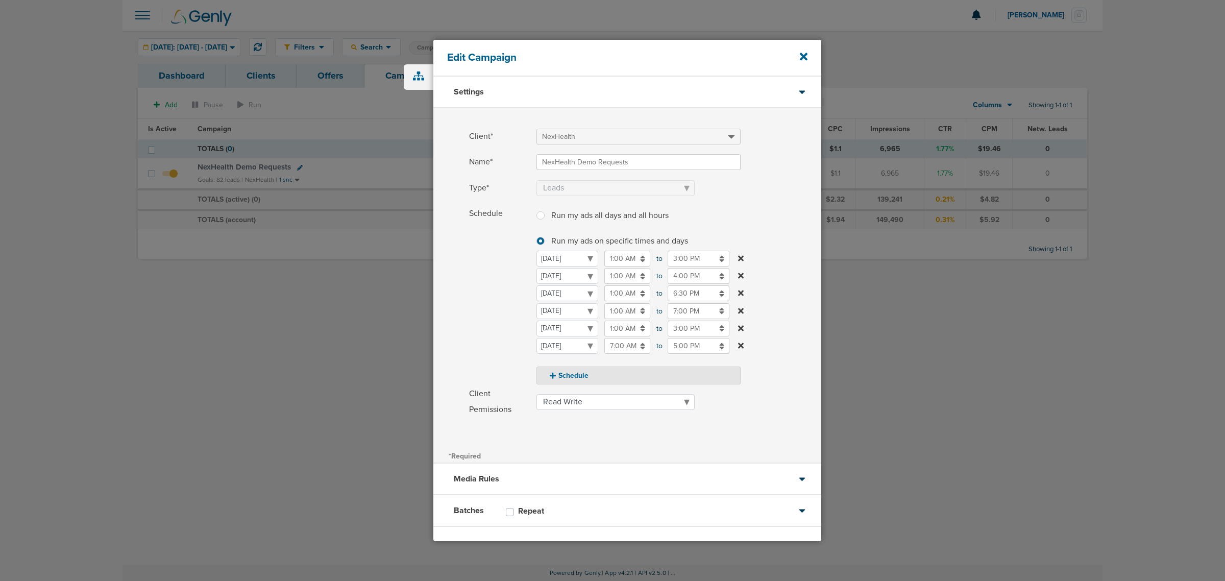
click at [775, 310] on label "Schedule Run my ads all days and all hours Run my ads all days and all hours Ru…" at bounding box center [645, 295] width 352 height 179
click at [764, 223] on label "Schedule Run my ads all days and all hours Run my ads all days and all hours Ru…" at bounding box center [645, 295] width 352 height 179
drag, startPoint x: 696, startPoint y: 236, endPoint x: 515, endPoint y: 202, distance: 184.5
click at [515, 202] on div "Client* NexHealth Name* NexHealth Demo Requests Type* Awareness Traffic Leads C…" at bounding box center [627, 278] width 388 height 340
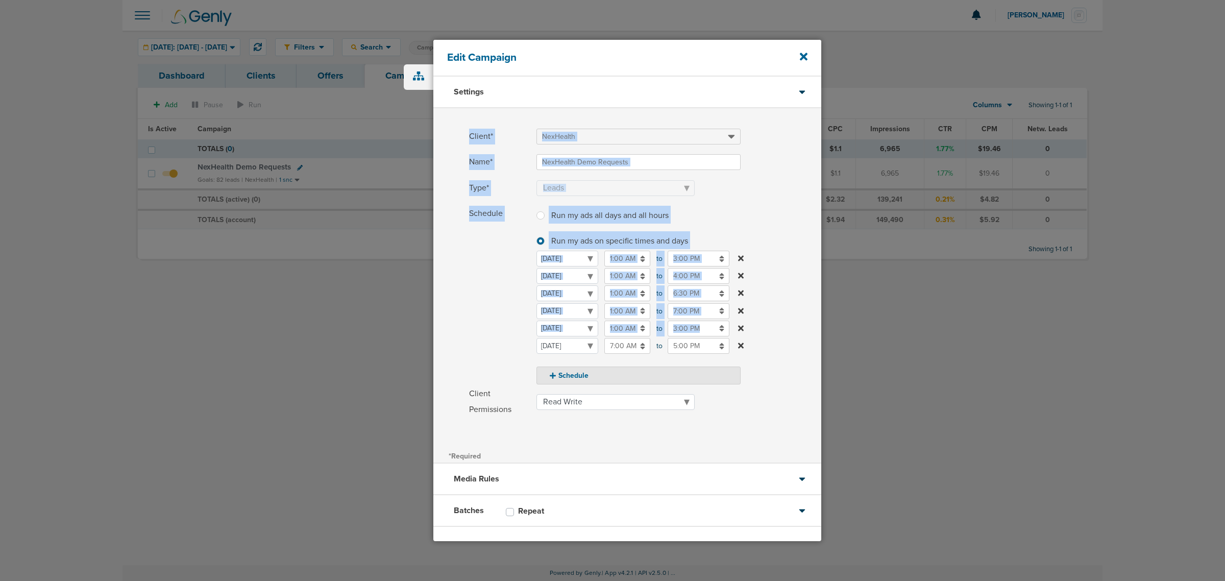
drag, startPoint x: 454, startPoint y: 118, endPoint x: 791, endPoint y: 319, distance: 392.2
click at [791, 319] on div "Client* NexHealth Name* NexHealth Demo Requests Type* Awareness Traffic Leads C…" at bounding box center [627, 278] width 388 height 340
click at [791, 319] on label "Schedule Run my ads all days and all hours Run my ads all days and all hours Ru…" at bounding box center [645, 295] width 352 height 179
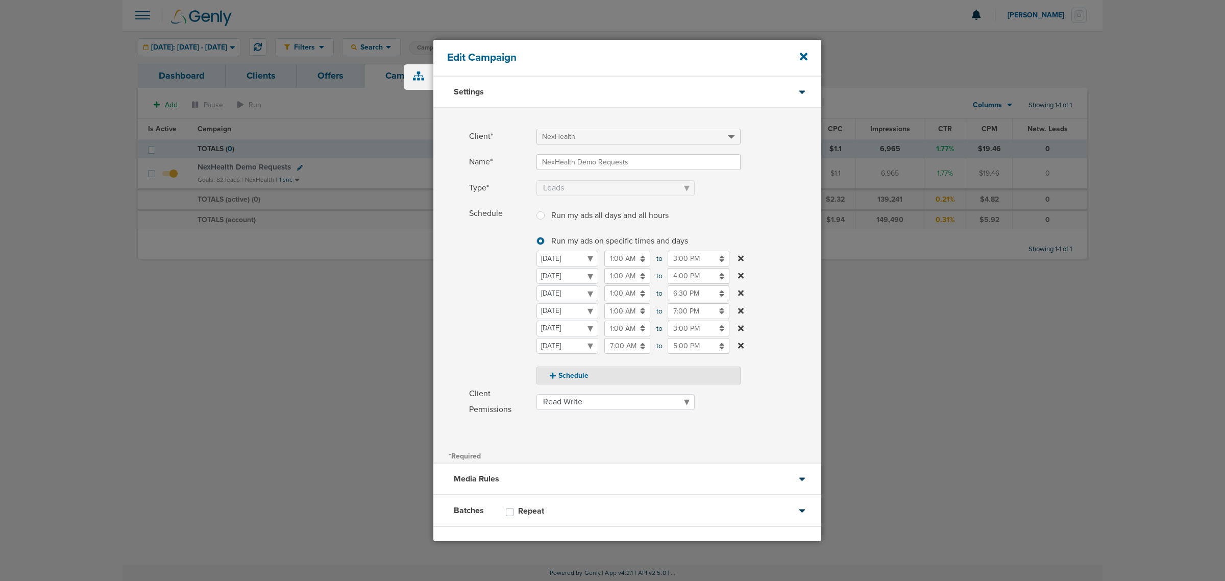
click at [683, 261] on input "3:00 PM" at bounding box center [699, 259] width 62 height 16
click at [669, 286] on icon at bounding box center [672, 283] width 9 height 6
type input "6:00 PM"
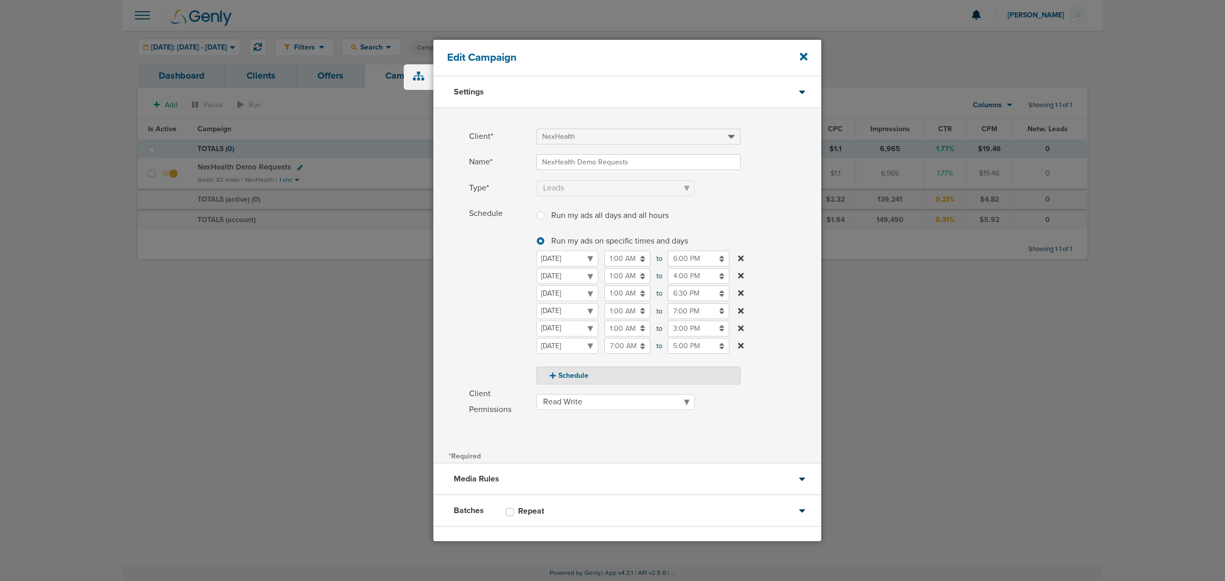
click at [743, 197] on div "Type* Awareness Traffic Leads Conversions Lead Magnet" at bounding box center [627, 192] width 388 height 24
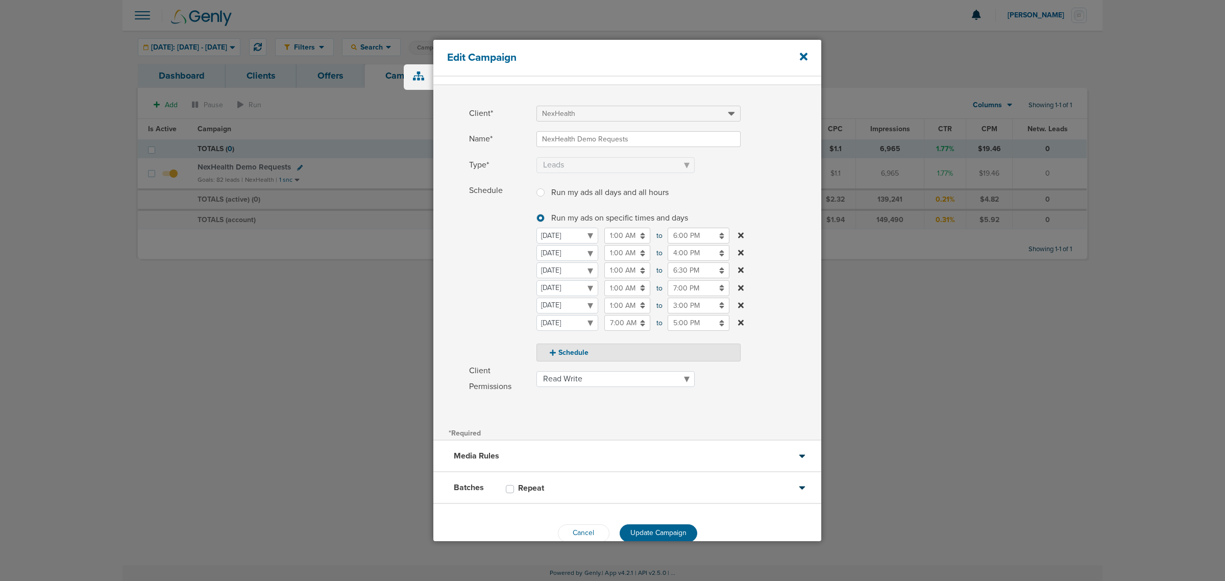
scroll to position [43, 0]
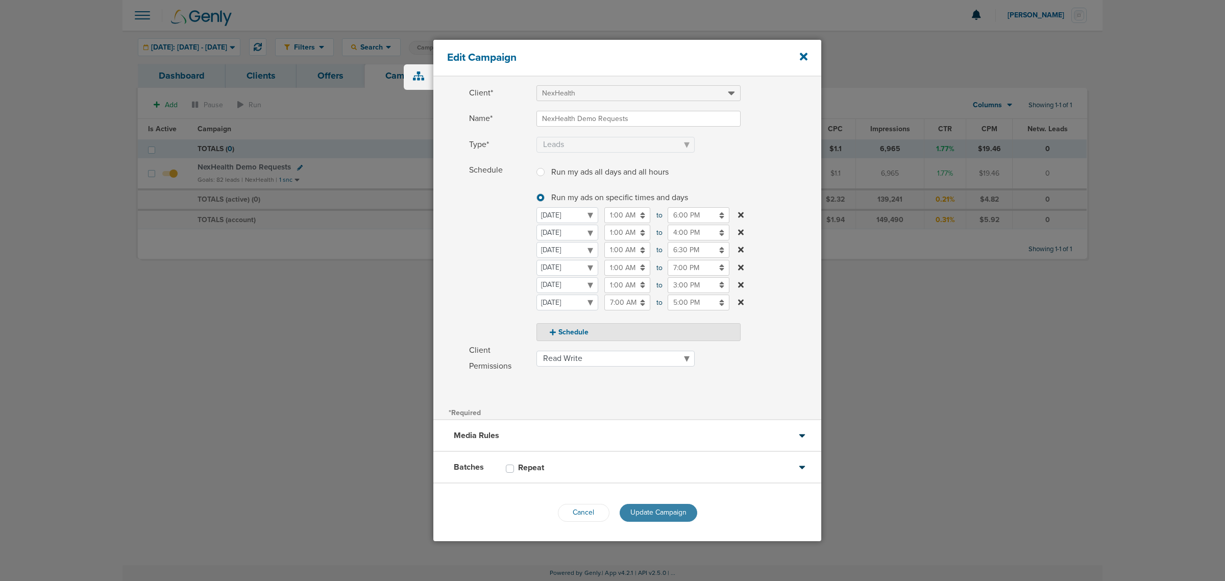
click at [658, 351] on button "Update Campaign" at bounding box center [659, 513] width 78 height 18
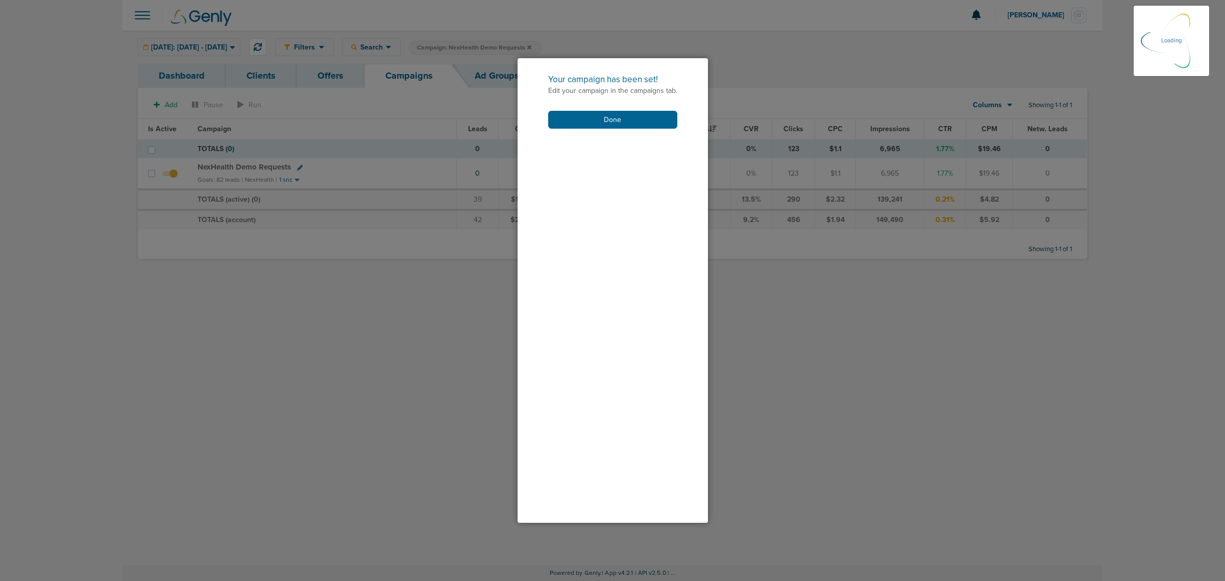
scroll to position [11, 0]
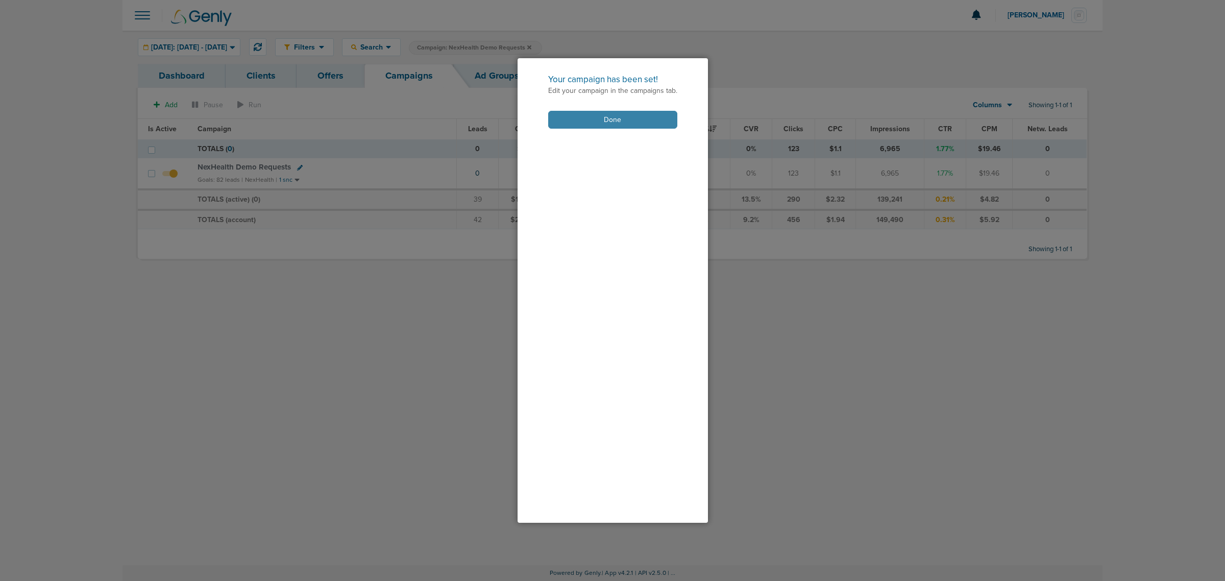
click at [626, 121] on button "Done" at bounding box center [612, 120] width 129 height 18
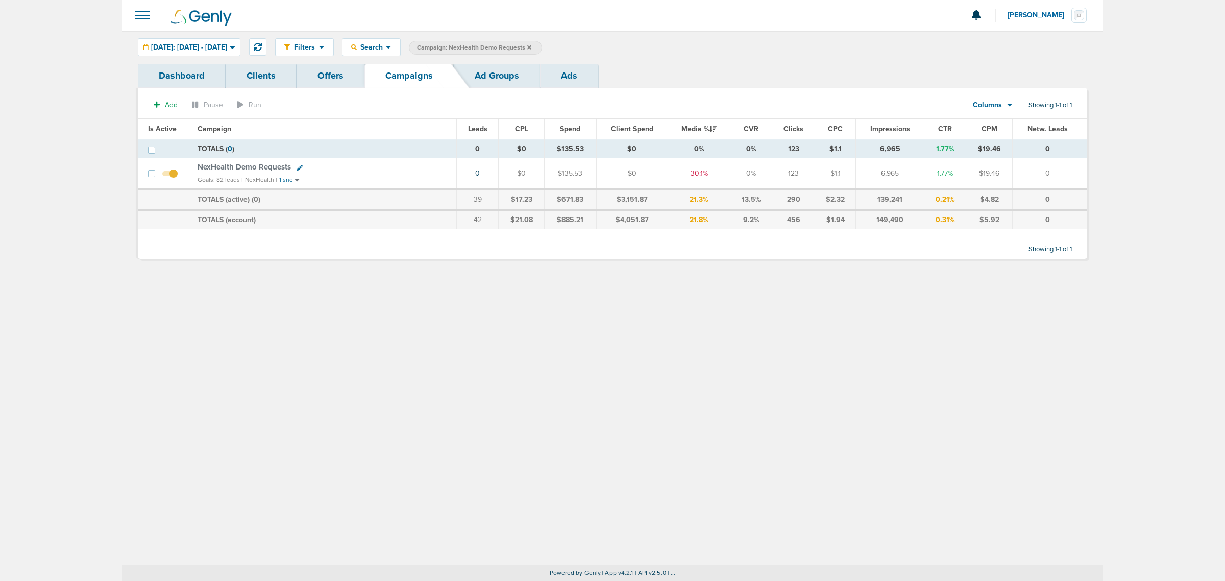
click at [532, 47] on icon at bounding box center [529, 47] width 4 height 6
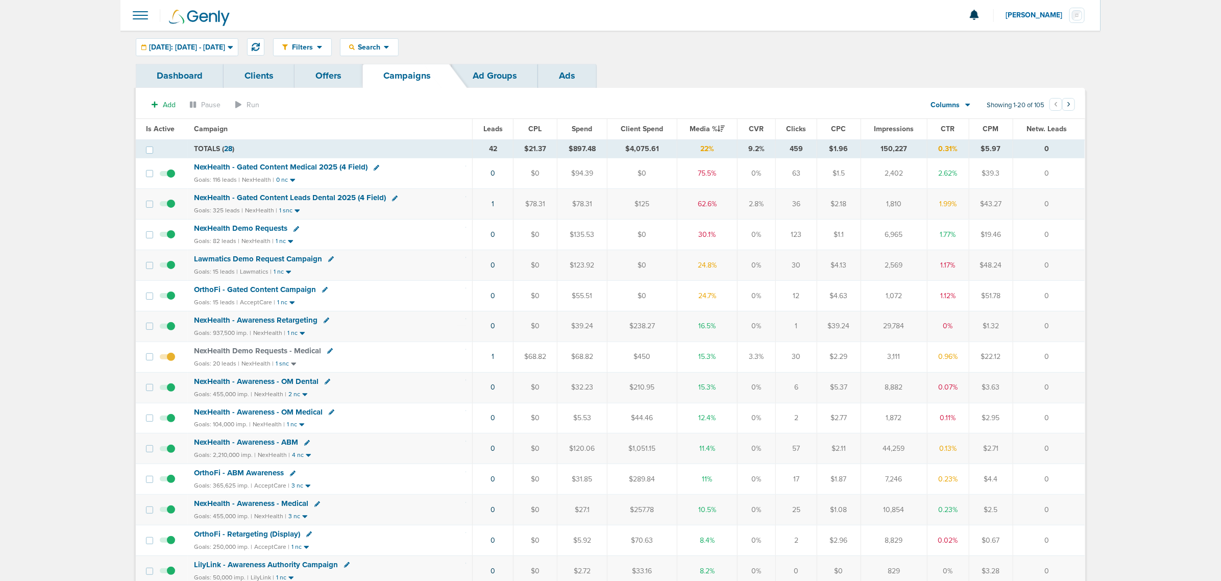
click at [376, 167] on icon at bounding box center [377, 168] width 6 height 6
select select
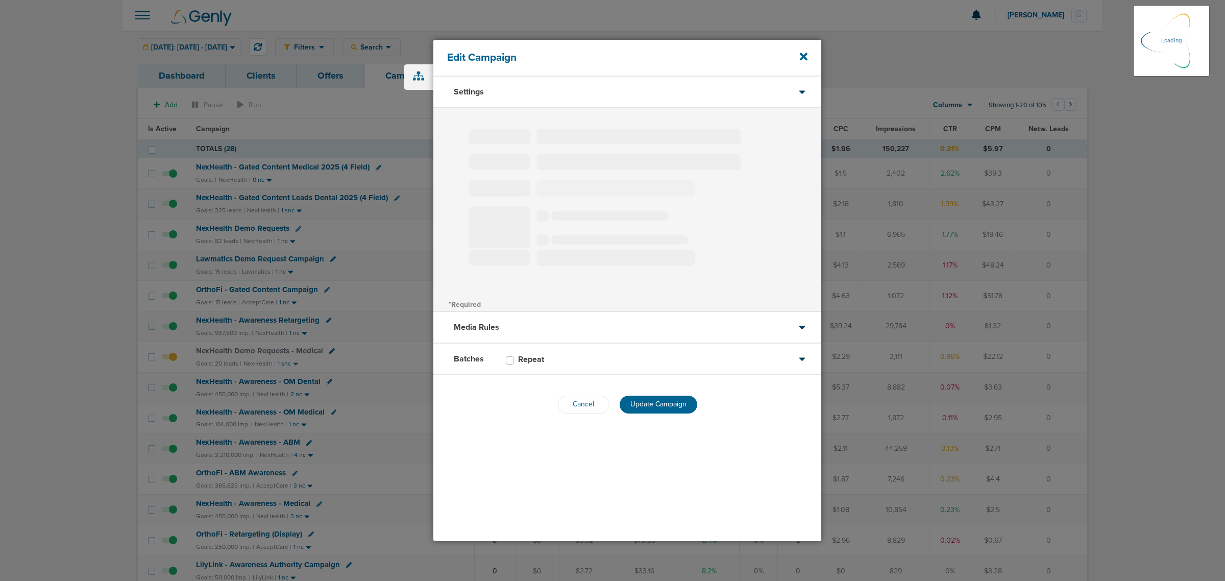
type input "NexHealth - Gated Content Medical 2025 (4 Field)"
select select "Leads"
radio input "true"
select select "readWrite"
checkbox input "true"
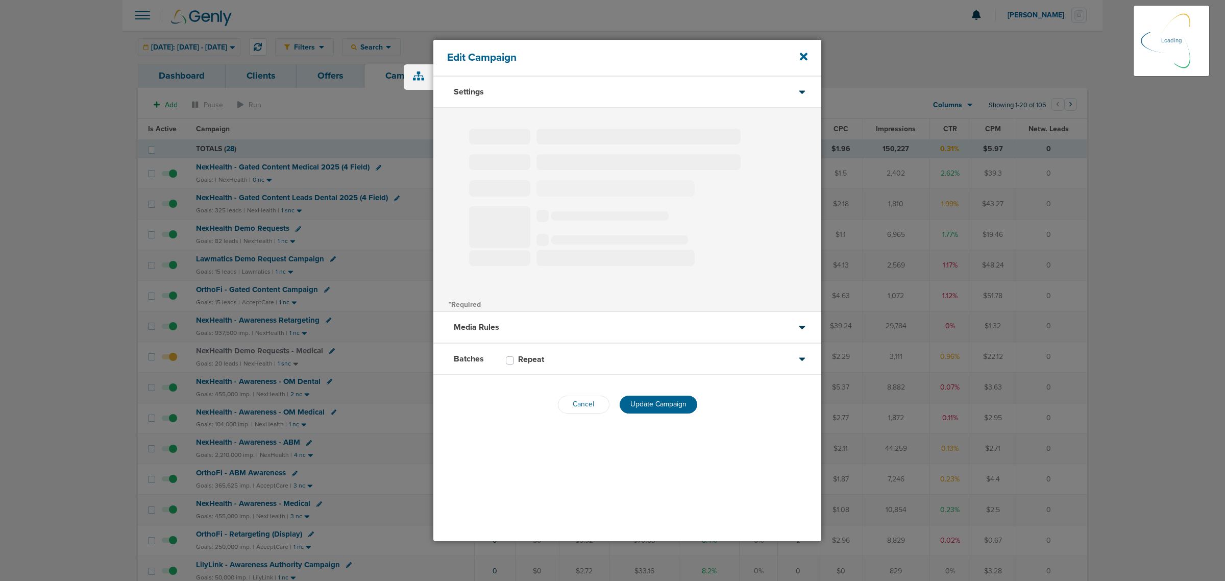
select select "1"
select select "2"
select select "3"
select select "4"
select select "6"
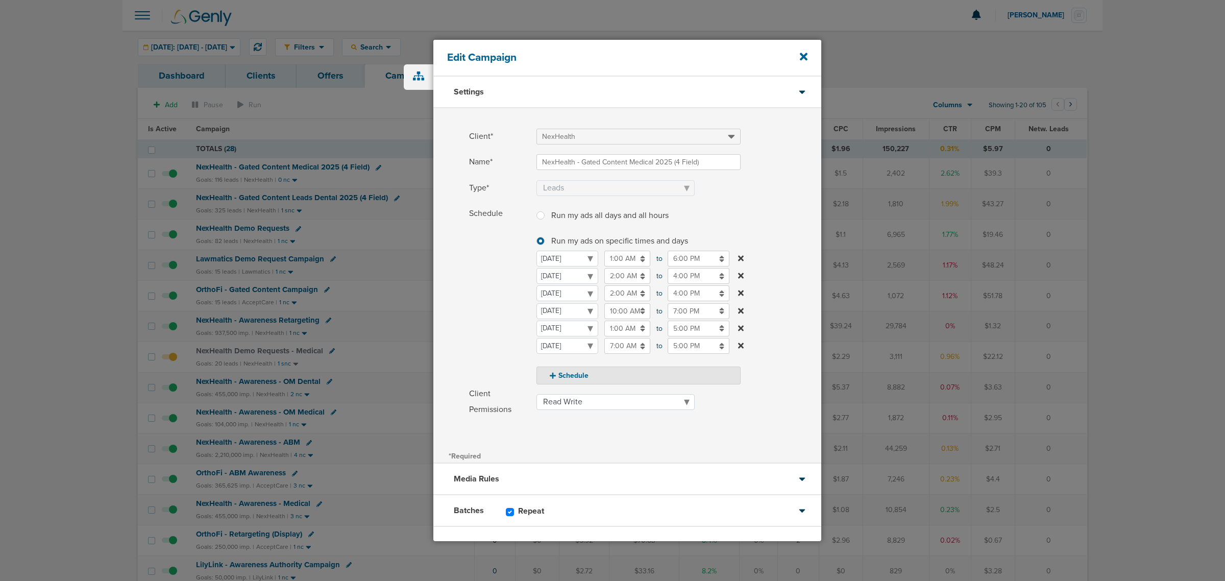
click at [697, 263] on input "6:00 PM" at bounding box center [699, 259] width 62 height 16
click at [671, 329] on icon at bounding box center [672, 331] width 9 height 6
type input "3:00 PM"
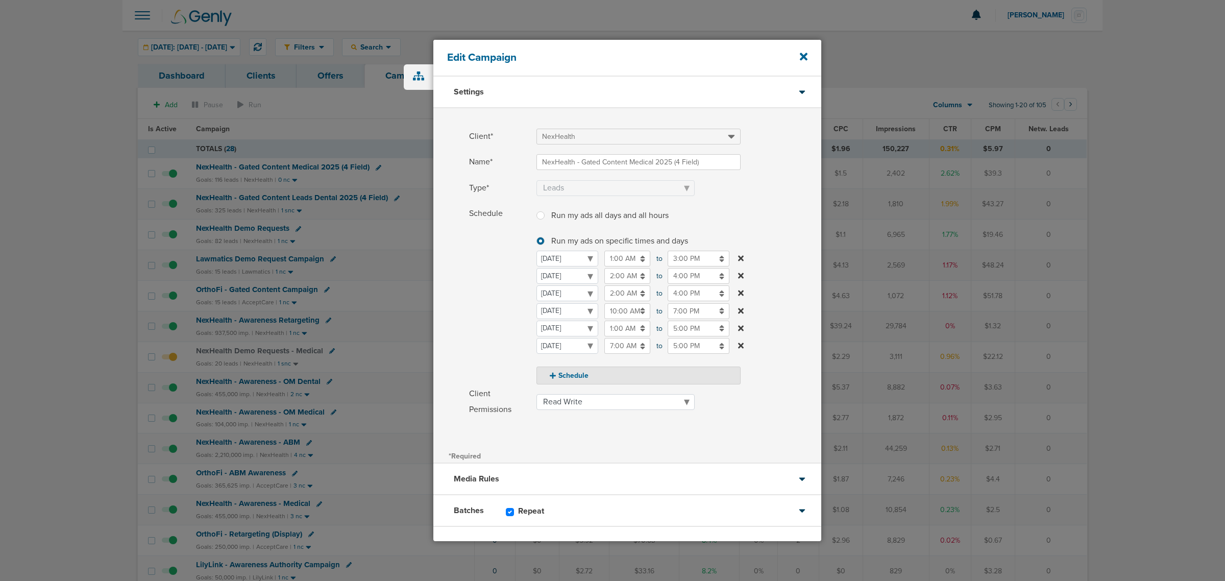
click at [760, 201] on span at bounding box center [679, 201] width 285 height 7
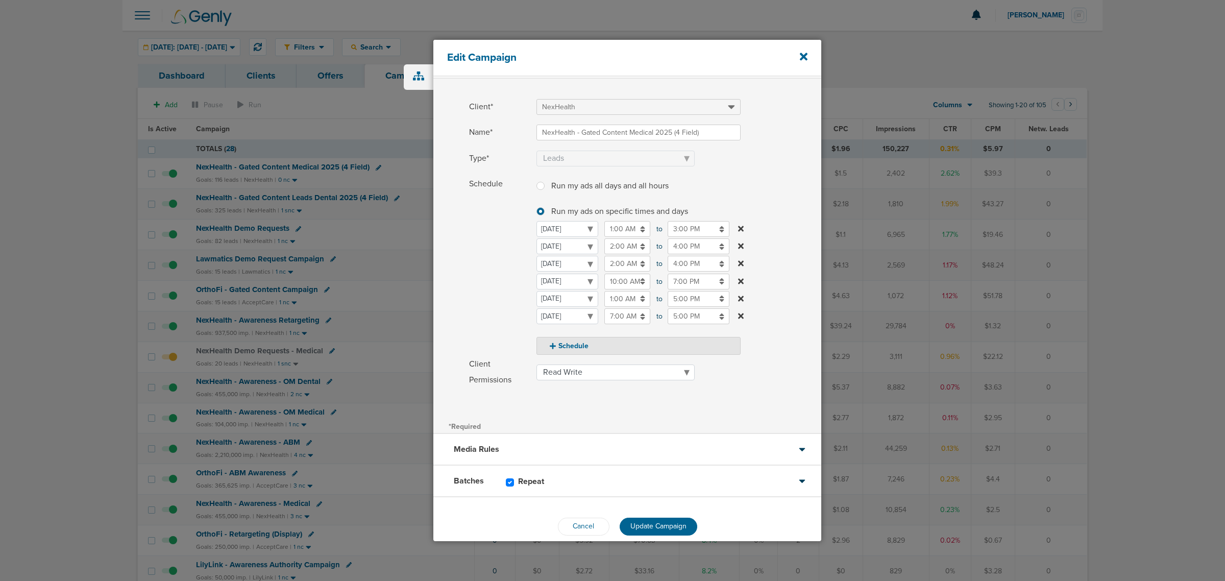
scroll to position [43, 0]
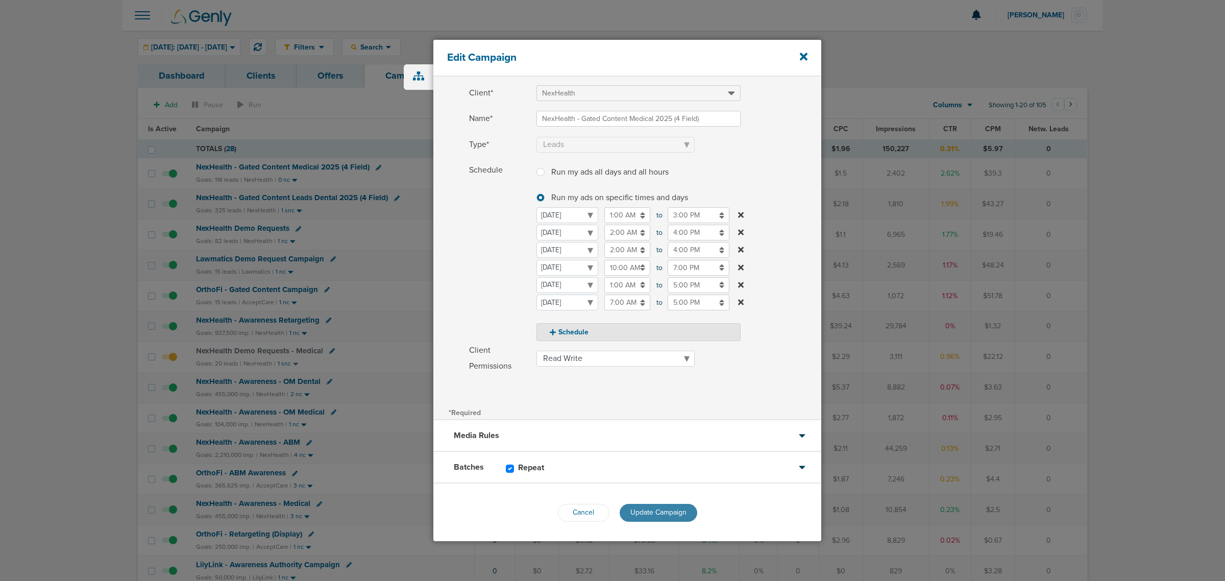
click at [678, 351] on span "Update Campaign" at bounding box center [659, 512] width 56 height 9
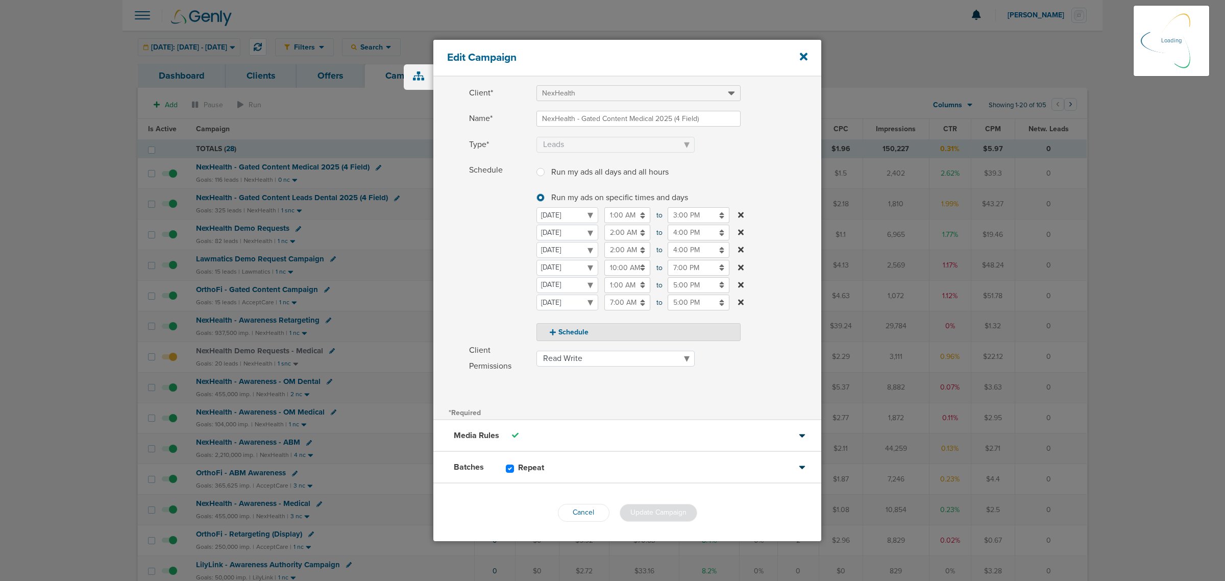
scroll to position [11, 0]
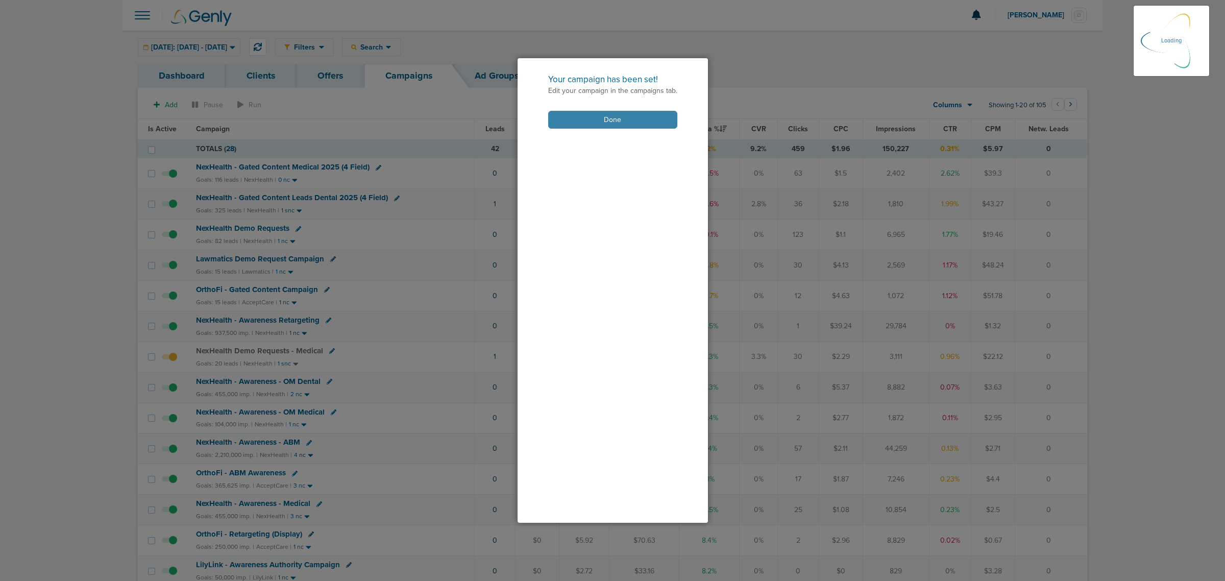
click at [629, 121] on button "Done" at bounding box center [612, 120] width 129 height 18
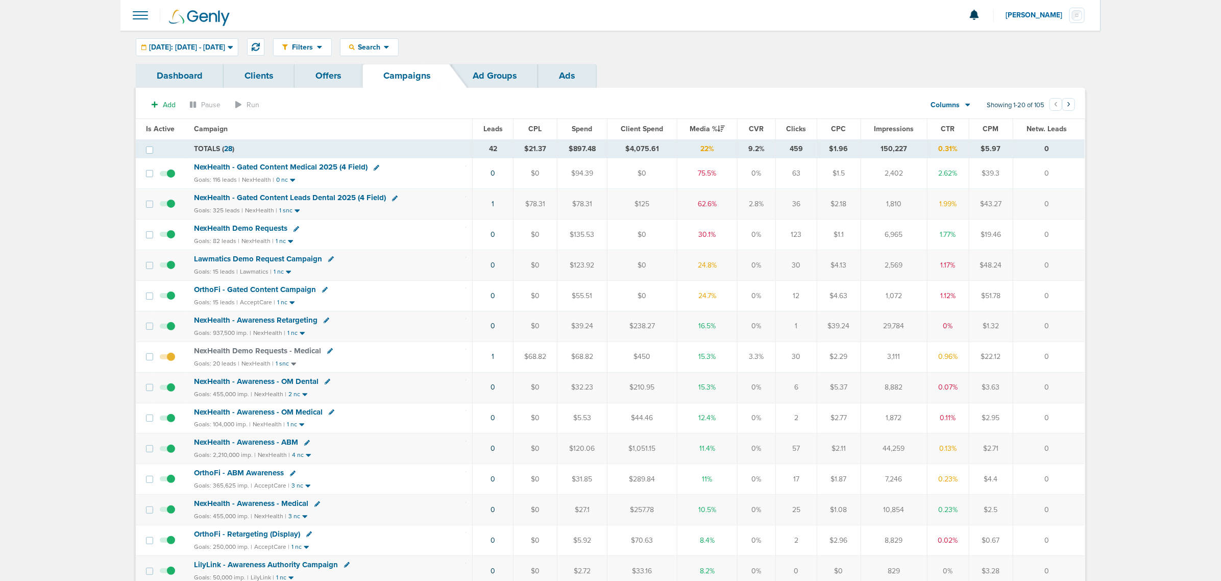
click at [395, 198] on icon at bounding box center [395, 199] width 6 height 6
select select
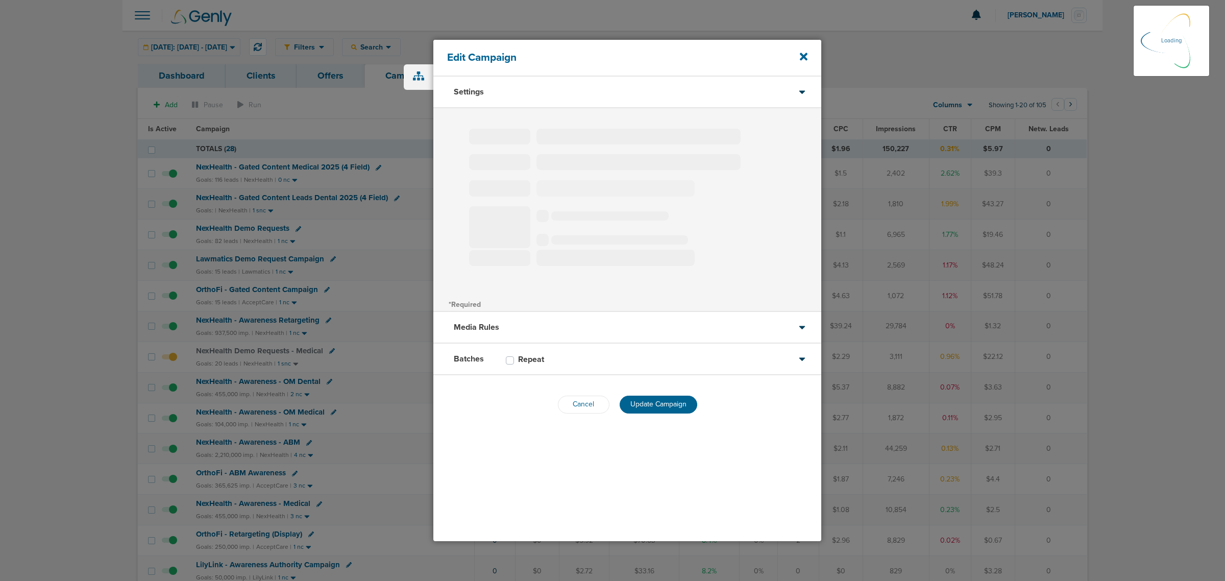
type input "NexHealth - Gated Content Leads Dental 2025 (4 Field)"
select select "Leads"
radio input "true"
select select "readWrite"
select select "1"
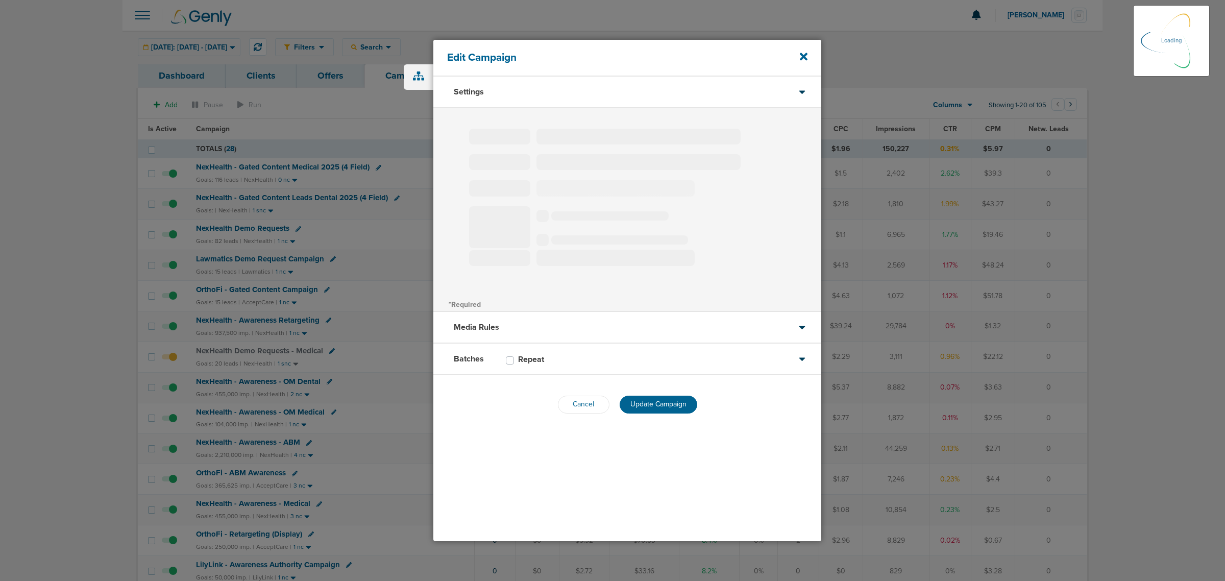
select select "2"
select select "3"
select select "4"
select select "6"
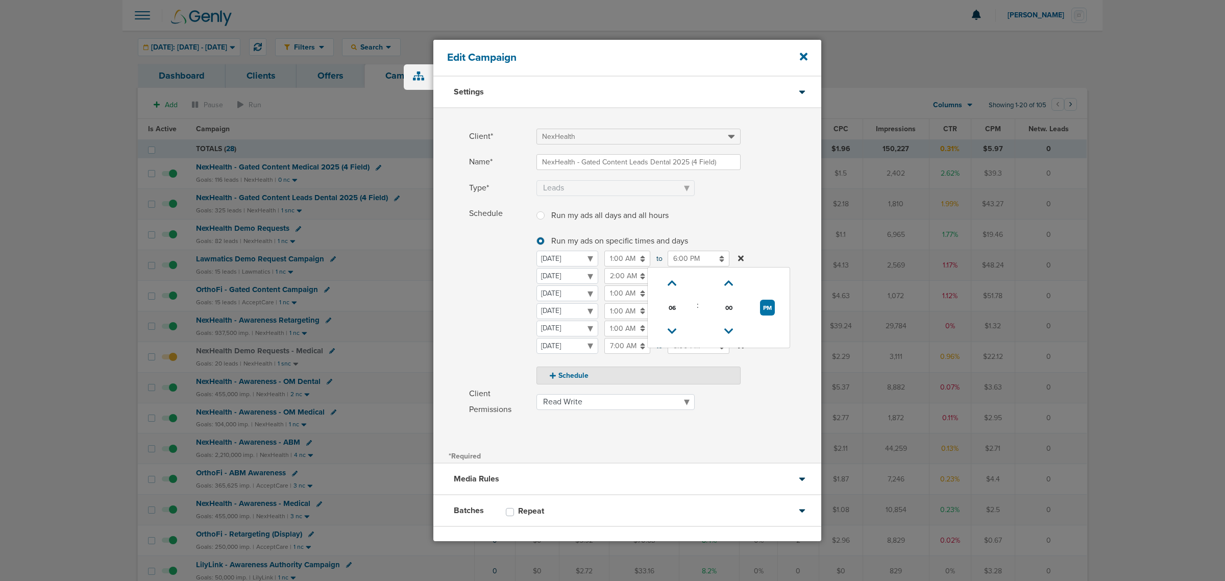
click at [691, 257] on input "6:00 PM" at bounding box center [699, 259] width 62 height 16
click at [672, 330] on icon at bounding box center [672, 331] width 9 height 6
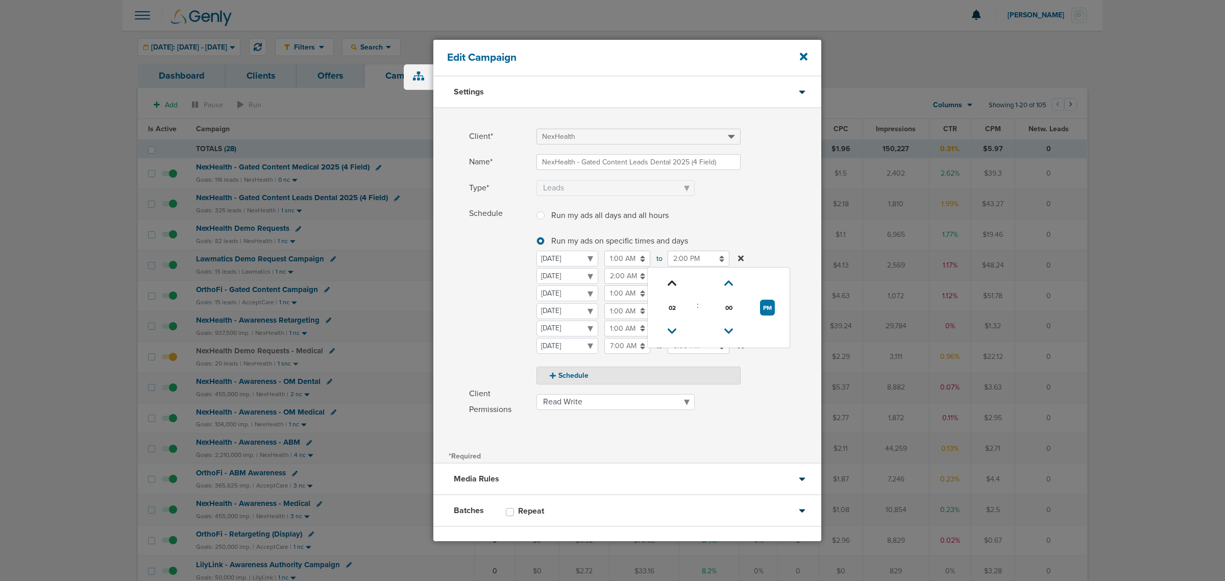
click at [670, 284] on icon at bounding box center [672, 283] width 9 height 6
type input "3:00 PM"
click at [722, 222] on label "Run my ads all days and all hours Run my ads all days and all hours" at bounding box center [639, 215] width 204 height 18
click at [545, 220] on input "Run my ads all days and all hours Run my ads all days and all hours" at bounding box center [541, 214] width 8 height 10
radio input "true"
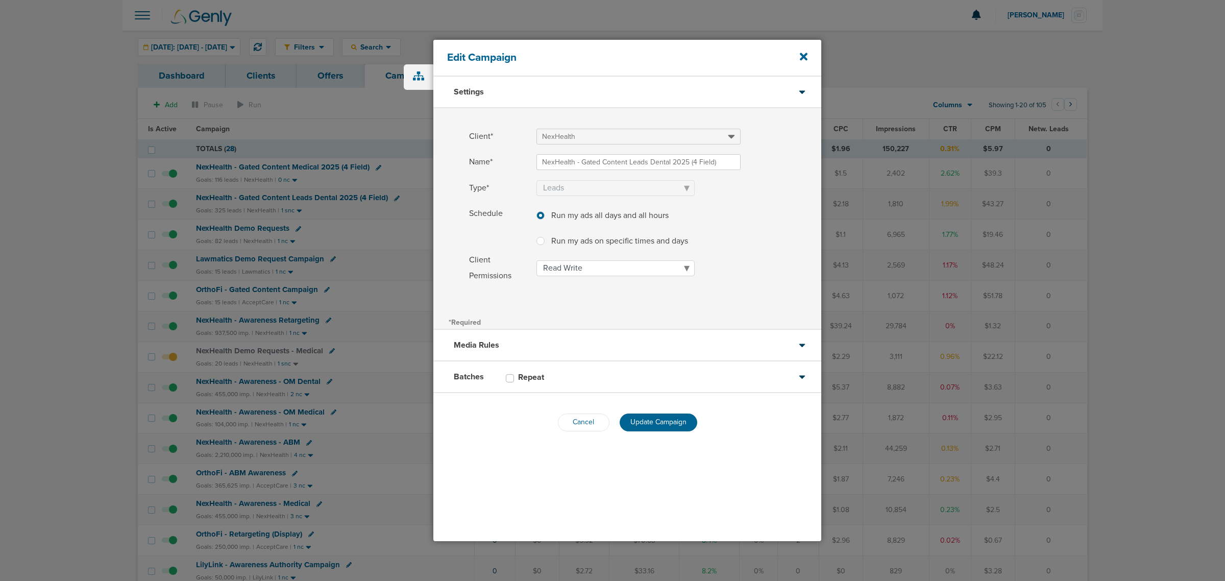
click at [549, 235] on label at bounding box center [549, 235] width 0 height 0
click at [539, 240] on input "Run my ads on specific times and days Run my ads on specific times and days" at bounding box center [541, 240] width 8 height 10
radio input "true"
select select "1"
select select "2"
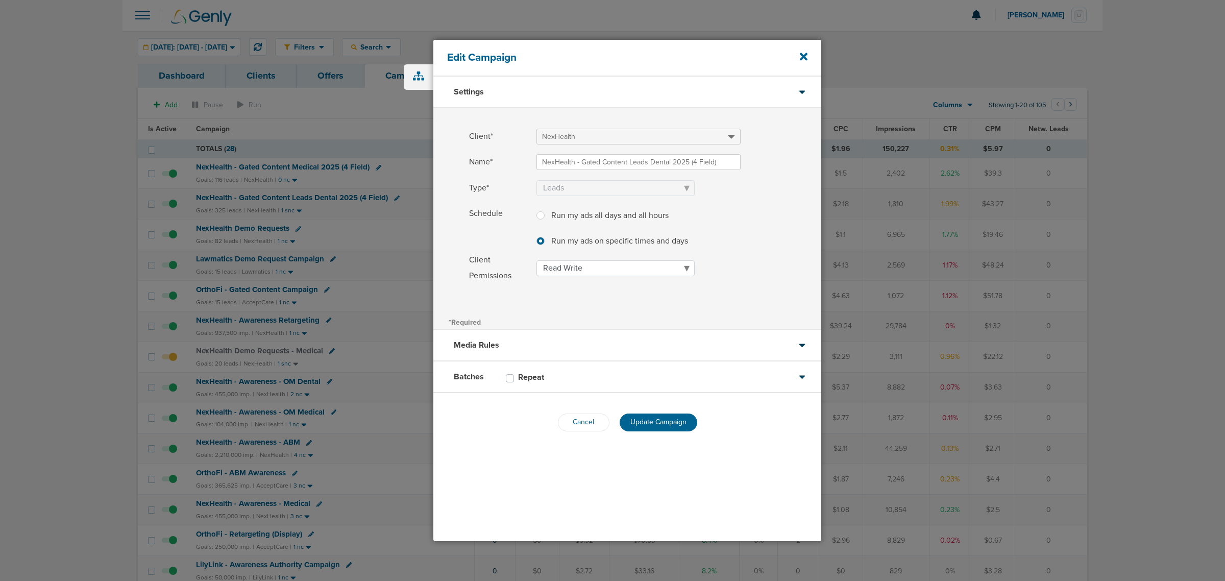
select select "3"
select select "4"
select select "6"
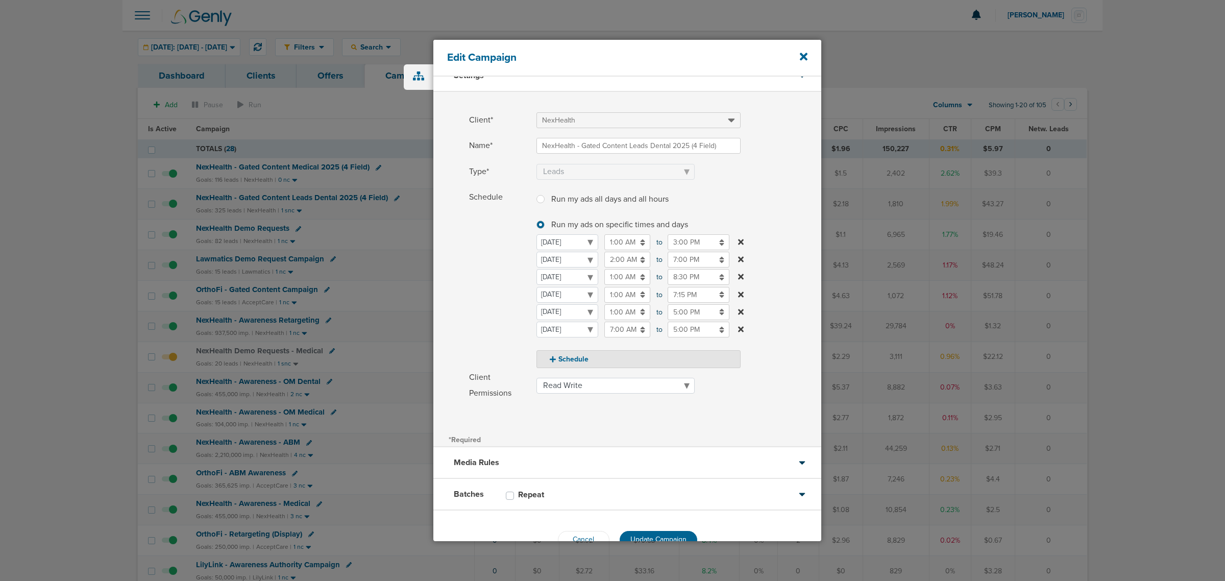
scroll to position [43, 0]
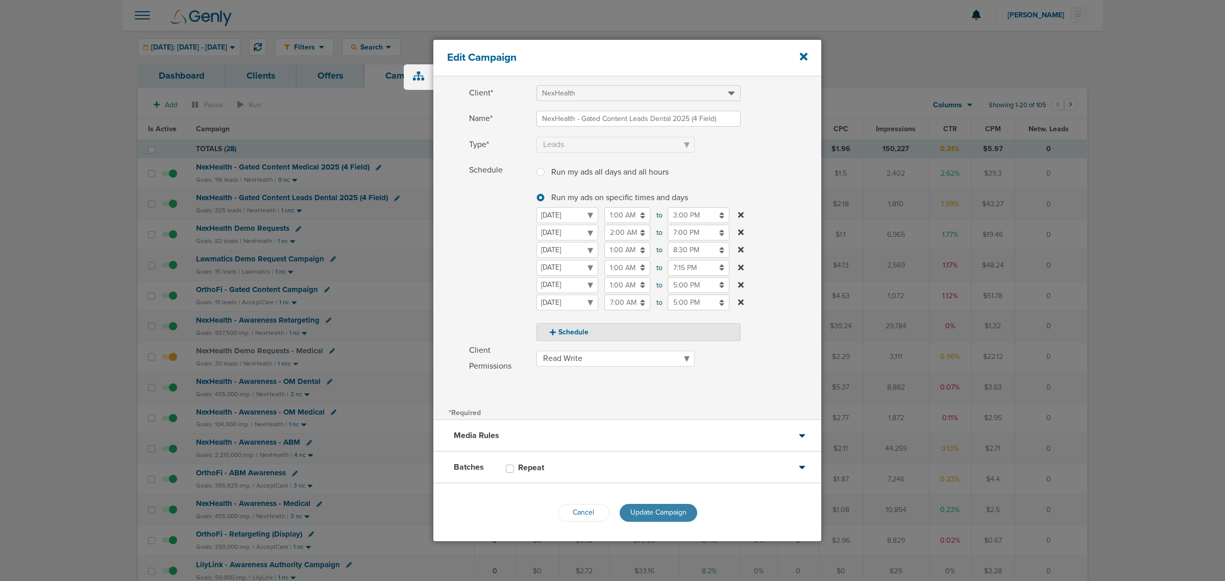
click at [645, 351] on span "Update Campaign" at bounding box center [659, 512] width 56 height 9
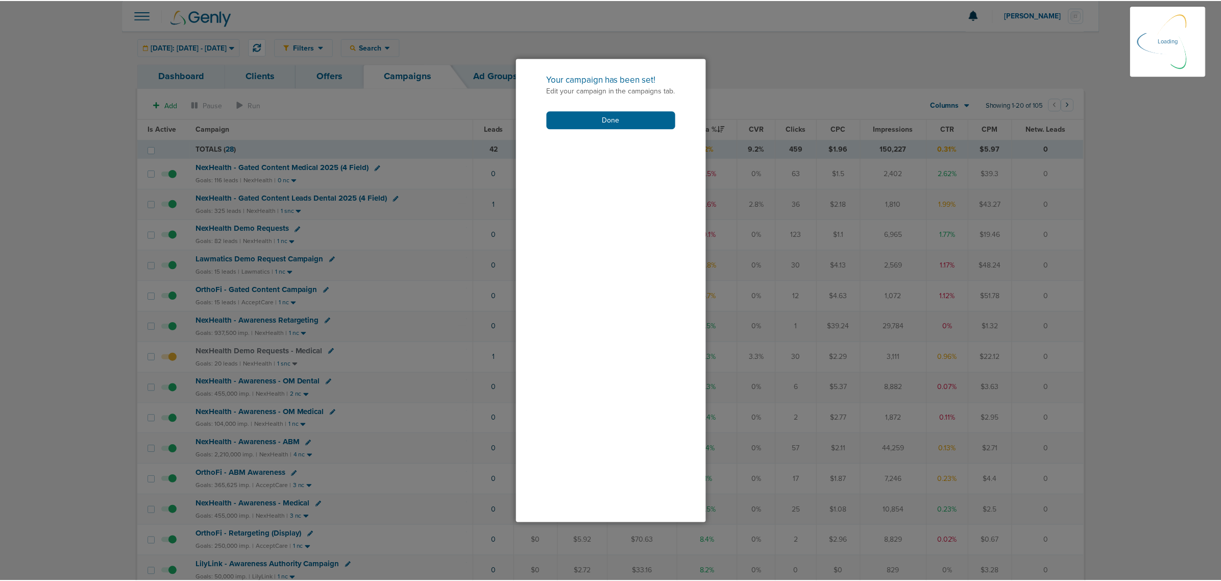
scroll to position [11, 0]
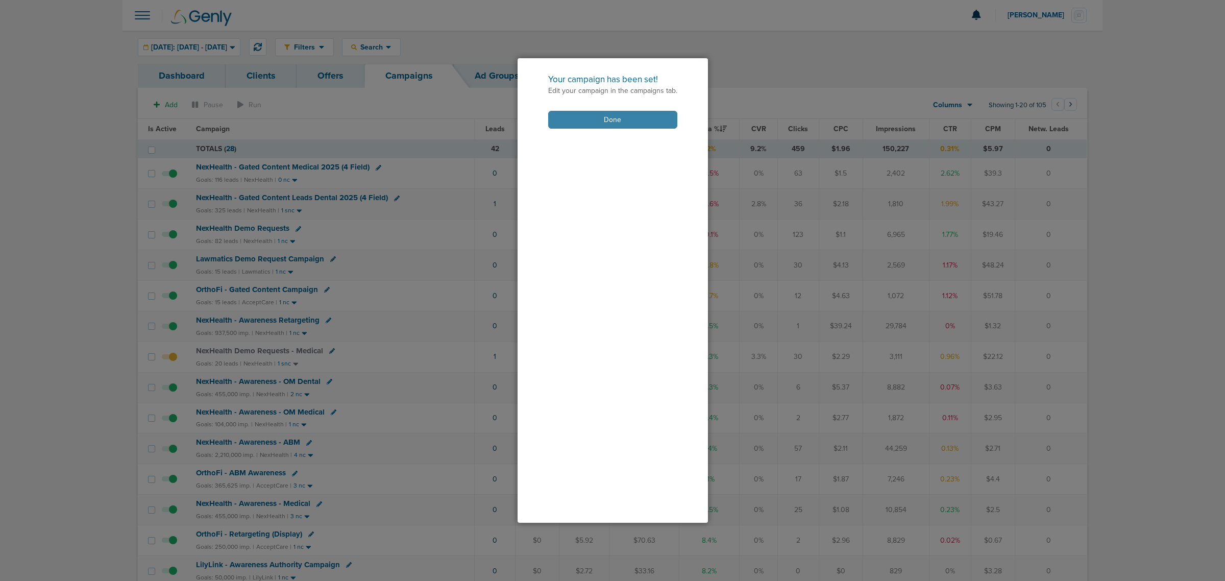
click at [632, 119] on button "Done" at bounding box center [612, 120] width 129 height 18
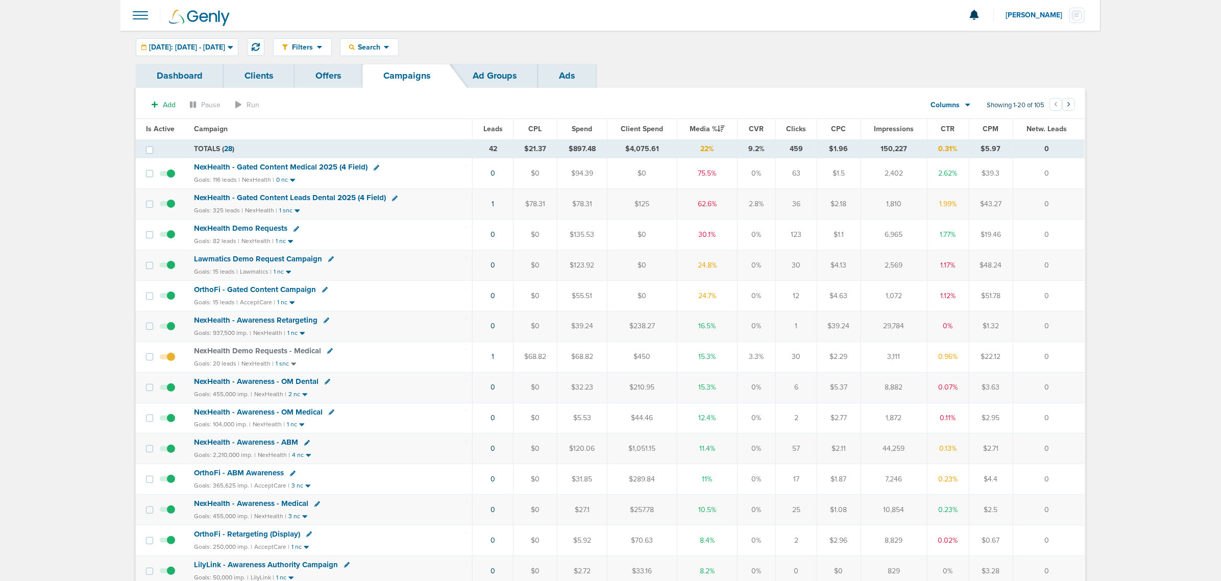
click at [419, 234] on div "NexHealth Demo Requests" at bounding box center [330, 229] width 272 height 10
